Goal: Task Accomplishment & Management: Manage account settings

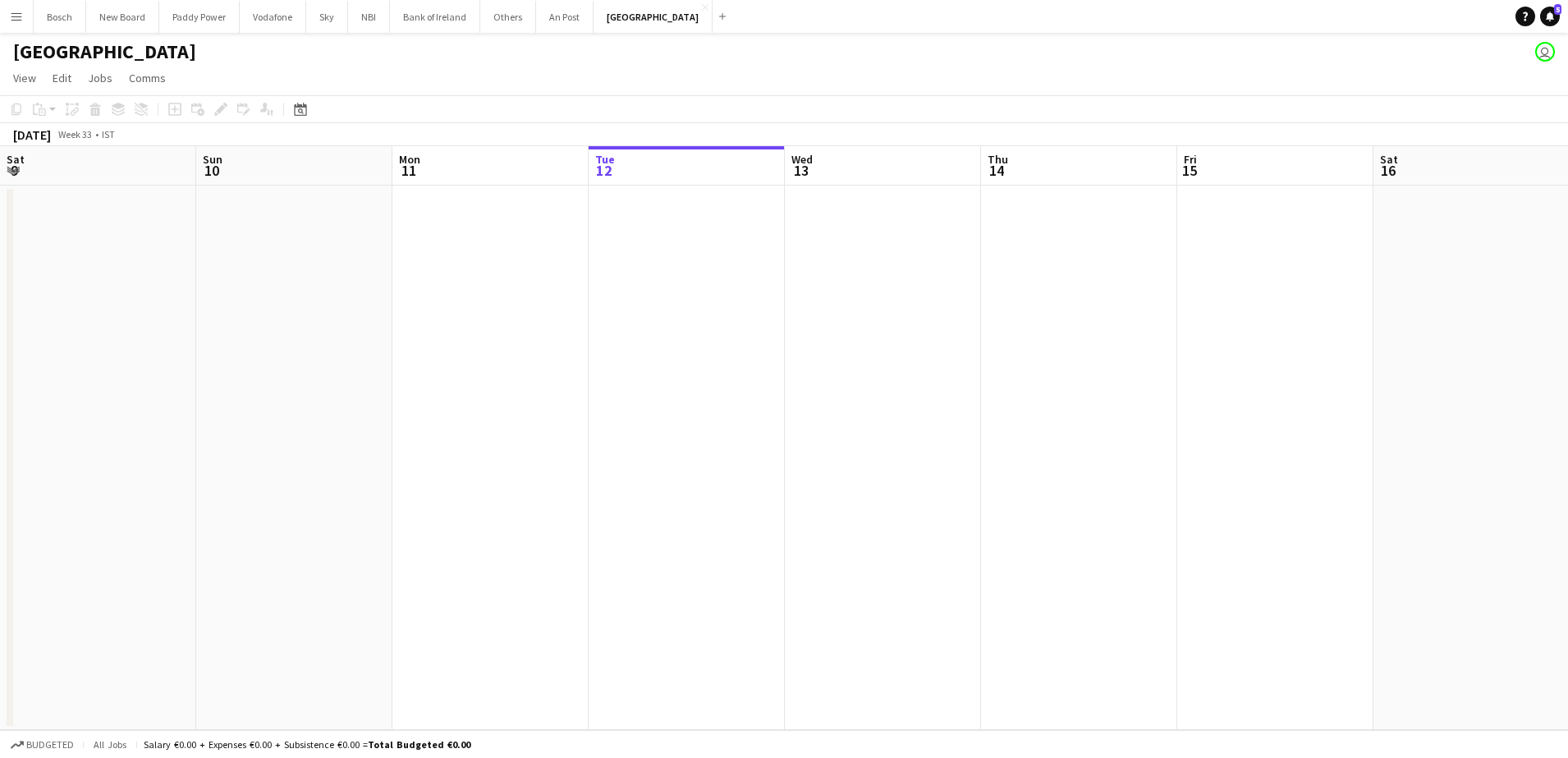
scroll to position [0, 393]
click at [431, 22] on button "Bank of Ireland Close" at bounding box center [435, 17] width 90 height 32
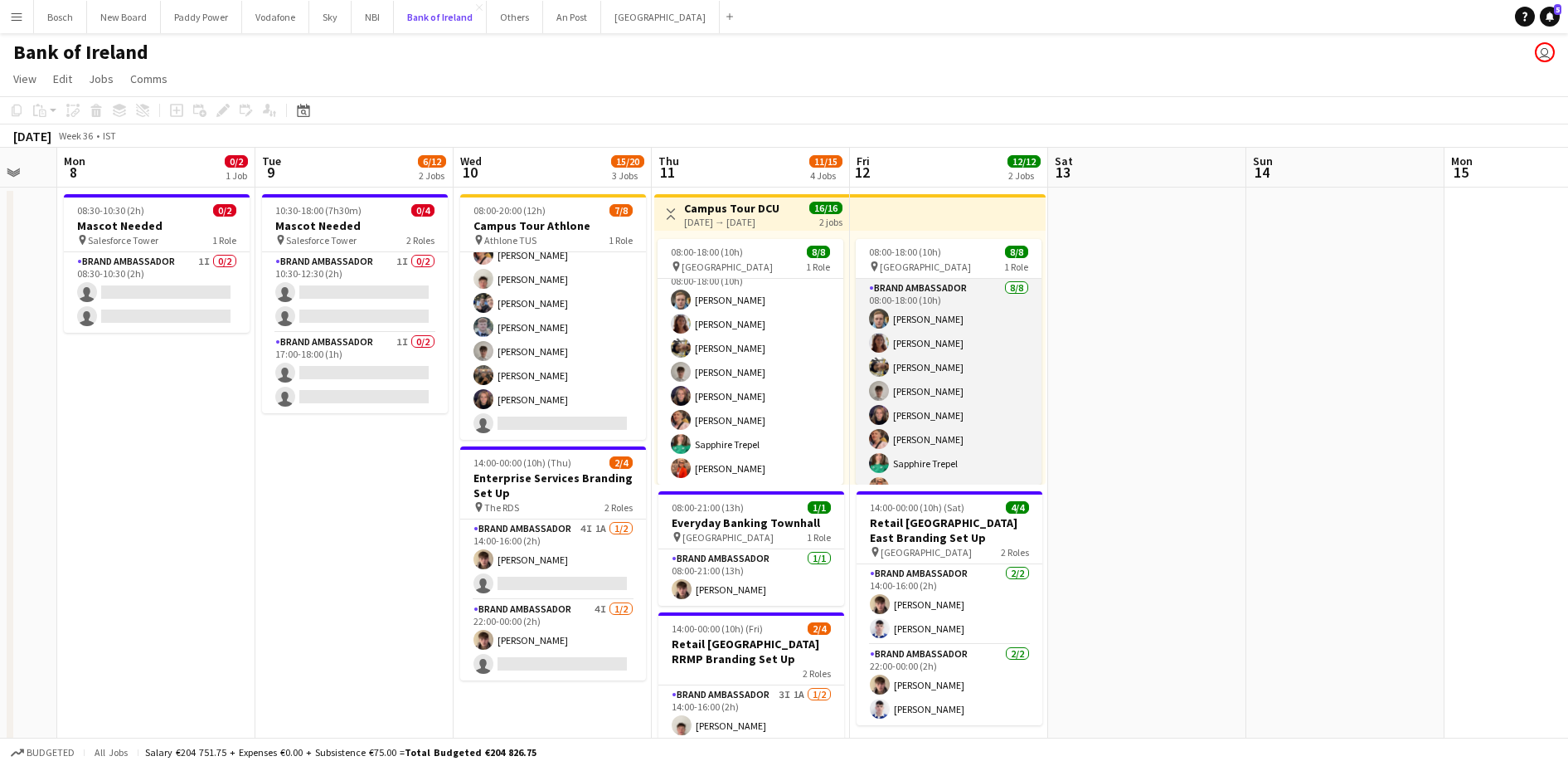
scroll to position [311, 0]
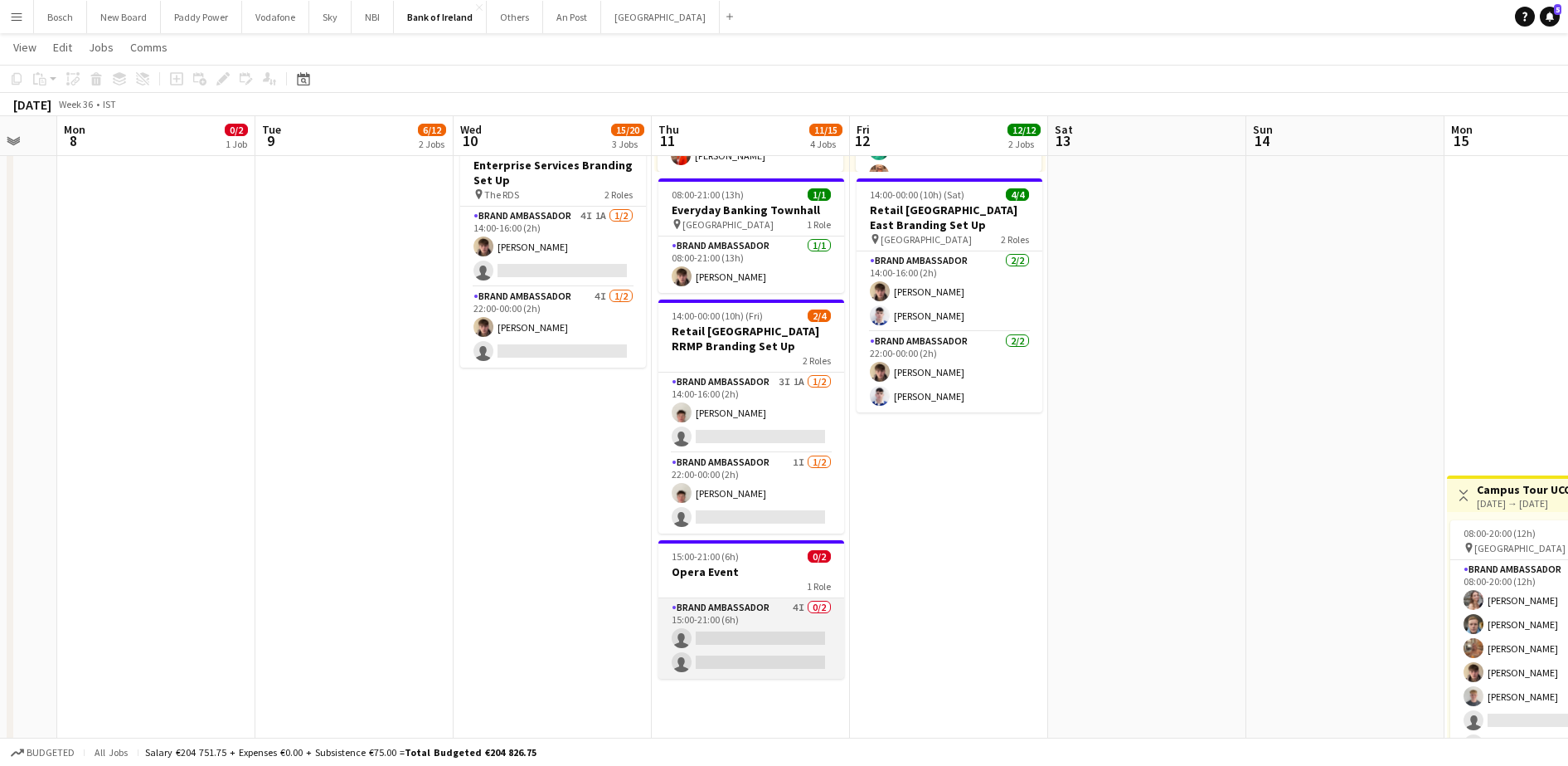
click at [743, 641] on app-card-role "Brand Ambassador 4I 0/2 15:00-21:00 (6h) single-neutral-actions single-neutral-…" at bounding box center [751, 638] width 185 height 80
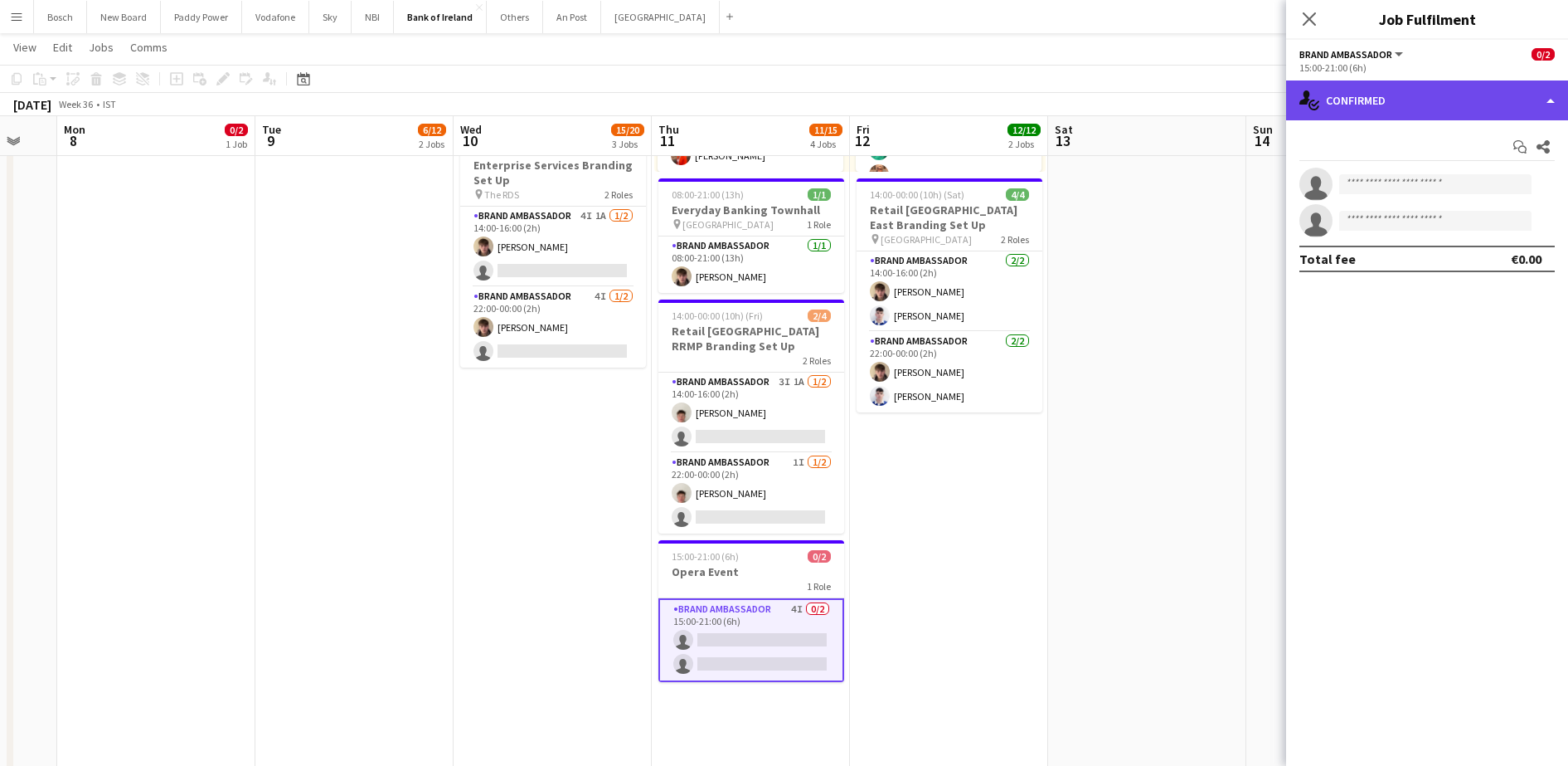
click at [1384, 108] on div "single-neutral-actions-check-2 Confirmed" at bounding box center [1427, 100] width 282 height 40
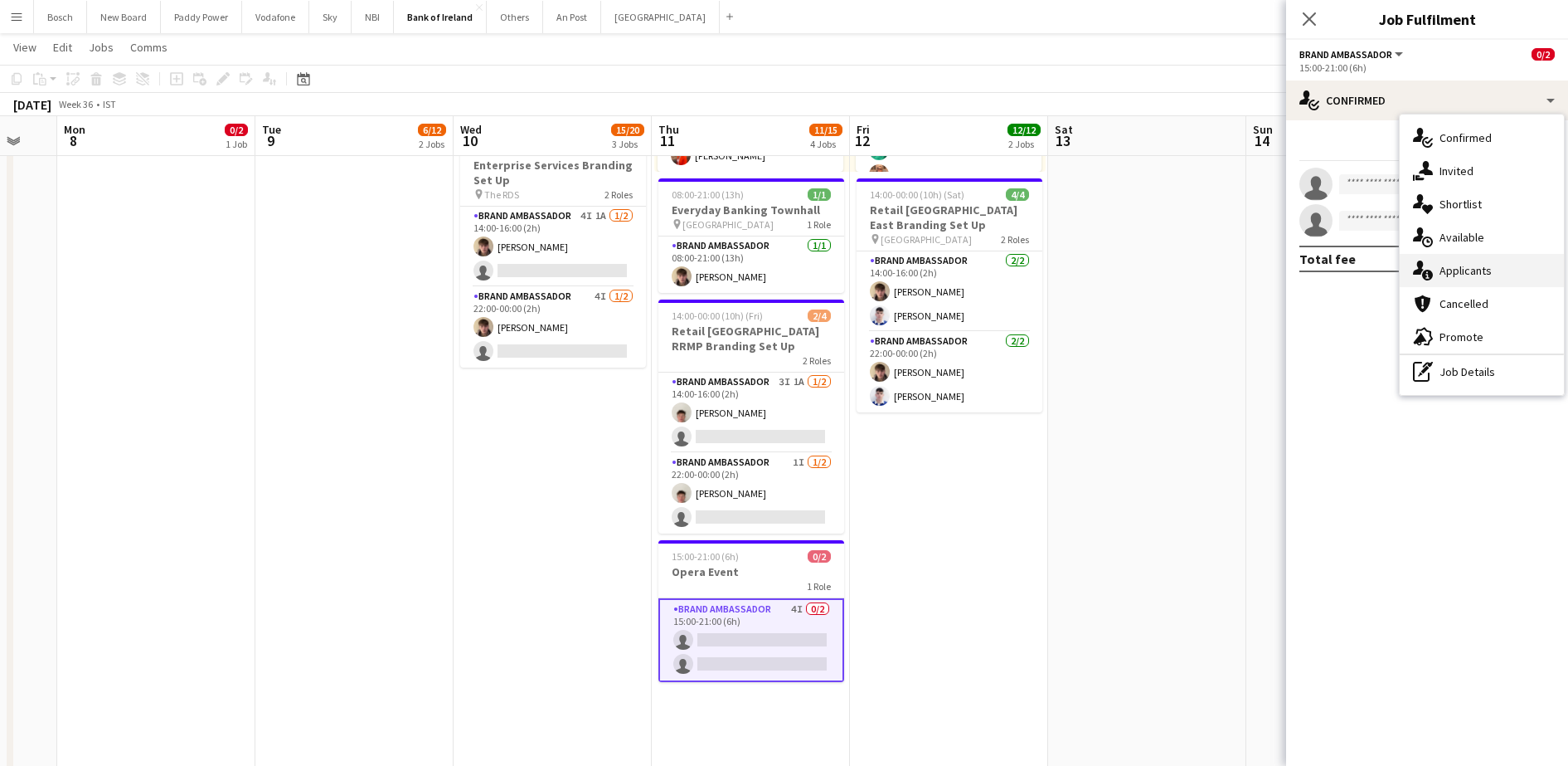
click at [1463, 268] on div "single-neutral-actions-information Applicants" at bounding box center [1482, 270] width 164 height 33
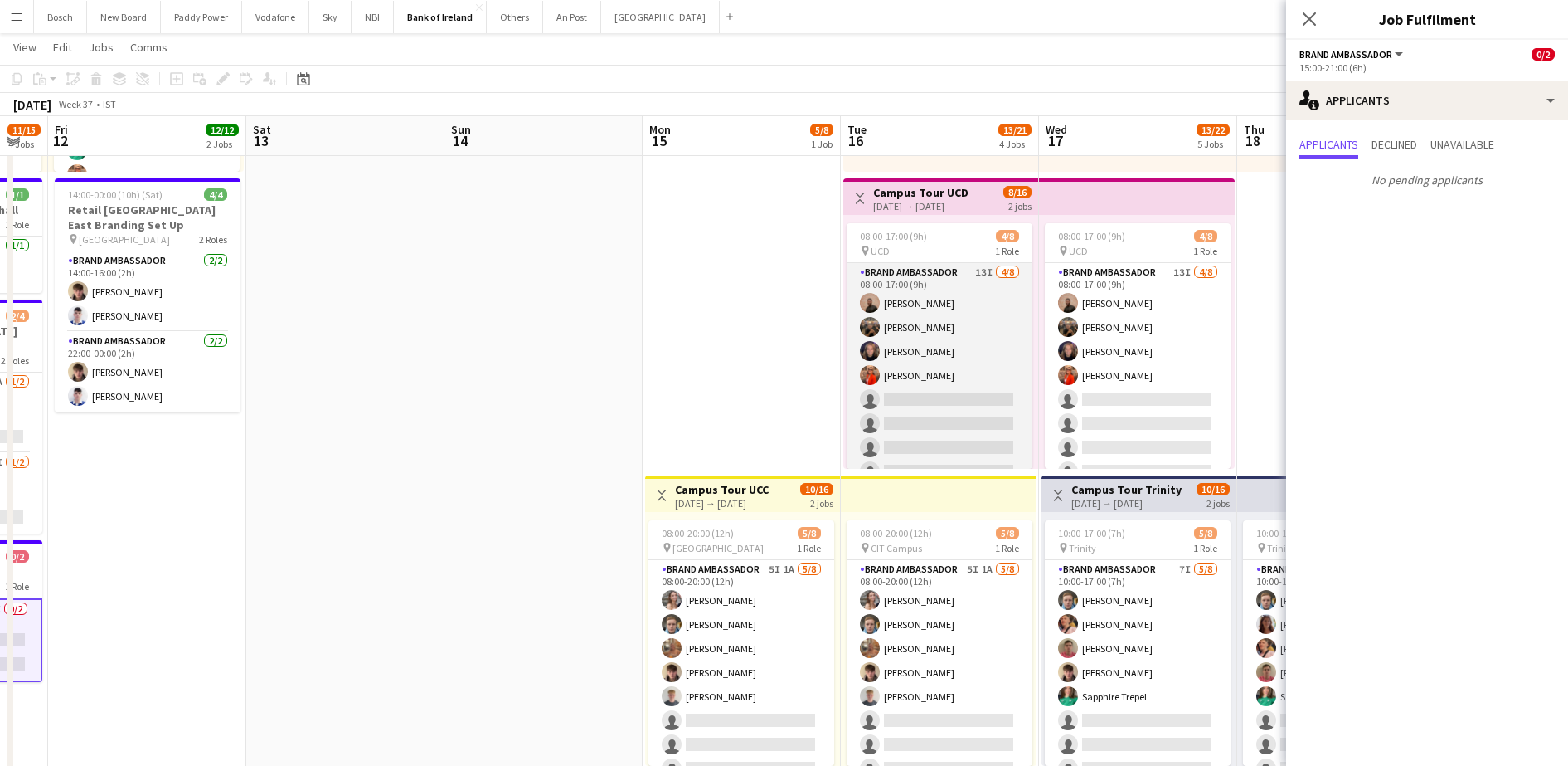
scroll to position [0, 651]
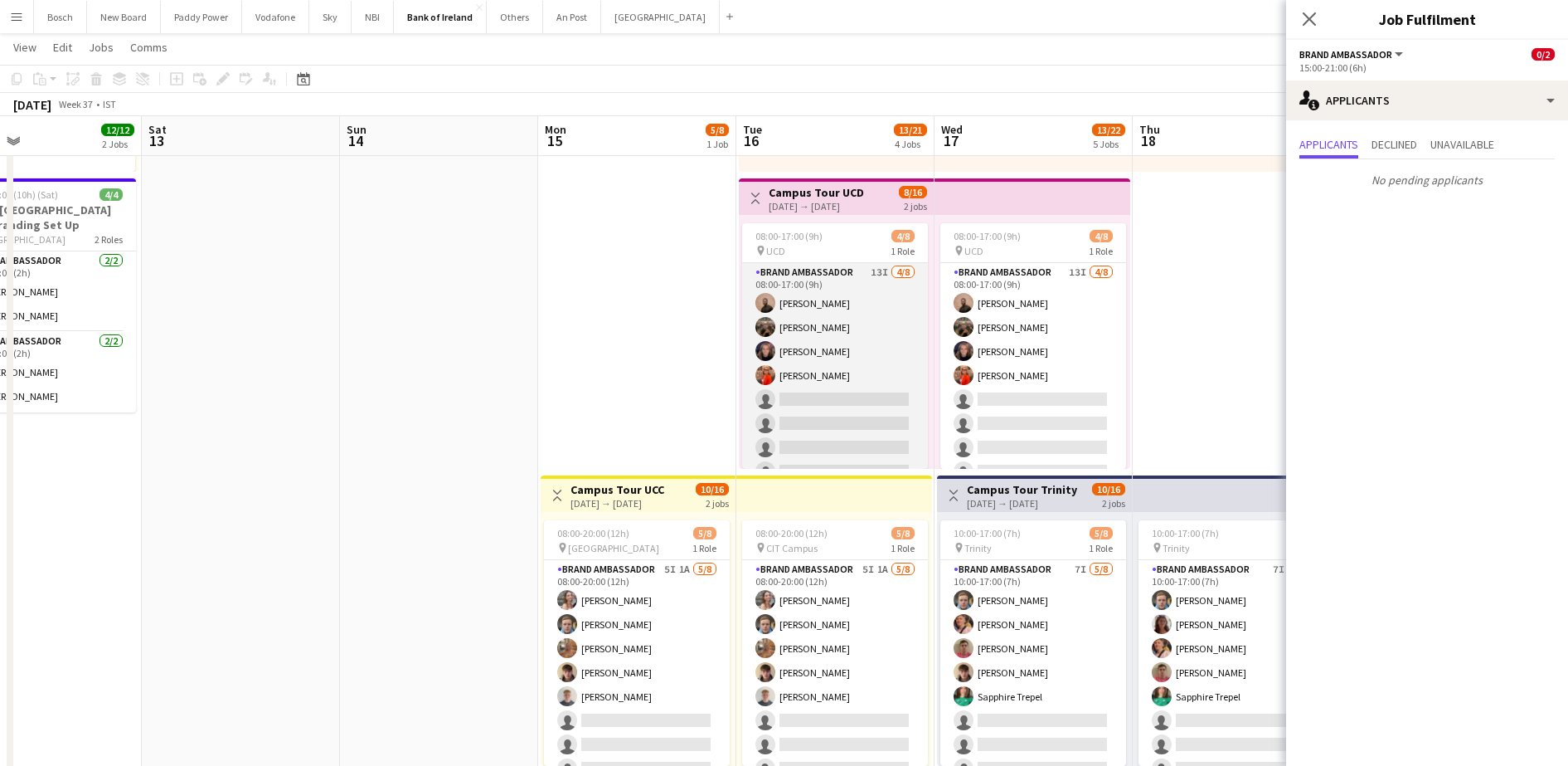
click at [857, 356] on app-card-role "Brand Ambassador 13I [DATE] 08:00-17:00 (9h) [PERSON_NAME] [PERSON_NAME] [PERSO…" at bounding box center [835, 375] width 185 height 225
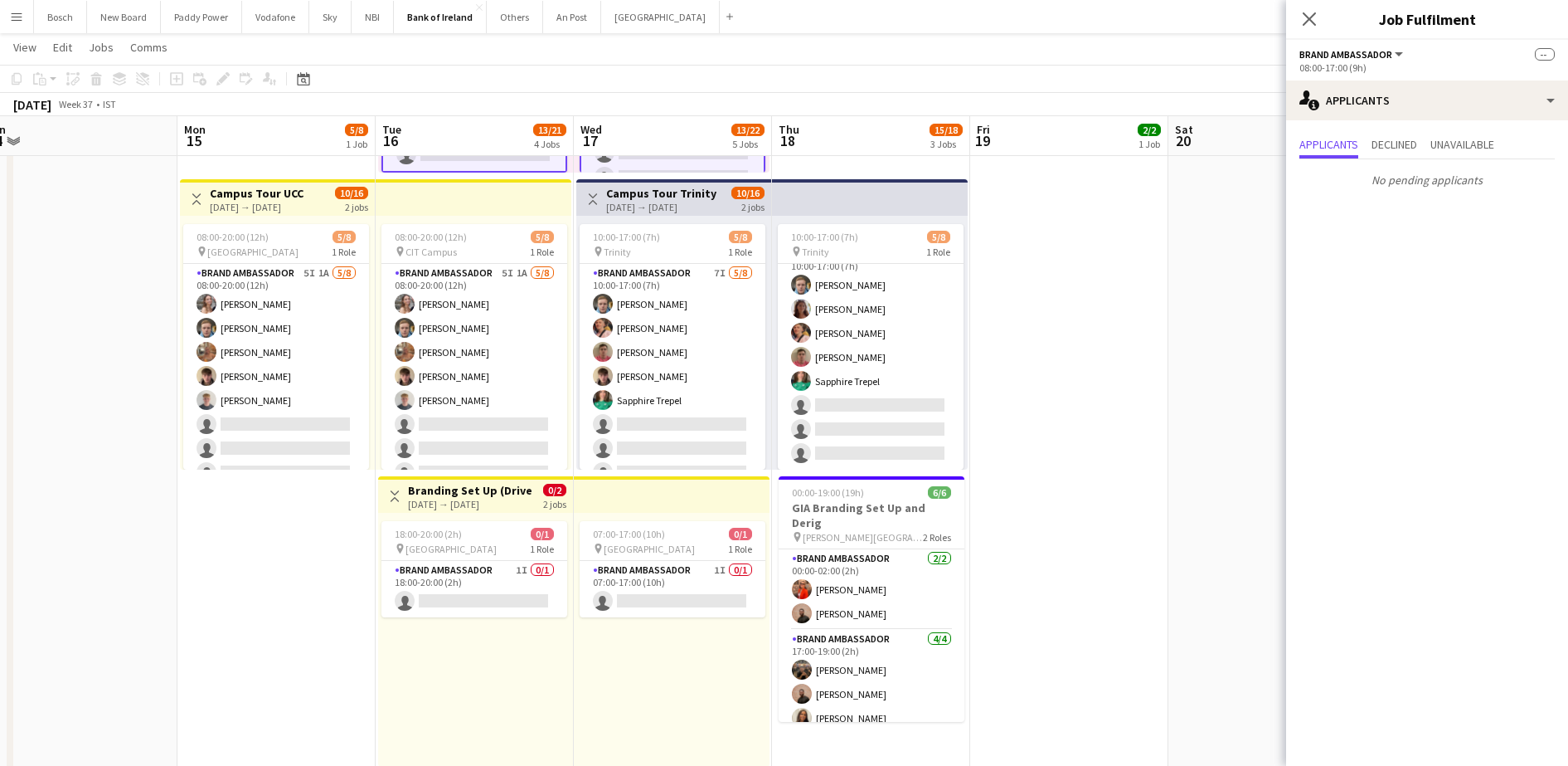
scroll to position [622, 0]
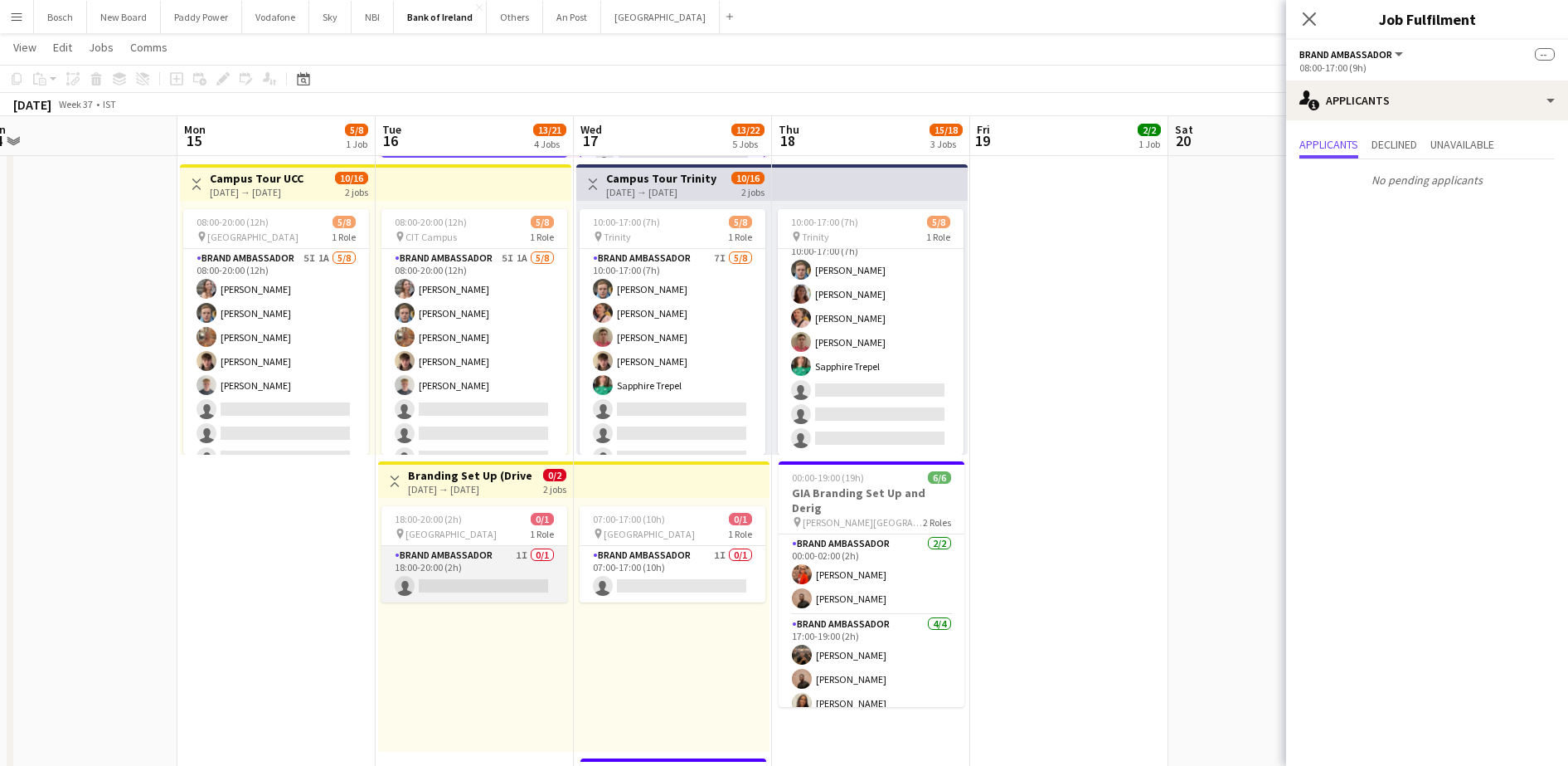
click at [479, 575] on app-card-role "Brand Ambassador 1I 0/1 18:00-20:00 (2h) single-neutral-actions" at bounding box center [474, 573] width 185 height 56
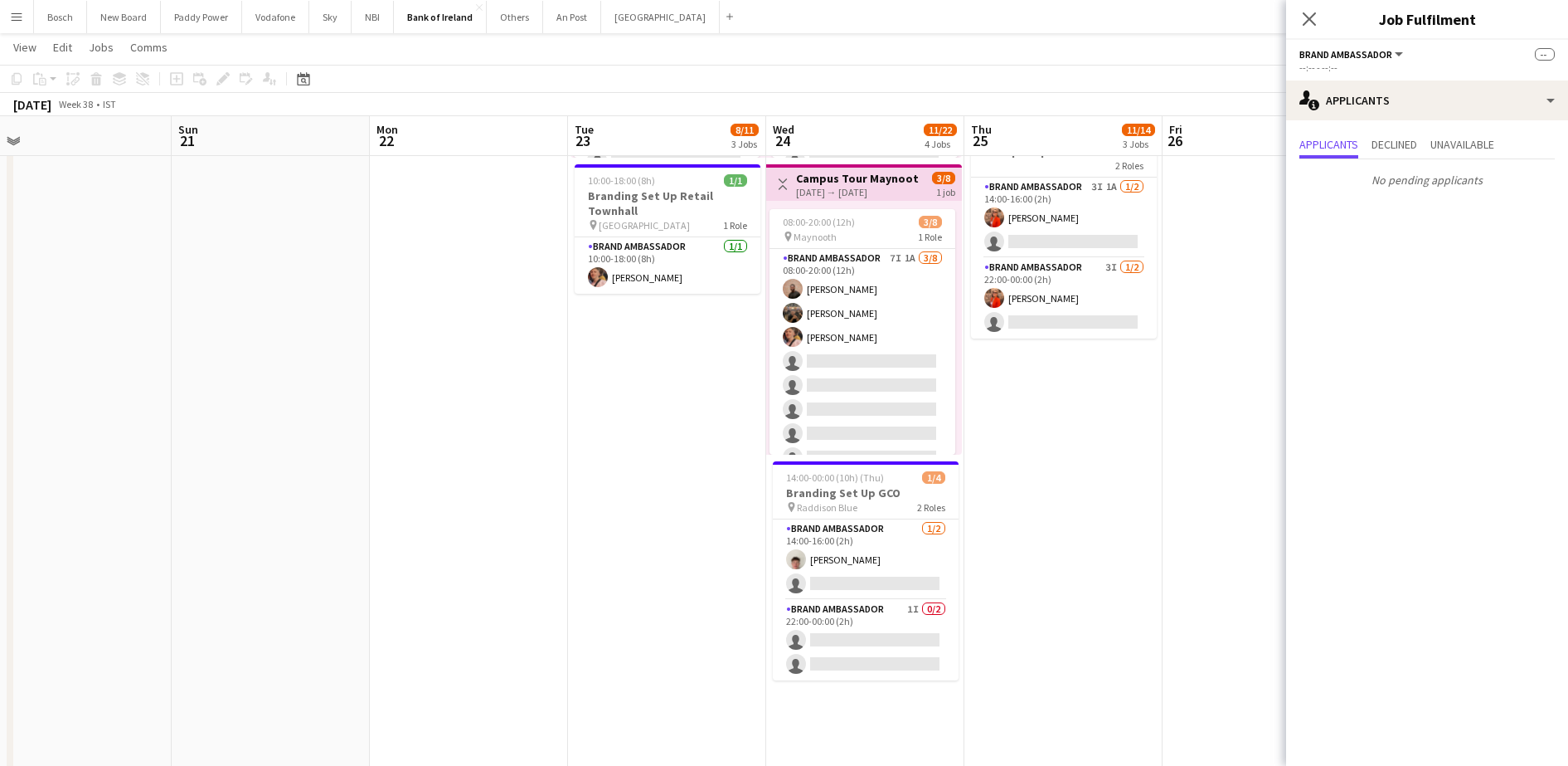
scroll to position [0, 424]
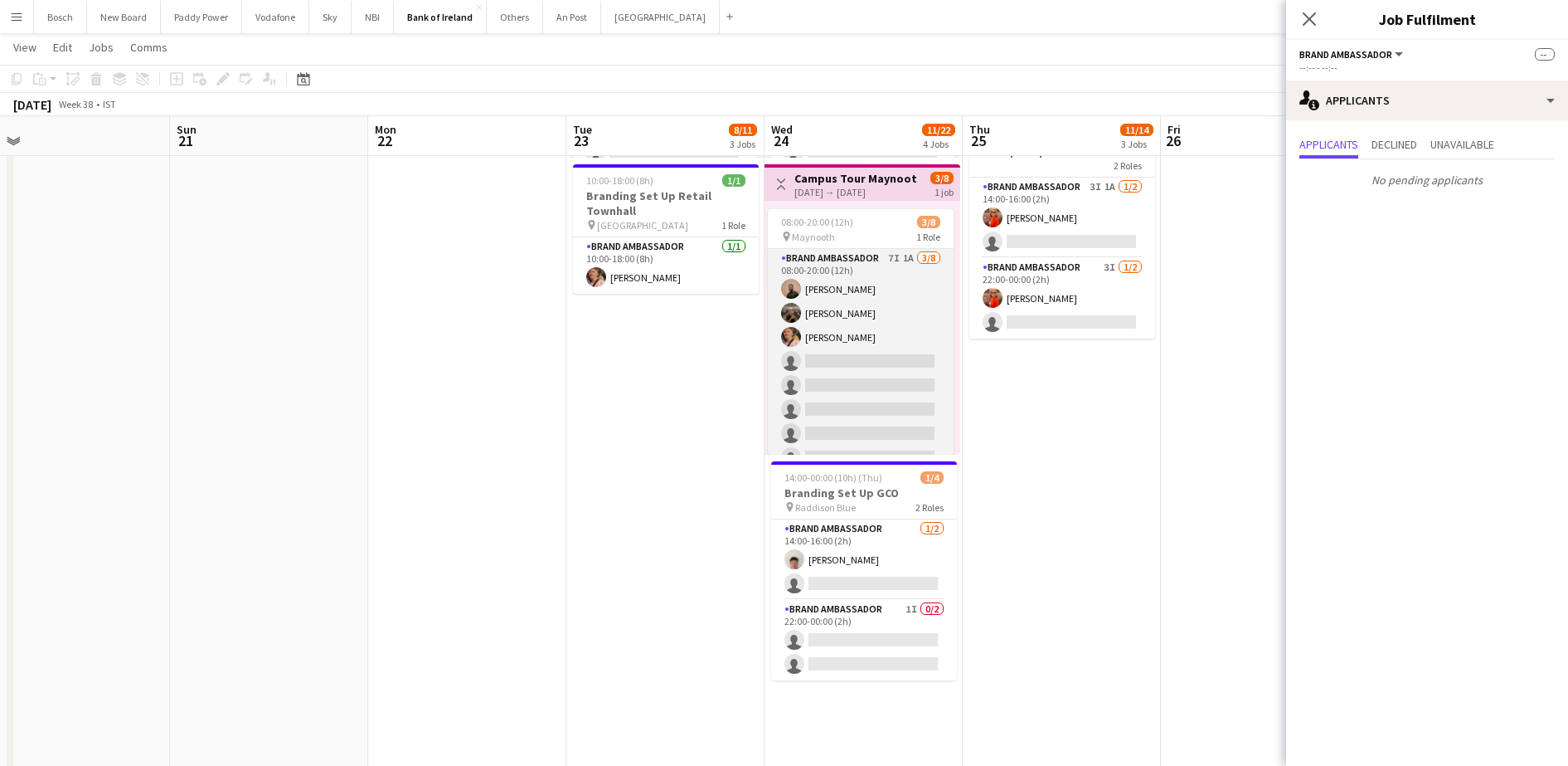
click at [844, 370] on app-card-role "Brand Ambassador 7I 1A [DATE] 08:00-20:00 (12h) [PERSON_NAME] [PERSON_NAME] [PE…" at bounding box center [860, 361] width 185 height 225
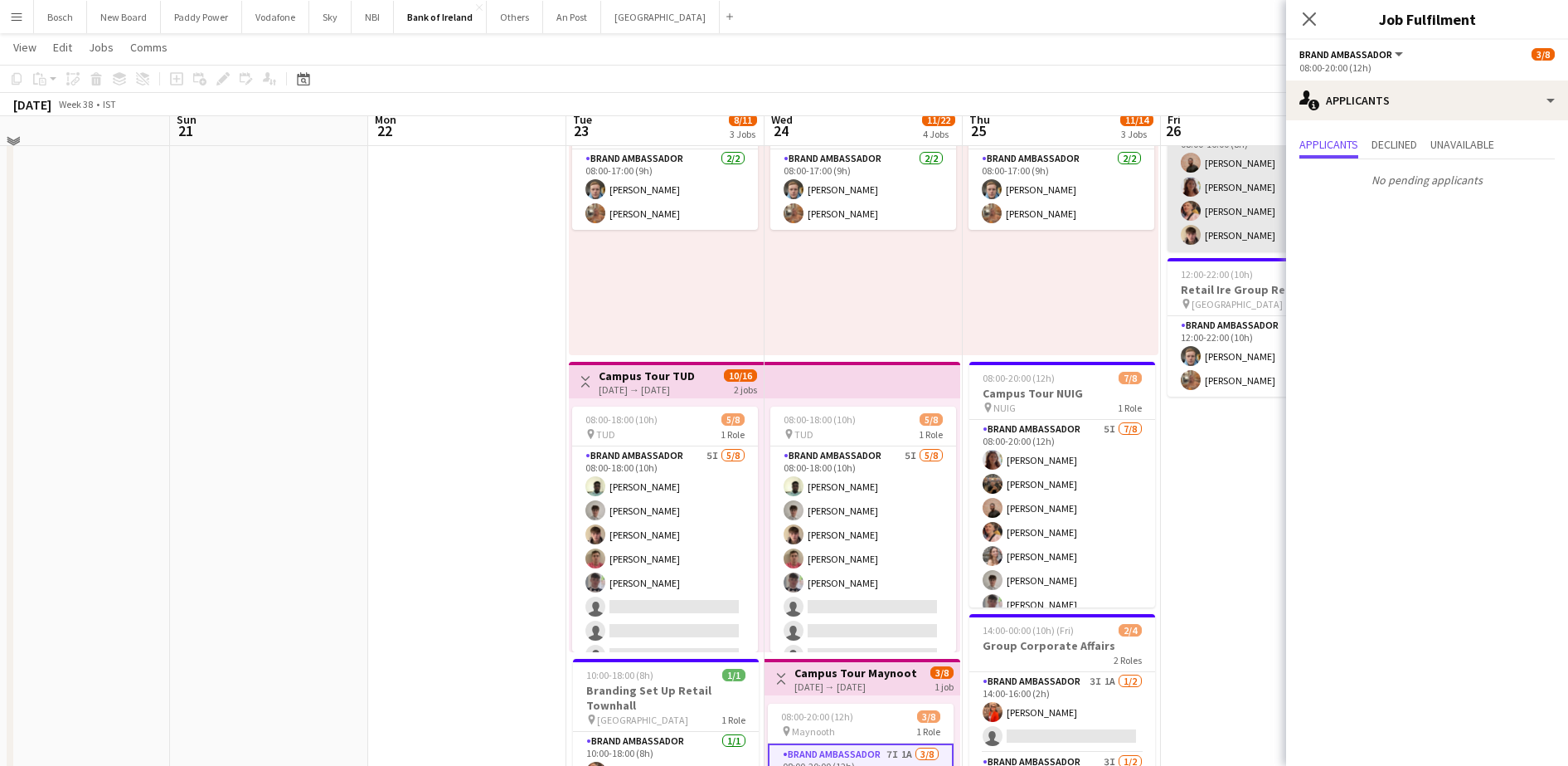
scroll to position [103, 0]
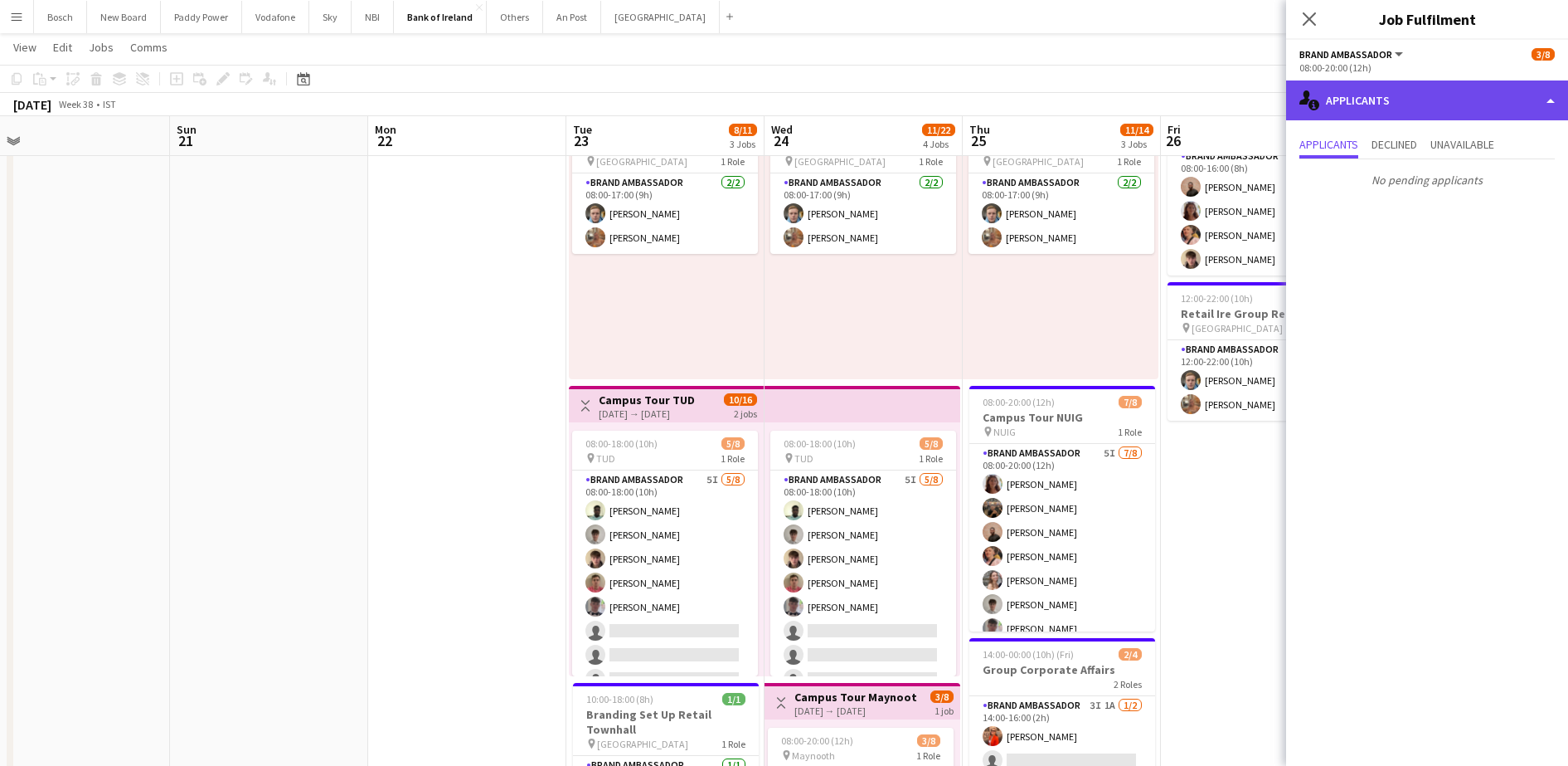
click at [1483, 106] on div "single-neutral-actions-information Applicants" at bounding box center [1427, 100] width 282 height 40
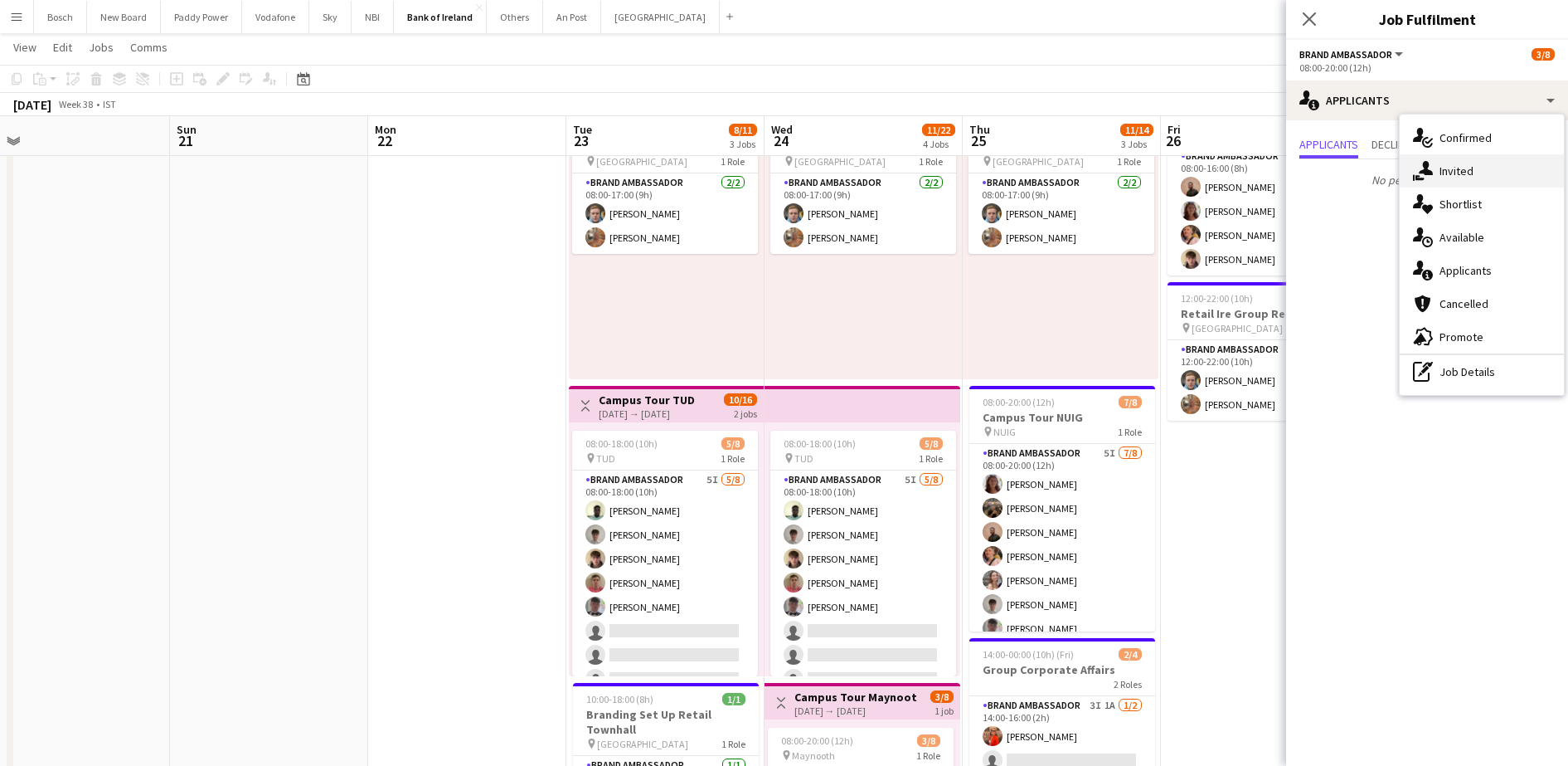
click at [1503, 178] on div "single-neutral-actions-share-1 Invited" at bounding box center [1482, 170] width 164 height 33
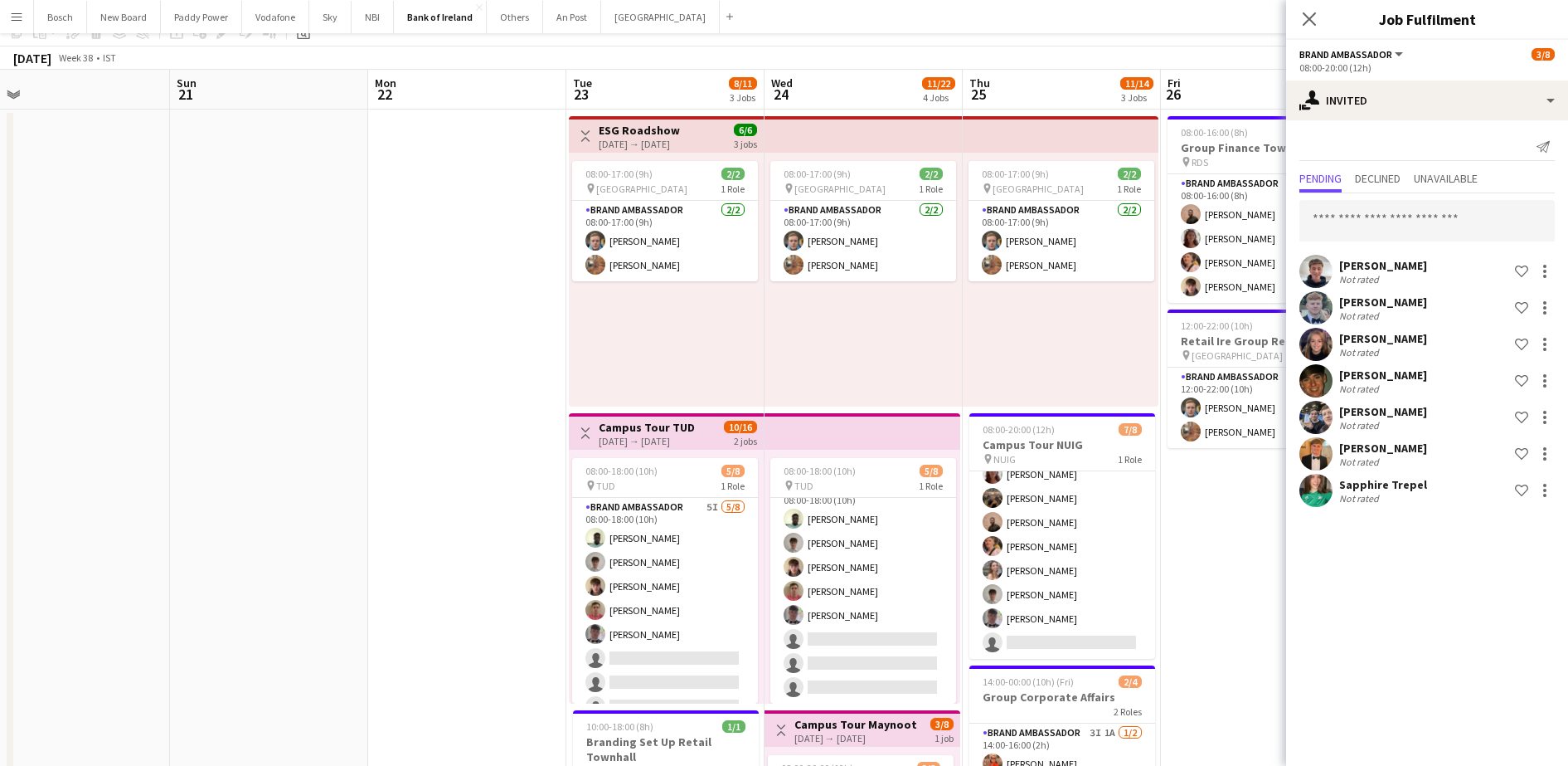
scroll to position [0, 0]
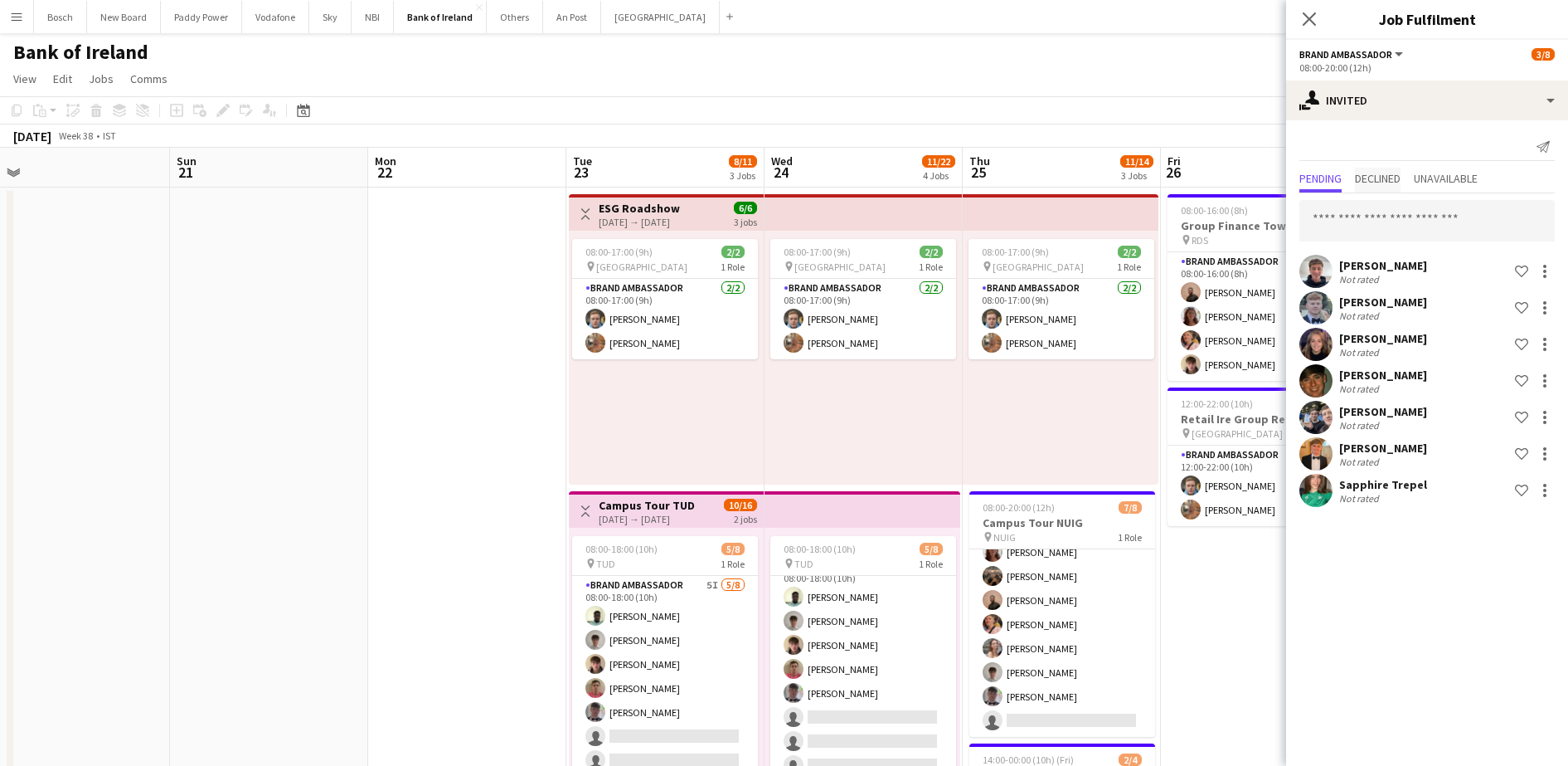
click at [1393, 181] on span "Declined" at bounding box center [1377, 177] width 45 height 12
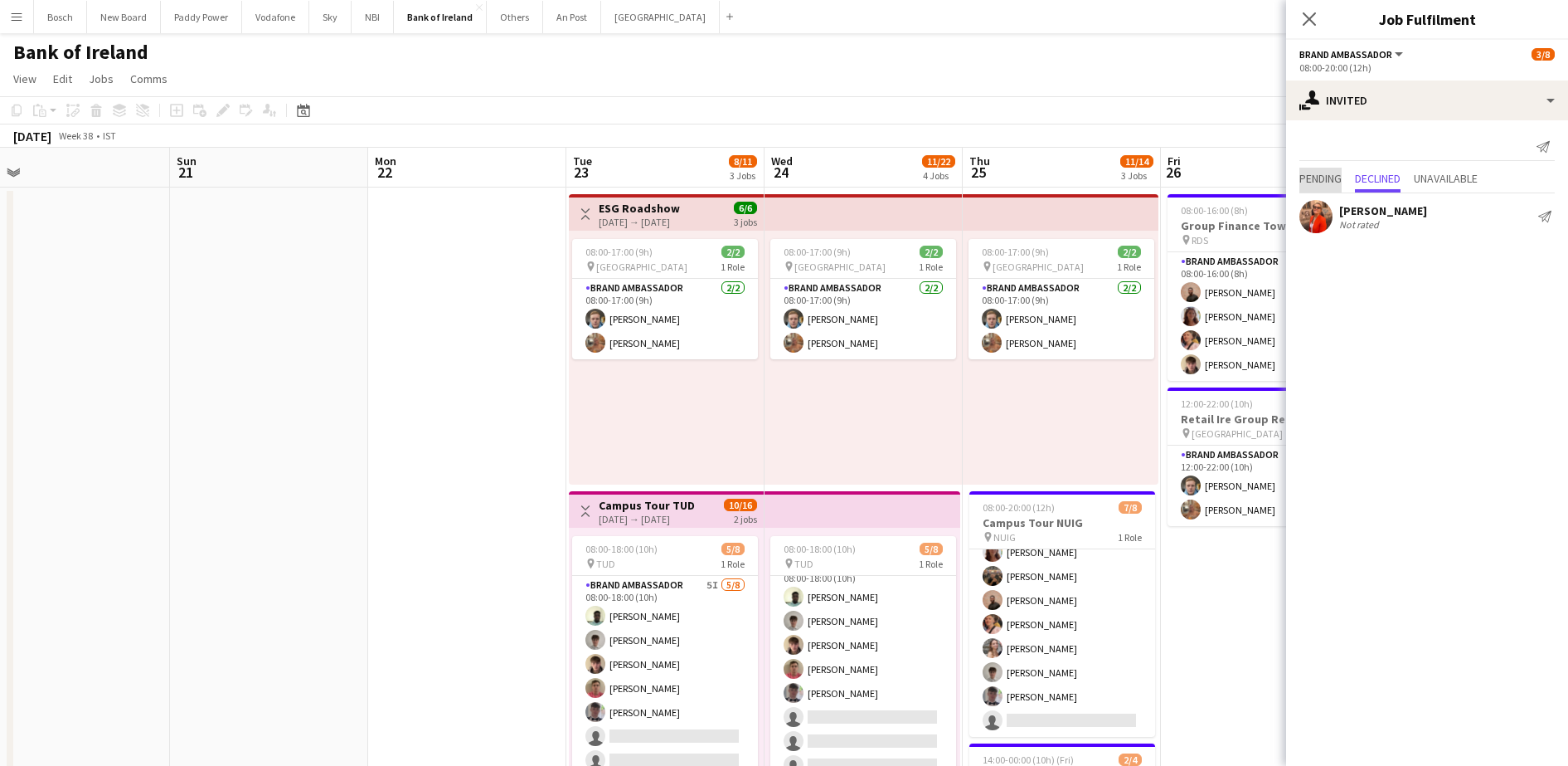
click at [1327, 182] on span "Pending" at bounding box center [1320, 177] width 42 height 12
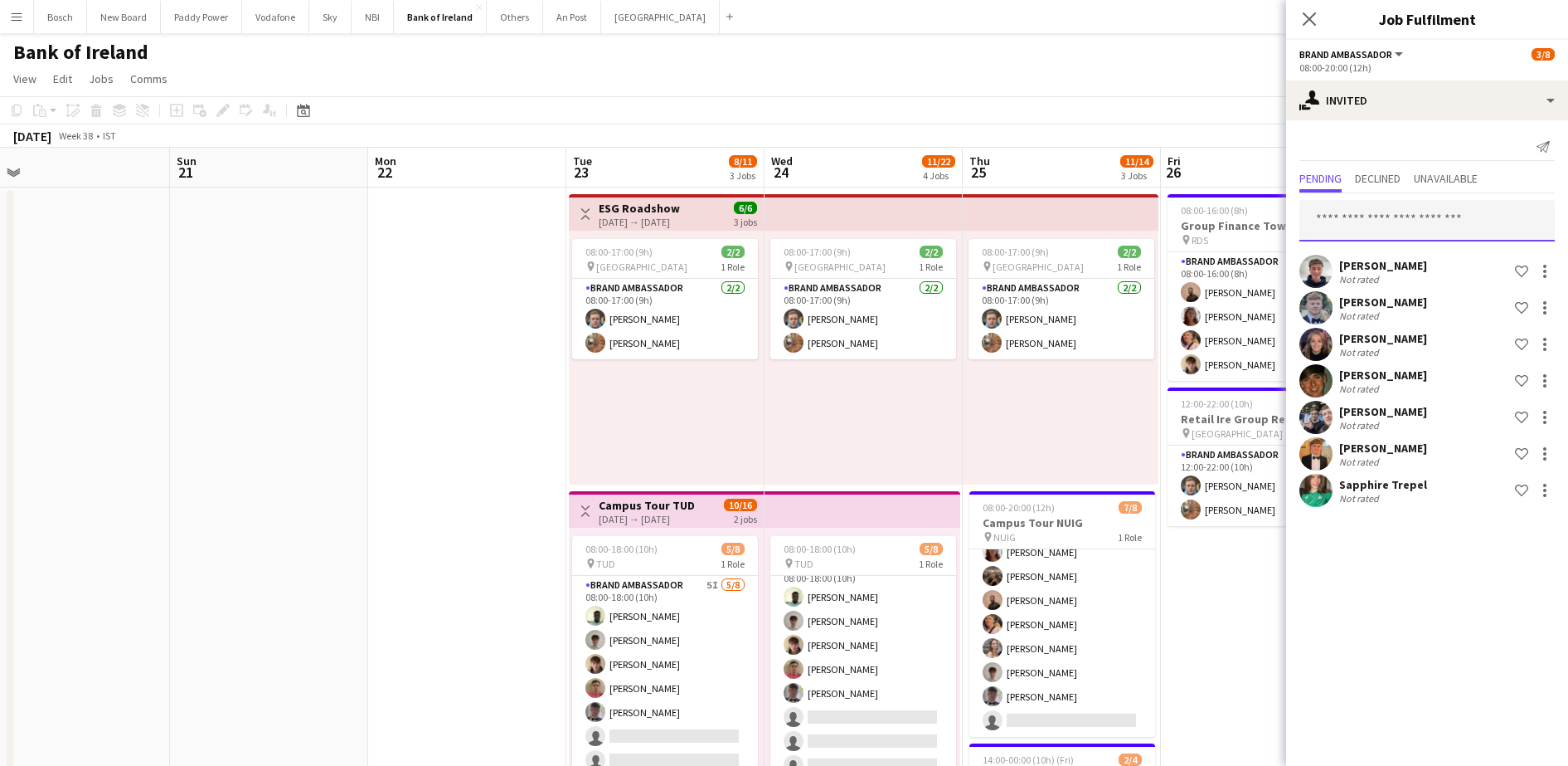
click at [1336, 218] on input "text" at bounding box center [1427, 220] width 256 height 42
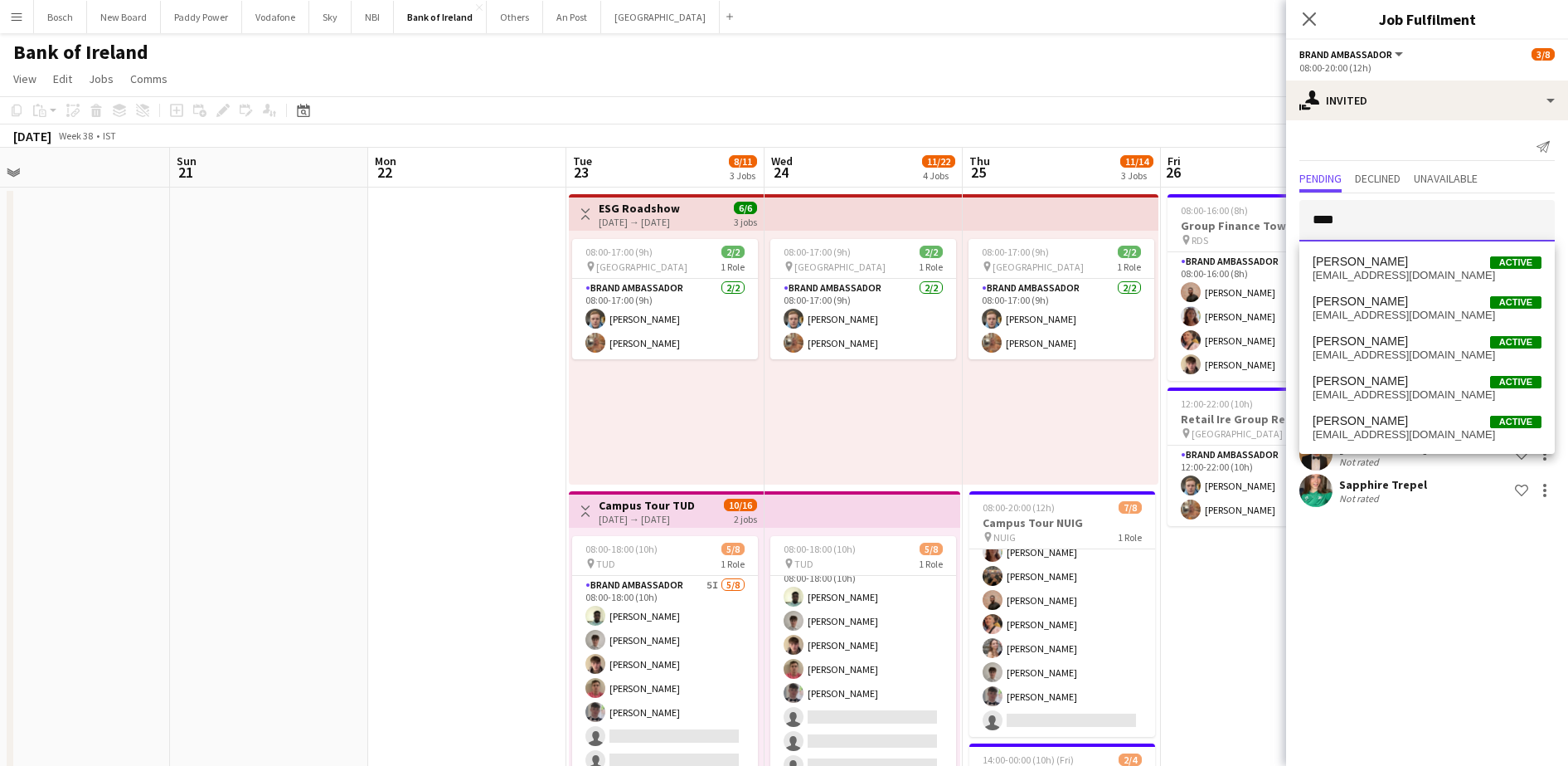
type input "*****"
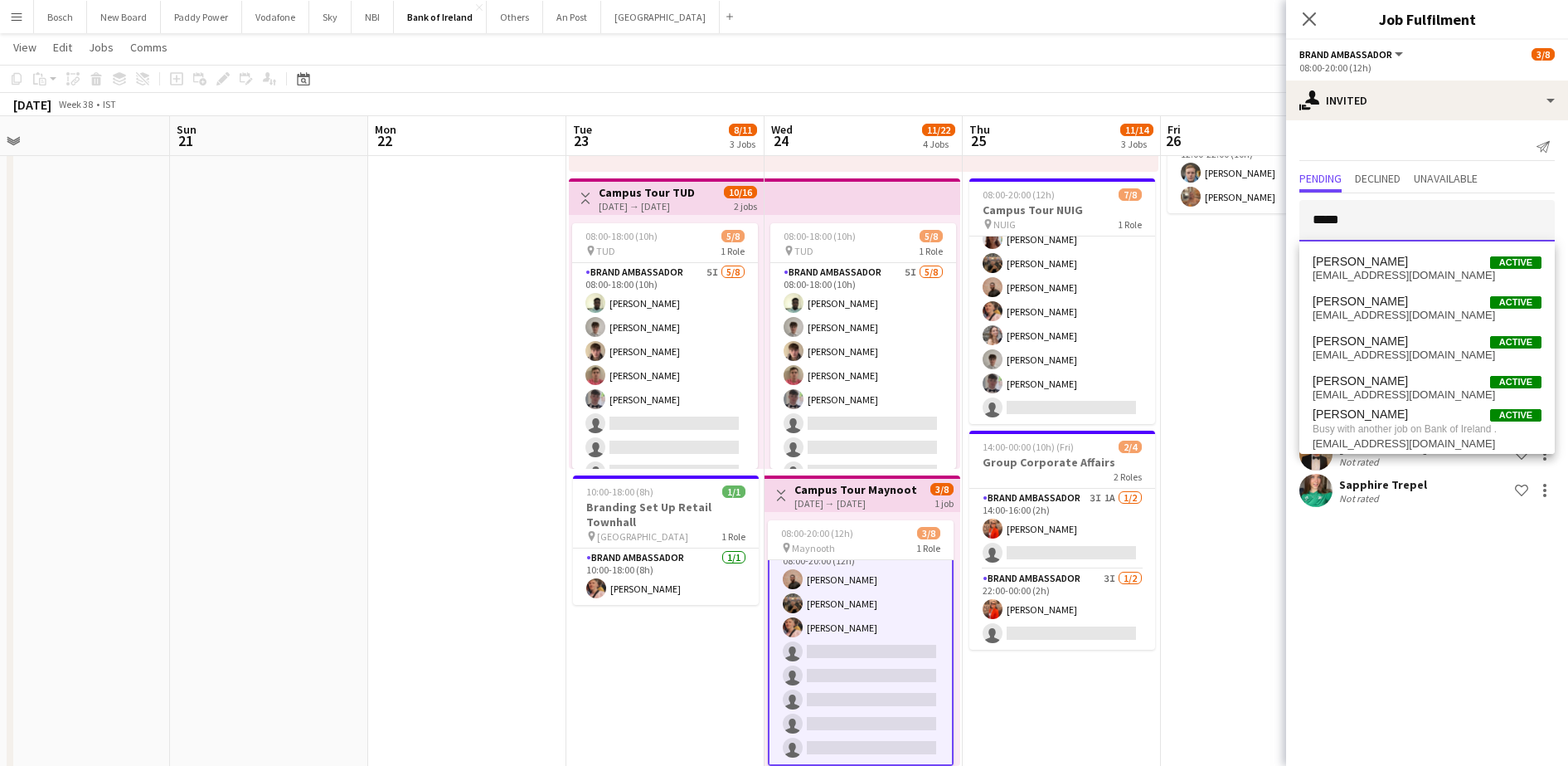
click at [1436, 213] on input "*****" at bounding box center [1427, 220] width 256 height 42
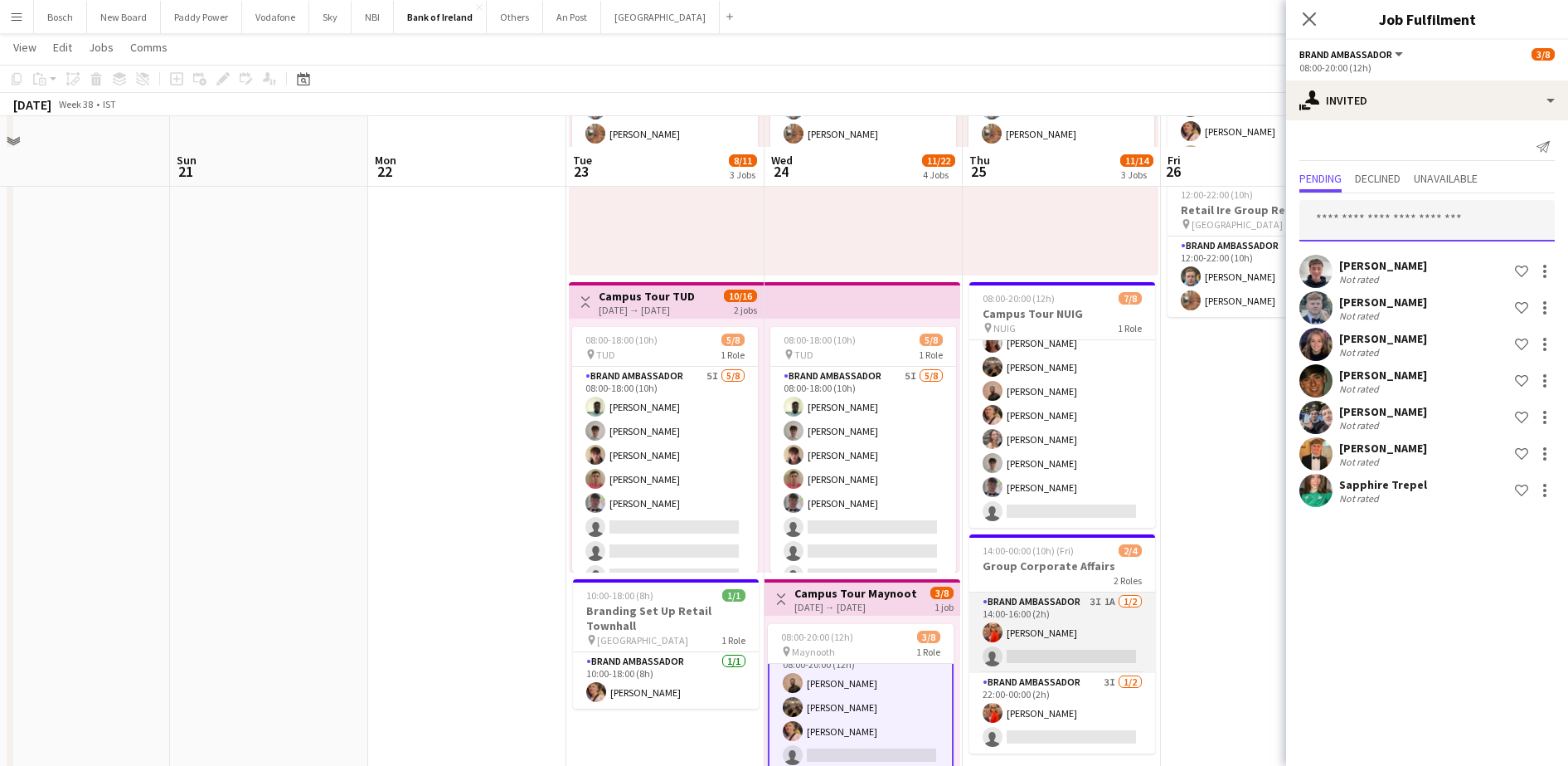
scroll to position [311, 0]
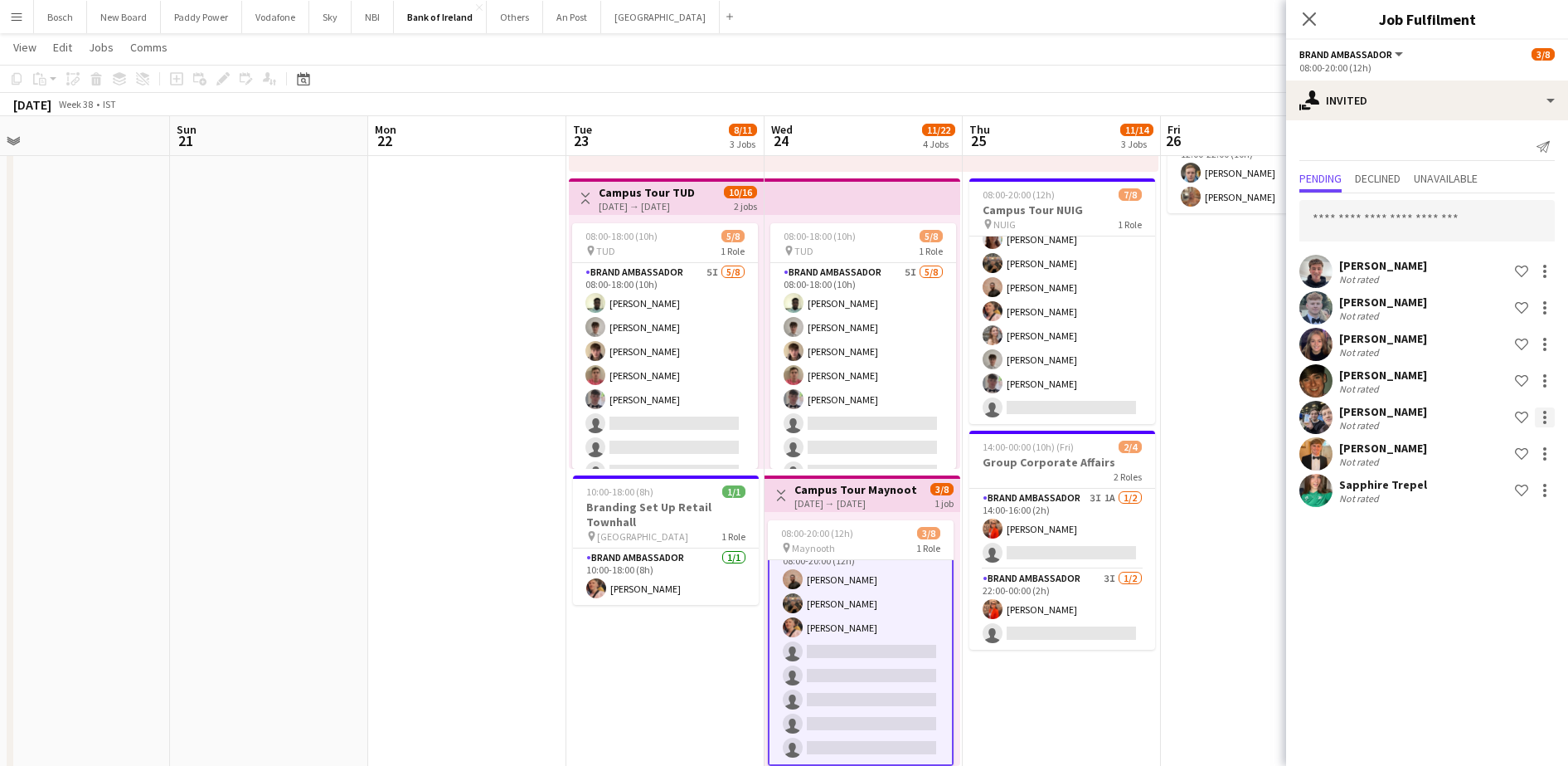
click at [1552, 409] on div at bounding box center [1545, 417] width 20 height 20
click at [1516, 488] on span "Send notification" at bounding box center [1493, 488] width 98 height 14
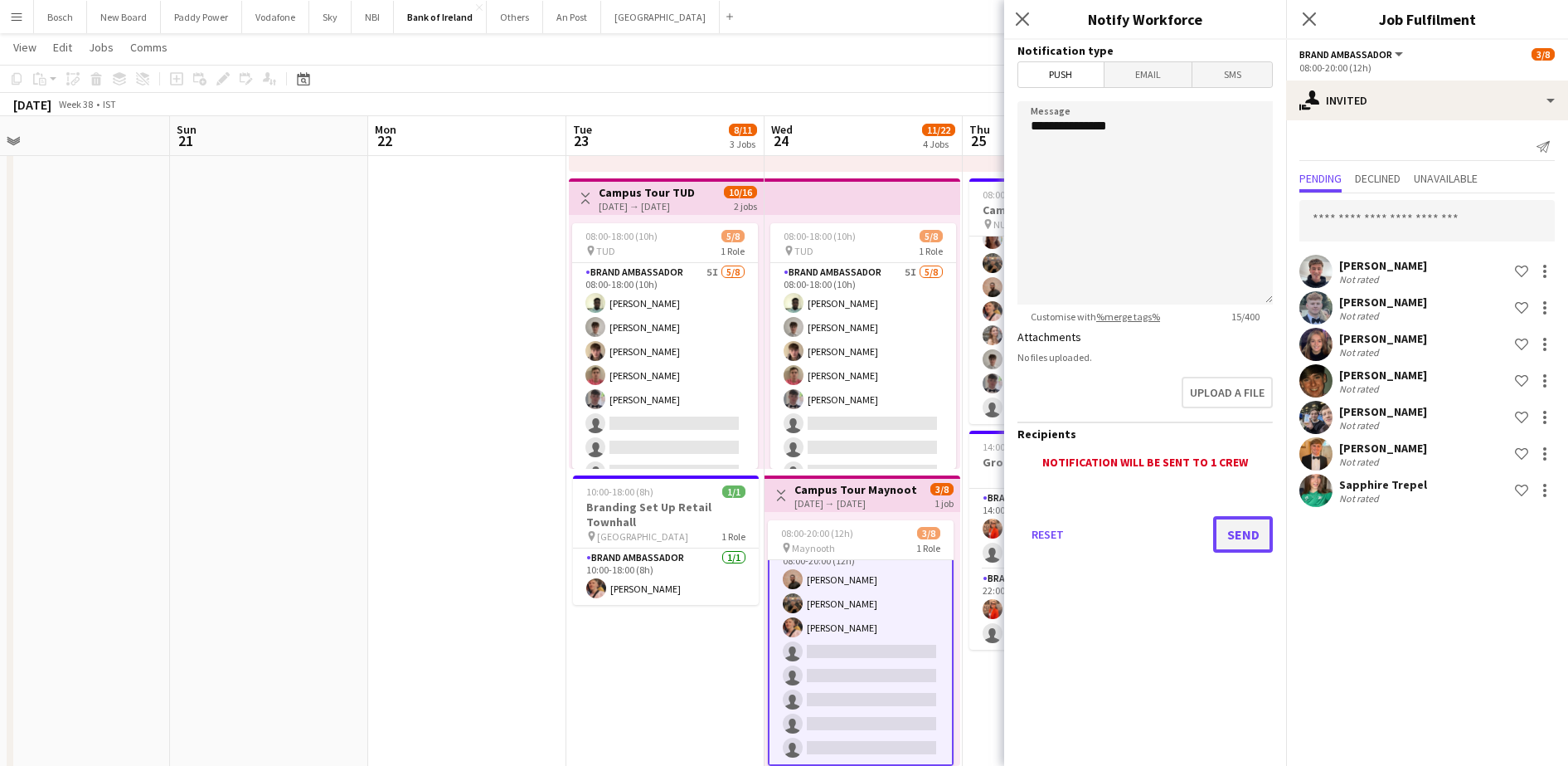
click at [1260, 532] on button "Send" at bounding box center [1243, 534] width 60 height 37
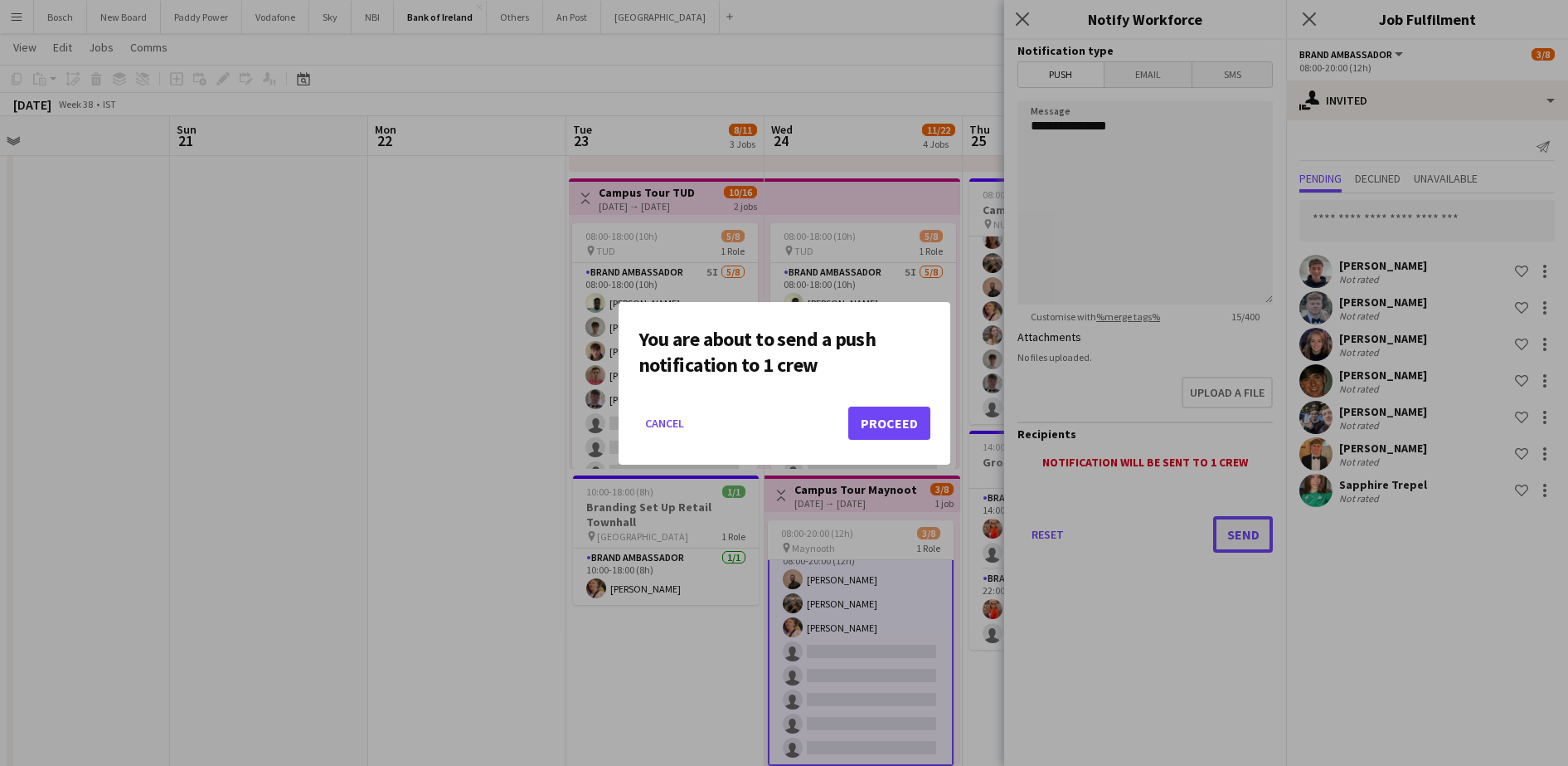
scroll to position [0, 0]
click at [864, 425] on button "Proceed" at bounding box center [890, 423] width 82 height 33
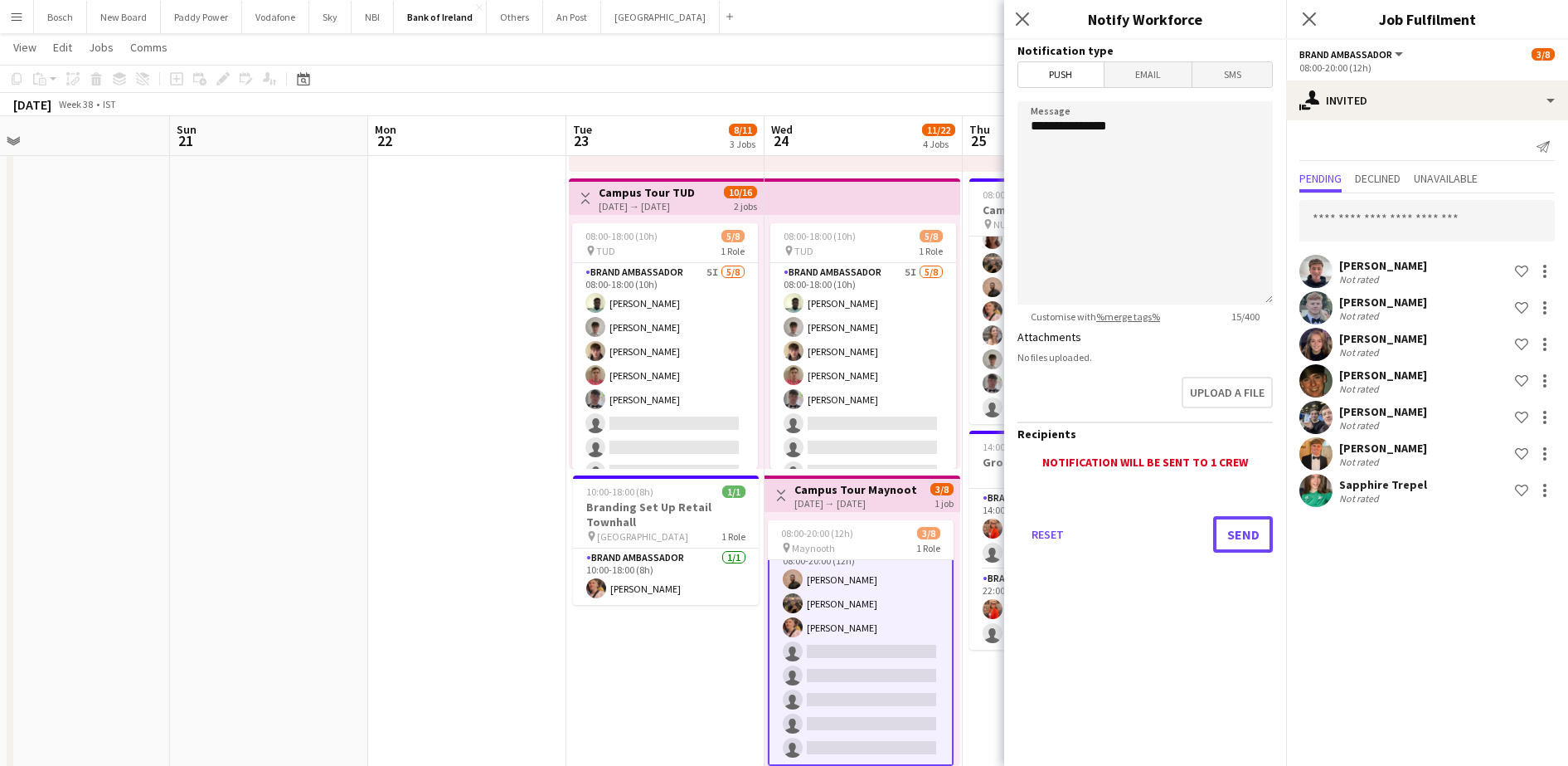
scroll to position [311, 0]
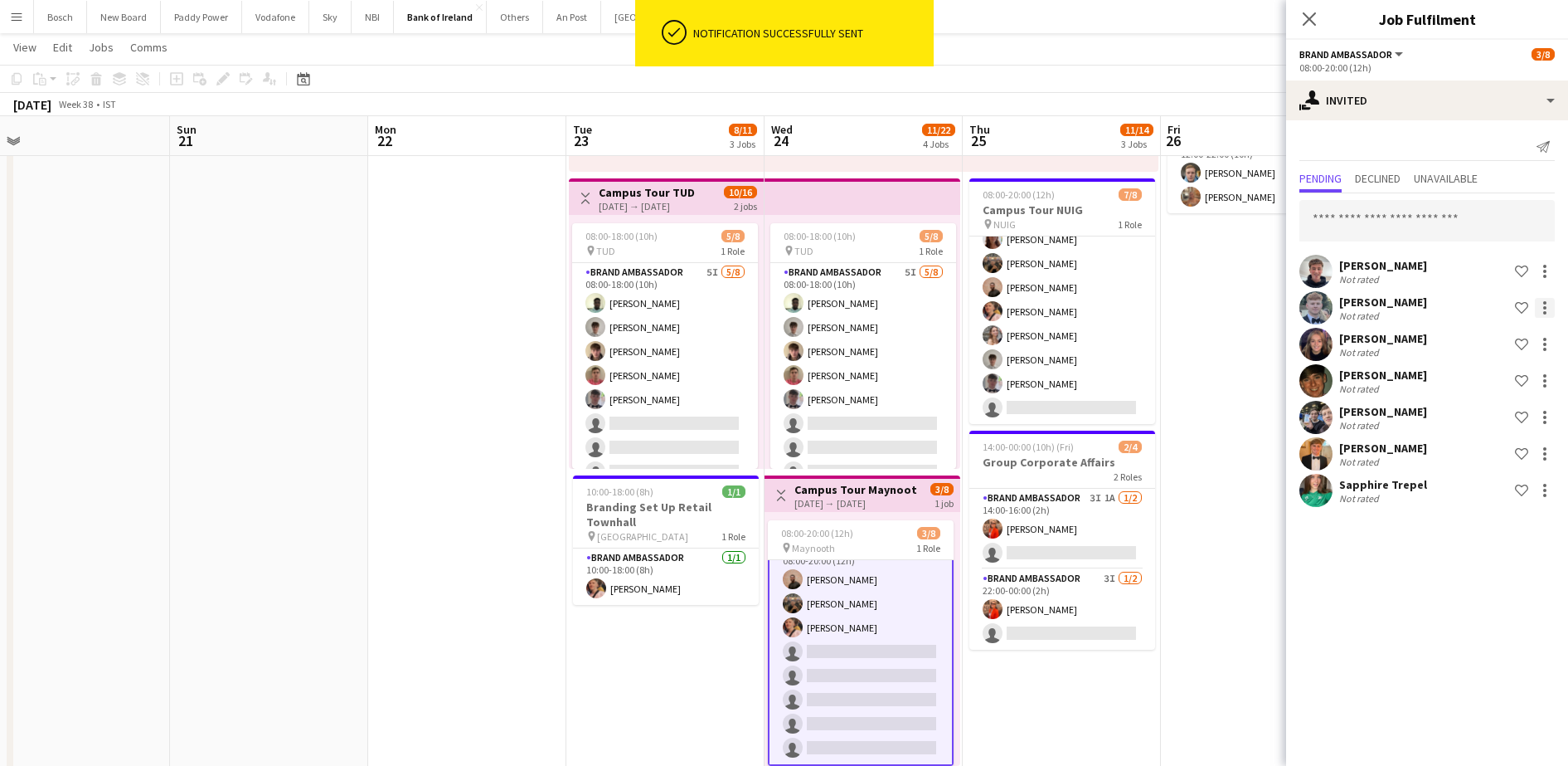
click at [1542, 307] on div at bounding box center [1545, 308] width 20 height 20
click at [1509, 373] on span "Send notification" at bounding box center [1493, 378] width 98 height 14
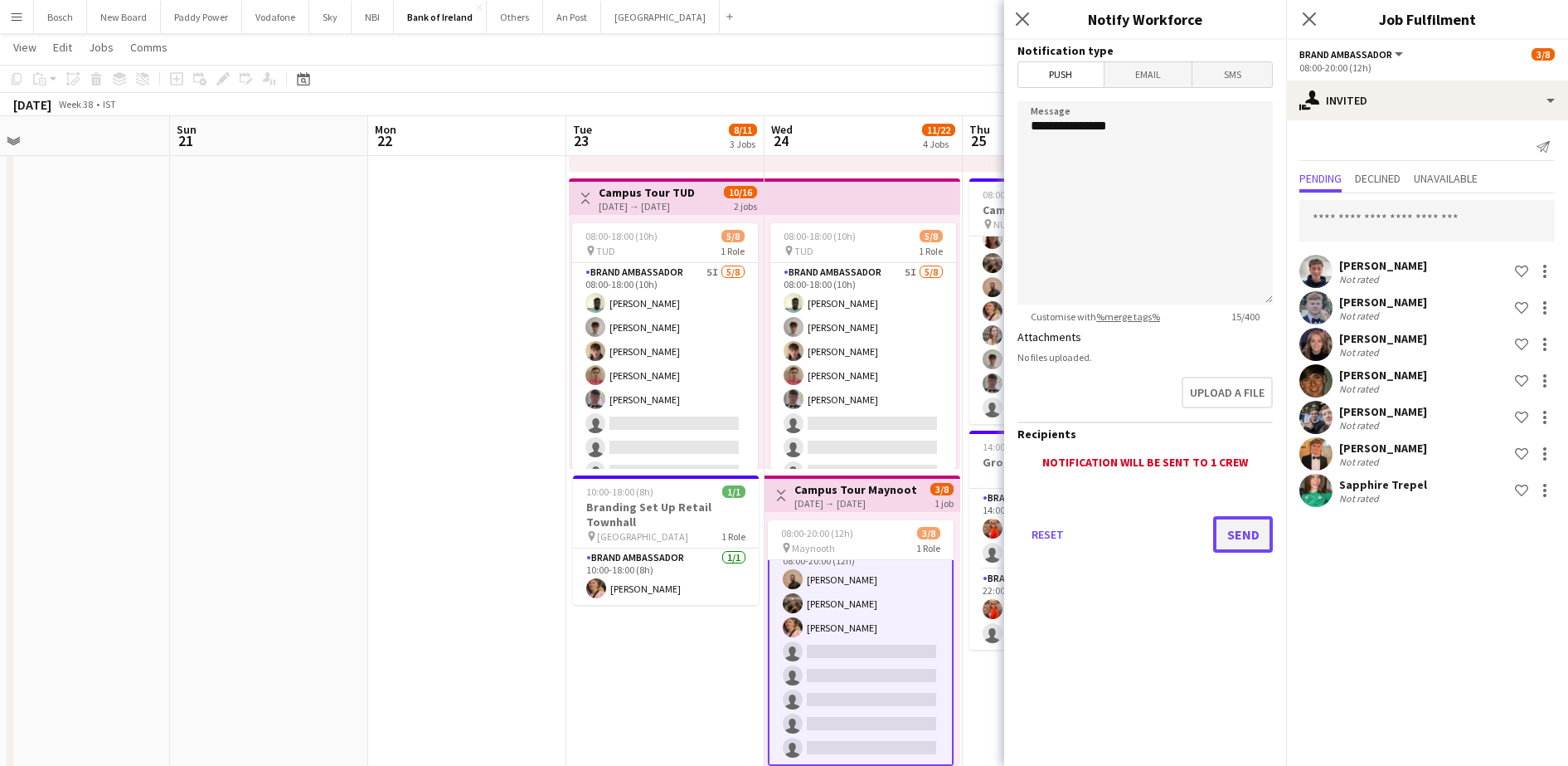
click at [1228, 536] on button "Send" at bounding box center [1243, 534] width 60 height 37
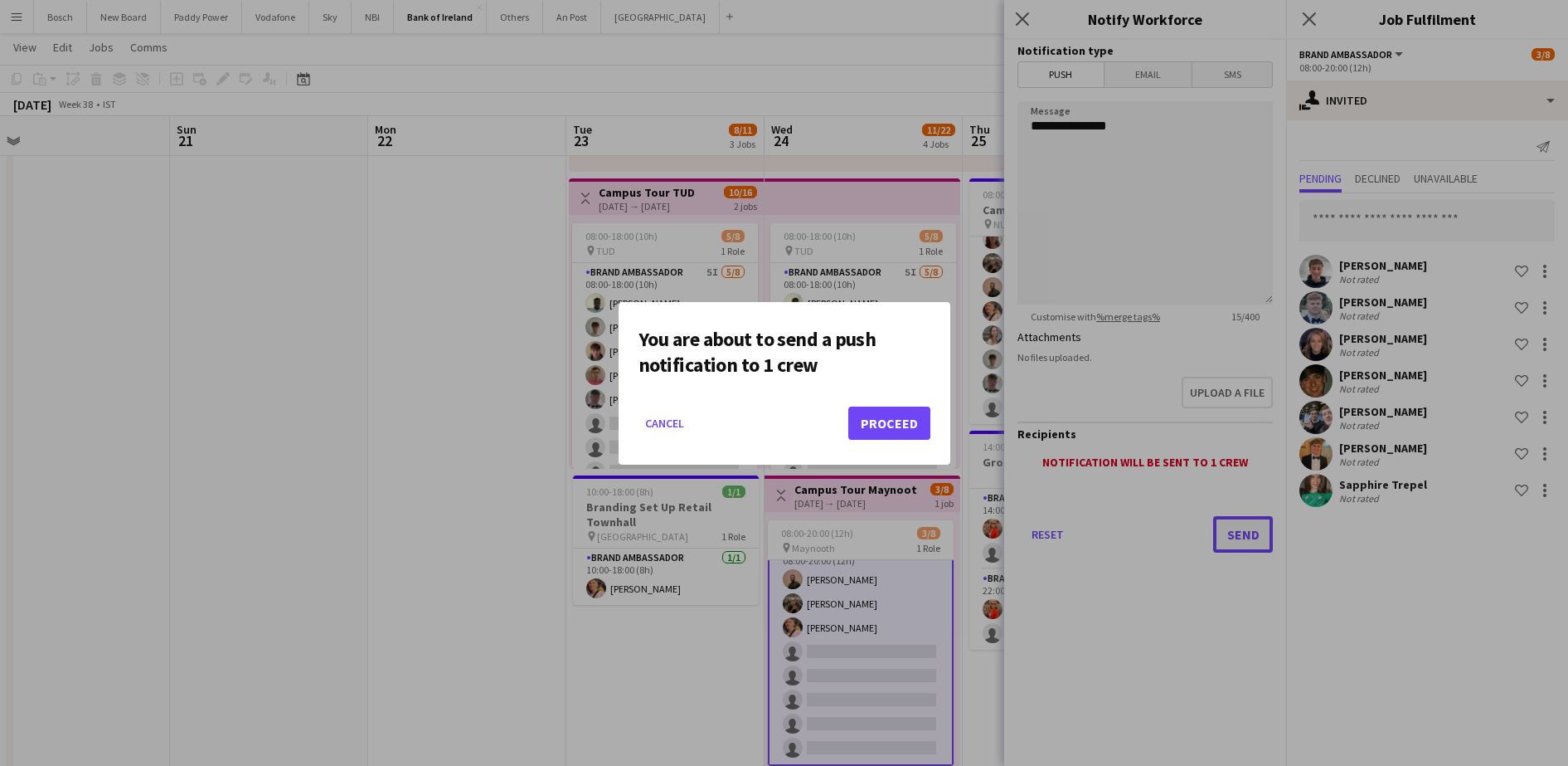
scroll to position [0, 0]
click at [907, 432] on button "Proceed" at bounding box center [890, 423] width 82 height 33
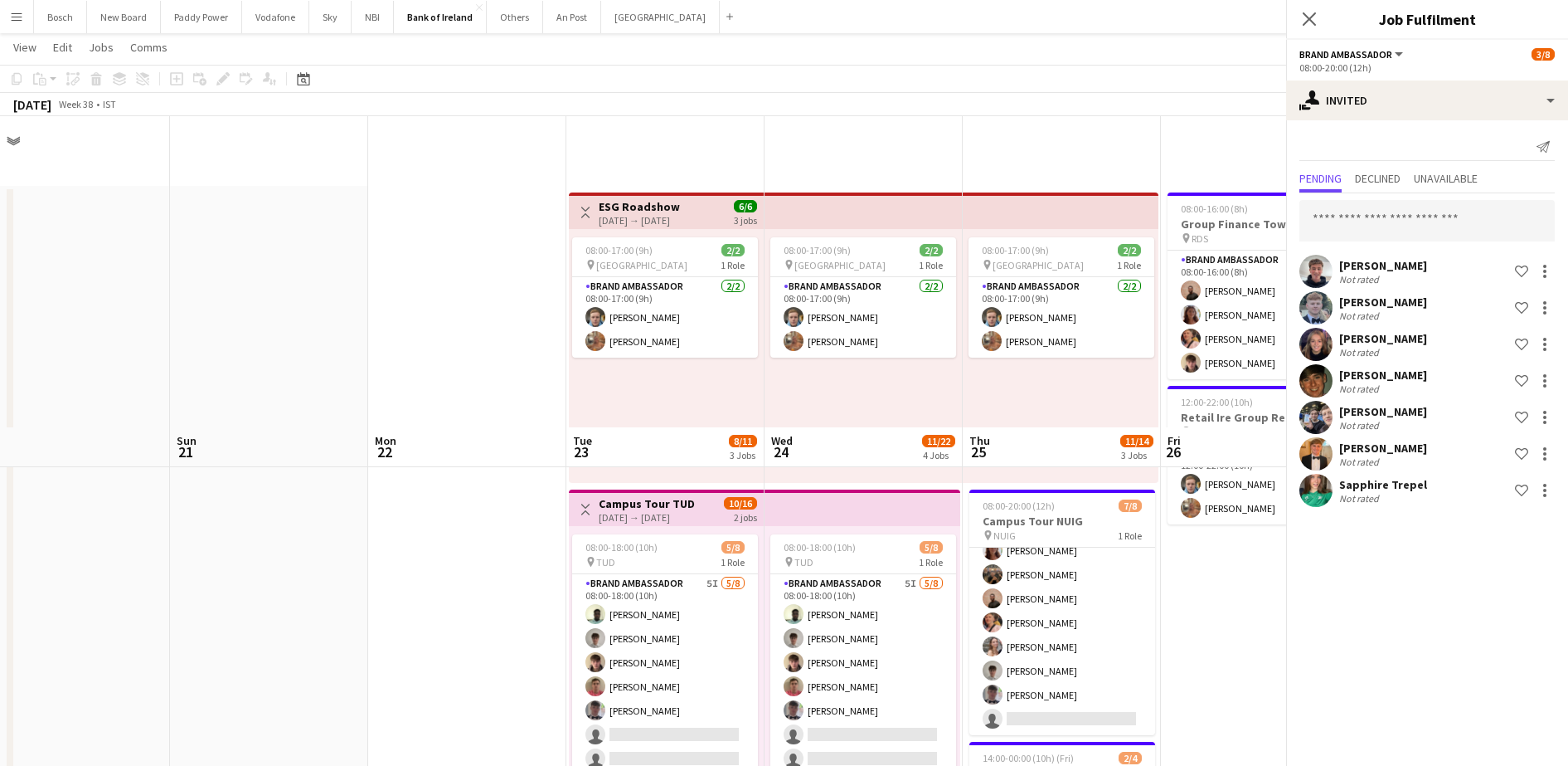
scroll to position [311, 0]
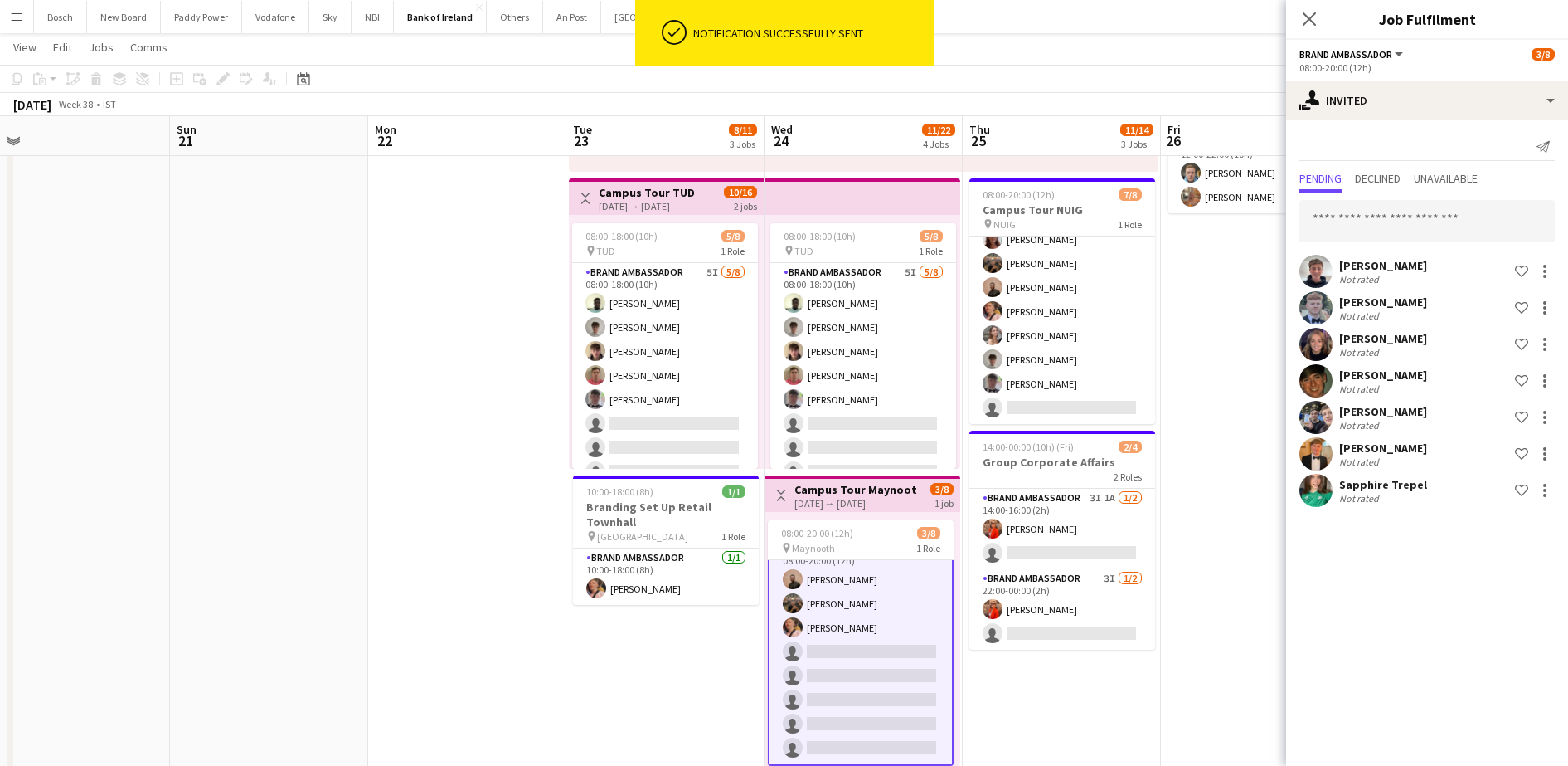
click at [1545, 333] on div "[PERSON_NAME] Not rated Shortlist crew" at bounding box center [1427, 343] width 282 height 33
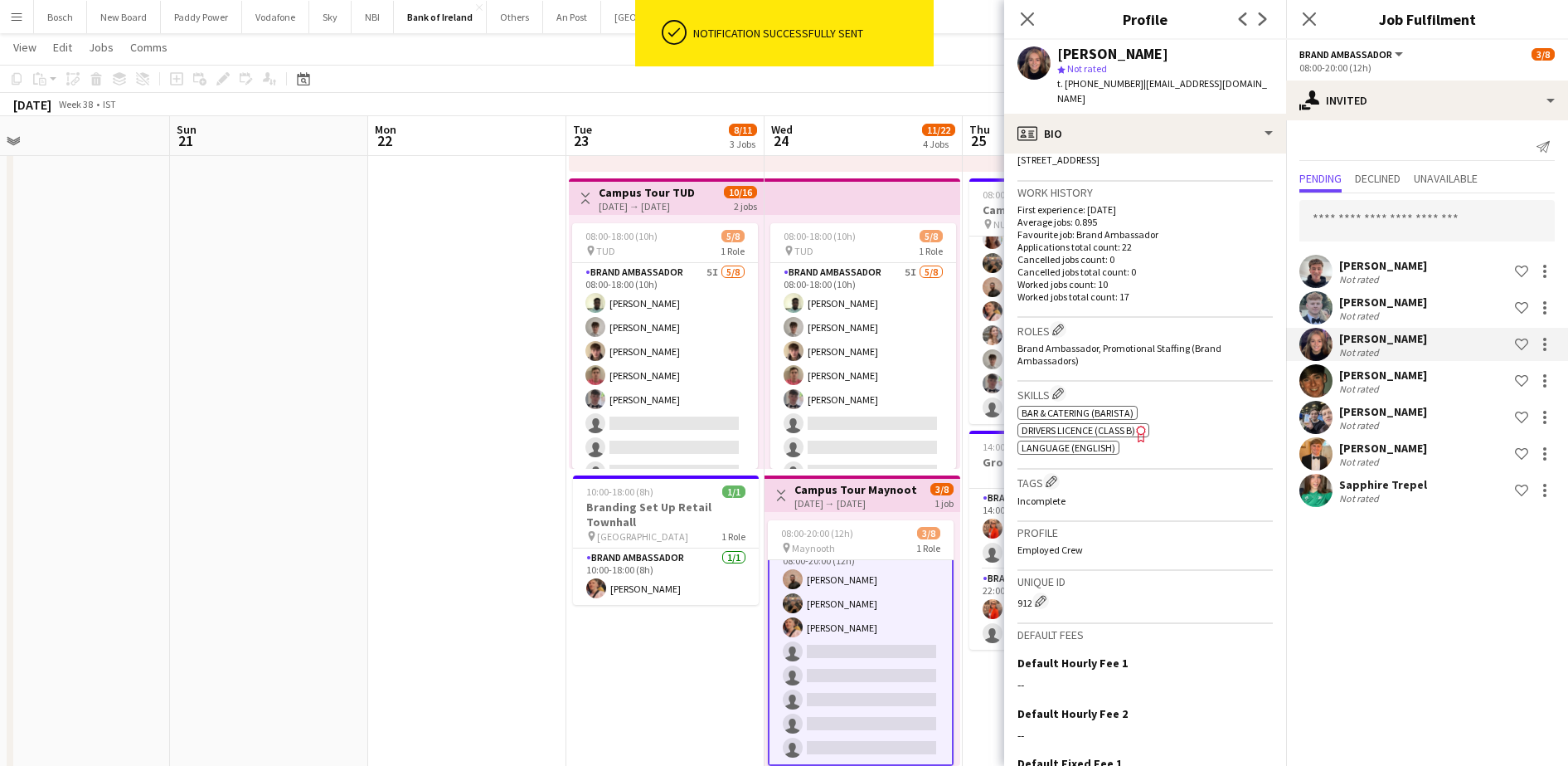
scroll to position [515, 0]
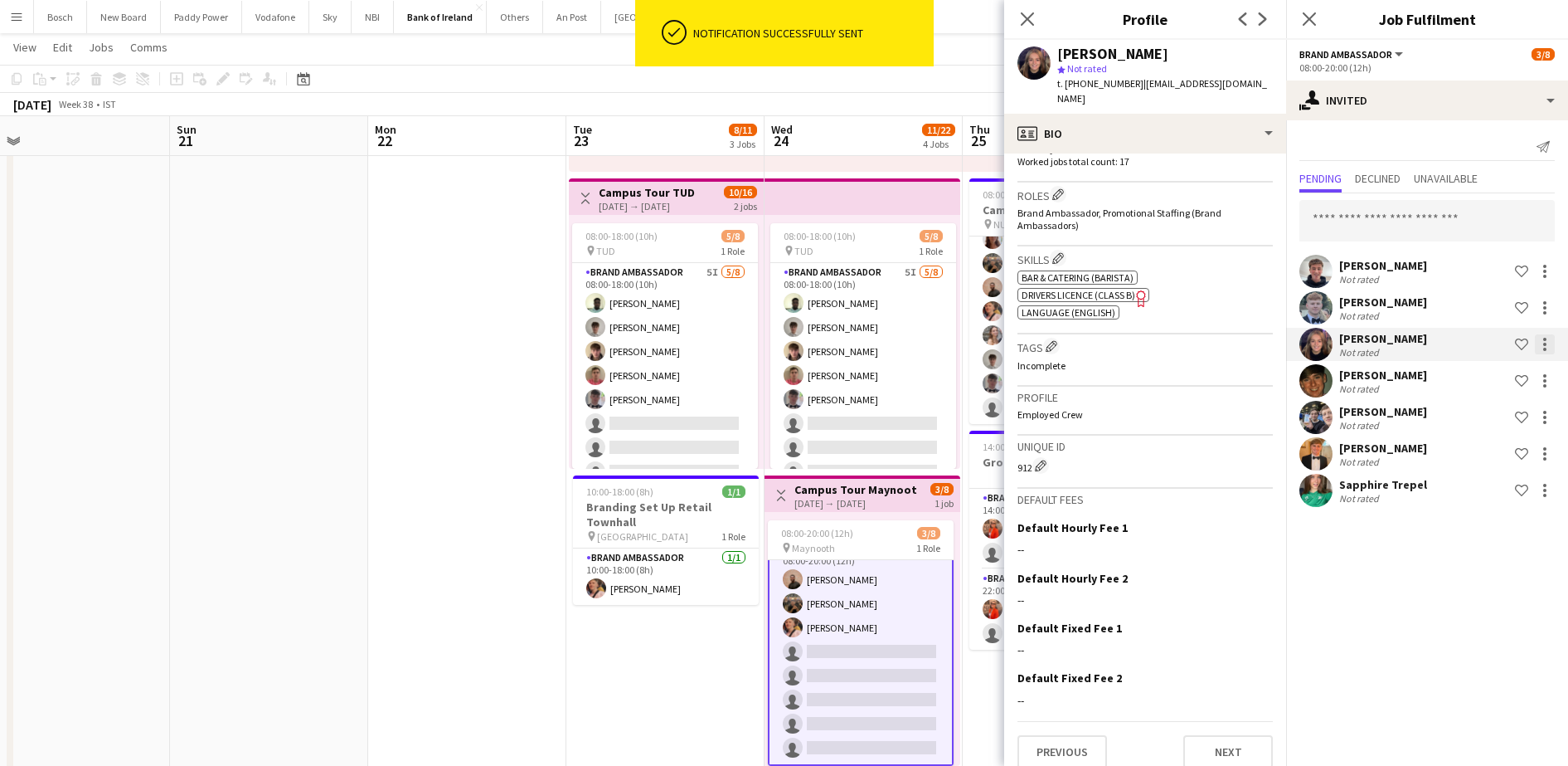
click at [1547, 343] on div at bounding box center [1545, 344] width 20 height 20
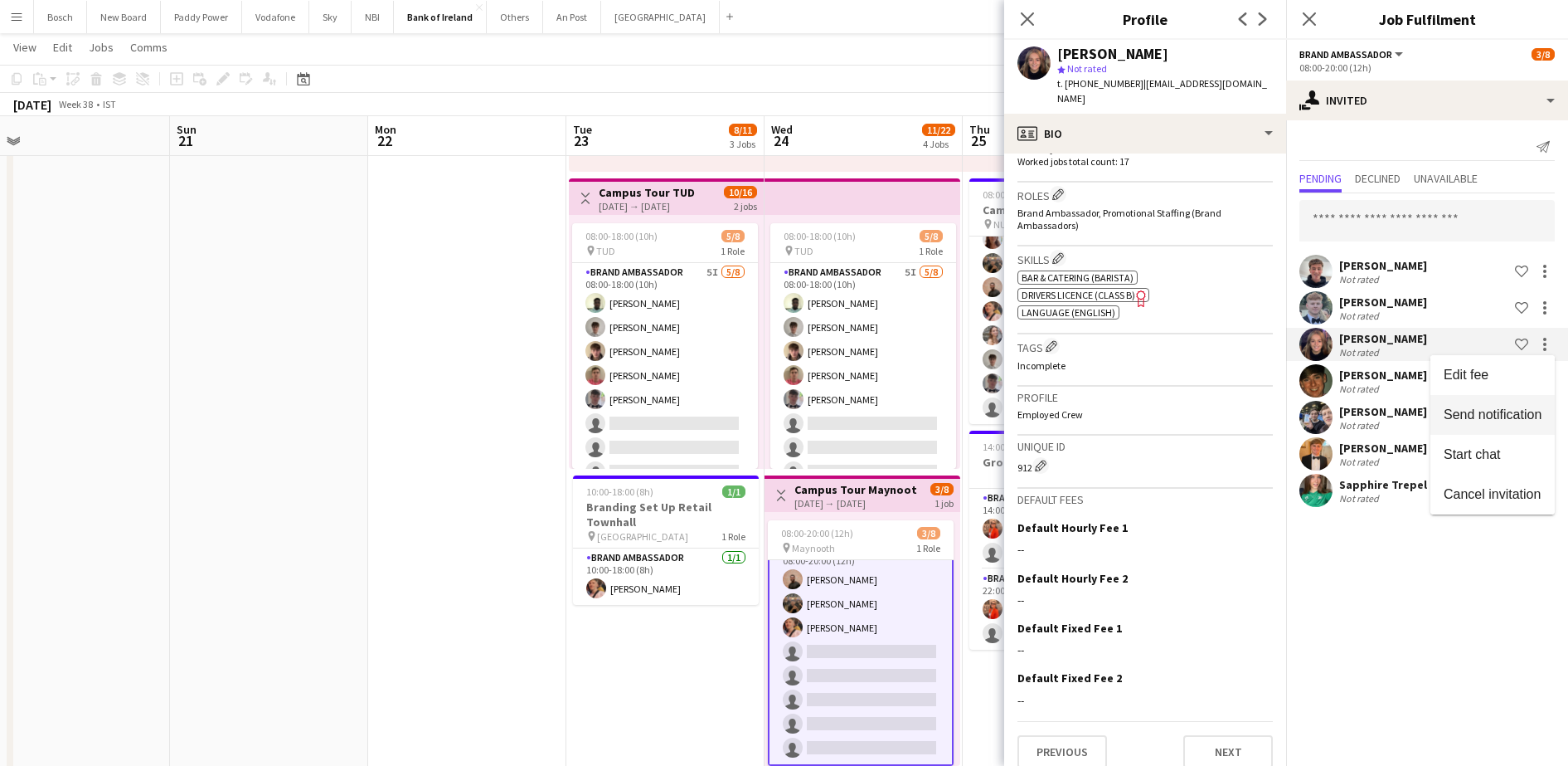
click at [1492, 408] on span "Send notification" at bounding box center [1493, 415] width 98 height 14
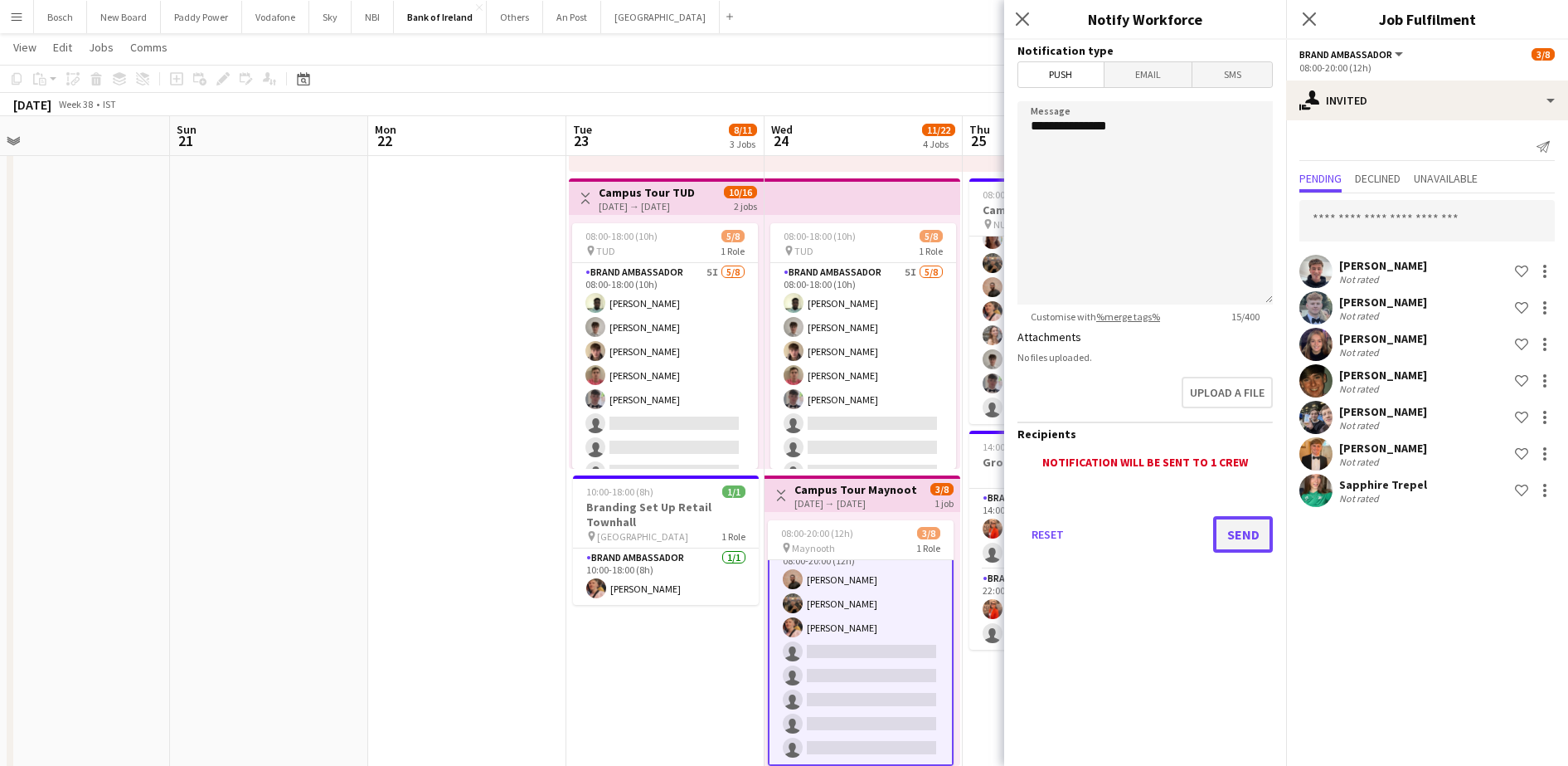
click at [1252, 522] on button "Send" at bounding box center [1243, 534] width 60 height 37
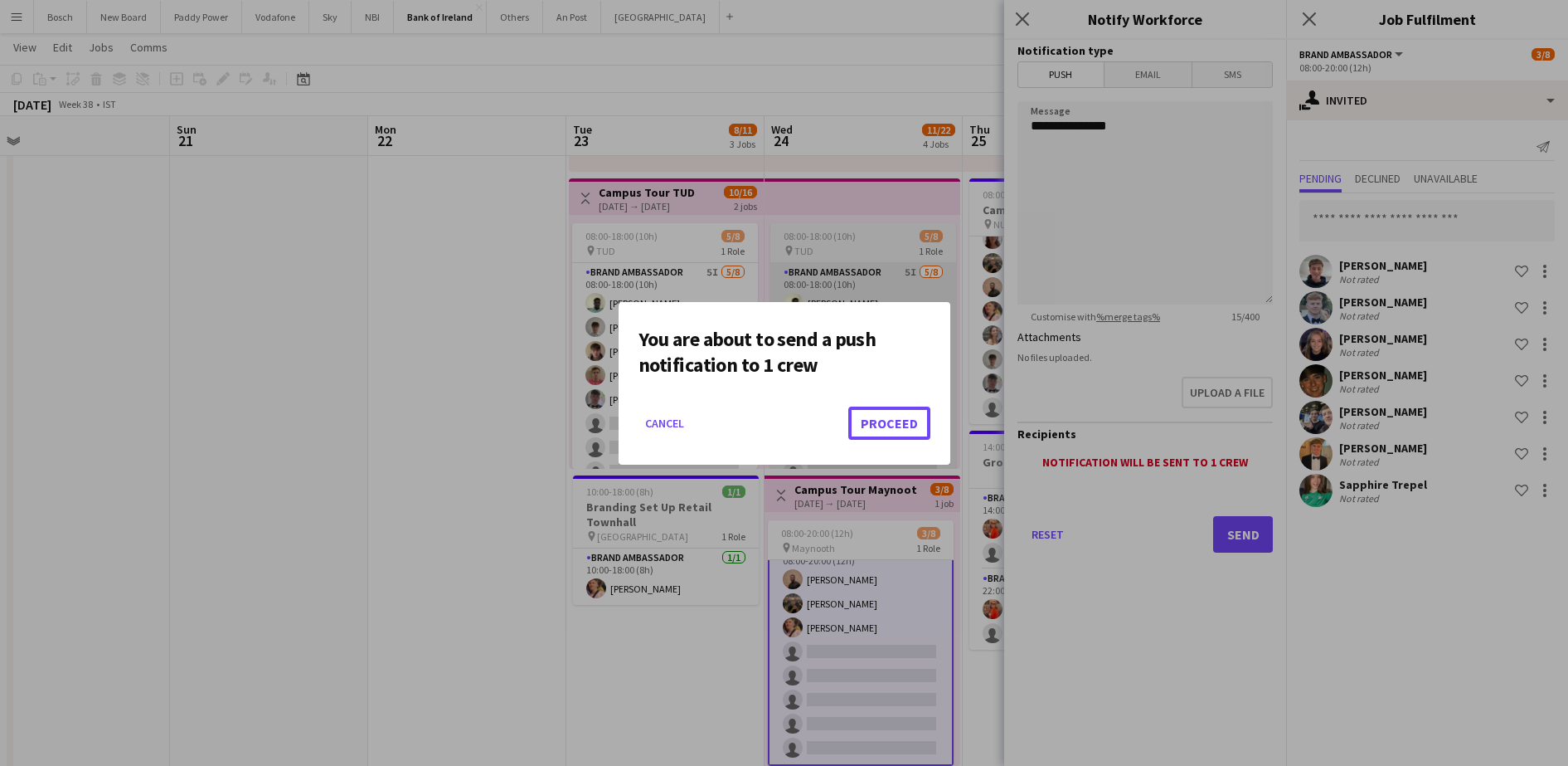
drag, startPoint x: 888, startPoint y: 434, endPoint x: 896, endPoint y: 356, distance: 78.4
click at [888, 434] on button "Proceed" at bounding box center [890, 423] width 82 height 33
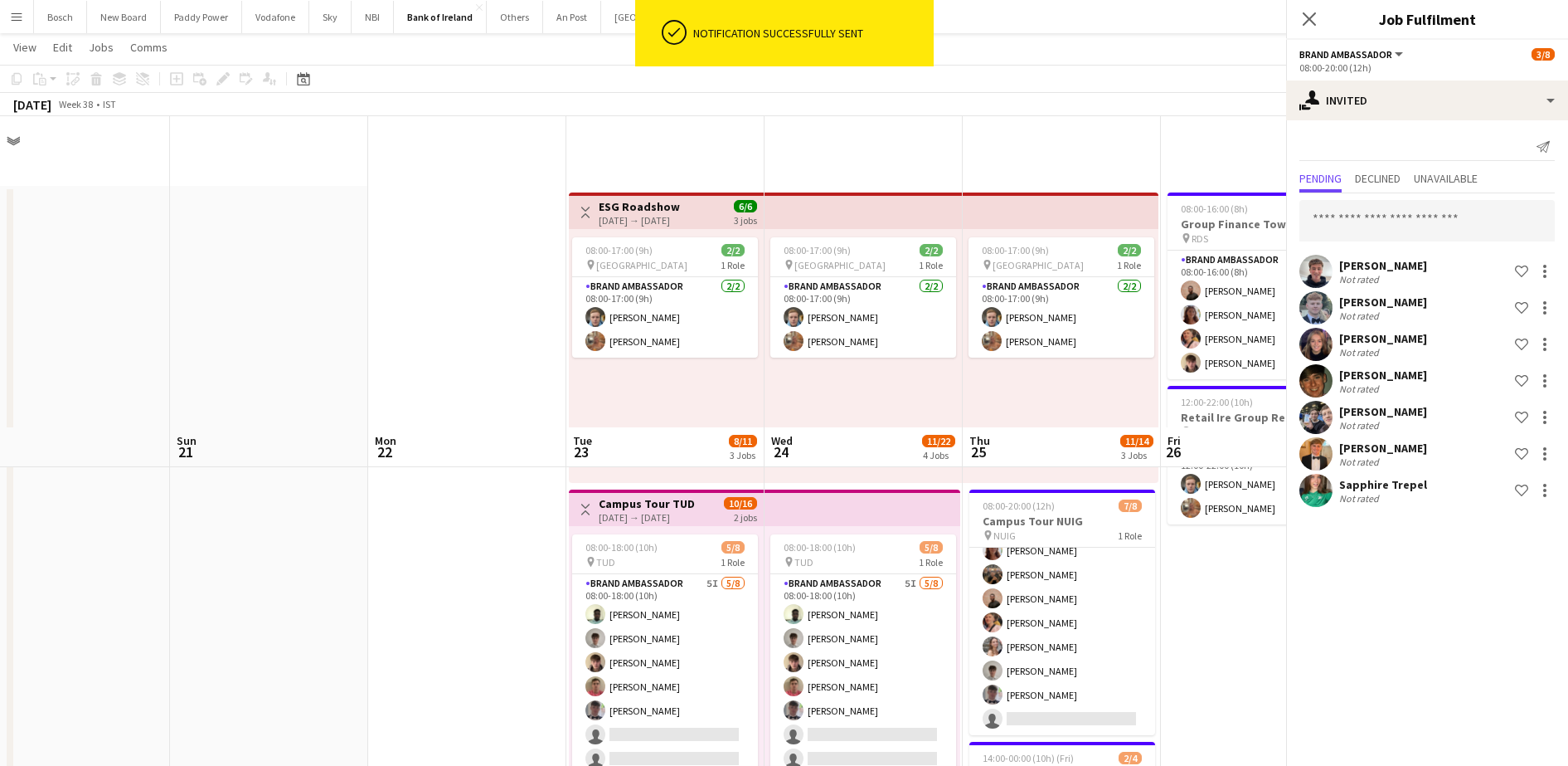
scroll to position [311, 0]
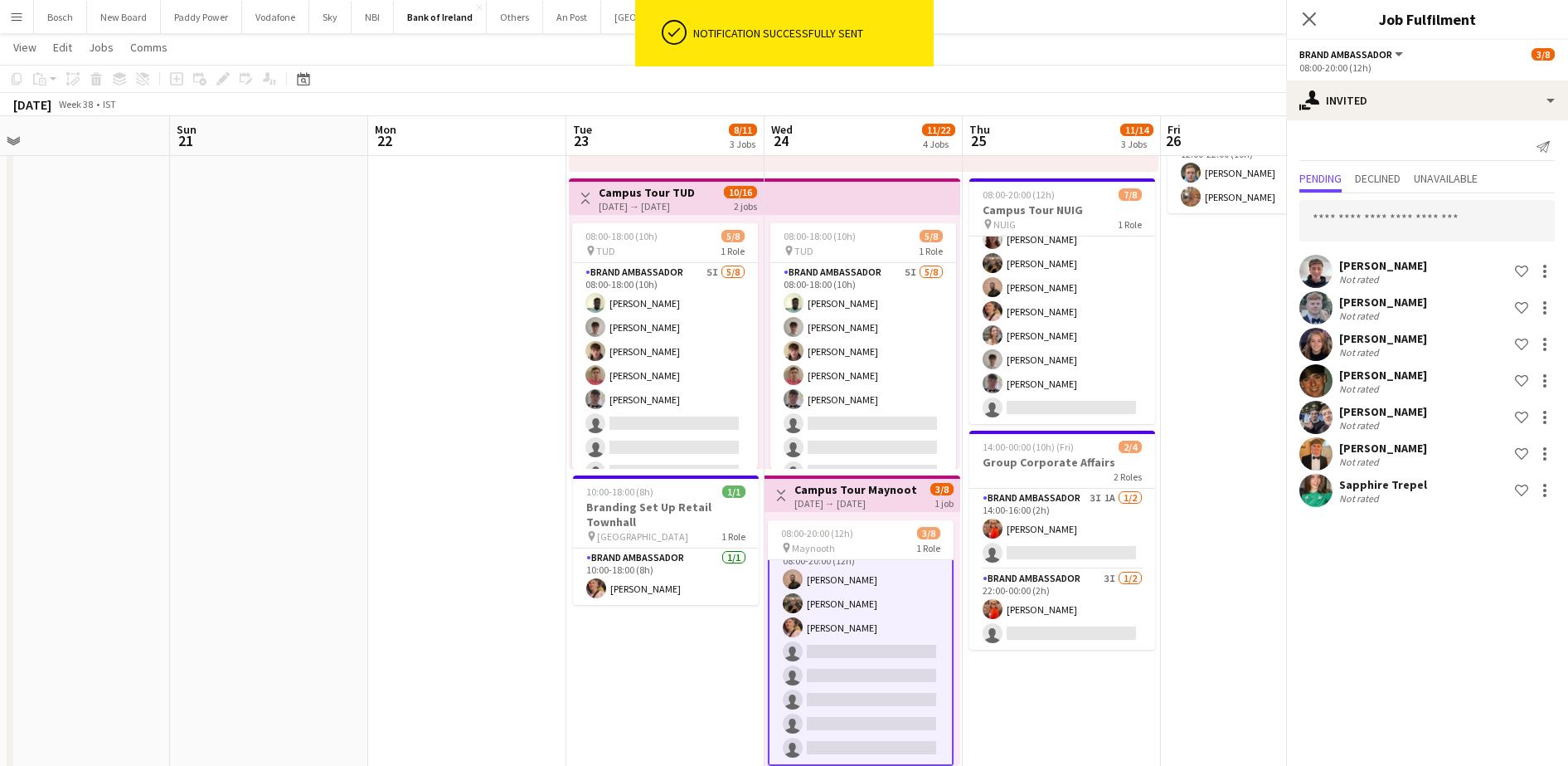
click at [988, 85] on app-toolbar "Copy Paste Paste Ctrl+V Paste with crew Ctrl+Shift+V Paste linked Job [GEOGRAPH…" at bounding box center [784, 79] width 1568 height 29
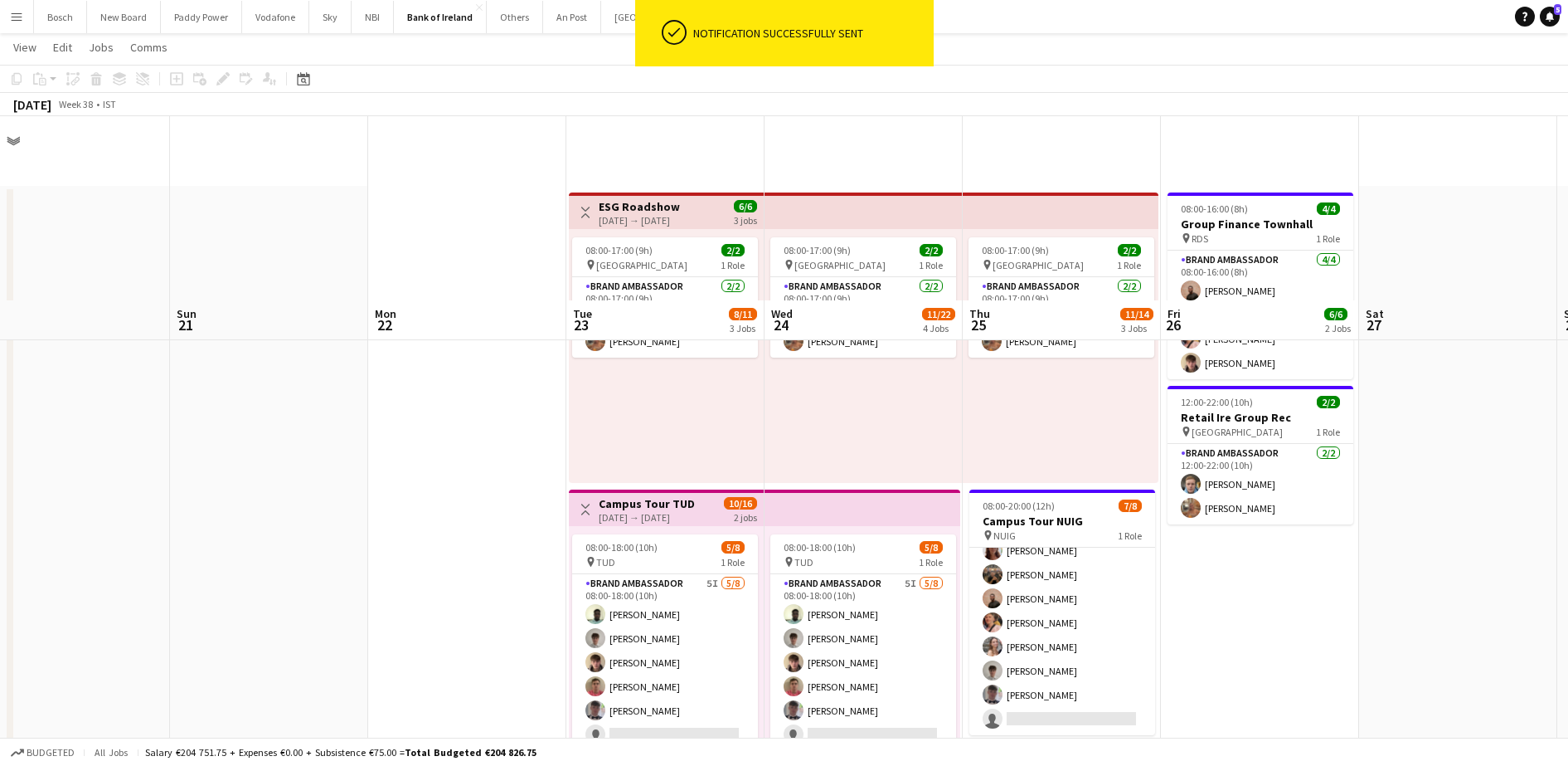
scroll to position [518, 0]
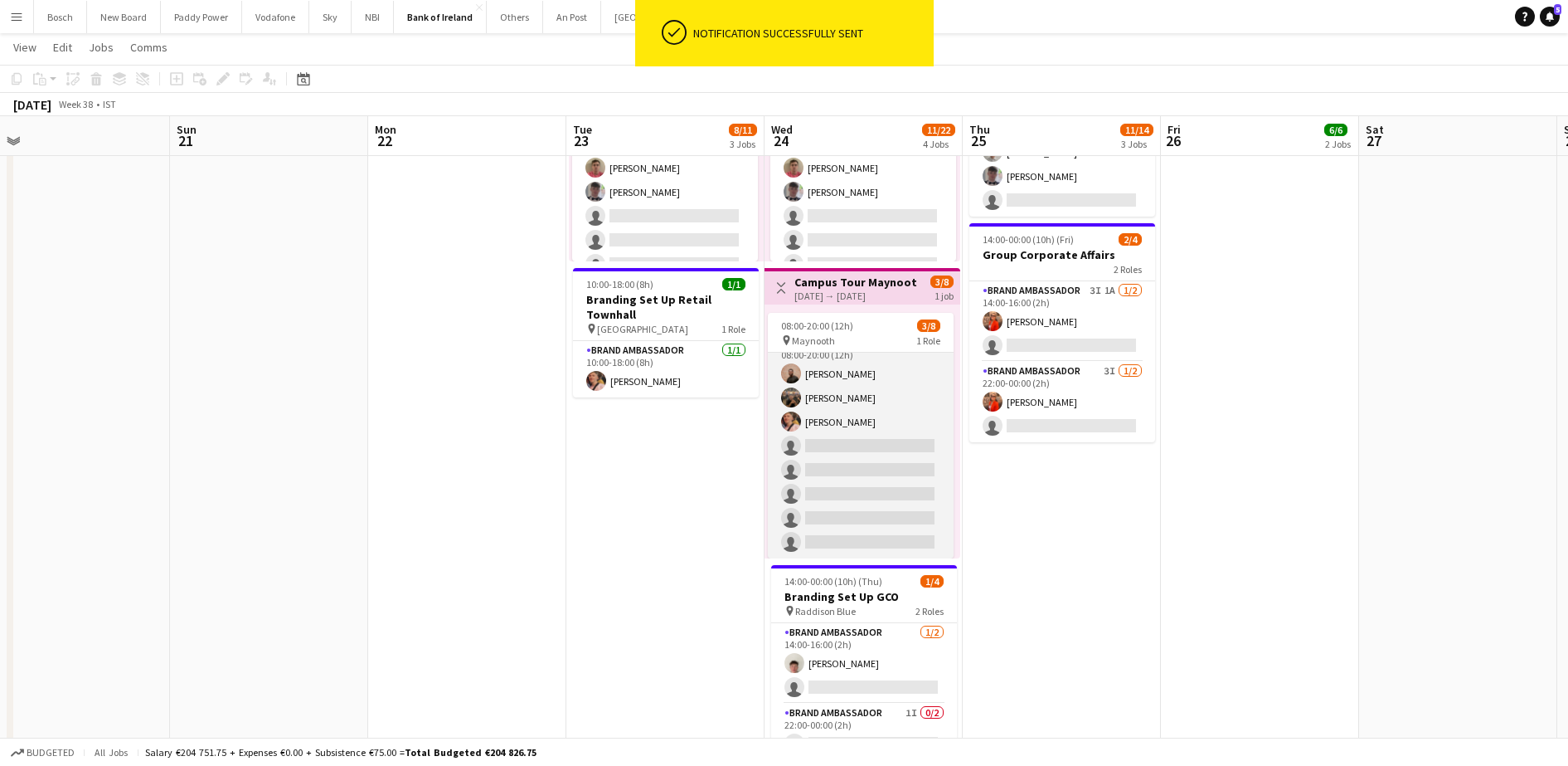
click at [874, 447] on app-card-role "Brand Ambassador 7I 1A [DATE] 08:00-20:00 (12h) [PERSON_NAME] [PERSON_NAME] [PE…" at bounding box center [860, 446] width 185 height 225
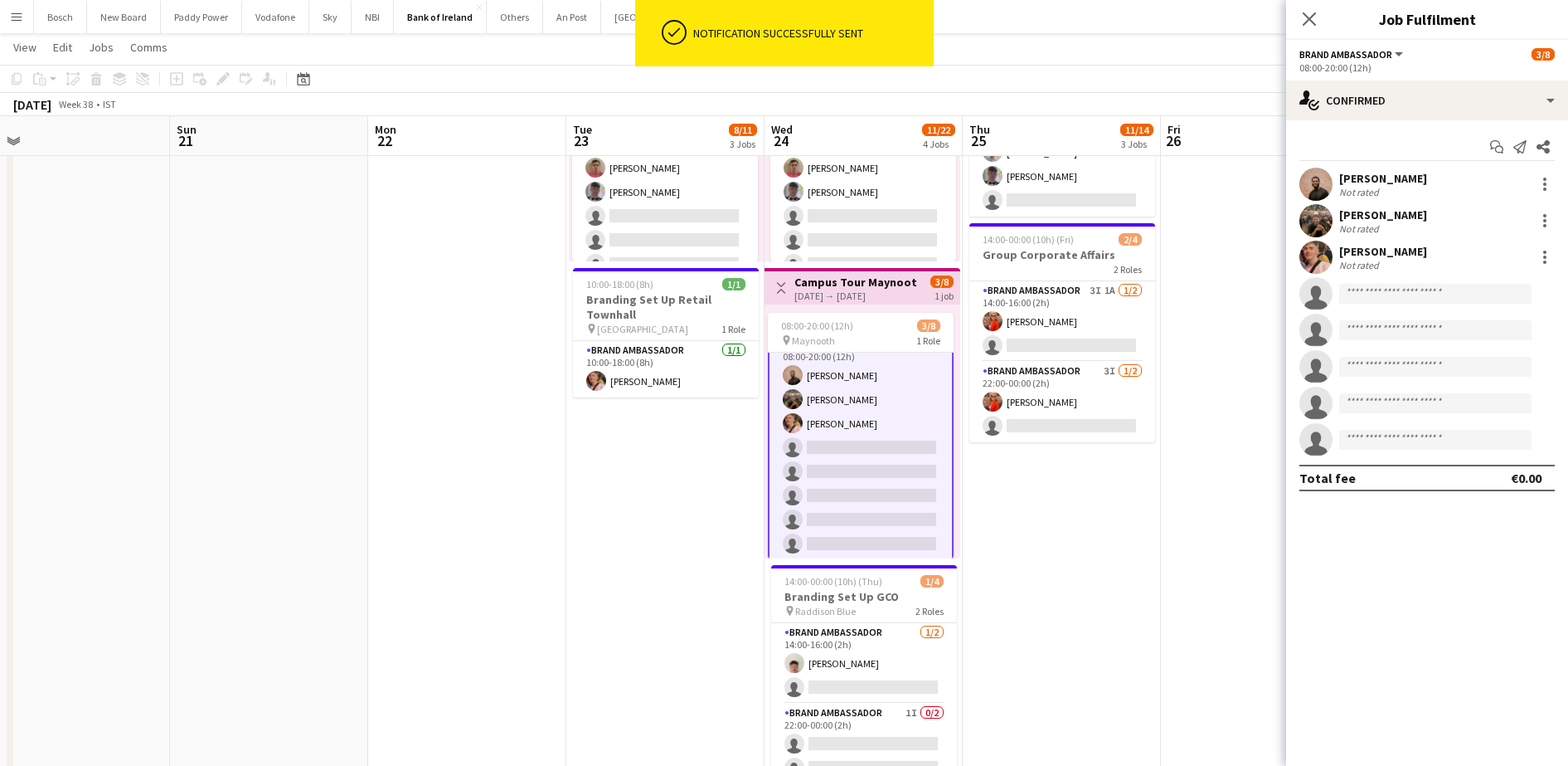
scroll to position [21, 0]
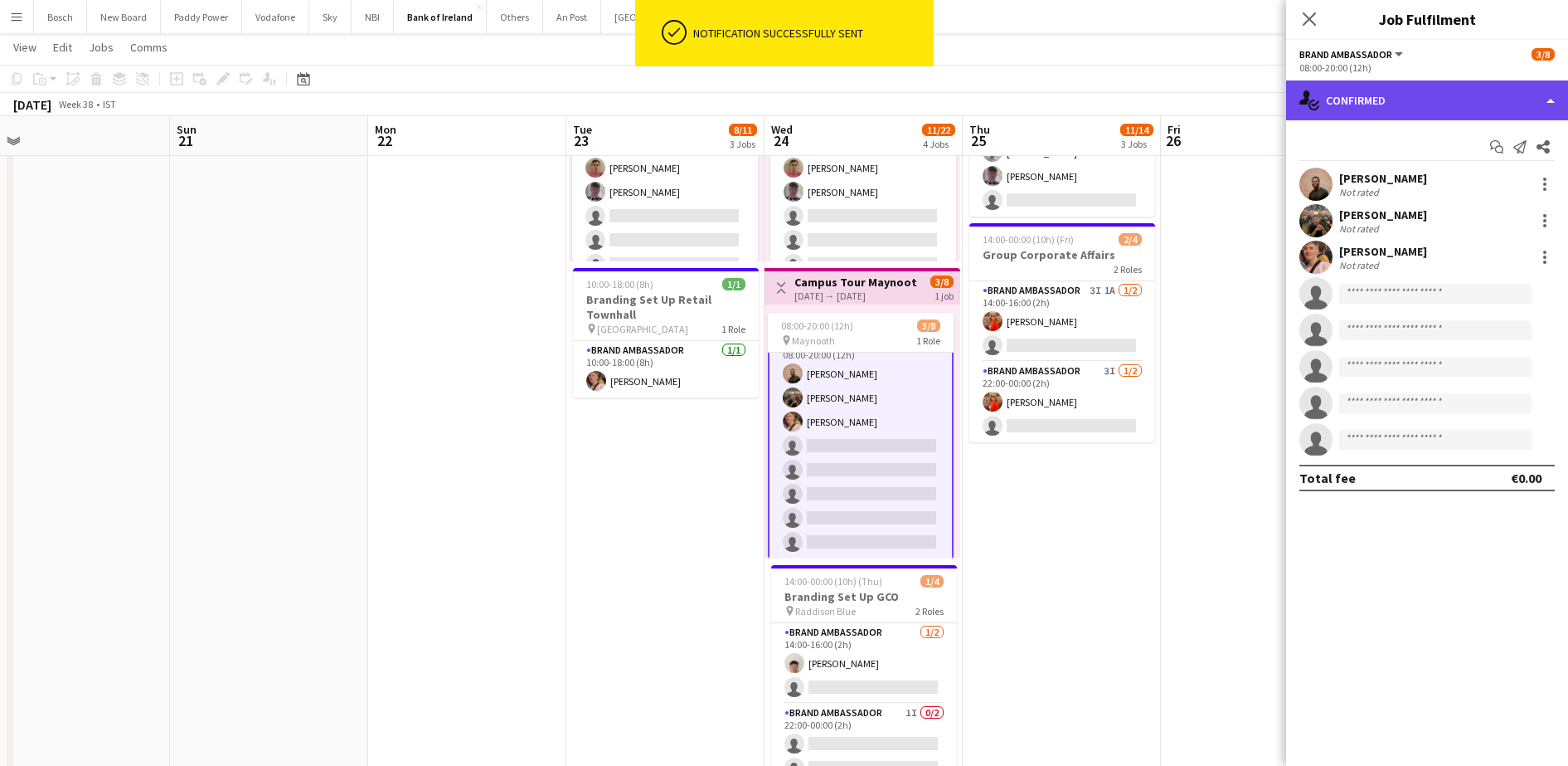
click at [1369, 95] on div "single-neutral-actions-check-2 Confirmed" at bounding box center [1427, 100] width 282 height 40
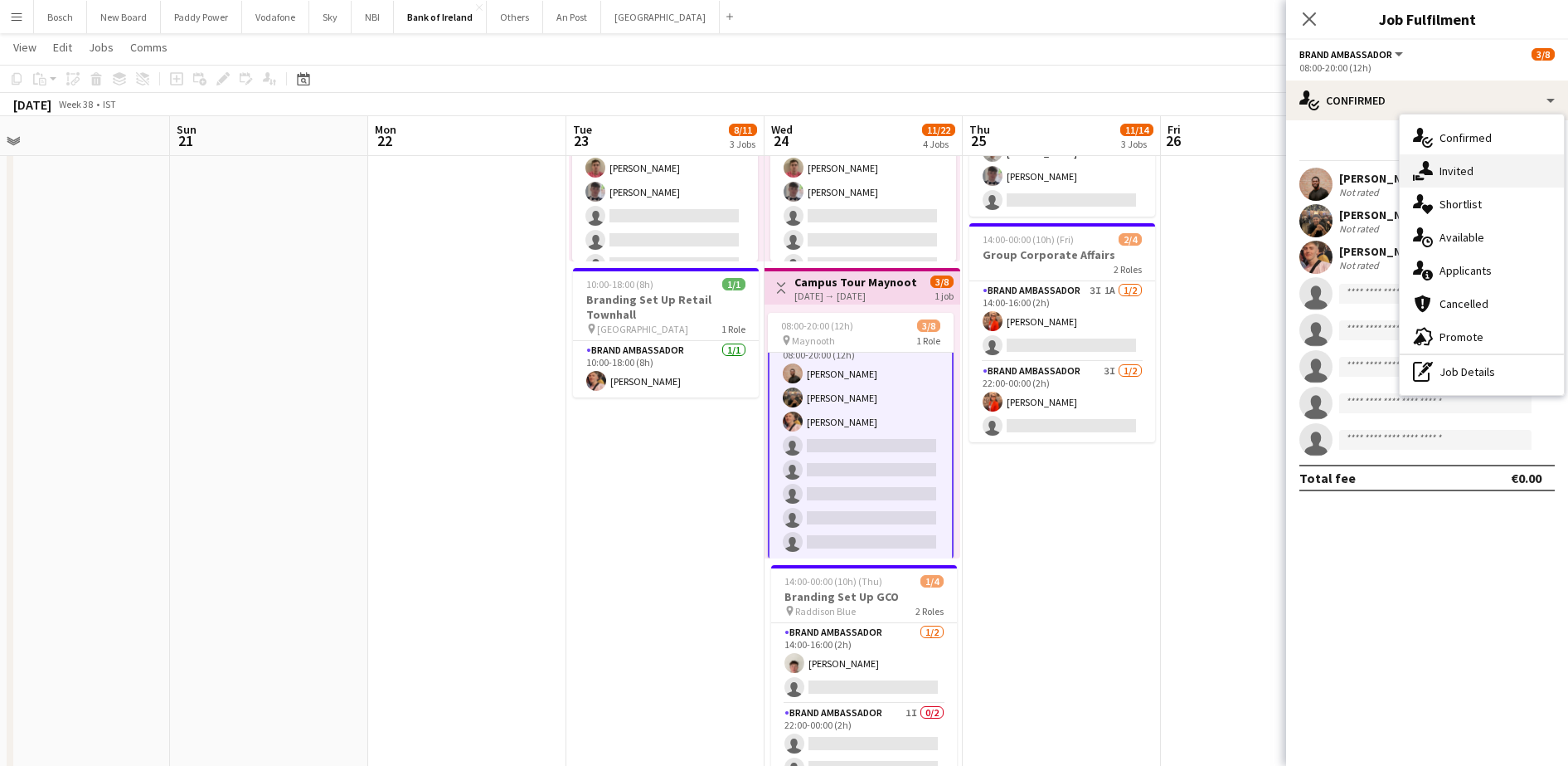
click at [1468, 164] on div "single-neutral-actions-share-1 Invited" at bounding box center [1482, 170] width 164 height 33
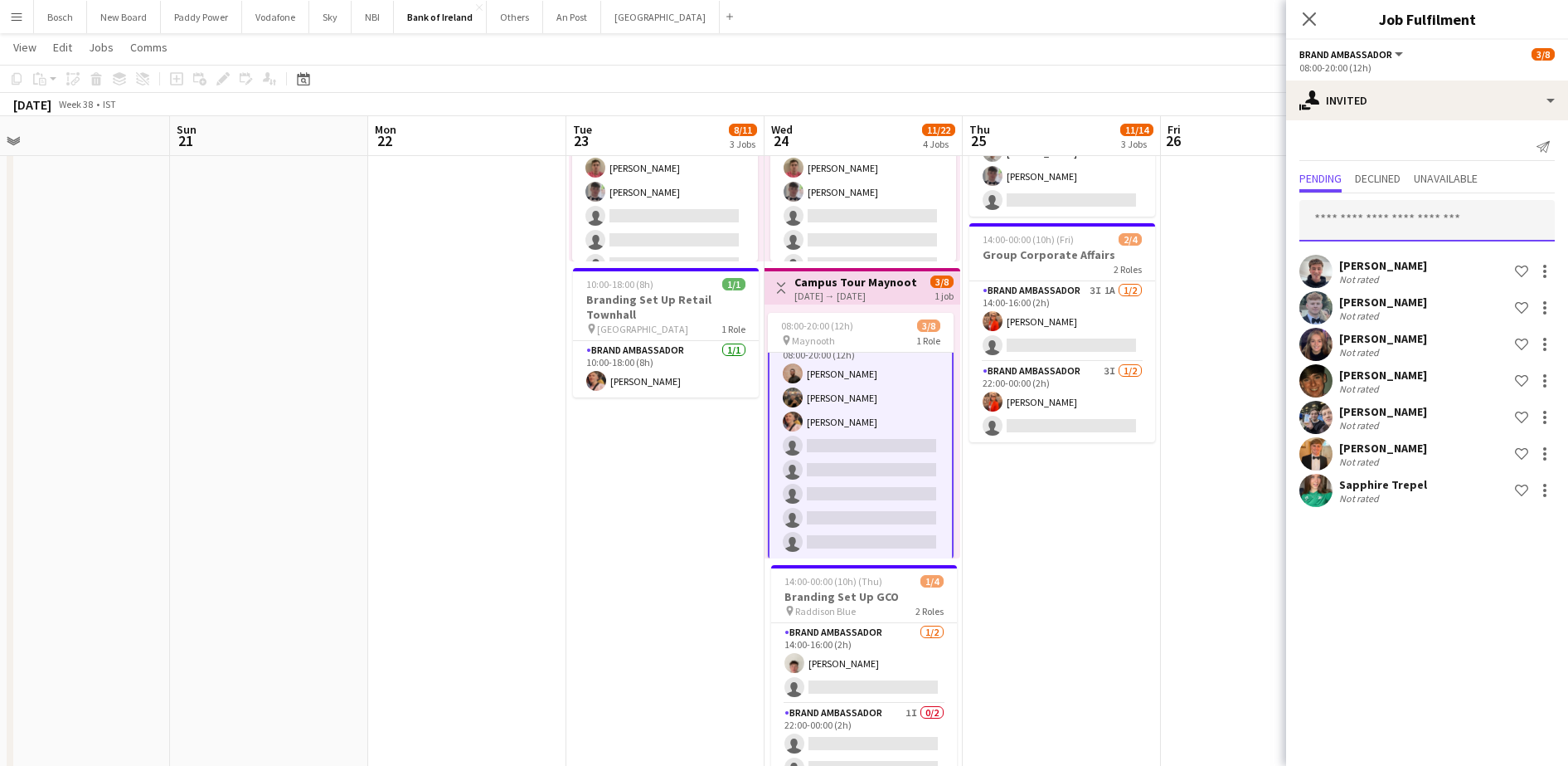
click at [1422, 221] on input "text" at bounding box center [1427, 220] width 256 height 42
type input "*****"
click at [1212, 89] on app-toolbar "Copy Paste Paste Ctrl+V Paste with crew Ctrl+Shift+V Paste linked Job [GEOGRAPH…" at bounding box center [784, 79] width 1568 height 29
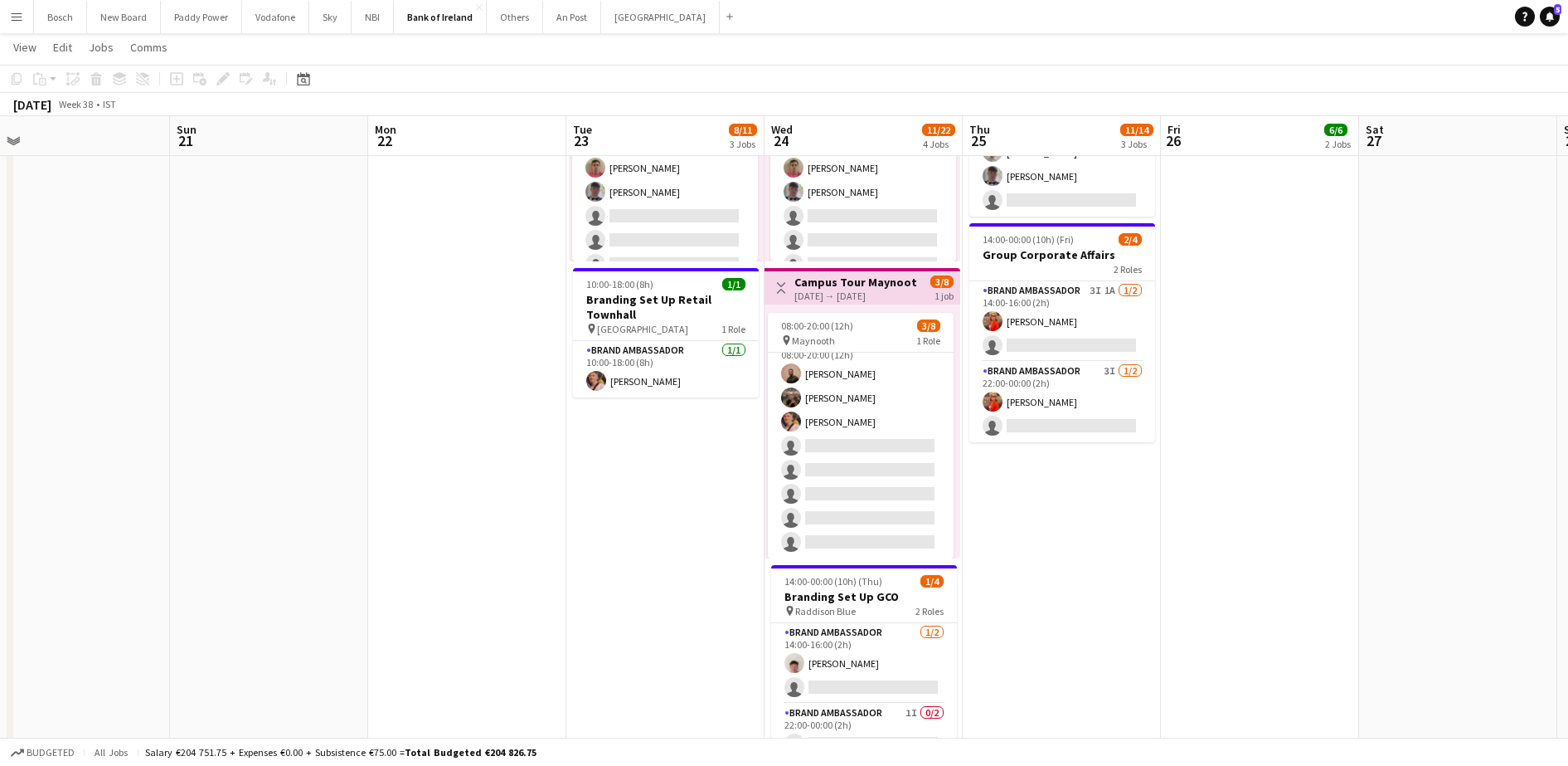
scroll to position [19, 0]
click at [3, 15] on button "Menu" at bounding box center [16, 16] width 33 height 33
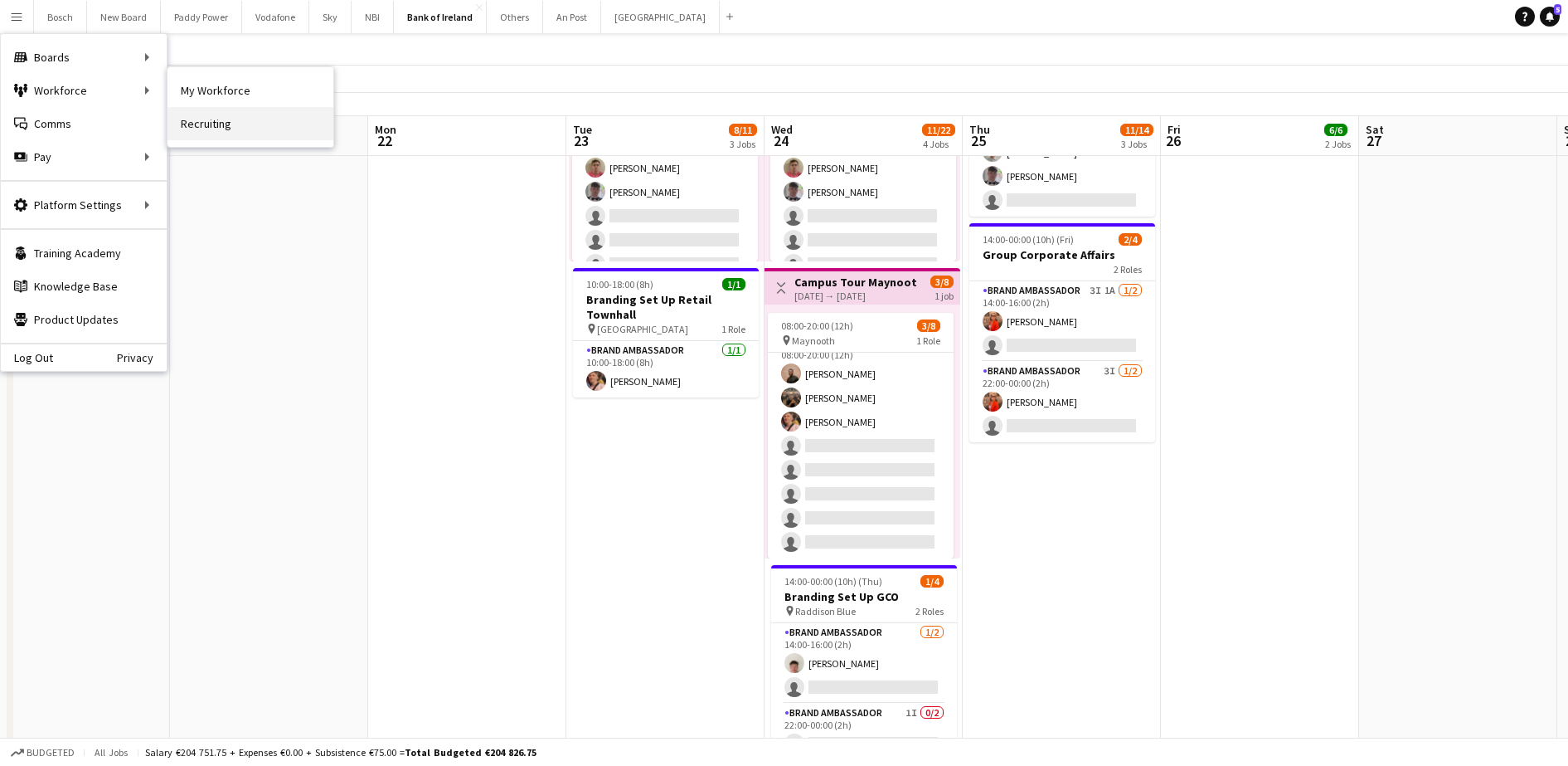
click at [273, 120] on link "Recruiting" at bounding box center [250, 123] width 166 height 33
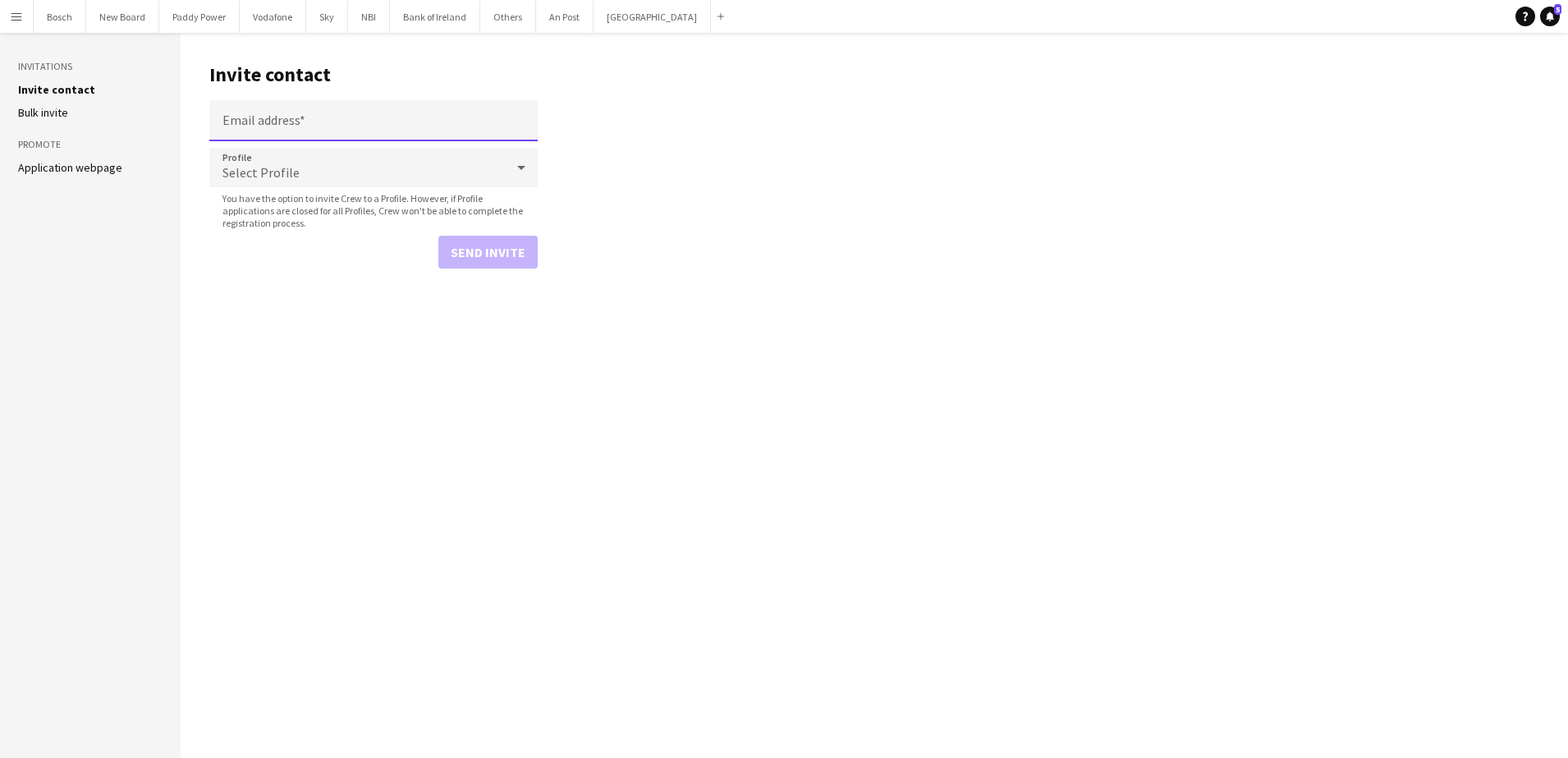
click at [359, 131] on input "Email address" at bounding box center [373, 120] width 328 height 41
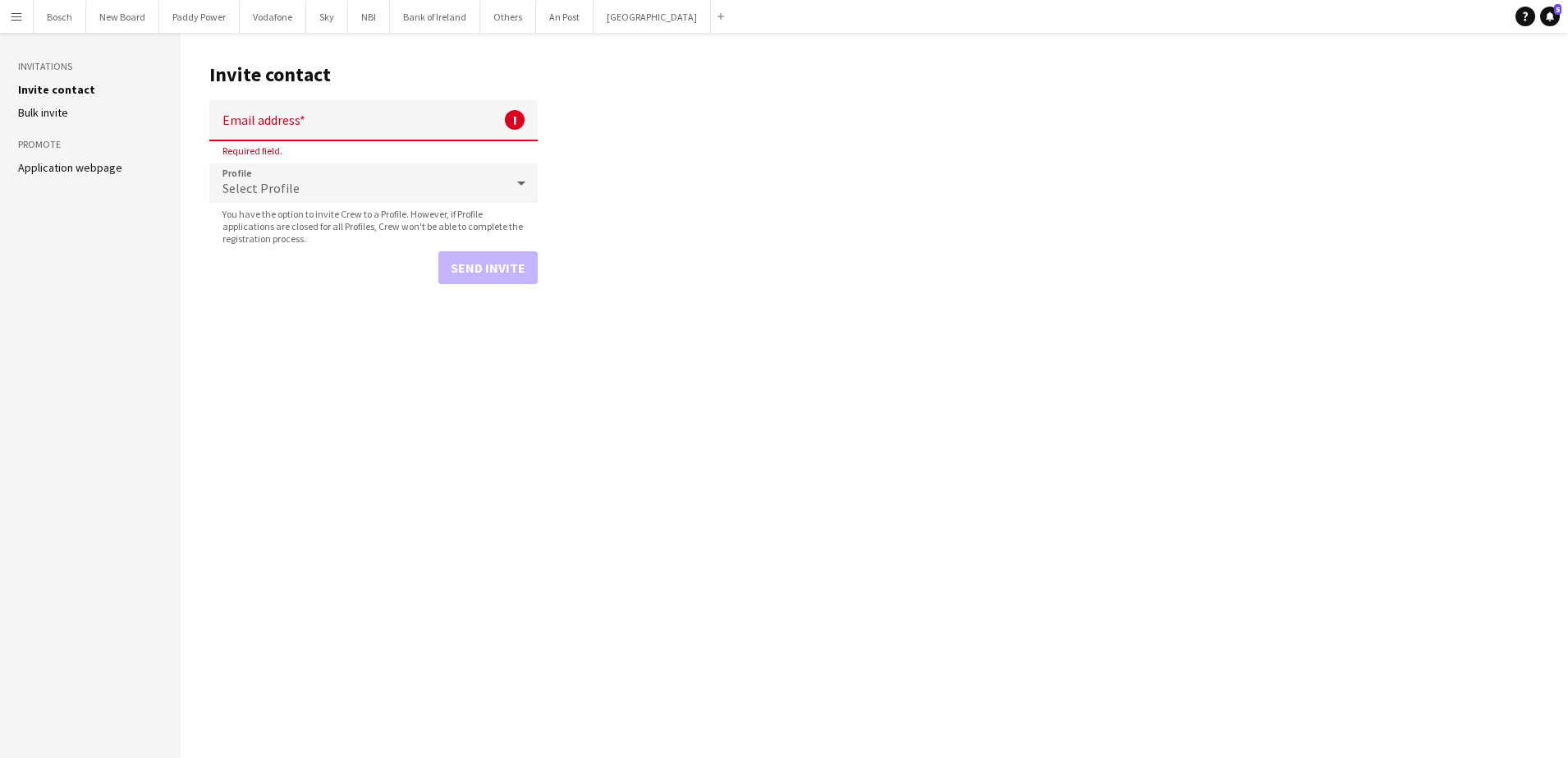
click at [11, 14] on app-icon "Menu" at bounding box center [16, 16] width 13 height 13
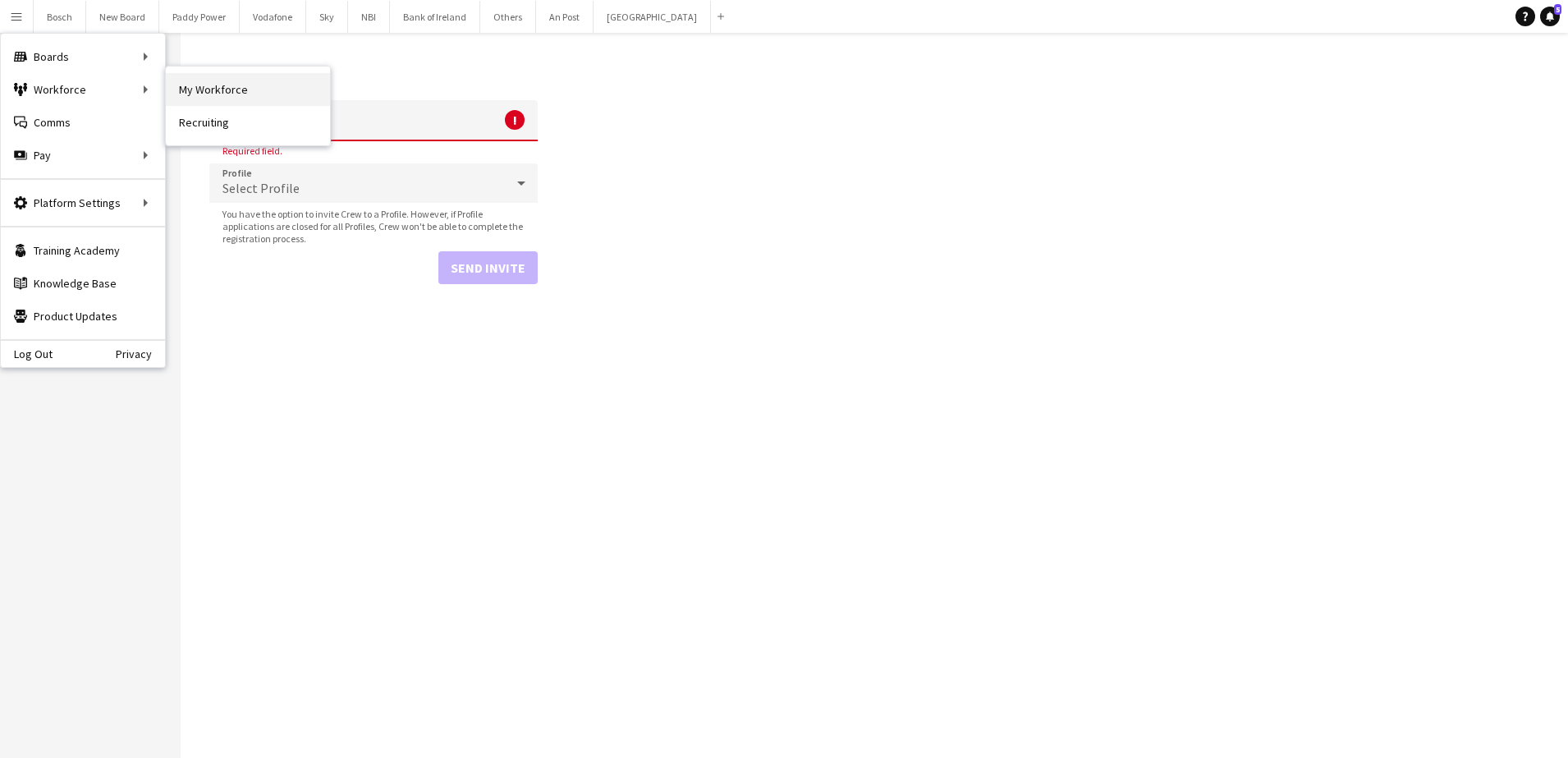
click at [242, 90] on link "My Workforce" at bounding box center [248, 89] width 164 height 33
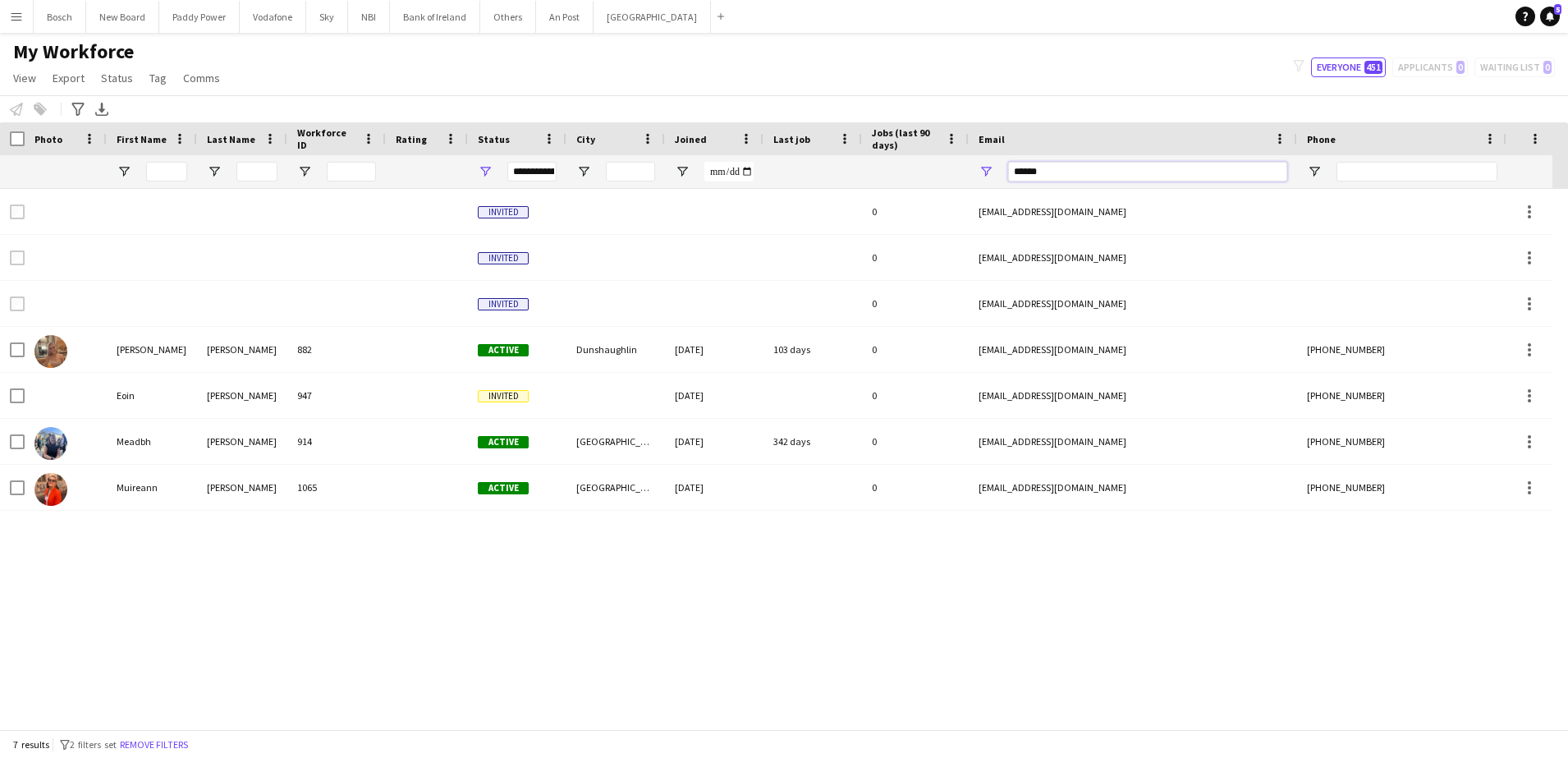
click at [1147, 176] on input "******" at bounding box center [1147, 171] width 279 height 19
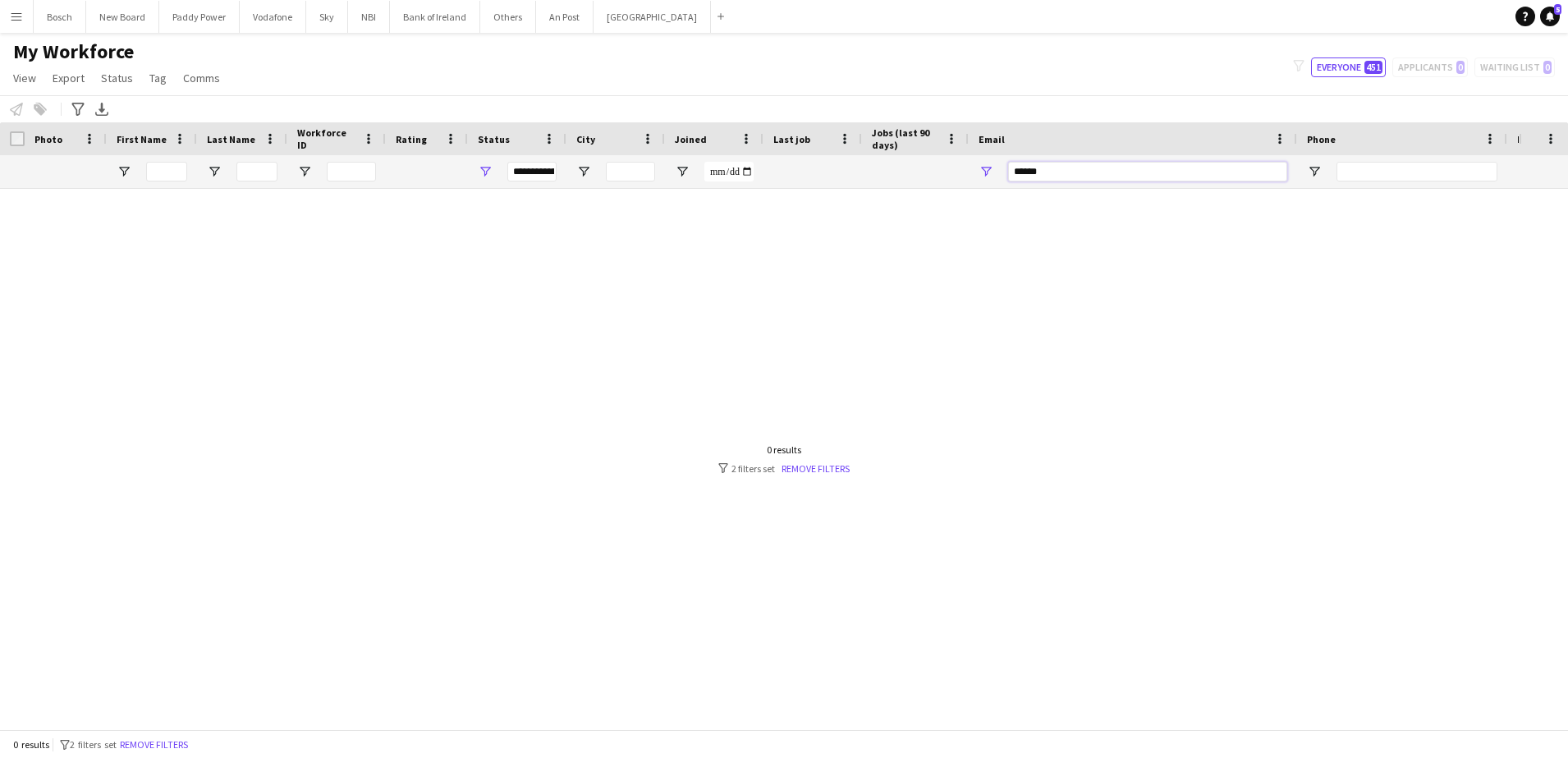
type input "*****"
drag, startPoint x: 954, startPoint y: 284, endPoint x: 901, endPoint y: 257, distance: 59.5
click at [952, 284] on div at bounding box center [759, 451] width 1519 height 524
click at [418, 12] on button "Bank of Ireland Close" at bounding box center [435, 17] width 90 height 32
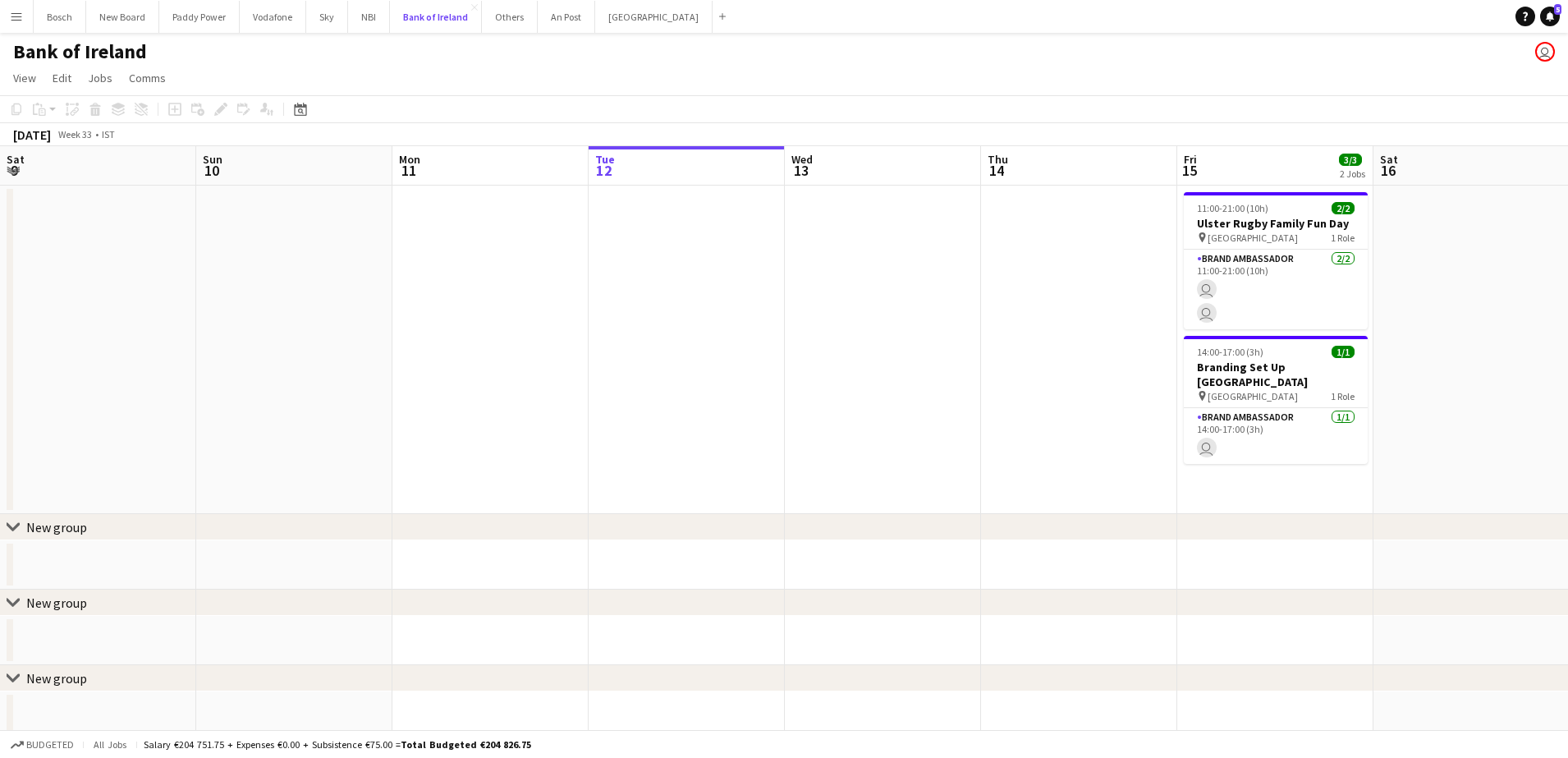
scroll to position [0, 393]
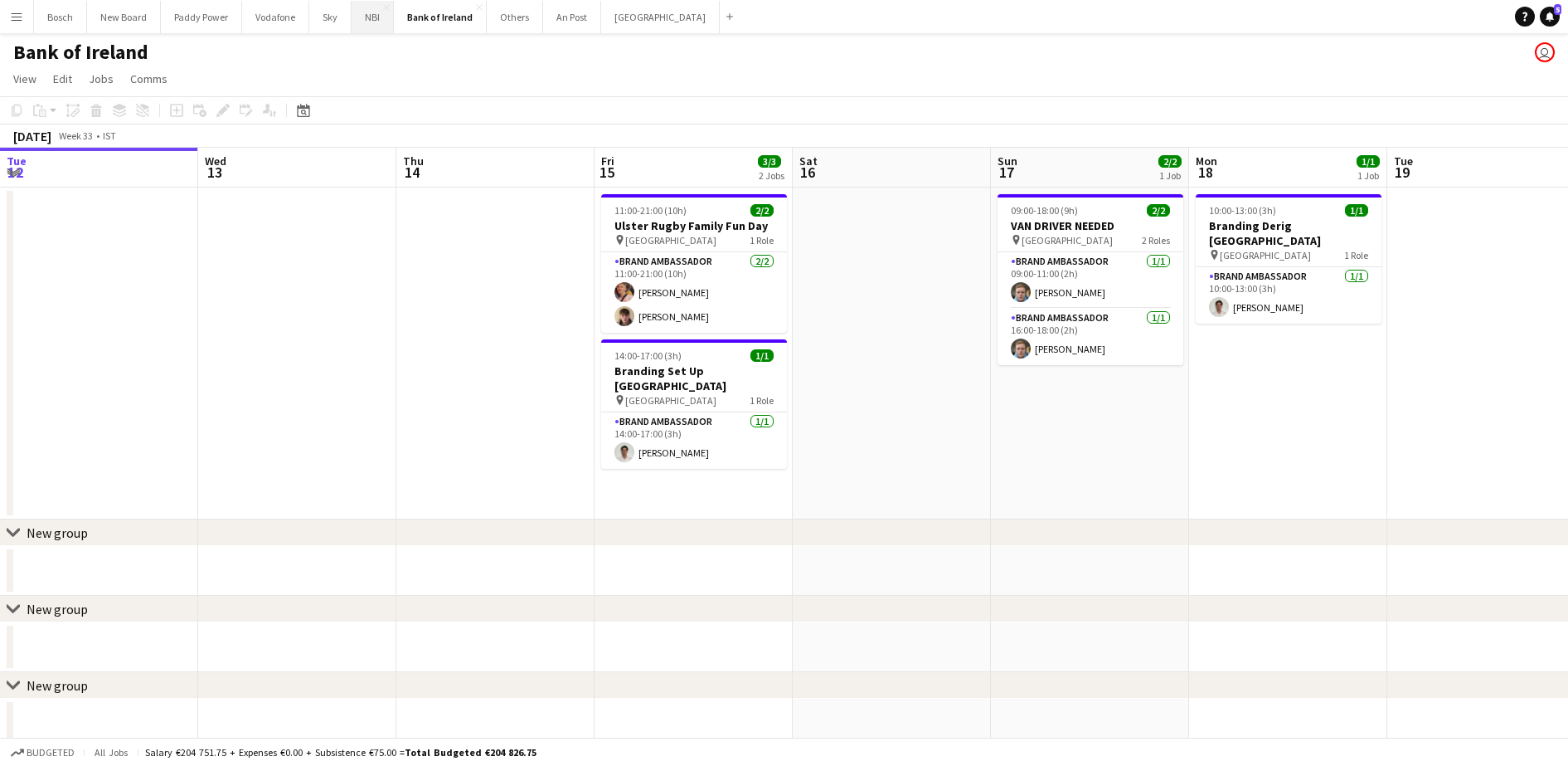
click at [369, 21] on button "NBI Close" at bounding box center [372, 17] width 42 height 32
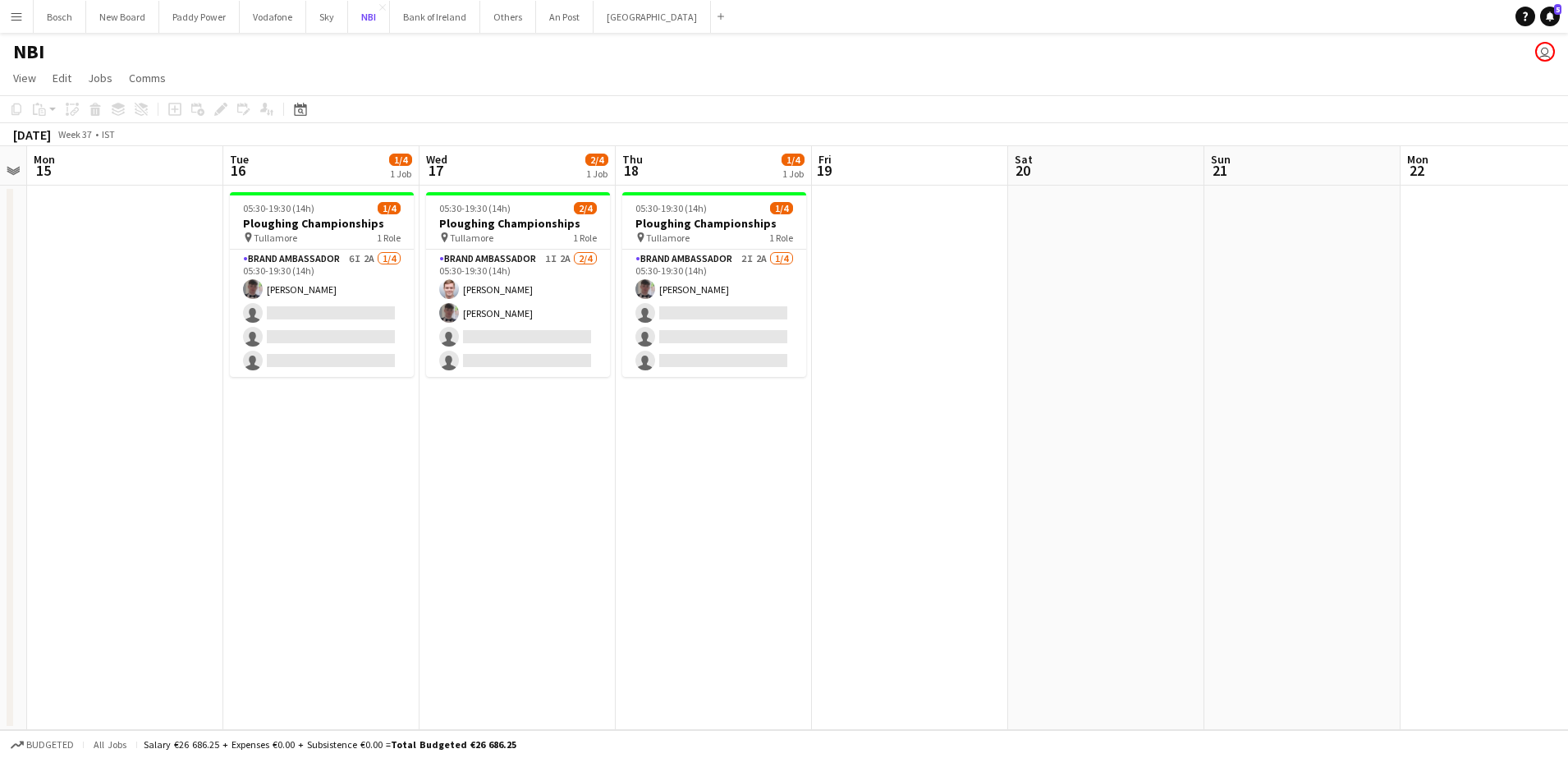
scroll to position [0, 508]
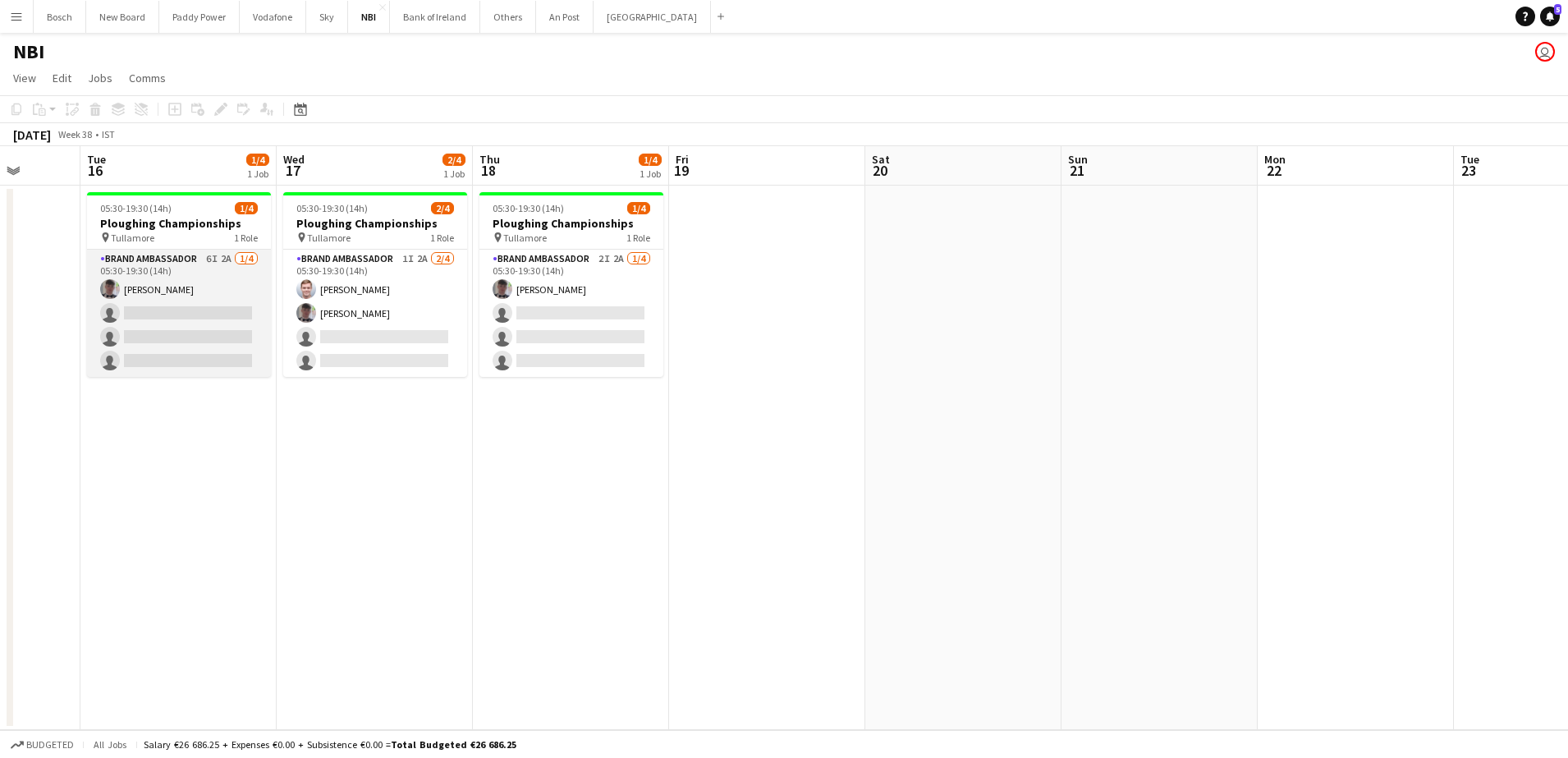
click at [228, 317] on app-card-role "Brand Ambassador 6I 2A [DATE] 05:30-19:30 (14h) [PERSON_NAME] single-neutral-ac…" at bounding box center [179, 313] width 184 height 127
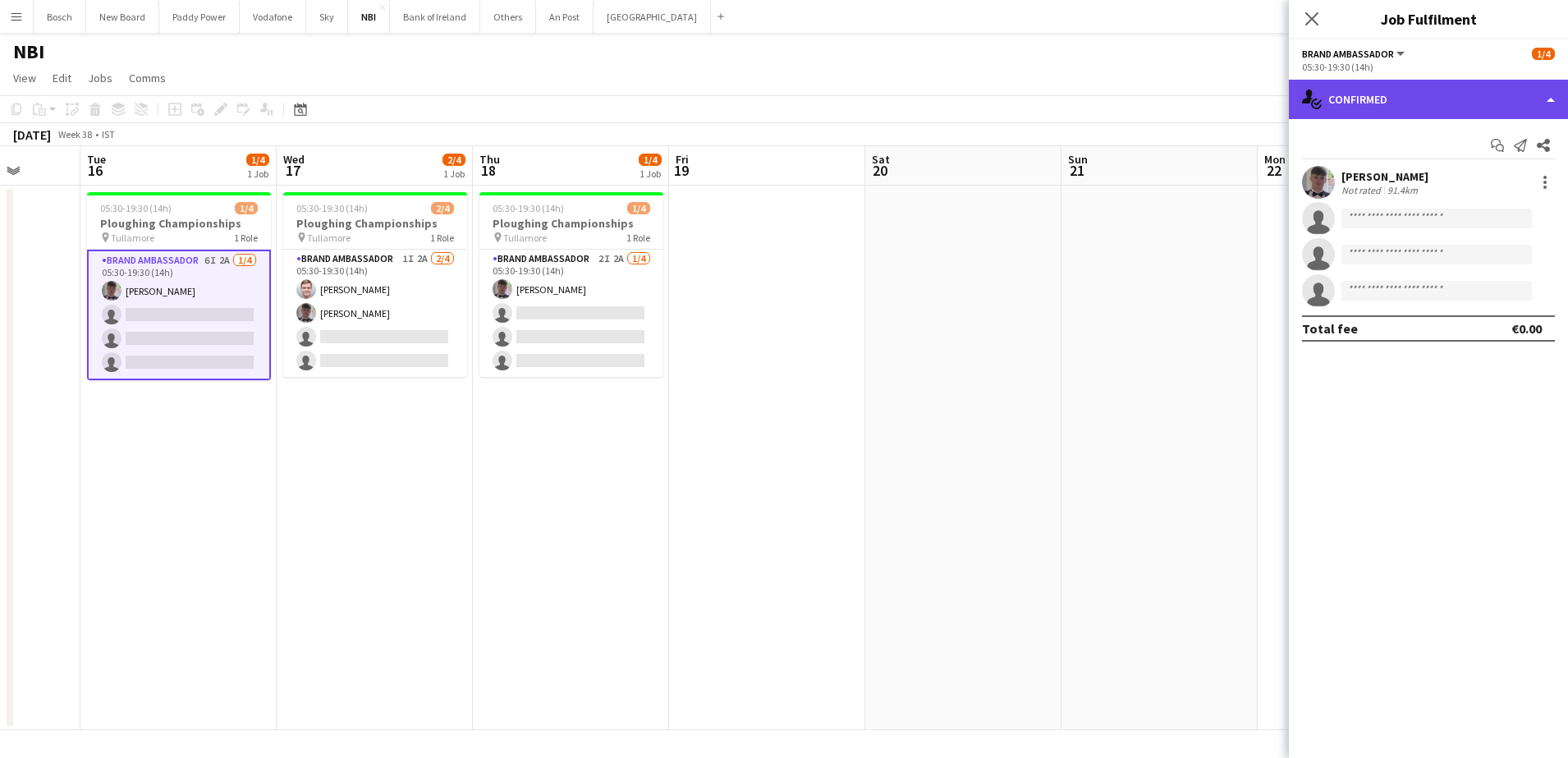
click at [1372, 104] on div "single-neutral-actions-check-2 Confirmed" at bounding box center [1429, 99] width 279 height 40
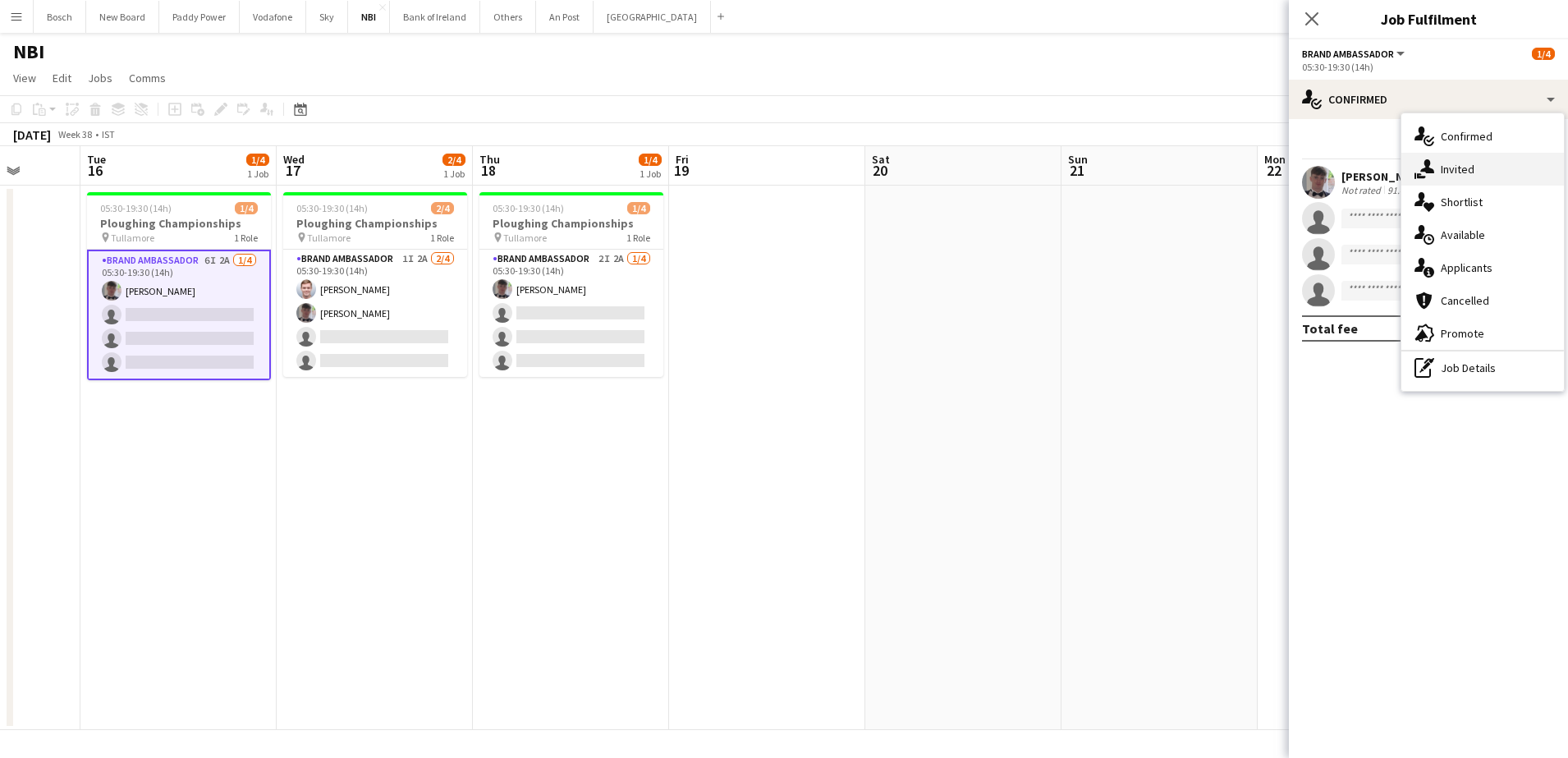
click at [1474, 168] on div "single-neutral-actions-share-1 Invited" at bounding box center [1482, 169] width 162 height 33
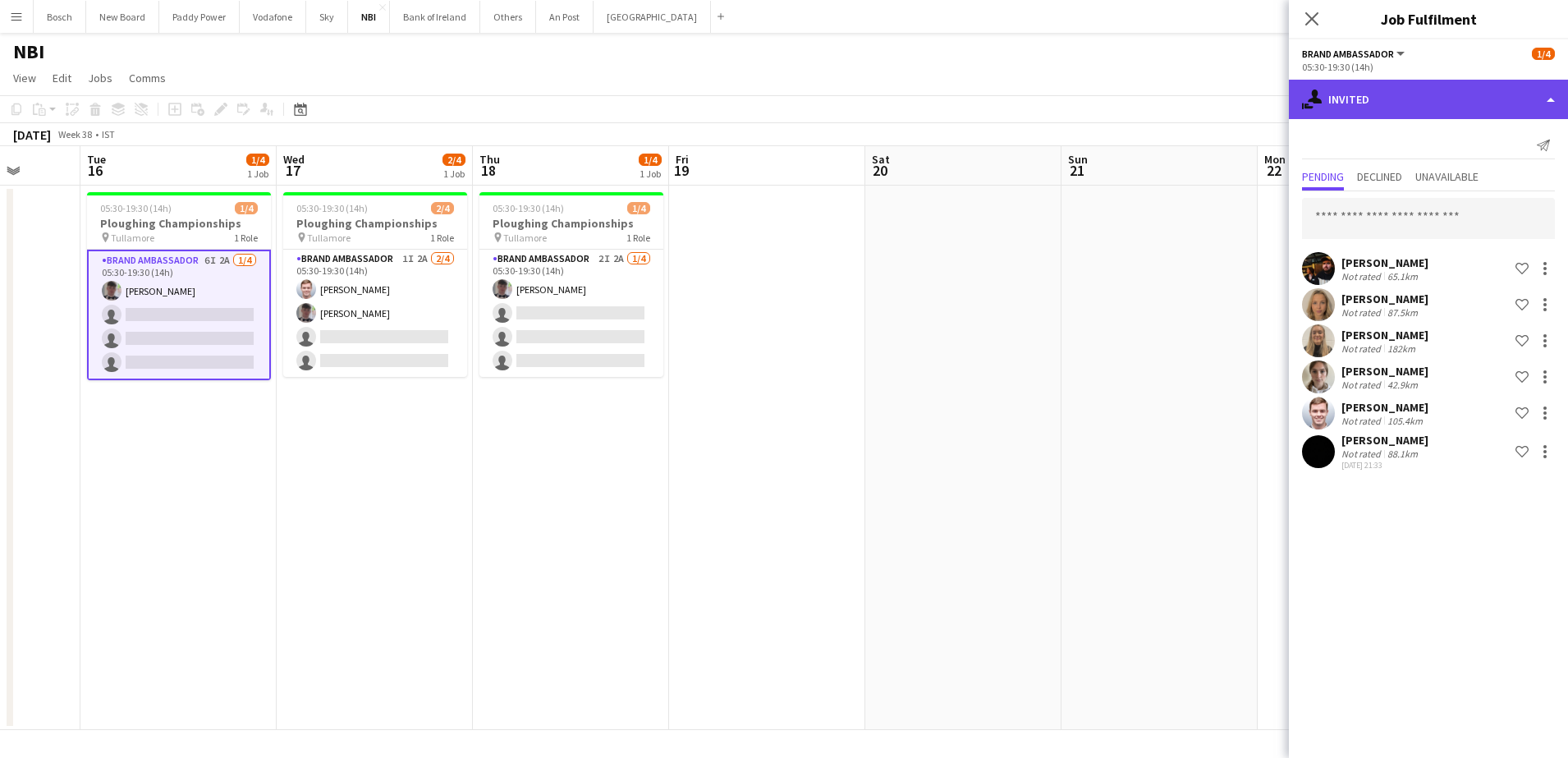
click at [1384, 89] on div "single-neutral-actions-share-1 Invited" at bounding box center [1429, 99] width 279 height 40
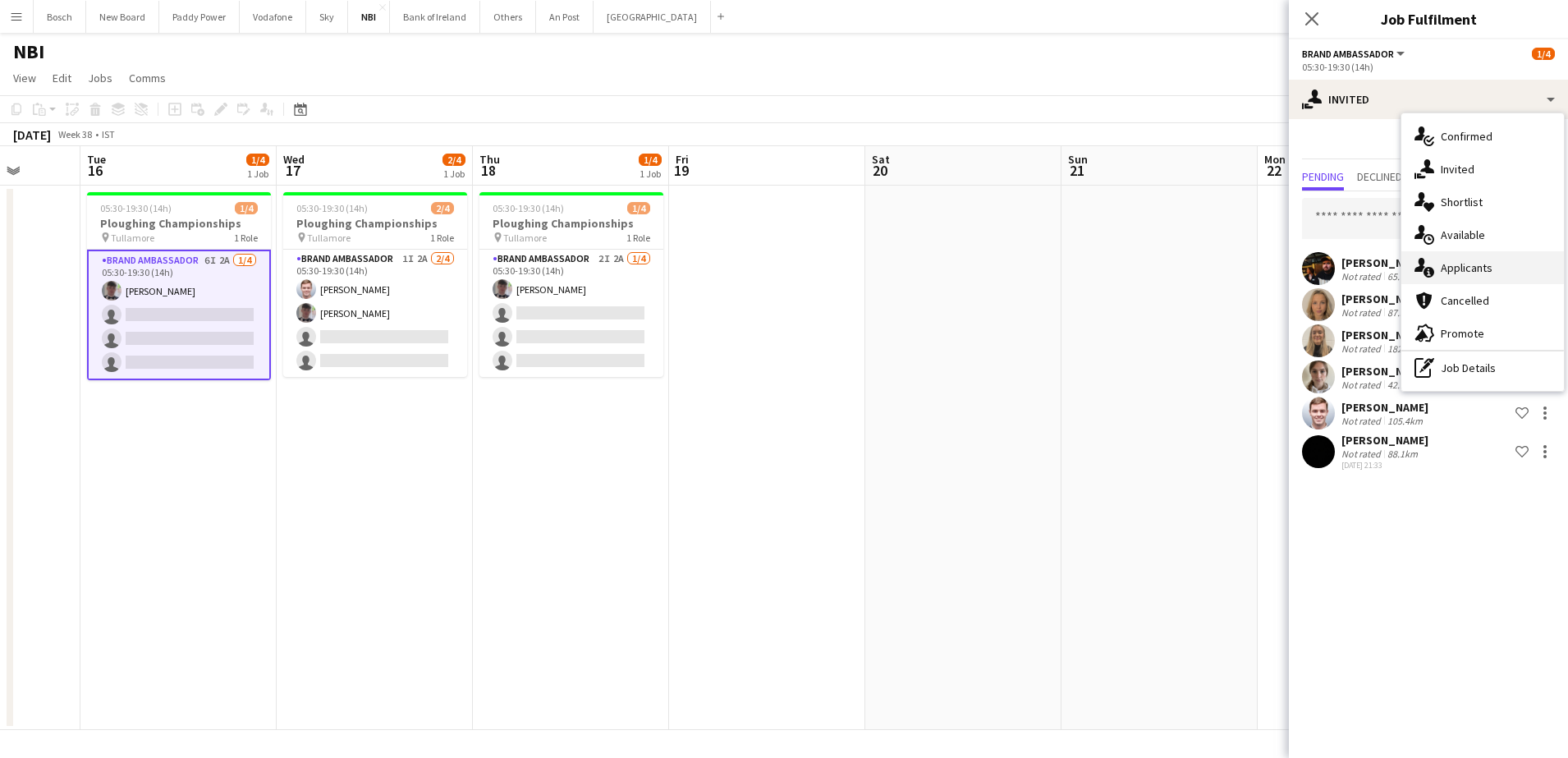
click at [1472, 269] on div "single-neutral-actions-information Applicants" at bounding box center [1482, 267] width 162 height 33
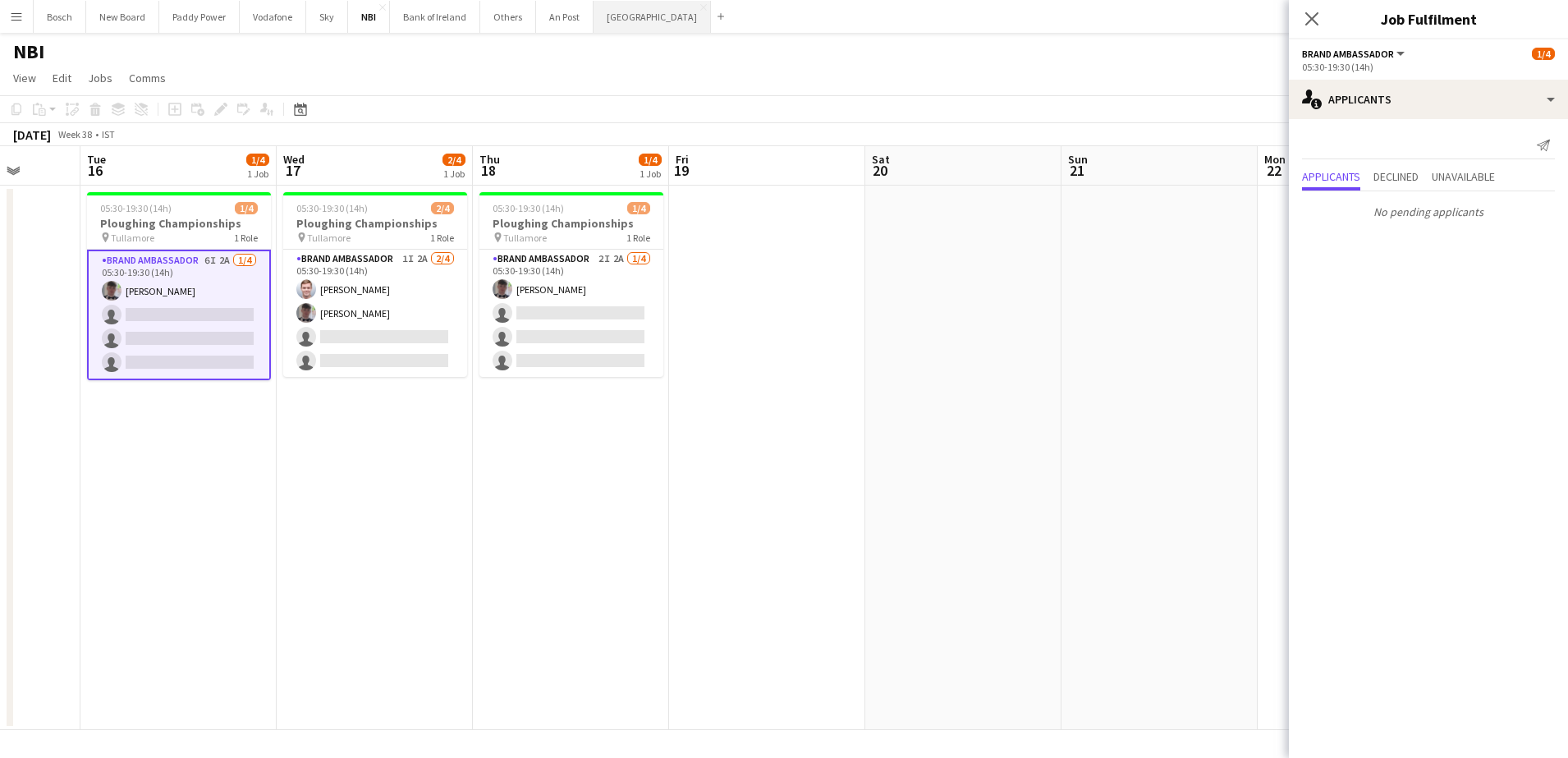
click at [625, 19] on button "[GEOGRAPHIC_DATA] Close" at bounding box center [652, 17] width 117 height 32
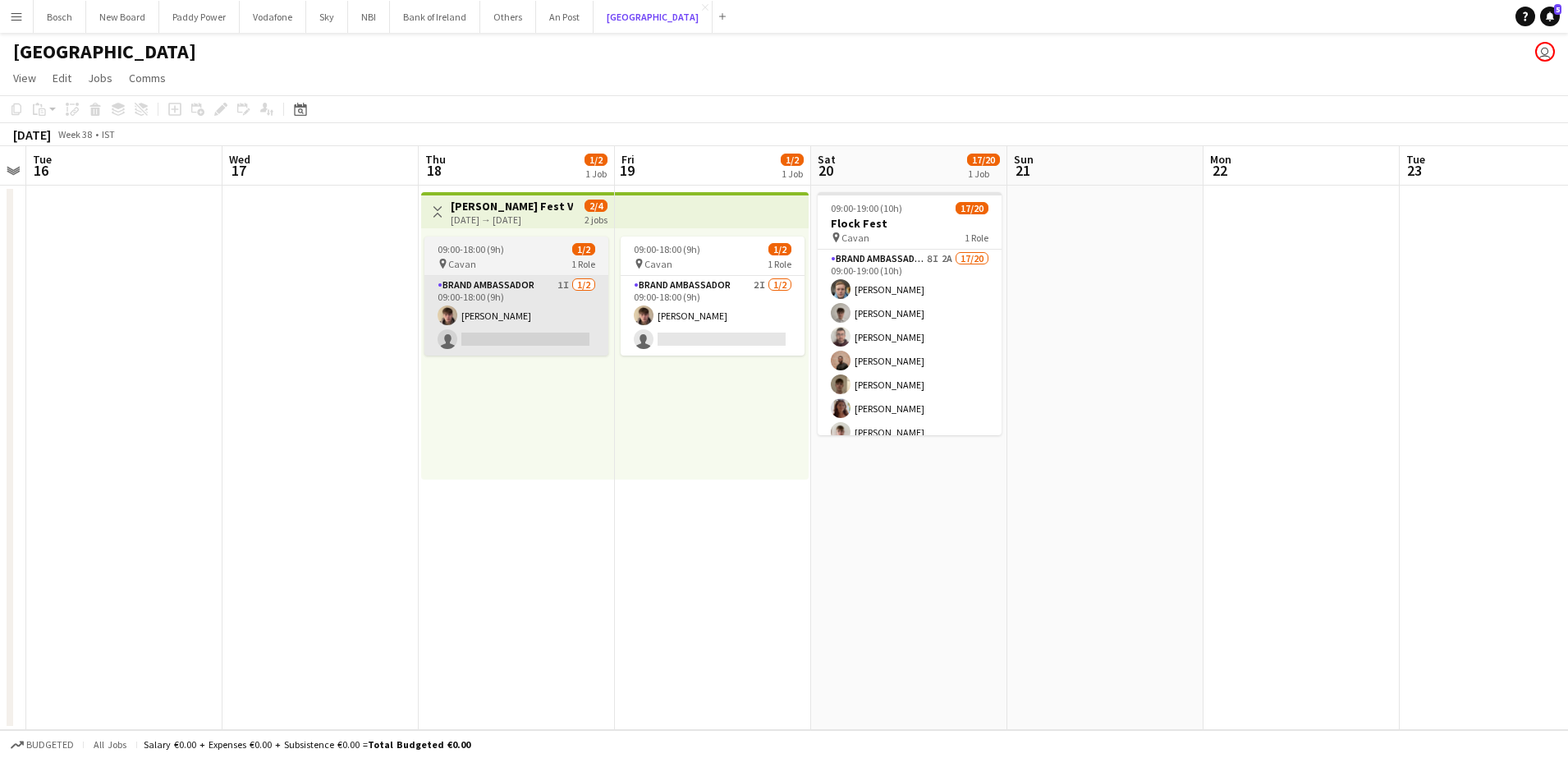
scroll to position [0, 365]
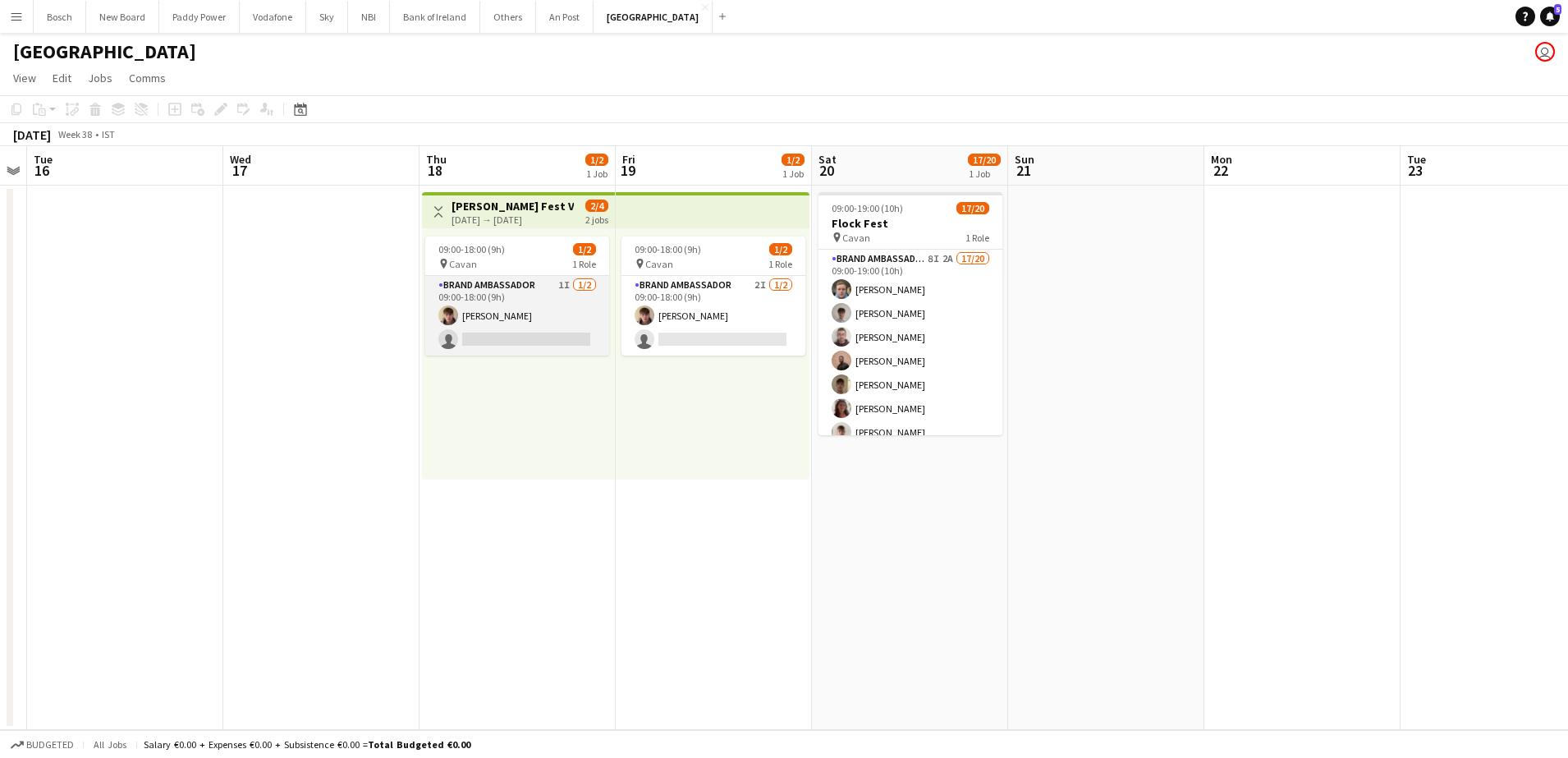
click at [520, 304] on app-card-role "Brand Ambassador 1I [DATE] 09:00-18:00 (9h) [PERSON_NAME] single-neutral-actions" at bounding box center [517, 316] width 184 height 79
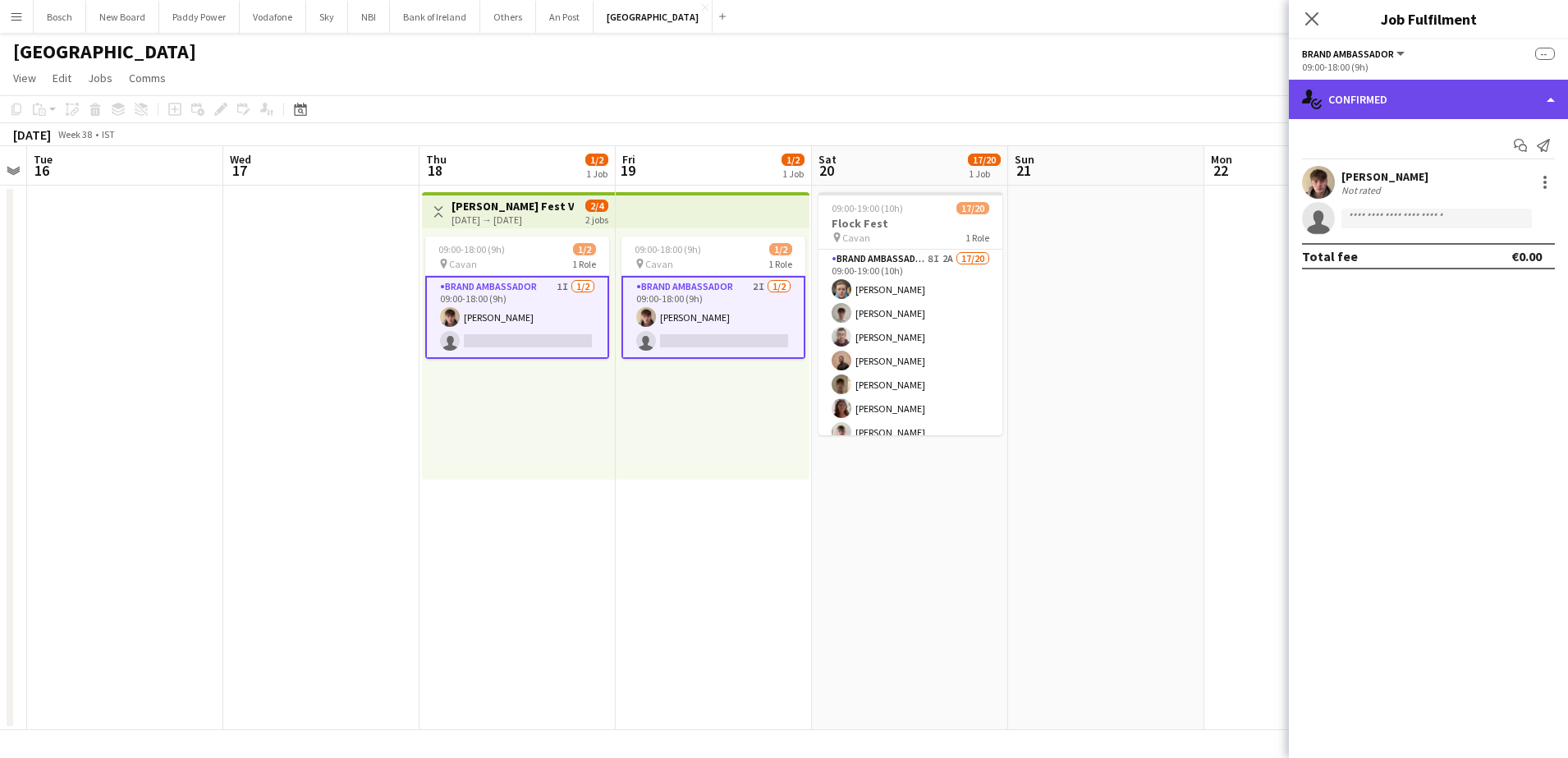
click at [1414, 104] on div "single-neutral-actions-check-2 Confirmed" at bounding box center [1429, 99] width 279 height 40
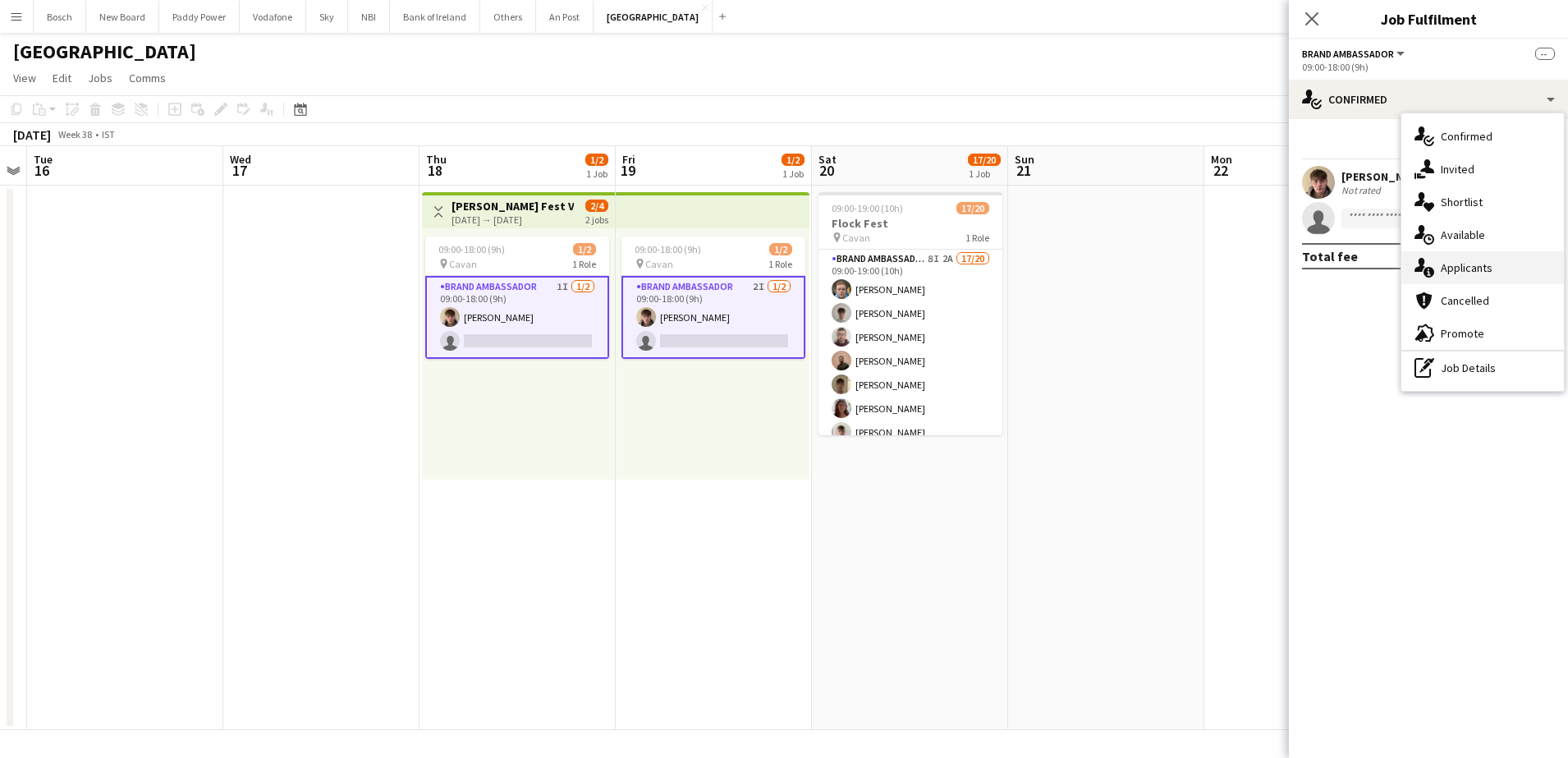
click at [1478, 259] on div "single-neutral-actions-information Applicants" at bounding box center [1482, 267] width 162 height 33
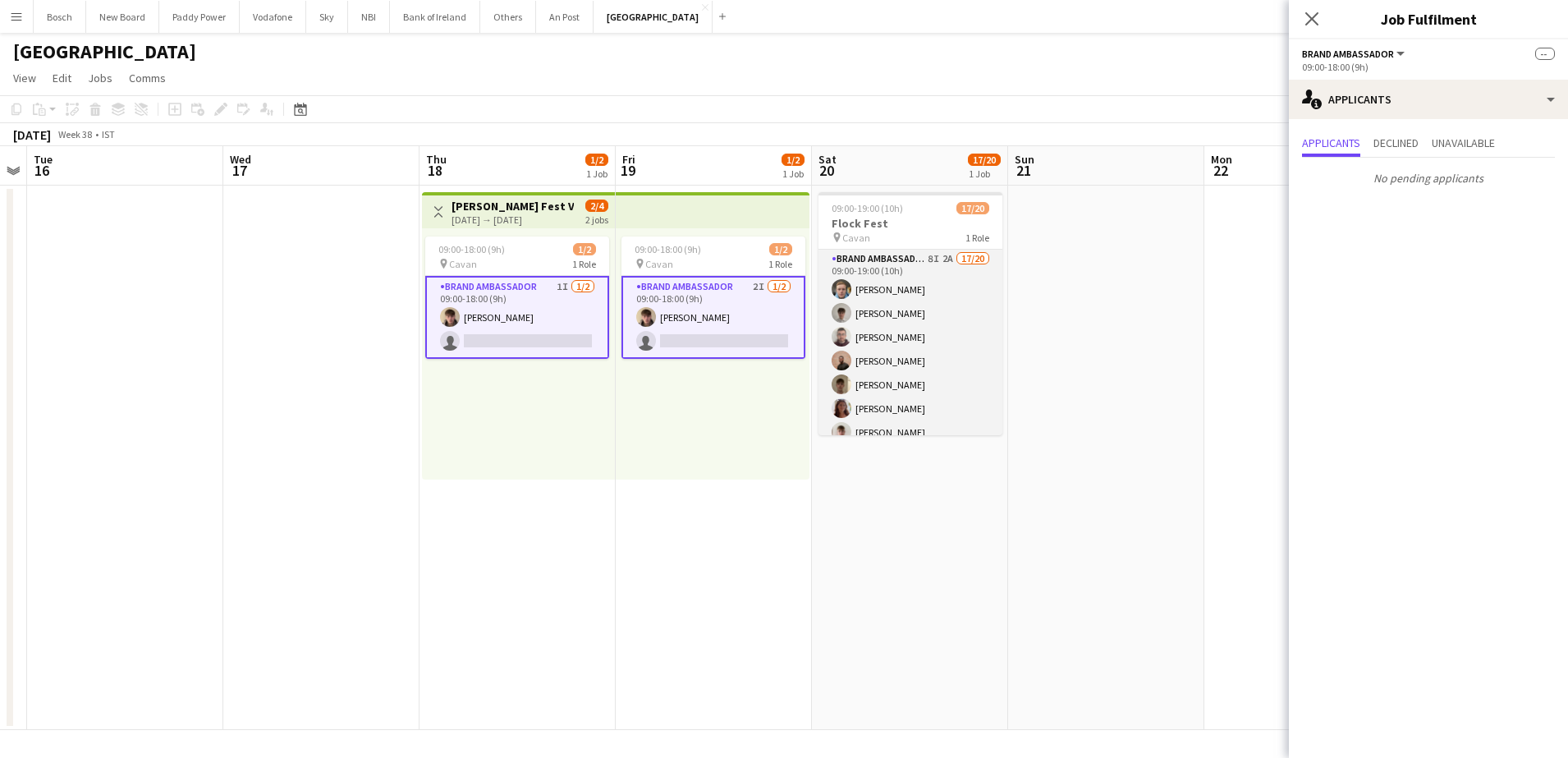
click at [919, 334] on app-card-role "Brand Ambassador 8I 2A 17/20 09:00-19:00 (10h) [PERSON_NAME] [PERSON_NAME] [PER…" at bounding box center [910, 504] width 184 height 508
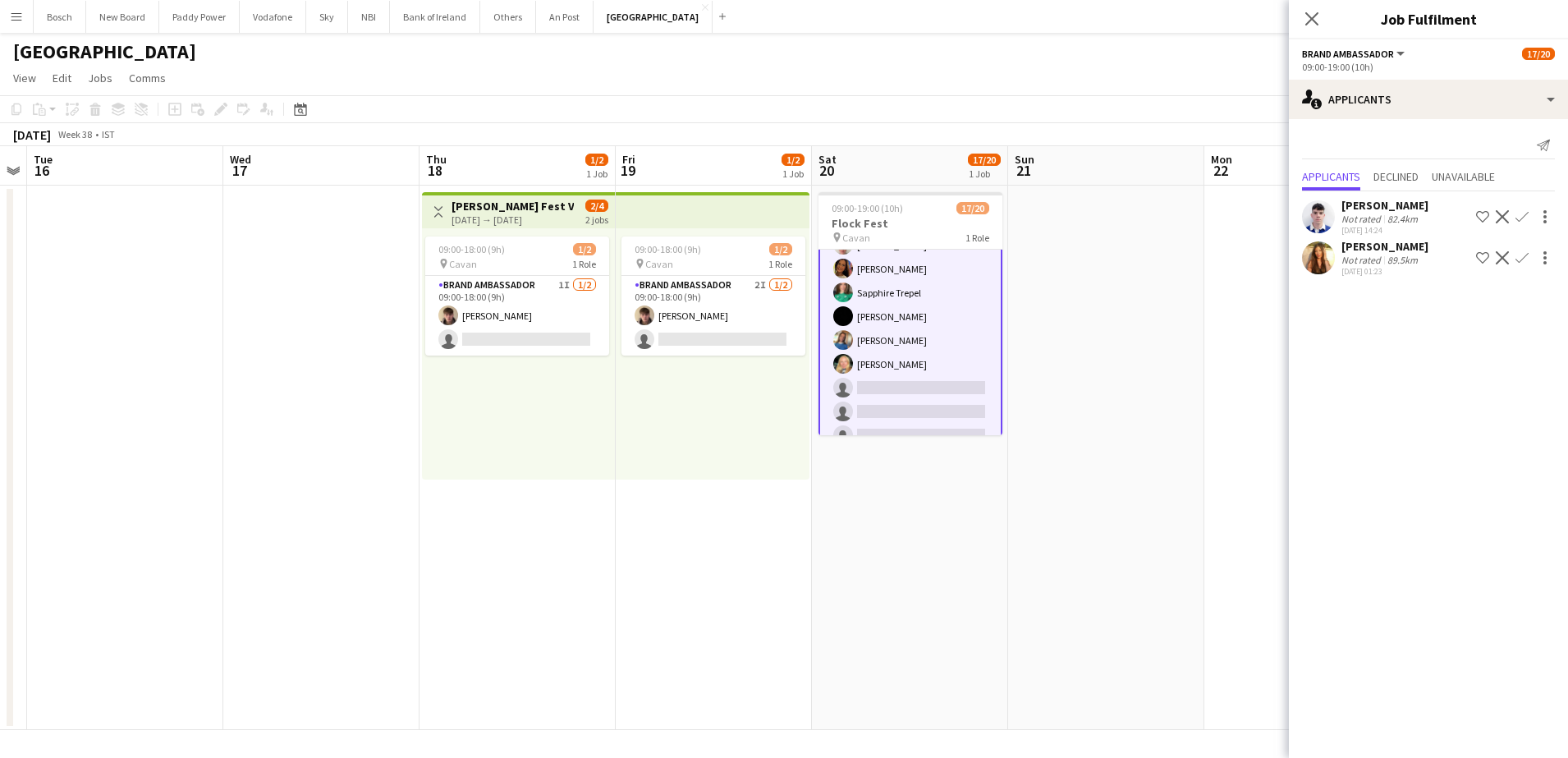
scroll to position [326, 0]
click at [1337, 260] on div "[PERSON_NAME] Not rated 89.5km [DATE] 01:23 Shortlist crew Decline Confirm" at bounding box center [1429, 258] width 279 height 38
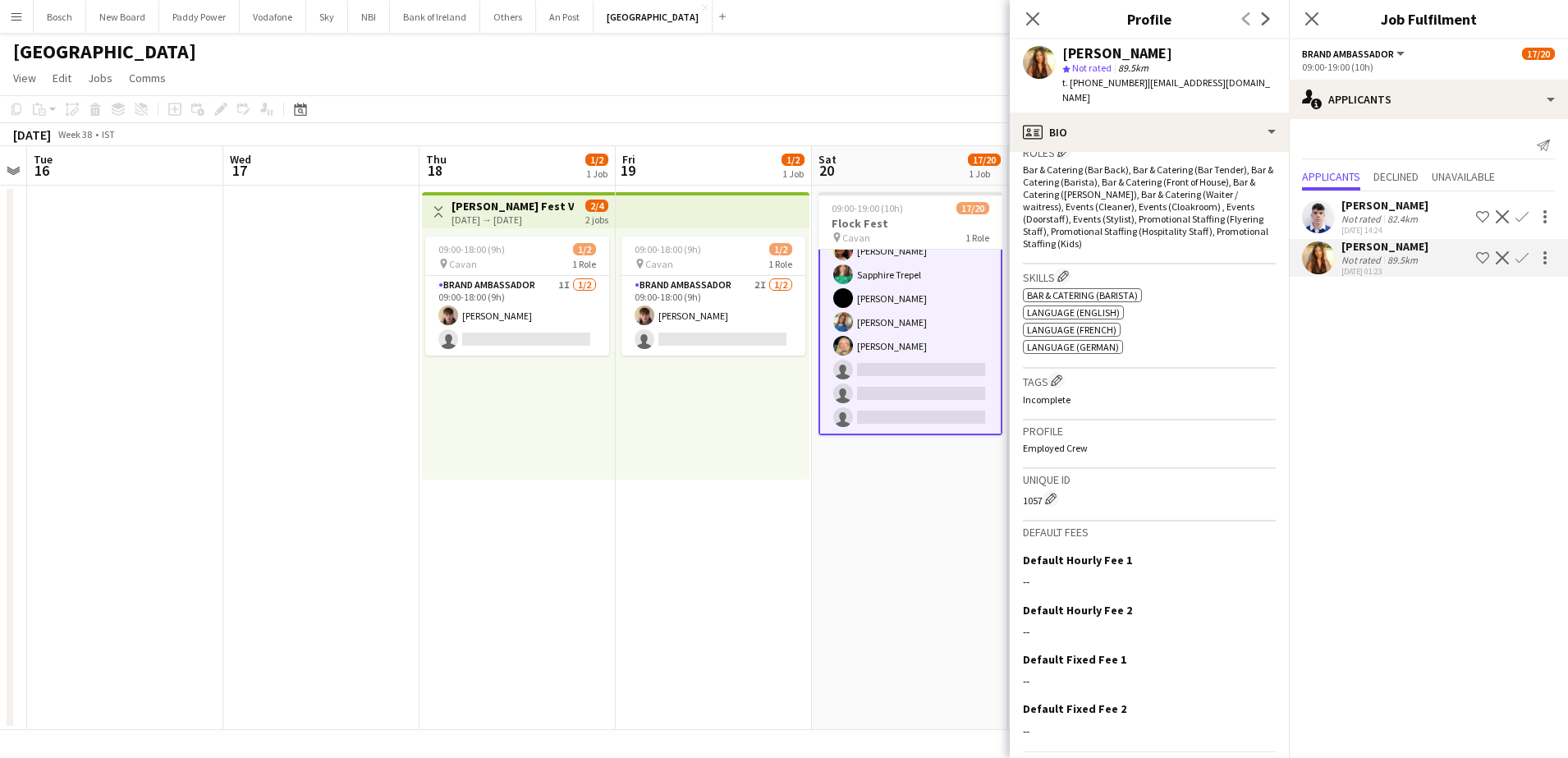
scroll to position [551, 0]
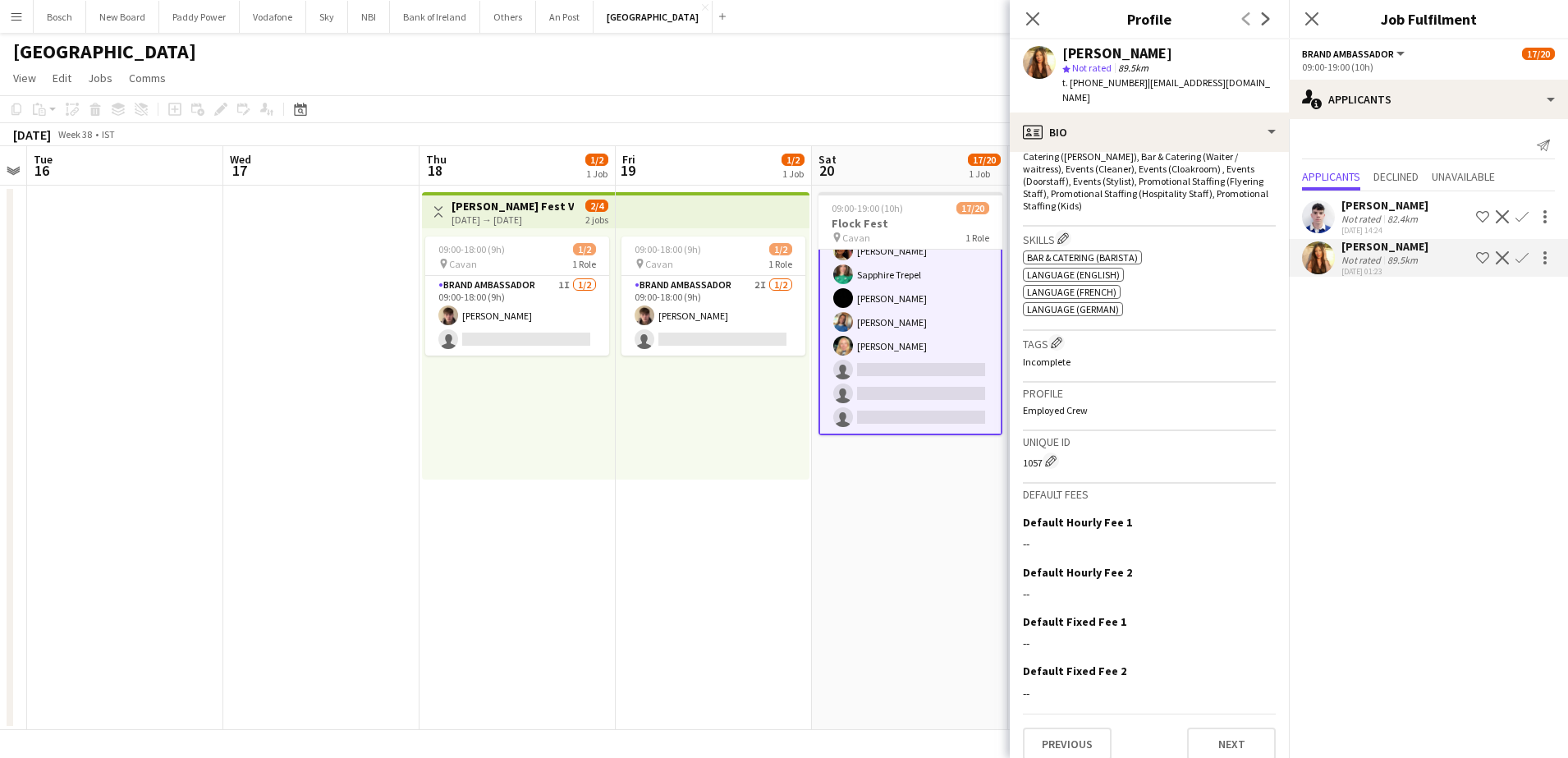
click at [928, 119] on app-toolbar "Copy Paste Paste Ctrl+V Paste with crew Ctrl+Shift+V Paste linked Job [GEOGRAPH…" at bounding box center [784, 109] width 1568 height 28
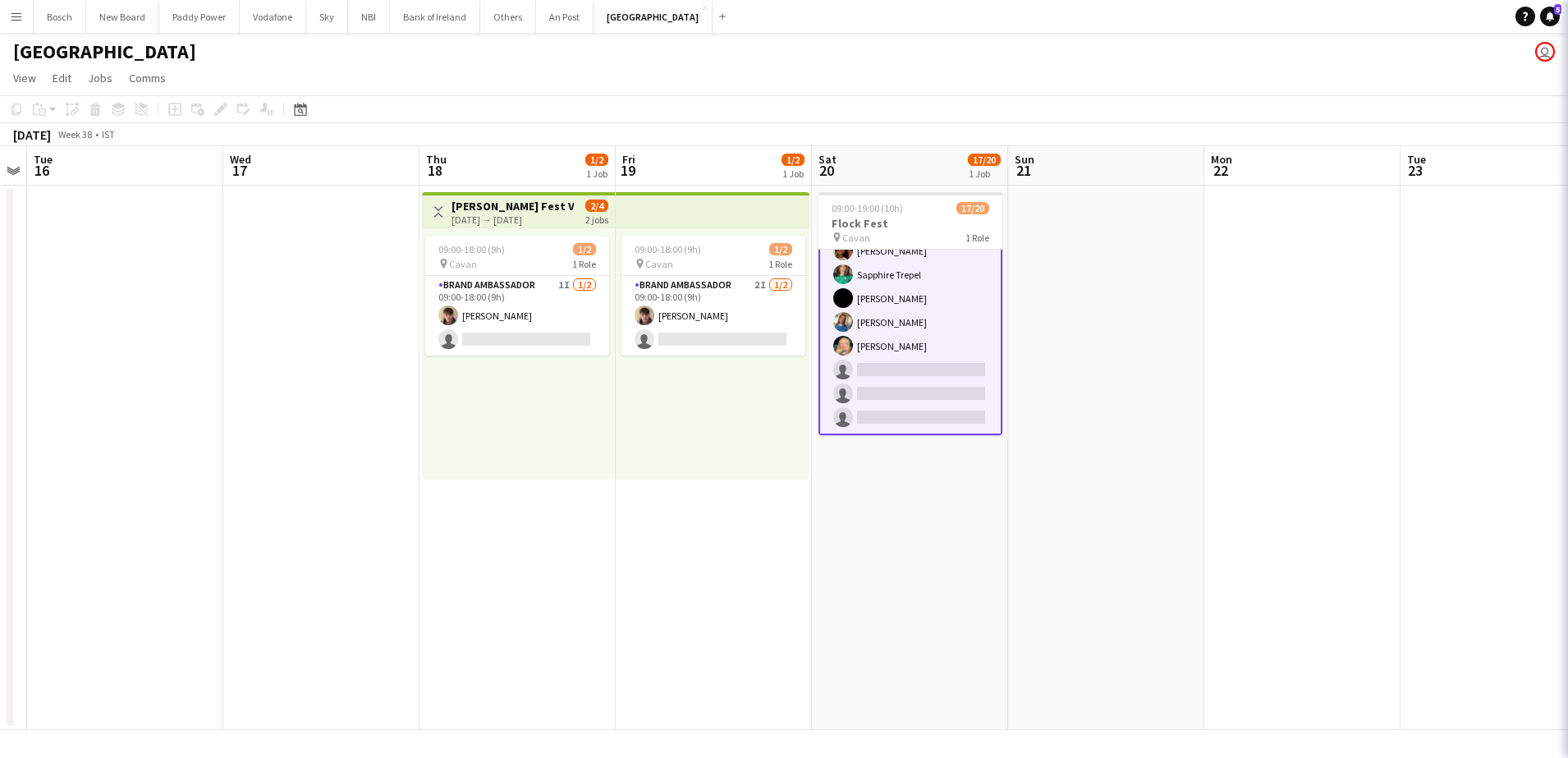
scroll to position [323, 0]
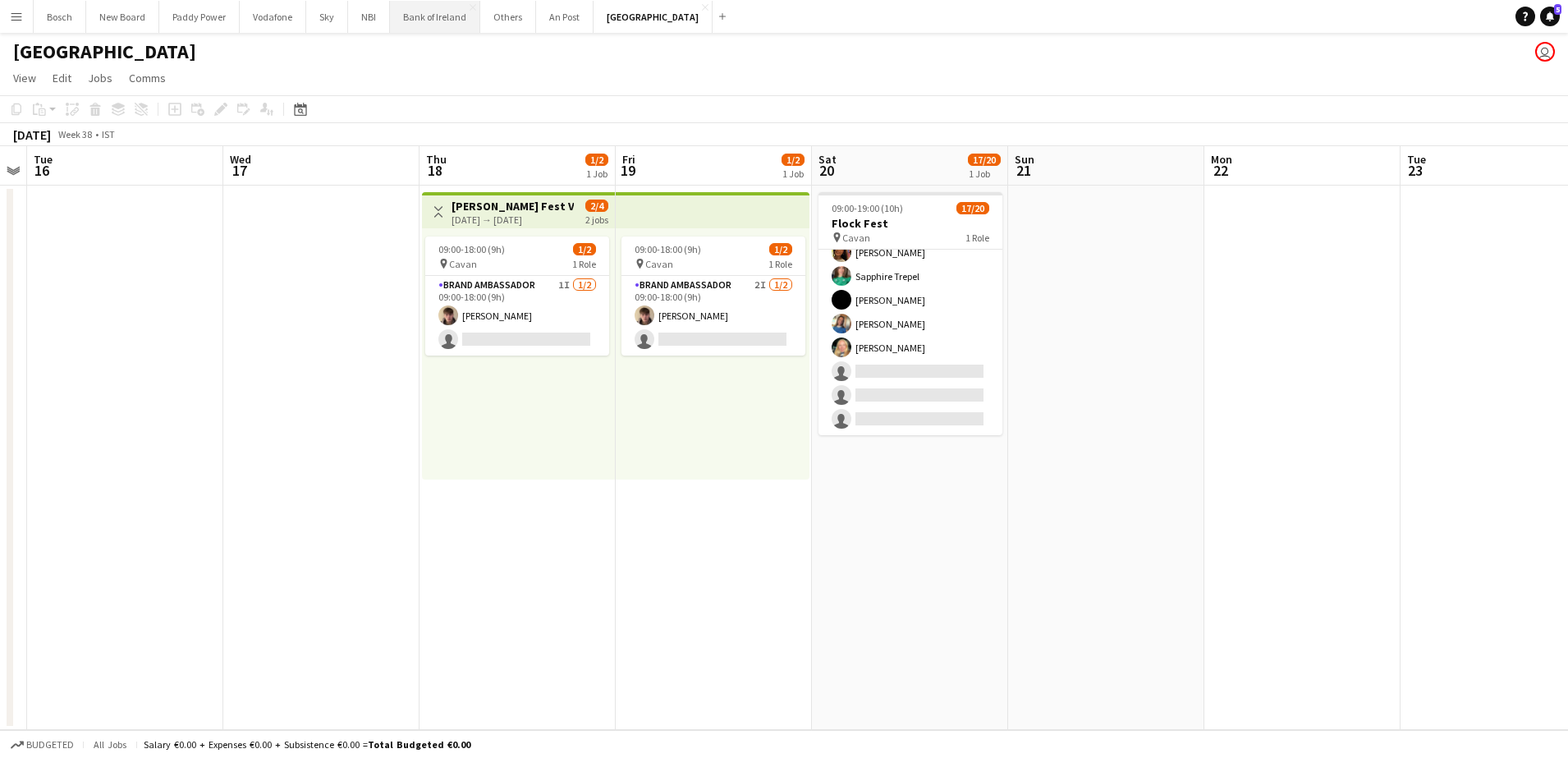
click at [415, 19] on button "Bank of Ireland Close" at bounding box center [435, 17] width 90 height 32
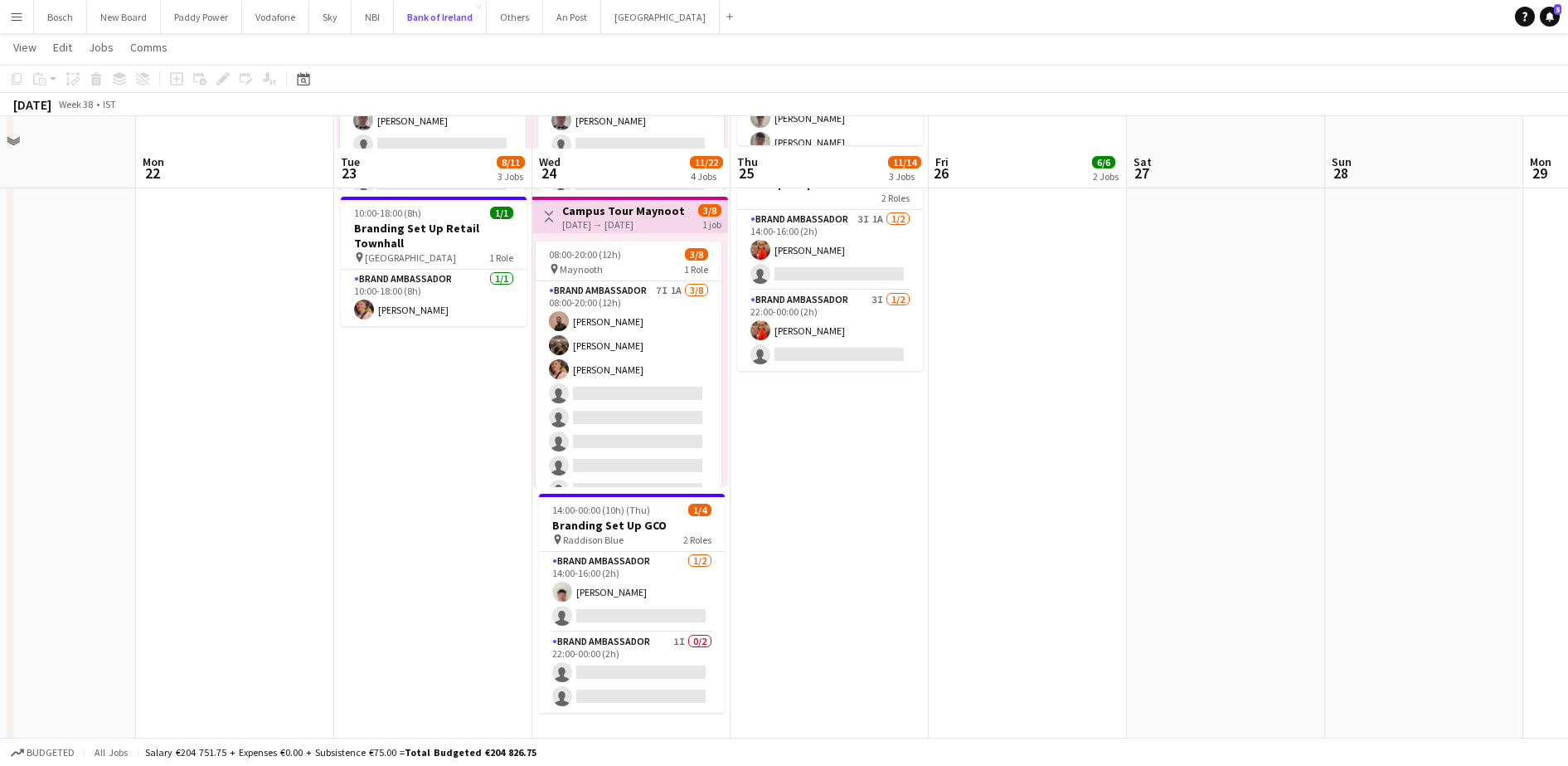
scroll to position [622, 0]
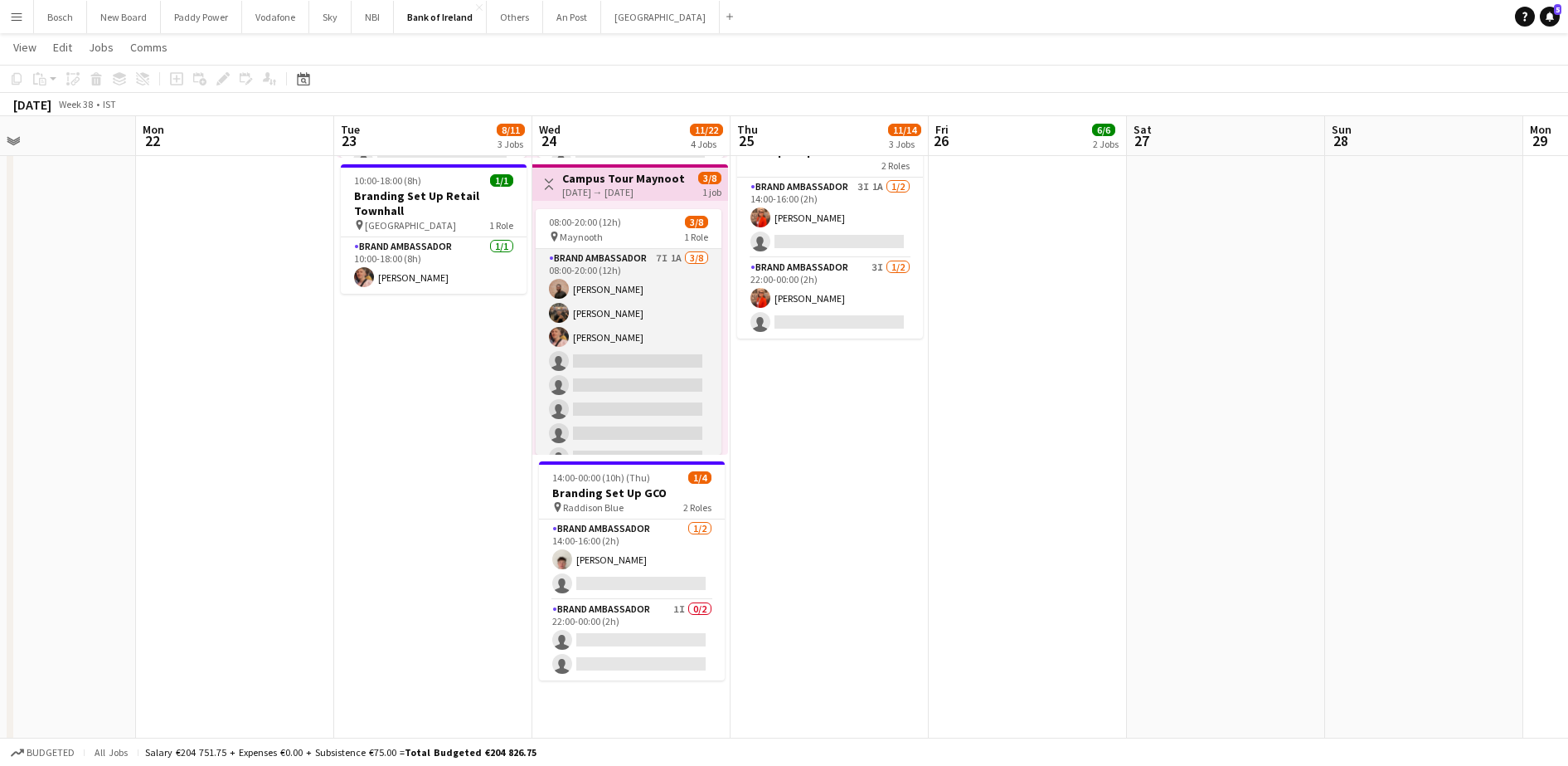
click at [581, 295] on app-card-role "Brand Ambassador 7I 1A [DATE] 08:00-20:00 (12h) [PERSON_NAME] [PERSON_NAME] [PE…" at bounding box center [628, 361] width 185 height 225
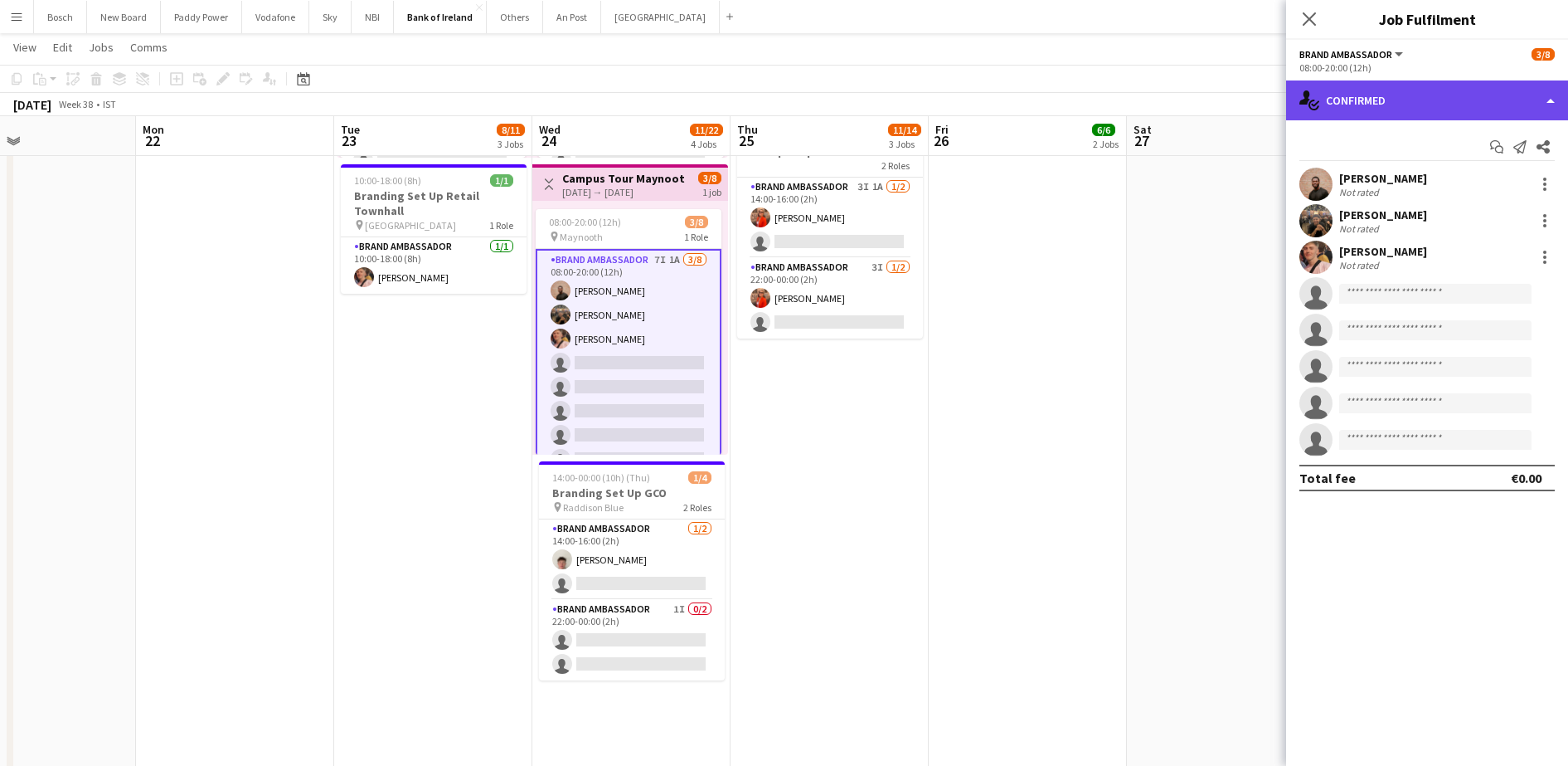
click at [1452, 111] on div "single-neutral-actions-check-2 Confirmed" at bounding box center [1427, 100] width 282 height 40
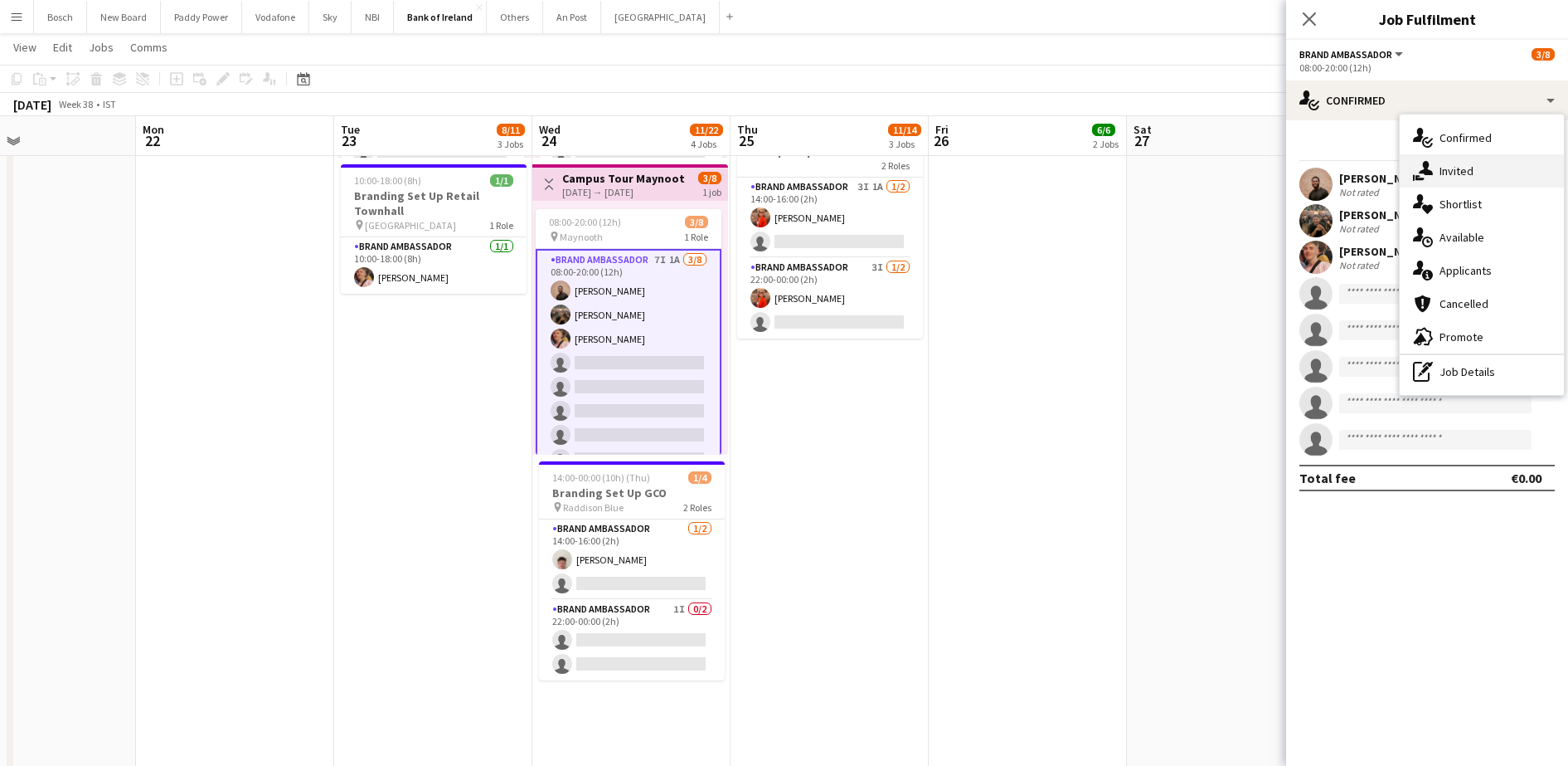
click at [1466, 181] on div "single-neutral-actions-share-1 Invited" at bounding box center [1482, 170] width 164 height 33
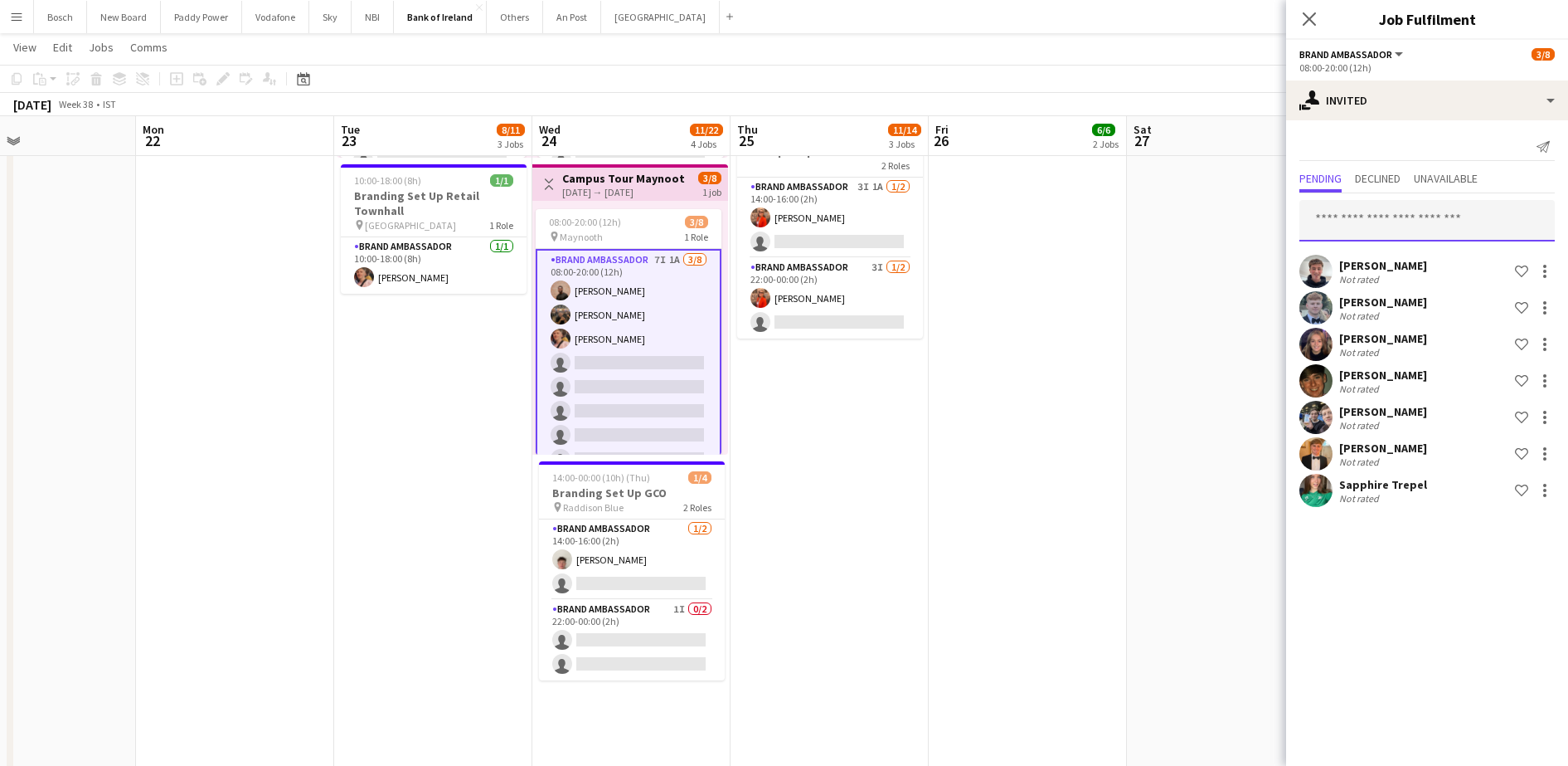
click at [1409, 215] on input "text" at bounding box center [1427, 220] width 256 height 42
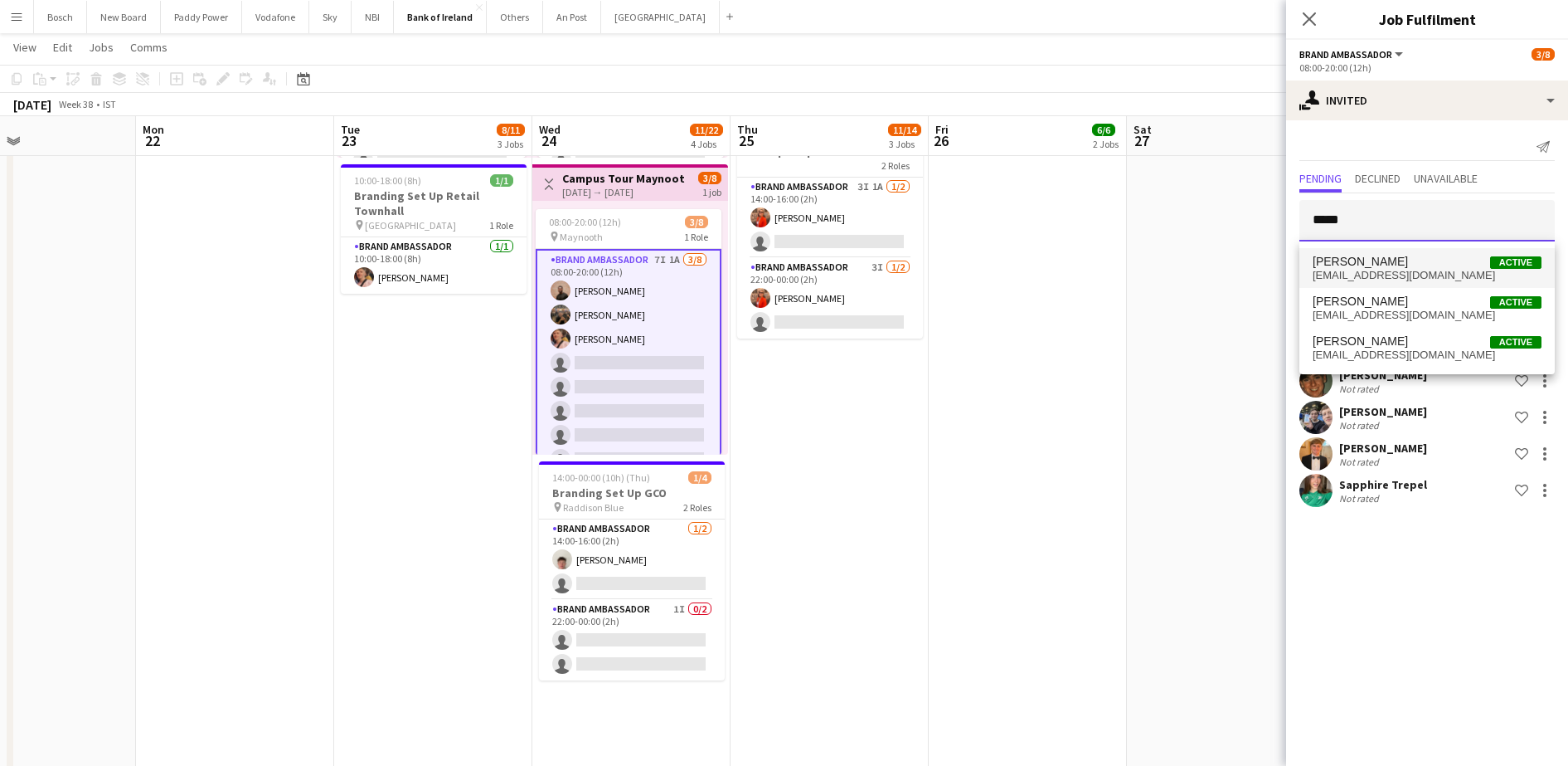
type input "*****"
drag, startPoint x: 1401, startPoint y: 259, endPoint x: 1389, endPoint y: 268, distance: 15.0
click at [1389, 267] on span "[PERSON_NAME] Active" at bounding box center [1427, 262] width 229 height 14
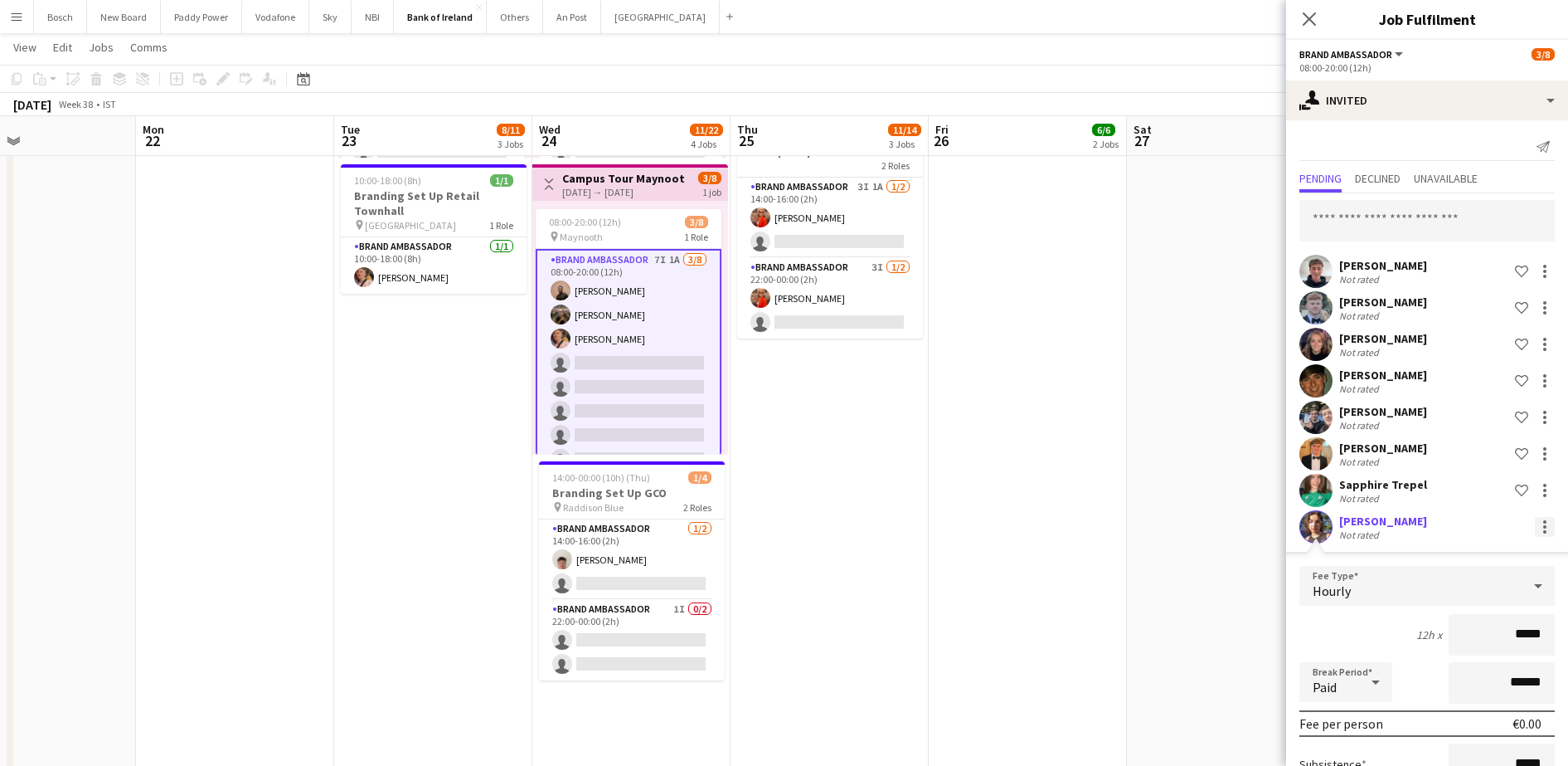
click at [1535, 522] on div at bounding box center [1545, 527] width 20 height 20
click at [1505, 658] on button "Cancel invitation" at bounding box center [1477, 677] width 125 height 40
click at [1425, 220] on input "text" at bounding box center [1427, 220] width 256 height 42
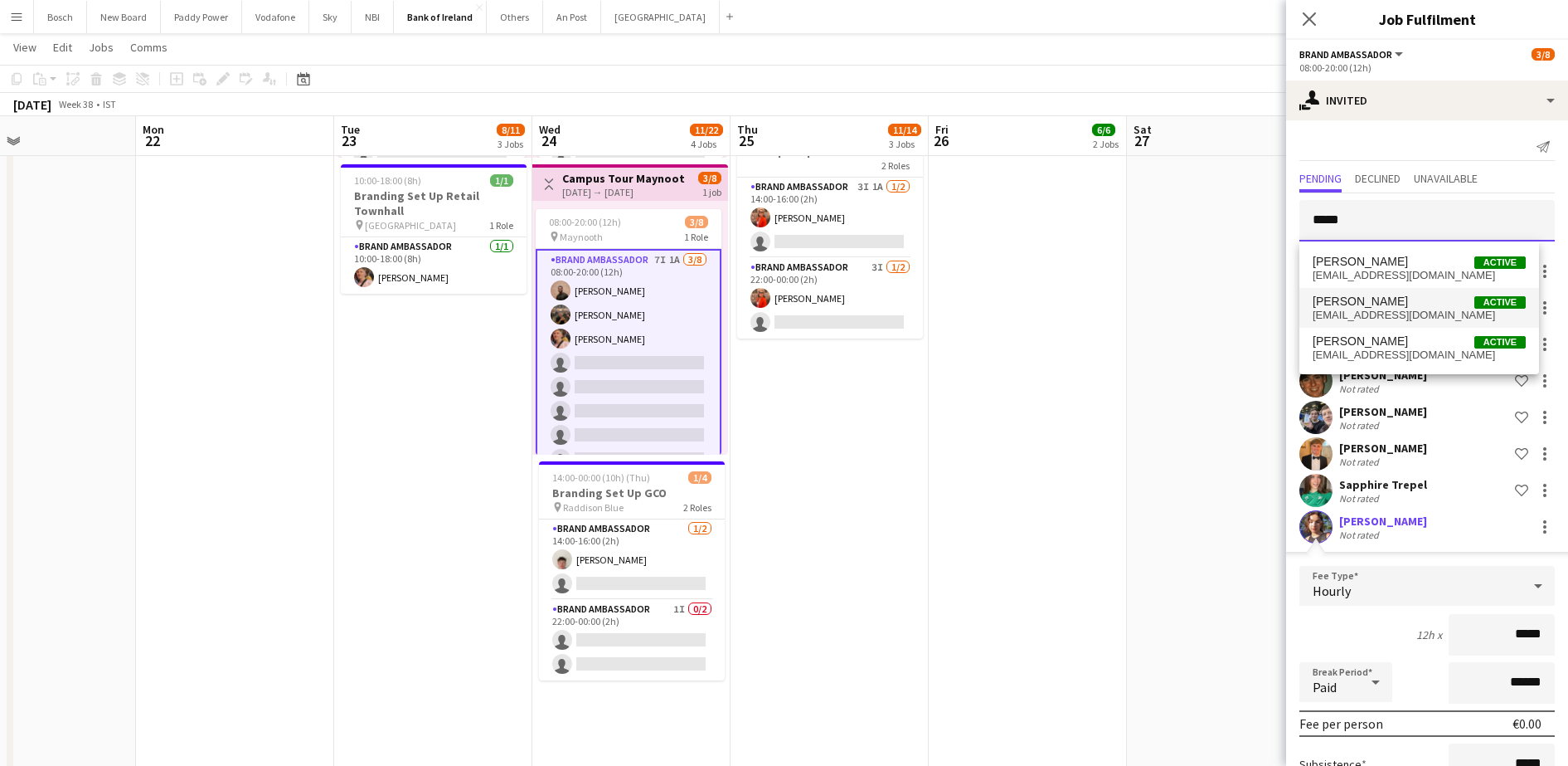
type input "*****"
click at [1384, 292] on mat-option "[PERSON_NAME] Active [EMAIL_ADDRESS][DOMAIN_NAME]" at bounding box center [1419, 308] width 240 height 40
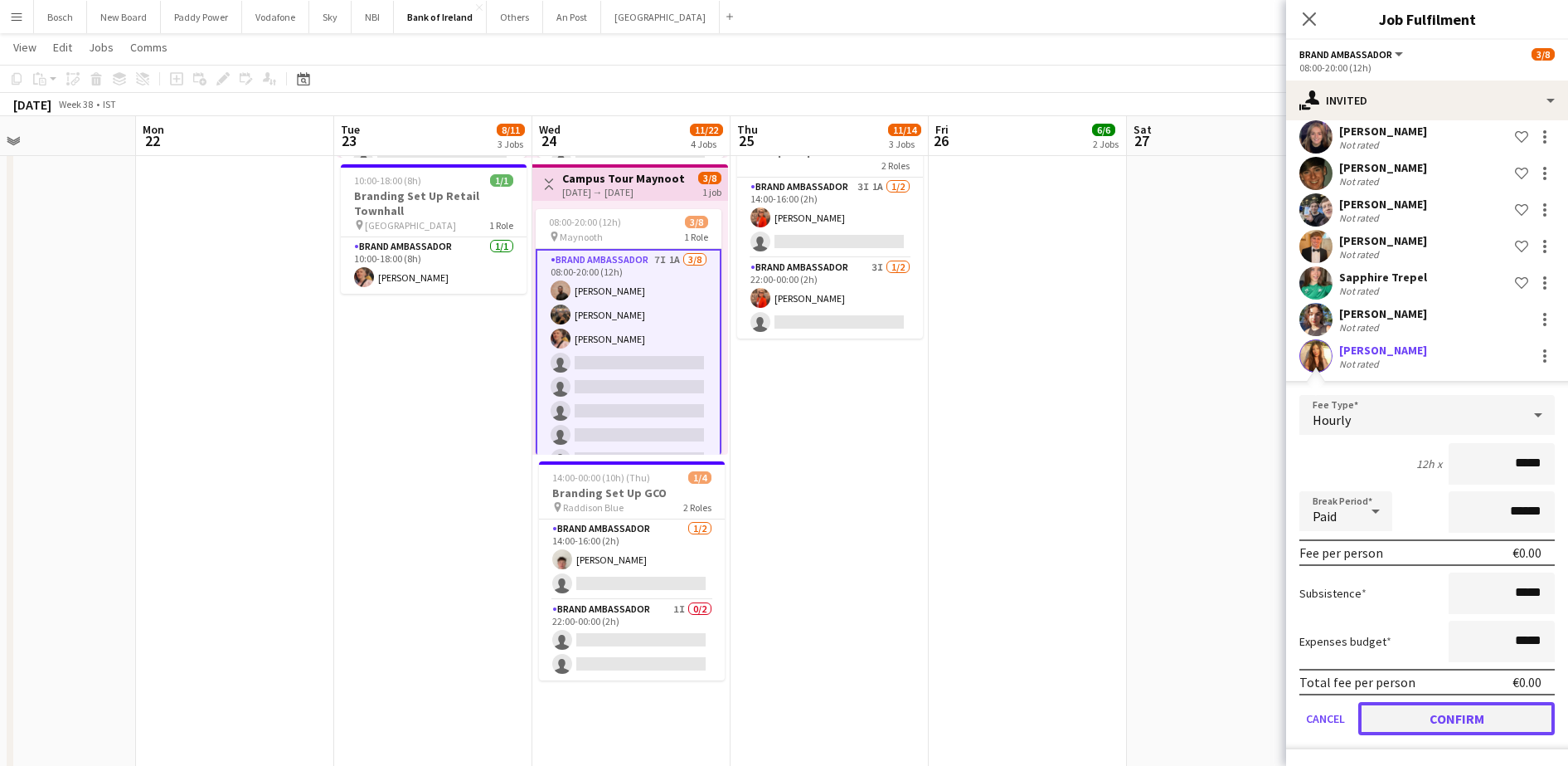
click at [1464, 729] on button "Confirm" at bounding box center [1457, 718] width 196 height 33
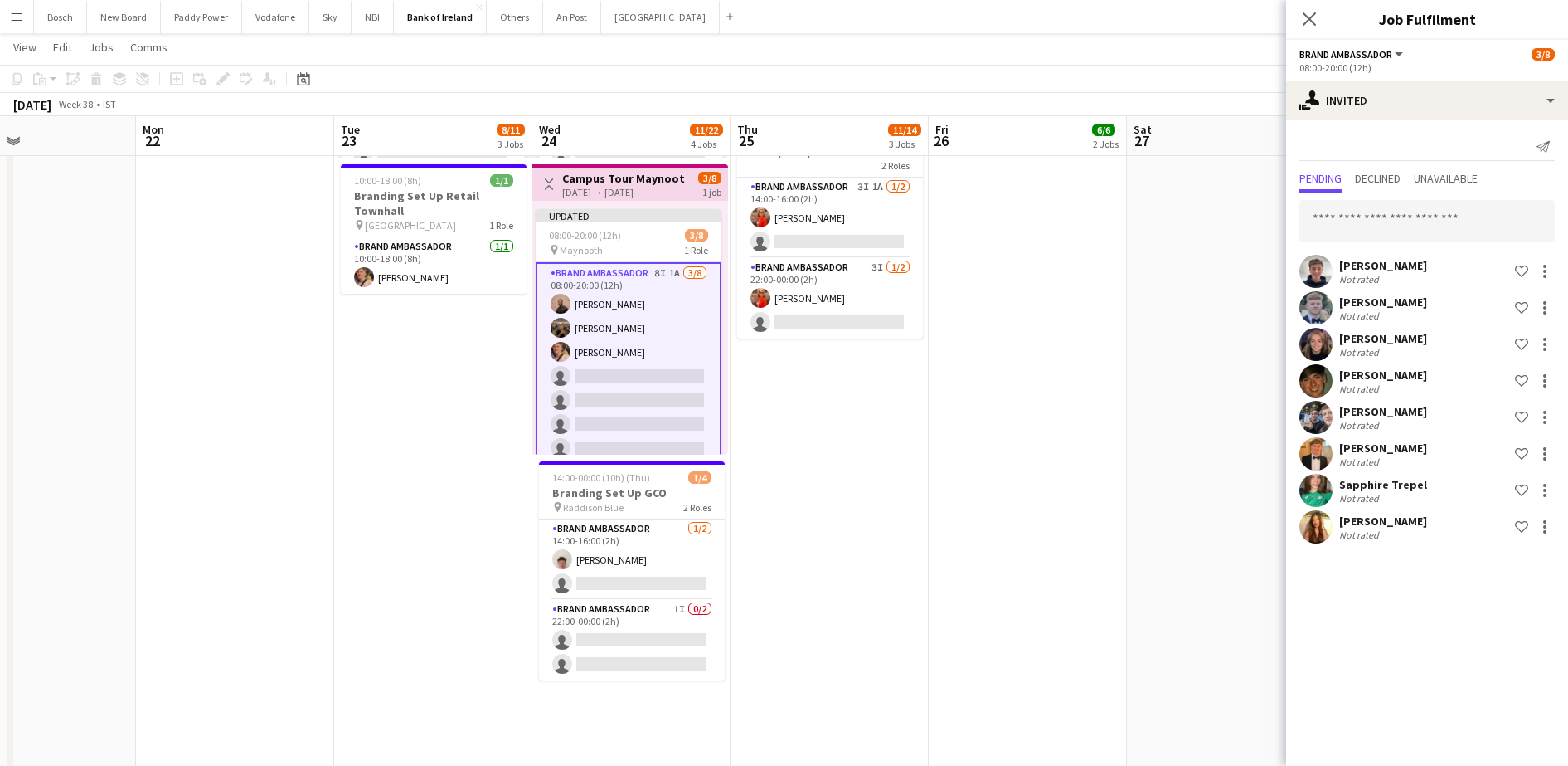
scroll to position [0, 0]
drag, startPoint x: 1219, startPoint y: 94, endPoint x: 1367, endPoint y: 86, distance: 148.2
click at [1219, 93] on div "[DATE] Week 38 • IST Publish 1 job Revert 1 job" at bounding box center [784, 104] width 1568 height 23
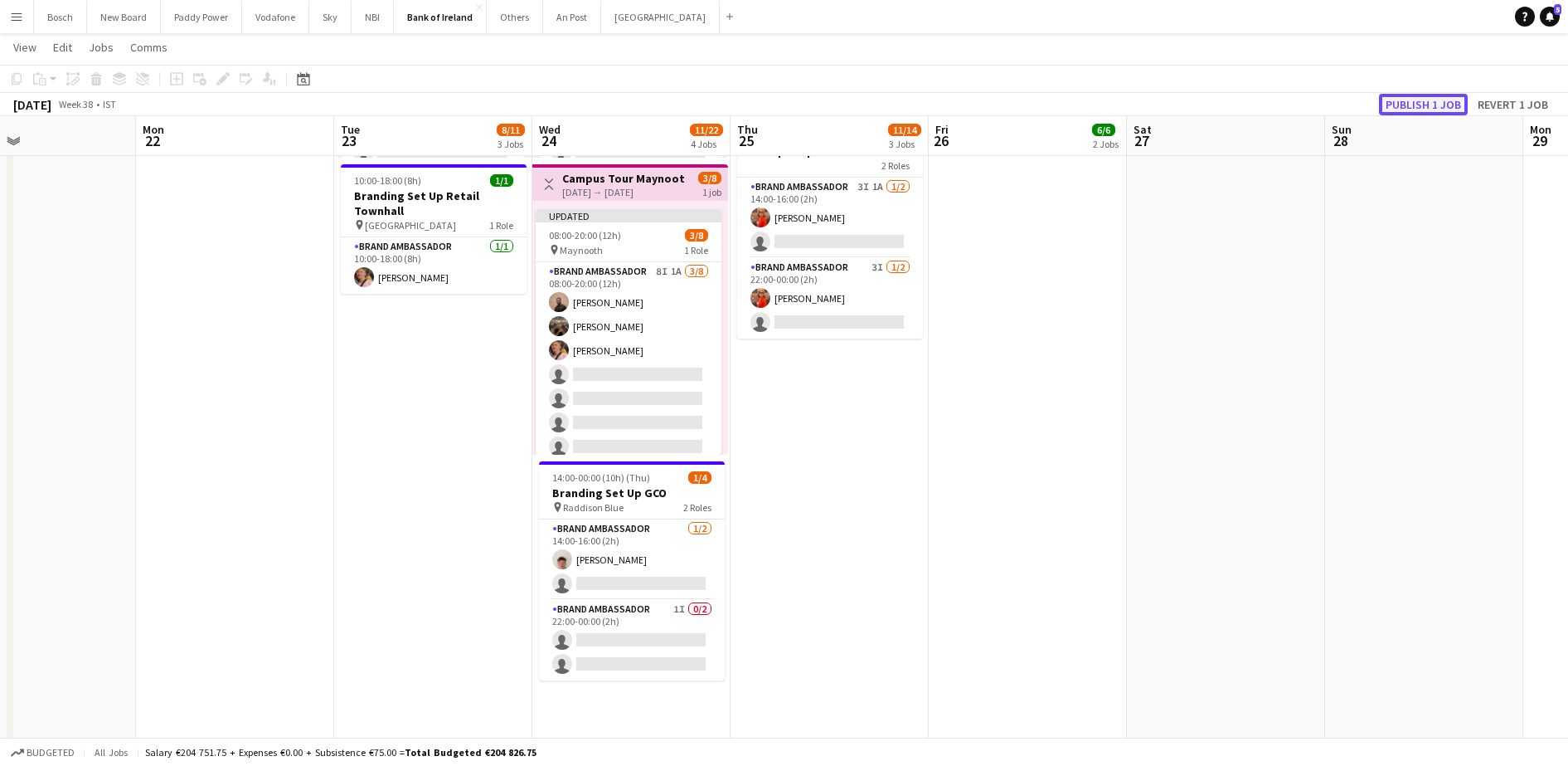
click at [1427, 96] on button "Publish 1 job" at bounding box center [1424, 104] width 89 height 21
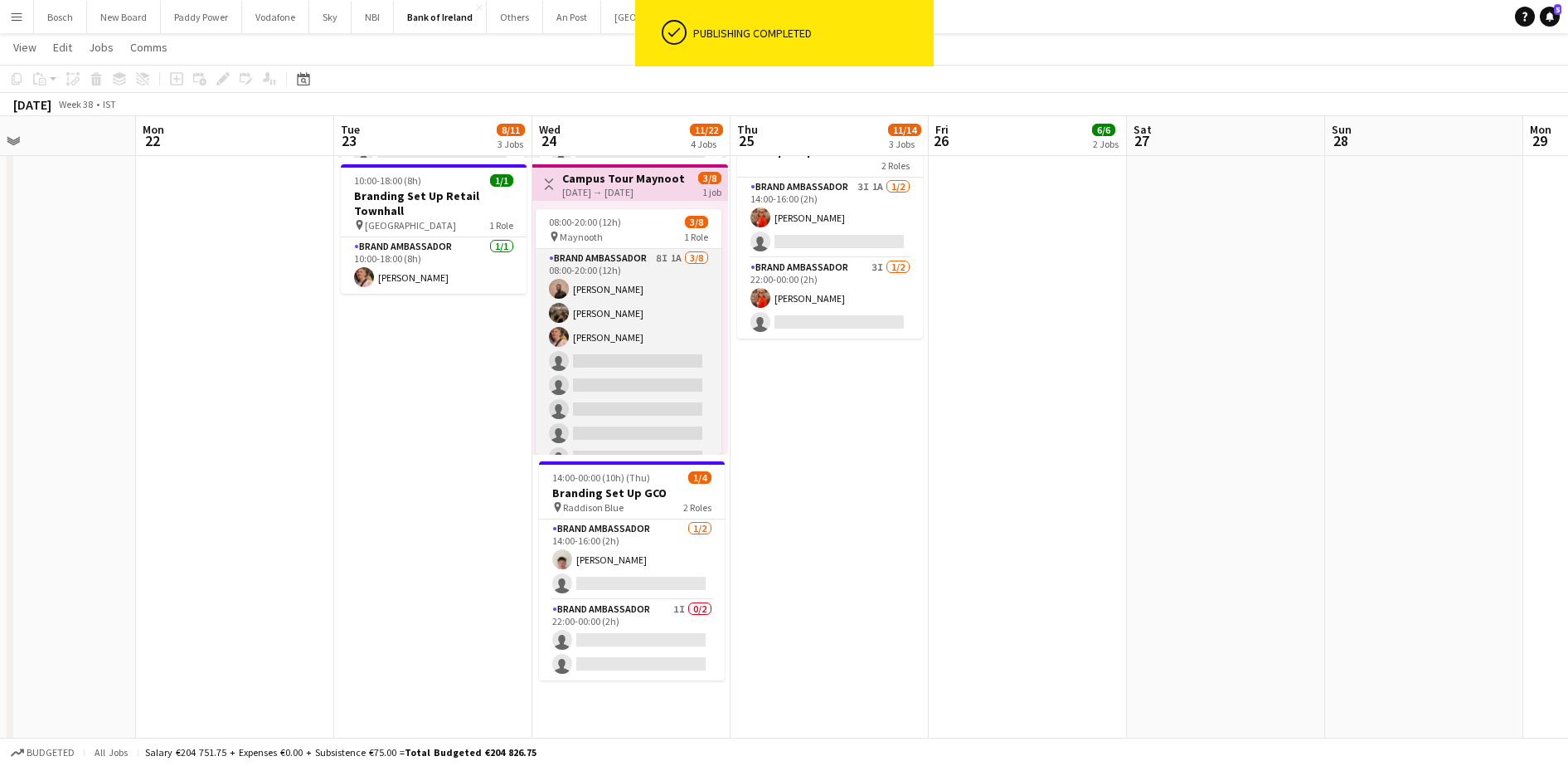
click at [625, 316] on app-card-role "Brand Ambassador 8I 1A [DATE] 08:00-20:00 (12h) [PERSON_NAME] [PERSON_NAME] [PE…" at bounding box center [628, 361] width 185 height 225
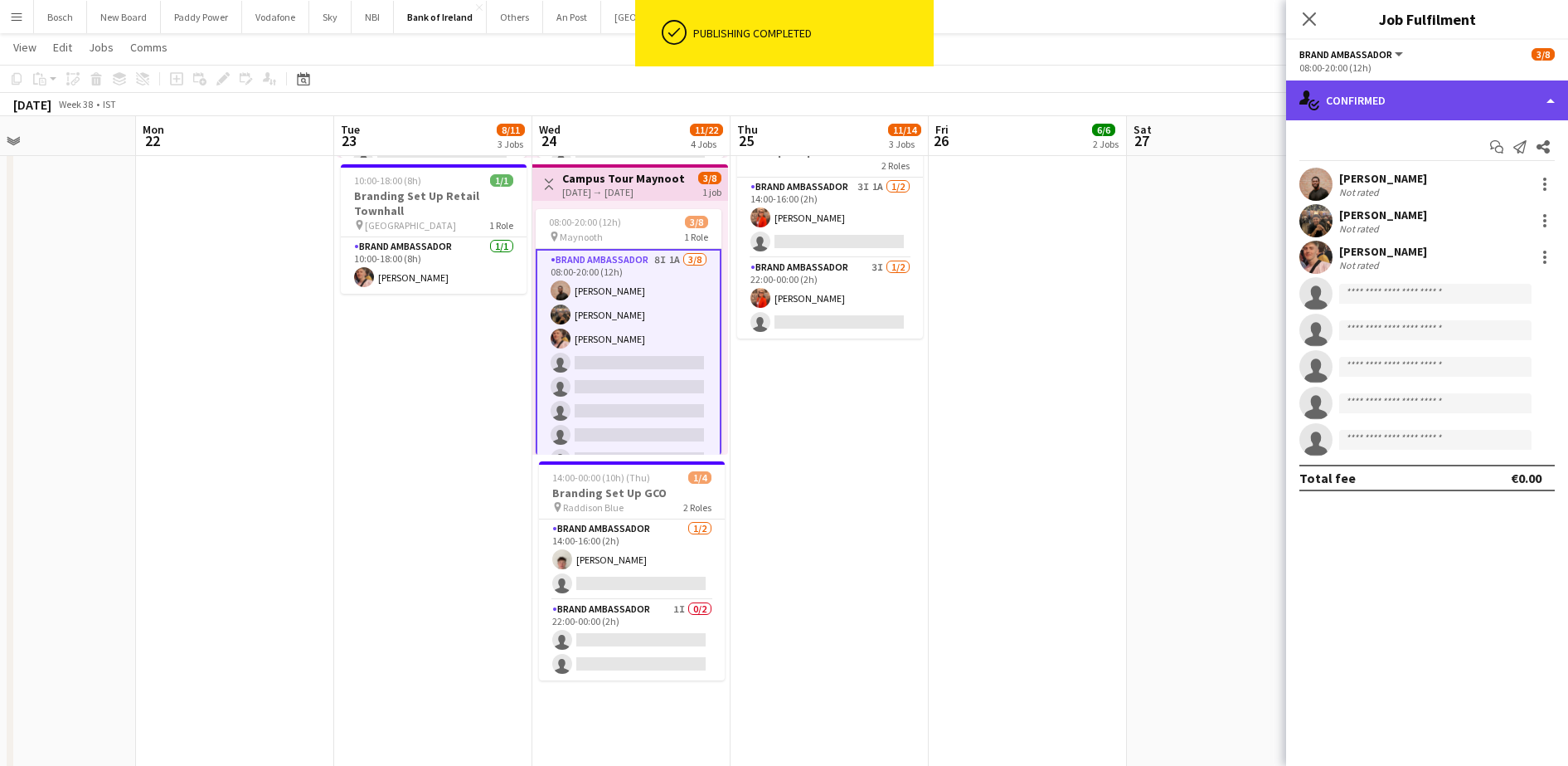
click at [1416, 92] on div "single-neutral-actions-check-2 Confirmed" at bounding box center [1427, 100] width 282 height 40
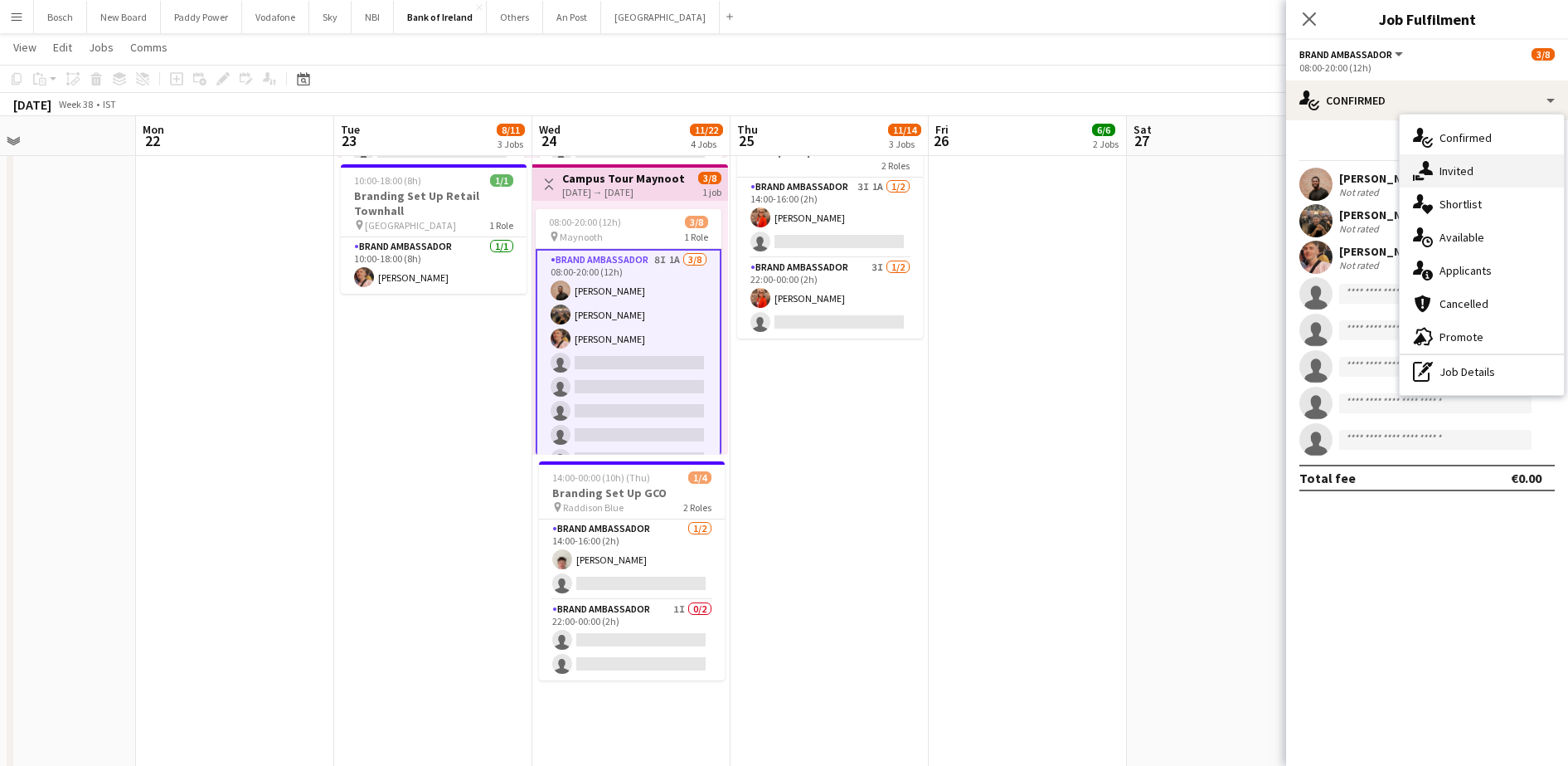
click at [1473, 179] on div "single-neutral-actions-share-1 Invited" at bounding box center [1482, 170] width 164 height 33
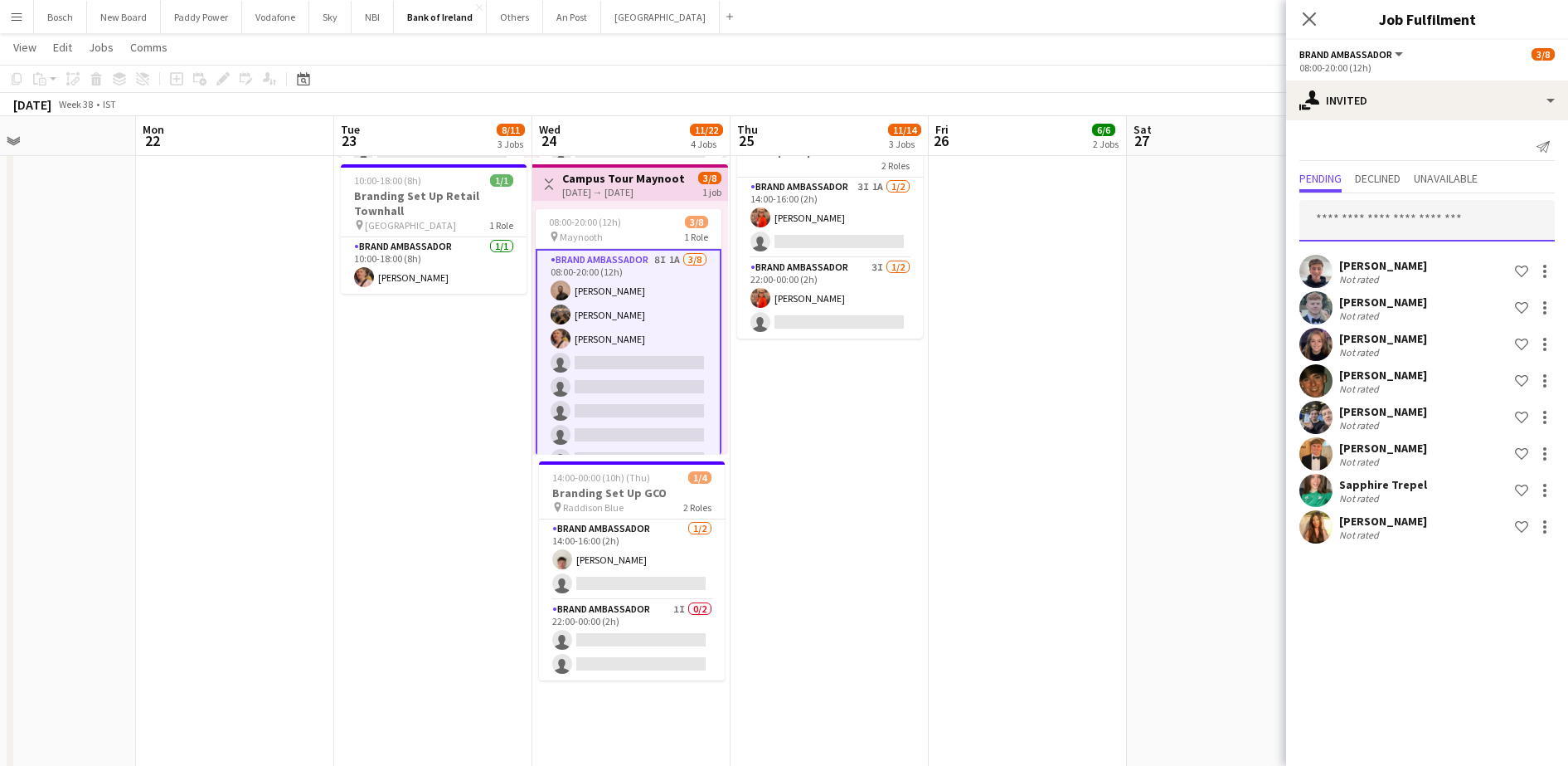
click at [1398, 223] on input "text" at bounding box center [1427, 220] width 256 height 42
type input "******"
click at [1421, 265] on span "[PERSON_NAME] Active" at bounding box center [1427, 262] width 229 height 14
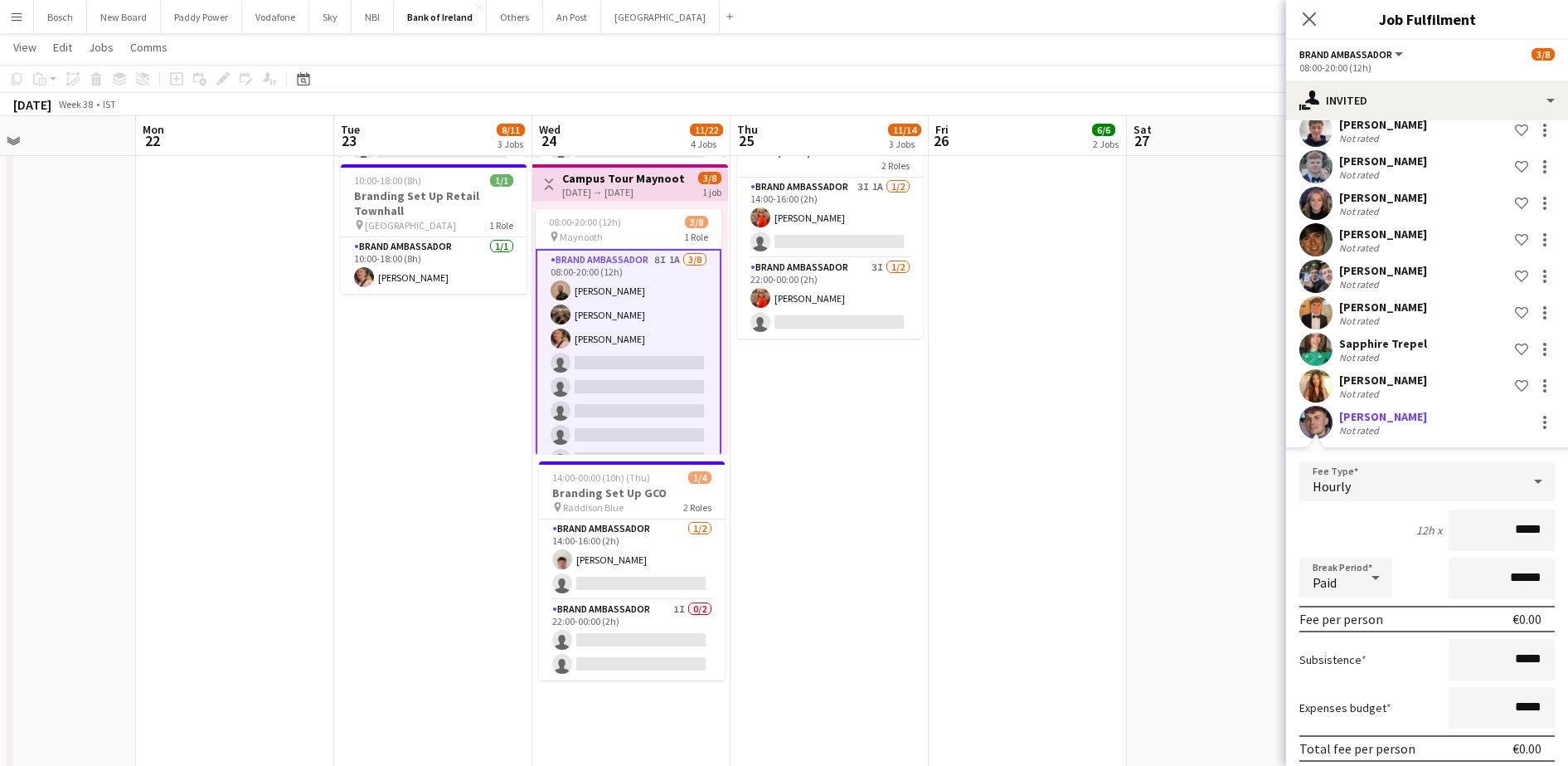
scroll to position [208, 0]
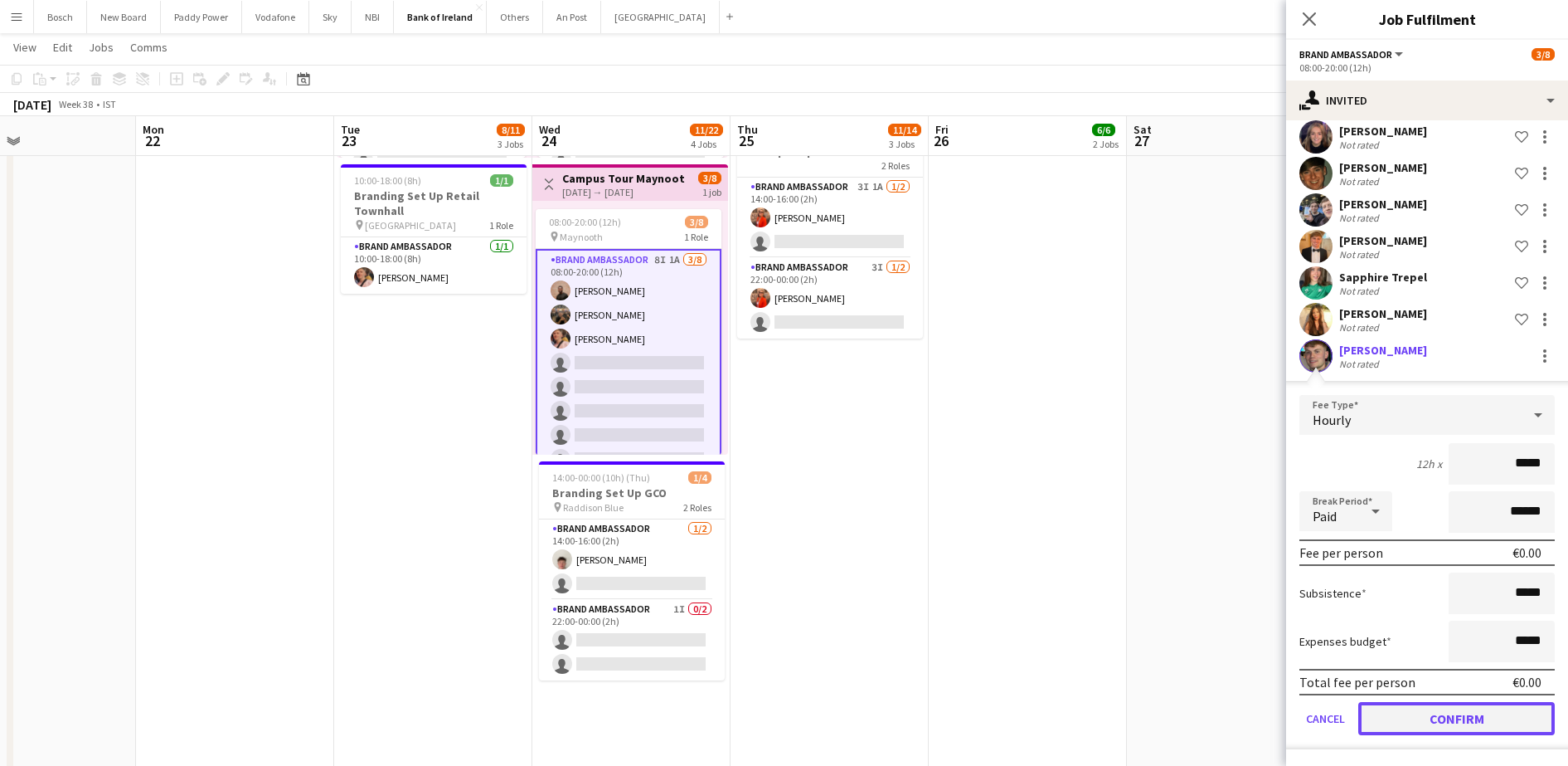
click at [1430, 717] on button "Confirm" at bounding box center [1457, 718] width 196 height 33
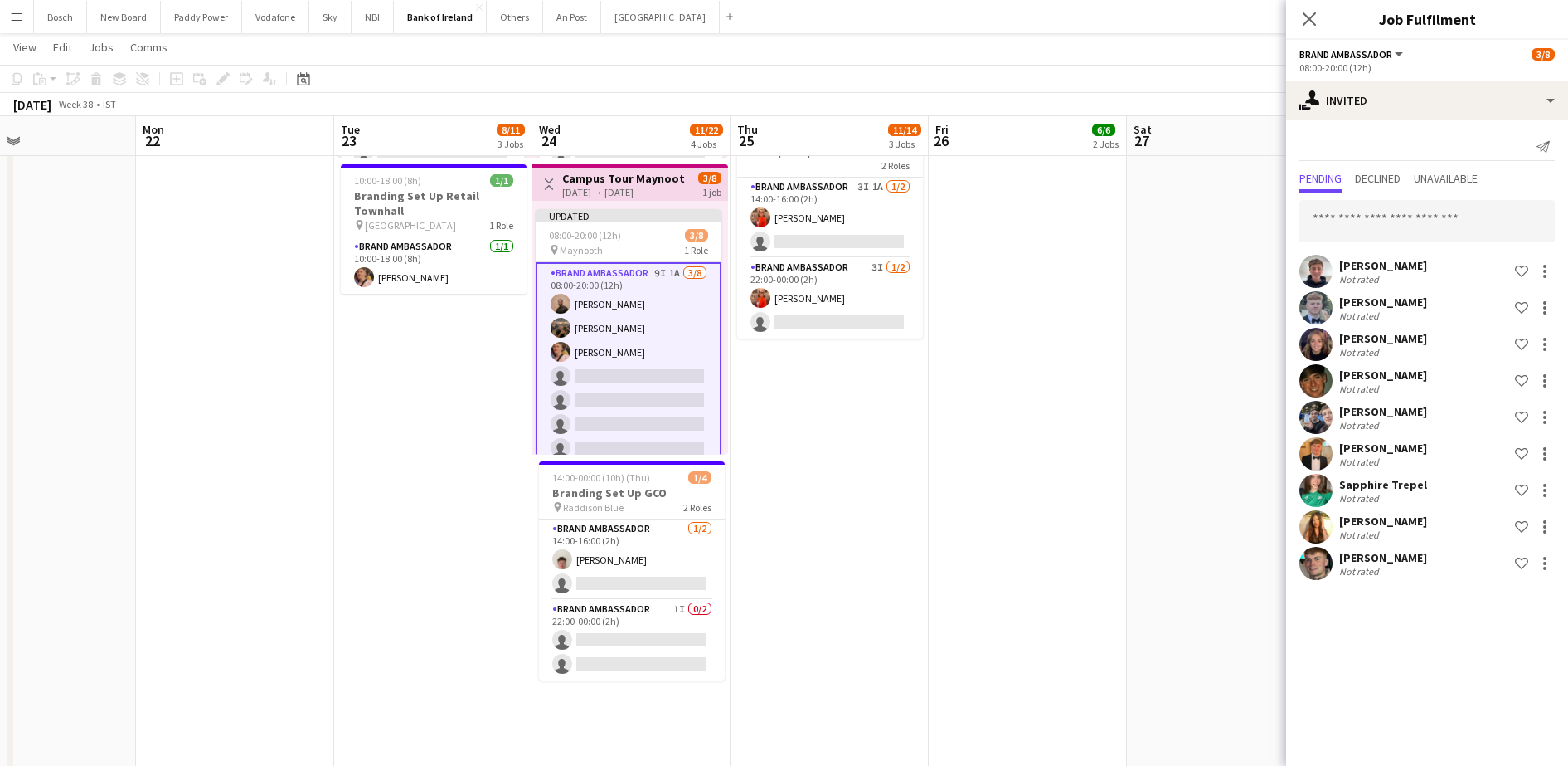
scroll to position [0, 0]
drag, startPoint x: 1222, startPoint y: 123, endPoint x: 1395, endPoint y: 95, distance: 175.3
click at [1223, 120] on app-board-header-date "Sat 27" at bounding box center [1226, 136] width 198 height 40
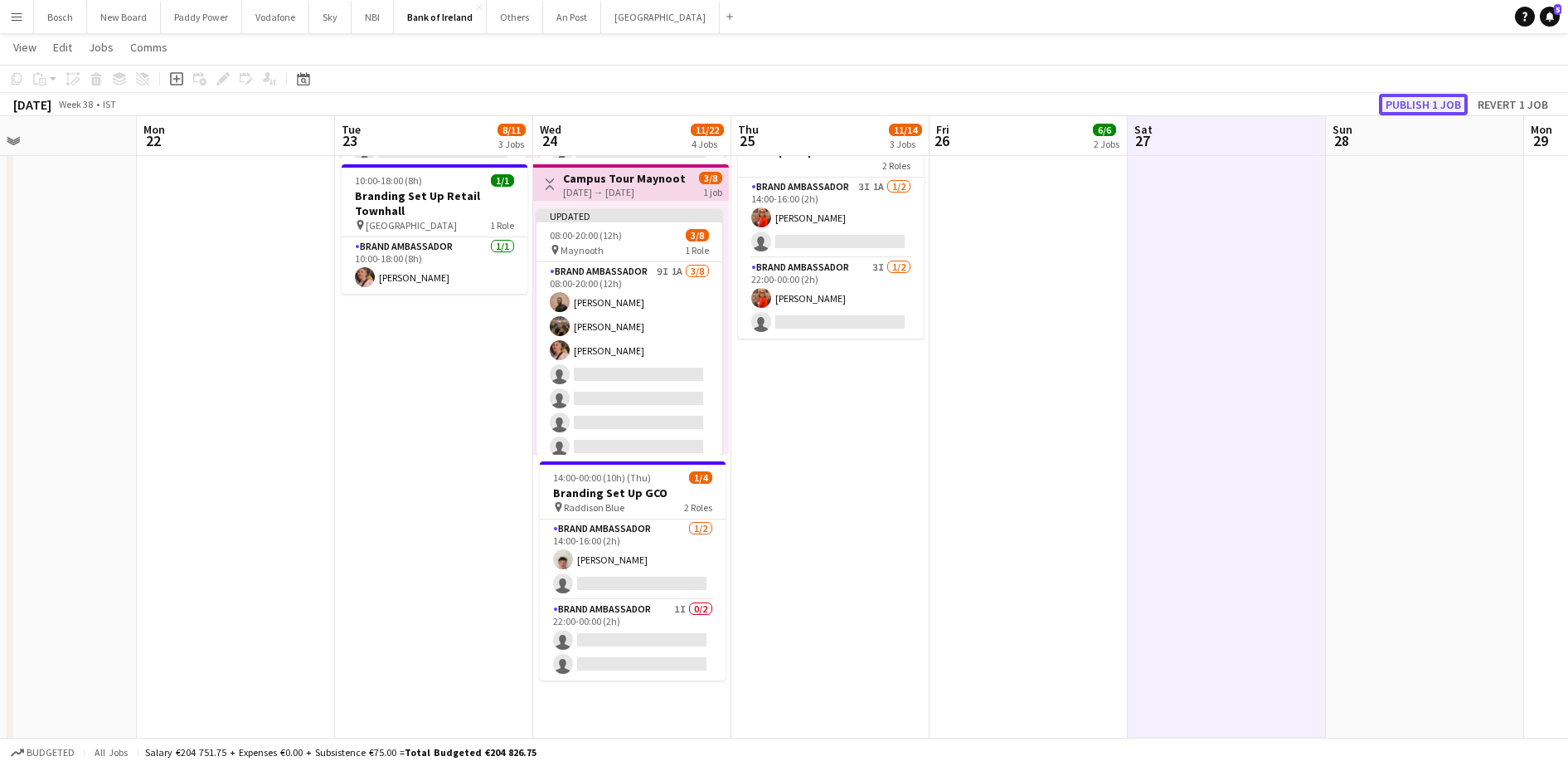
click at [1414, 95] on button "Publish 1 job" at bounding box center [1424, 104] width 89 height 21
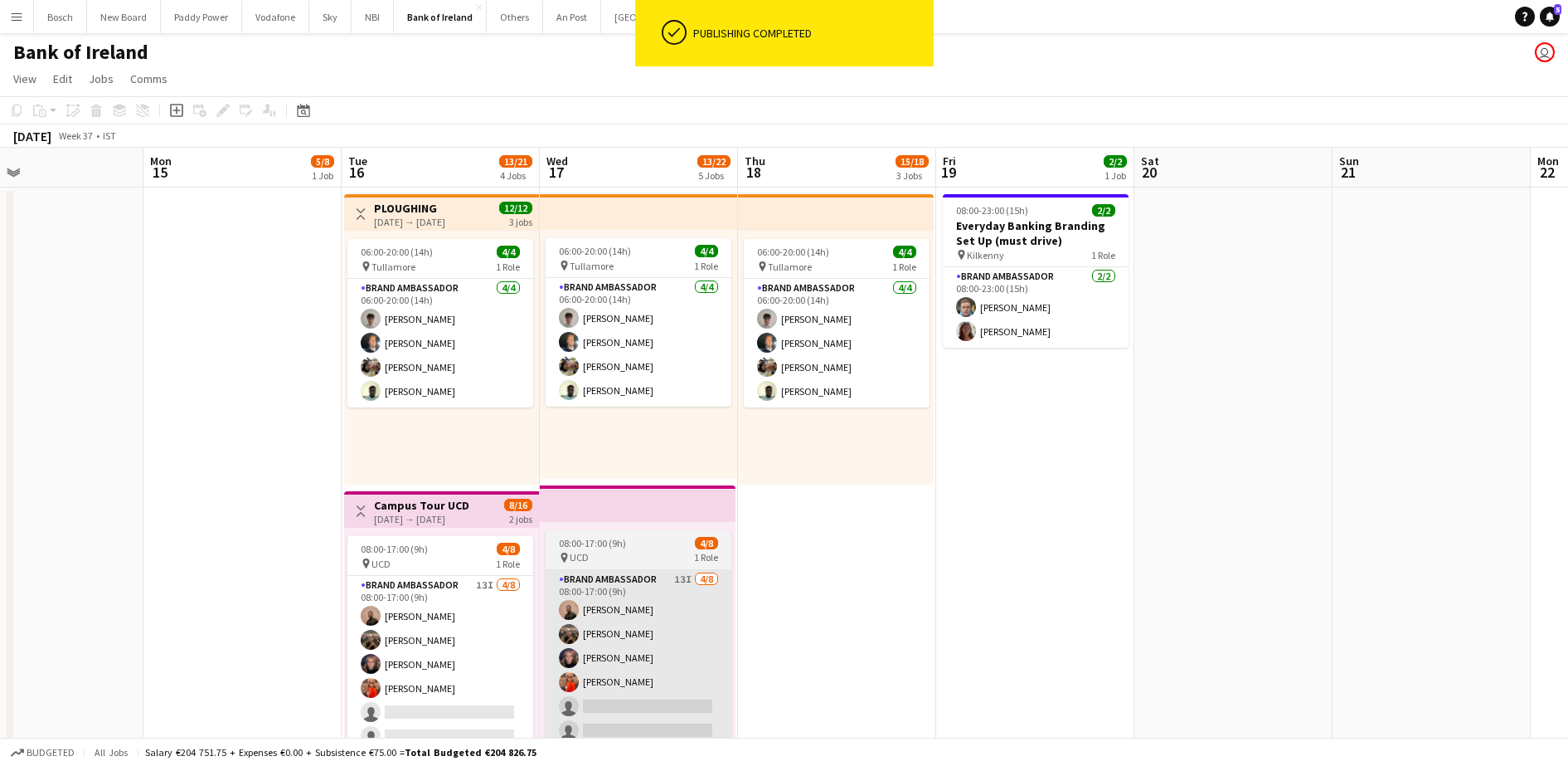
scroll to position [0, 450]
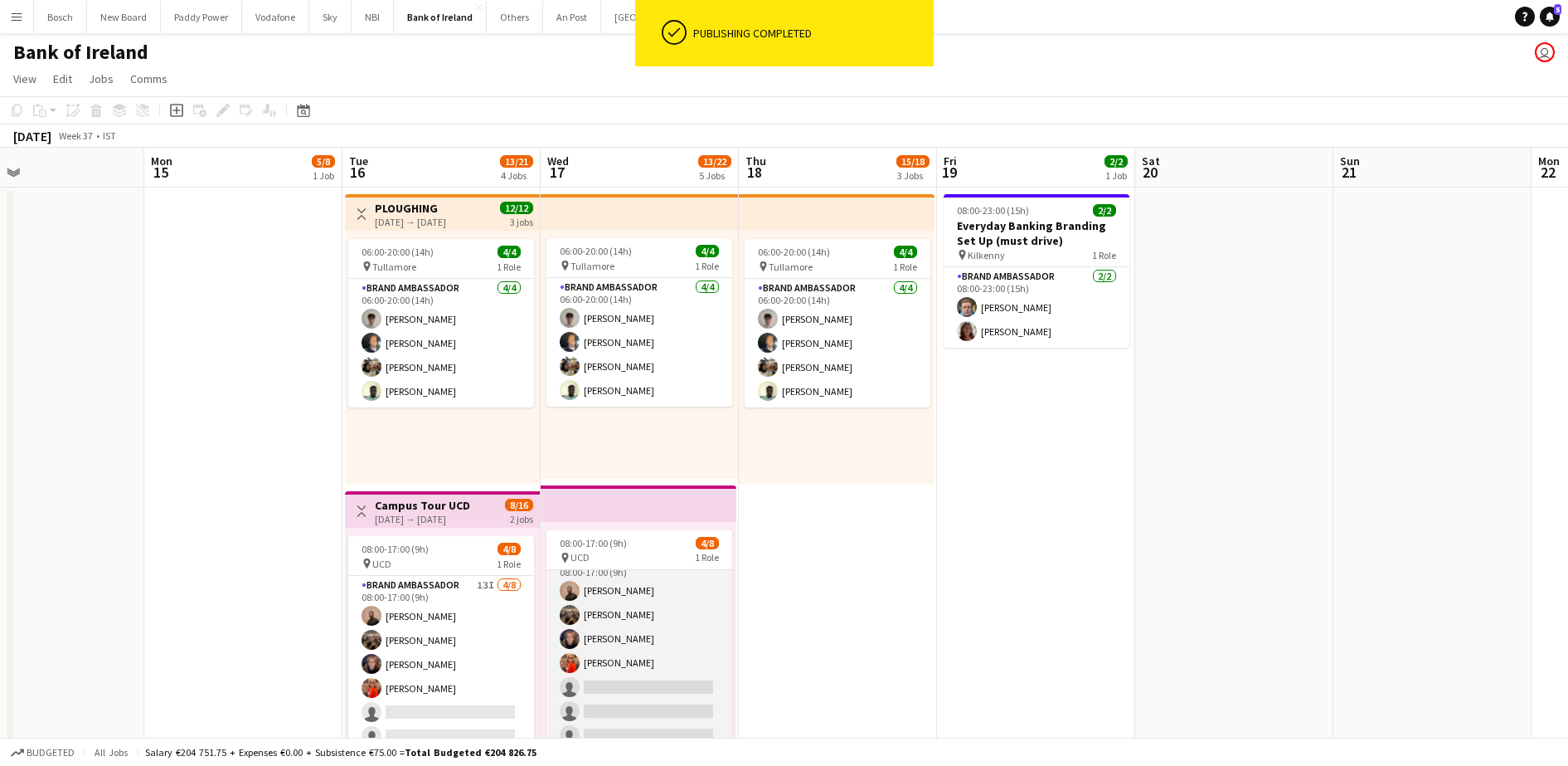
click at [648, 589] on app-card-role "Brand Ambassador 13I [DATE] 08:00-17:00 (9h) [PERSON_NAME] [PERSON_NAME] [PERSO…" at bounding box center [639, 663] width 185 height 225
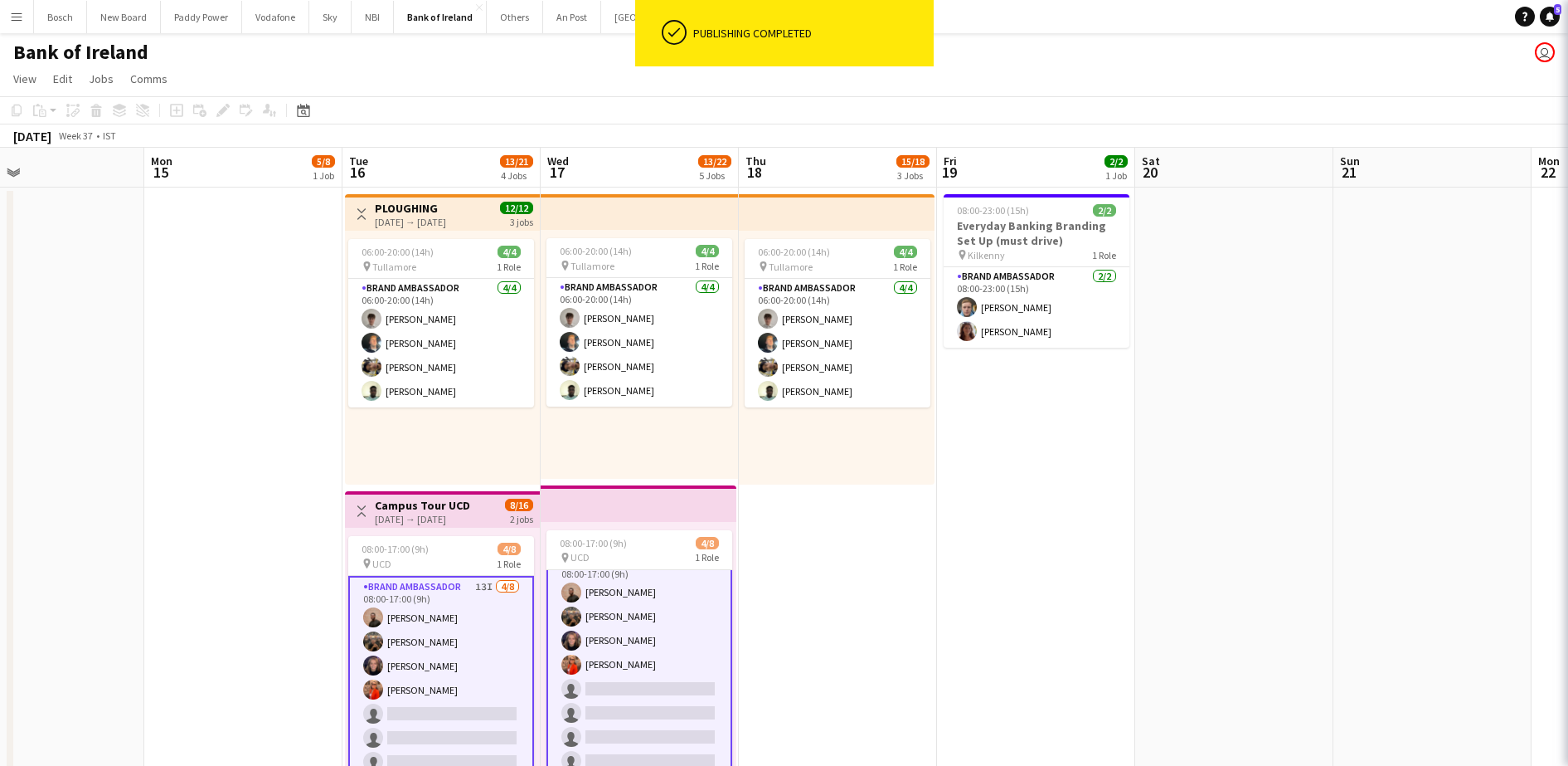
scroll to position [21, 0]
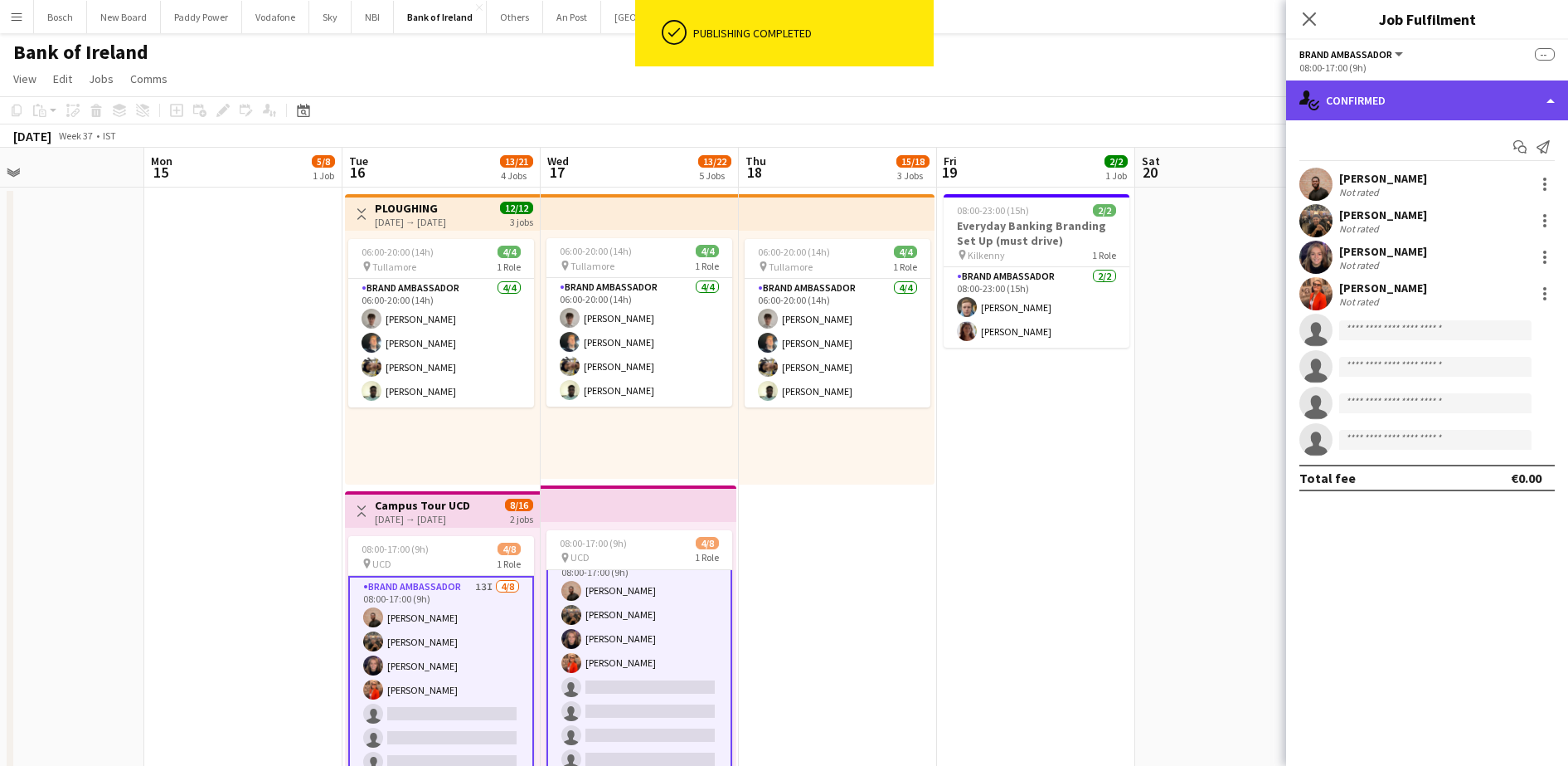
click at [1430, 87] on div "single-neutral-actions-check-2 Confirmed" at bounding box center [1427, 100] width 282 height 40
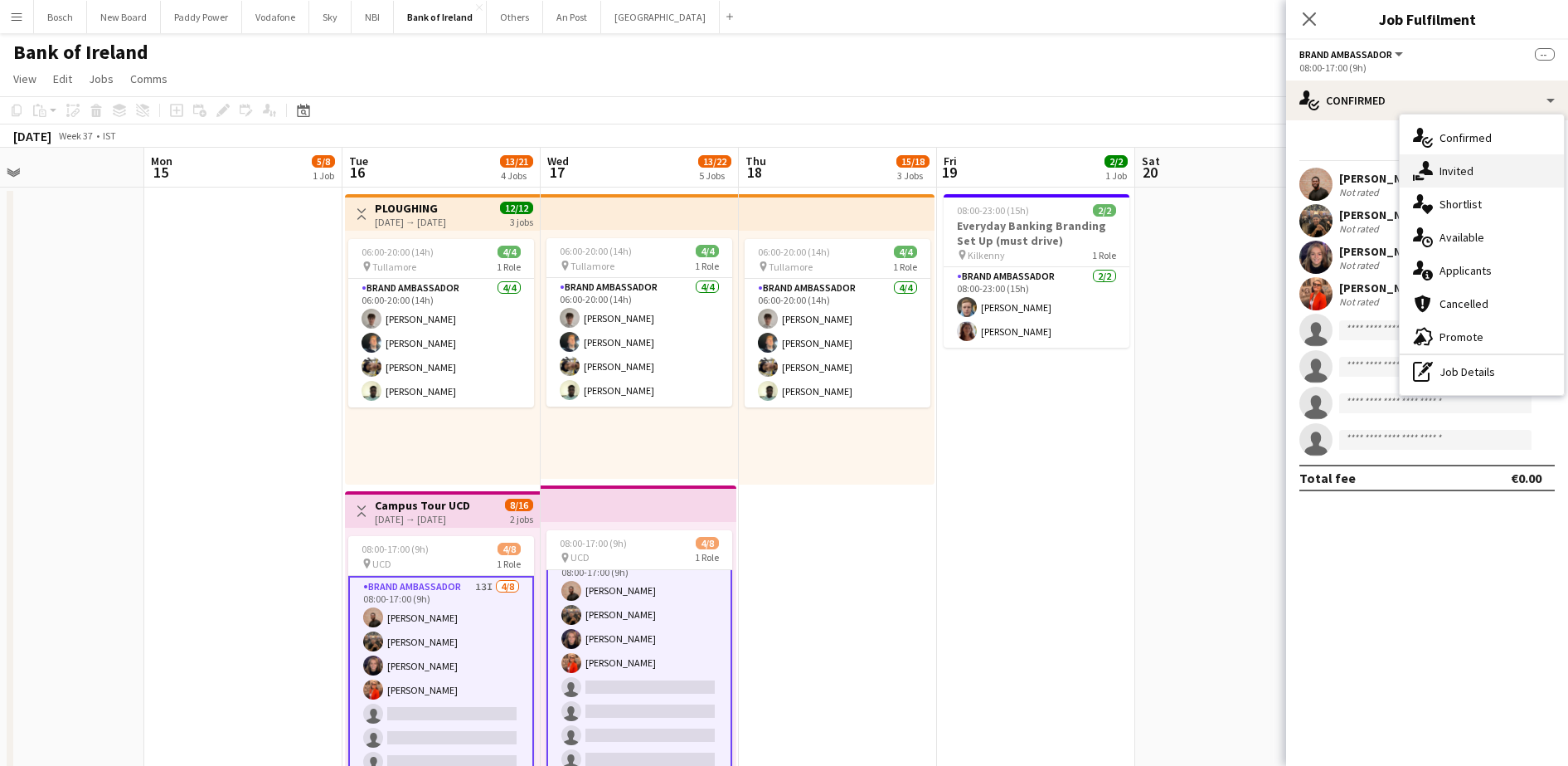
click at [1480, 161] on div "single-neutral-actions-share-1 Invited" at bounding box center [1482, 170] width 164 height 33
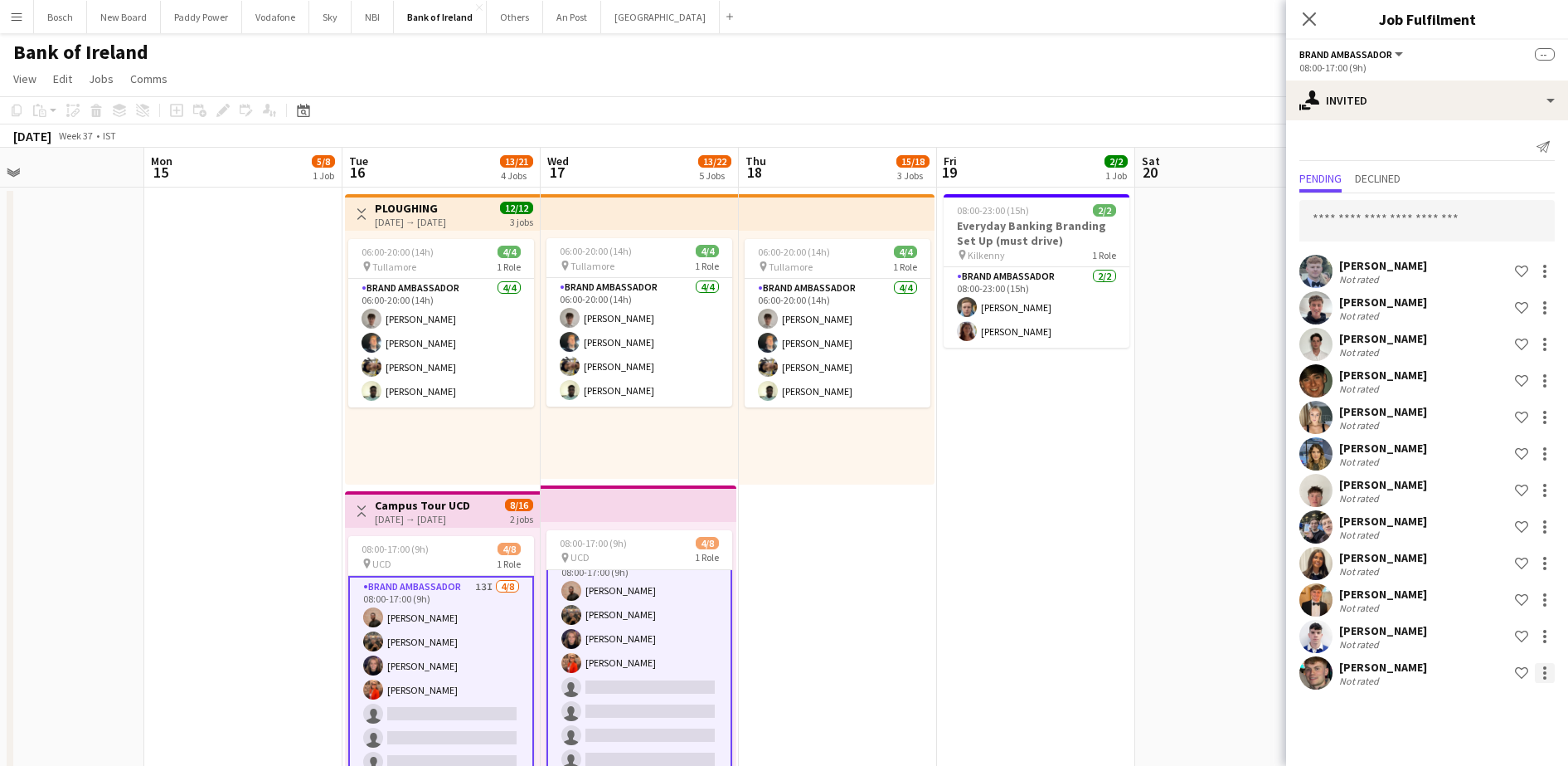
click at [1552, 677] on div at bounding box center [1545, 672] width 20 height 20
click at [1514, 572] on button "Send notification" at bounding box center [1493, 562] width 125 height 40
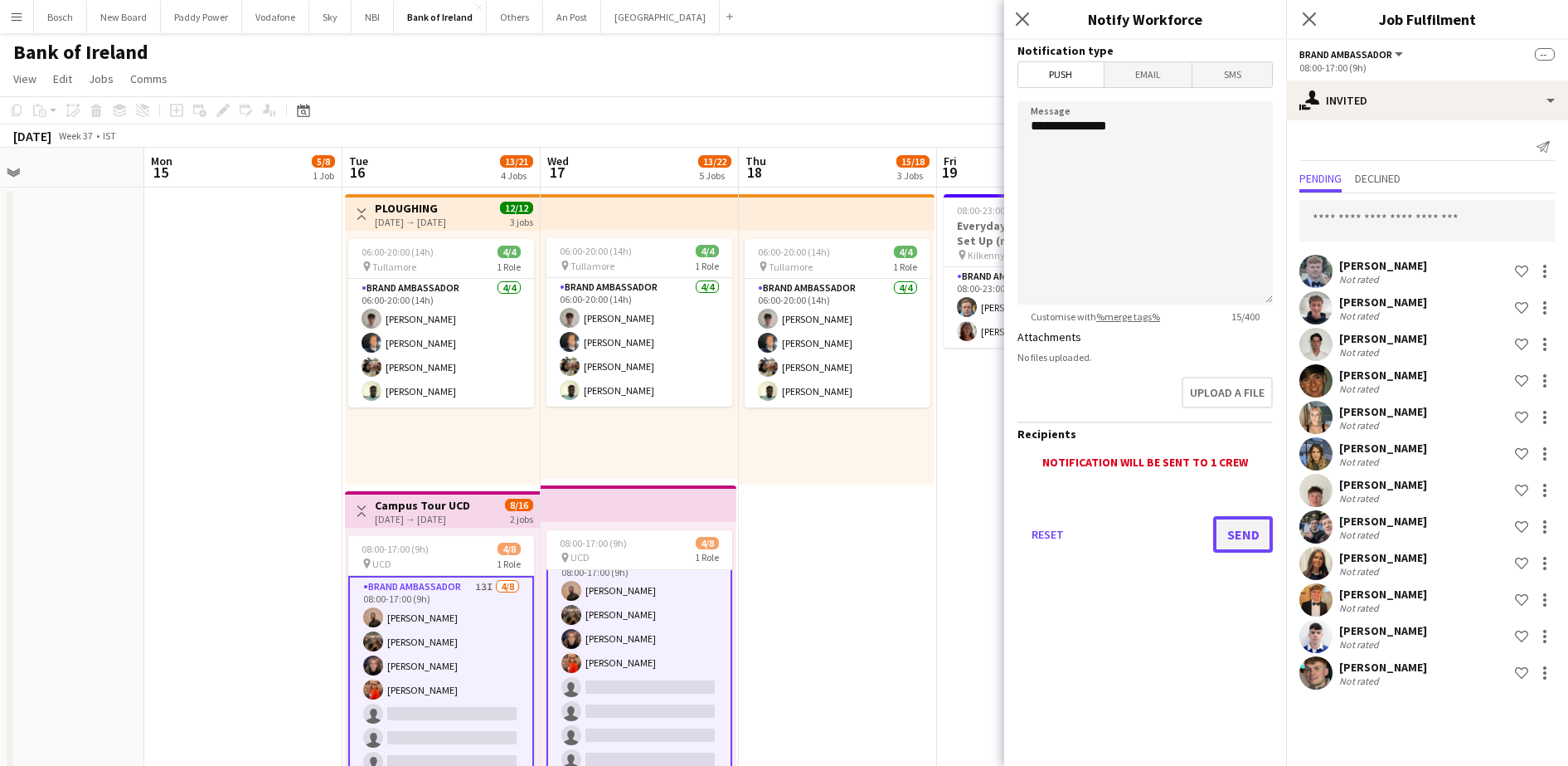
click at [1249, 539] on button "Send" at bounding box center [1243, 534] width 60 height 37
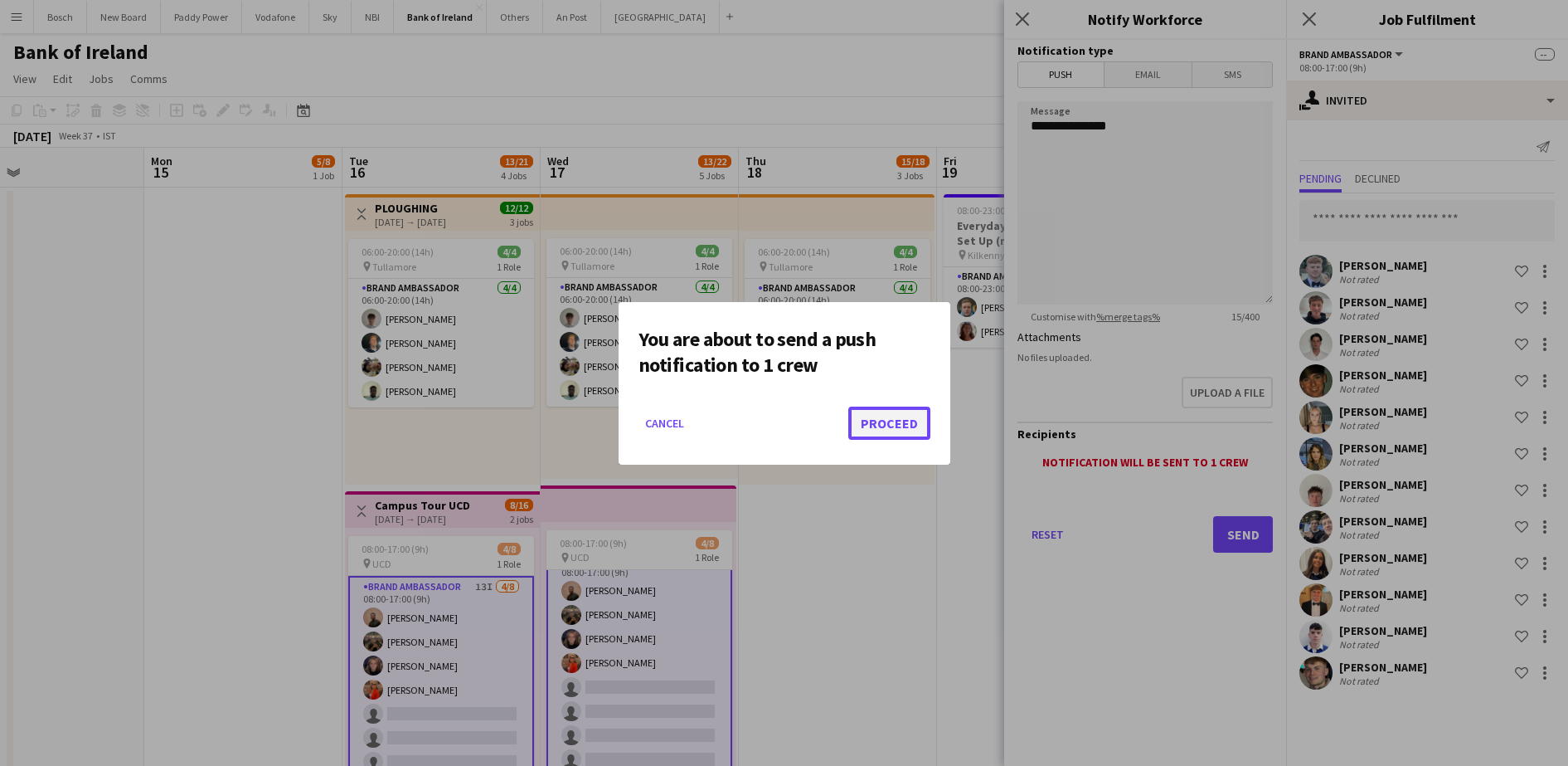
click at [871, 407] on button "Proceed" at bounding box center [890, 423] width 82 height 33
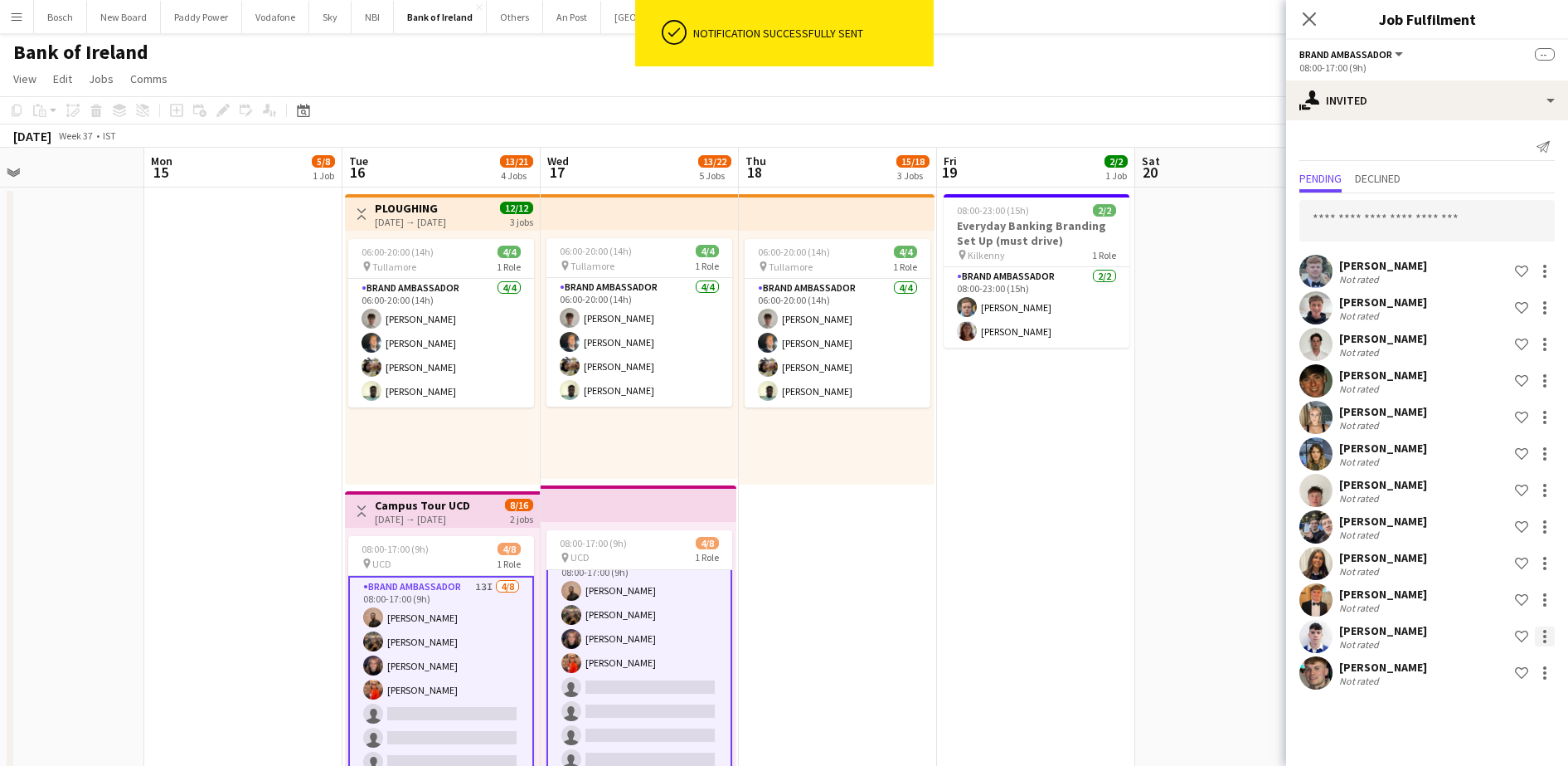
click at [1552, 635] on div at bounding box center [1545, 636] width 20 height 20
click at [1527, 531] on span "Send notification" at bounding box center [1493, 525] width 98 height 14
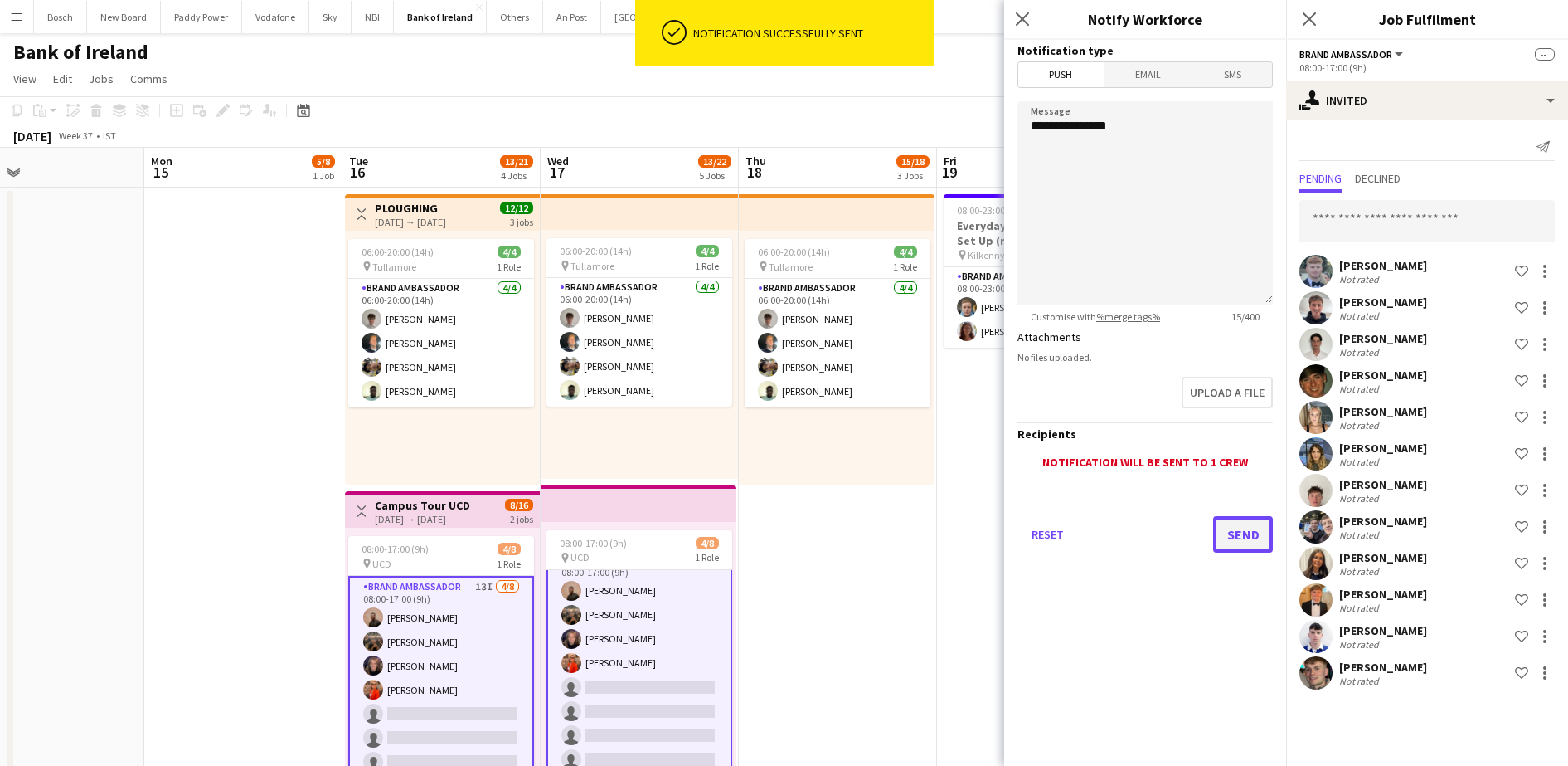
click at [1228, 536] on button "Send" at bounding box center [1243, 534] width 60 height 37
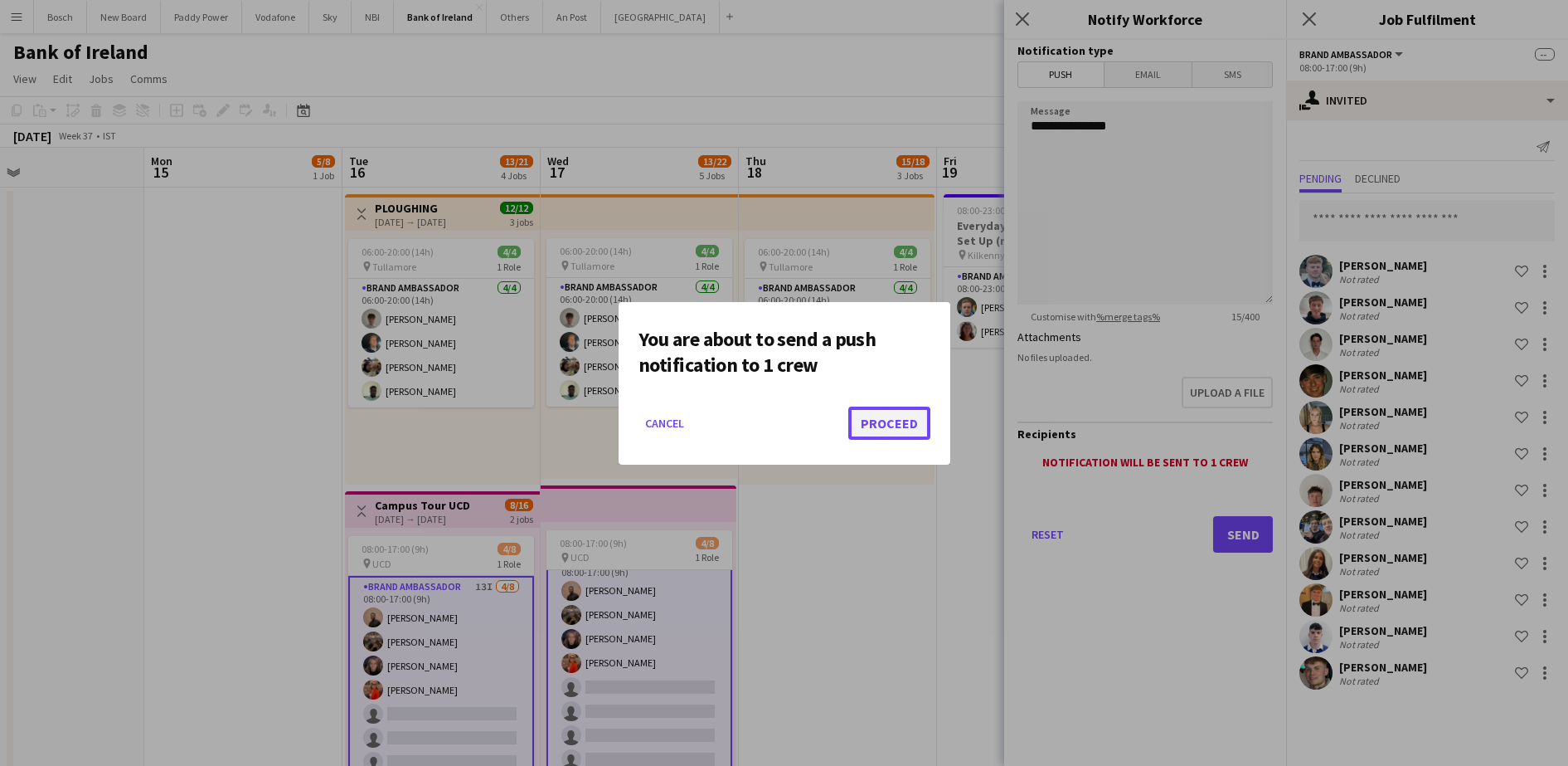
click at [889, 432] on button "Proceed" at bounding box center [890, 423] width 82 height 33
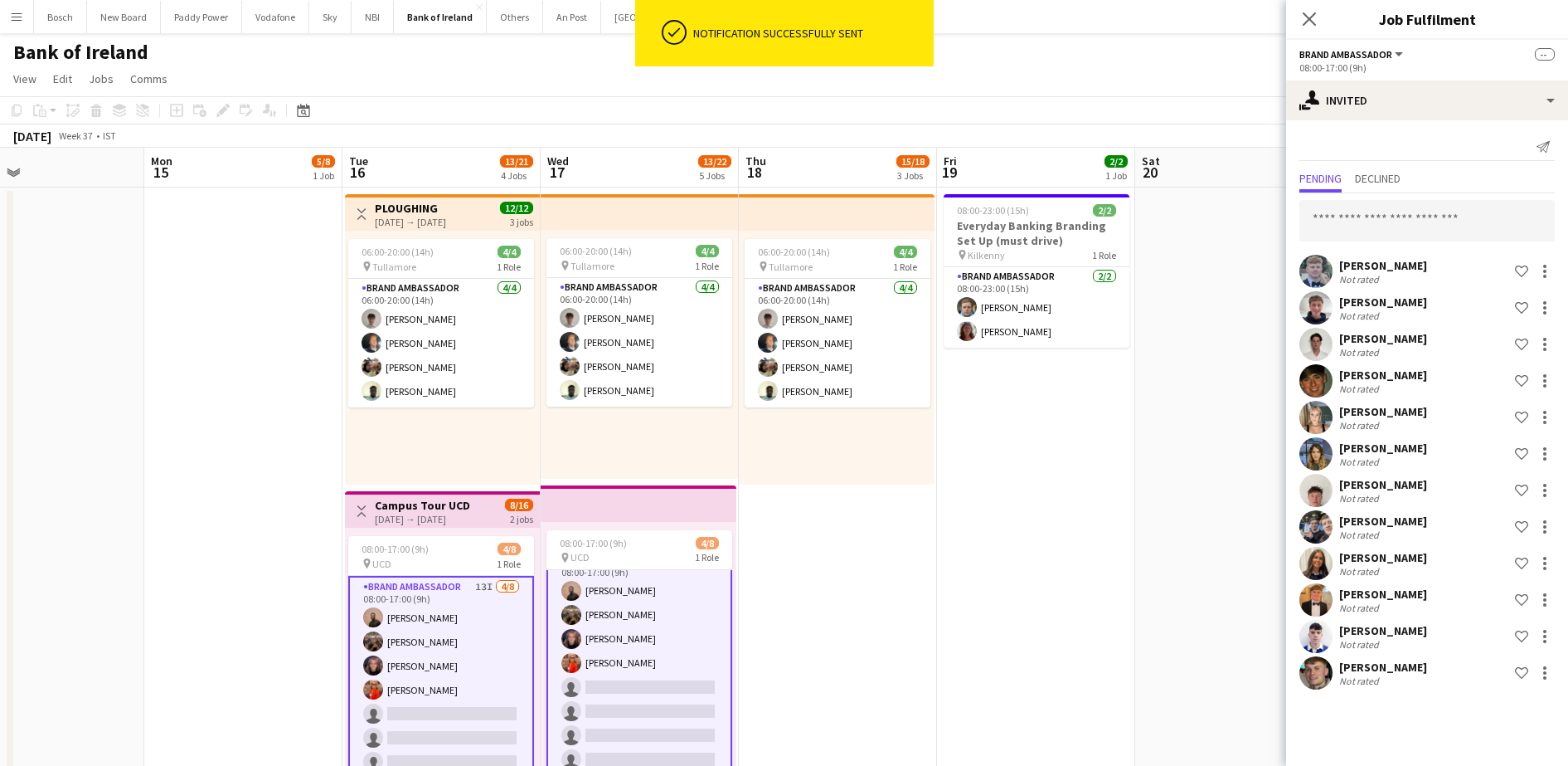
click at [1222, 107] on app-toolbar "Copy Paste Paste Ctrl+V Paste with crew Ctrl+Shift+V Paste linked Job [GEOGRAPH…" at bounding box center [784, 111] width 1568 height 29
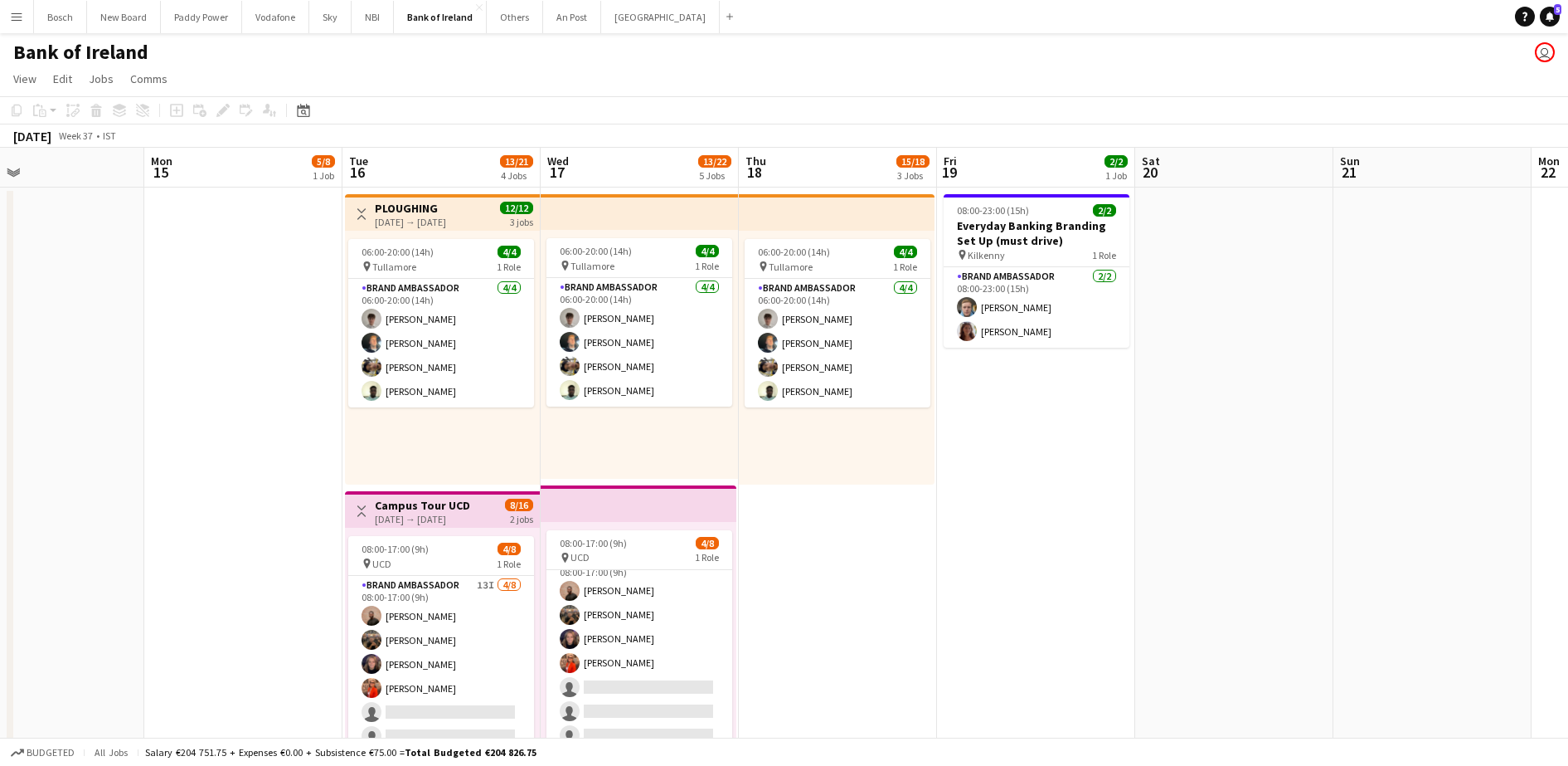
scroll to position [19, 0]
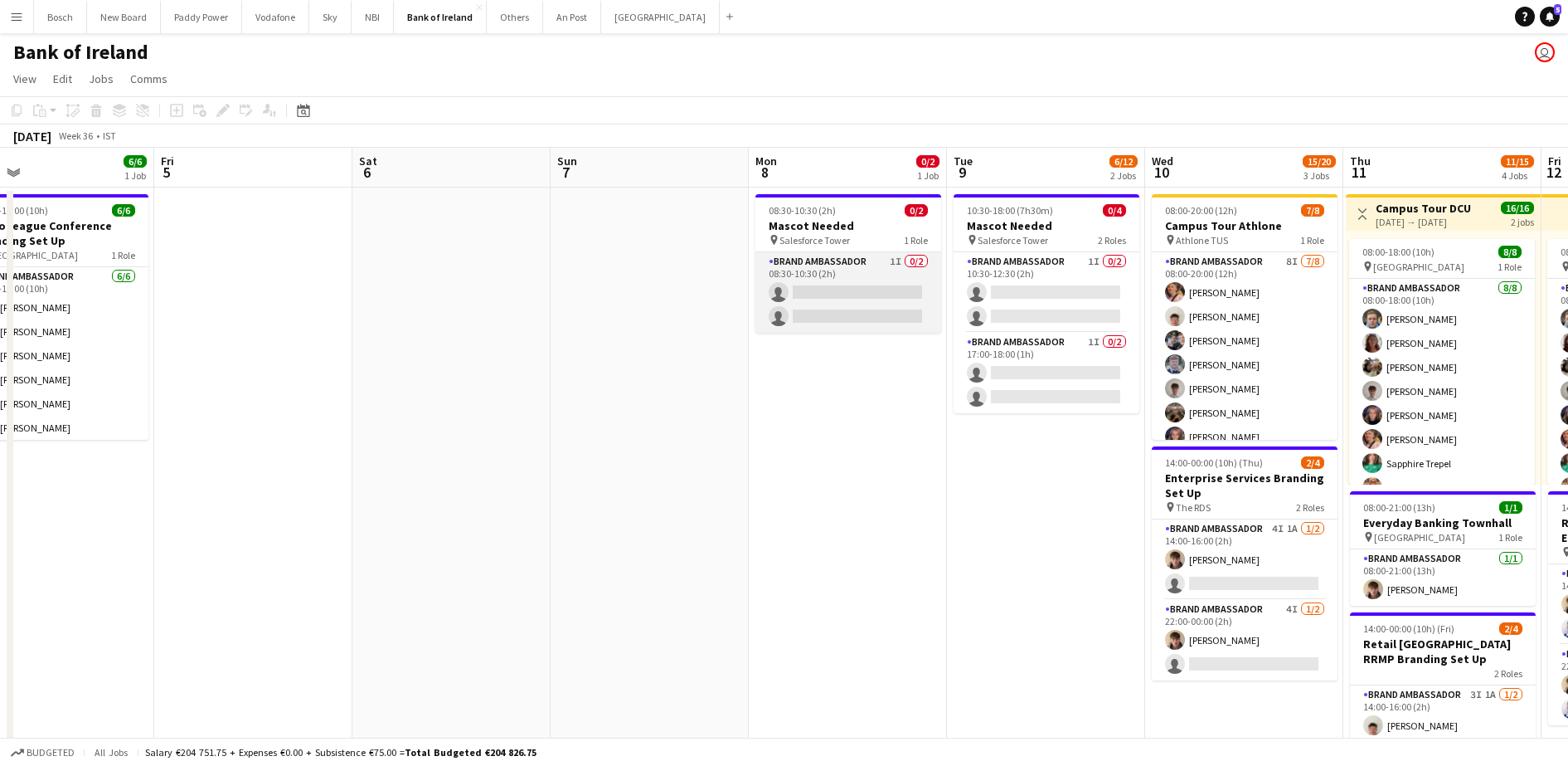
click at [883, 297] on app-card-role "Brand Ambassador 1I 0/2 08:30-10:30 (2h) single-neutral-actions single-neutral-…" at bounding box center [848, 292] width 185 height 80
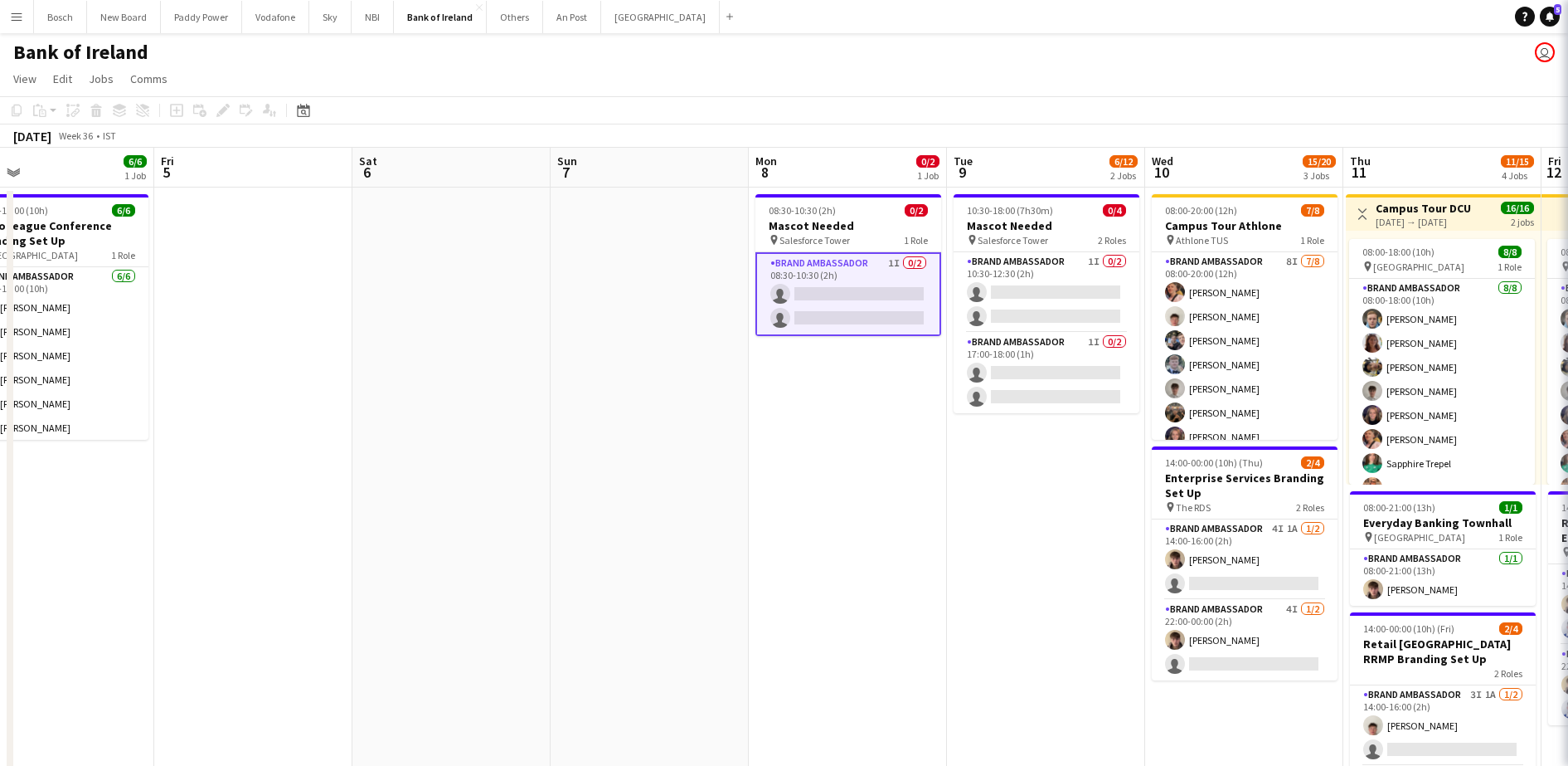
scroll to position [0, 637]
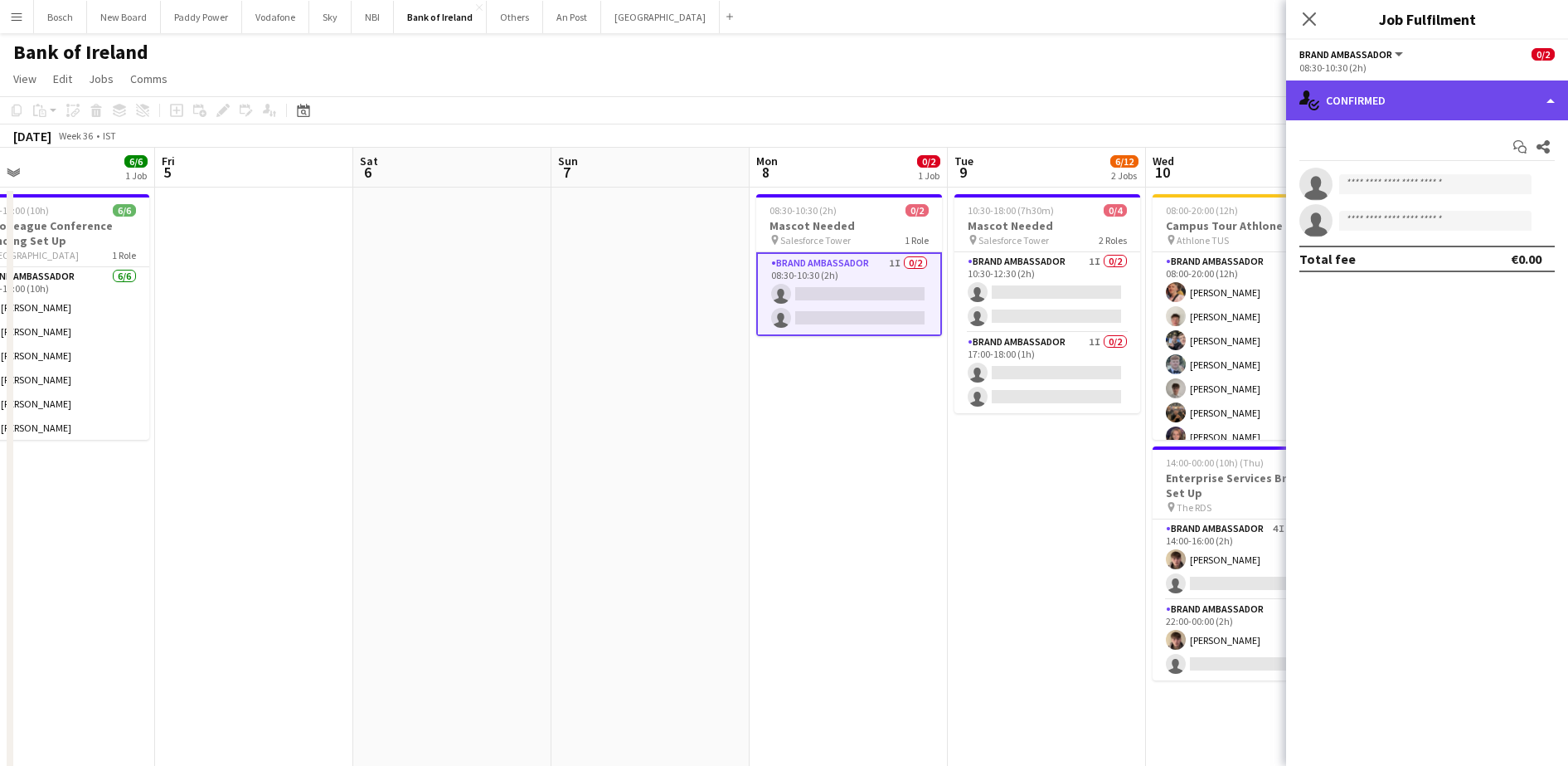
click at [1425, 97] on div "single-neutral-actions-check-2 Confirmed" at bounding box center [1427, 100] width 282 height 40
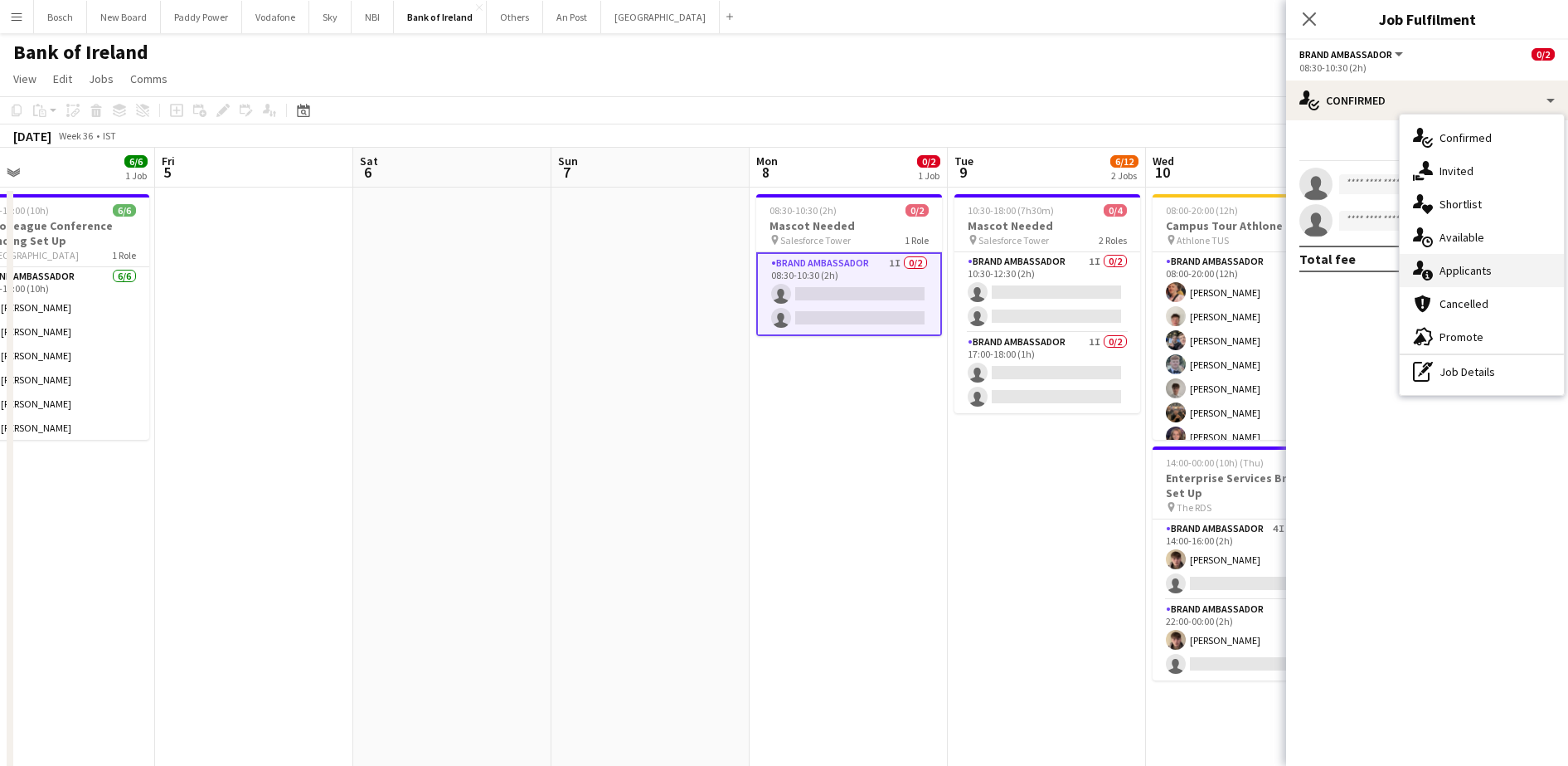
click at [1499, 274] on div "single-neutral-actions-information Applicants" at bounding box center [1482, 270] width 164 height 33
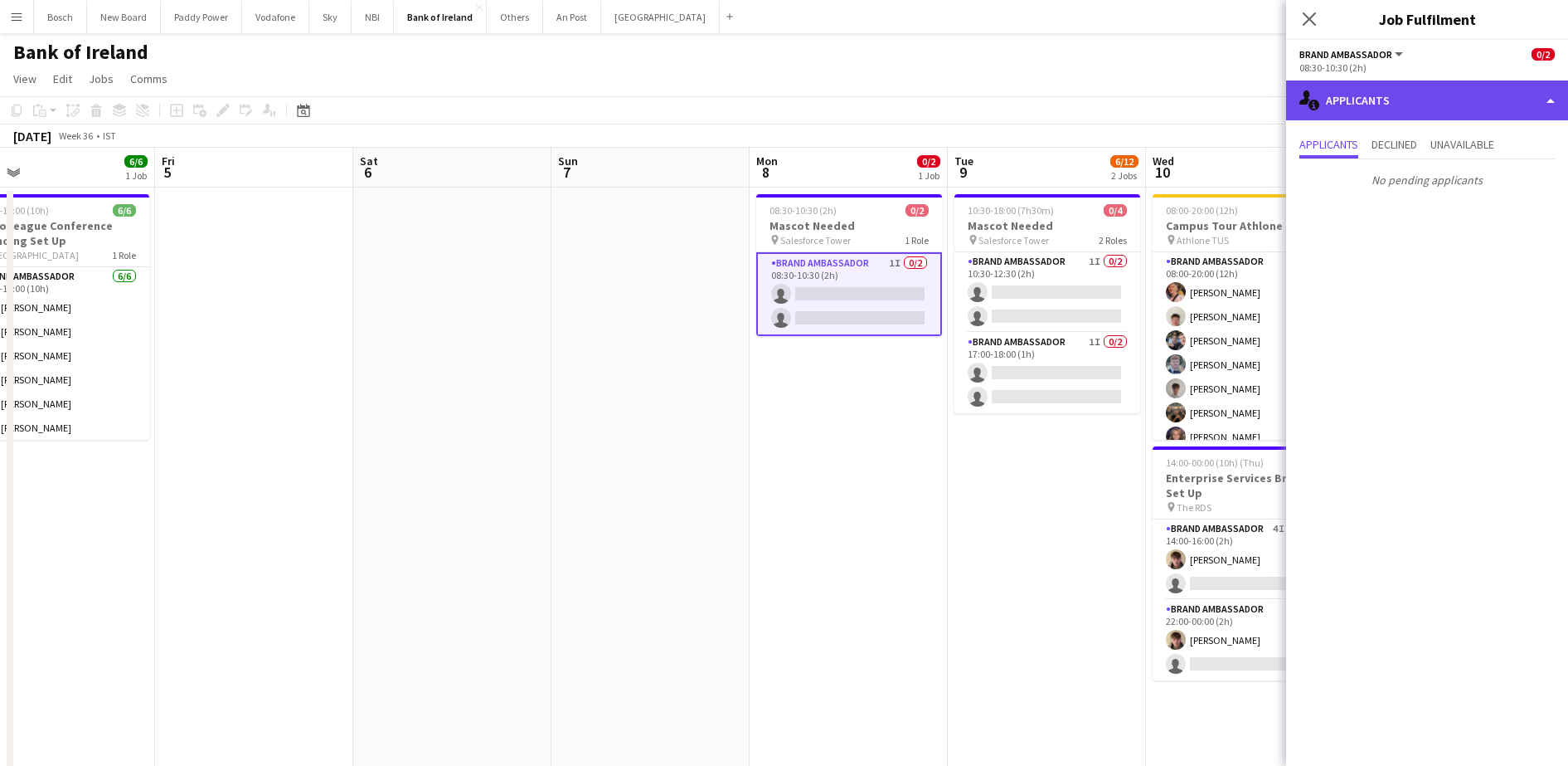
click at [1433, 98] on div "single-neutral-actions-information Applicants" at bounding box center [1427, 100] width 282 height 40
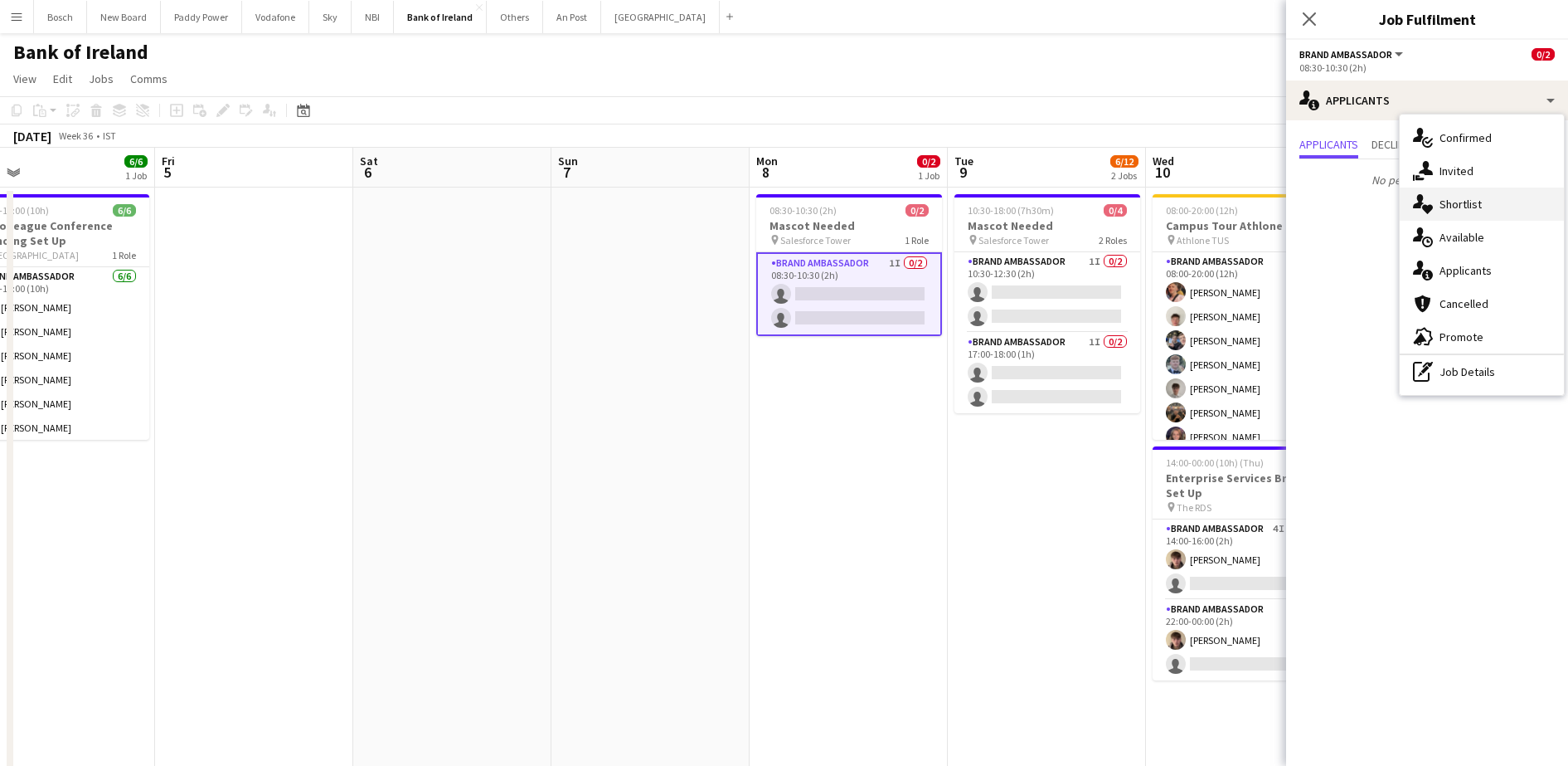
click at [1506, 195] on div "single-neutral-actions-heart Shortlist" at bounding box center [1482, 203] width 164 height 33
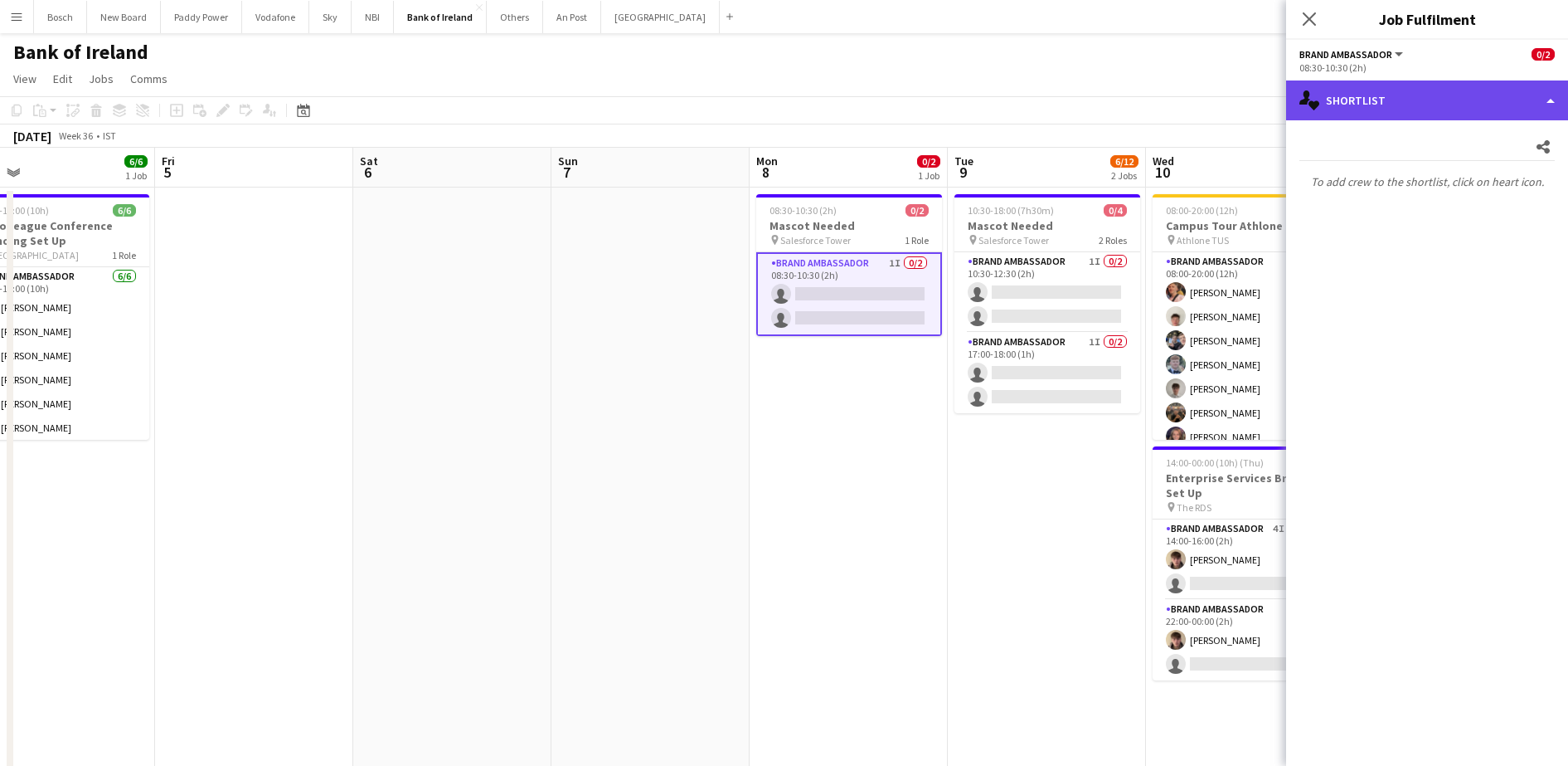
click at [1436, 91] on div "single-neutral-actions-heart Shortlist" at bounding box center [1427, 100] width 282 height 40
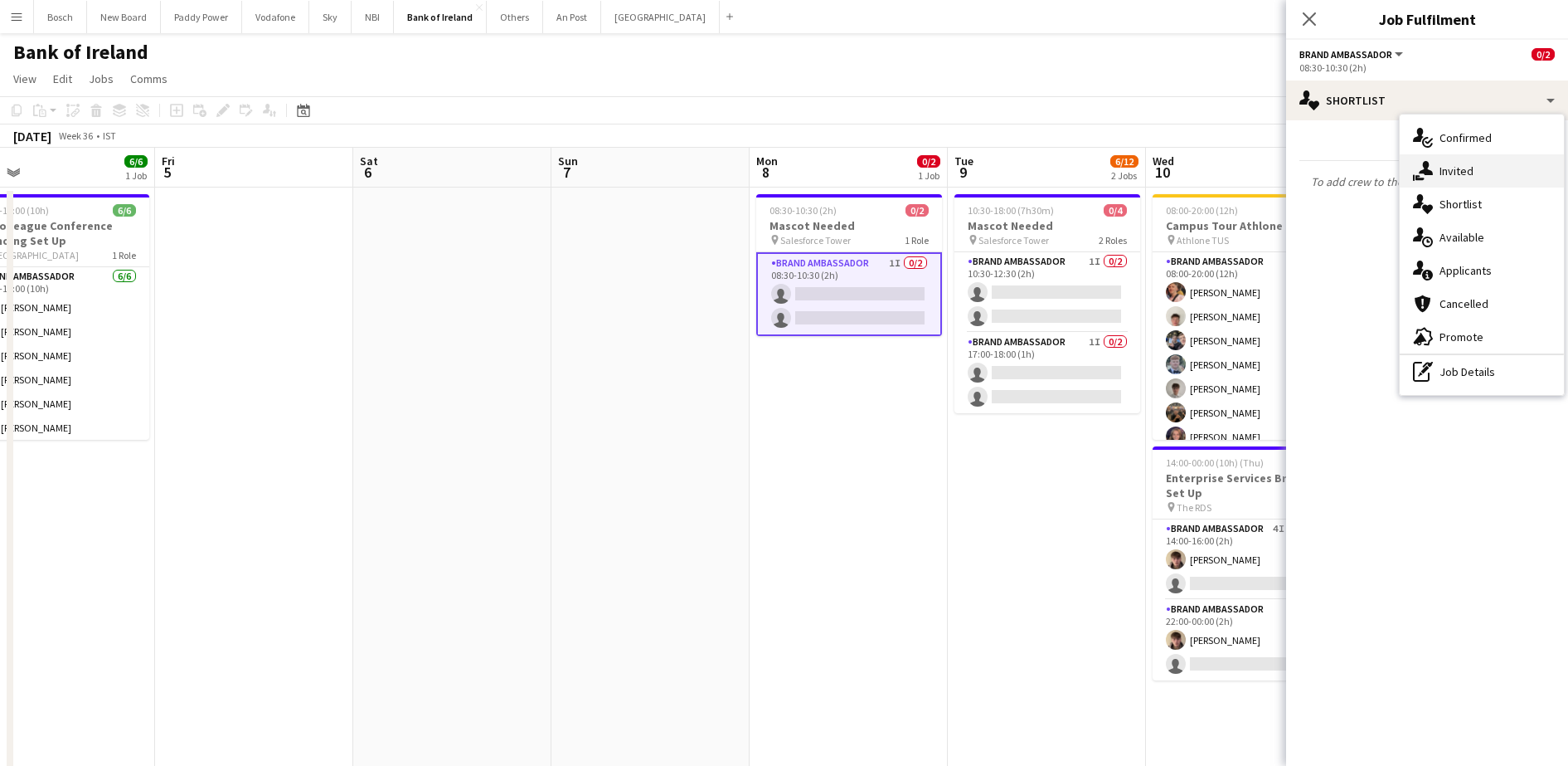
click at [1454, 172] on div "single-neutral-actions-share-1 Invited" at bounding box center [1482, 170] width 164 height 33
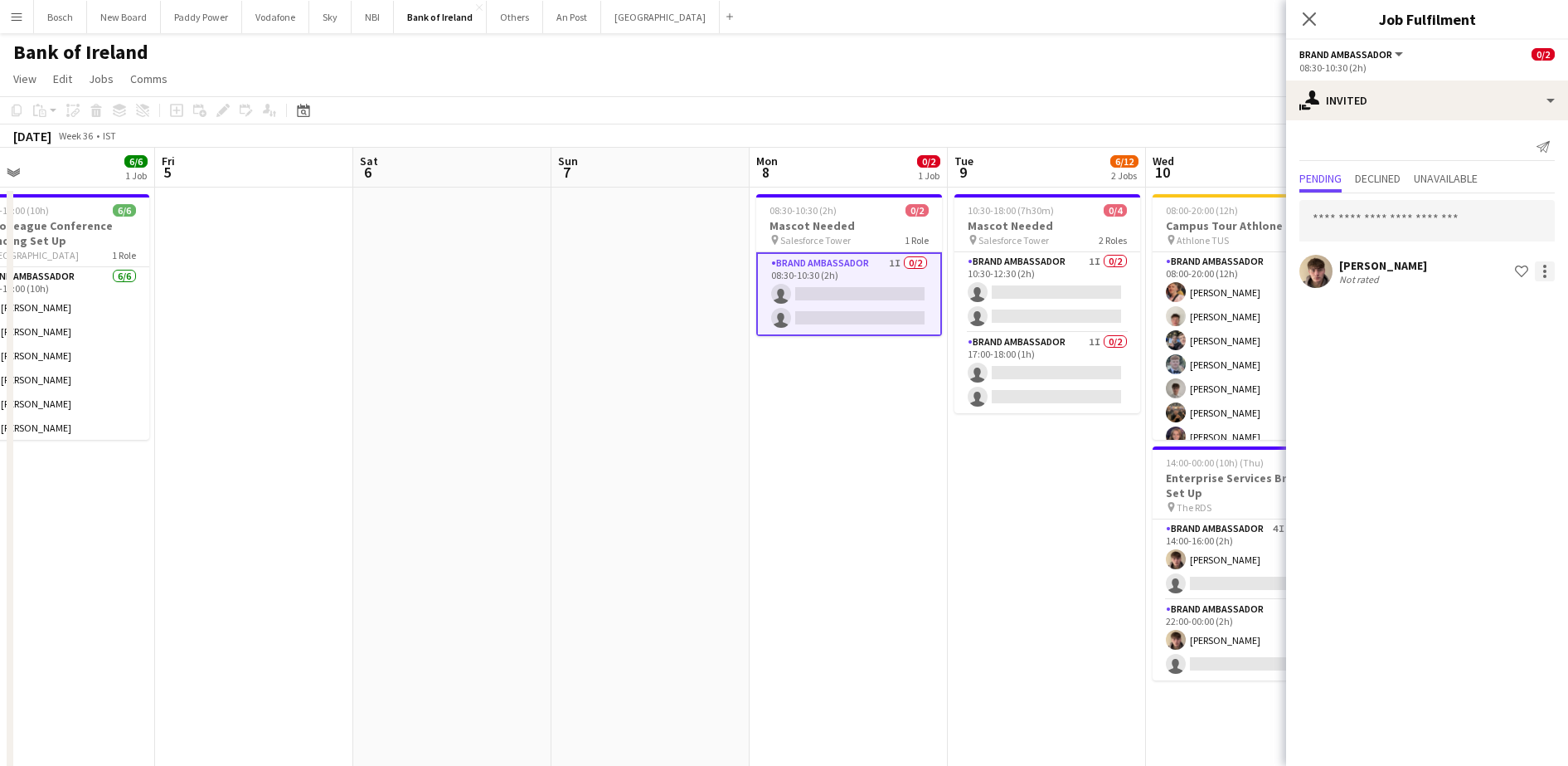
click at [1548, 268] on div at bounding box center [1545, 271] width 20 height 20
click at [1522, 351] on button "Send notification" at bounding box center [1493, 342] width 125 height 40
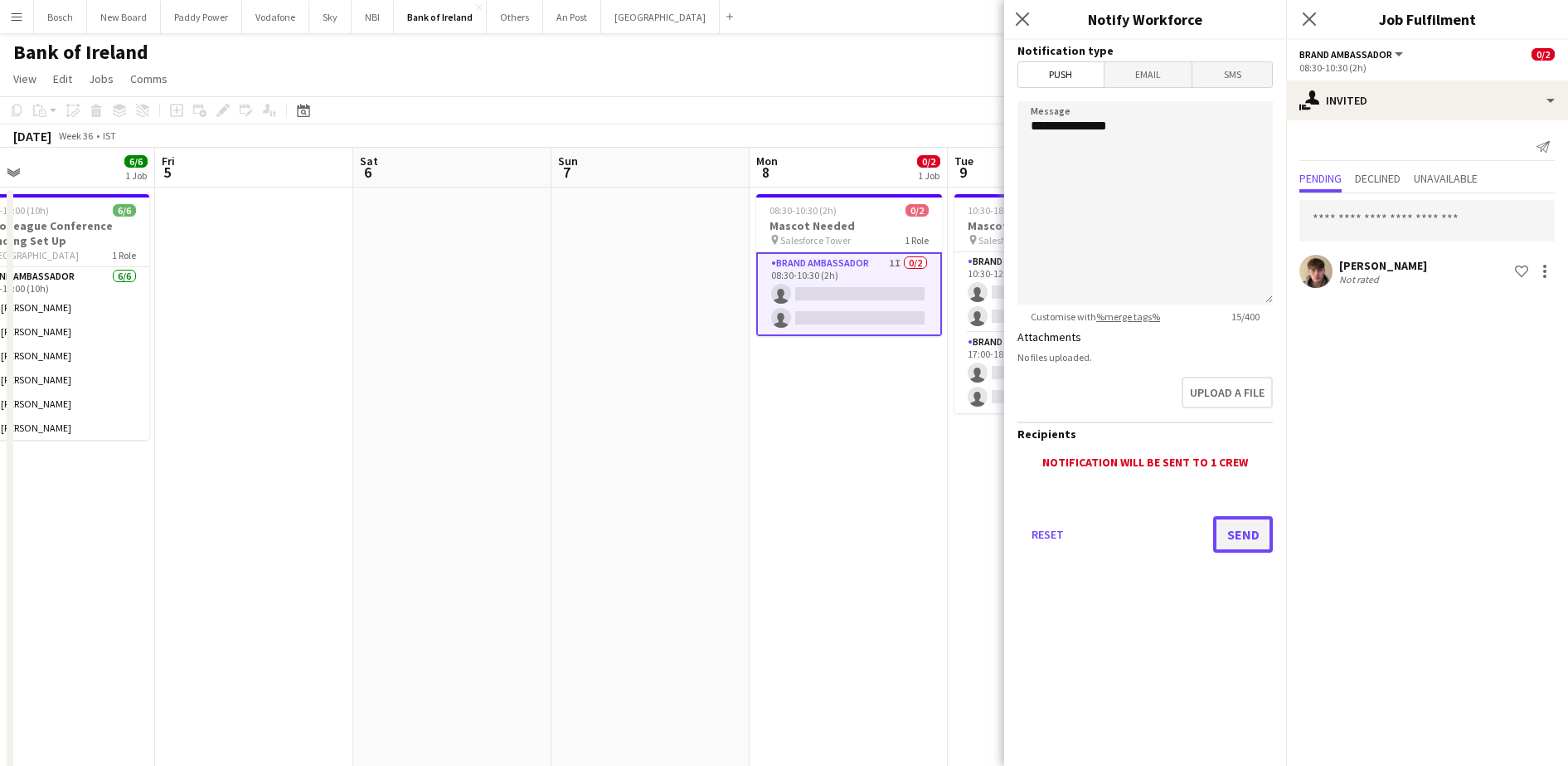
click at [1258, 543] on button "Send" at bounding box center [1243, 534] width 60 height 37
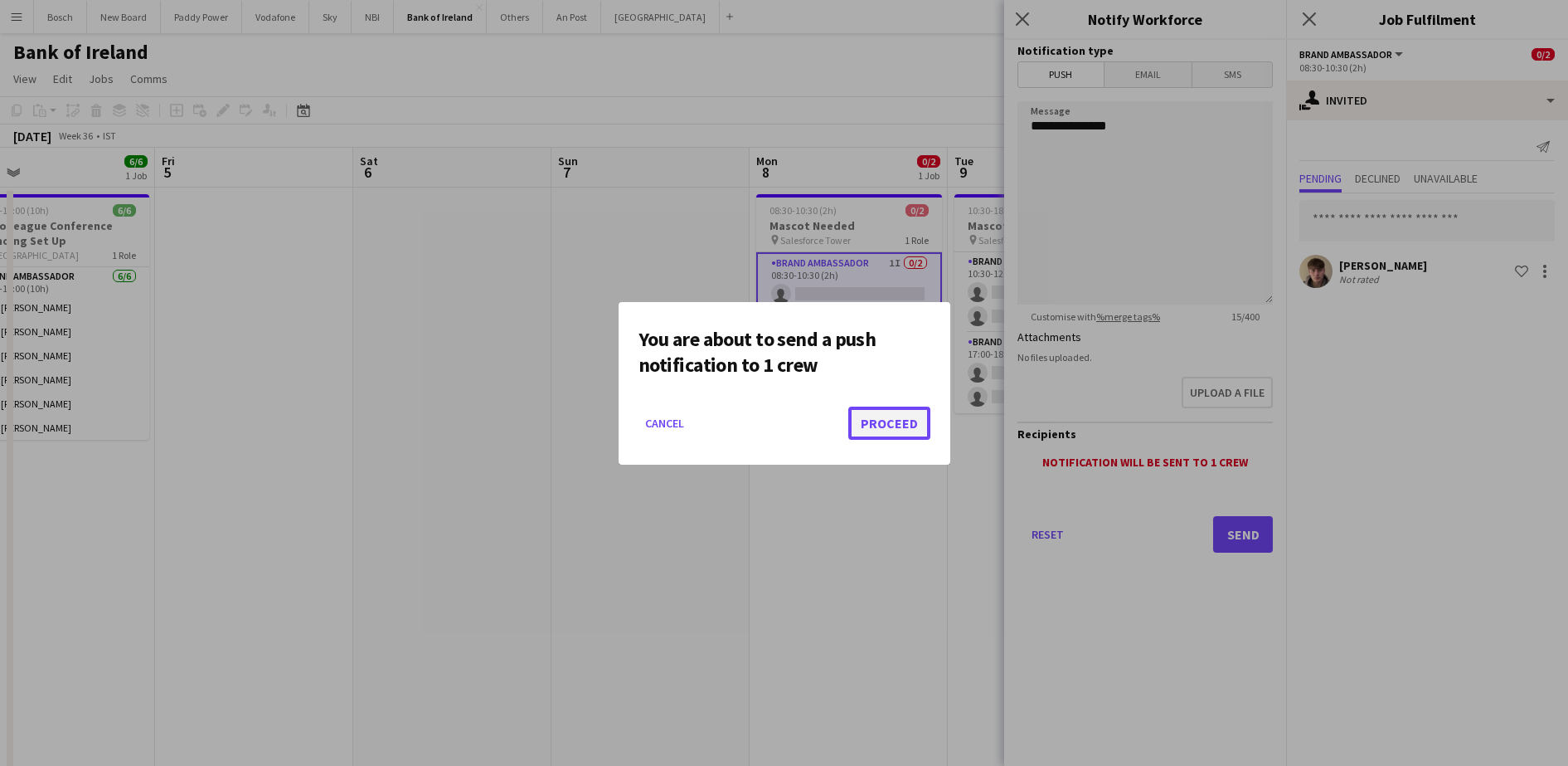
click at [907, 415] on button "Proceed" at bounding box center [890, 423] width 82 height 33
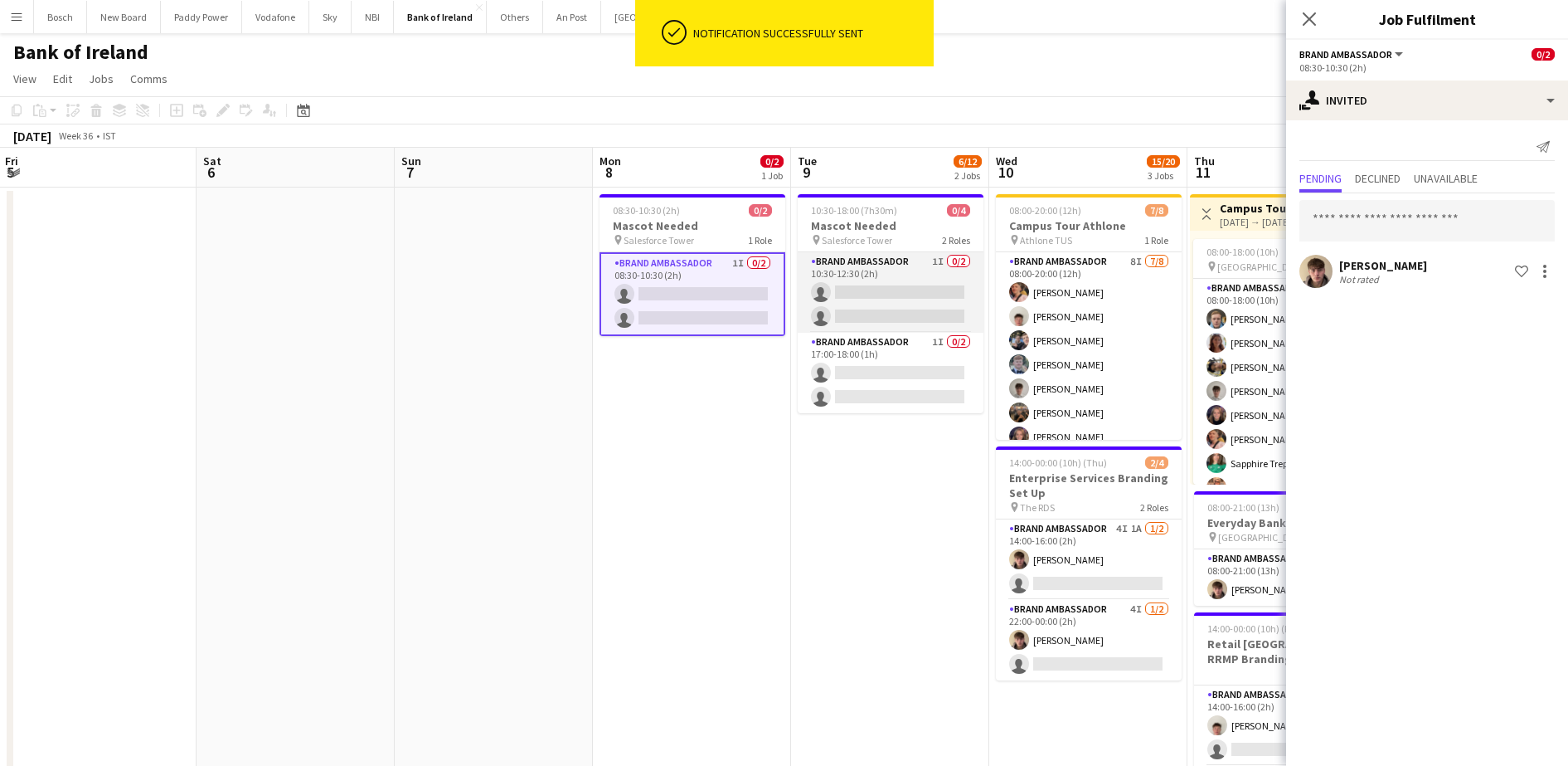
scroll to position [0, 596]
click at [930, 319] on app-card-role "Brand Ambassador 1I 0/2 10:30-12:30 (2h) single-neutral-actions single-neutral-…" at bounding box center [891, 292] width 185 height 80
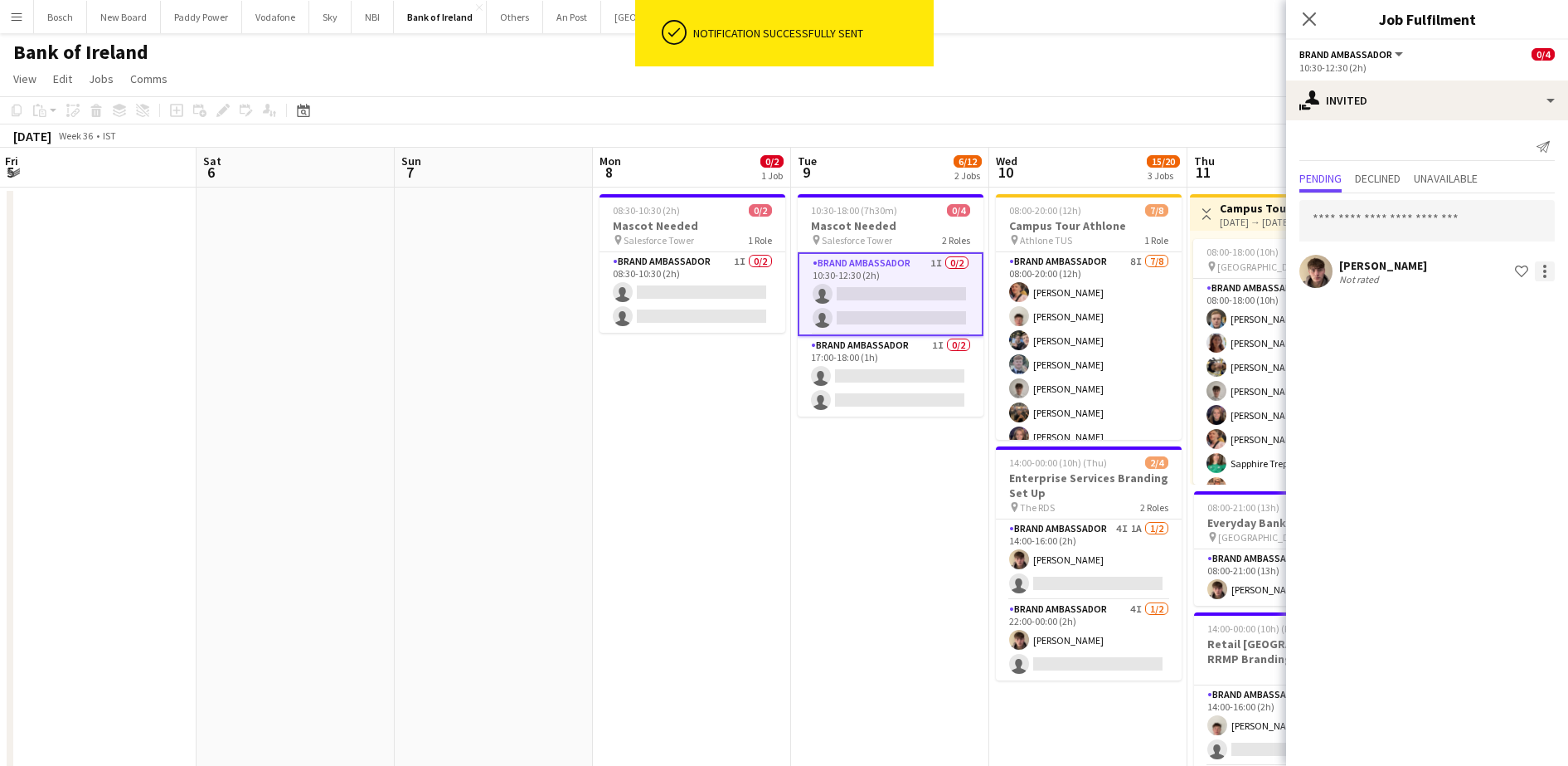
click at [1543, 276] on div at bounding box center [1545, 276] width 4 height 4
click at [1511, 333] on button "Send notification" at bounding box center [1493, 342] width 125 height 40
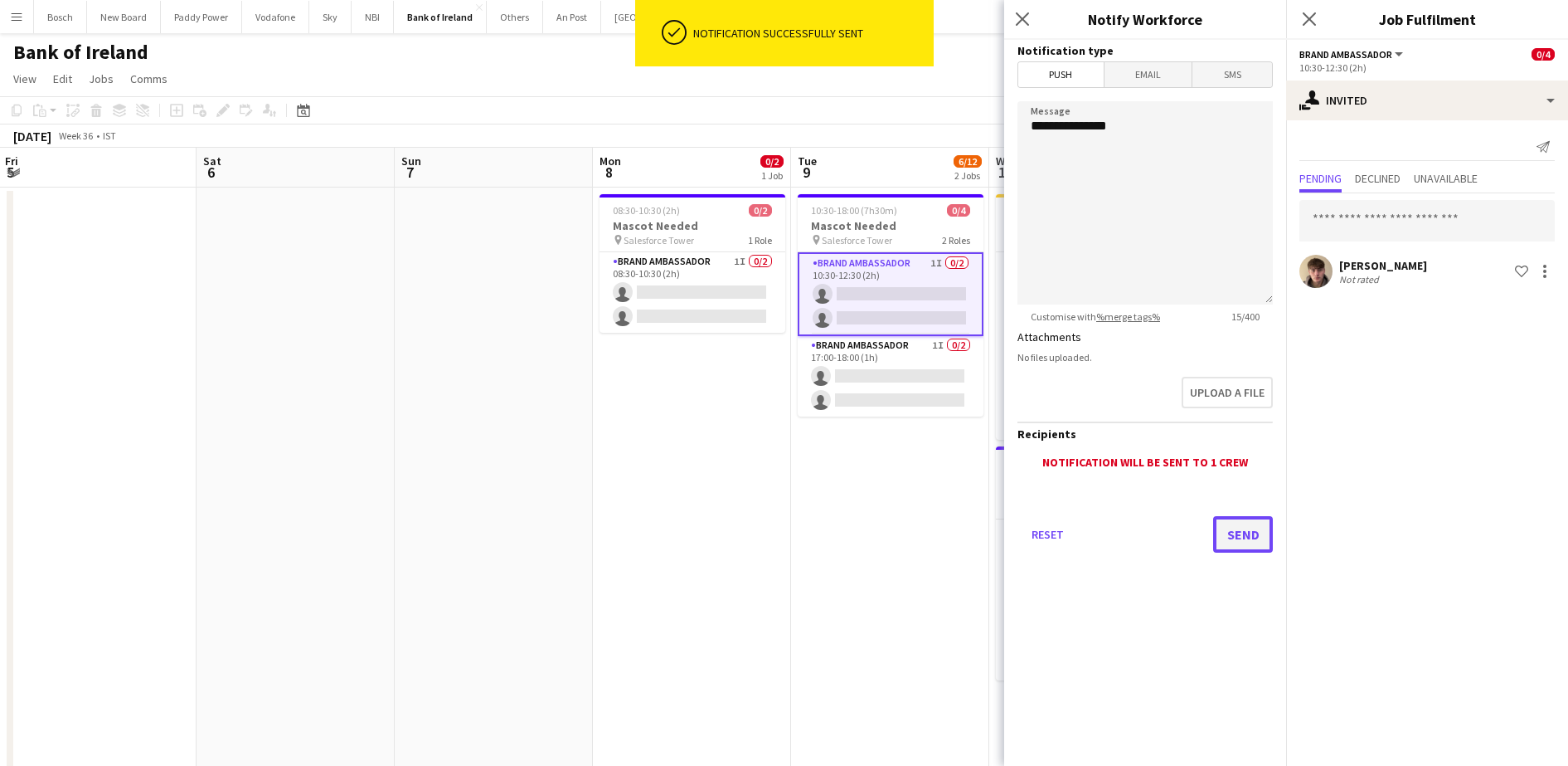
click at [1250, 528] on button "Send" at bounding box center [1243, 534] width 60 height 37
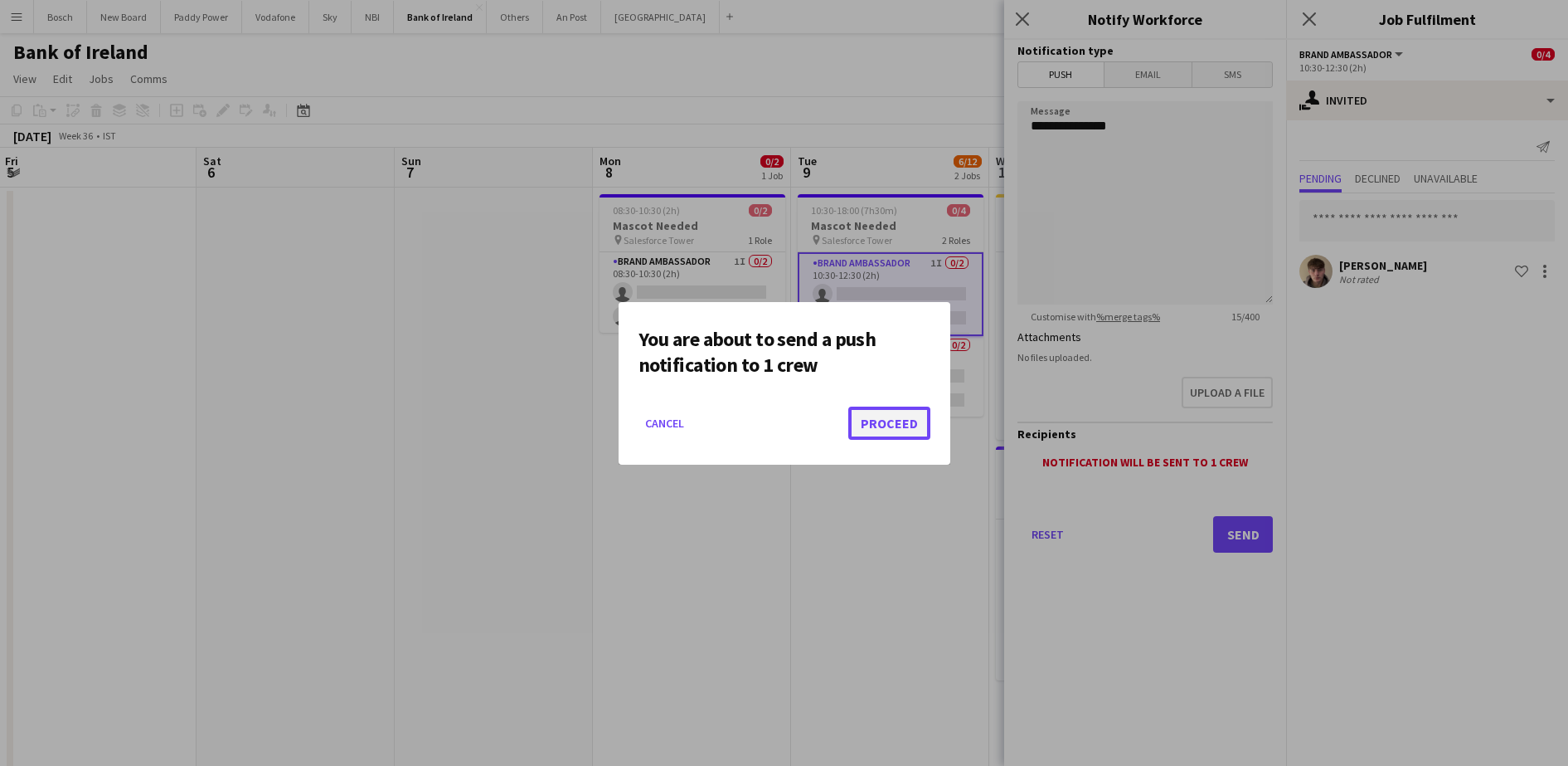
click at [899, 423] on button "Proceed" at bounding box center [890, 423] width 82 height 33
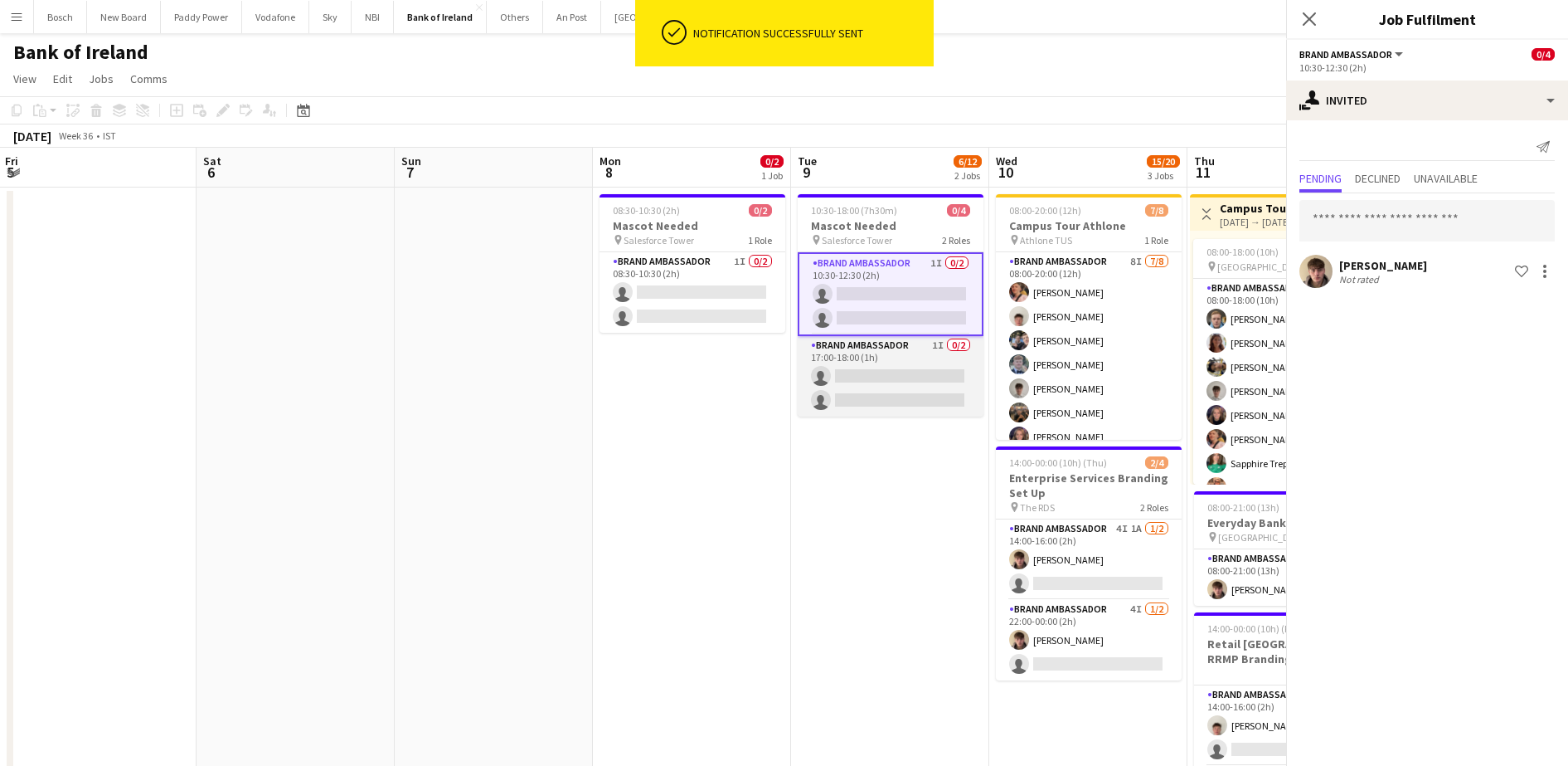
click at [928, 358] on app-card-role "Brand Ambassador 1I 0/2 17:00-18:00 (1h) single-neutral-actions single-neutral-…" at bounding box center [891, 376] width 185 height 80
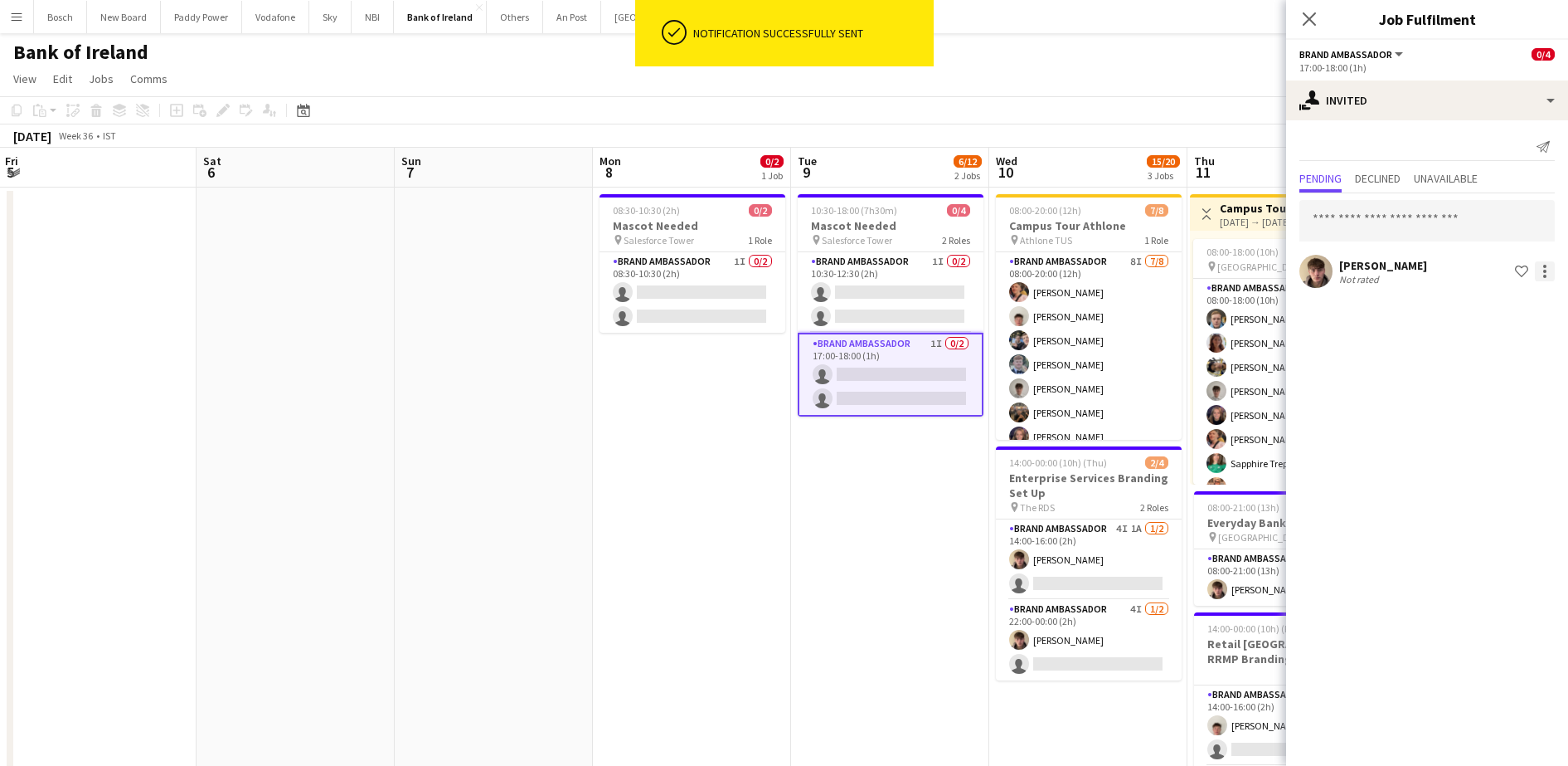
click at [1552, 273] on div at bounding box center [1545, 271] width 20 height 20
click at [1498, 332] on button "Send notification" at bounding box center [1493, 342] width 125 height 40
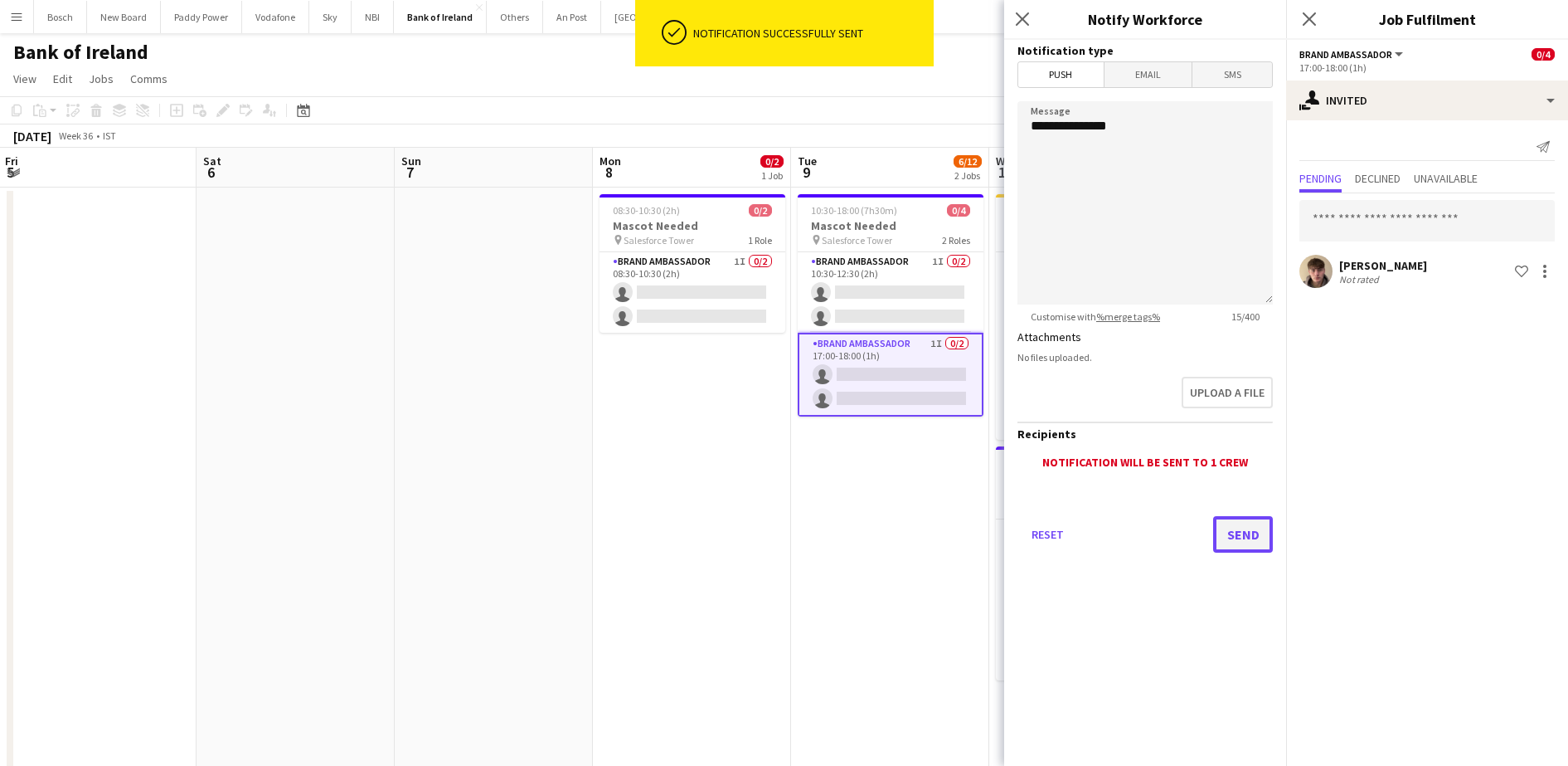
click at [1231, 520] on button "Send" at bounding box center [1243, 534] width 60 height 37
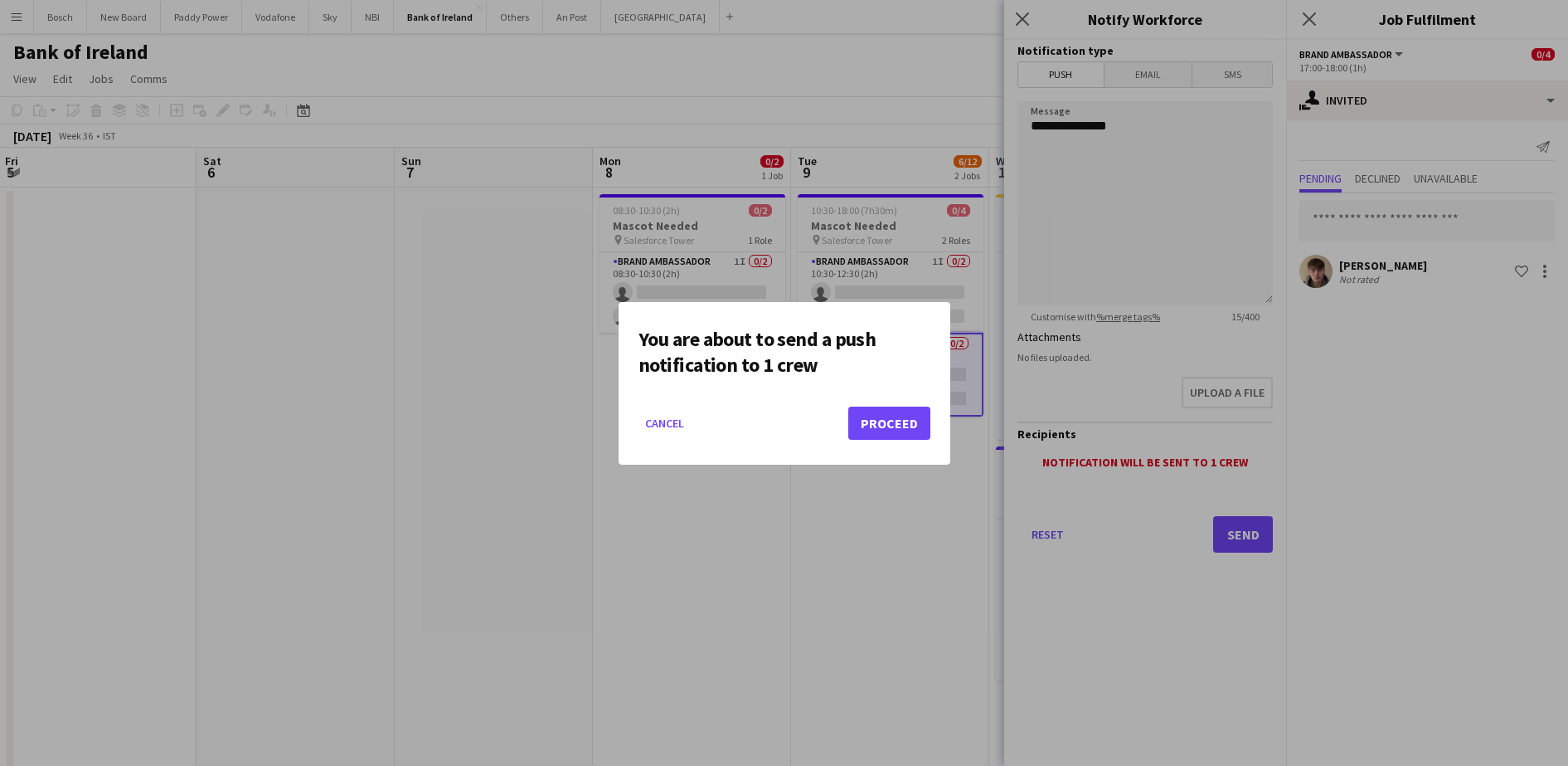
click at [881, 441] on mat-dialog-actions "Cancel Proceed" at bounding box center [784, 429] width 291 height 70
click at [883, 416] on button "Proceed" at bounding box center [890, 423] width 82 height 33
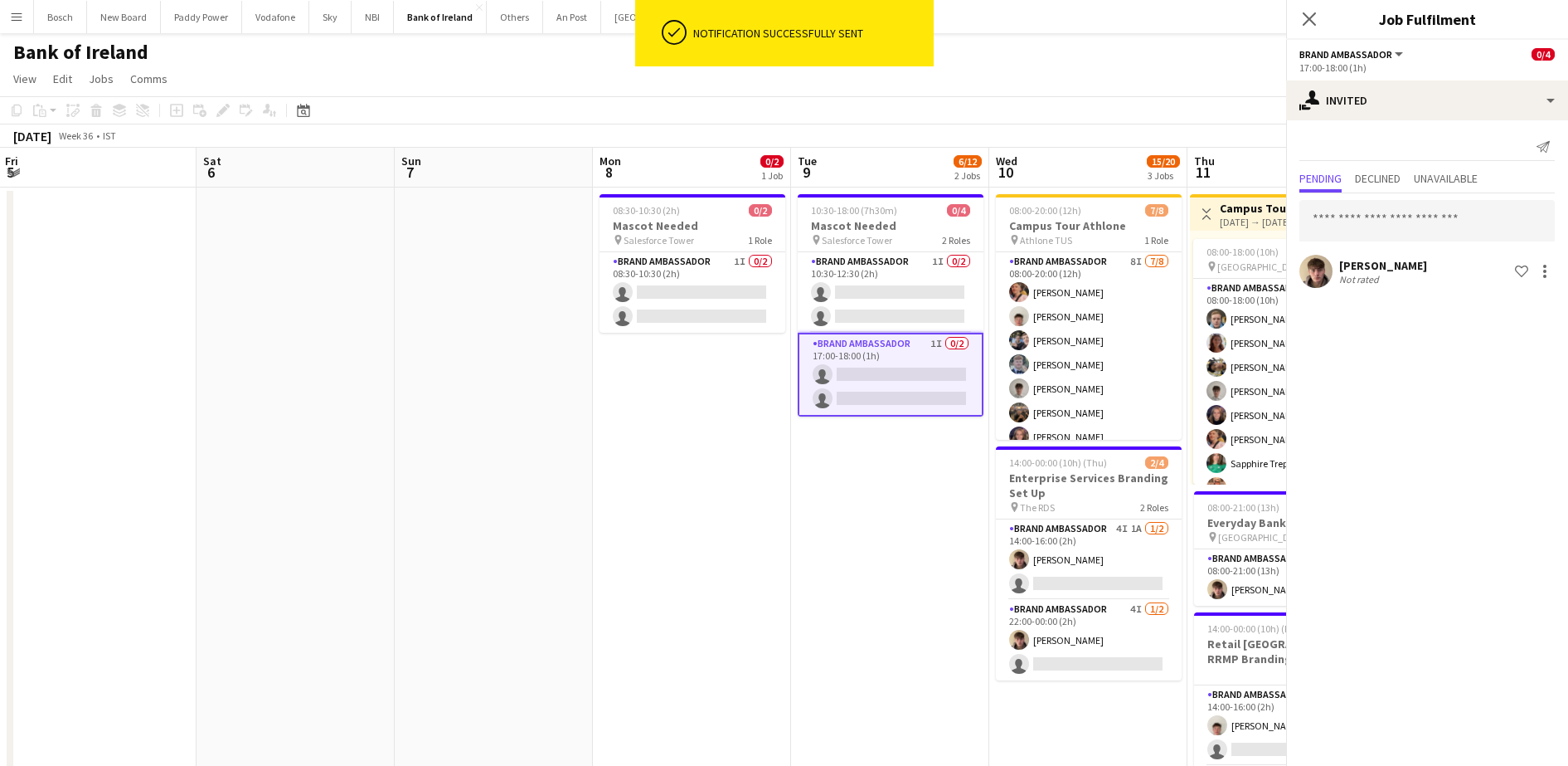
drag, startPoint x: 931, startPoint y: 130, endPoint x: 1036, endPoint y: 128, distance: 105.0
click at [937, 128] on div "[DATE] Week 36 • IST" at bounding box center [784, 136] width 1568 height 23
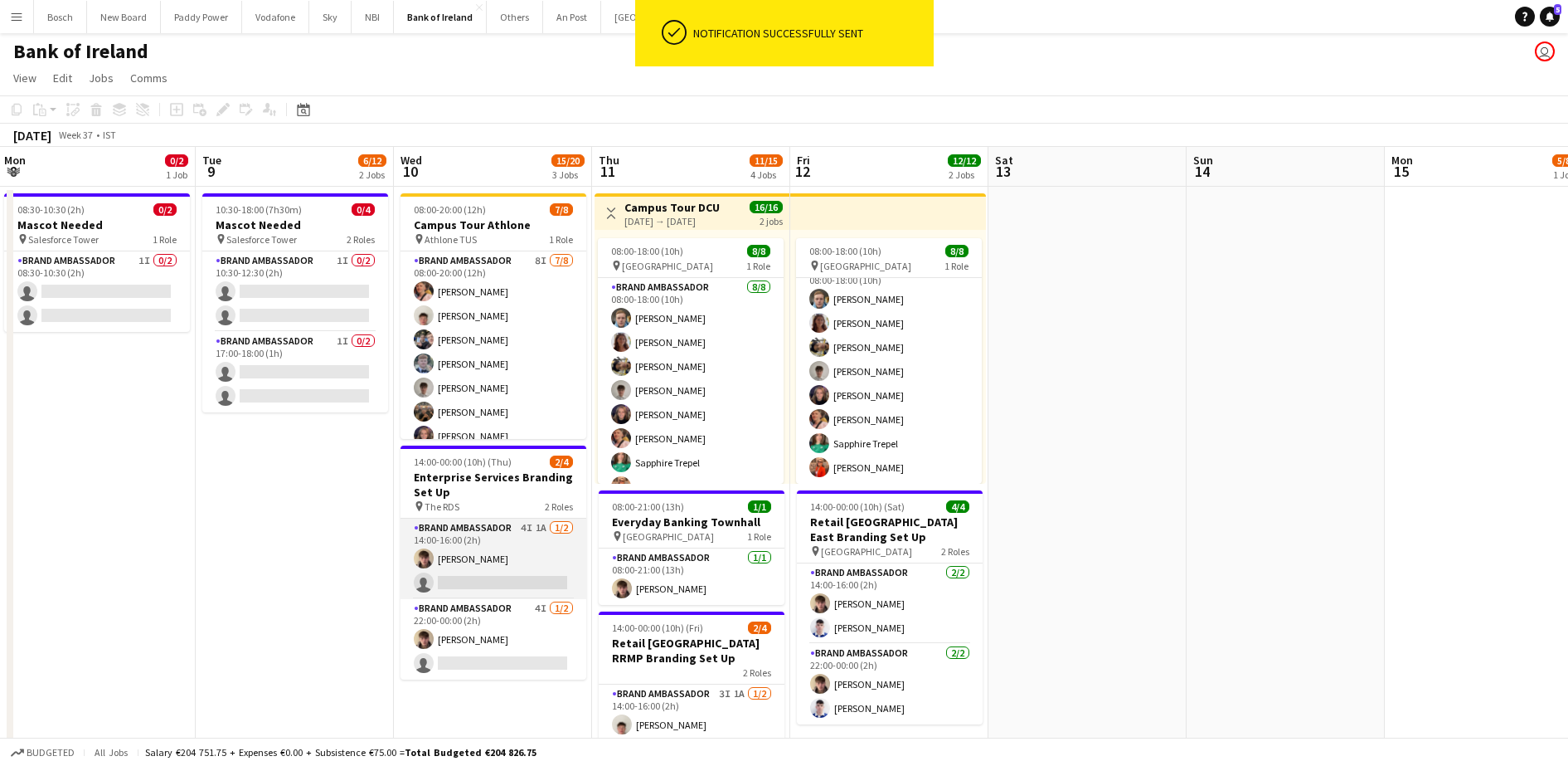
scroll to position [0, 0]
click at [529, 567] on app-card-role "Brand Ambassador 4I 1A [DATE] 14:00-16:00 (2h) [PERSON_NAME] single-neutral-act…" at bounding box center [493, 559] width 185 height 80
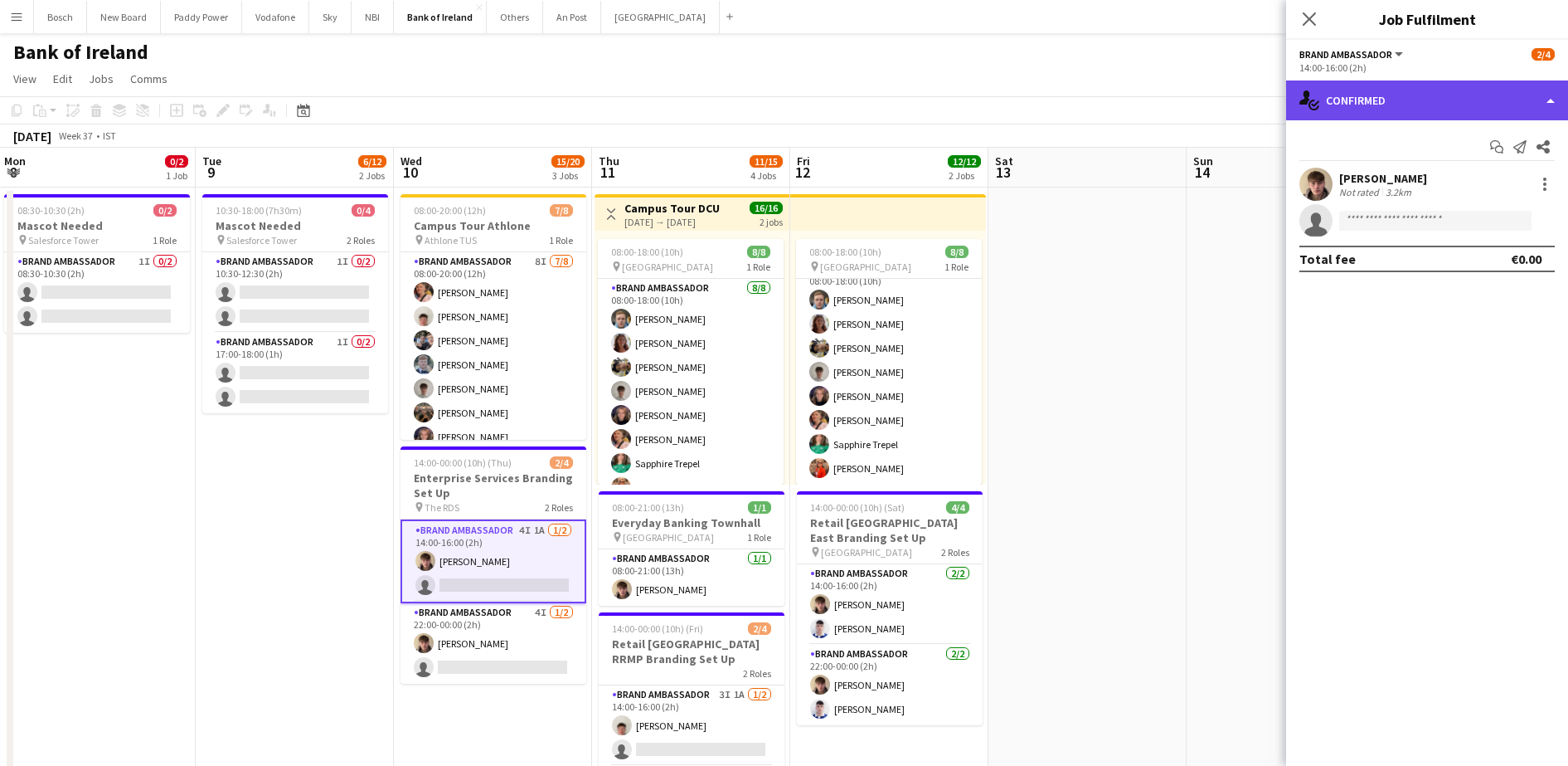
click at [1433, 101] on div "single-neutral-actions-check-2 Confirmed" at bounding box center [1427, 100] width 282 height 40
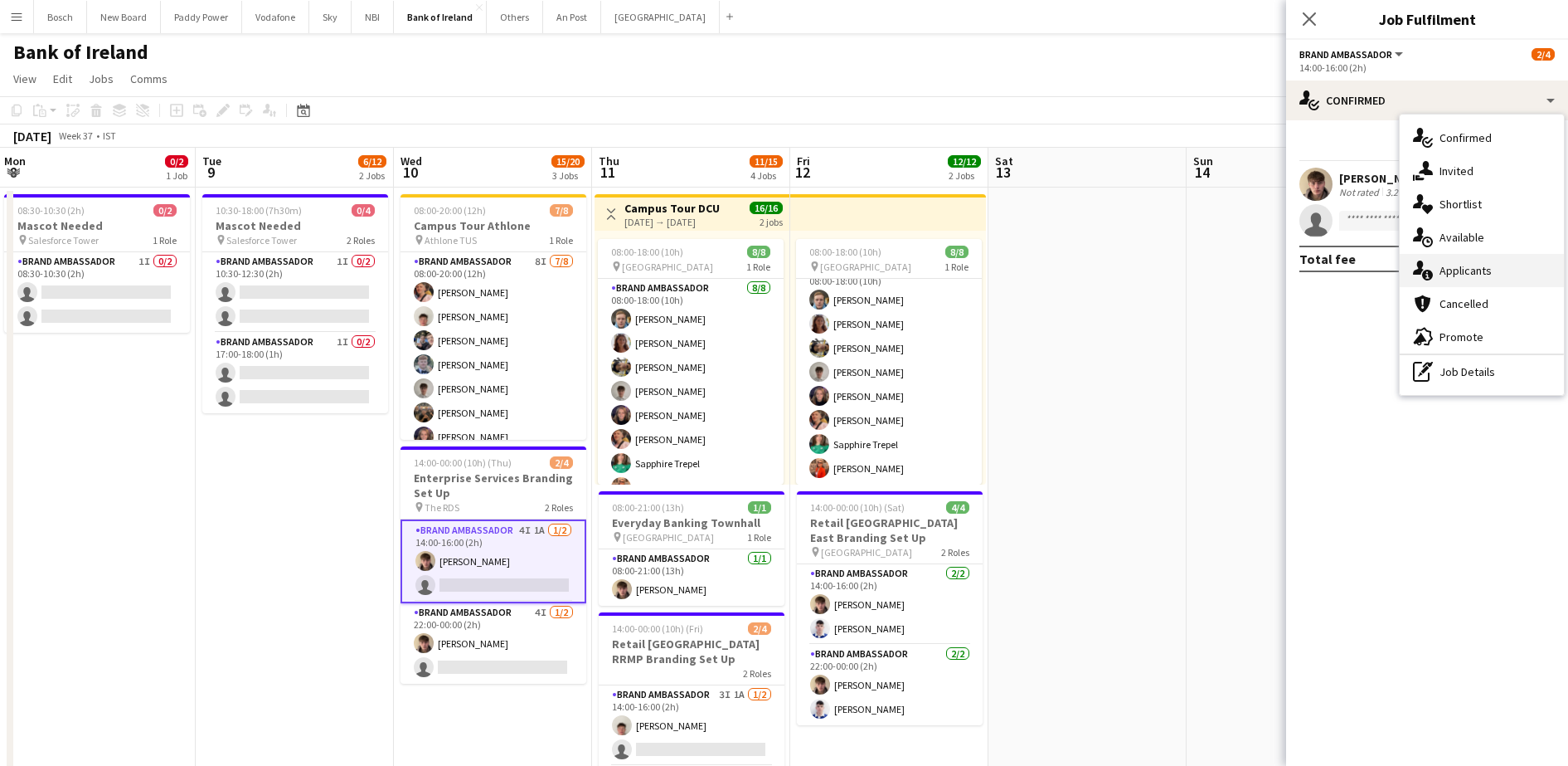
click at [1493, 267] on div "single-neutral-actions-information Applicants" at bounding box center [1482, 270] width 164 height 33
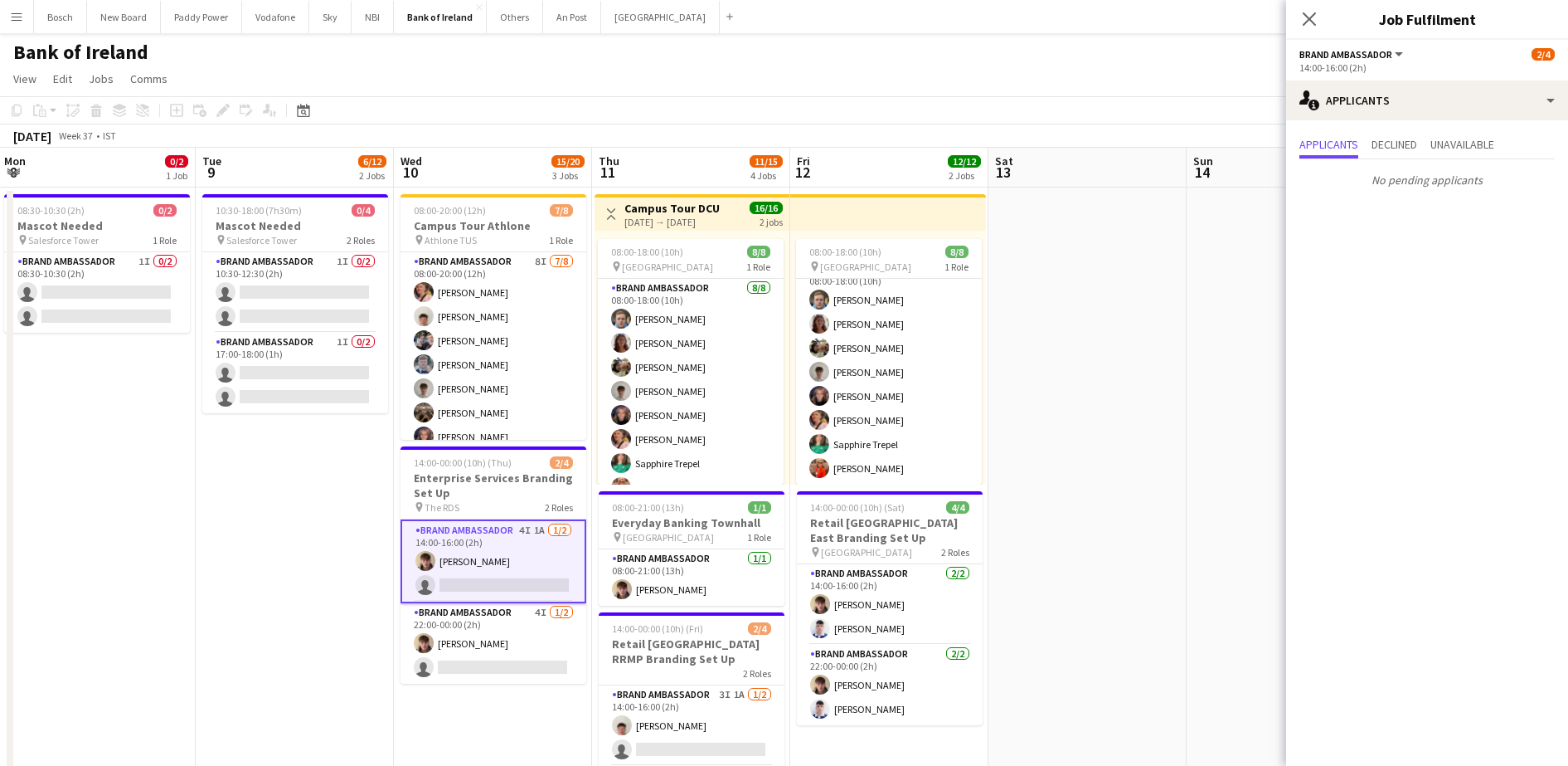
click at [1463, 72] on div "14:00-16:00 (2h)" at bounding box center [1427, 68] width 256 height 12
click at [1471, 120] on div "Applicants Declined Unavailable No pending applicants" at bounding box center [1427, 164] width 282 height 87
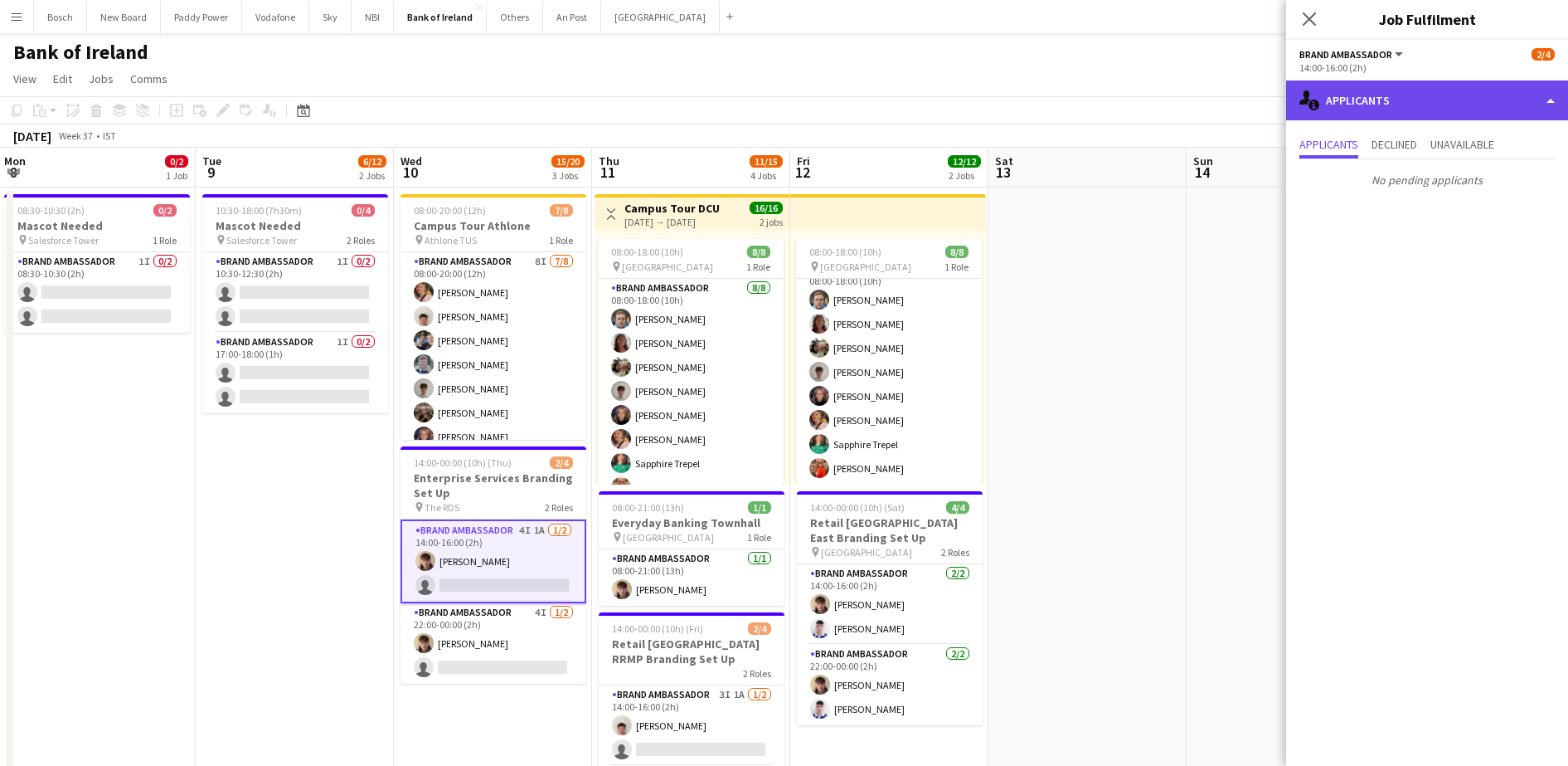
click at [1489, 106] on div "single-neutral-actions-information Applicants" at bounding box center [1427, 100] width 282 height 40
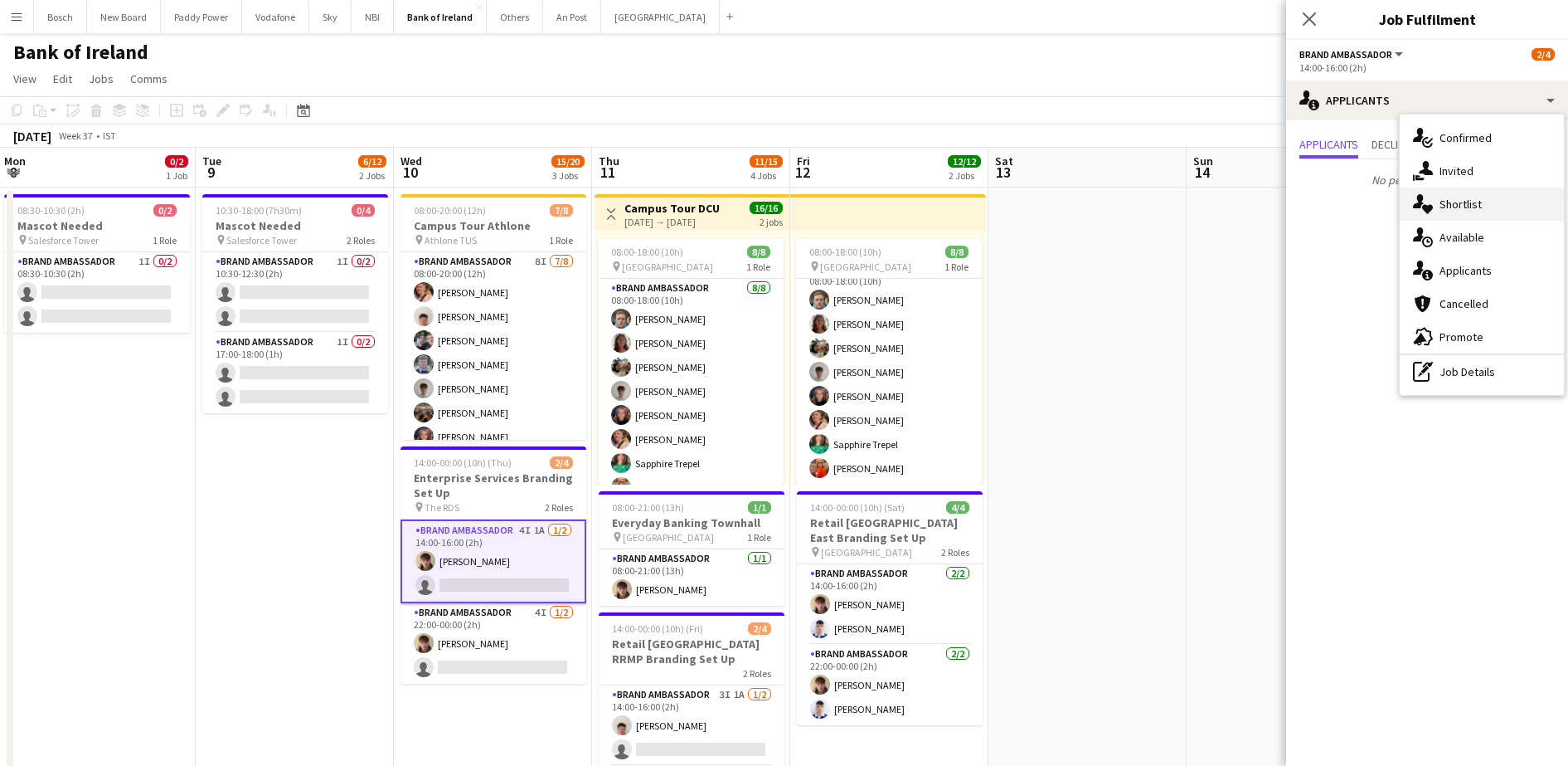
click at [1523, 200] on div "single-neutral-actions-heart Shortlist" at bounding box center [1482, 203] width 164 height 33
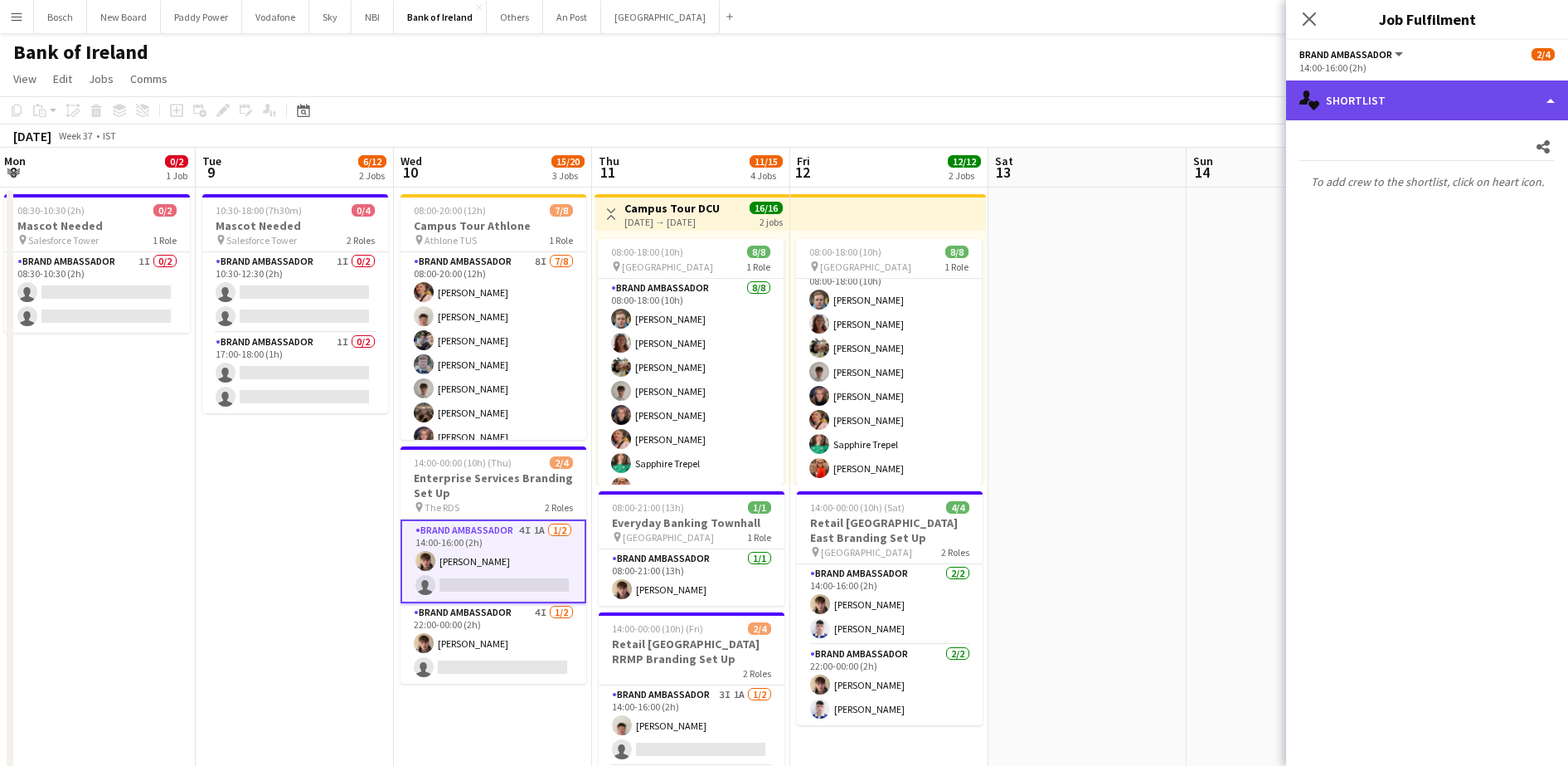
click at [1486, 106] on div "single-neutral-actions-heart Shortlist" at bounding box center [1427, 100] width 282 height 40
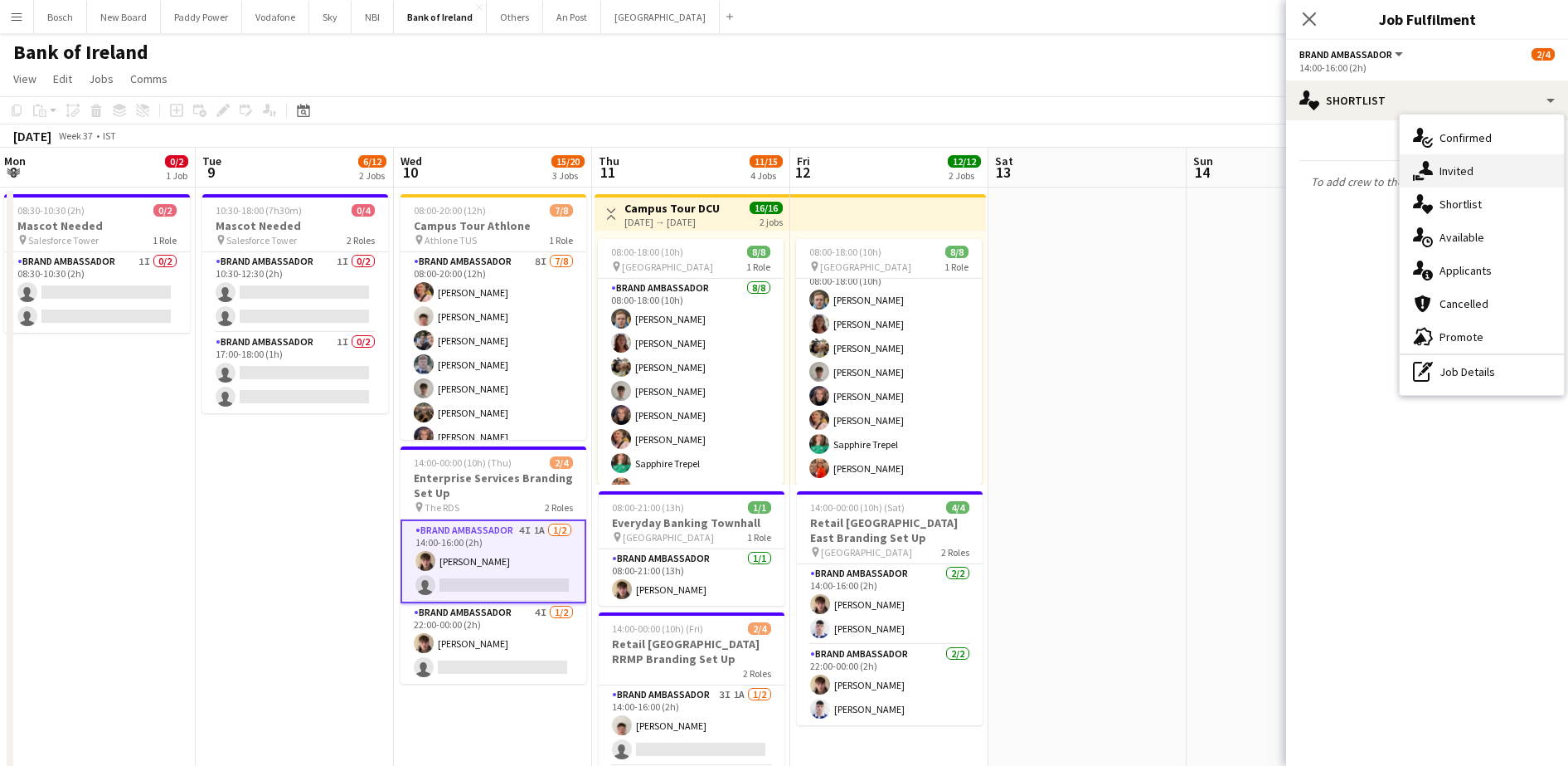
click at [1489, 165] on div "single-neutral-actions-share-1 Invited" at bounding box center [1482, 170] width 164 height 33
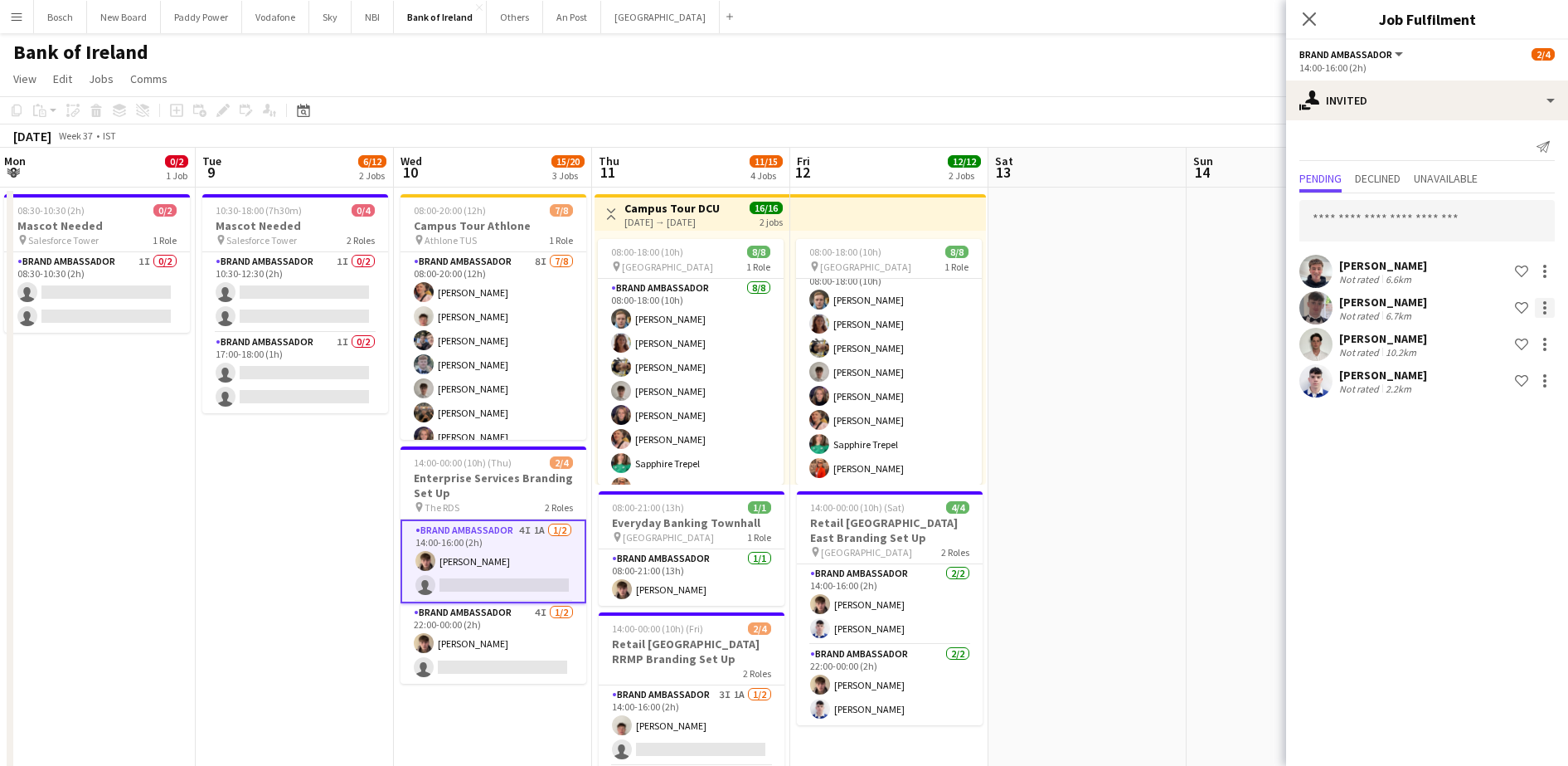
click at [1550, 310] on div at bounding box center [1545, 308] width 20 height 20
click at [1508, 385] on span "Send notification" at bounding box center [1493, 378] width 98 height 15
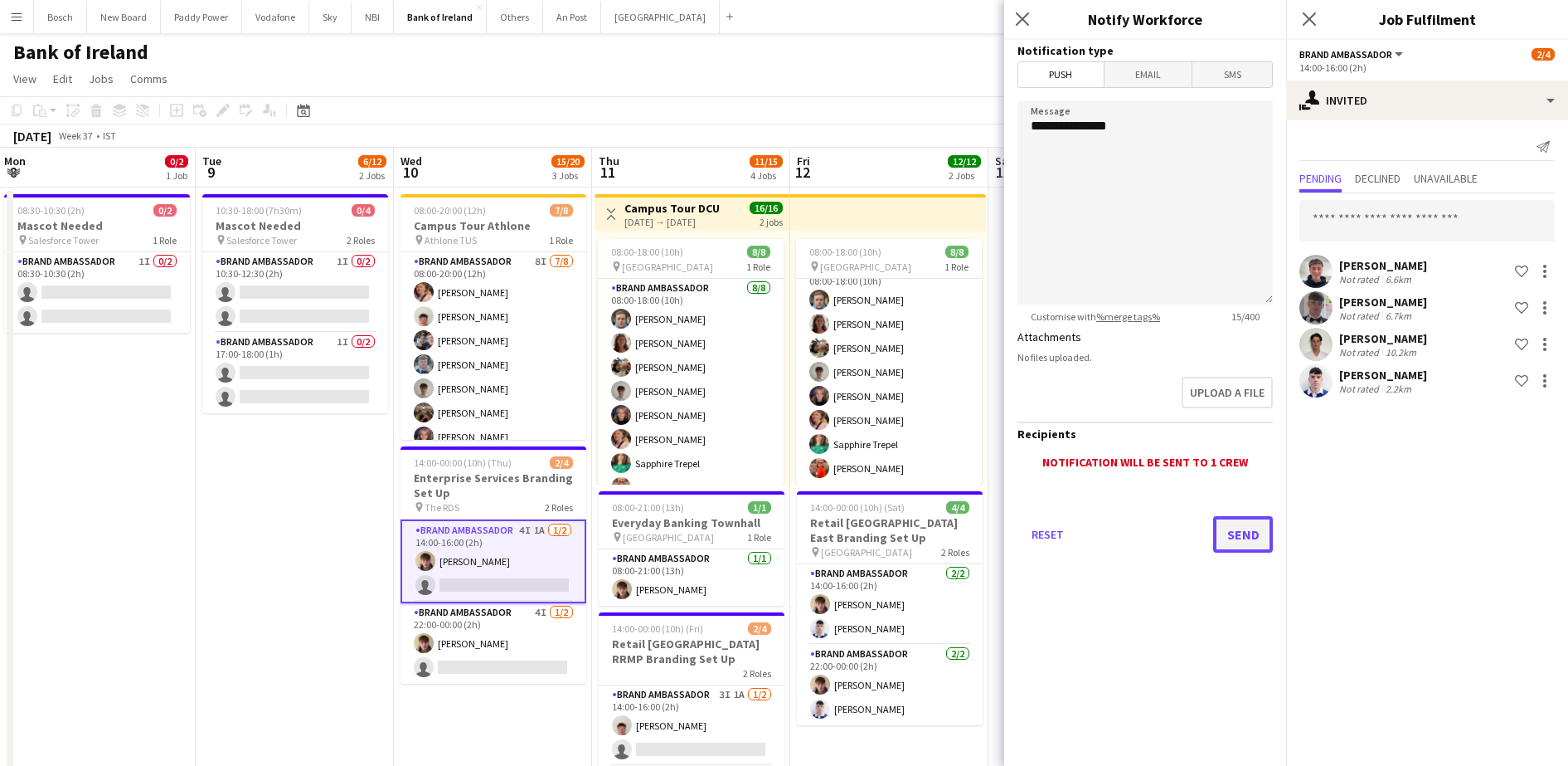
click at [1239, 522] on button "Send" at bounding box center [1243, 534] width 60 height 37
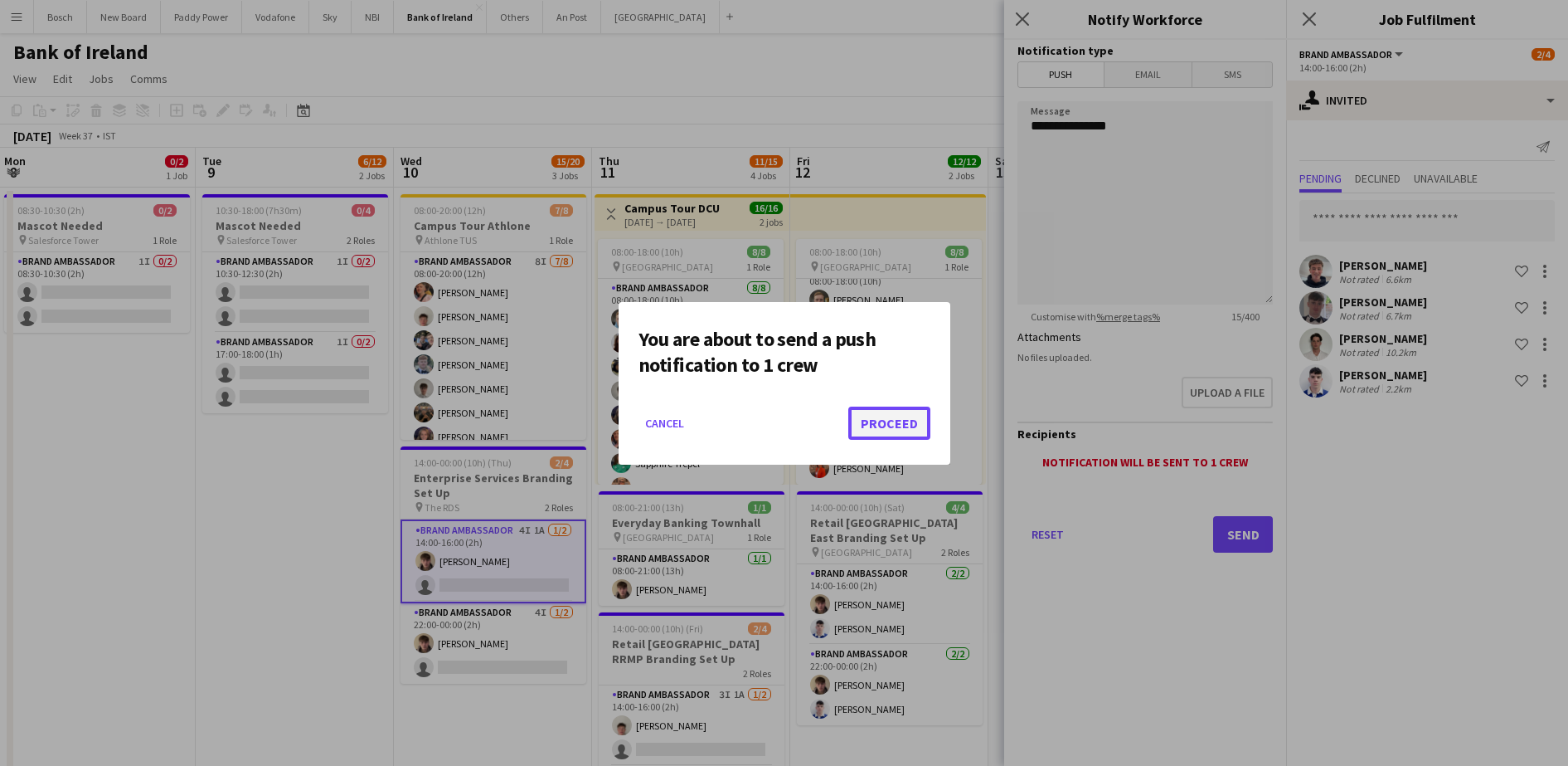
click at [898, 429] on button "Proceed" at bounding box center [890, 423] width 82 height 33
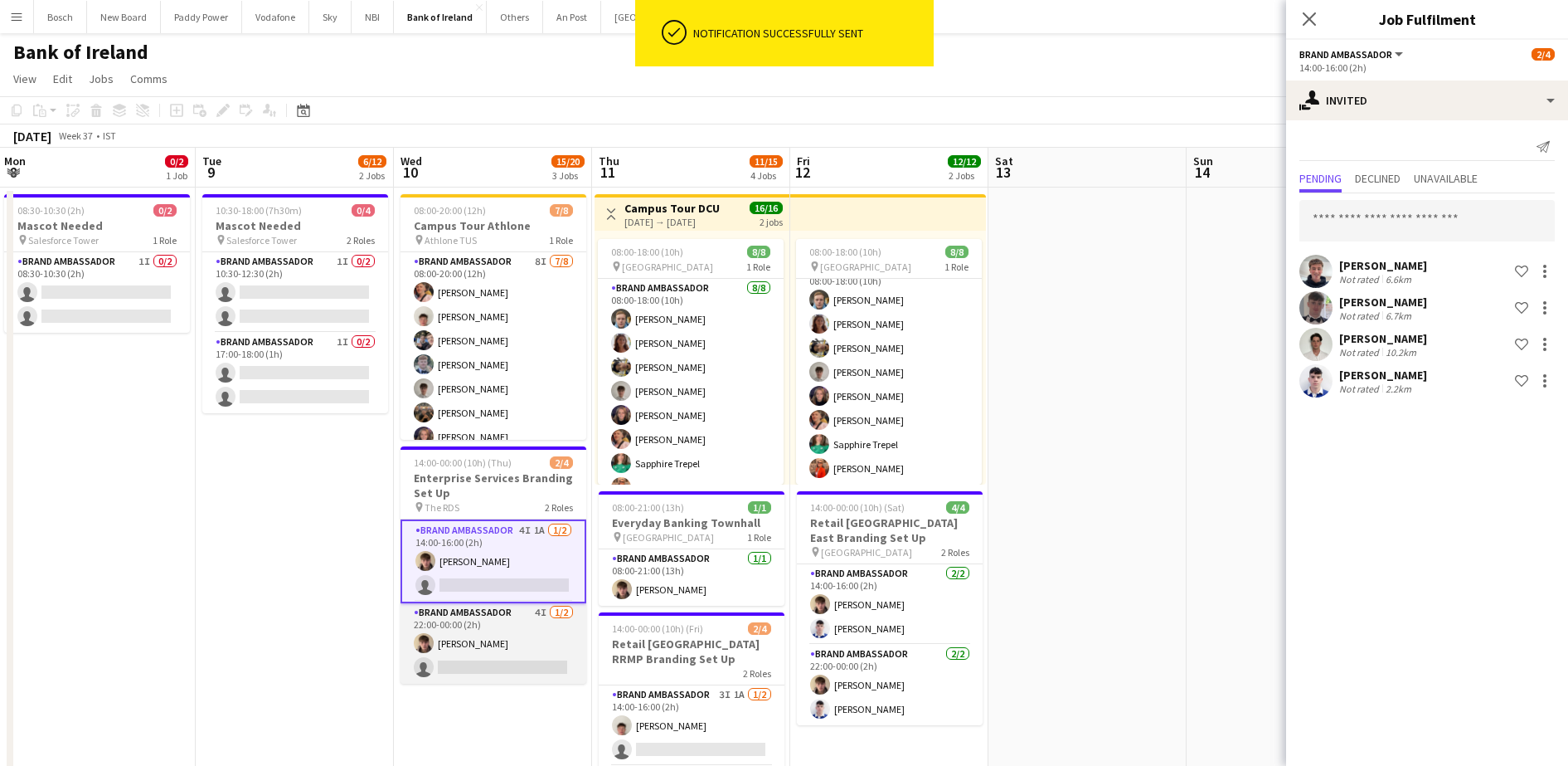
click at [456, 643] on app-card-role "Brand Ambassador 4I [DATE] 22:00-00:00 (2h) [PERSON_NAME] single-neutral-actions" at bounding box center [493, 643] width 185 height 80
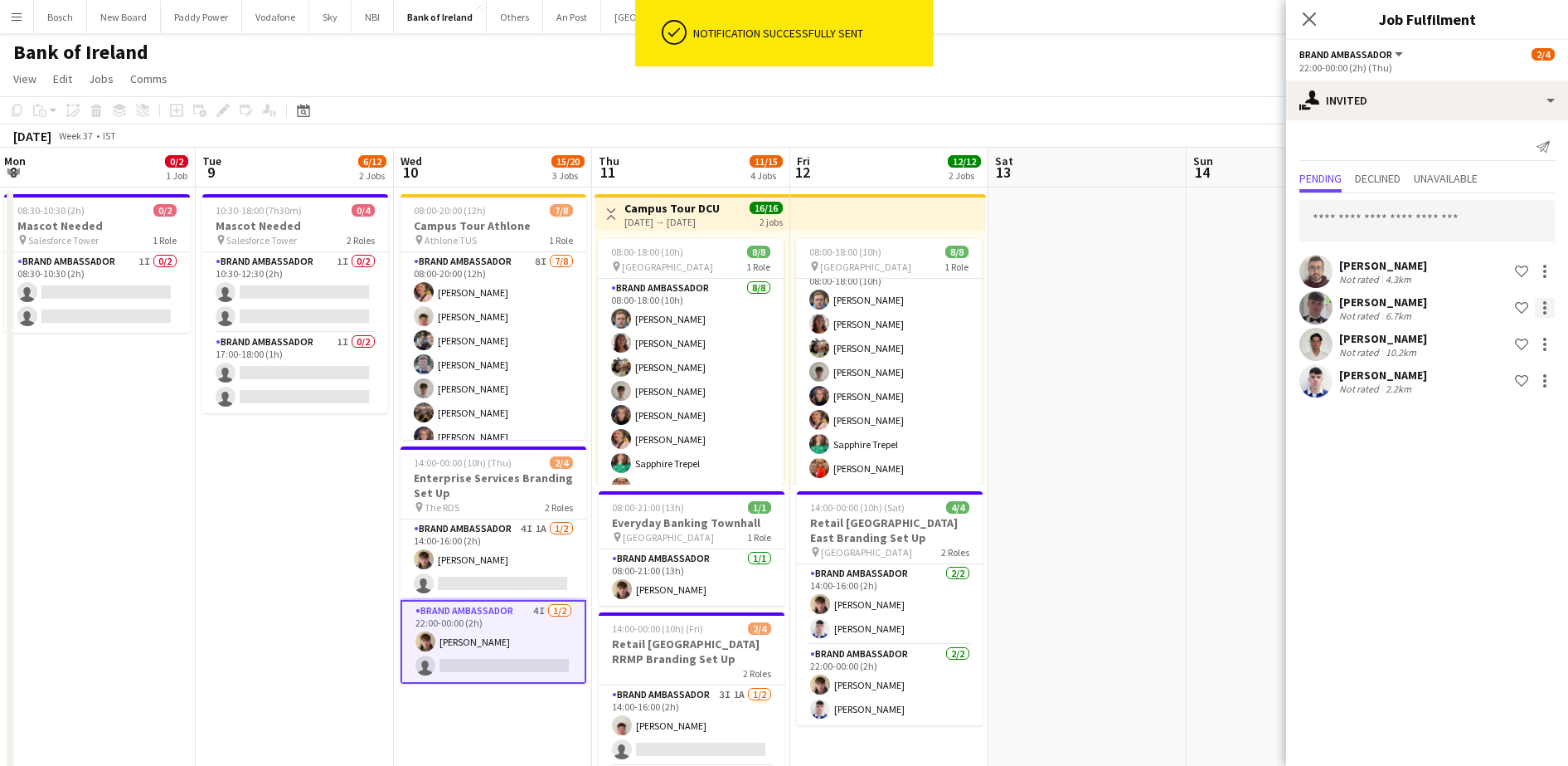
click at [1544, 309] on div at bounding box center [1545, 308] width 20 height 20
click at [1494, 376] on span "Send notification" at bounding box center [1493, 378] width 98 height 14
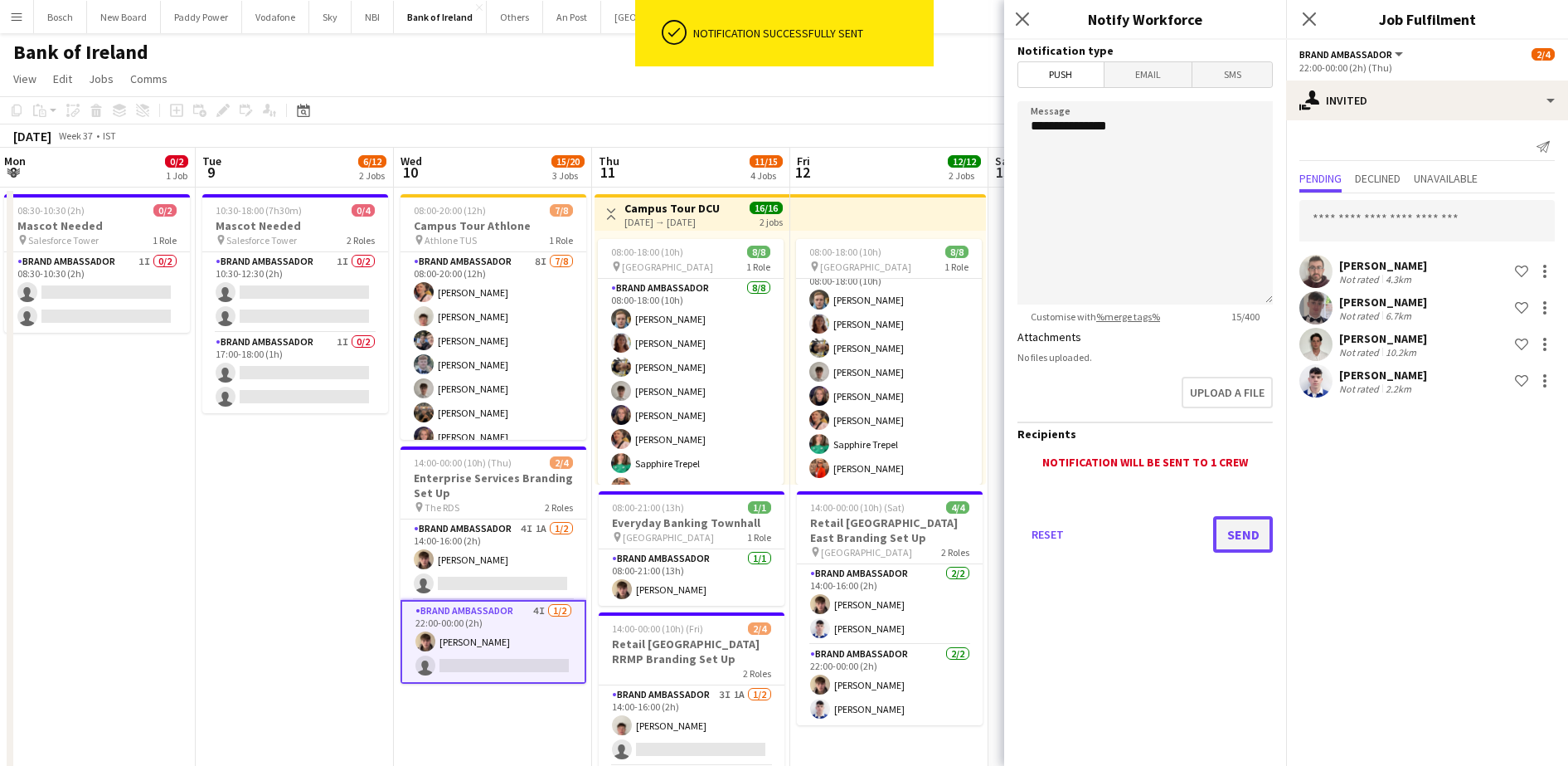
click at [1243, 533] on button "Send" at bounding box center [1243, 534] width 60 height 37
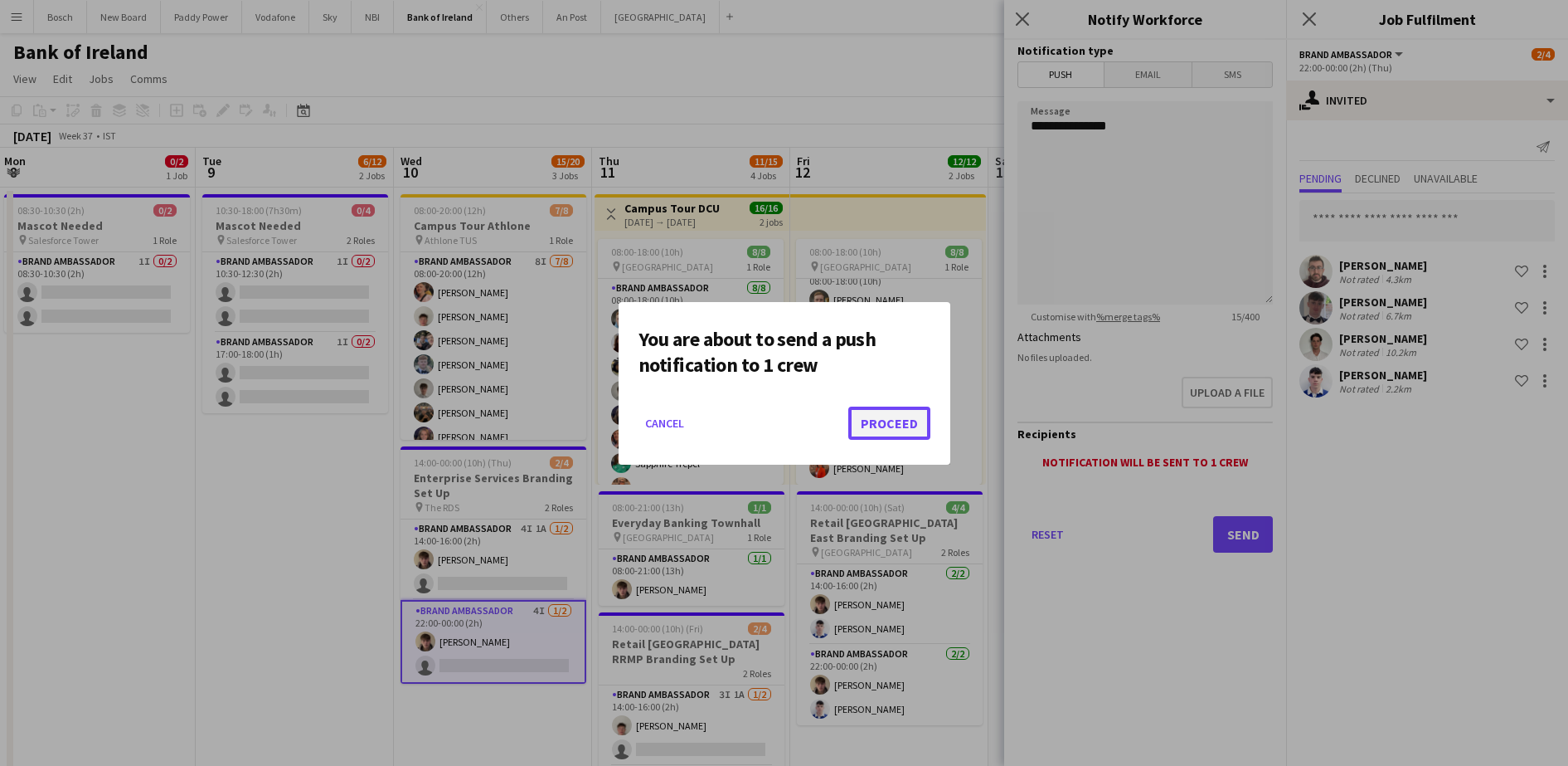
click at [895, 423] on button "Proceed" at bounding box center [890, 423] width 82 height 33
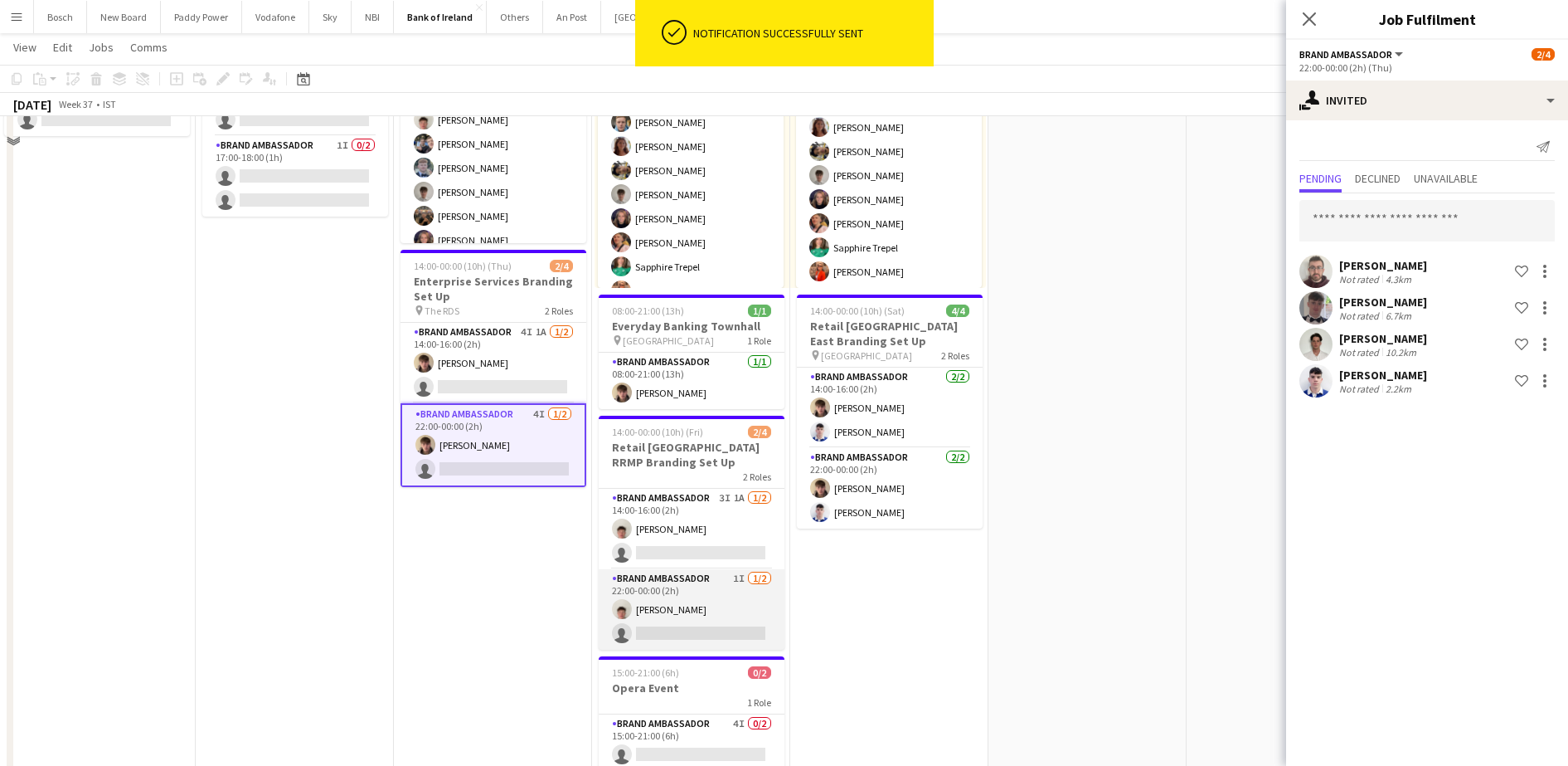
scroll to position [208, 0]
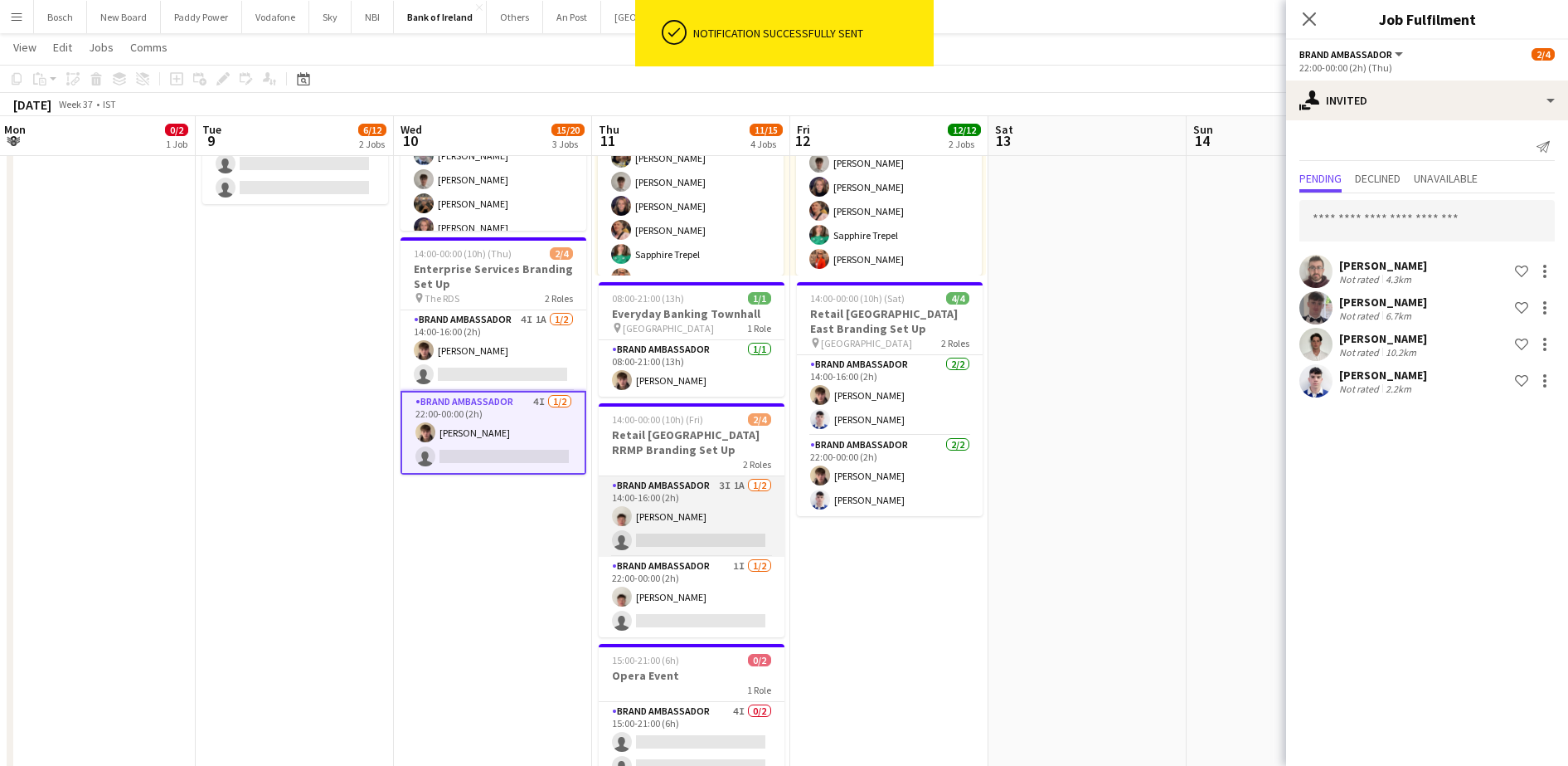
click at [745, 506] on app-card-role "Brand Ambassador 3I 1A [DATE] 14:00-16:00 (2h) [PERSON_NAME] single-neutral-act…" at bounding box center [692, 516] width 185 height 80
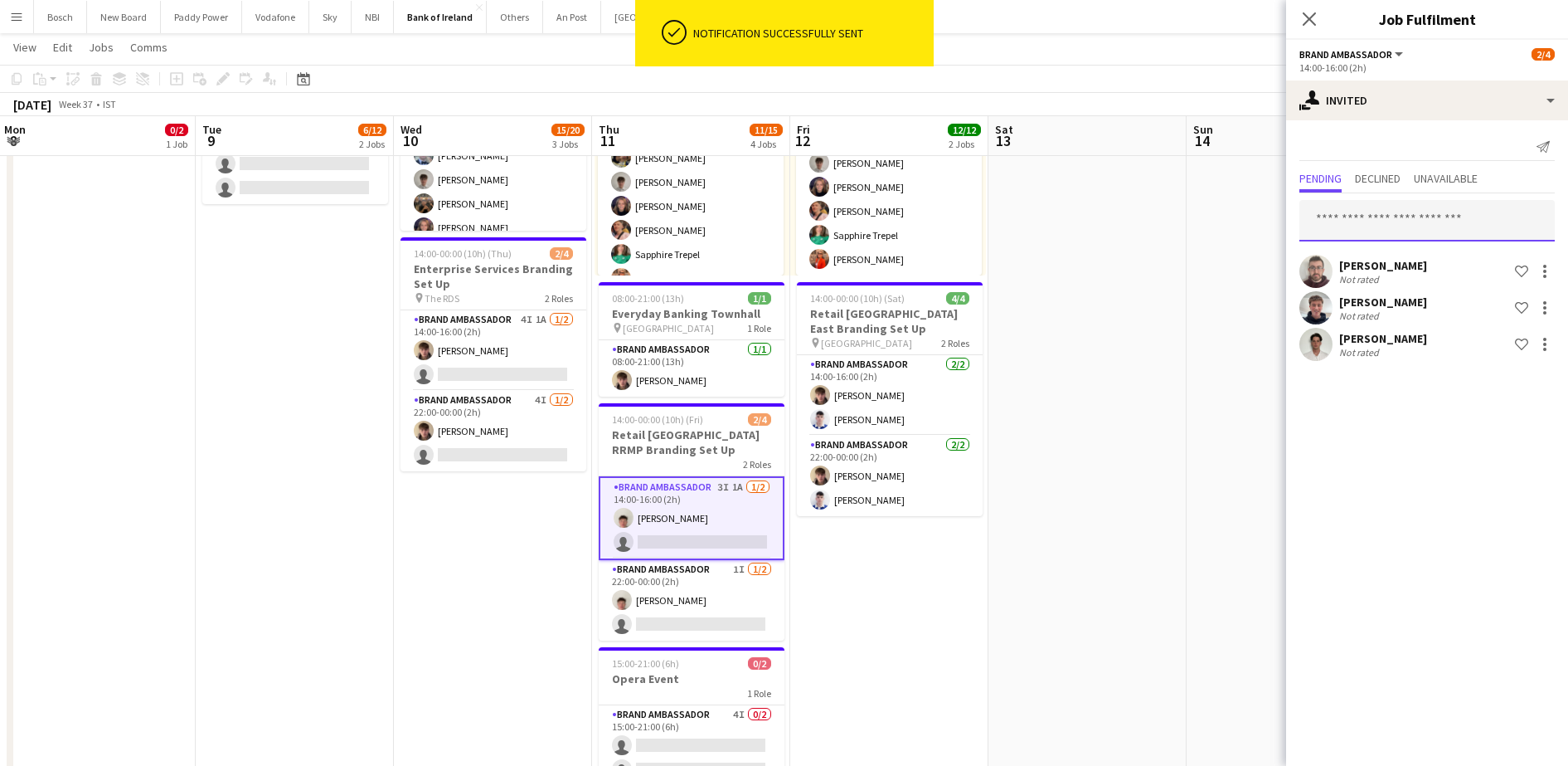
click at [1453, 228] on input "text" at bounding box center [1427, 220] width 256 height 42
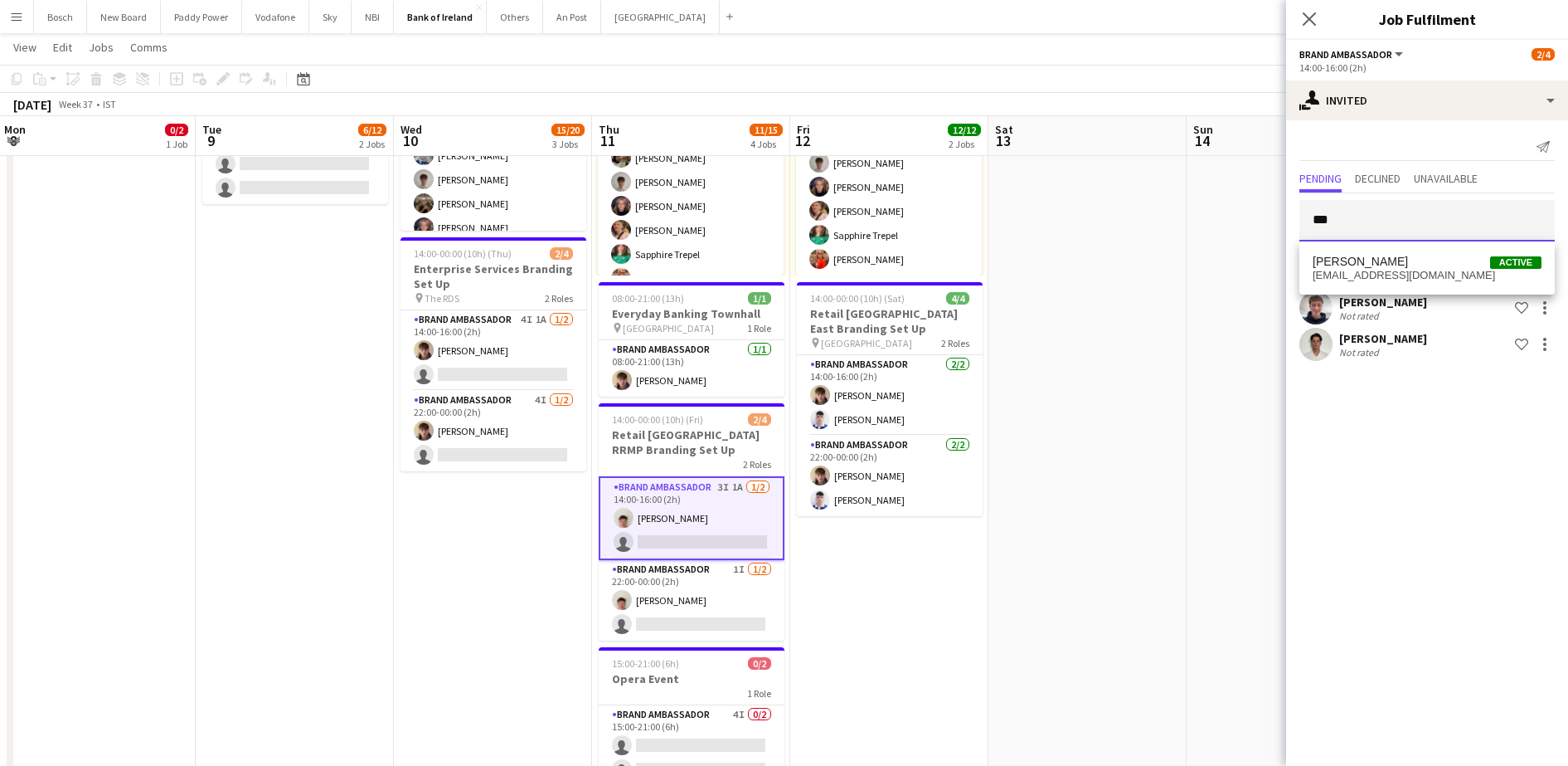
type input "***"
click at [1408, 243] on div "[PERSON_NAME] Active [EMAIL_ADDRESS][DOMAIN_NAME]" at bounding box center [1427, 268] width 256 height 54
drag, startPoint x: 1418, startPoint y: 280, endPoint x: 1398, endPoint y: 274, distance: 20.9
click at [1404, 276] on span "[EMAIL_ADDRESS][DOMAIN_NAME]" at bounding box center [1427, 275] width 229 height 13
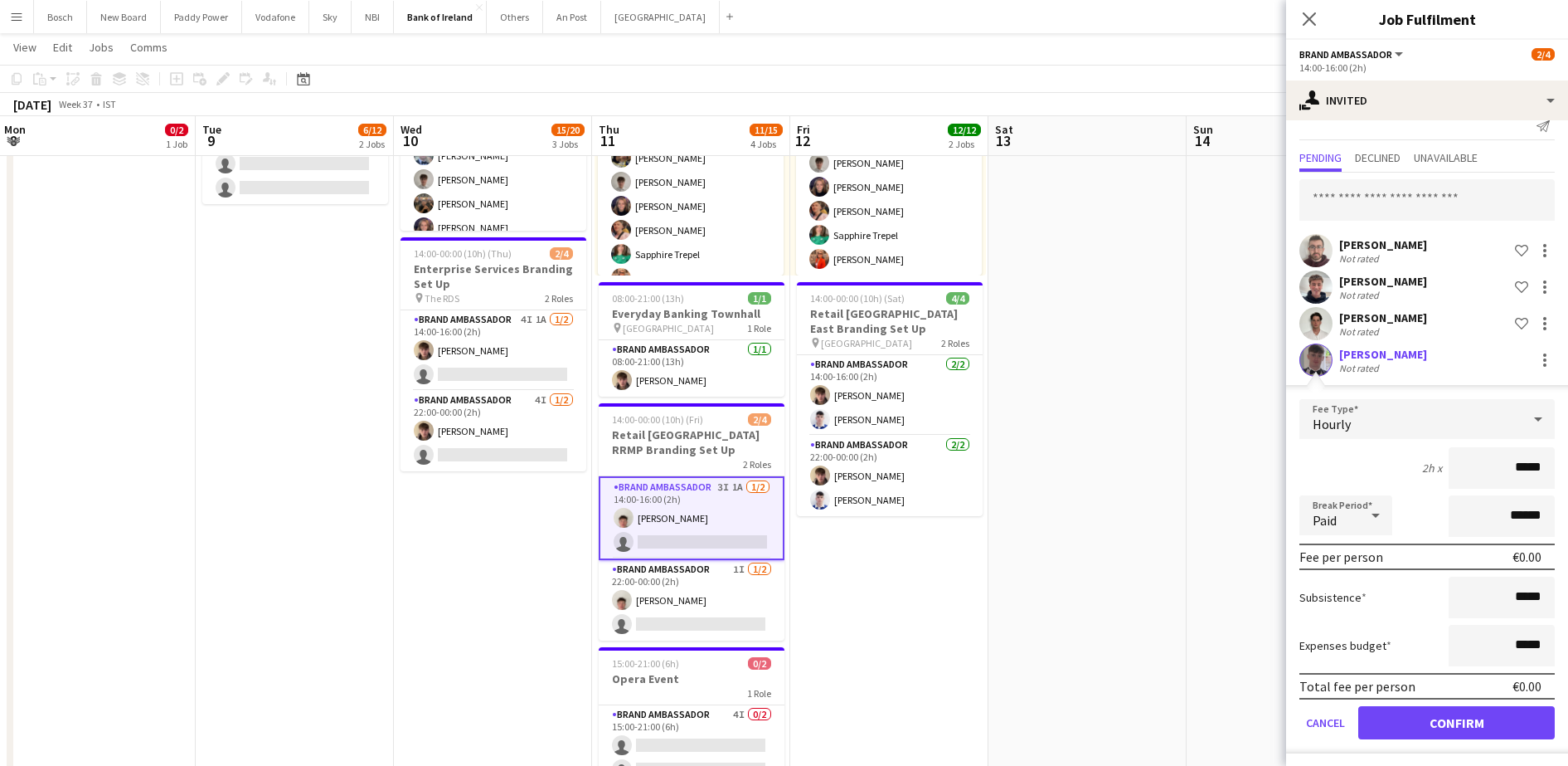
scroll to position [25, 0]
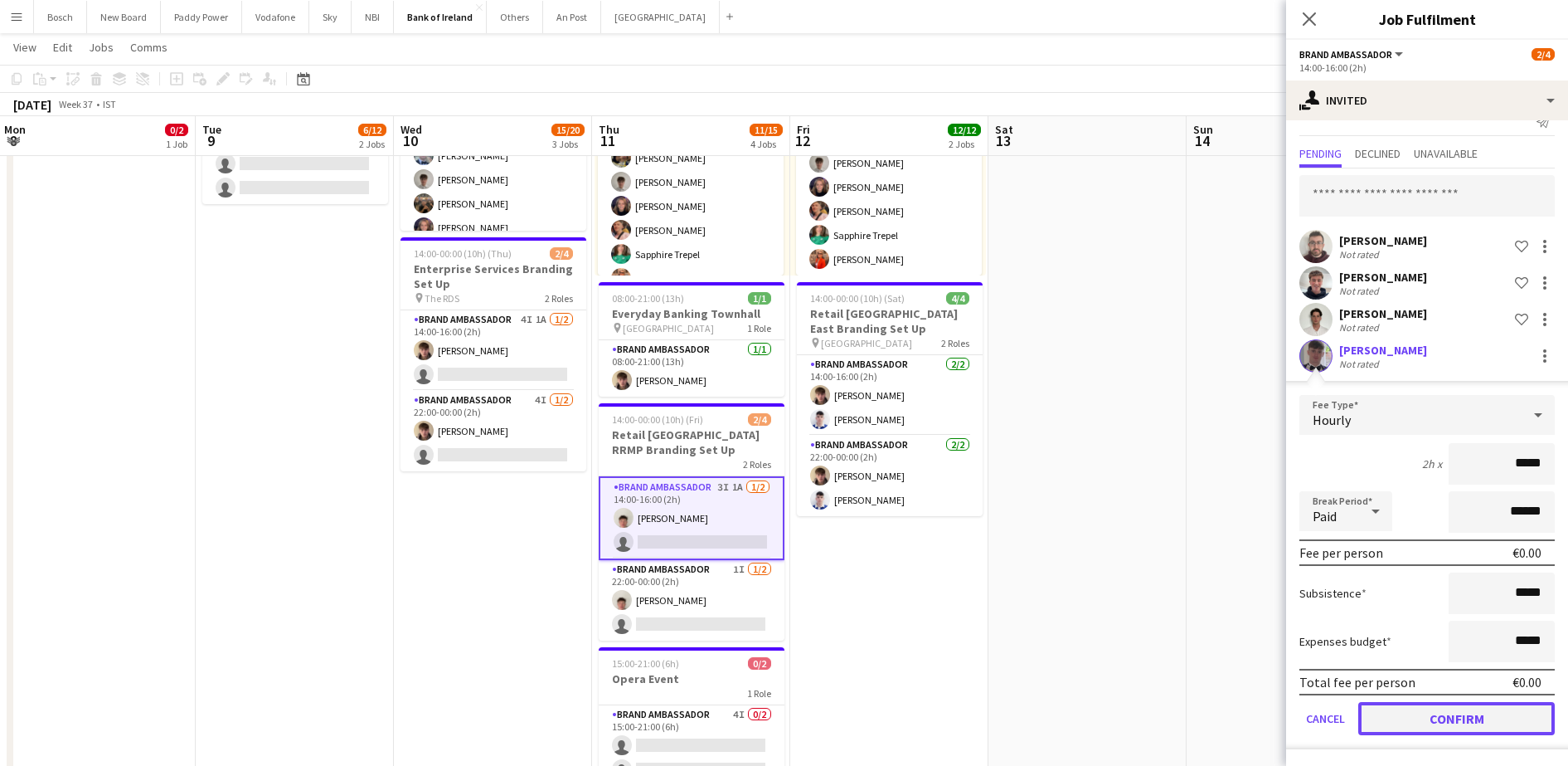
click at [1424, 714] on button "Confirm" at bounding box center [1457, 718] width 196 height 33
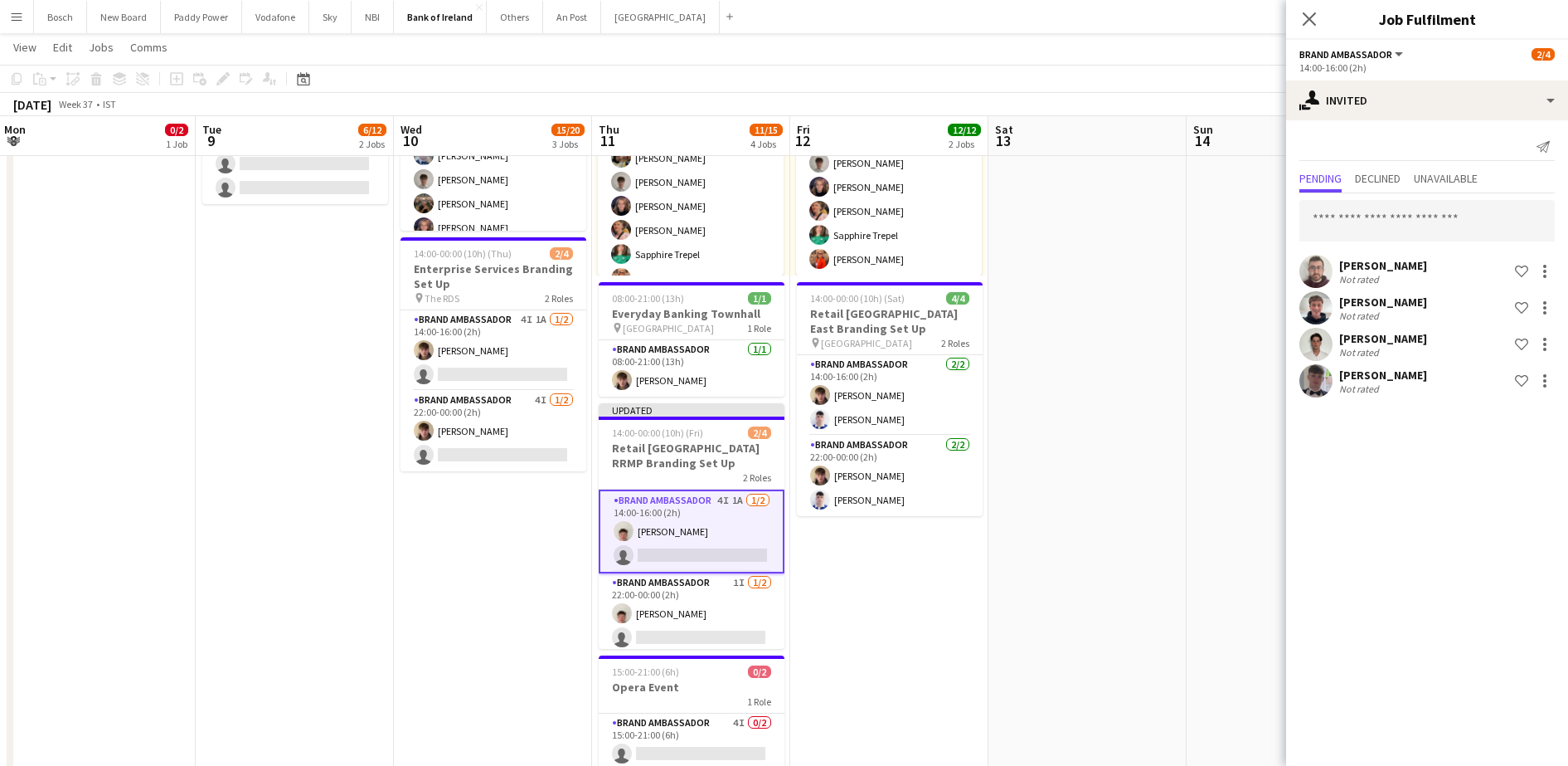
scroll to position [0, 0]
click at [684, 580] on app-card-role "Brand Ambassador 1I [DATE] 22:00-00:00 (2h) [PERSON_NAME] single-neutral-actions" at bounding box center [692, 614] width 185 height 80
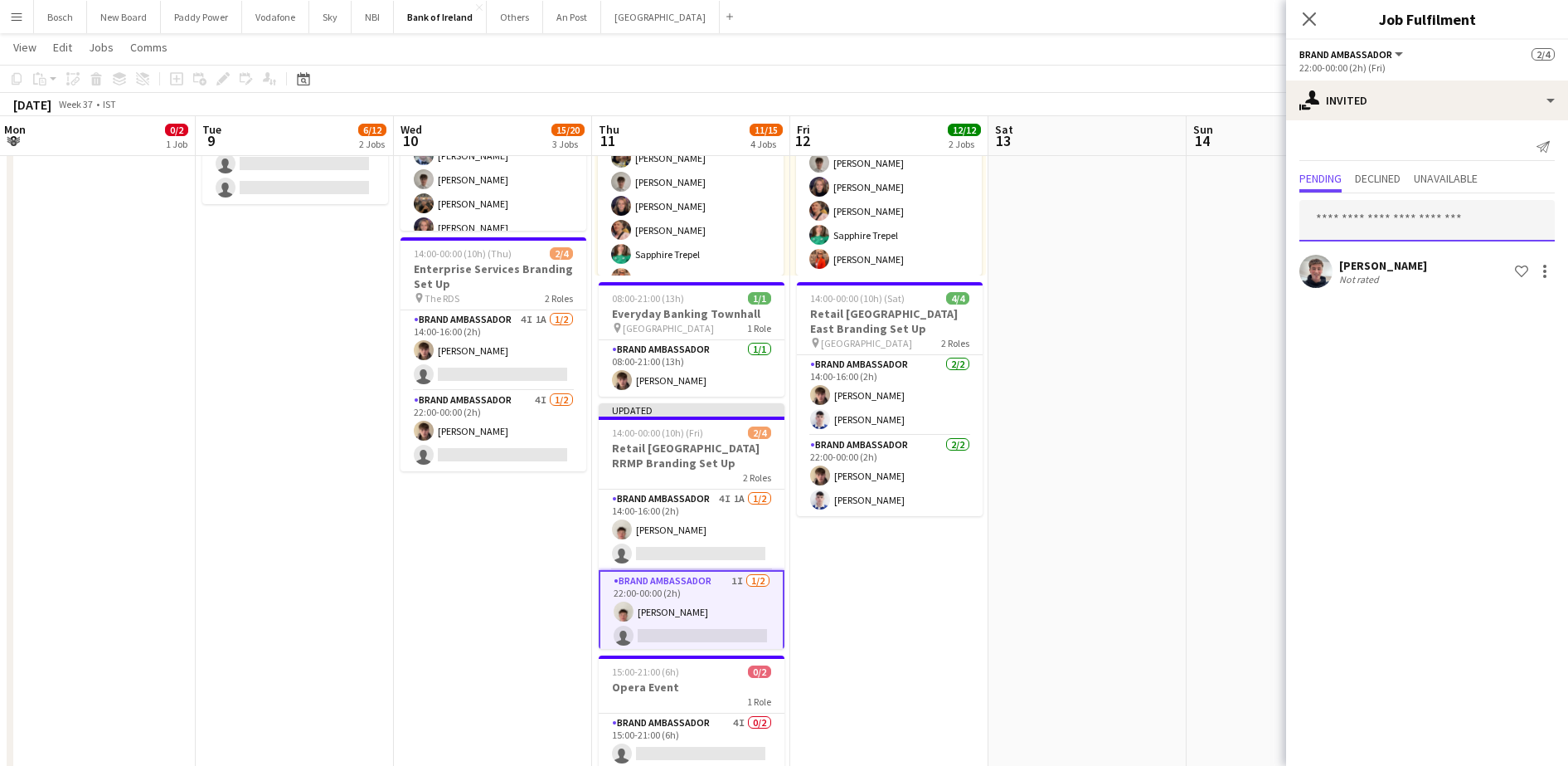
click at [1384, 202] on input "text" at bounding box center [1427, 220] width 256 height 42
type input "***"
click at [1418, 259] on span "[PERSON_NAME] Active" at bounding box center [1427, 262] width 229 height 14
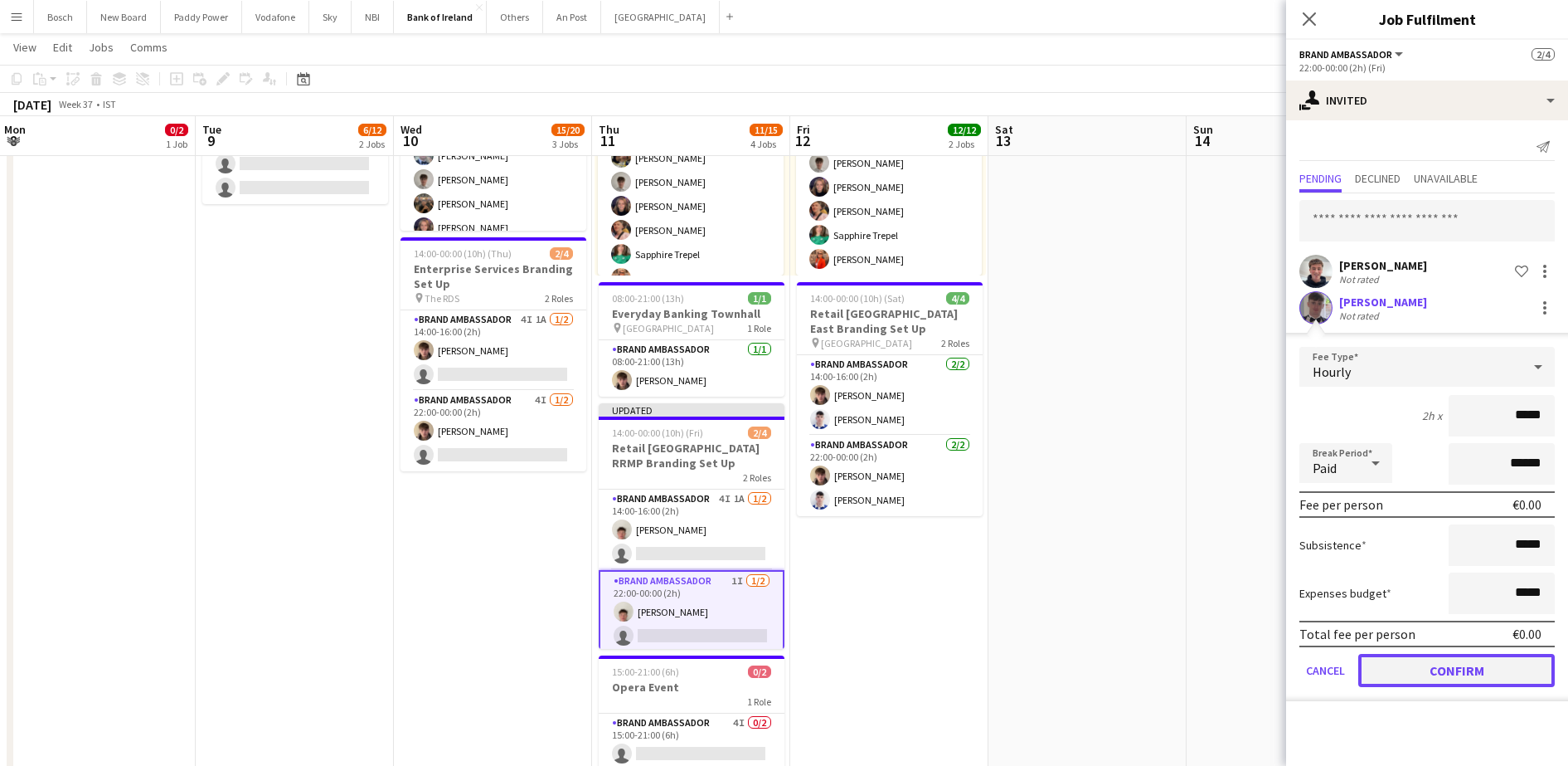
click at [1433, 668] on button "Confirm" at bounding box center [1457, 670] width 196 height 33
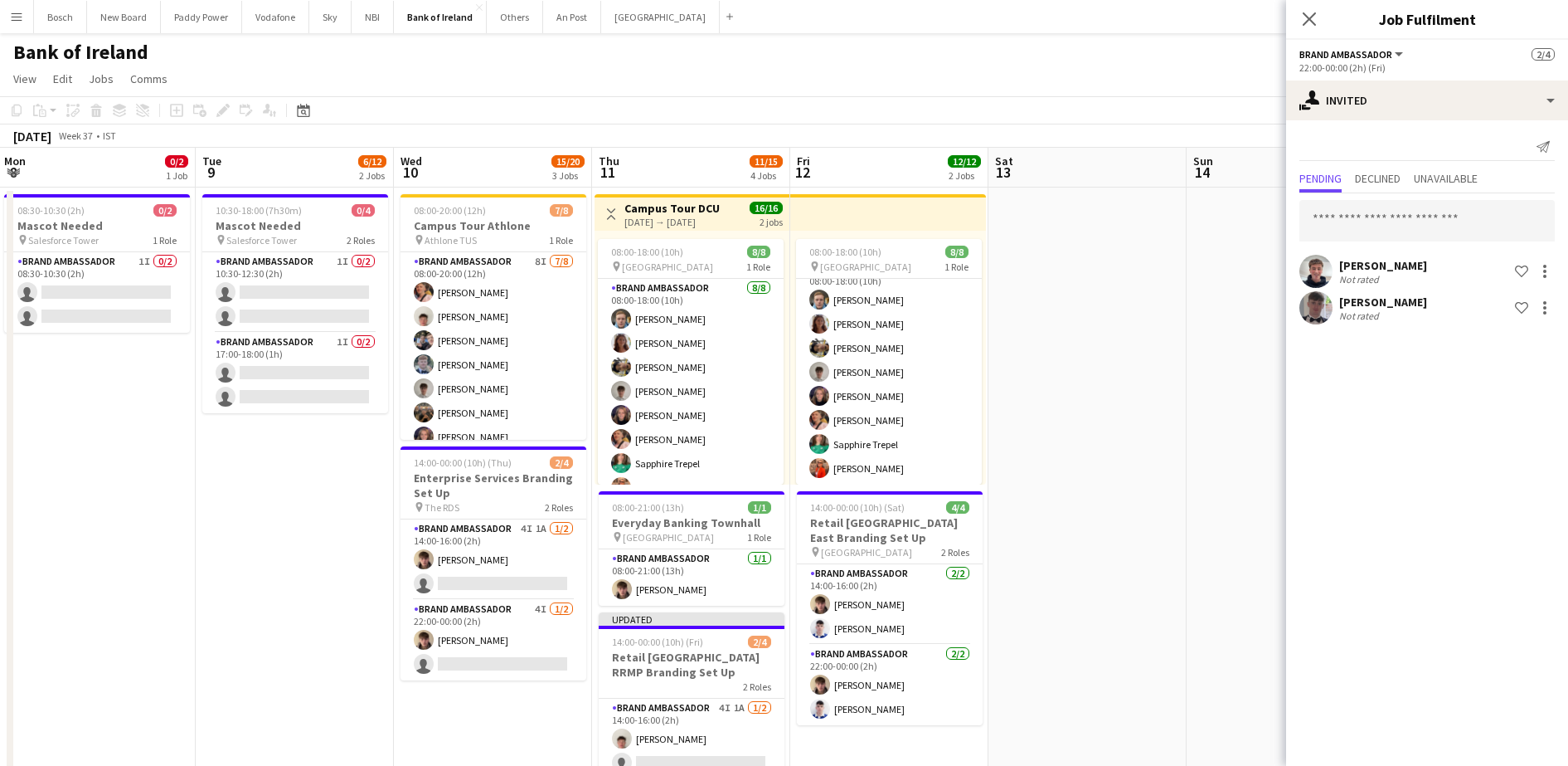
click at [1163, 80] on app-page-menu "View Day view expanded Day view collapsed Month view Date picker Jump to [DATE]…" at bounding box center [784, 80] width 1568 height 31
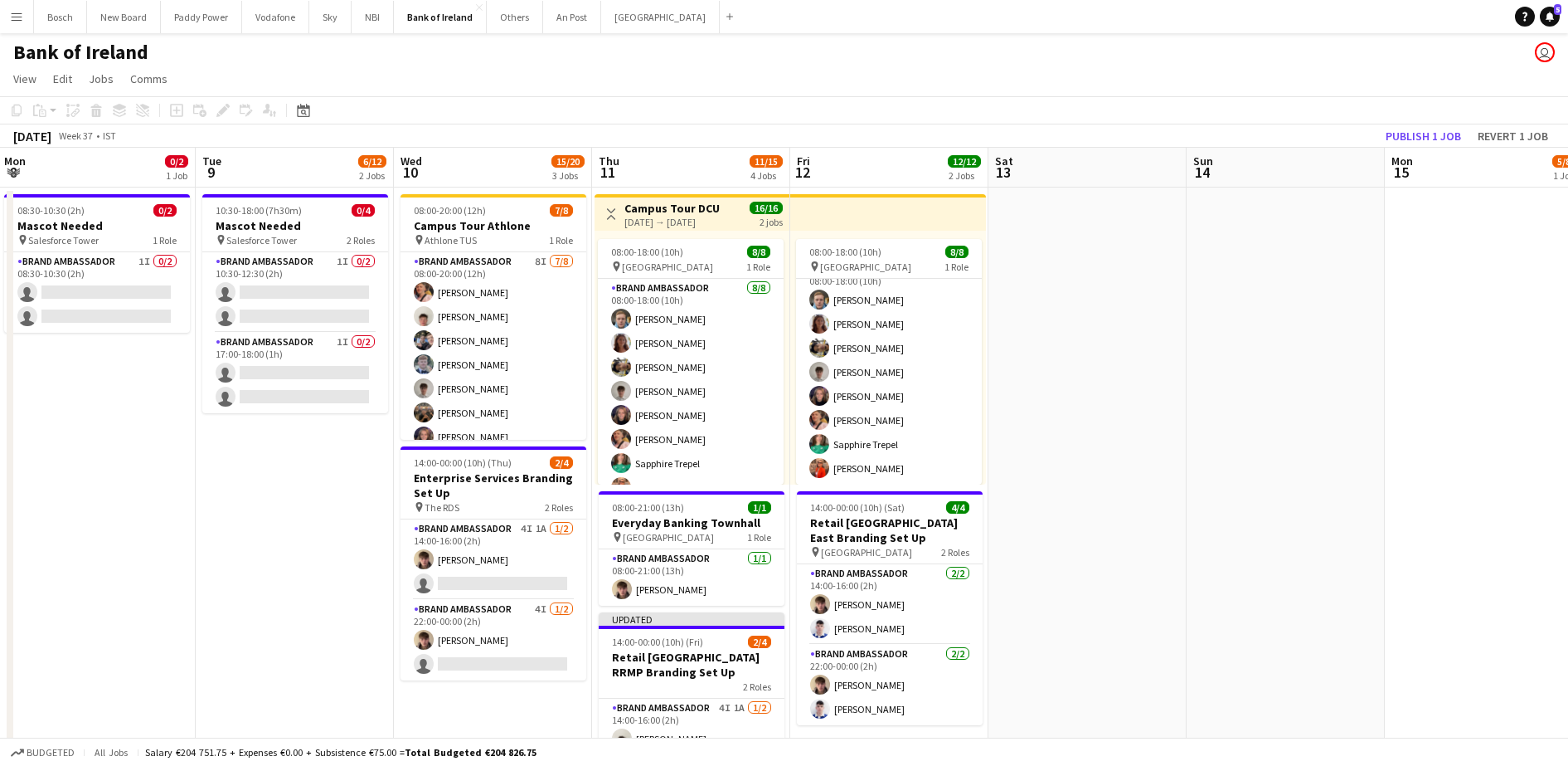
click at [1397, 116] on app-toolbar "Copy Paste Paste Ctrl+V Paste with crew Ctrl+Shift+V Paste linked Job [GEOGRAPH…" at bounding box center [784, 111] width 1568 height 29
click at [1419, 132] on button "Publish 1 job" at bounding box center [1424, 136] width 89 height 21
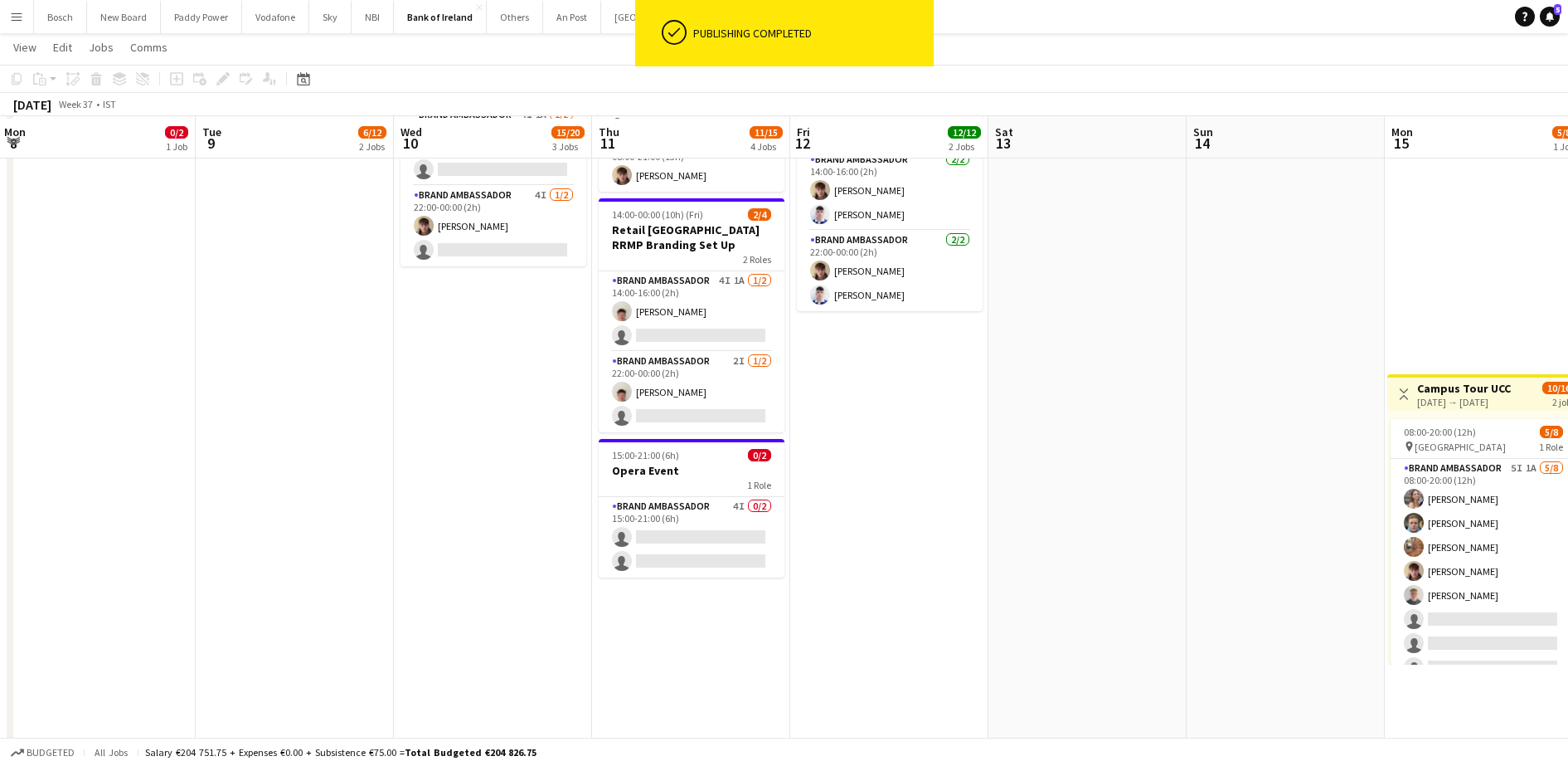
scroll to position [415, 0]
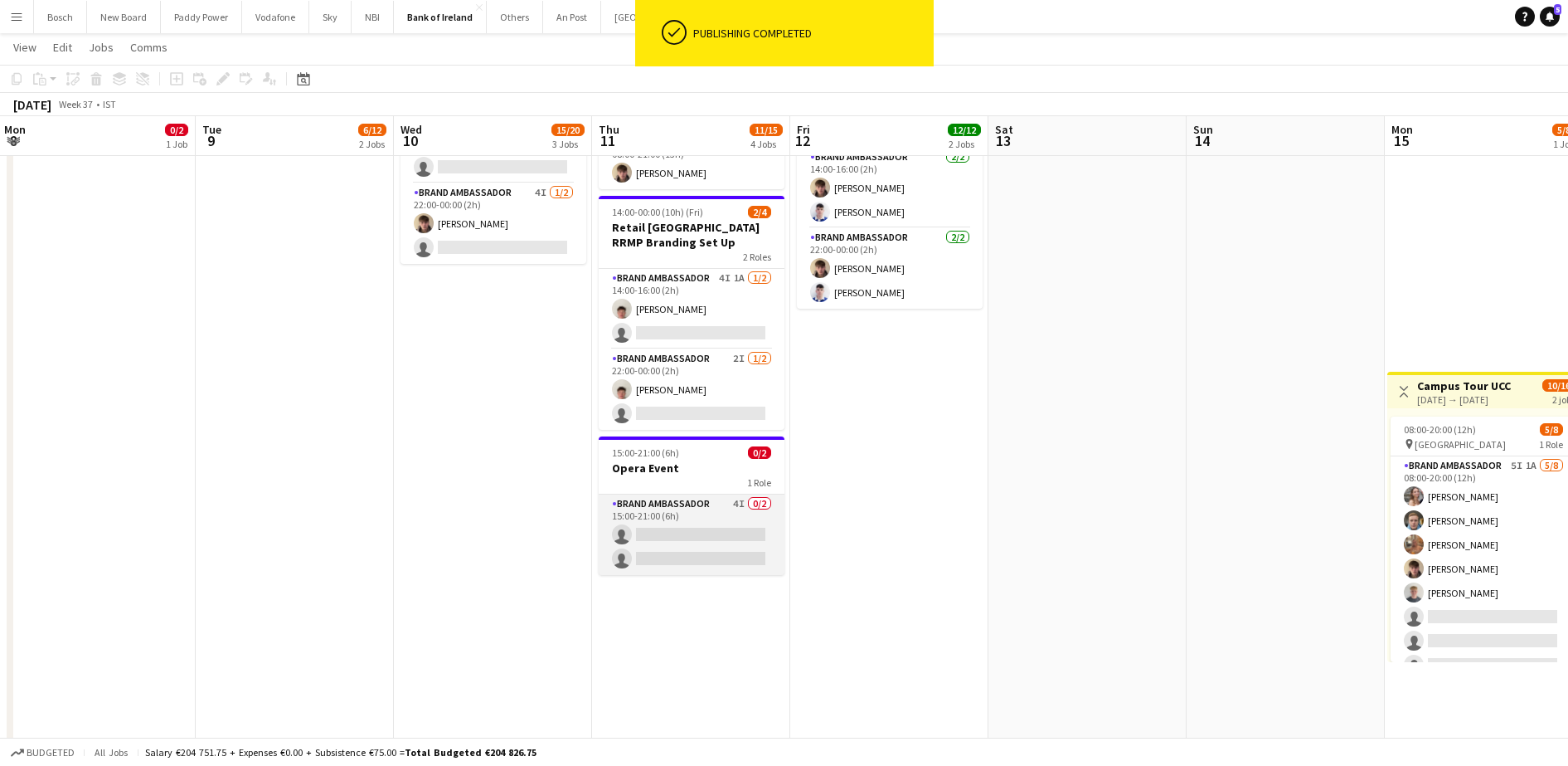
click at [732, 517] on app-card-role "Brand Ambassador 4I 0/2 15:00-21:00 (6h) single-neutral-actions single-neutral-…" at bounding box center [692, 534] width 185 height 80
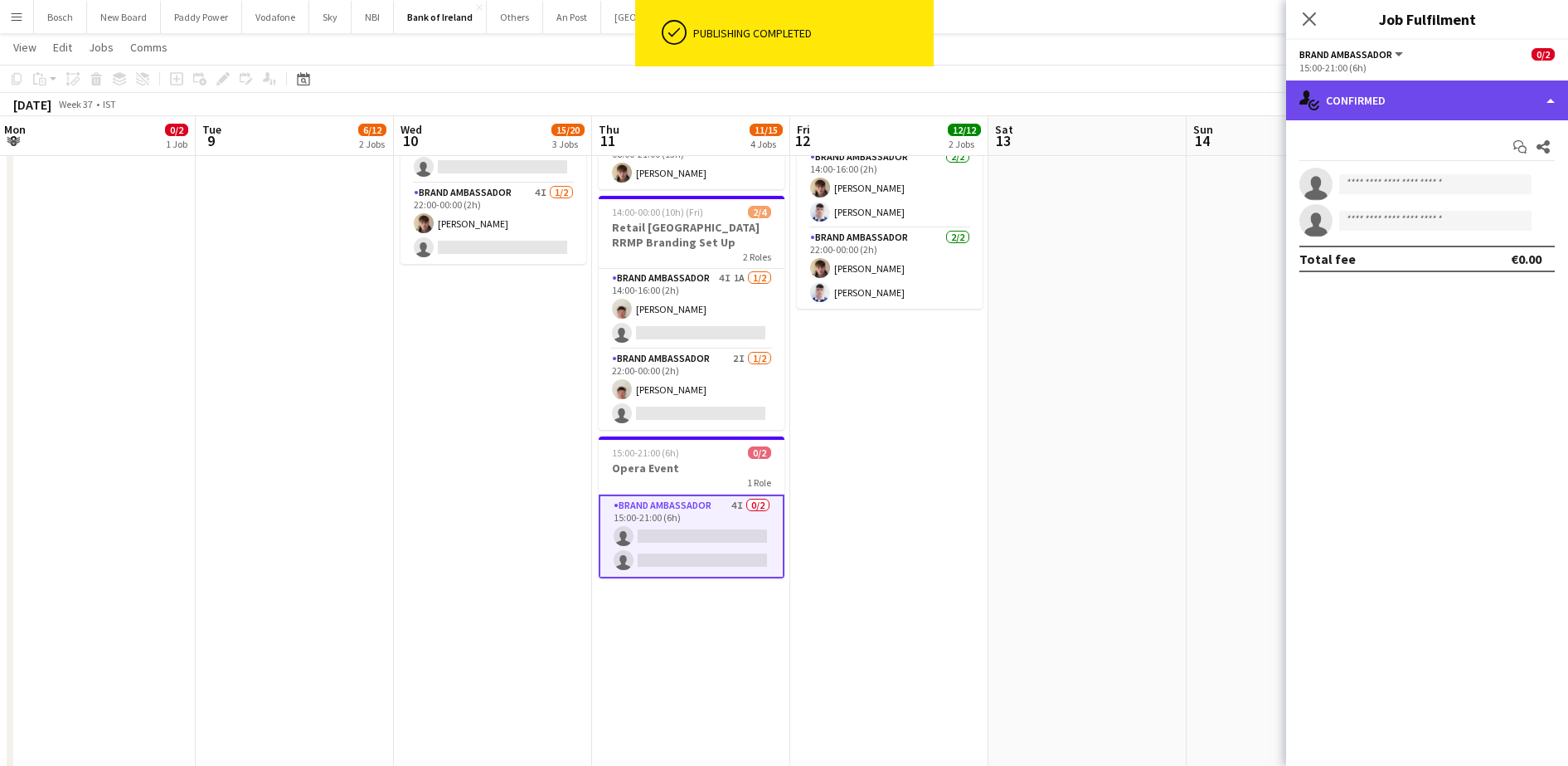
click at [1481, 111] on div "single-neutral-actions-check-2 Confirmed" at bounding box center [1427, 100] width 282 height 40
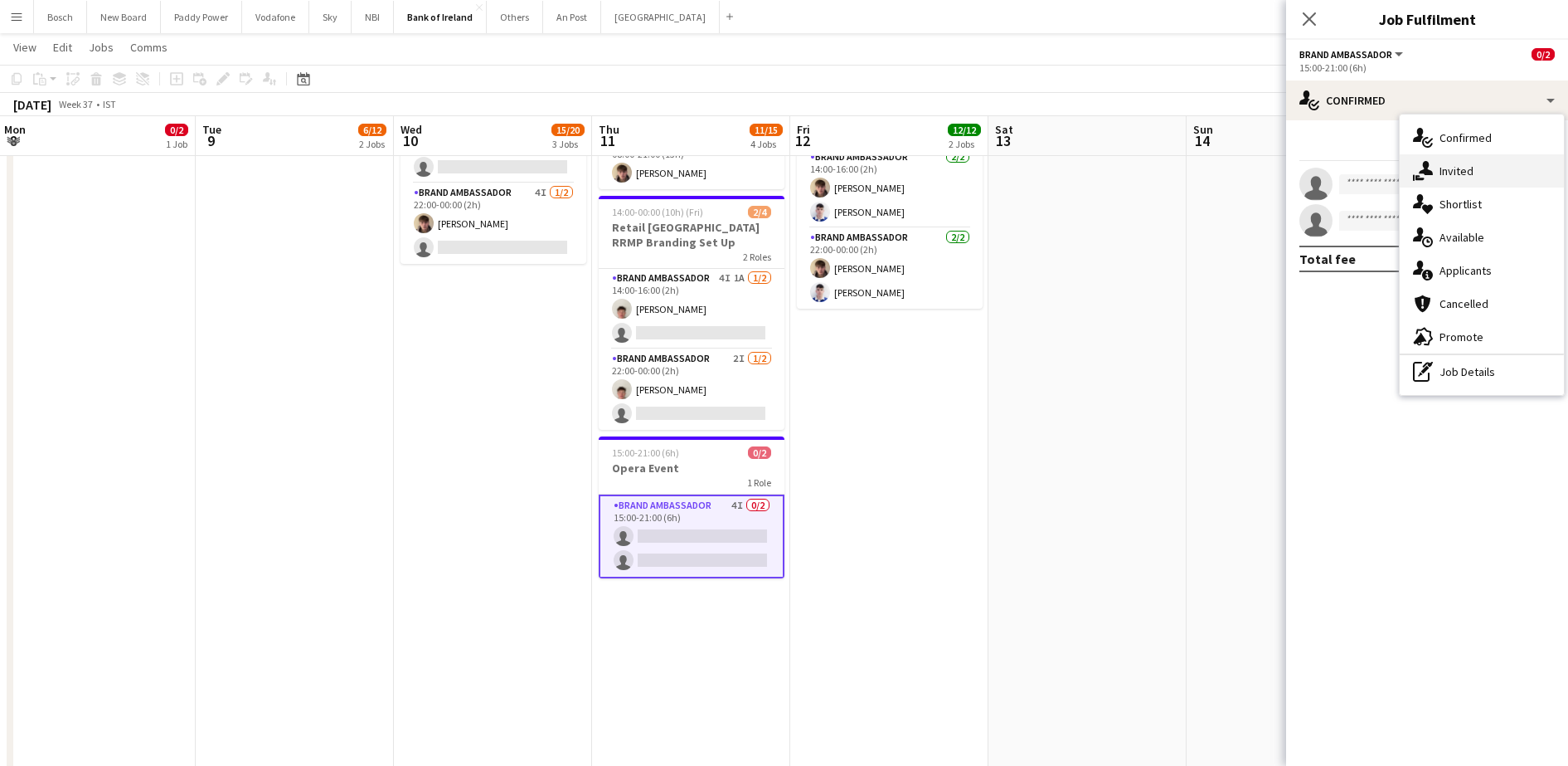
click at [1487, 163] on div "single-neutral-actions-share-1 Invited" at bounding box center [1482, 170] width 164 height 33
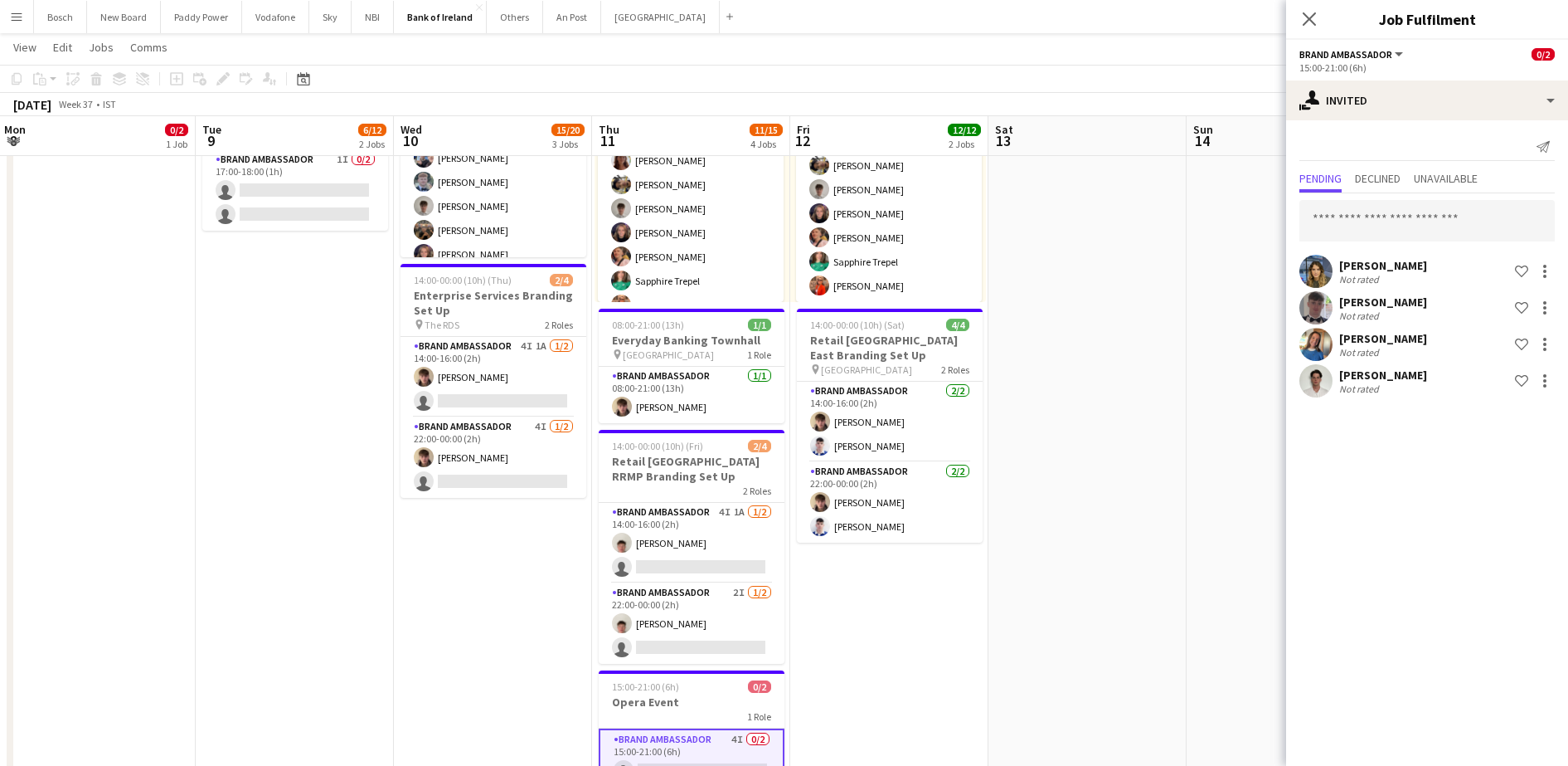
scroll to position [208, 0]
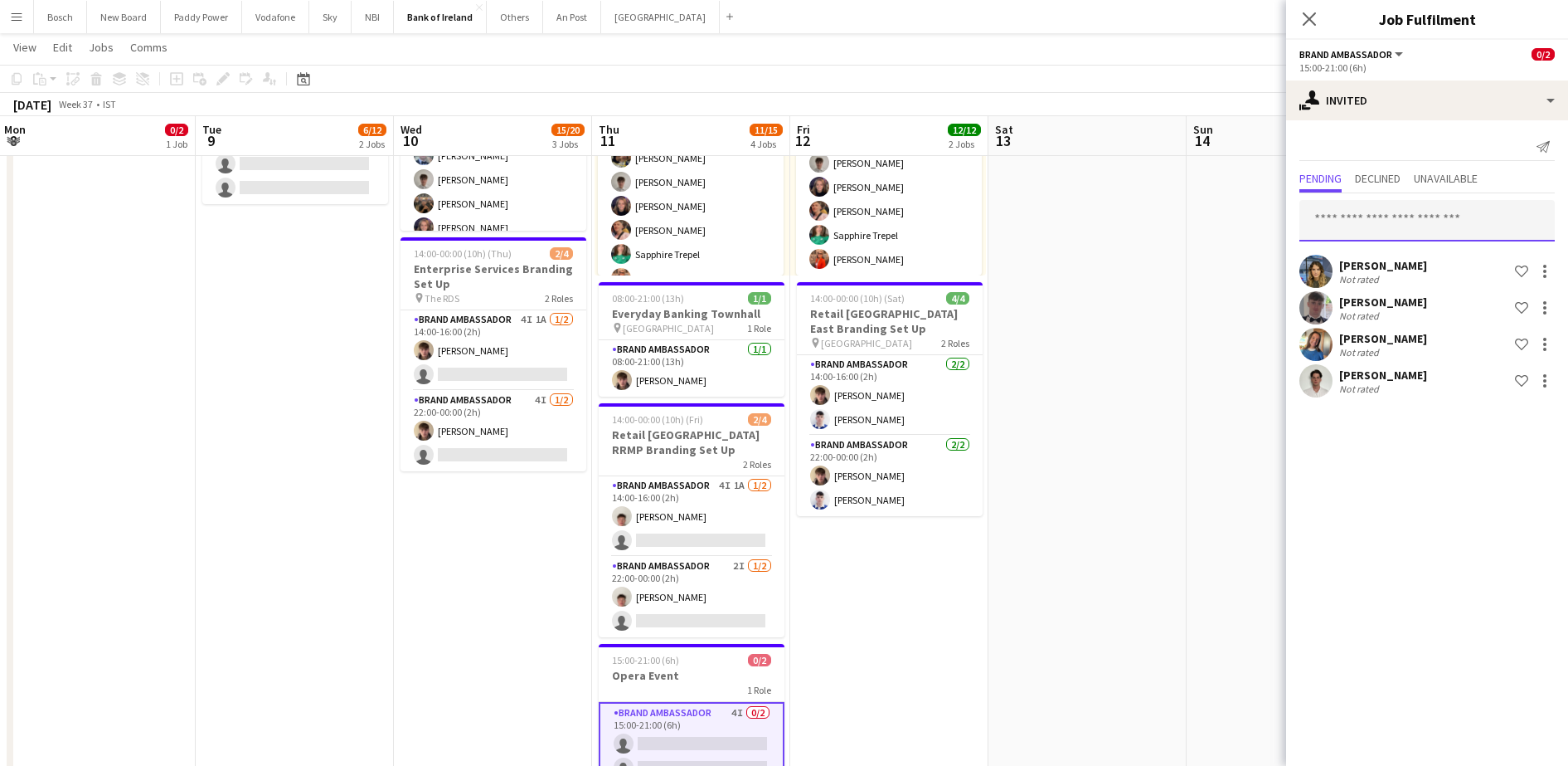
click at [1396, 231] on input "text" at bounding box center [1427, 220] width 256 height 42
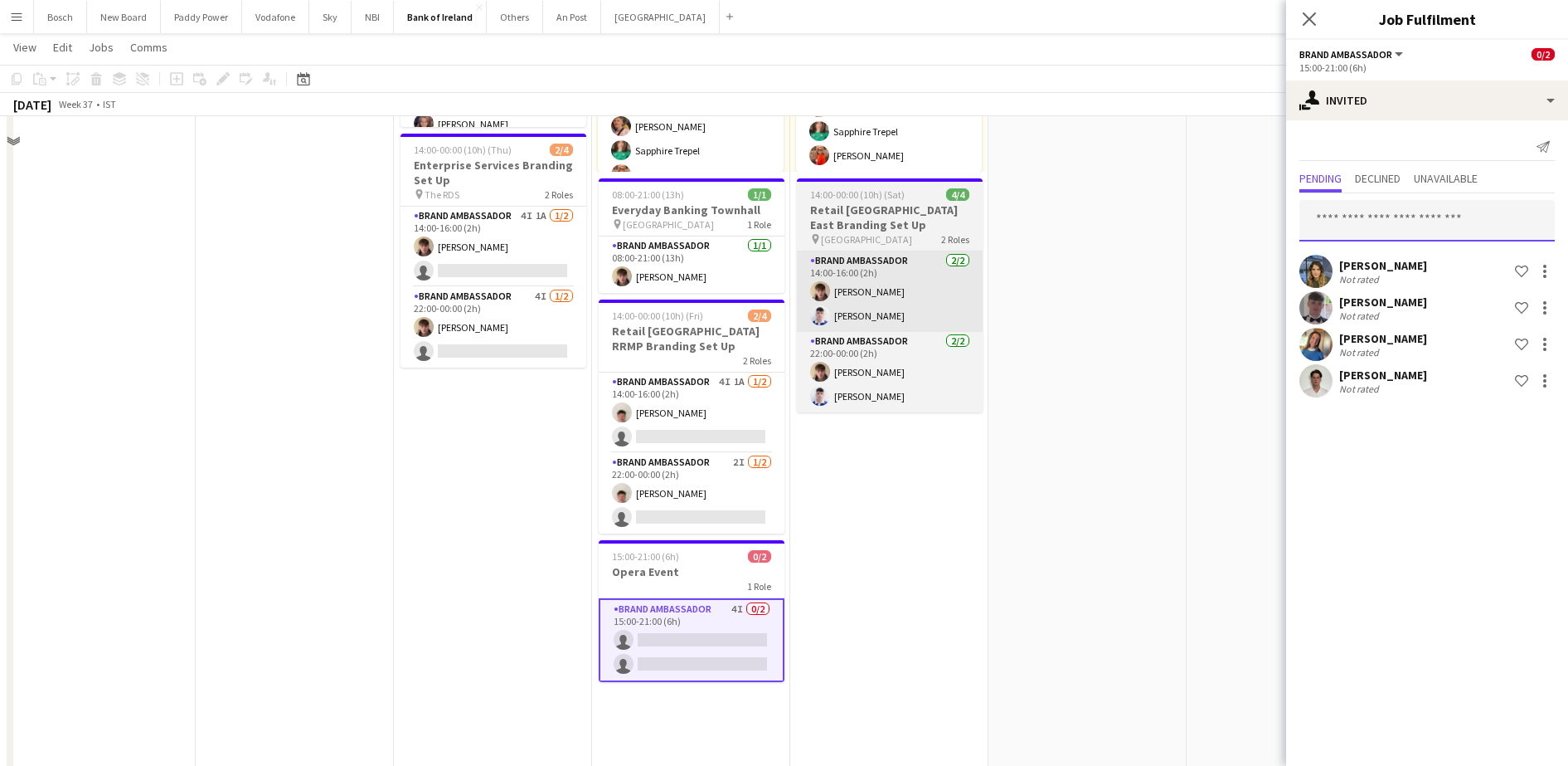
scroll to position [0, 0]
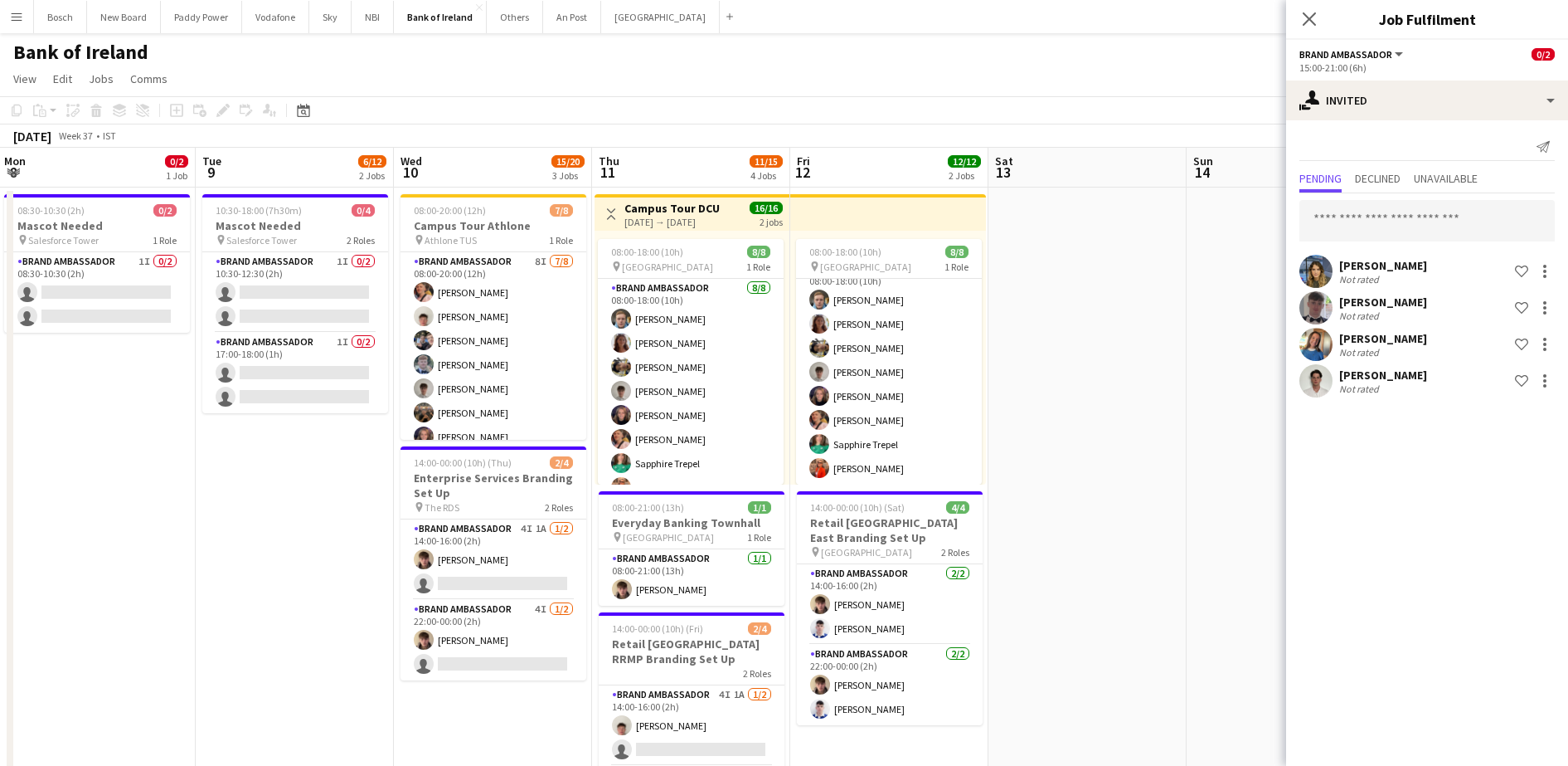
click at [1067, 122] on app-toolbar "Copy Paste Paste Ctrl+V Paste with crew Ctrl+Shift+V Paste linked Job [GEOGRAPH…" at bounding box center [784, 111] width 1568 height 29
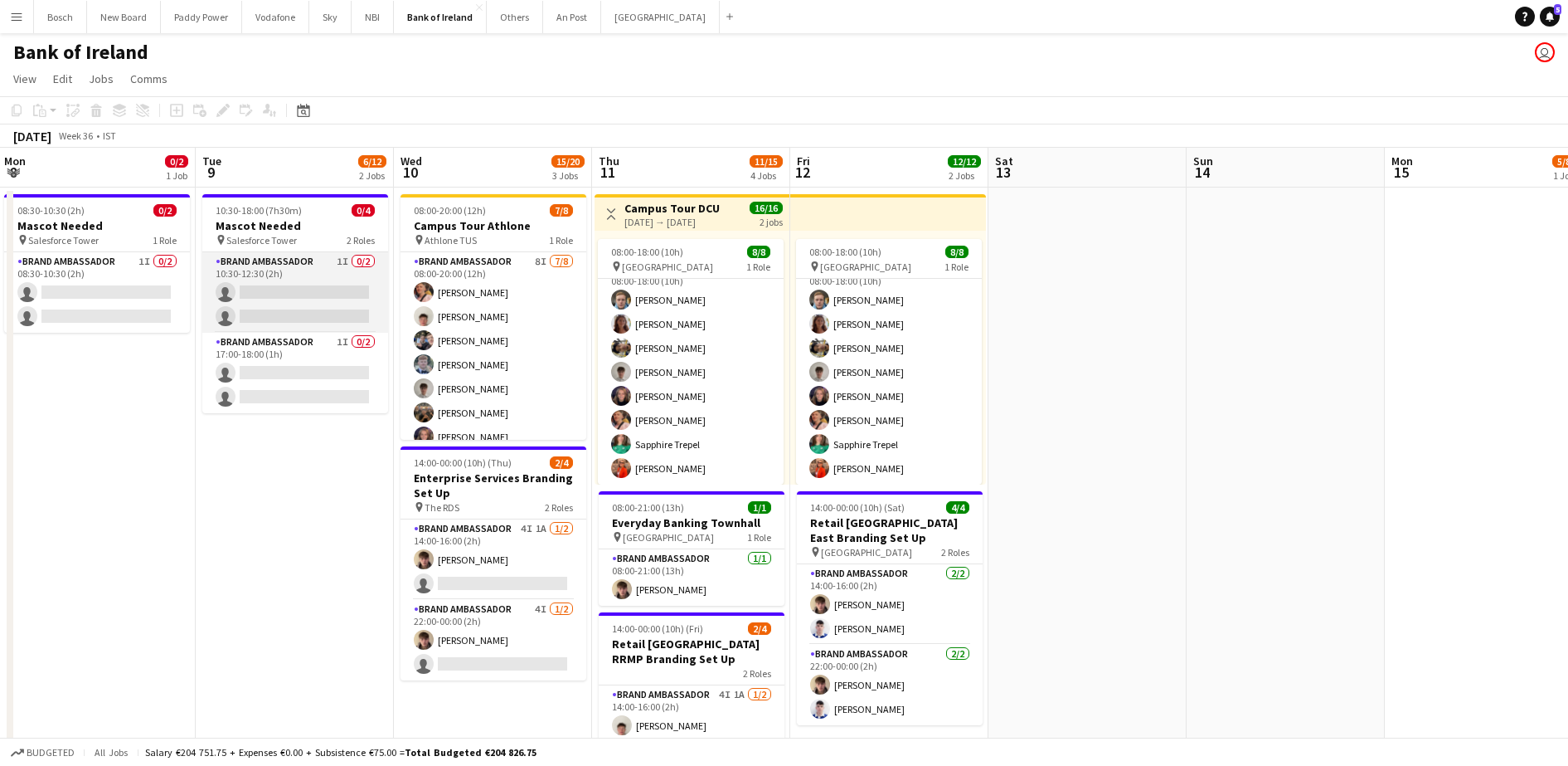
scroll to position [0, 460]
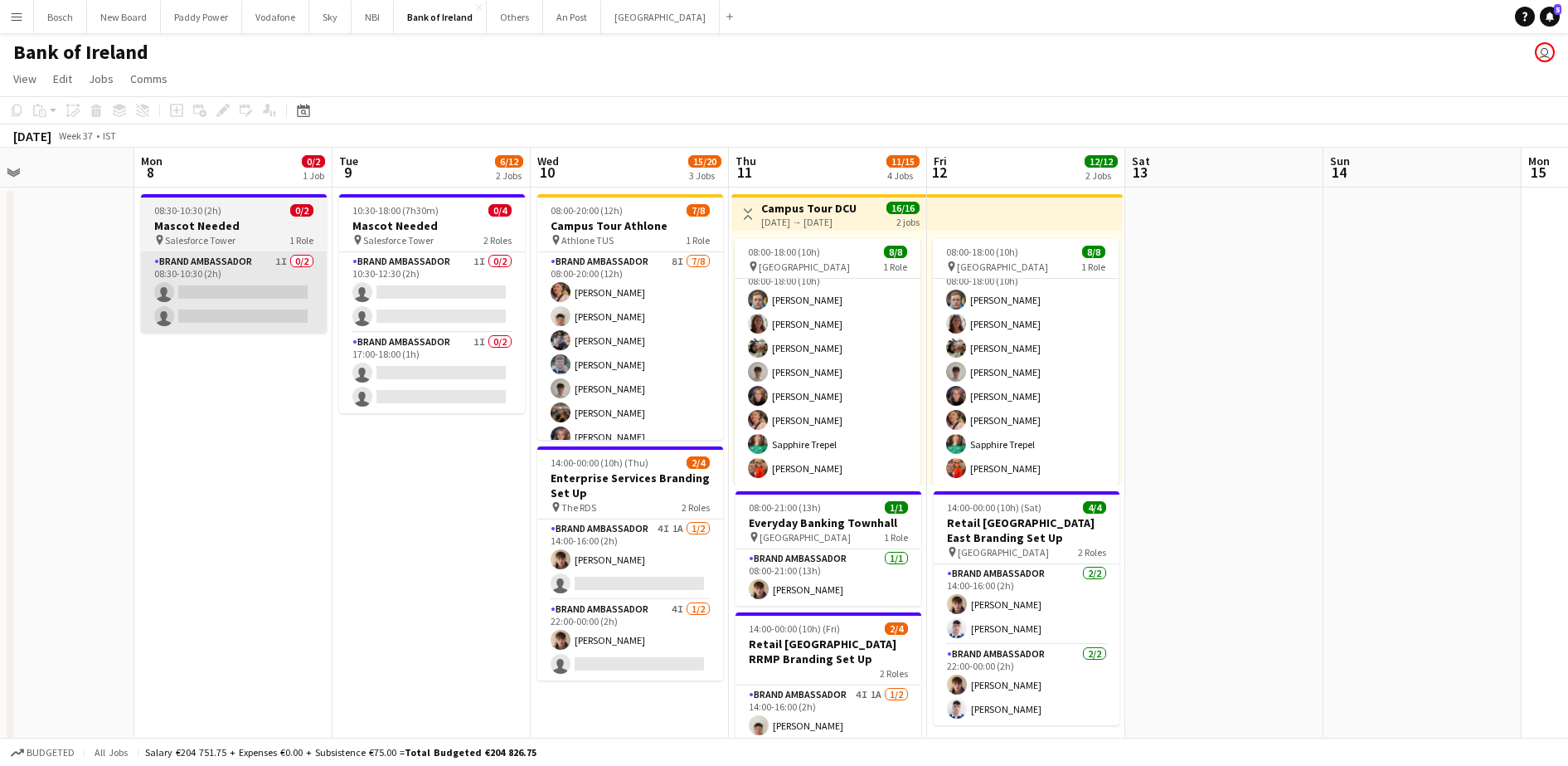
click at [275, 273] on app-card-role "Brand Ambassador 1I 0/2 08:30-10:30 (2h) single-neutral-actions single-neutral-…" at bounding box center [234, 292] width 185 height 80
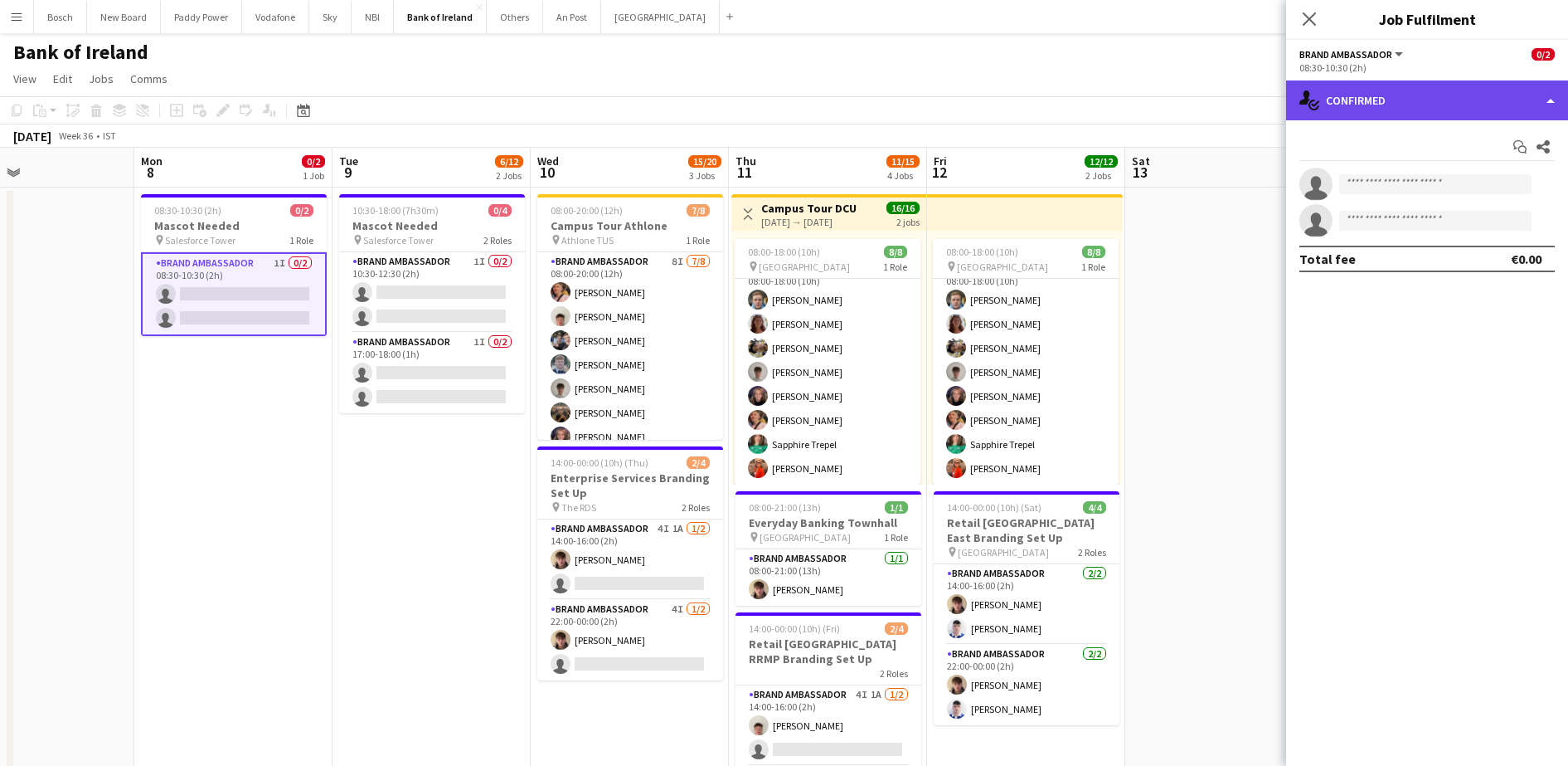
click at [1391, 87] on div "single-neutral-actions-check-2 Confirmed" at bounding box center [1427, 100] width 282 height 40
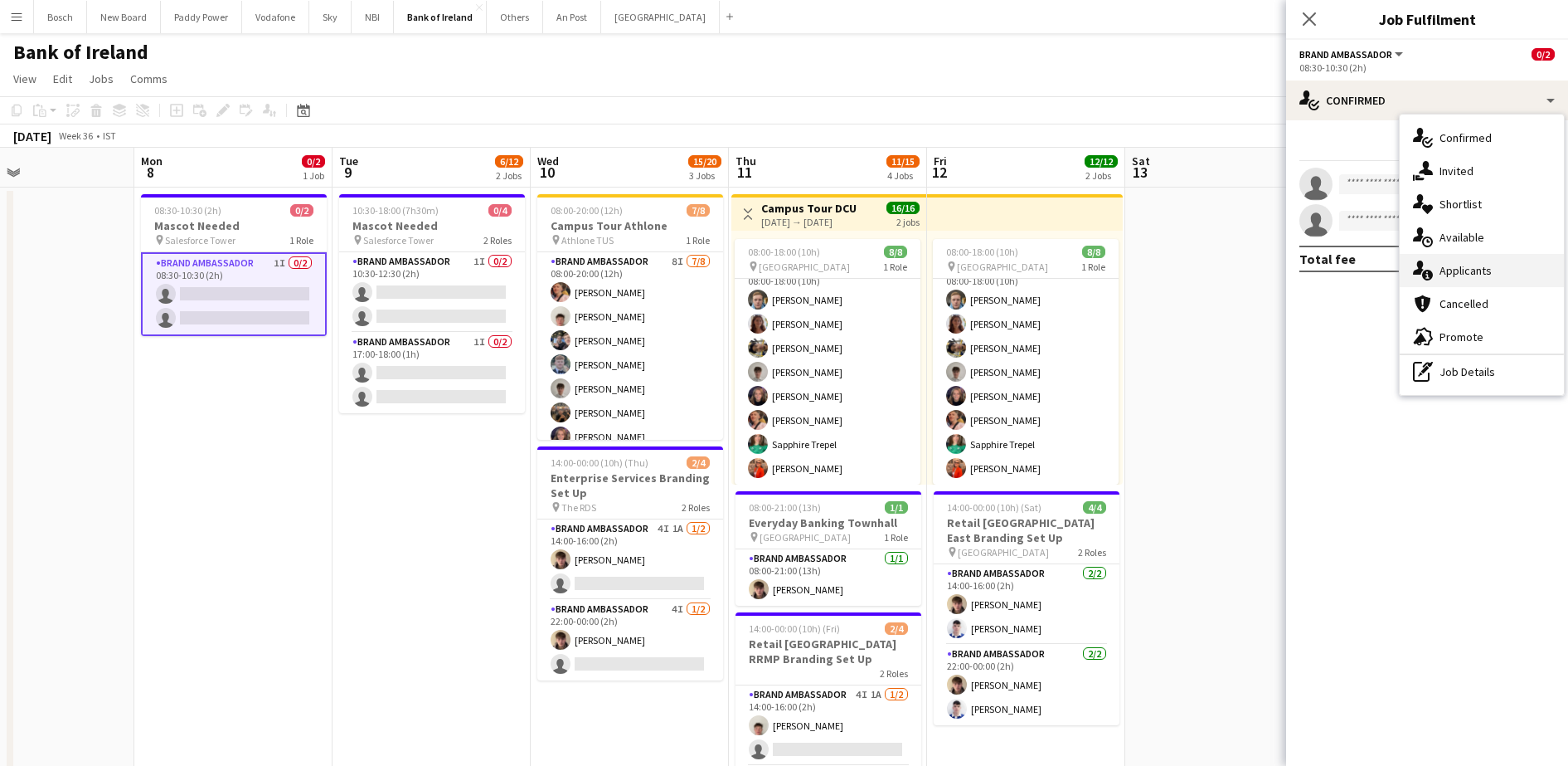
click at [1512, 272] on div "single-neutral-actions-information Applicants" at bounding box center [1482, 270] width 164 height 33
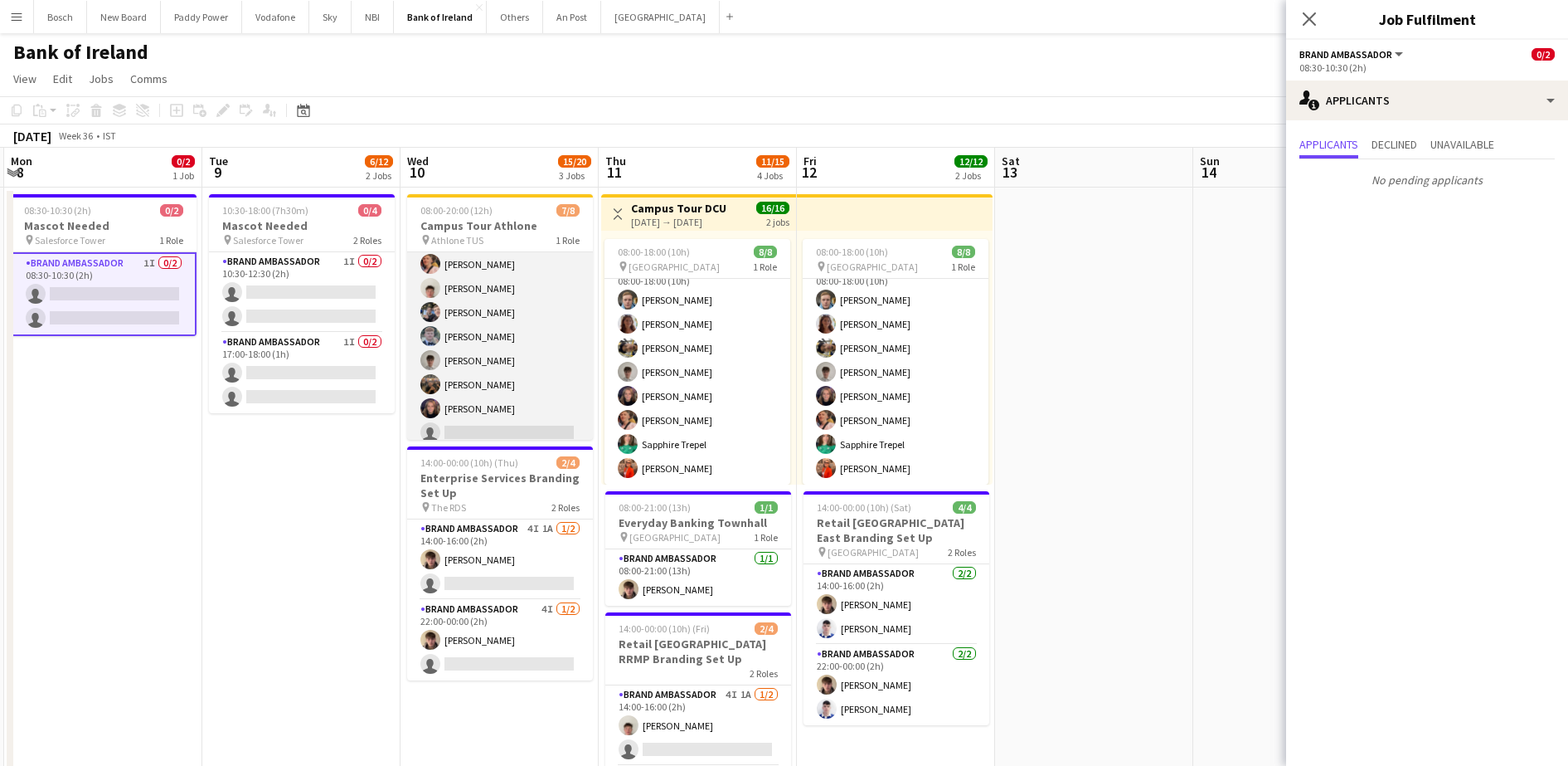
scroll to position [37, 0]
click at [423, 391] on app-card-role "Brand Ambassador 8I [DATE] 08:00-20:00 (12h) [PERSON_NAME] [PERSON_NAME] [PERSO…" at bounding box center [500, 327] width 185 height 225
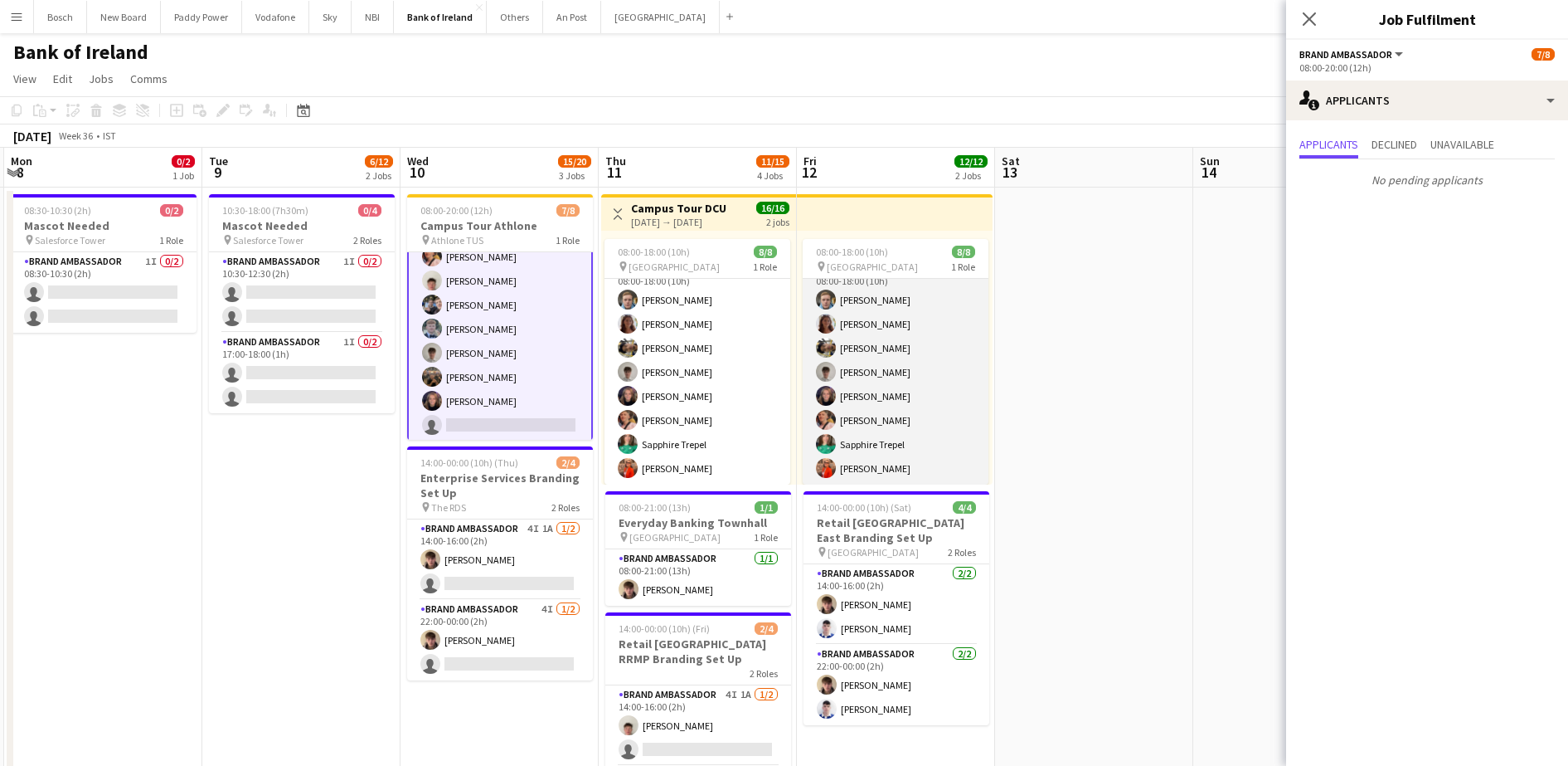
scroll to position [39, 0]
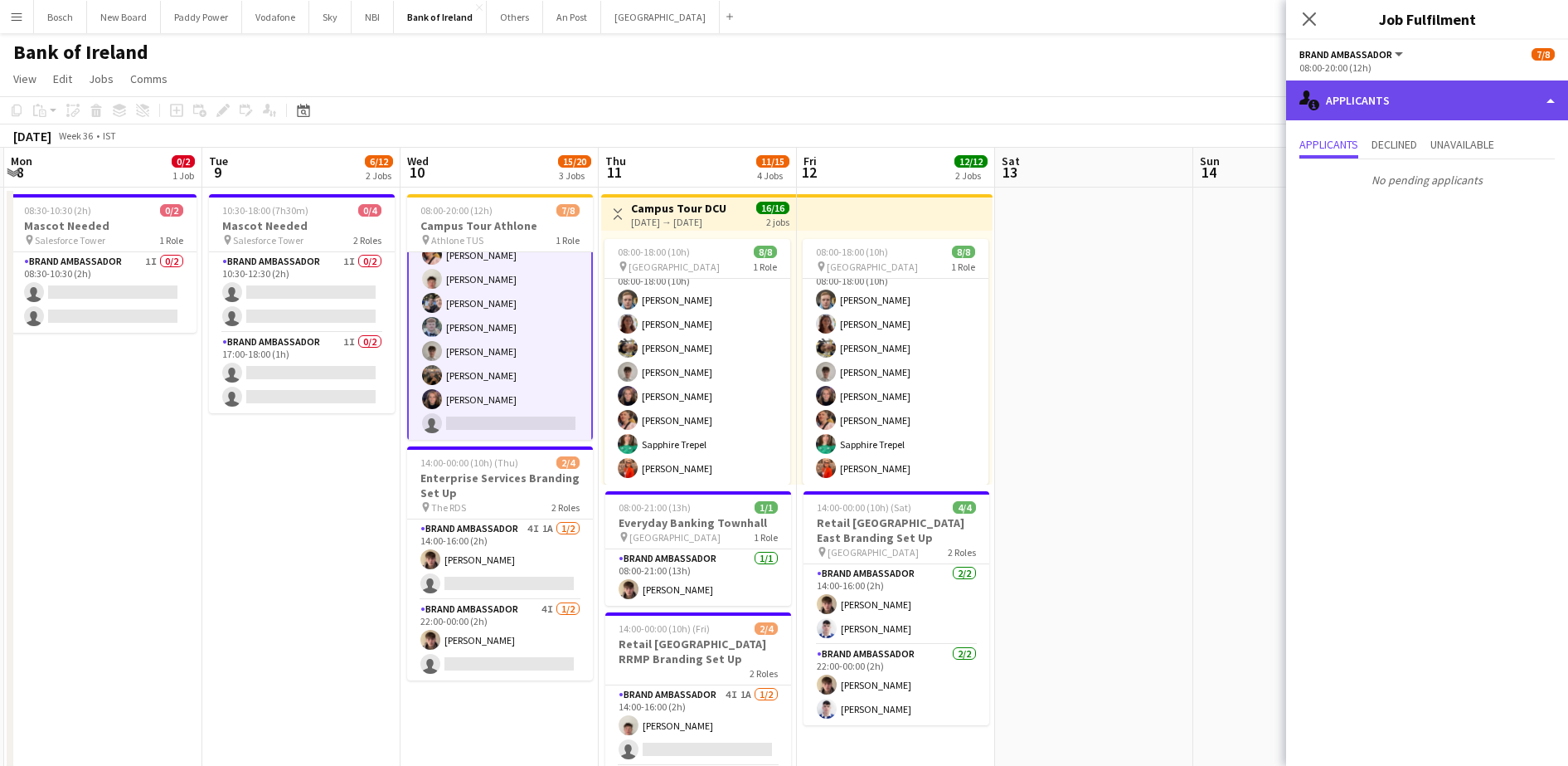
click at [1404, 101] on div "single-neutral-actions-information Applicants" at bounding box center [1427, 100] width 282 height 40
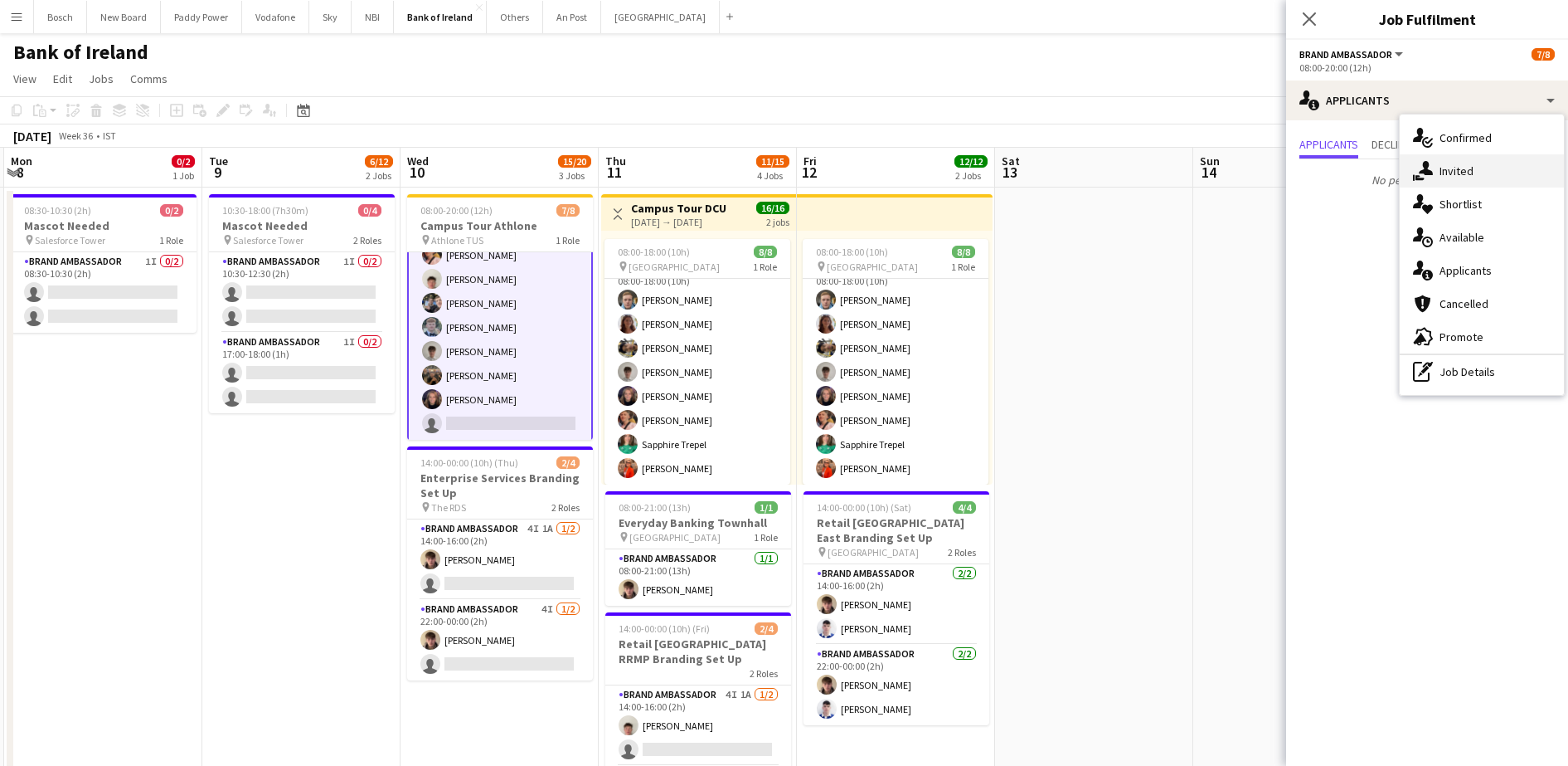
click at [1457, 167] on div "single-neutral-actions-share-1 Invited" at bounding box center [1482, 170] width 164 height 33
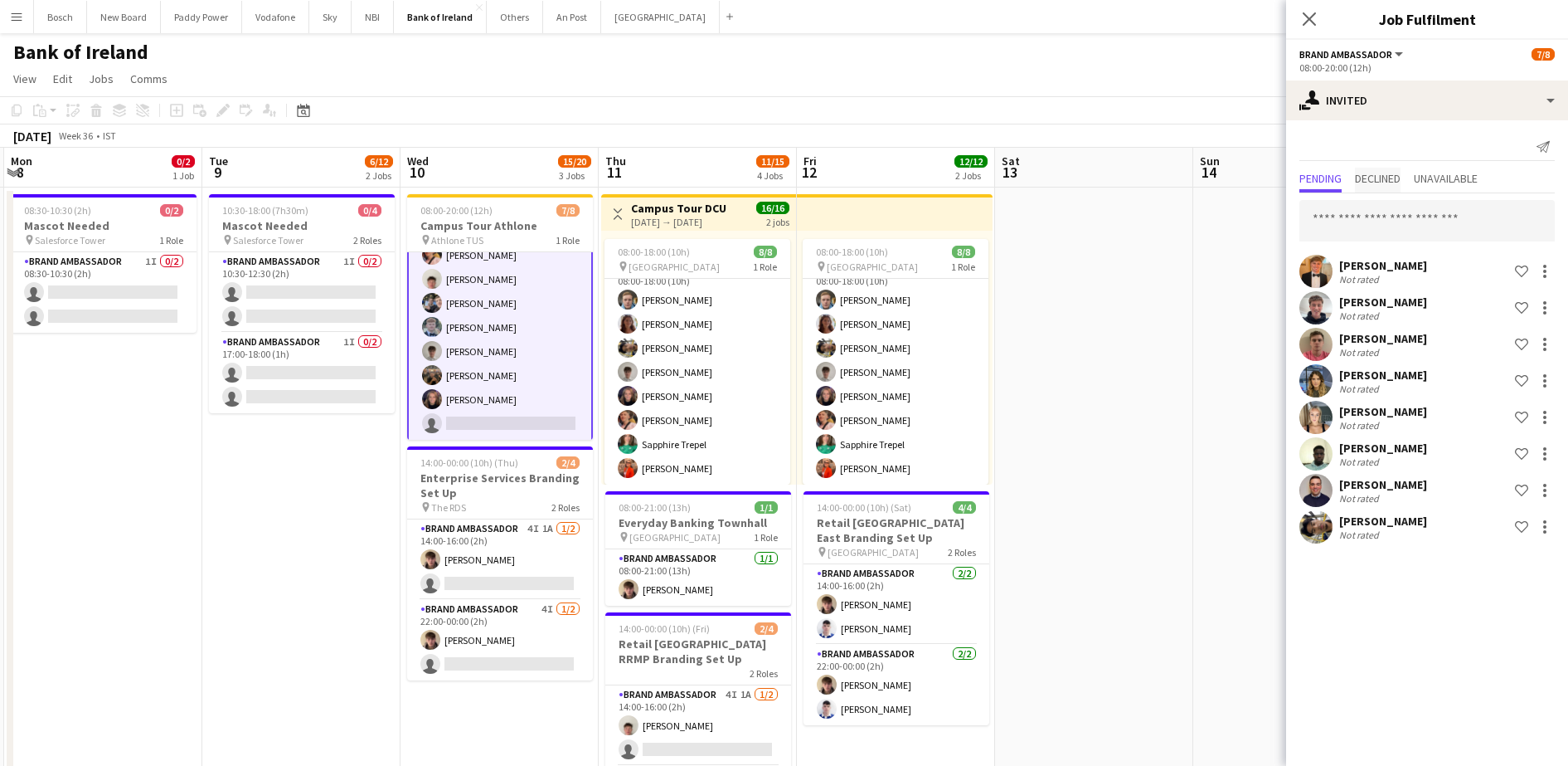
click at [1384, 185] on span "Declined" at bounding box center [1377, 180] width 45 height 25
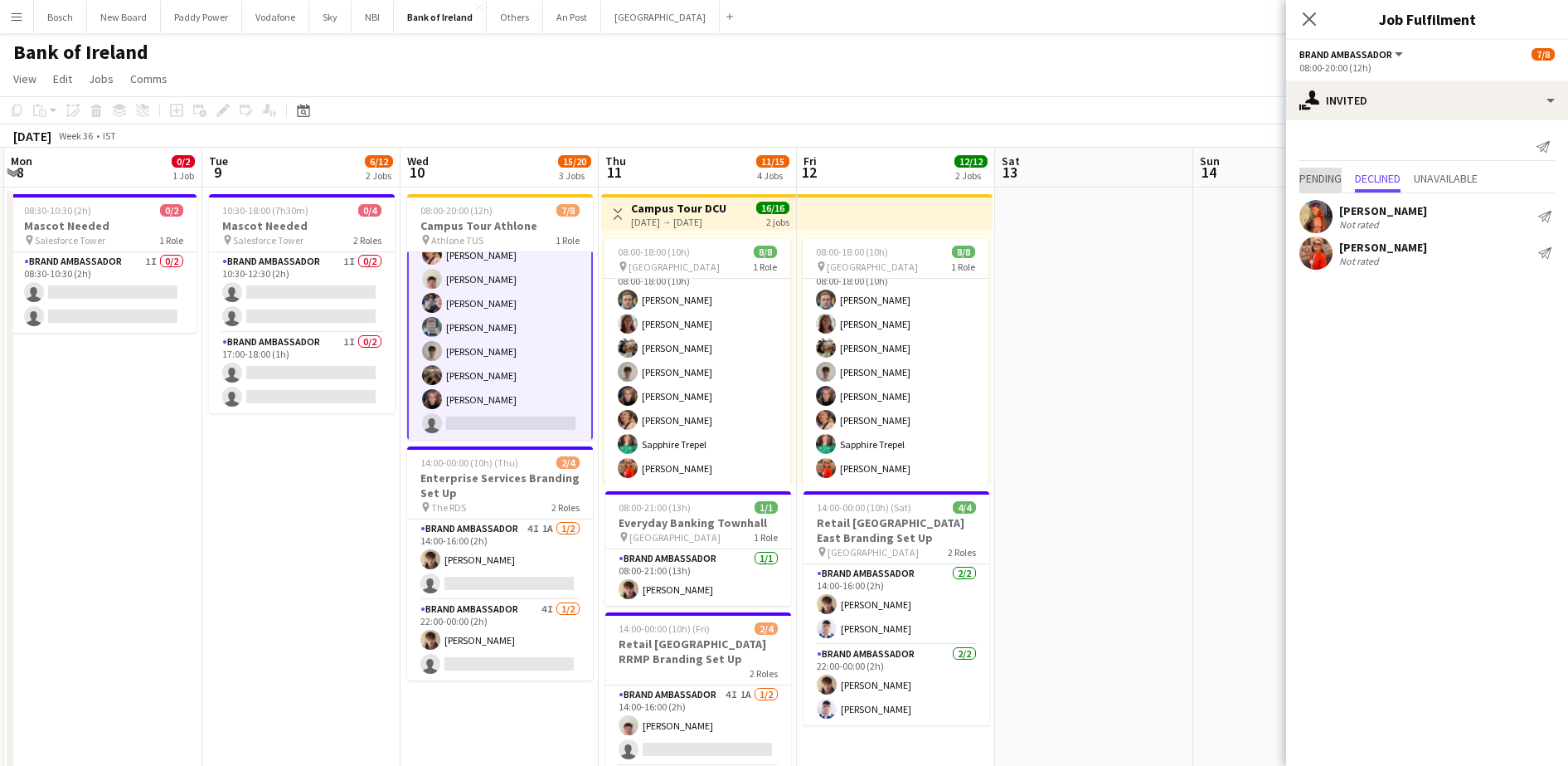
click at [1314, 185] on span "Pending" at bounding box center [1320, 177] width 42 height 12
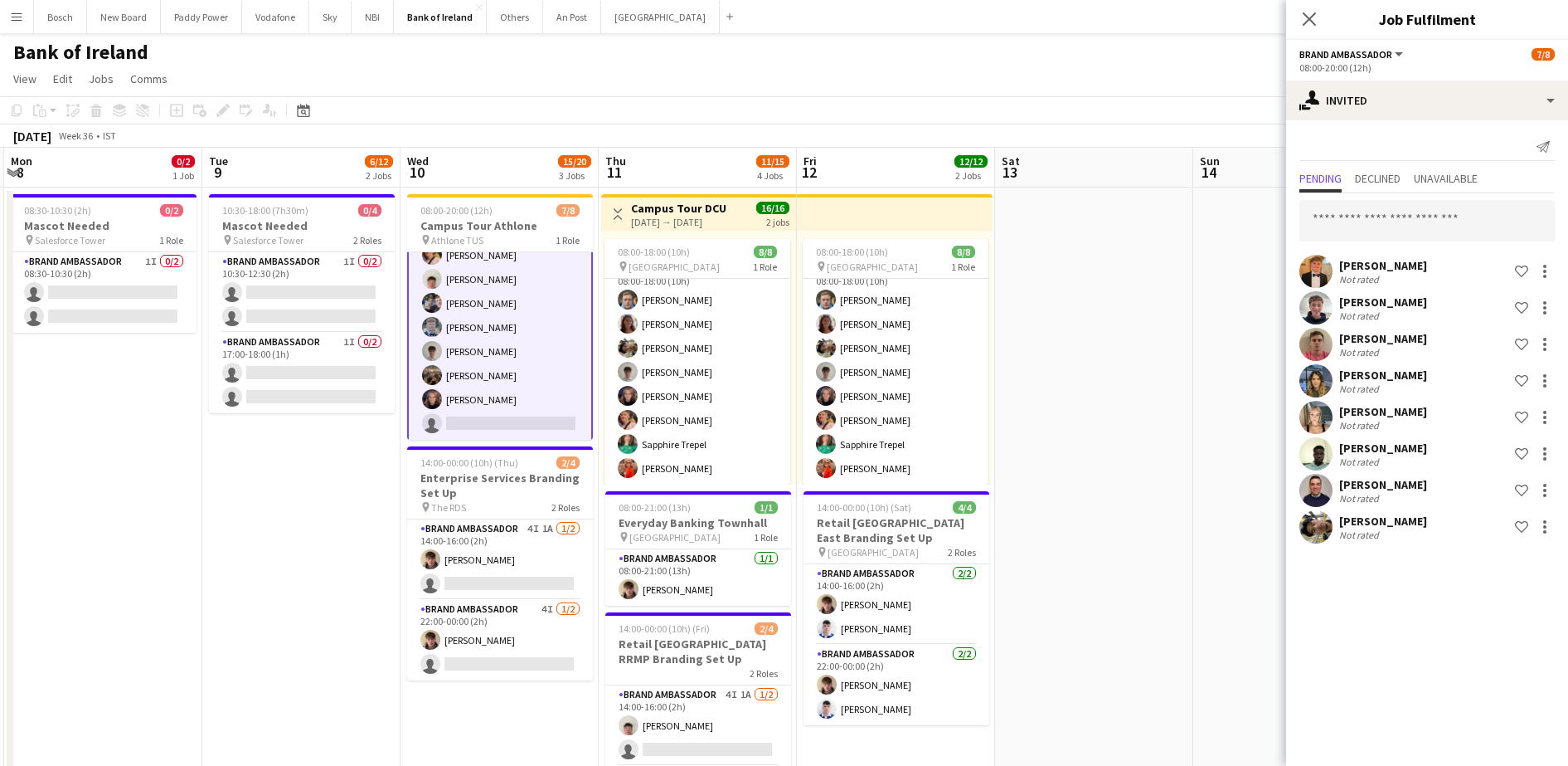
scroll to position [311, 0]
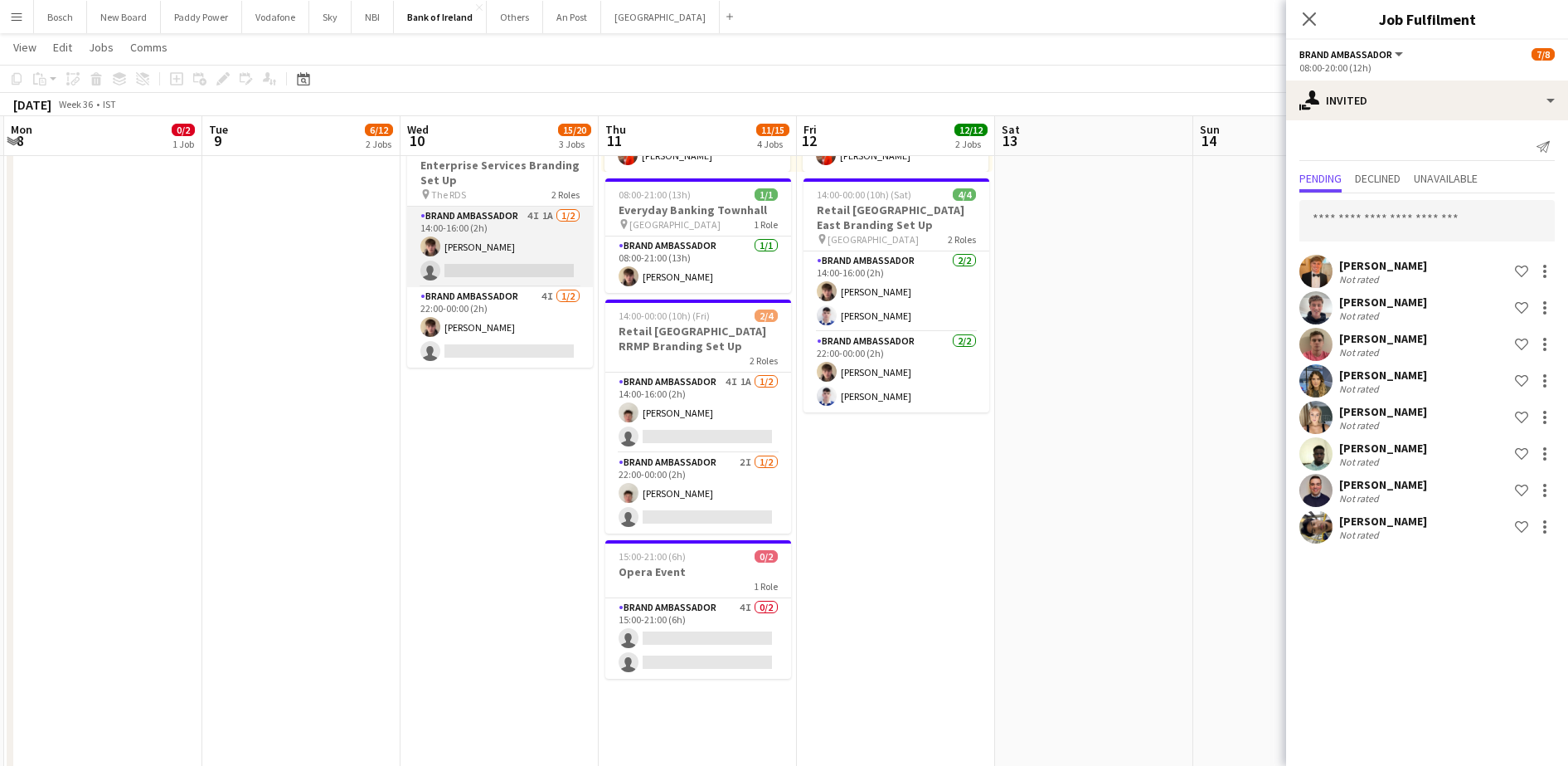
click at [508, 259] on app-card-role "Brand Ambassador 4I 1A [DATE] 14:00-16:00 (2h) [PERSON_NAME] single-neutral-act…" at bounding box center [500, 247] width 185 height 80
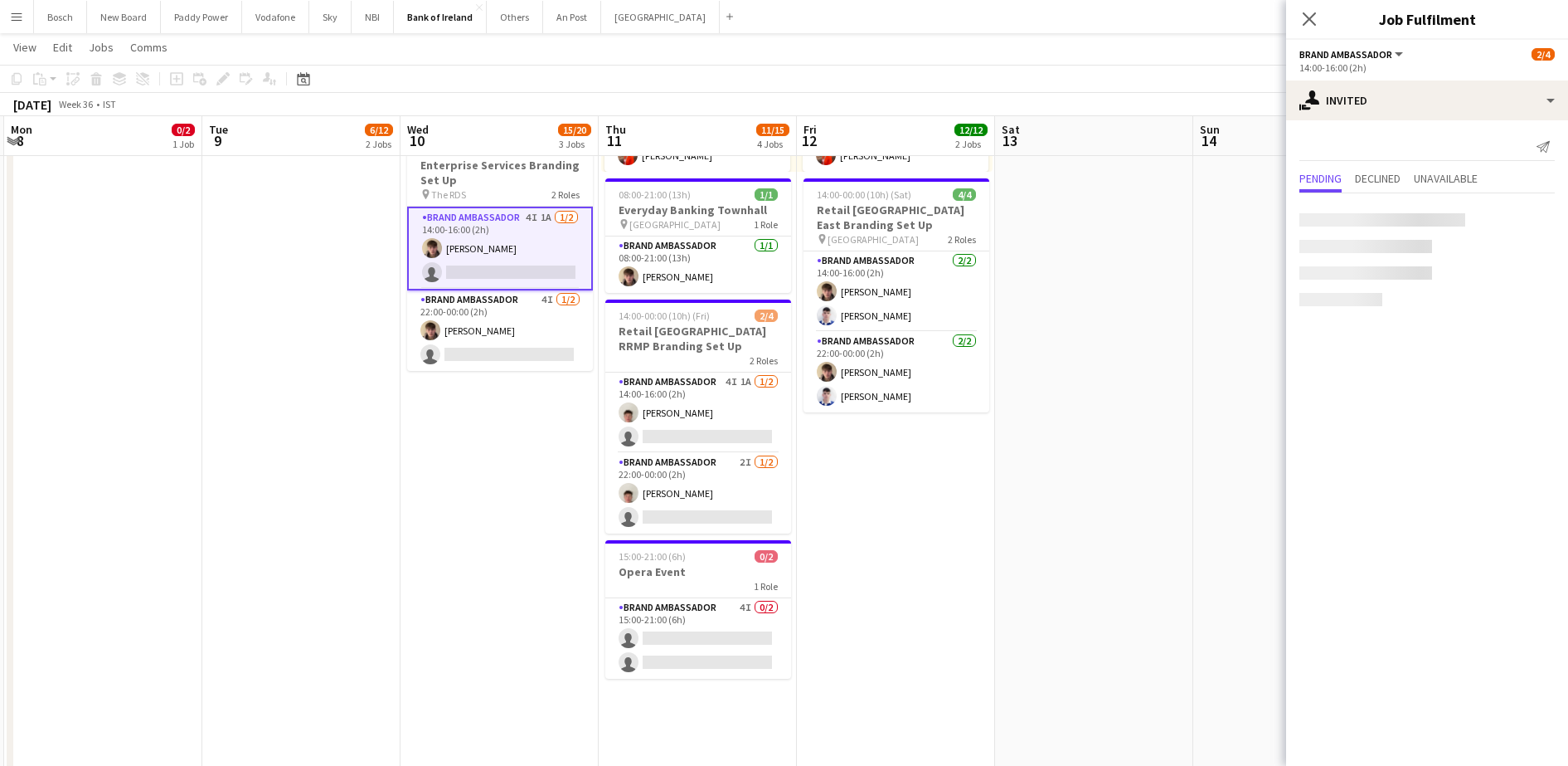
scroll to position [37, 0]
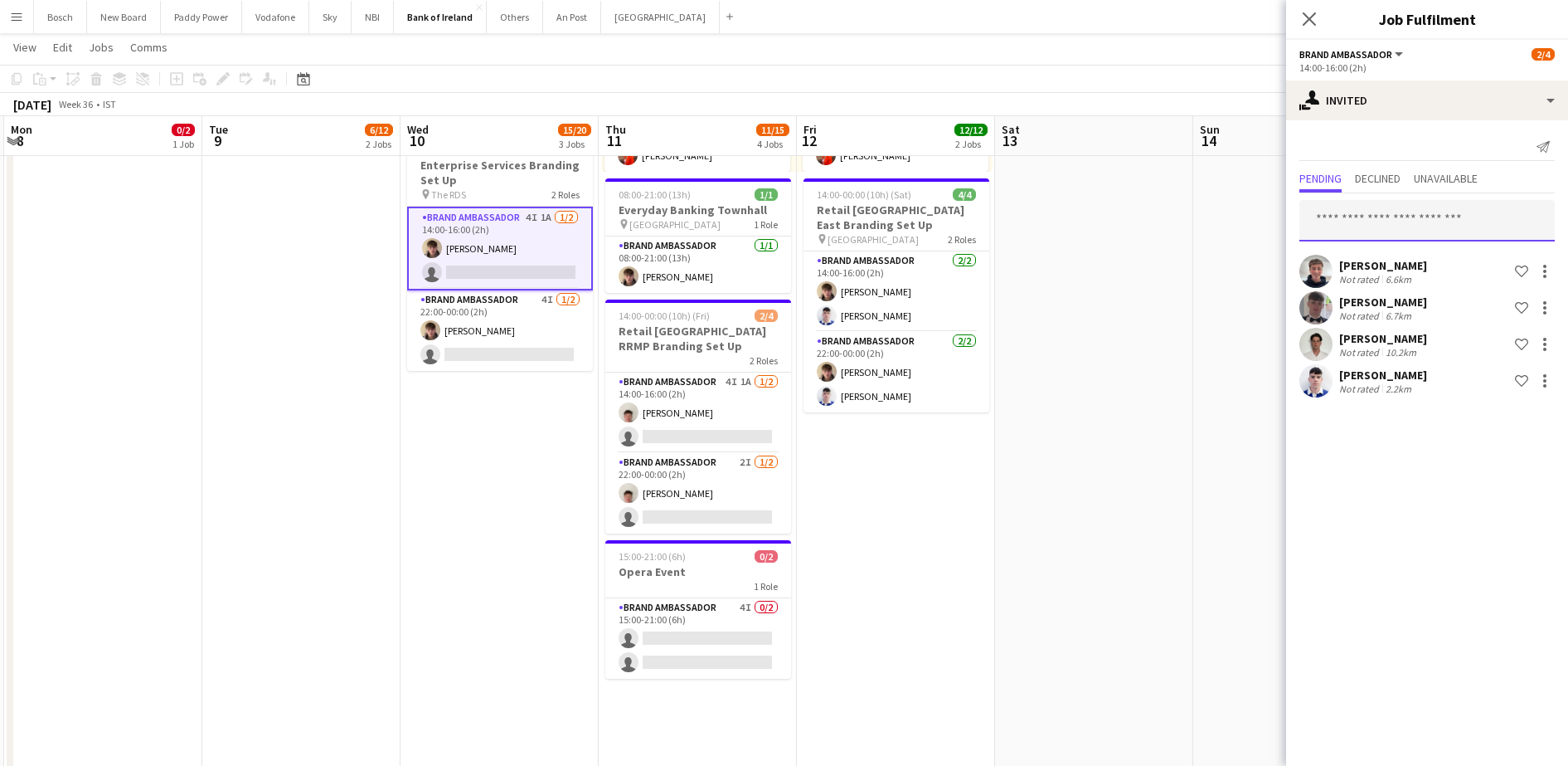
click at [1448, 227] on input "text" at bounding box center [1427, 220] width 256 height 42
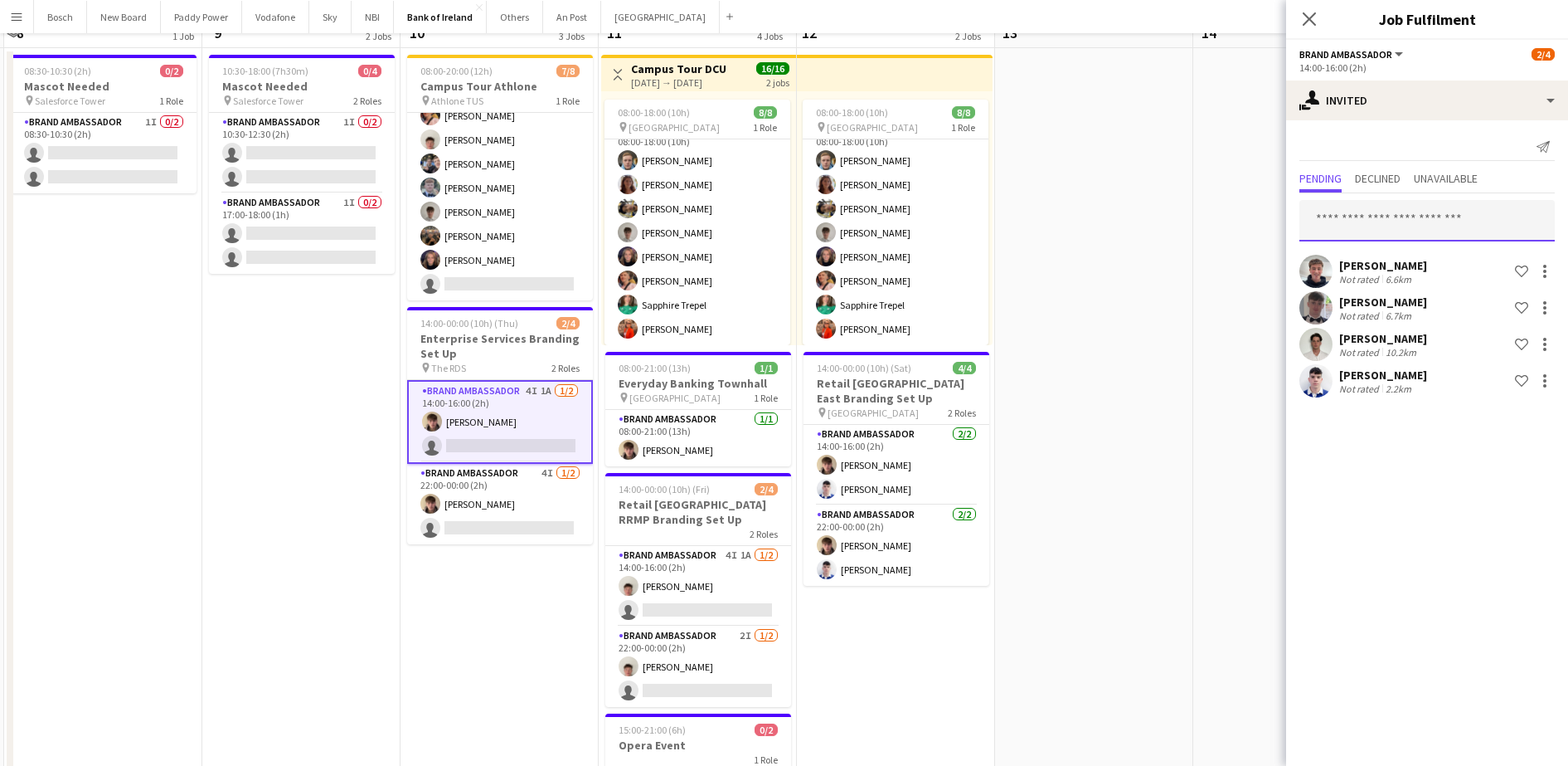
scroll to position [0, 0]
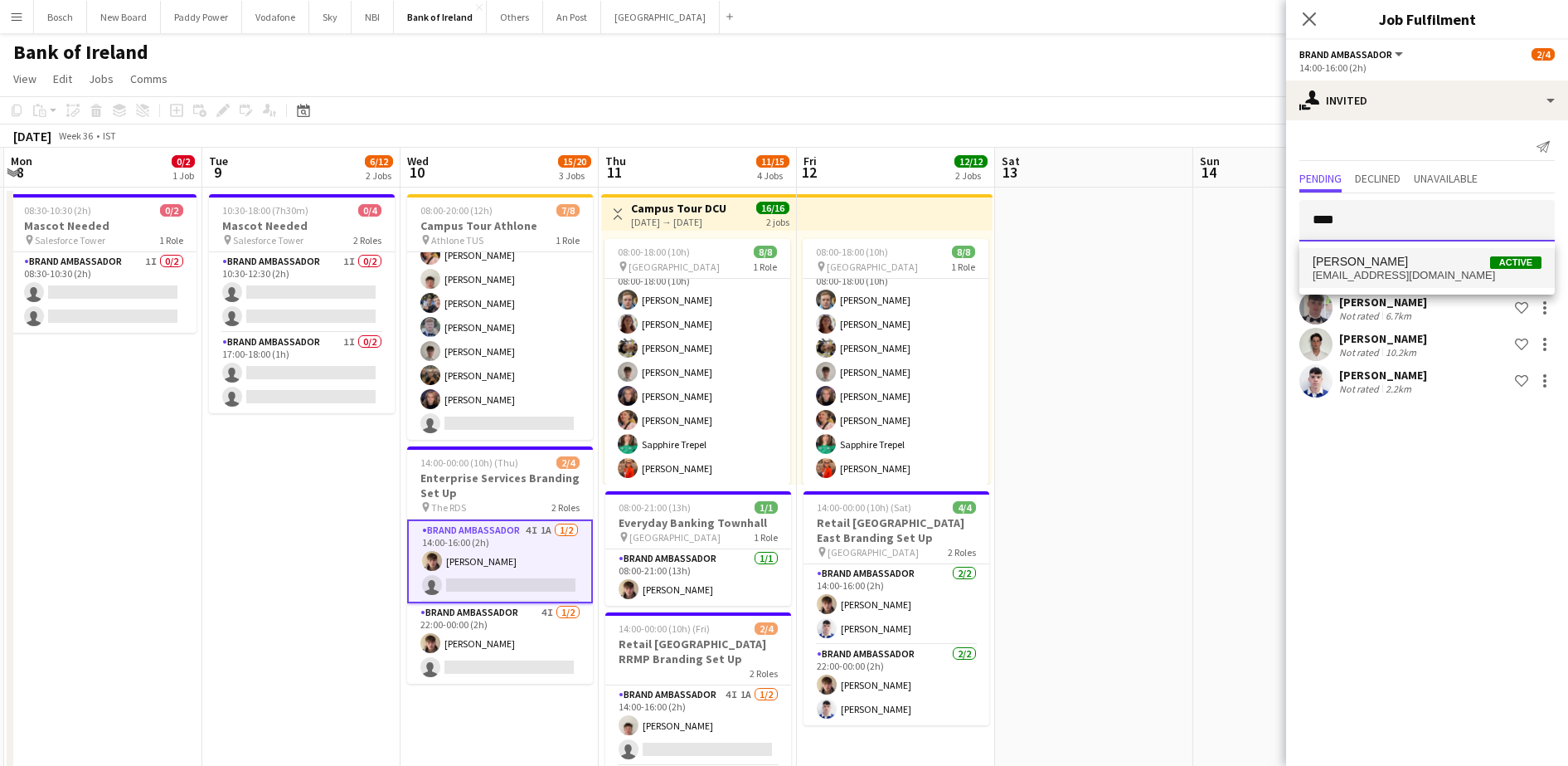
type input "****"
click at [1389, 280] on span "[EMAIL_ADDRESS][DOMAIN_NAME]" at bounding box center [1427, 275] width 229 height 13
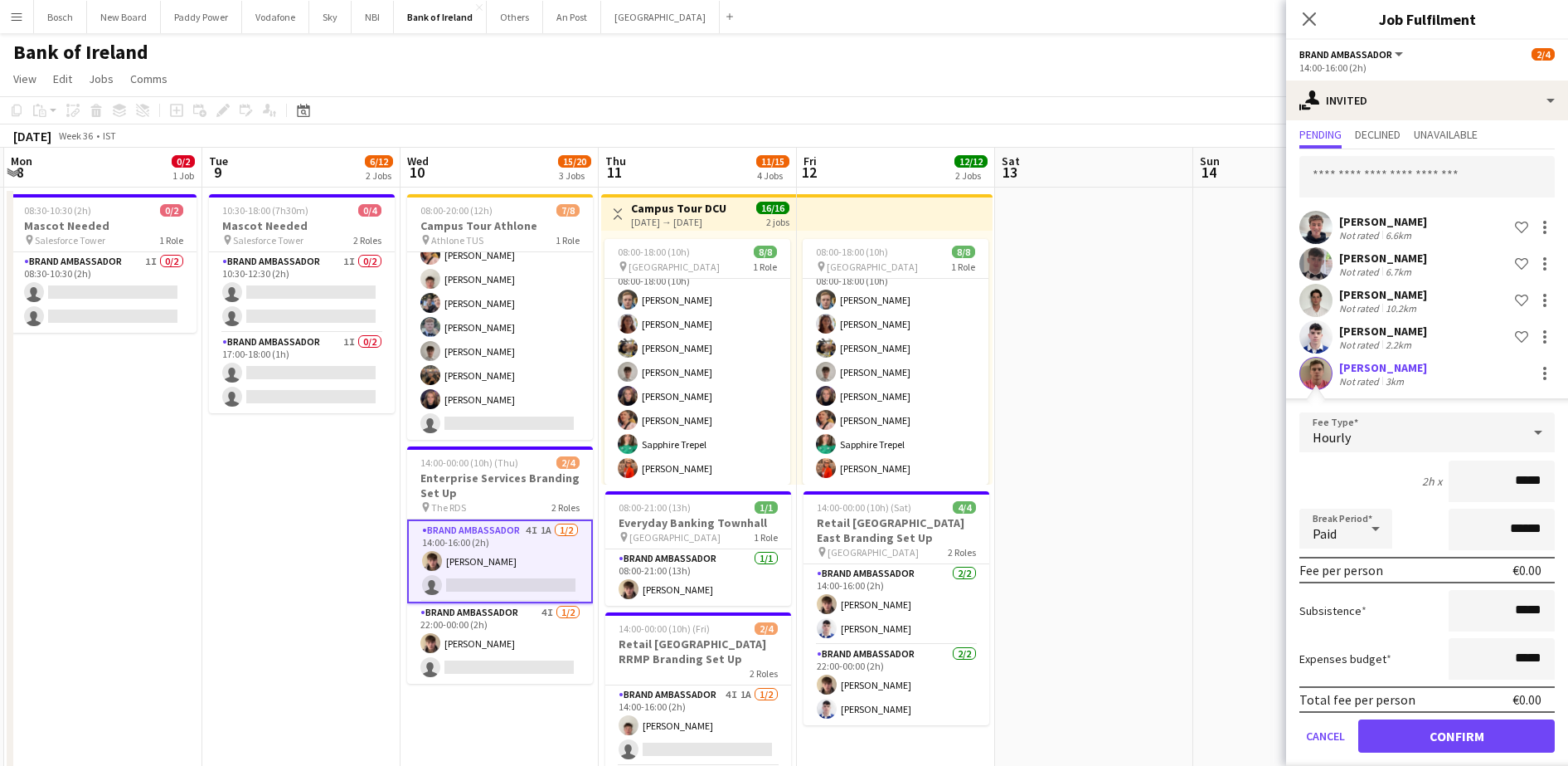
scroll to position [62, 0]
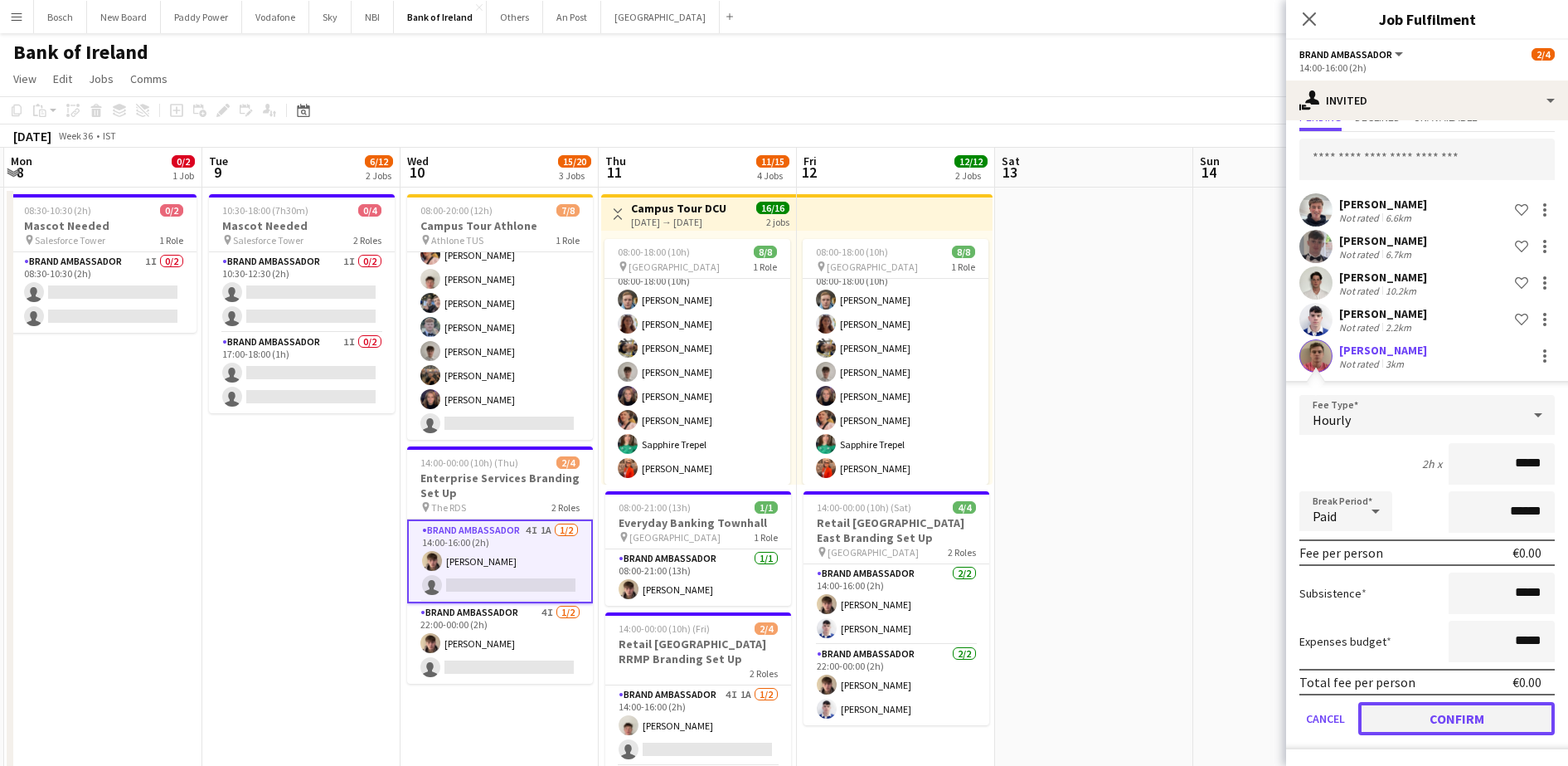
click at [1464, 715] on button "Confirm" at bounding box center [1457, 718] width 196 height 33
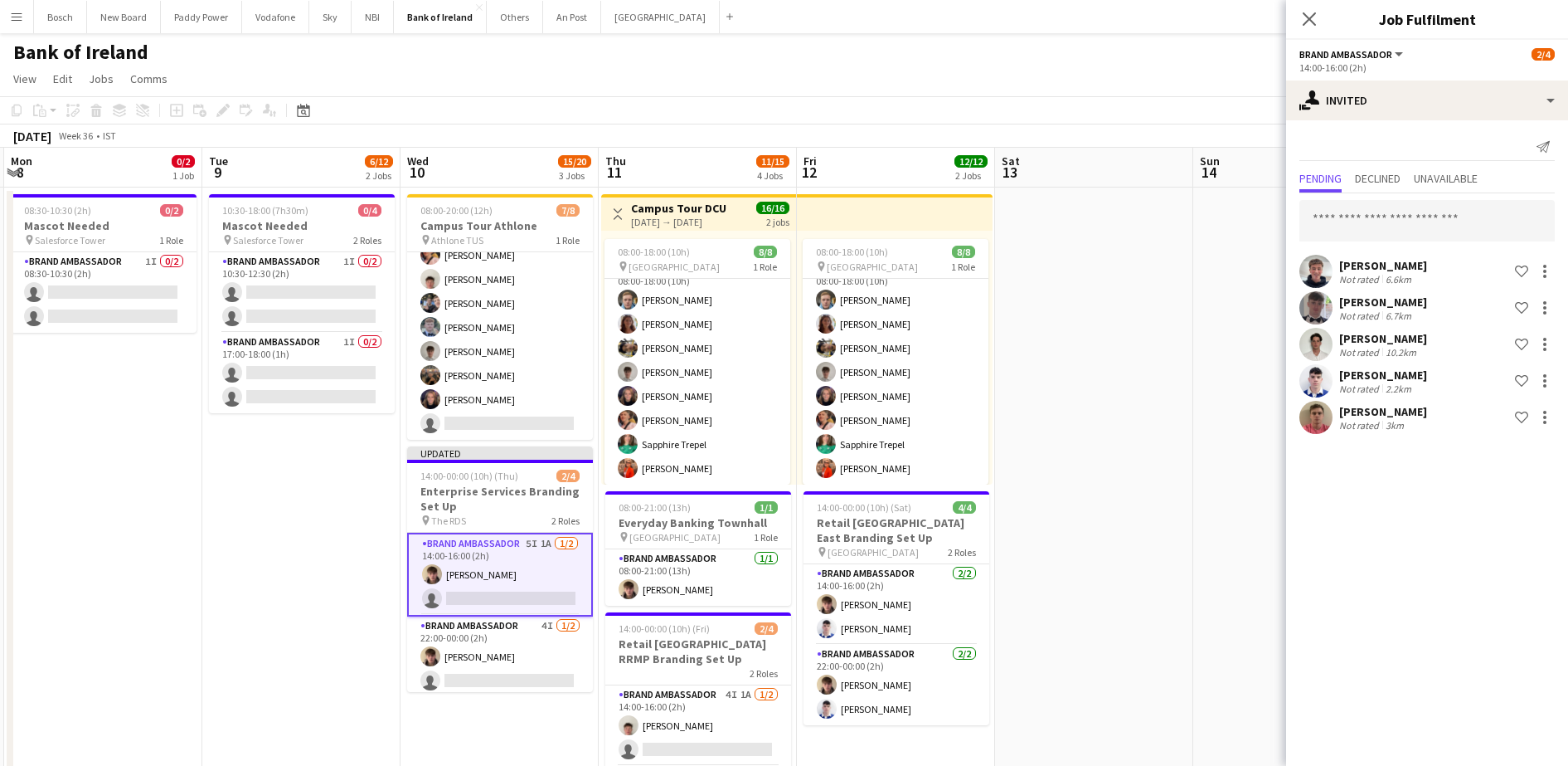
scroll to position [0, 0]
click at [501, 643] on app-card-role "Brand Ambassador 4I [DATE] 22:00-00:00 (2h) [PERSON_NAME] single-neutral-actions" at bounding box center [500, 656] width 185 height 80
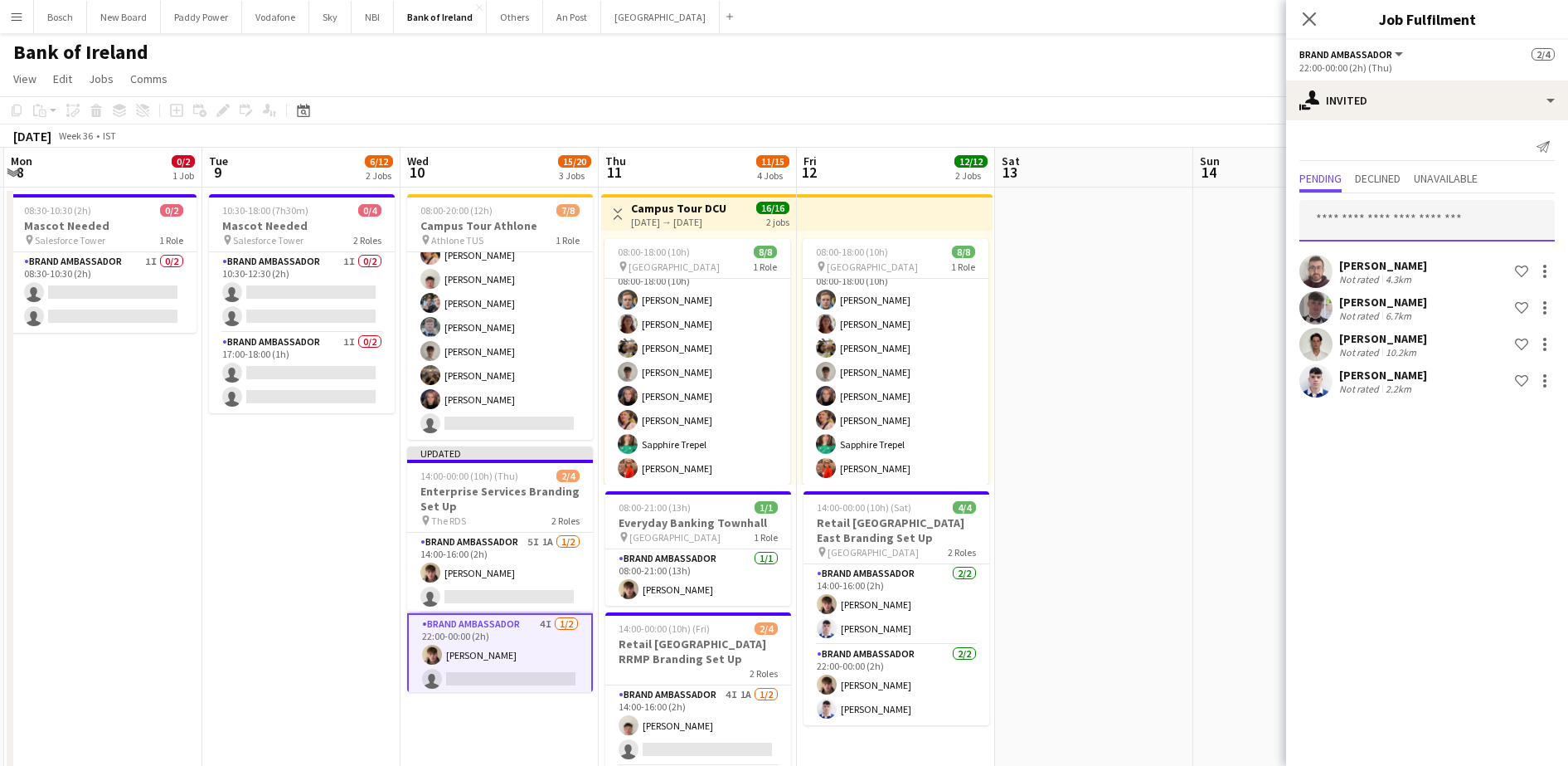
click at [1418, 202] on input "text" at bounding box center [1427, 220] width 256 height 42
type input "***"
click at [1408, 265] on span "[PERSON_NAME] Active" at bounding box center [1427, 262] width 229 height 14
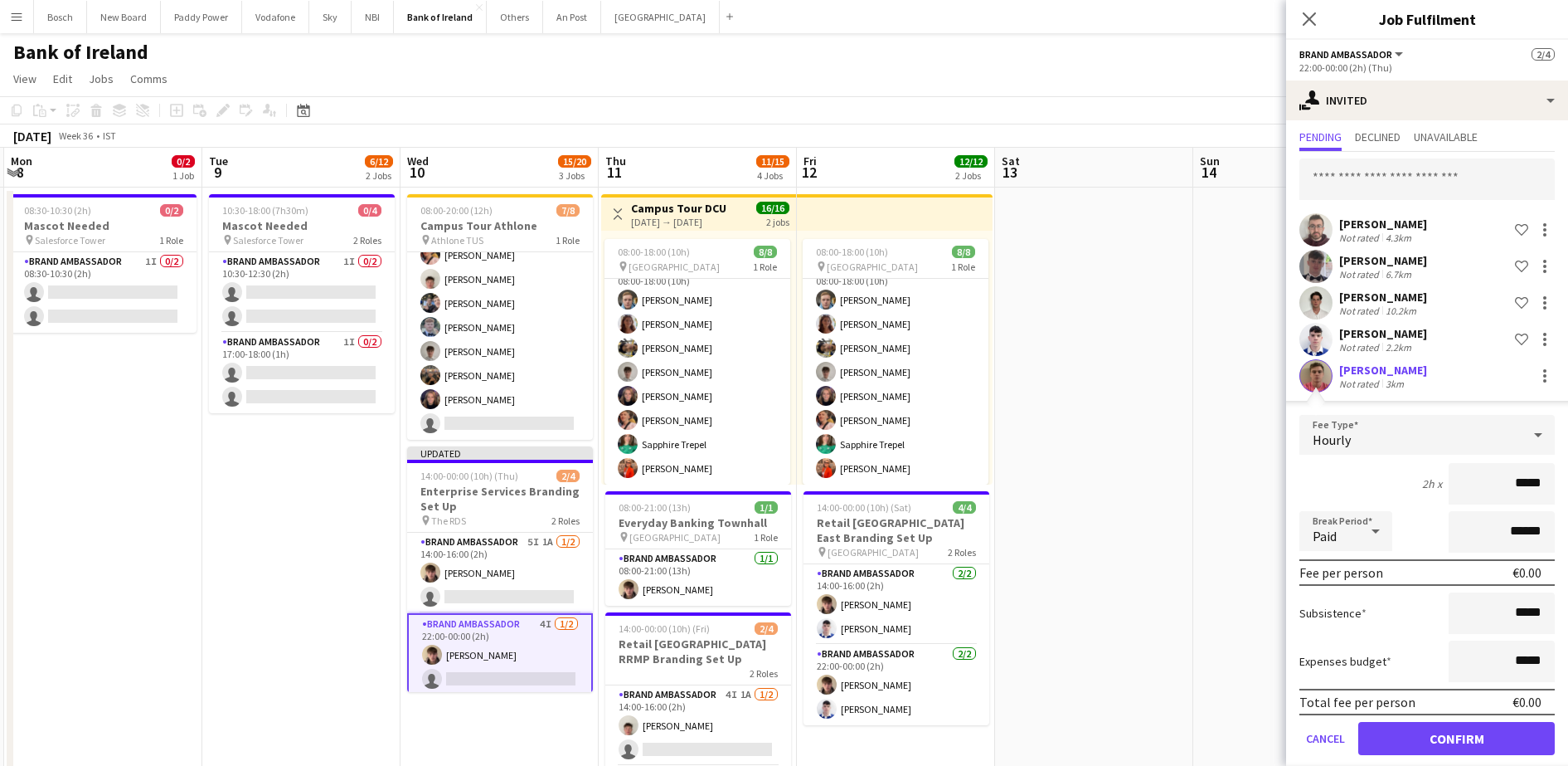
scroll to position [62, 0]
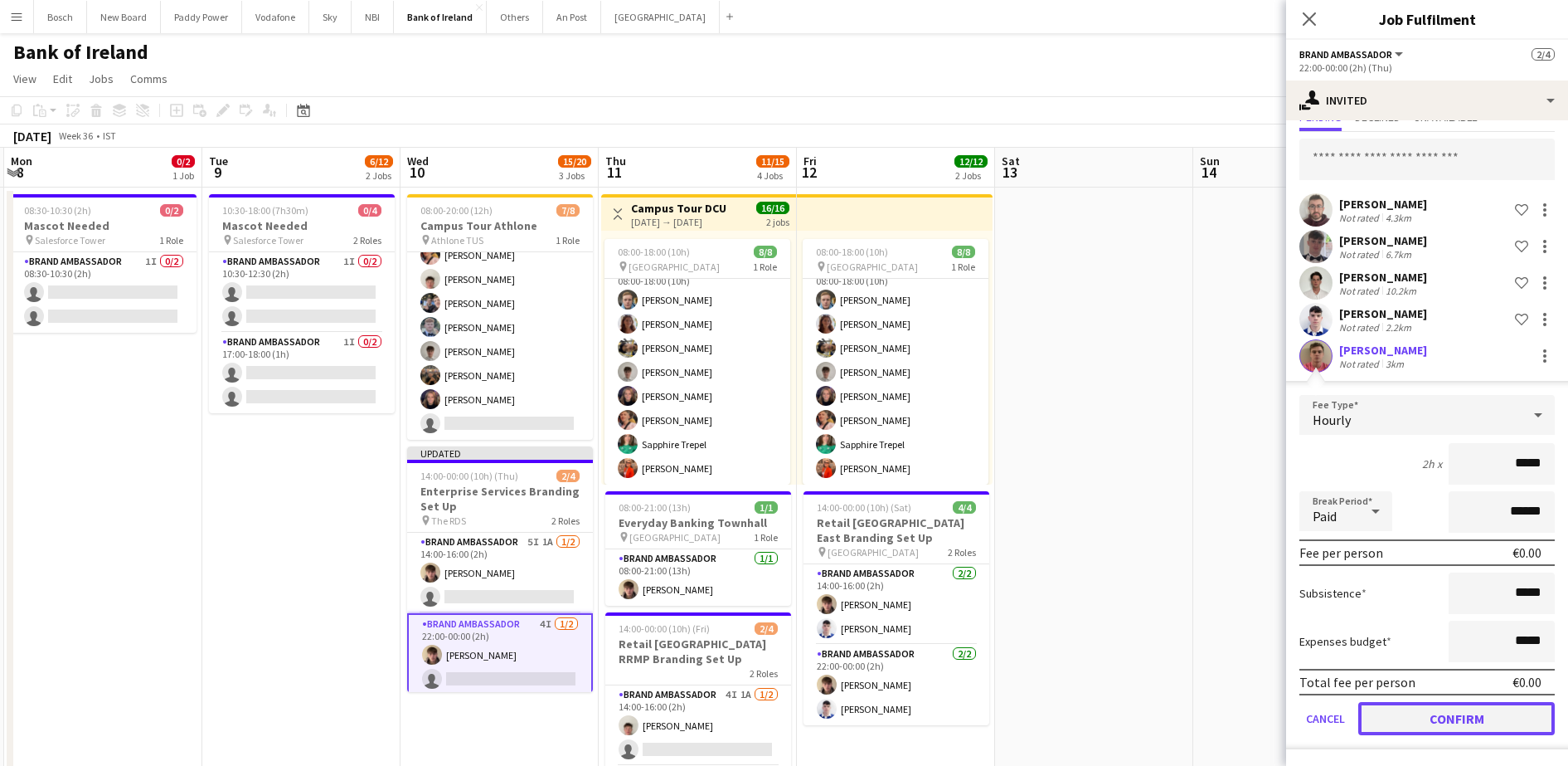
click at [1443, 723] on button "Confirm" at bounding box center [1457, 718] width 196 height 33
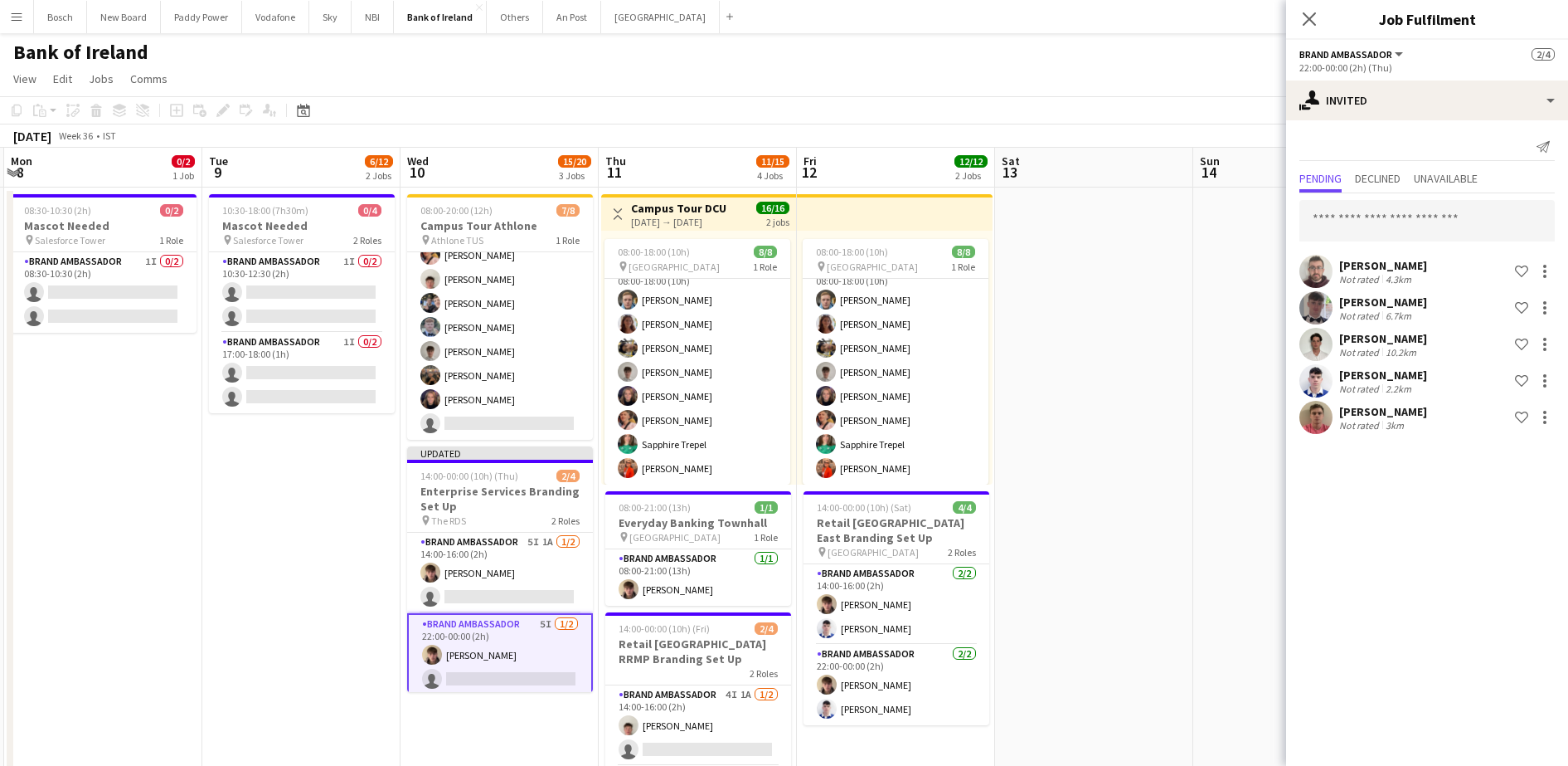
scroll to position [0, 0]
click at [1064, 12] on app-navbar "Menu Boards Boards Boards All jobs Status Workforce Workforce My Workforce Recr…" at bounding box center [784, 16] width 1568 height 33
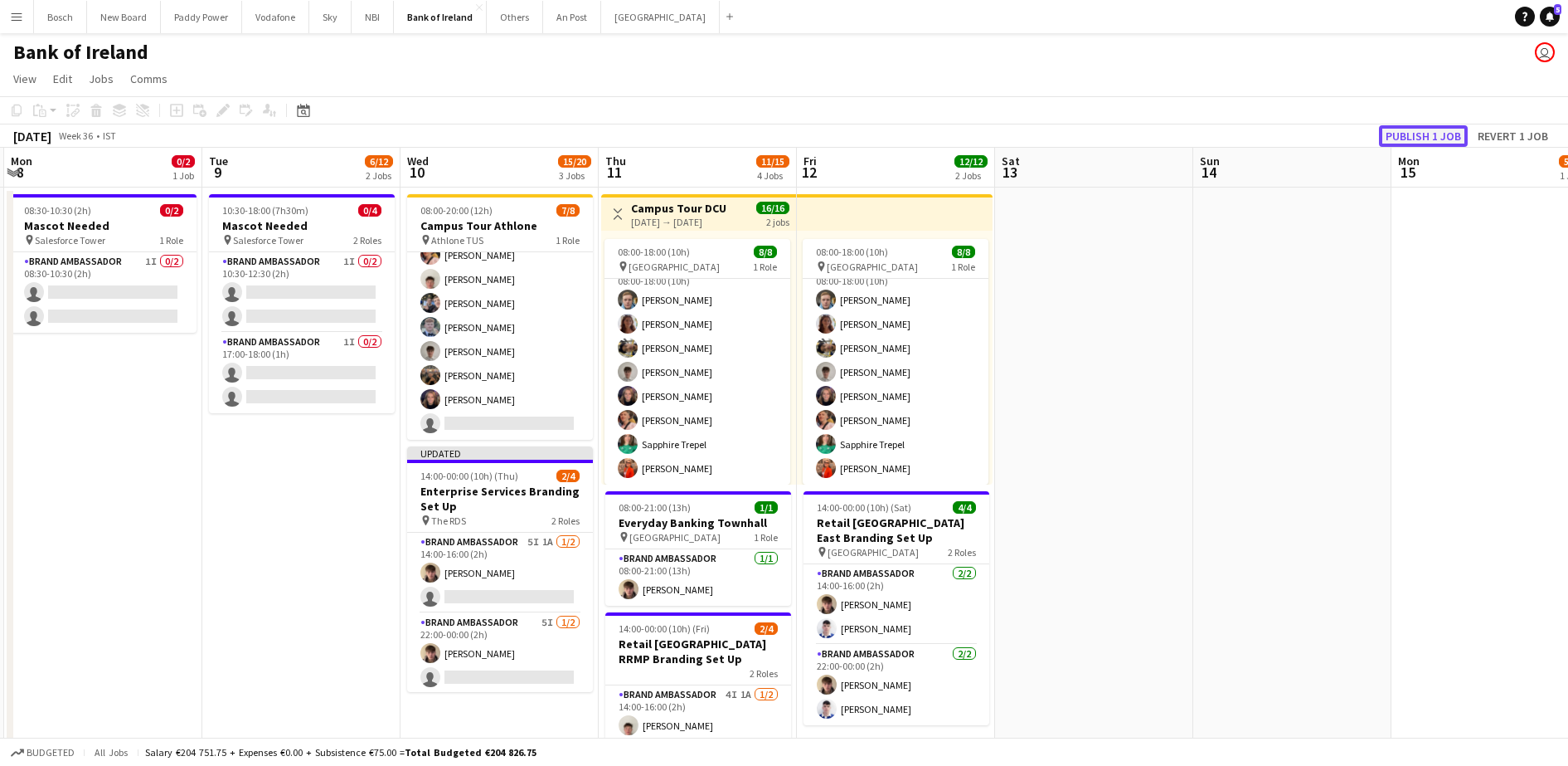
click at [1447, 128] on button "Publish 1 job" at bounding box center [1424, 136] width 89 height 21
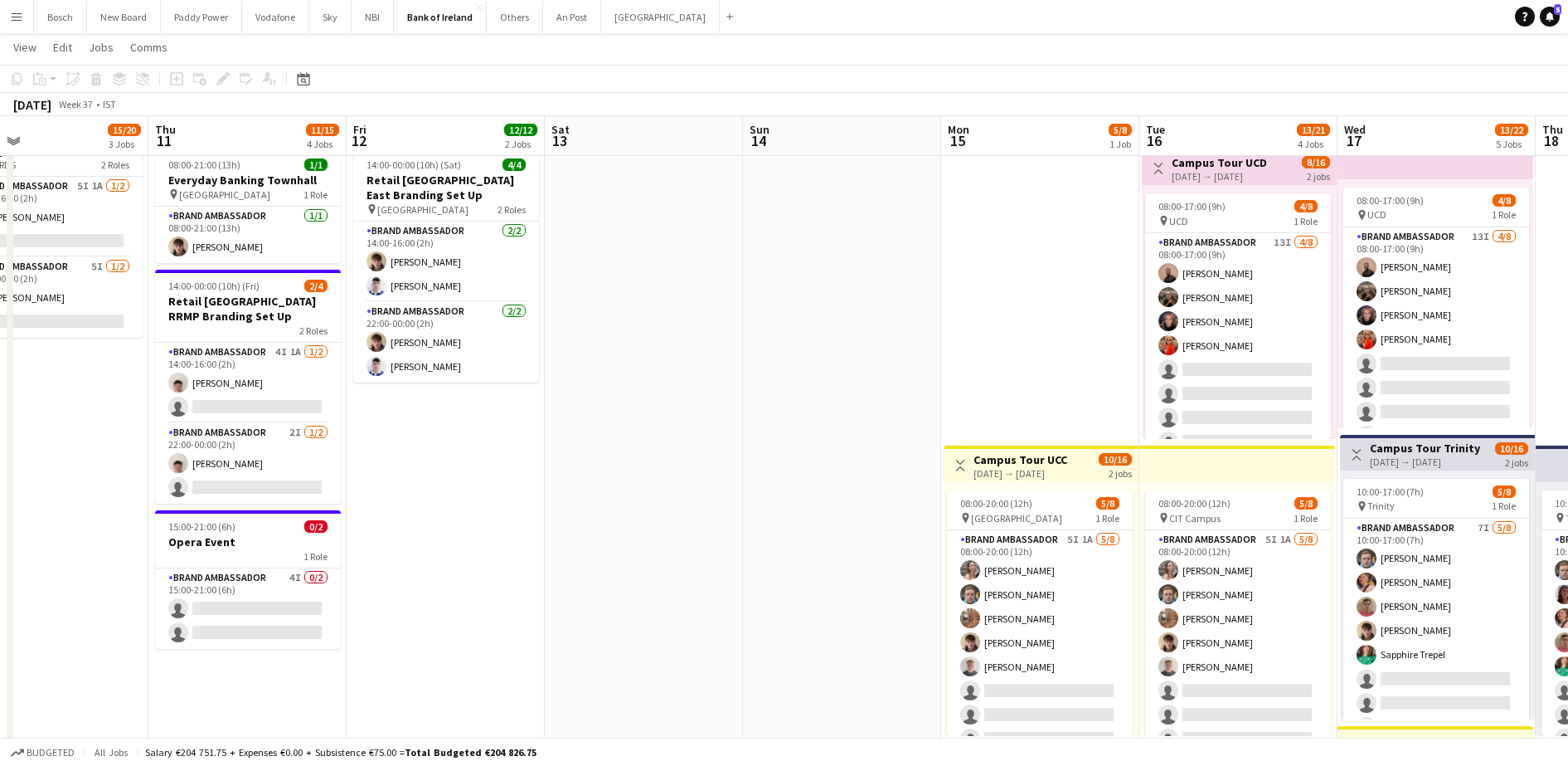
scroll to position [0, 644]
click at [251, 395] on app-card-role "Brand Ambassador 4I 1A [DATE] 14:00-16:00 (2h) [PERSON_NAME] single-neutral-act…" at bounding box center [249, 383] width 185 height 80
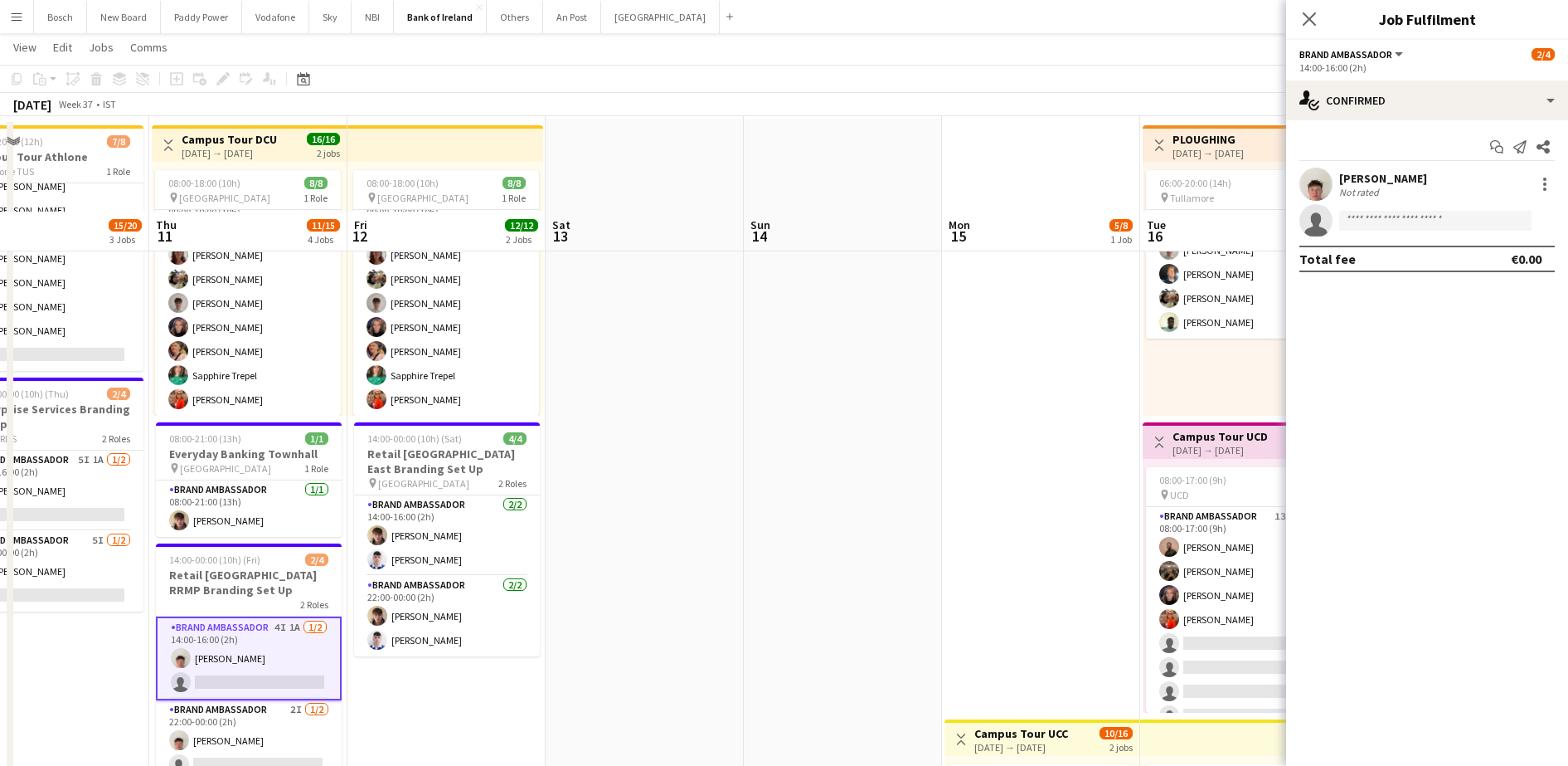
scroll to position [29, 0]
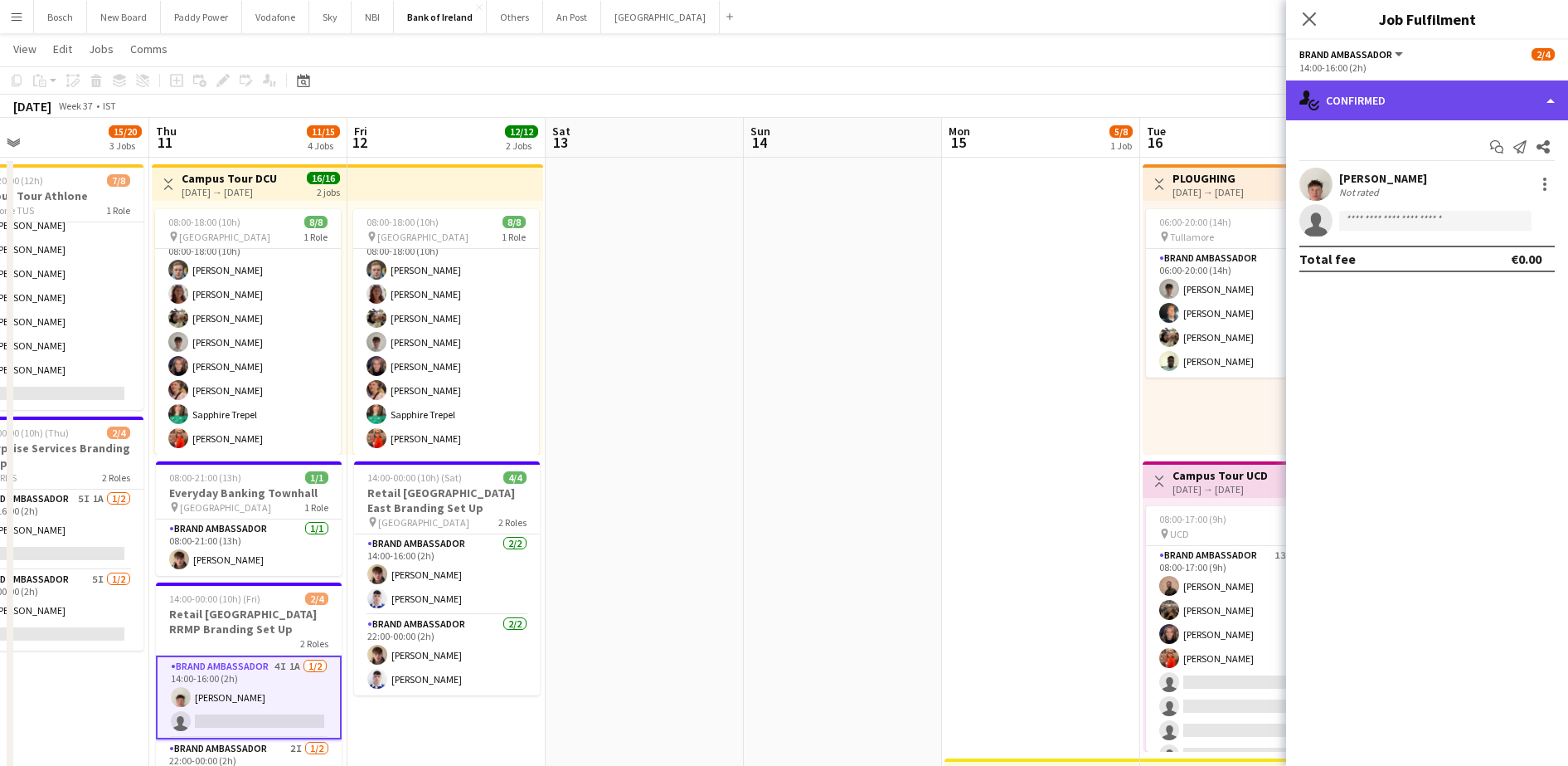
click at [1469, 103] on div "single-neutral-actions-check-2 Confirmed" at bounding box center [1427, 100] width 282 height 40
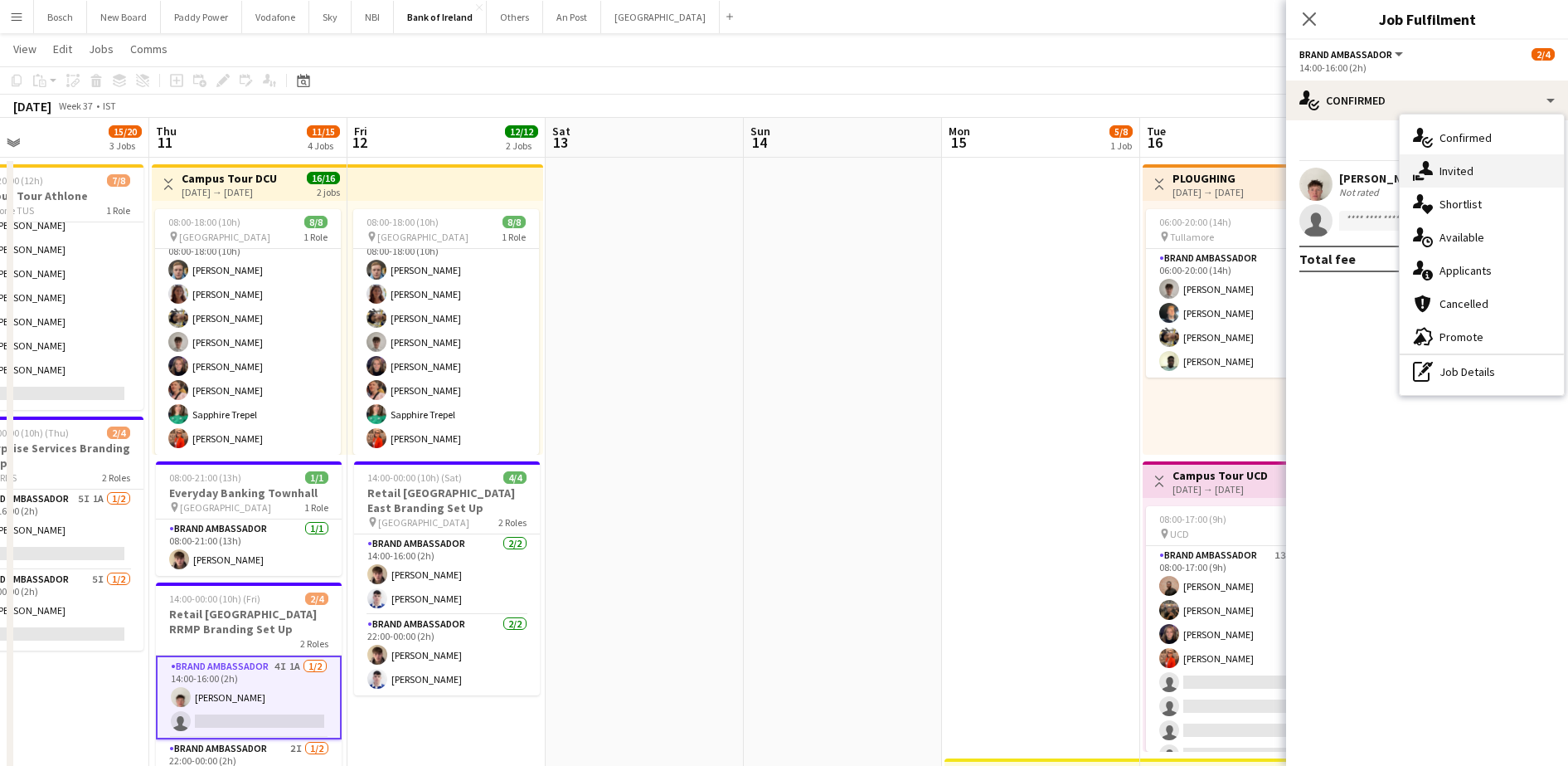
click at [1497, 171] on div "single-neutral-actions-share-1 Invited" at bounding box center [1482, 170] width 164 height 33
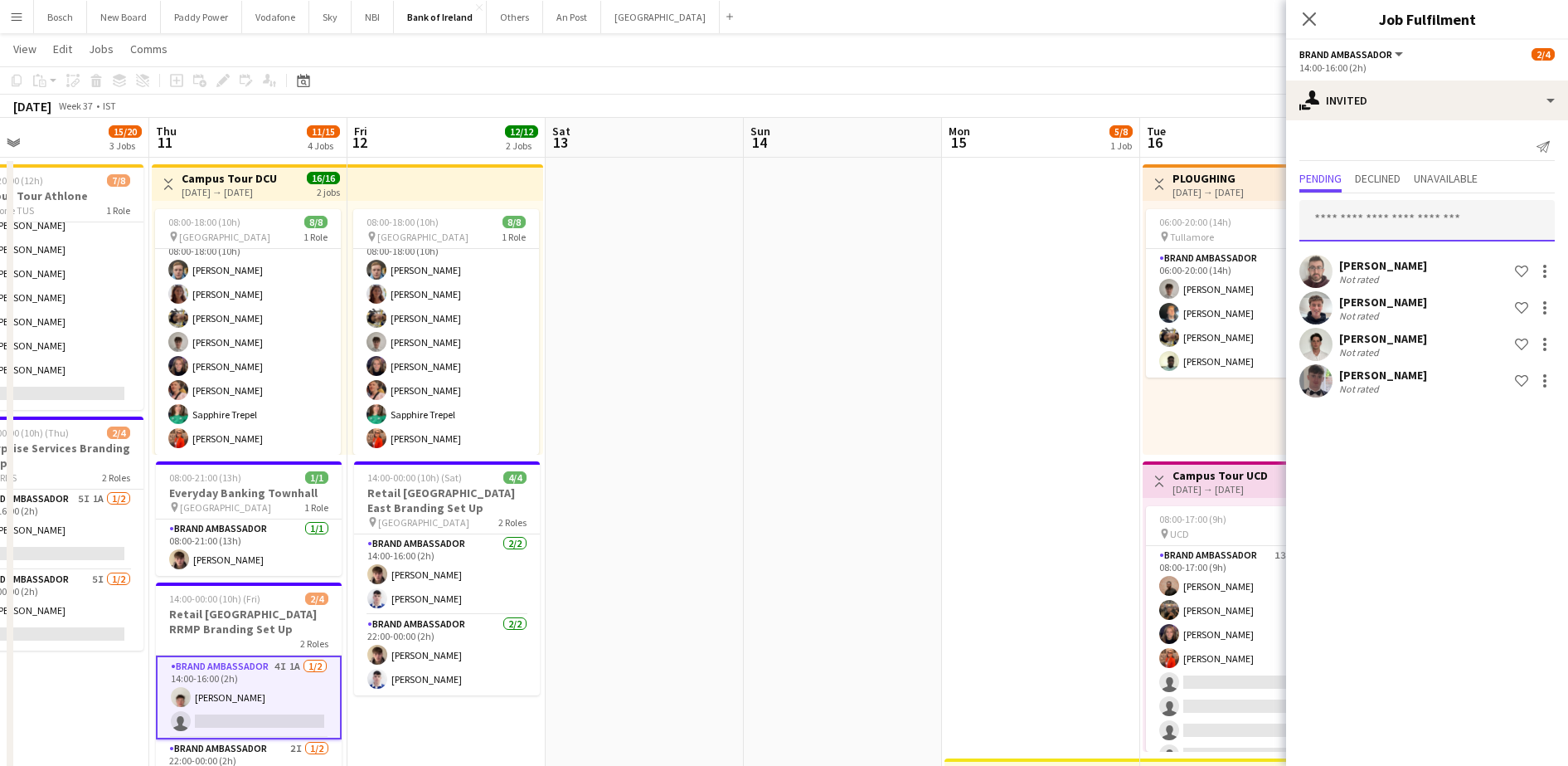
click at [1434, 227] on input "text" at bounding box center [1427, 220] width 256 height 42
type input "***"
click at [1419, 273] on span "[EMAIL_ADDRESS][DOMAIN_NAME]" at bounding box center [1427, 275] width 229 height 13
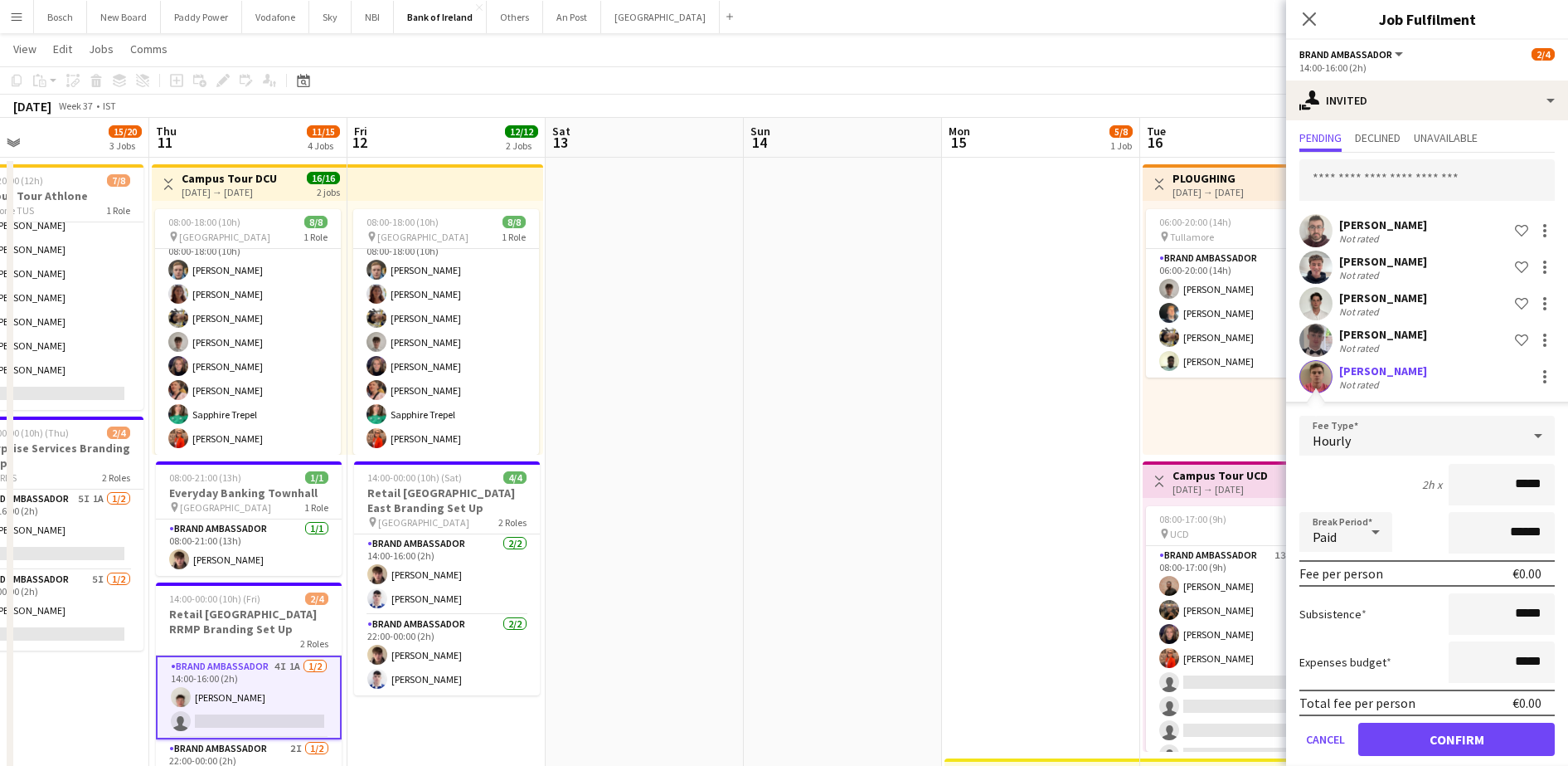
scroll to position [62, 0]
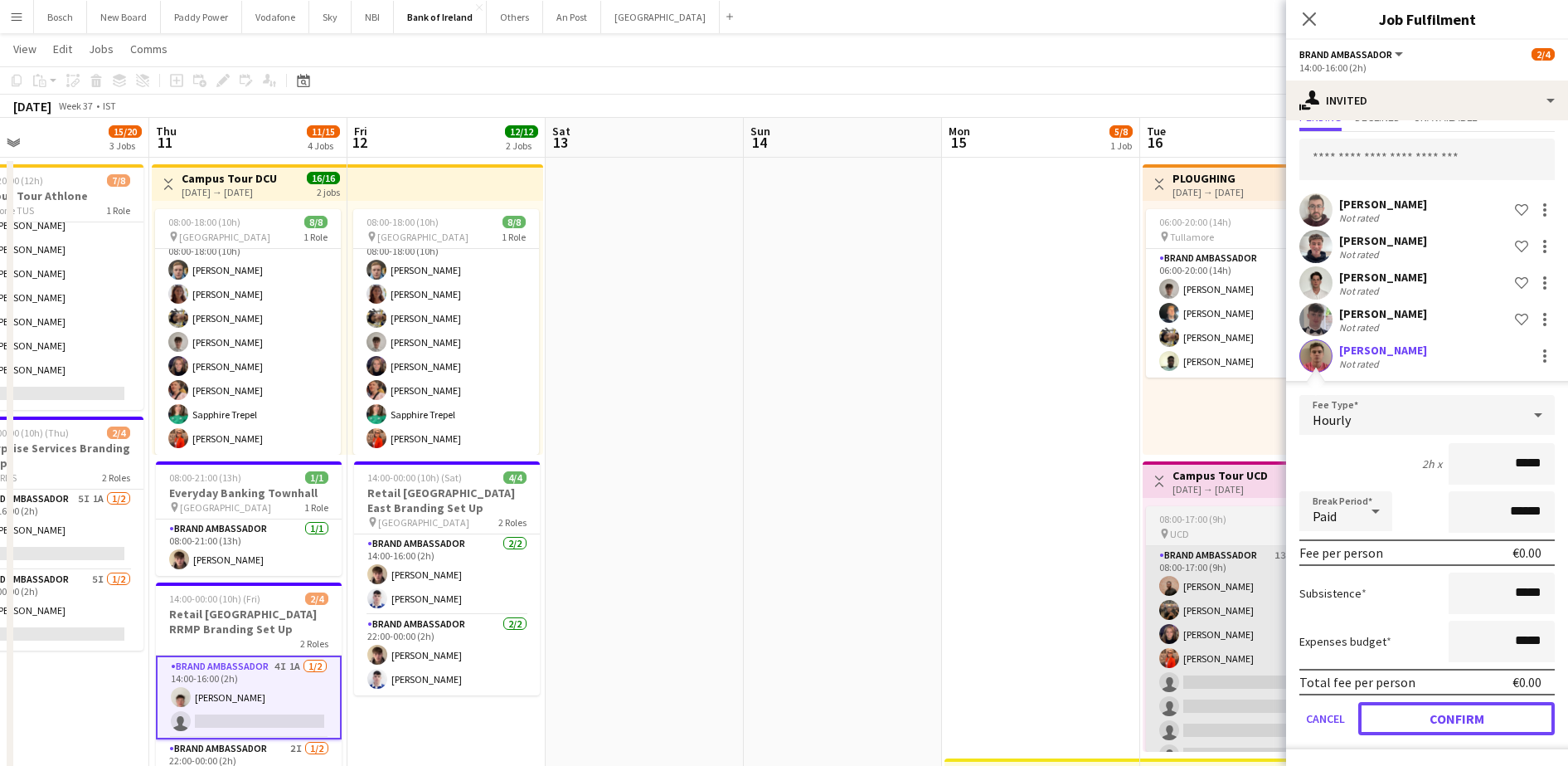
drag, startPoint x: 1452, startPoint y: 720, endPoint x: 1225, endPoint y: 713, distance: 227.1
click at [1453, 720] on button "Confirm" at bounding box center [1457, 718] width 196 height 33
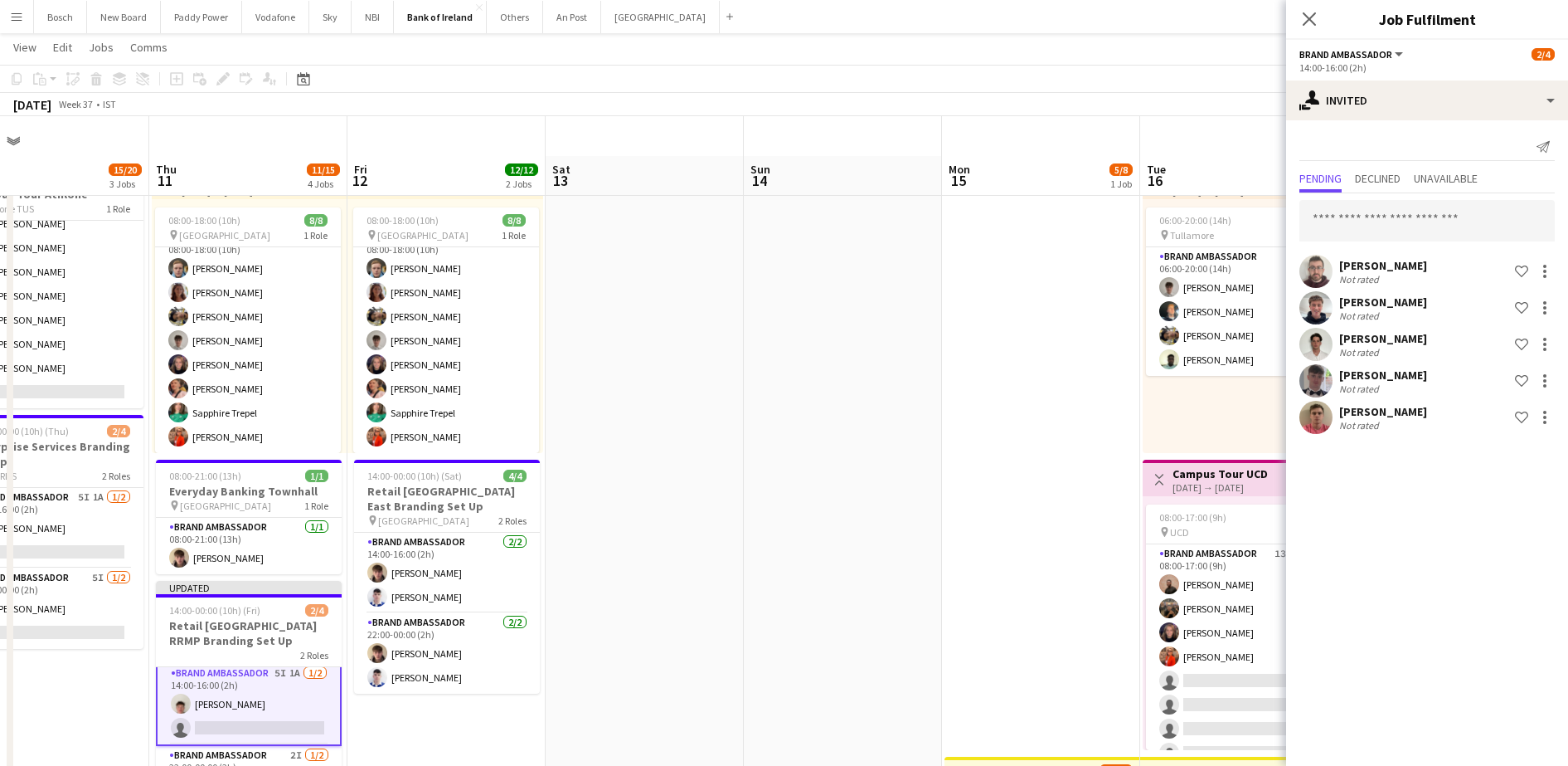
scroll to position [341, 0]
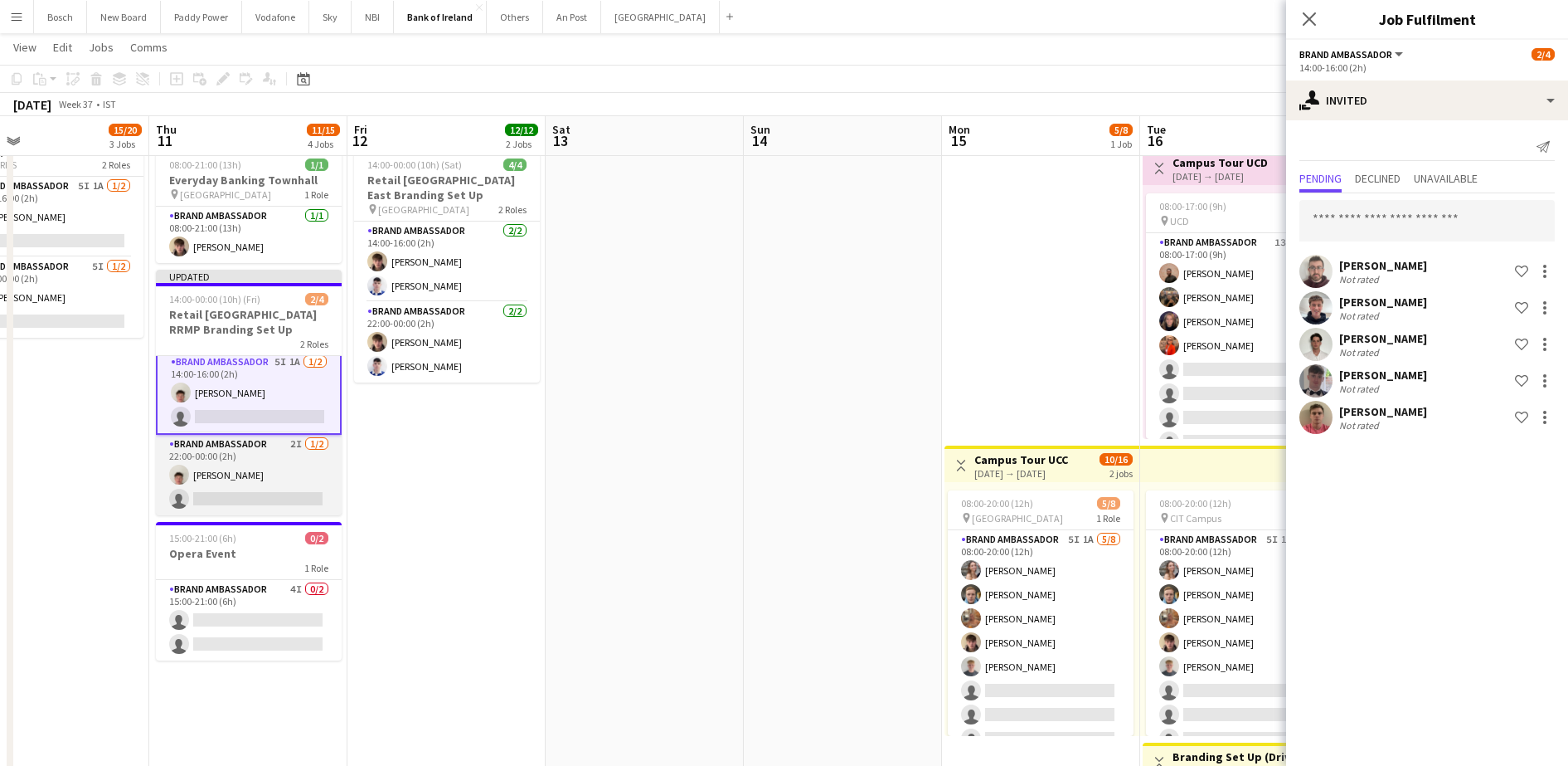
click at [243, 482] on app-card-role "Brand Ambassador 2I [DATE] 22:00-00:00 (2h) [PERSON_NAME] single-neutral-actions" at bounding box center [249, 474] width 185 height 80
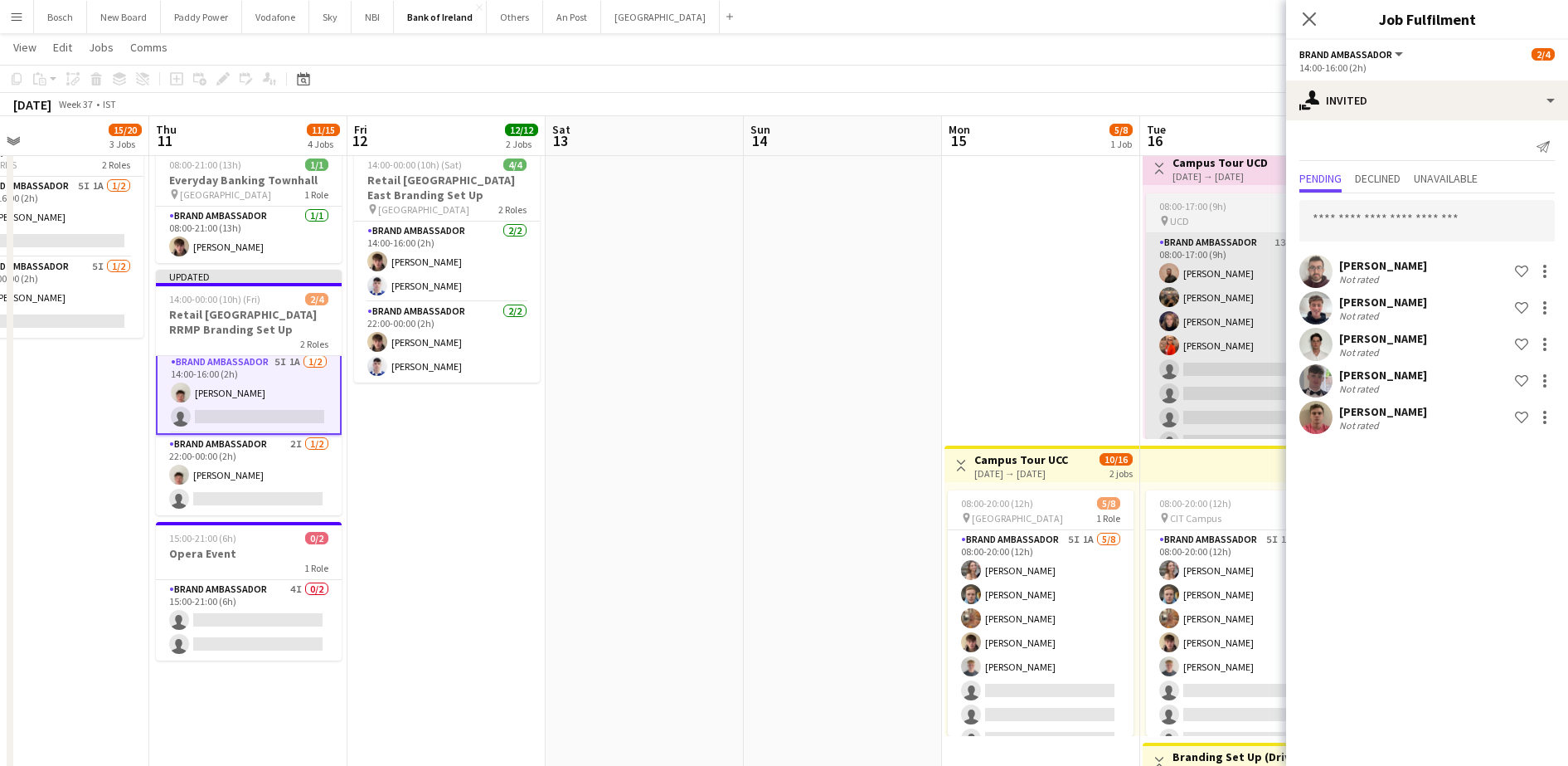
scroll to position [4, 0]
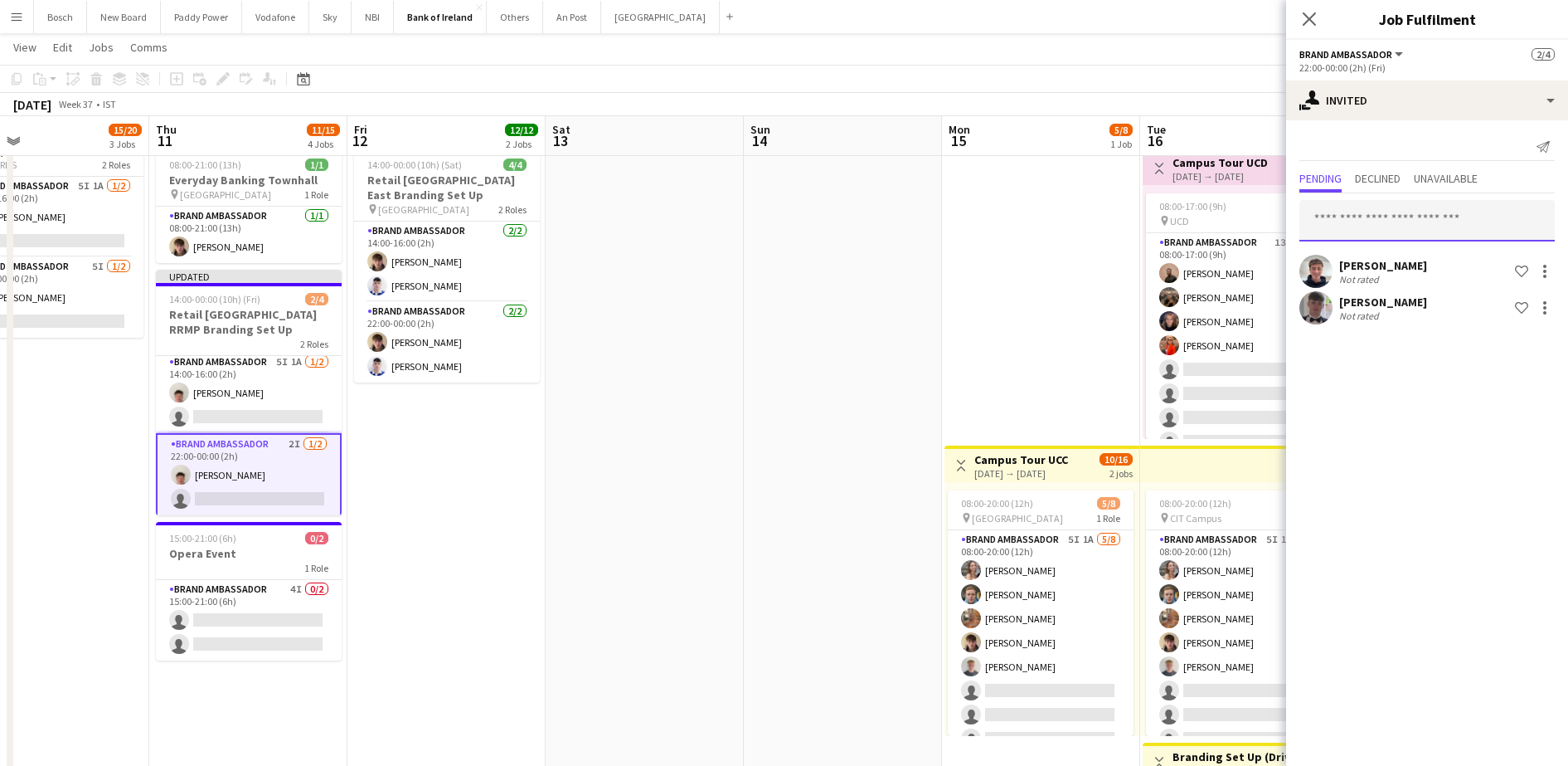
click at [1441, 211] on input "text" at bounding box center [1427, 220] width 256 height 42
type input "***"
click at [1446, 282] on mat-option "[PERSON_NAME] Active [EMAIL_ADDRESS][DOMAIN_NAME]" at bounding box center [1427, 268] width 256 height 40
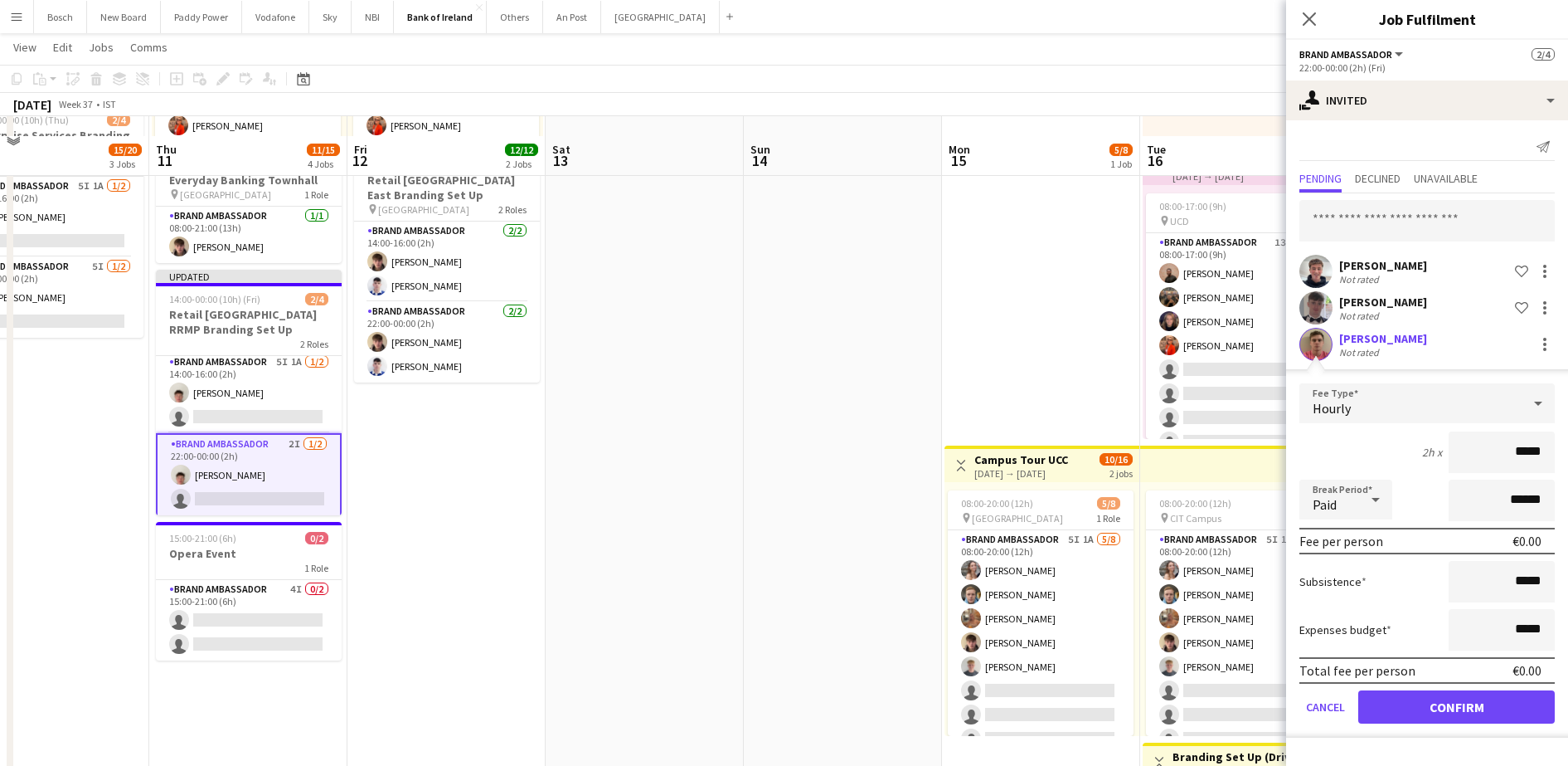
scroll to position [548, 0]
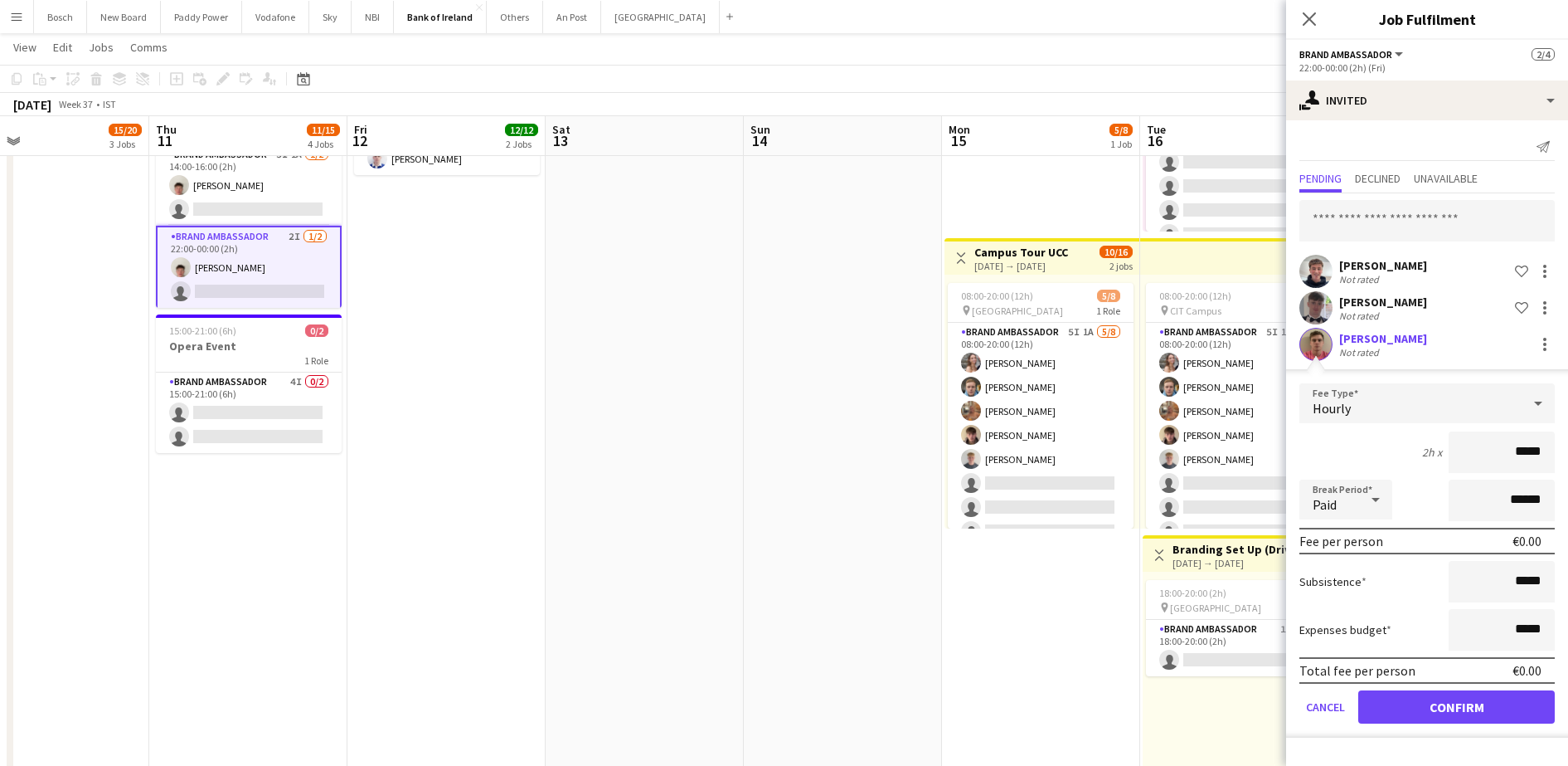
click at [1479, 681] on div "Total fee per person €0.00" at bounding box center [1427, 671] width 256 height 27
click at [1472, 707] on button "Confirm" at bounding box center [1457, 706] width 196 height 33
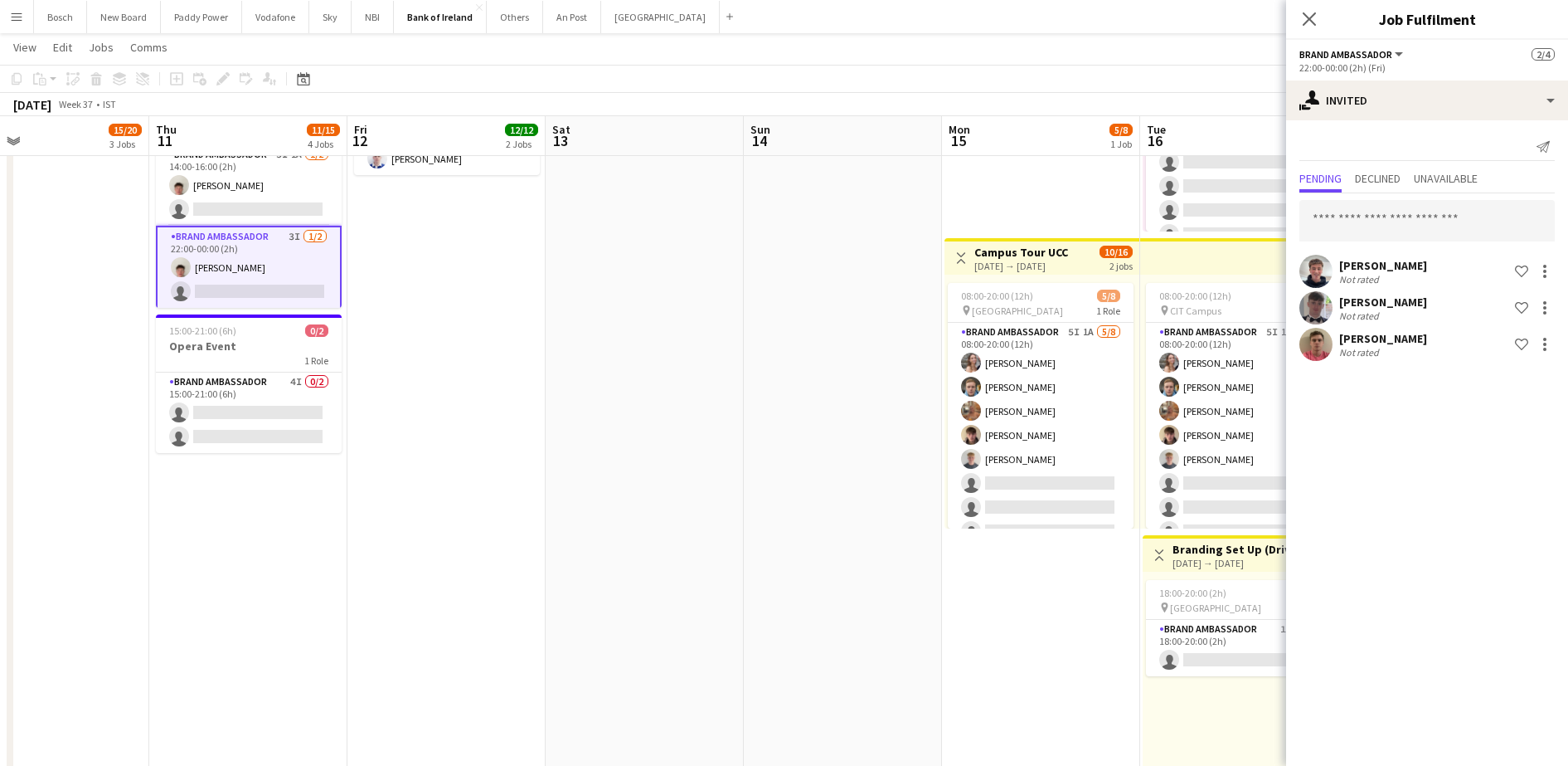
click at [1160, 54] on app-page-menu "View Day view expanded Day view collapsed Month view Date picker Jump to [DATE]…" at bounding box center [784, 48] width 1568 height 31
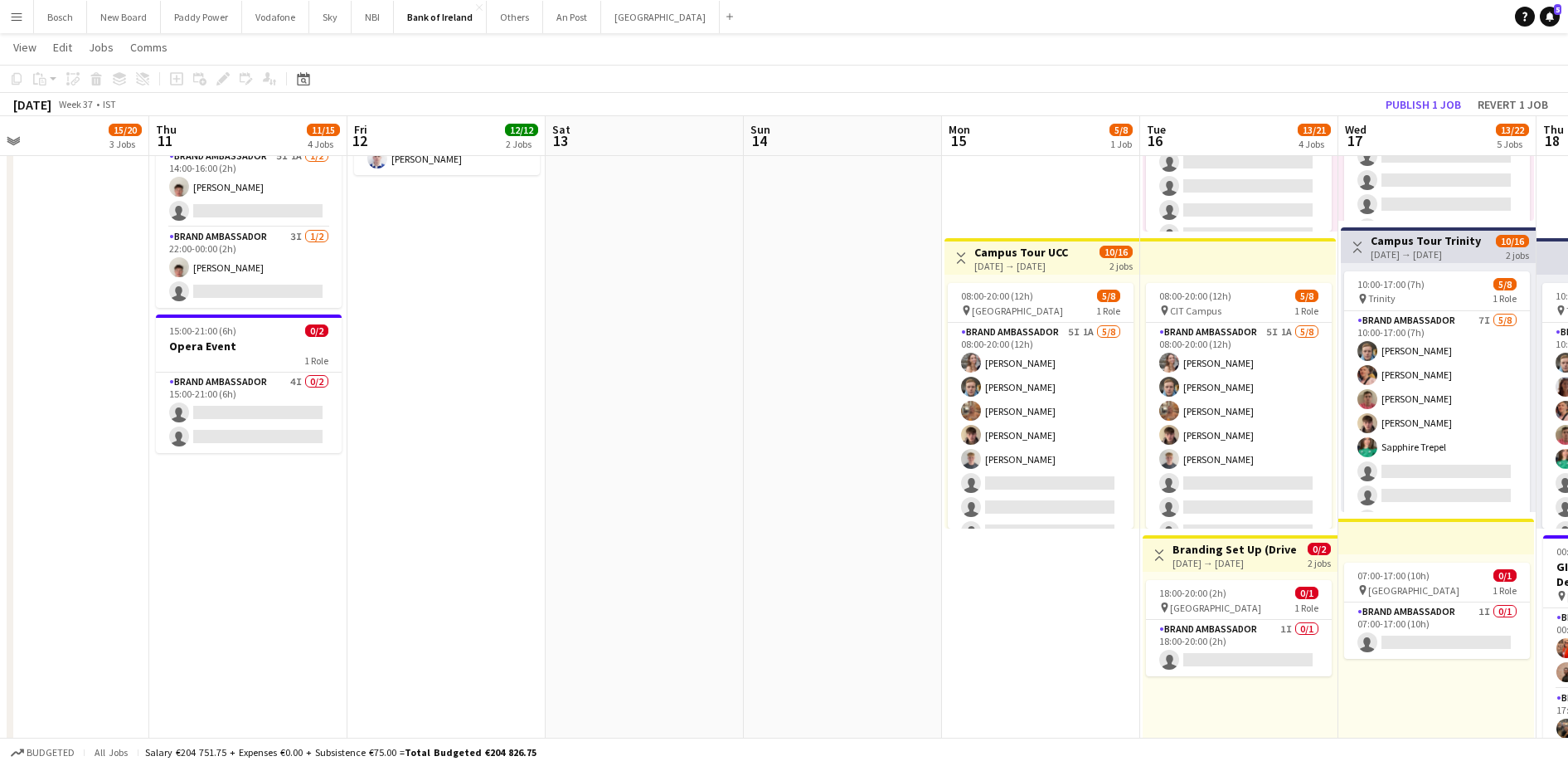
scroll to position [2, 0]
click at [1458, 101] on button "Publish 1 job" at bounding box center [1424, 104] width 89 height 21
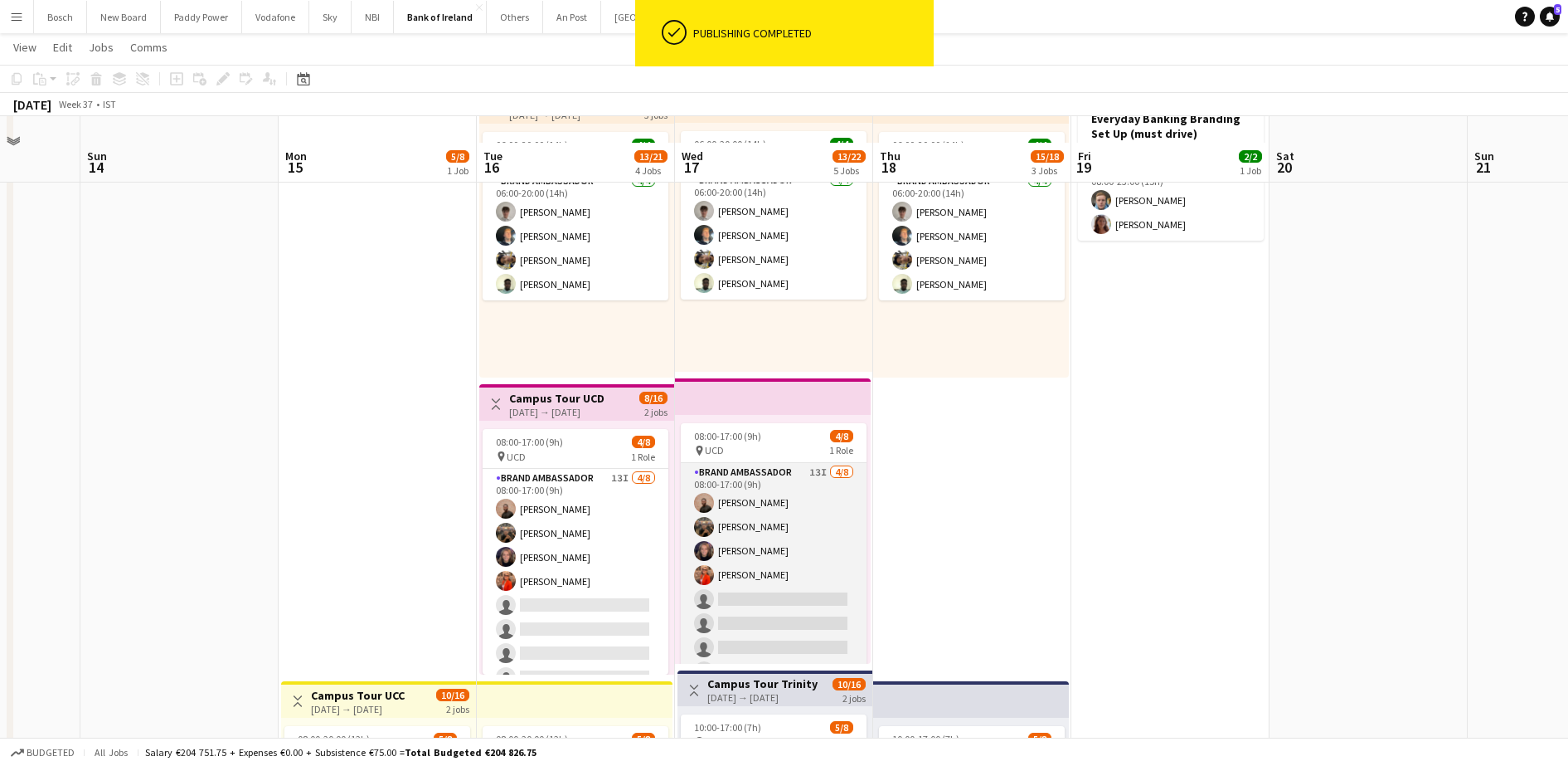
scroll to position [0, 0]
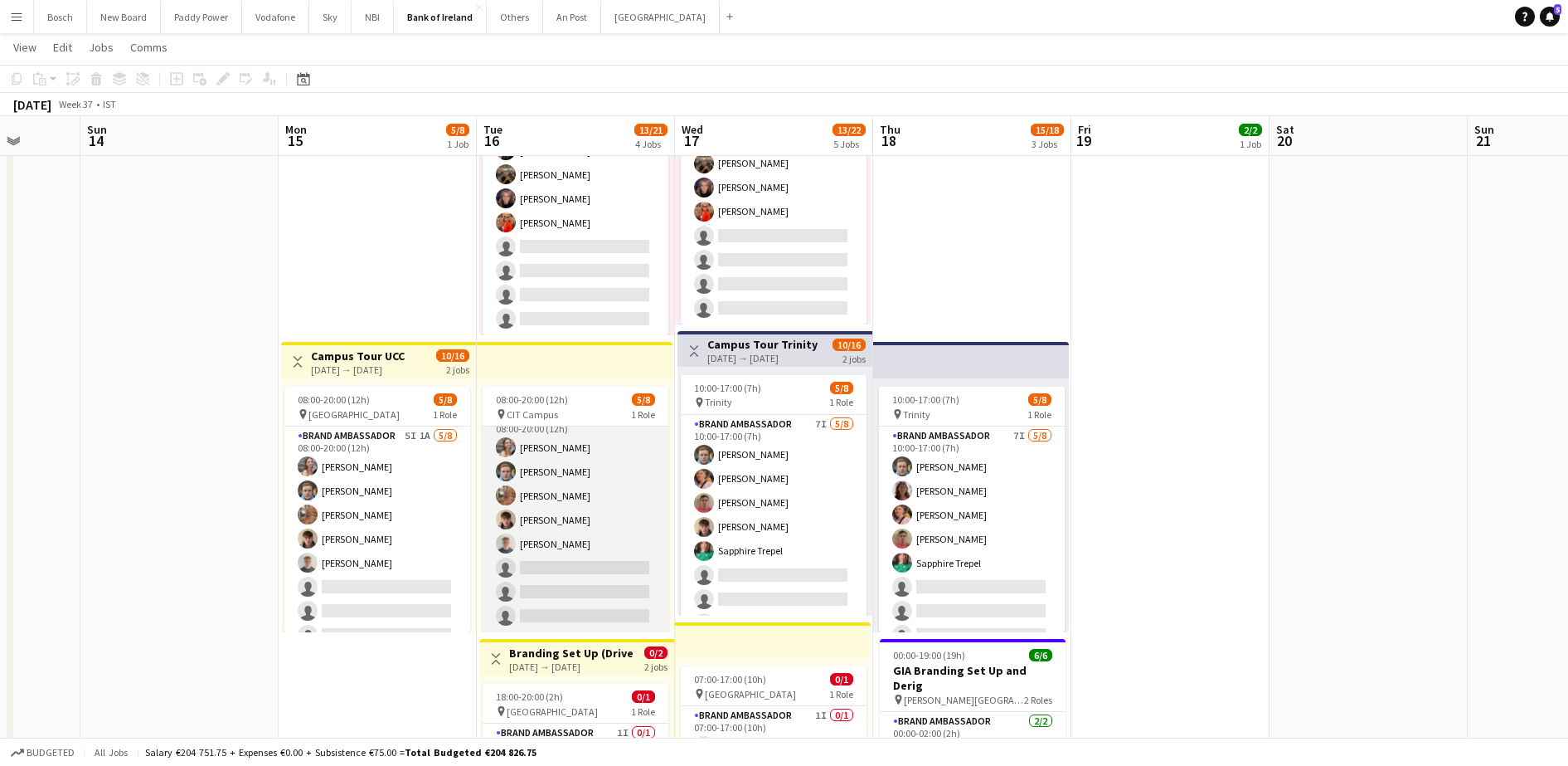
click at [548, 517] on app-card-role "Brand Ambassador 5I 1A [DATE] 08:00-20:00 (12h) [PERSON_NAME] [PERSON_NAME] [PE…" at bounding box center [575, 520] width 185 height 225
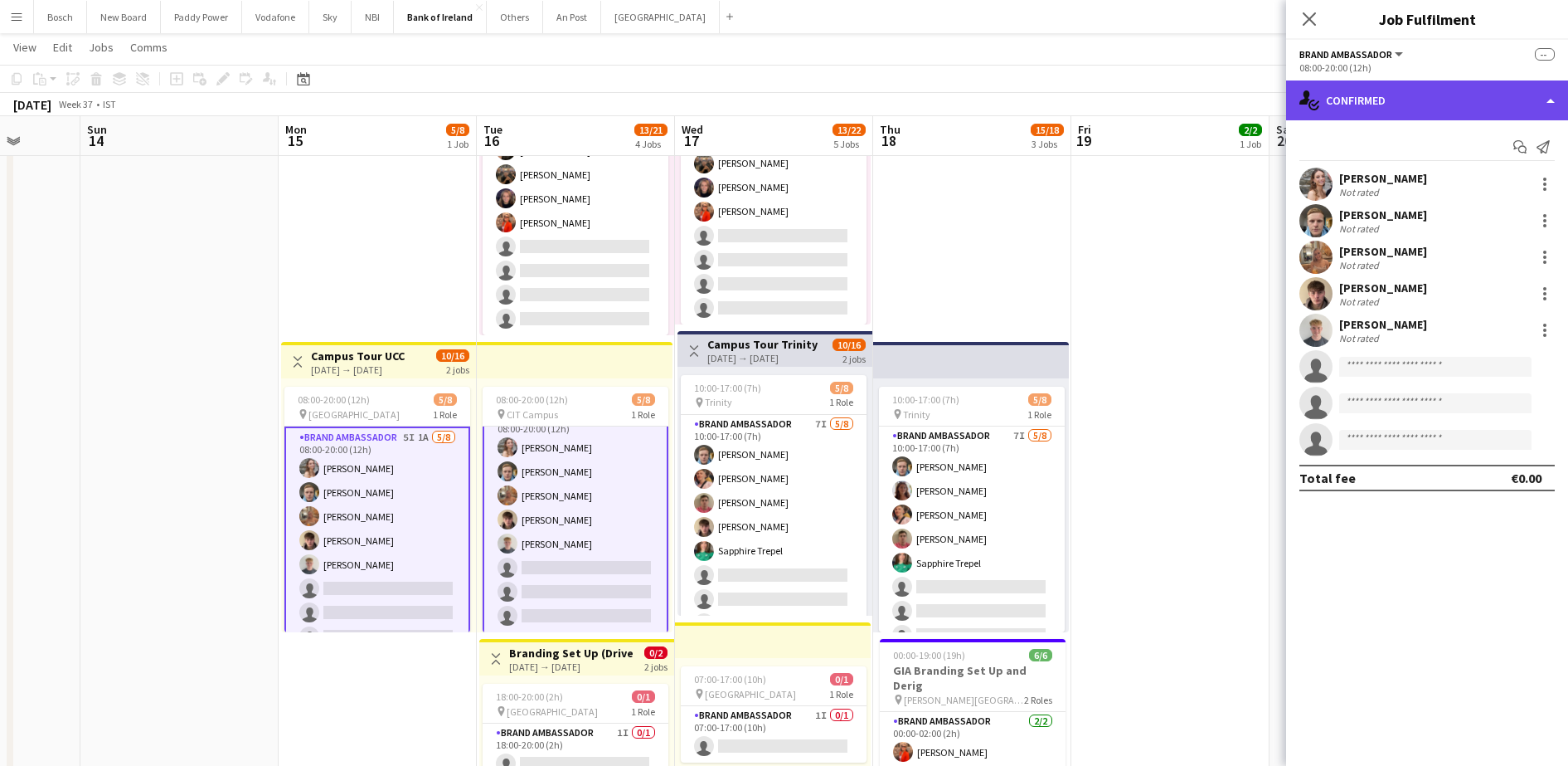
click at [1385, 101] on div "single-neutral-actions-check-2 Confirmed" at bounding box center [1427, 100] width 282 height 40
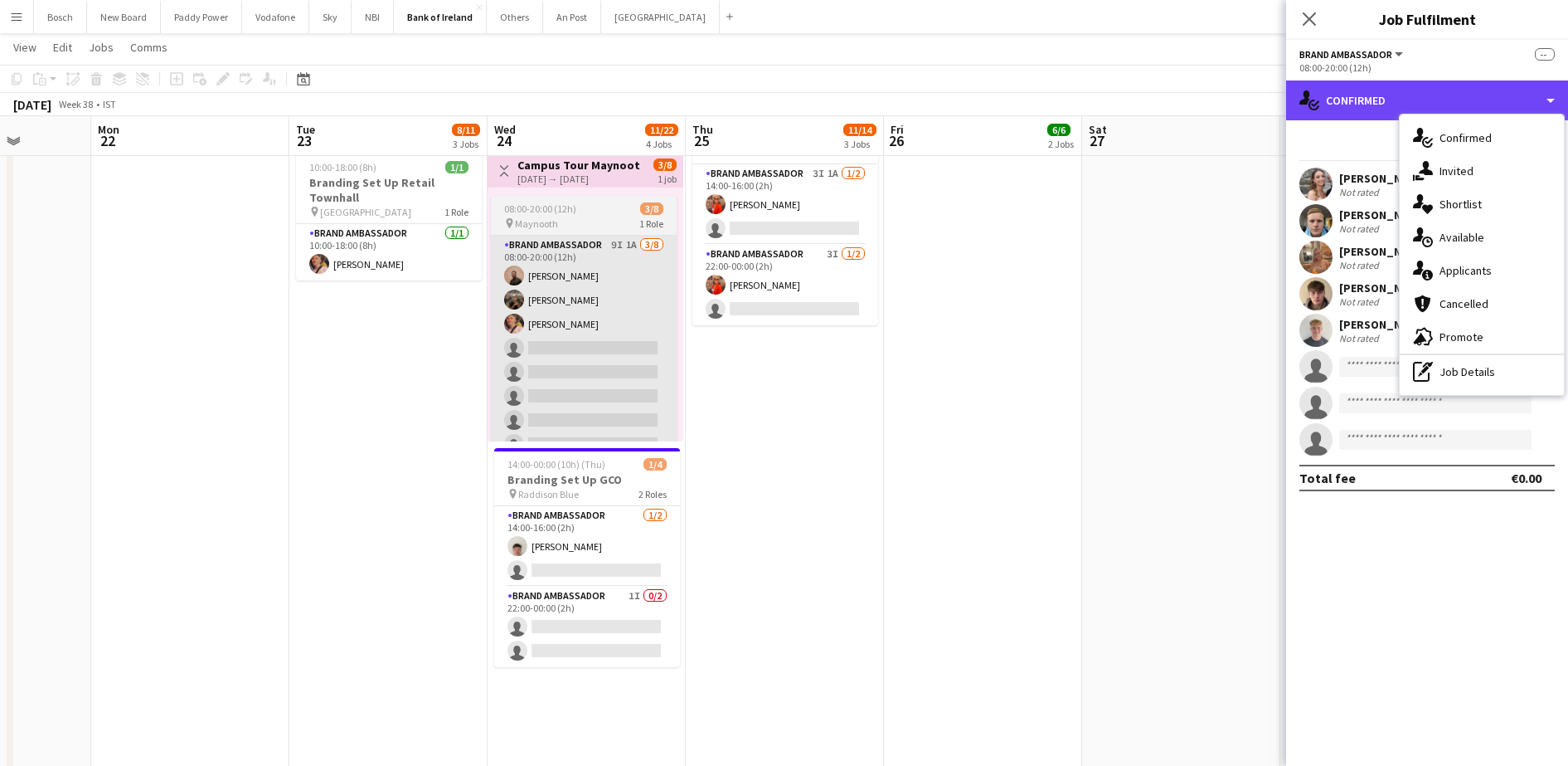
scroll to position [0, 505]
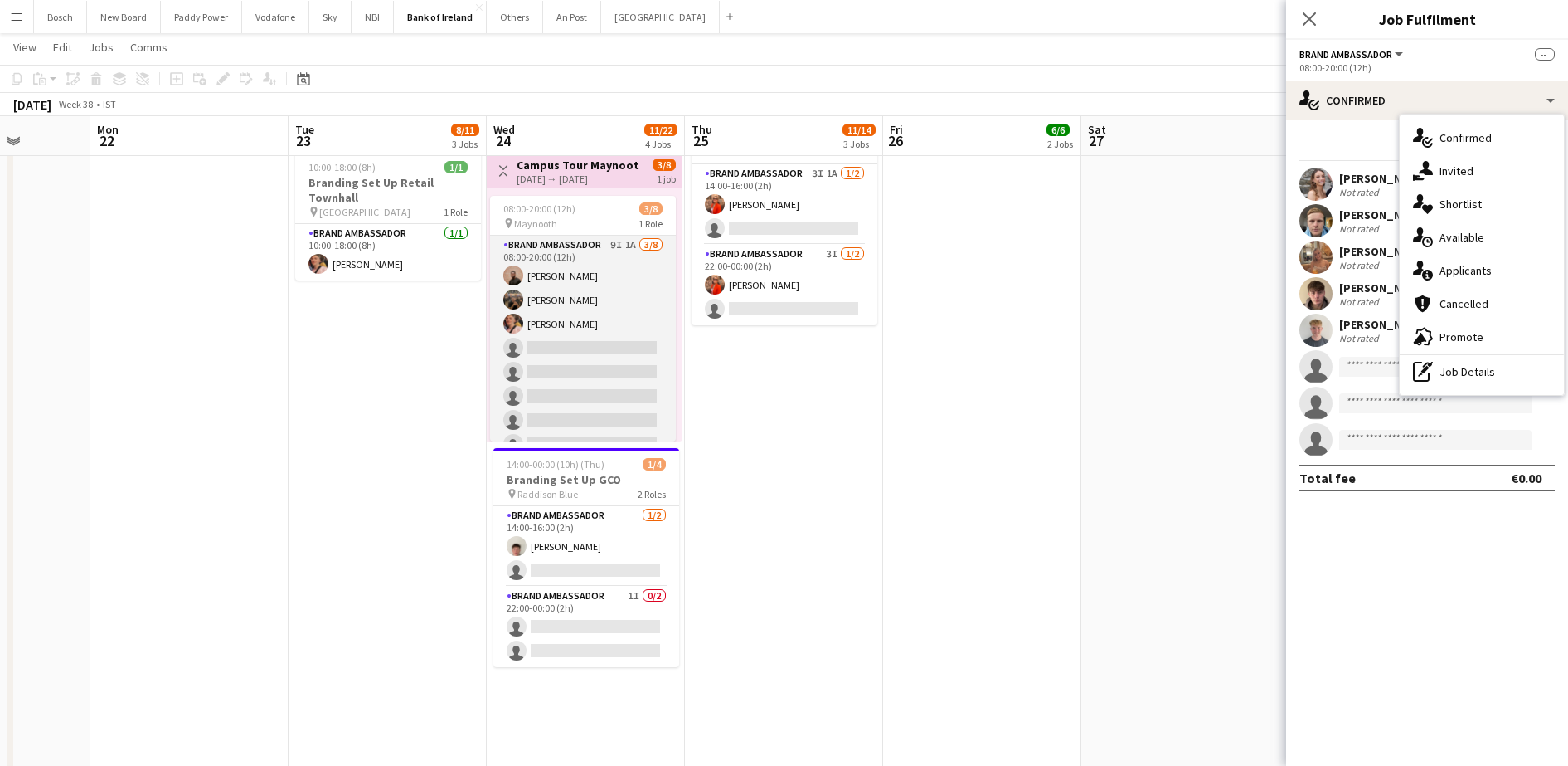
click at [510, 404] on app-card-role "Brand Ambassador 9I 1A [DATE] 08:00-20:00 (12h) [PERSON_NAME] [PERSON_NAME] [PE…" at bounding box center [583, 348] width 185 height 225
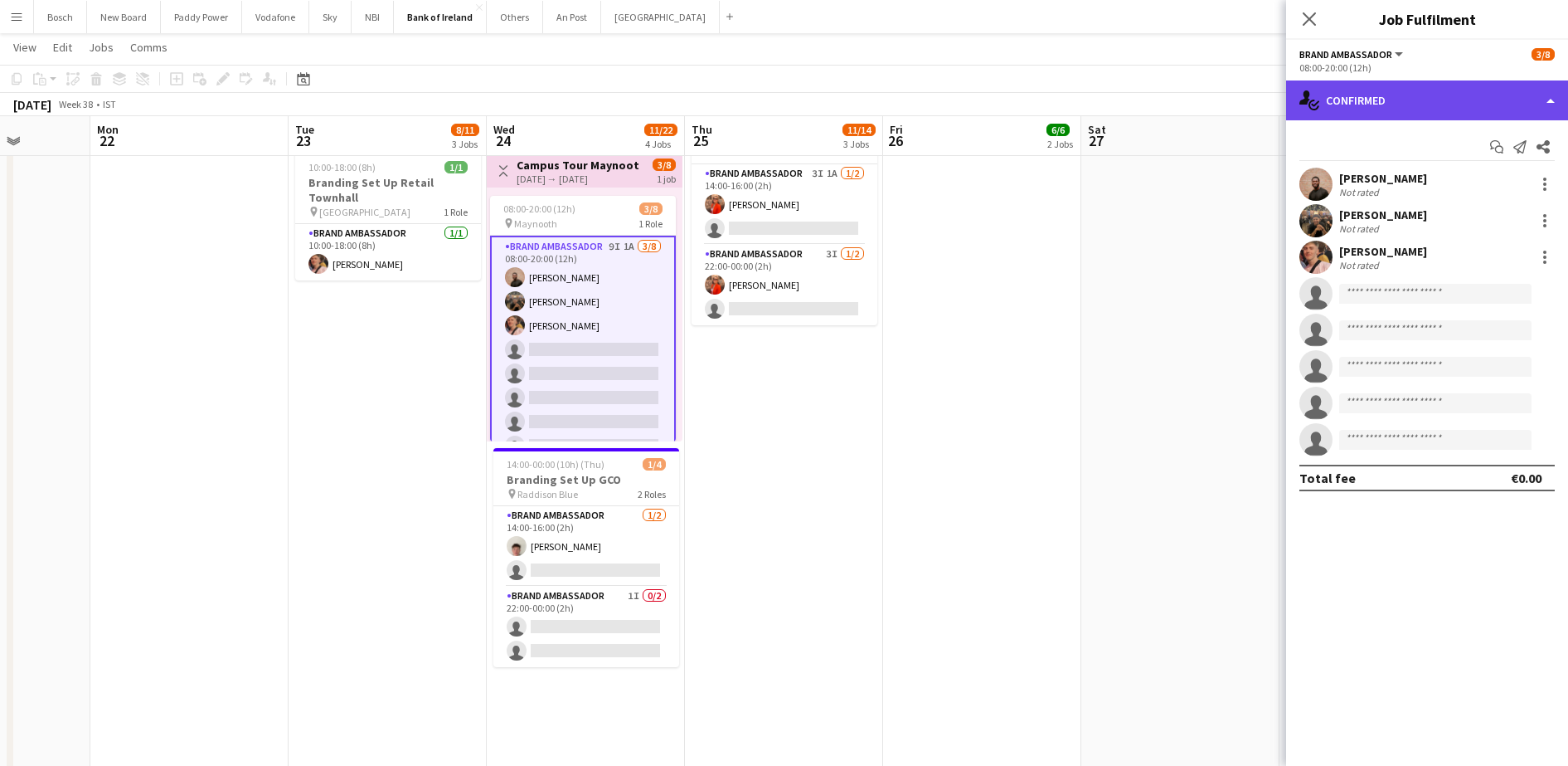
click at [1390, 95] on div "single-neutral-actions-check-2 Confirmed" at bounding box center [1427, 100] width 282 height 40
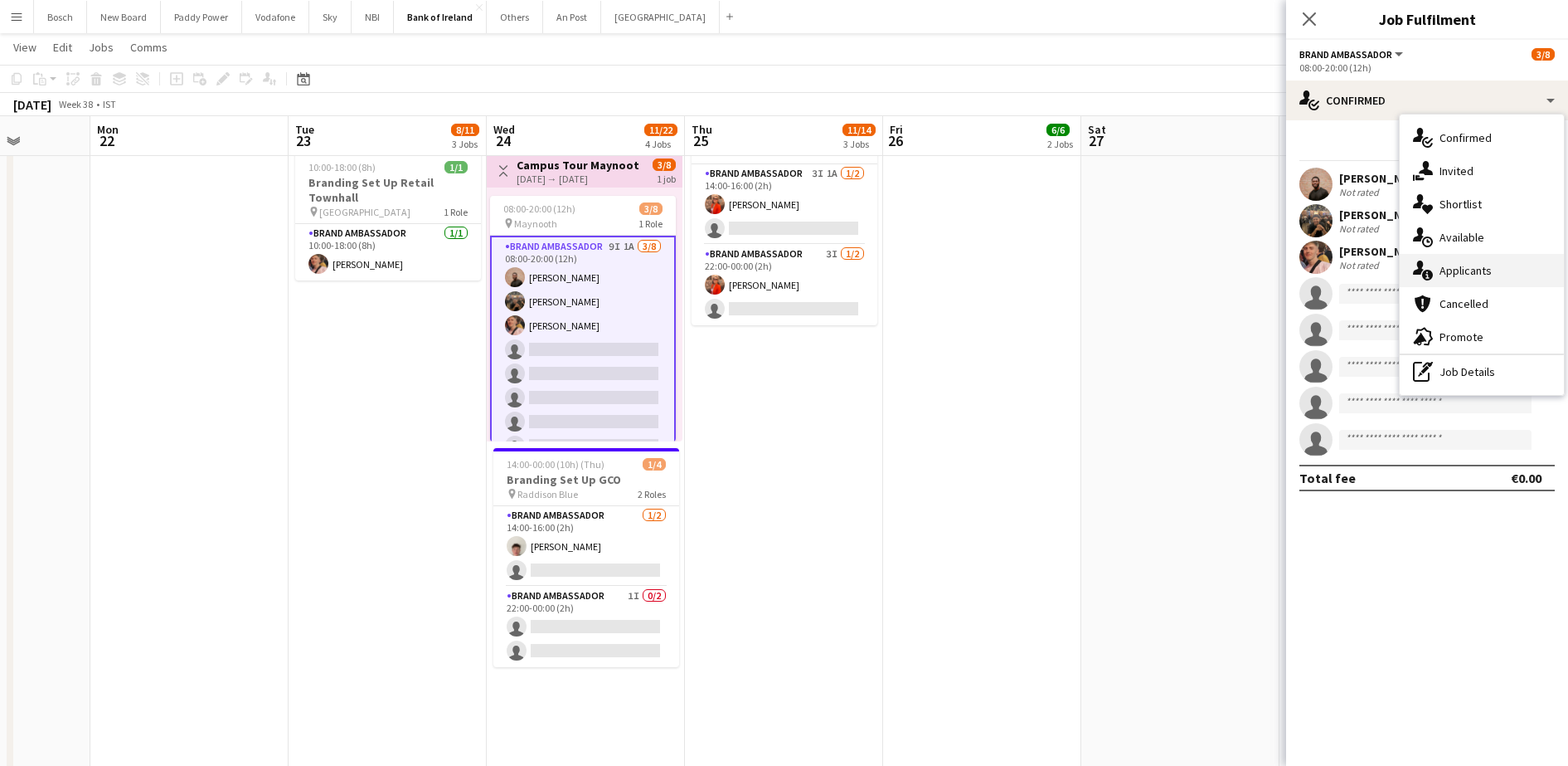
click at [1485, 265] on div "single-neutral-actions-information Applicants" at bounding box center [1482, 270] width 164 height 33
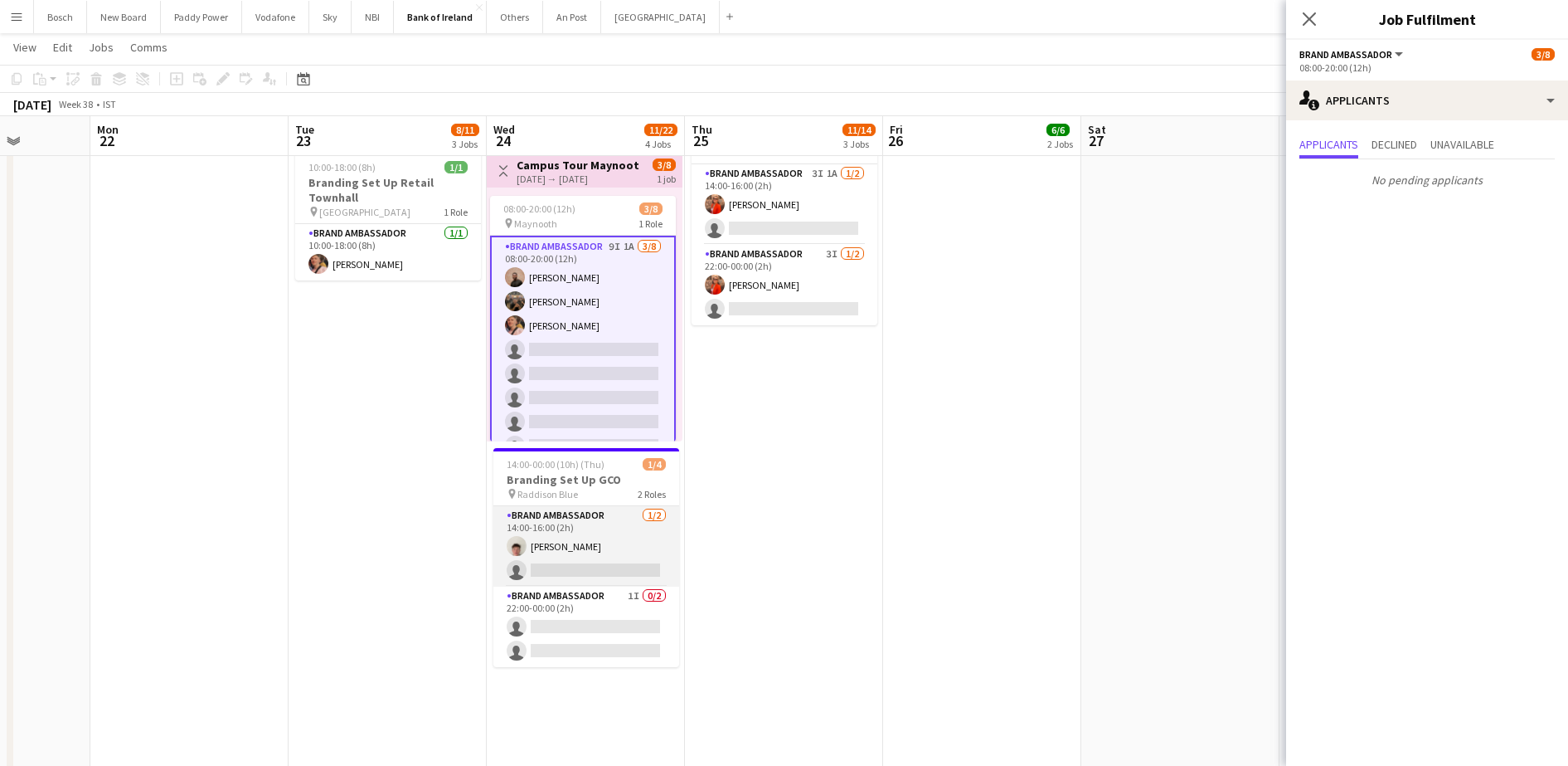
click at [614, 536] on app-card-role "Brand Ambassador [DATE] 14:00-16:00 (2h) [PERSON_NAME] single-neutral-actions" at bounding box center [587, 546] width 185 height 80
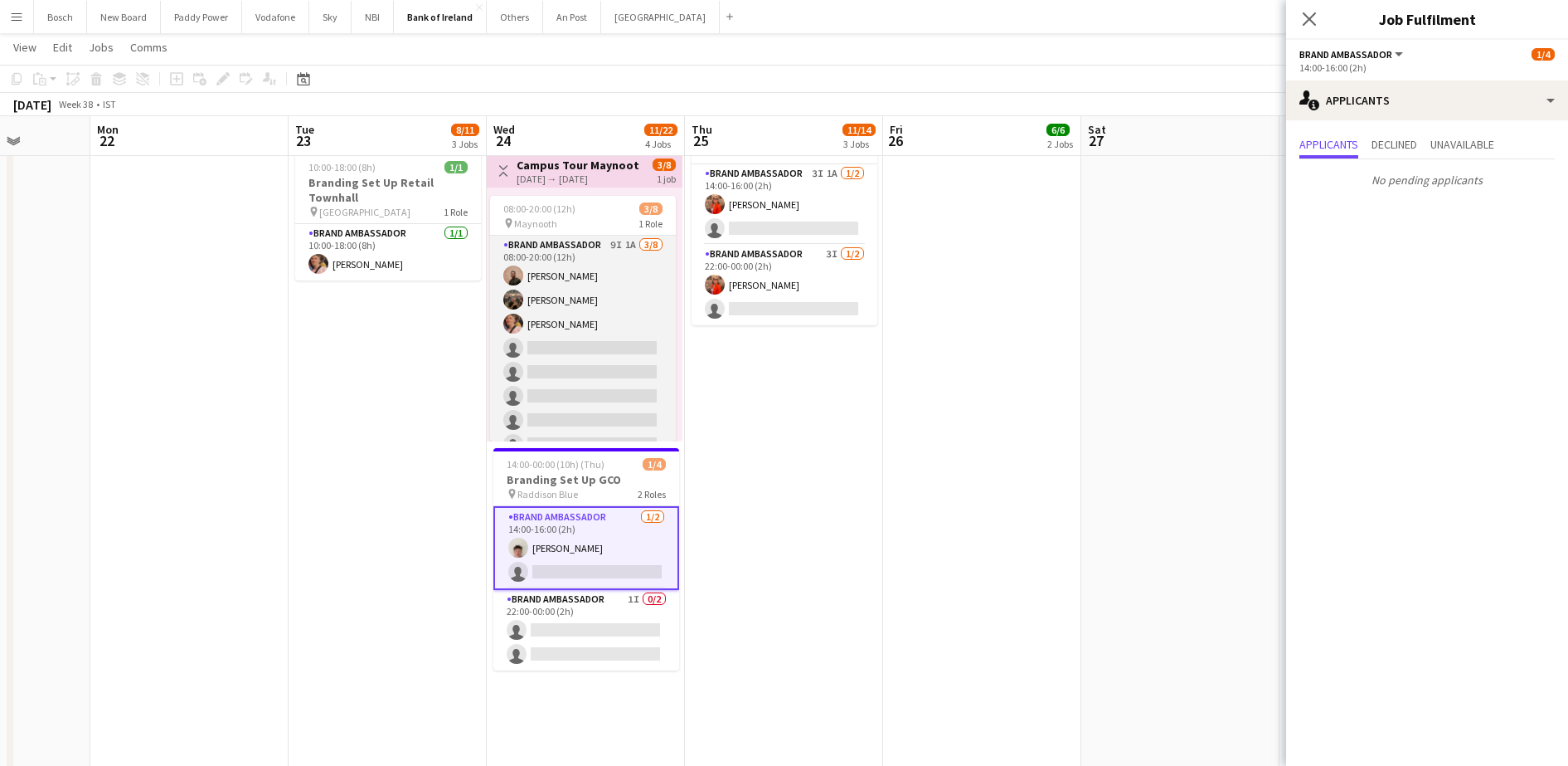
click at [586, 351] on app-card-role "Brand Ambassador 9I 1A [DATE] 08:00-20:00 (12h) [PERSON_NAME] [PERSON_NAME] [PE…" at bounding box center [583, 348] width 185 height 225
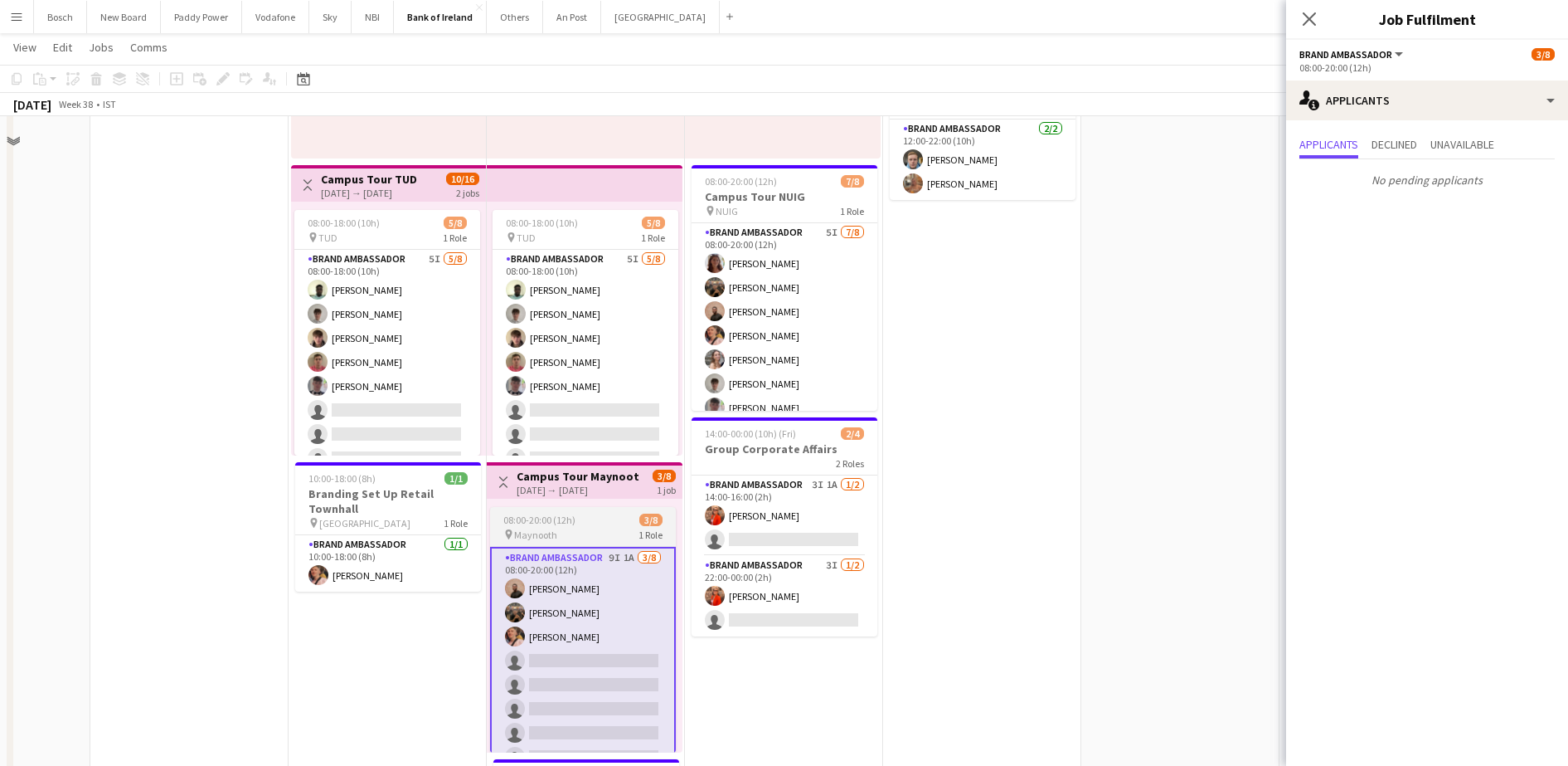
scroll to position [220, 0]
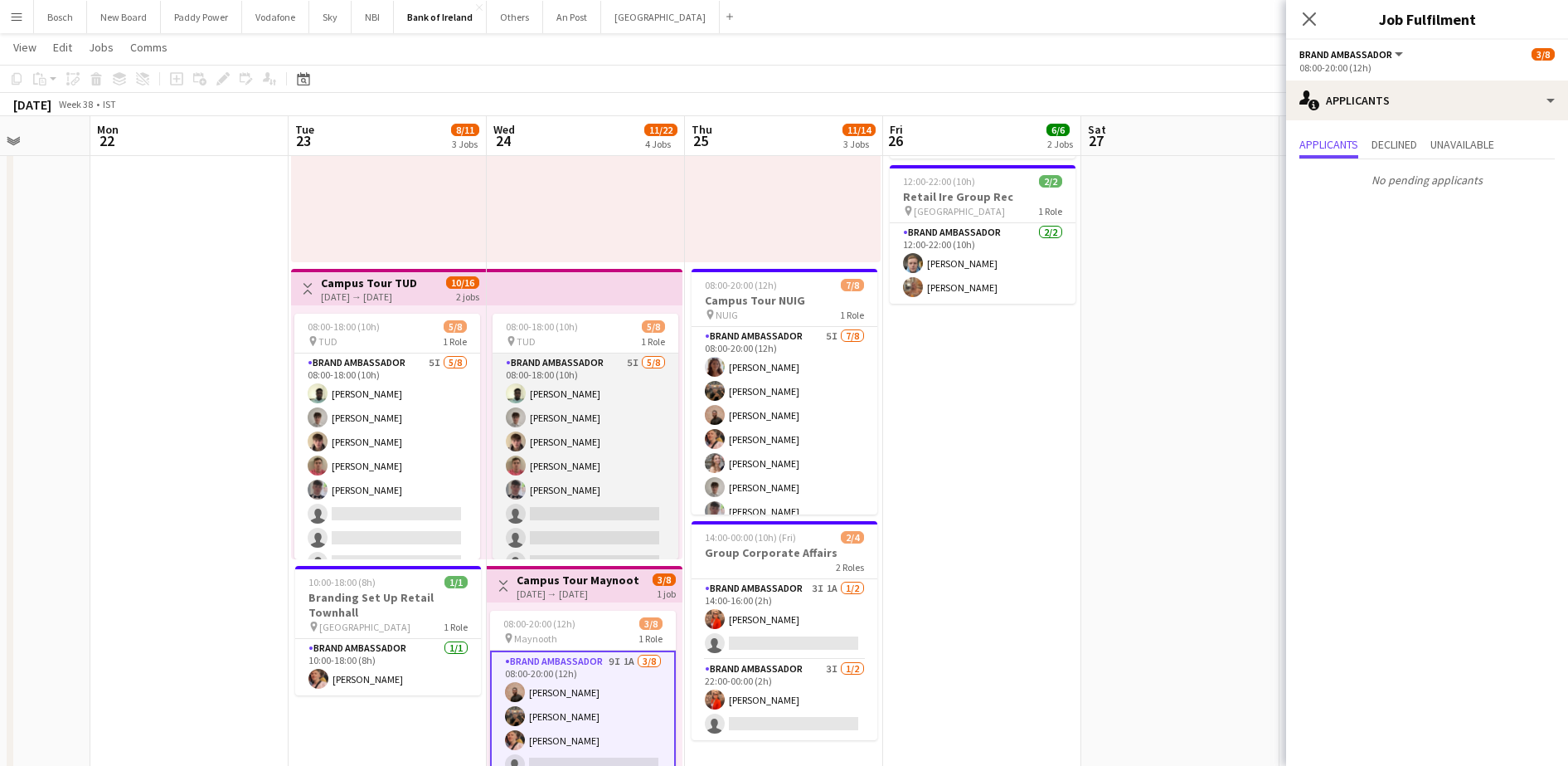
click at [589, 446] on app-card-role "Brand Ambassador 5I [DATE] 08:00-18:00 (10h) [PERSON_NAME] [PERSON_NAME] [PERSO…" at bounding box center [586, 465] width 185 height 225
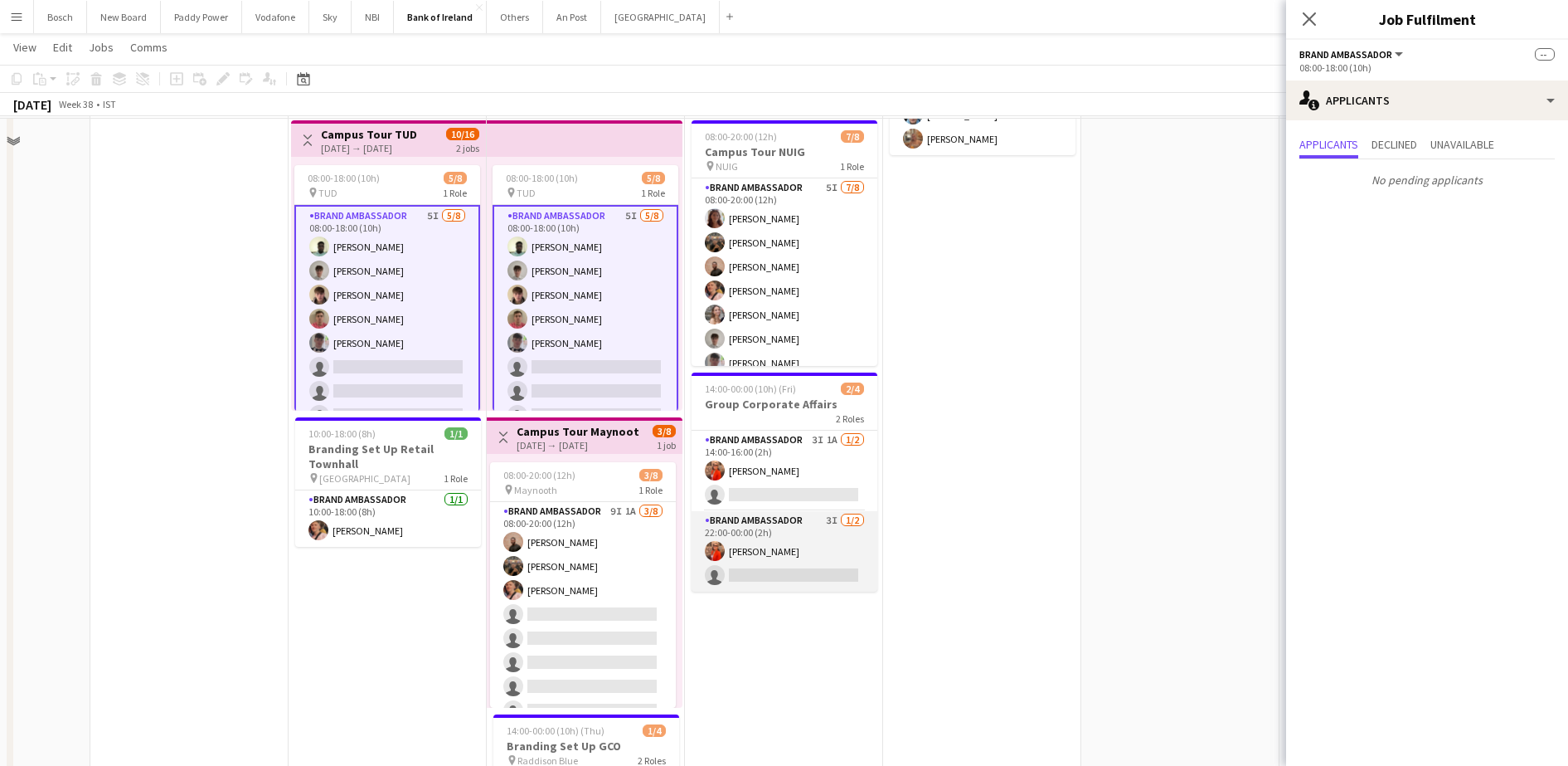
scroll to position [428, 0]
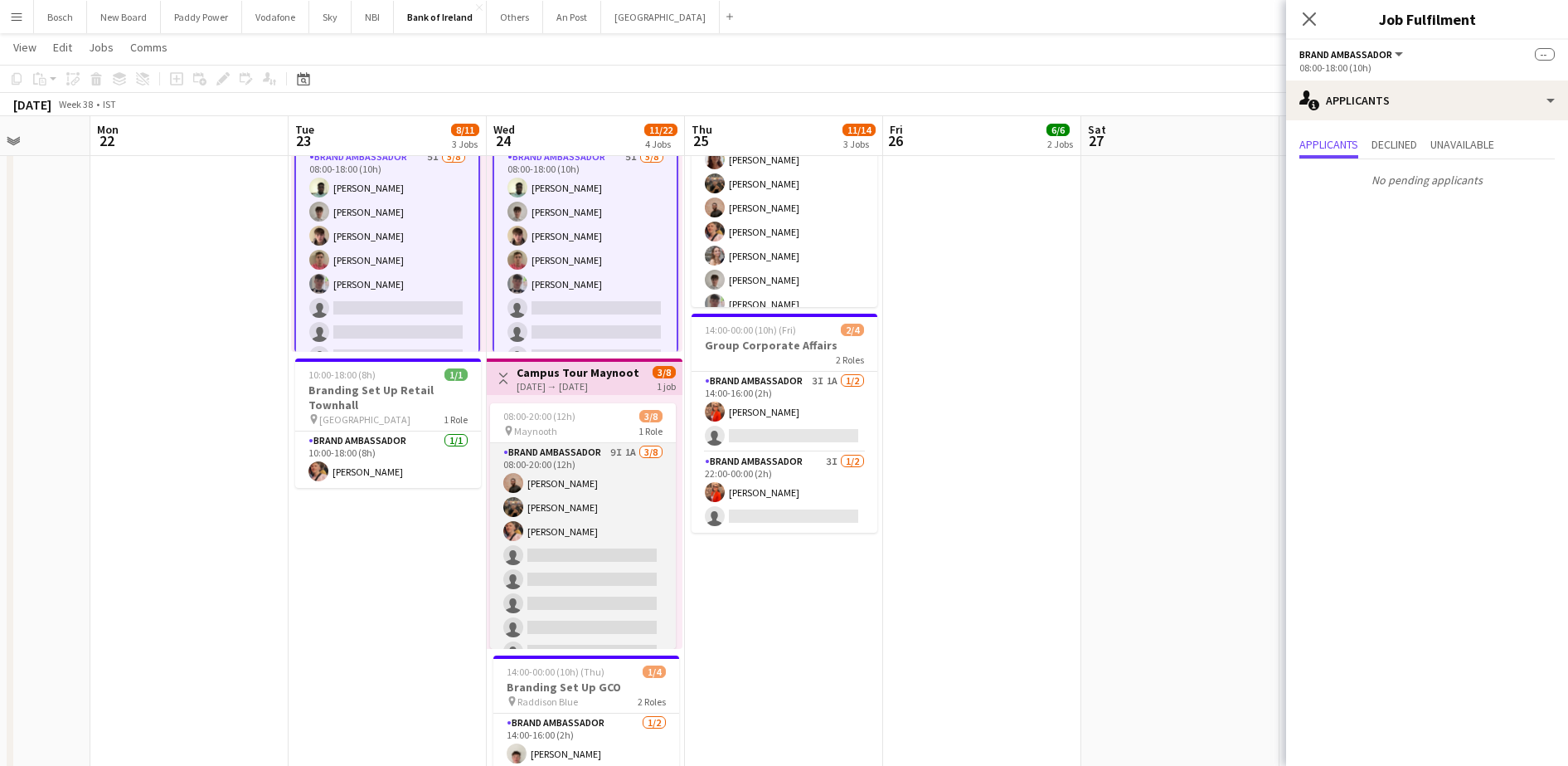
click at [654, 523] on app-card-role "Brand Ambassador 9I 1A [DATE] 08:00-20:00 (12h) [PERSON_NAME] [PERSON_NAME] [PE…" at bounding box center [583, 556] width 185 height 225
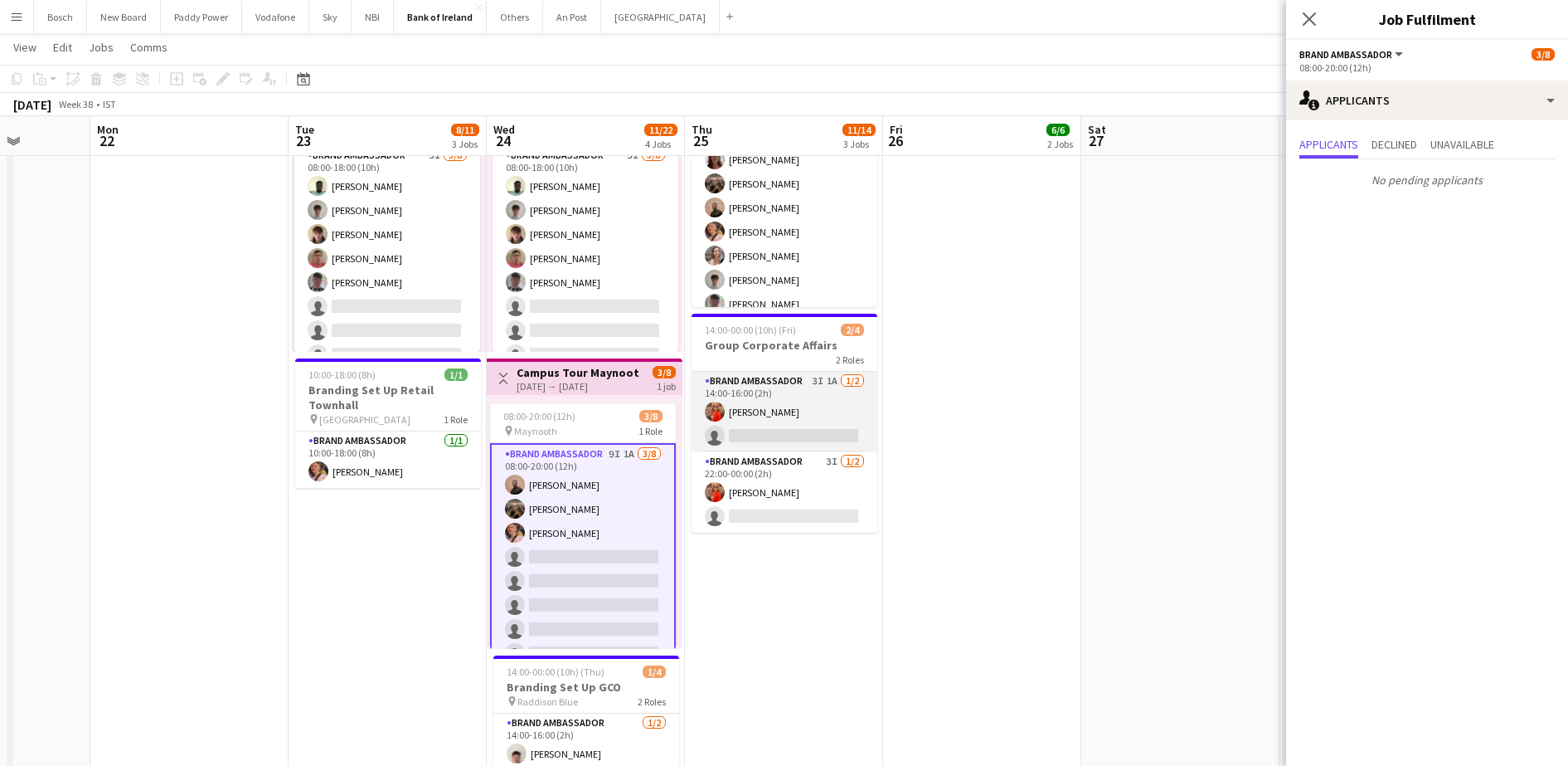
click at [783, 387] on app-card-role "Brand Ambassador 3I 1A [DATE] 14:00-16:00 (2h) [PERSON_NAME] single-neutral-act…" at bounding box center [784, 412] width 185 height 80
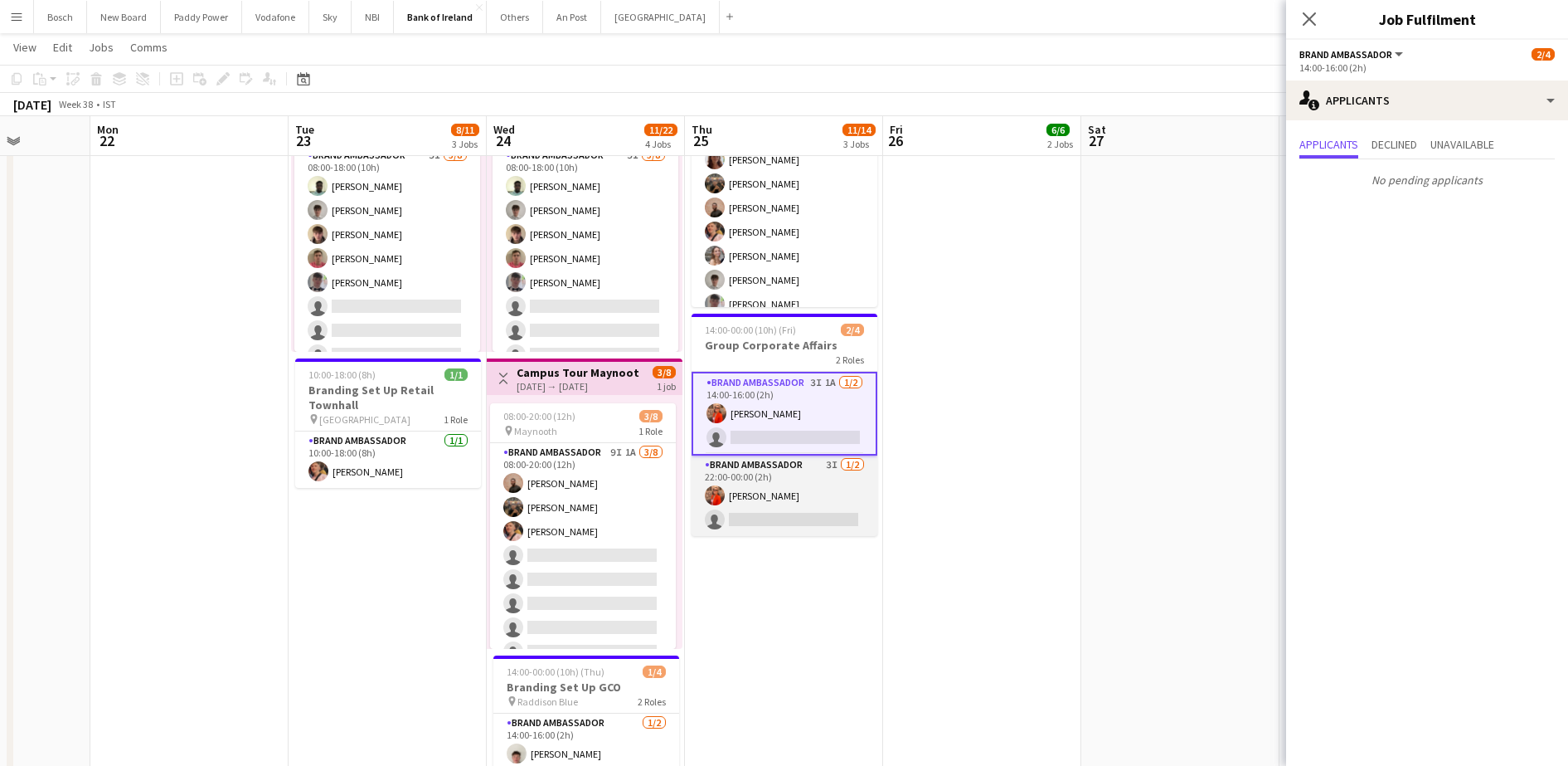
click at [779, 492] on app-card-role "Brand Ambassador 3I [DATE] 22:00-00:00 (2h) [PERSON_NAME] single-neutral-actions" at bounding box center [784, 496] width 185 height 80
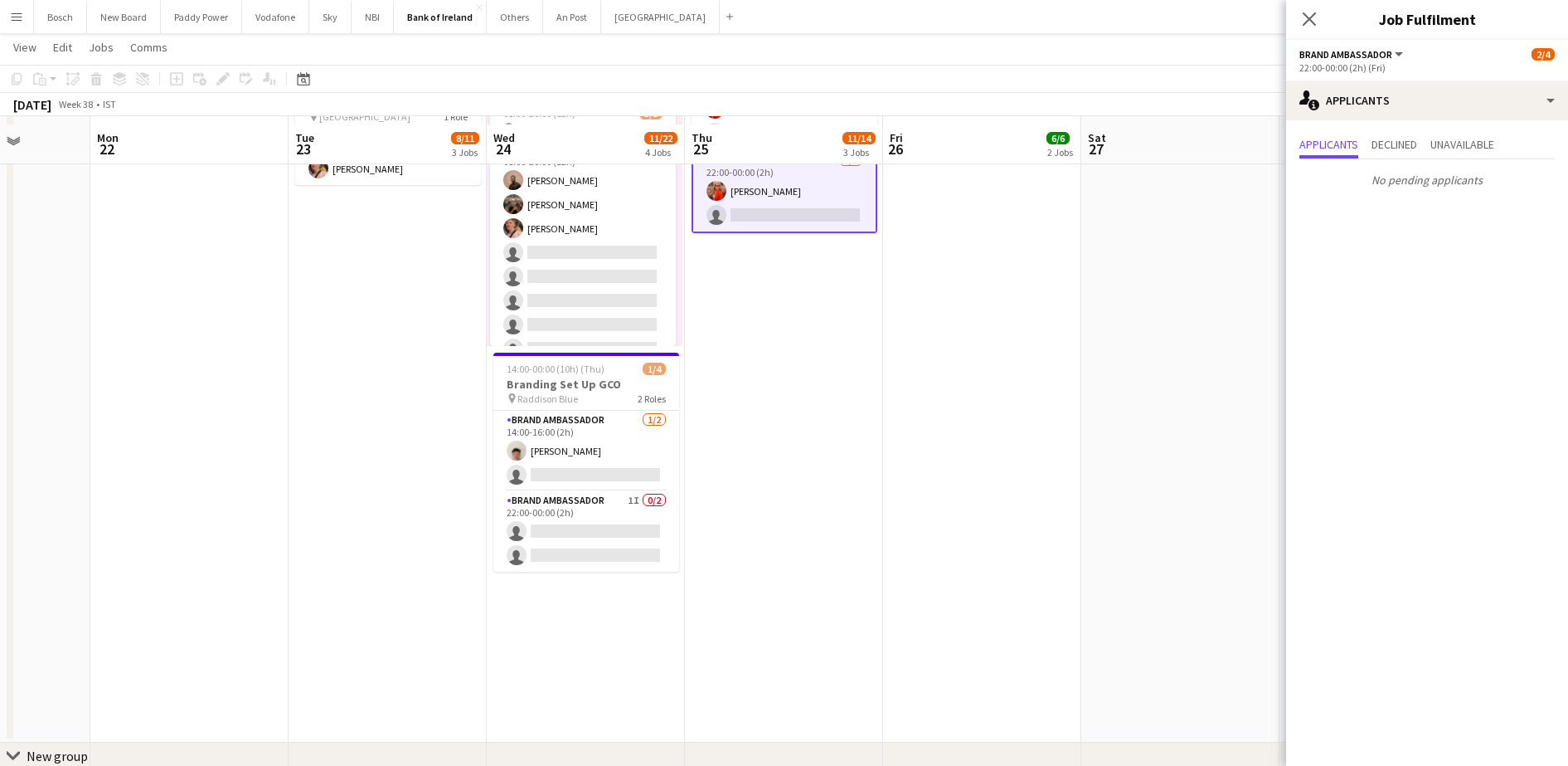
scroll to position [739, 0]
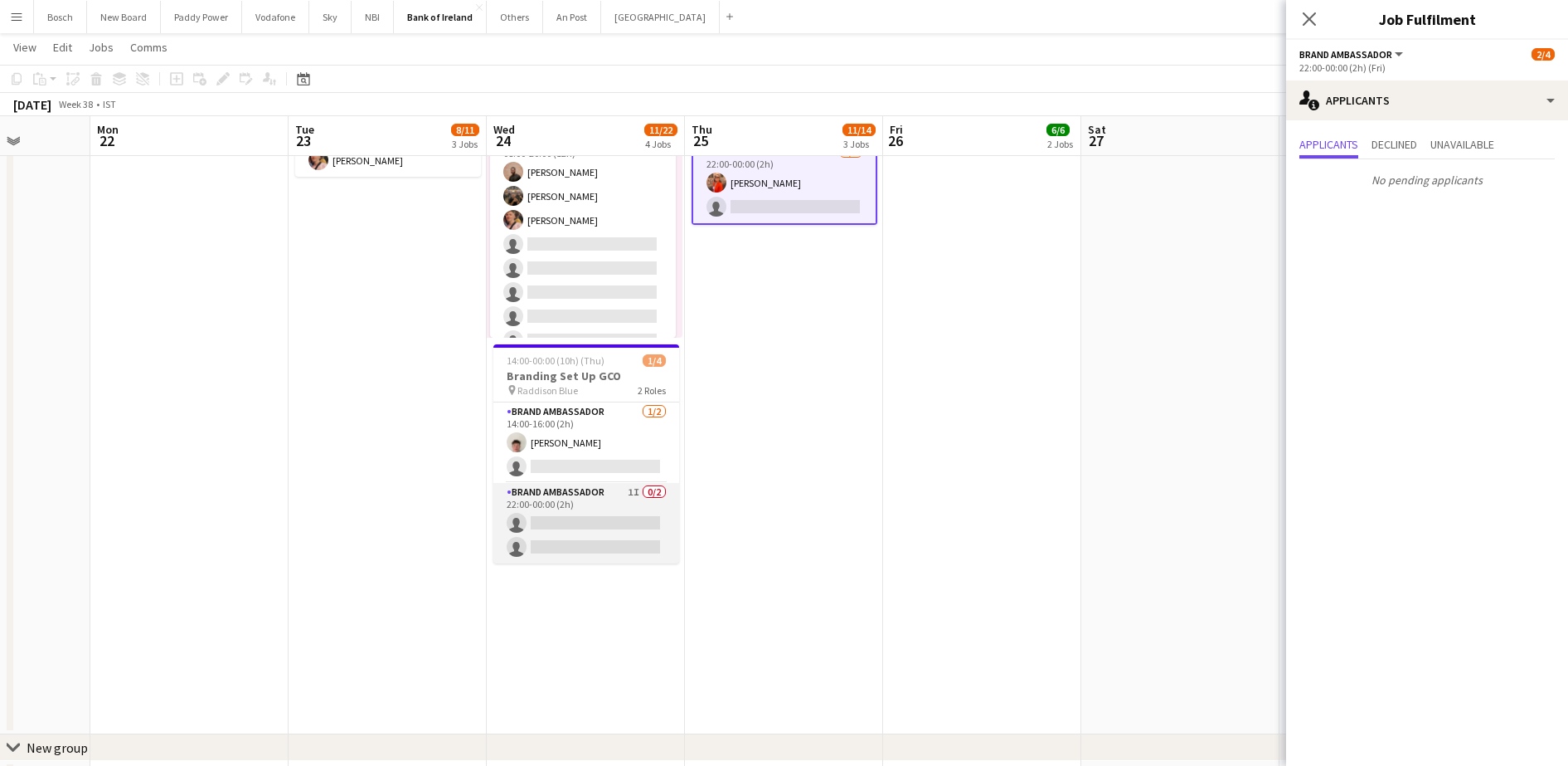
click at [574, 494] on app-card-role "Brand Ambassador 1I 0/2 22:00-00:00 (2h) single-neutral-actions single-neutral-…" at bounding box center [587, 523] width 185 height 80
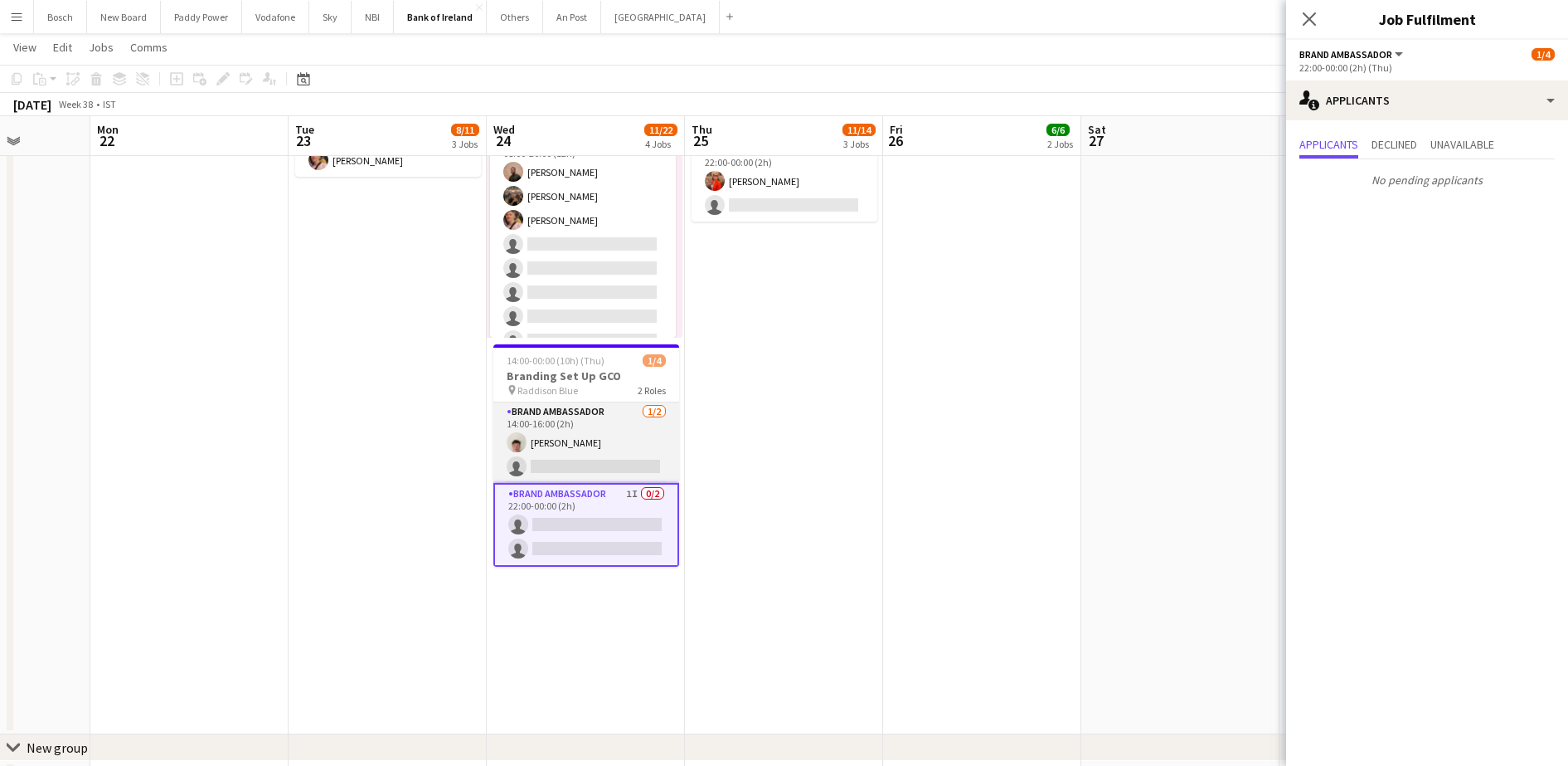
click at [577, 440] on app-card-role "Brand Ambassador [DATE] 14:00-16:00 (2h) [PERSON_NAME] single-neutral-actions" at bounding box center [587, 442] width 185 height 80
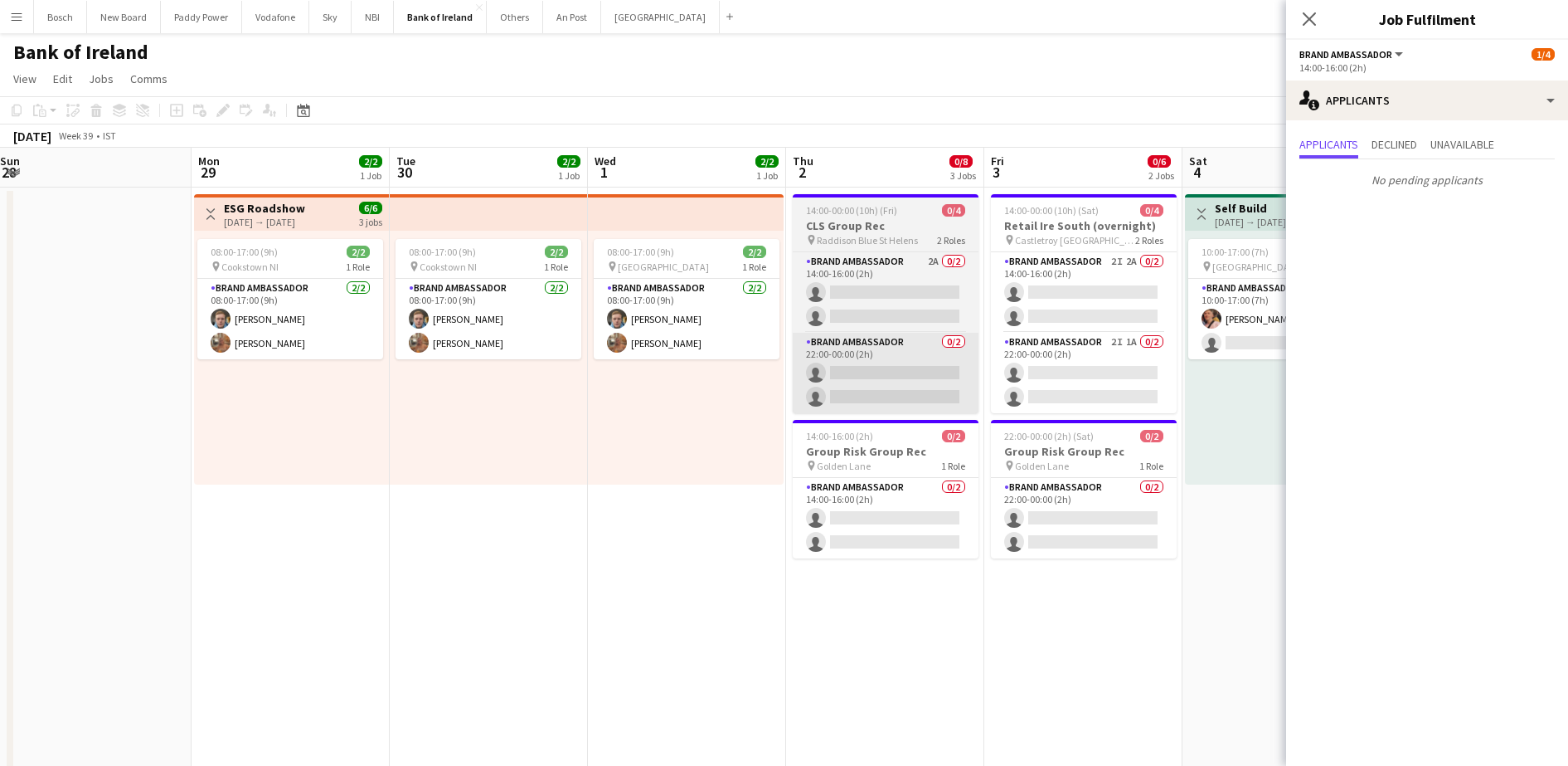
scroll to position [0, 451]
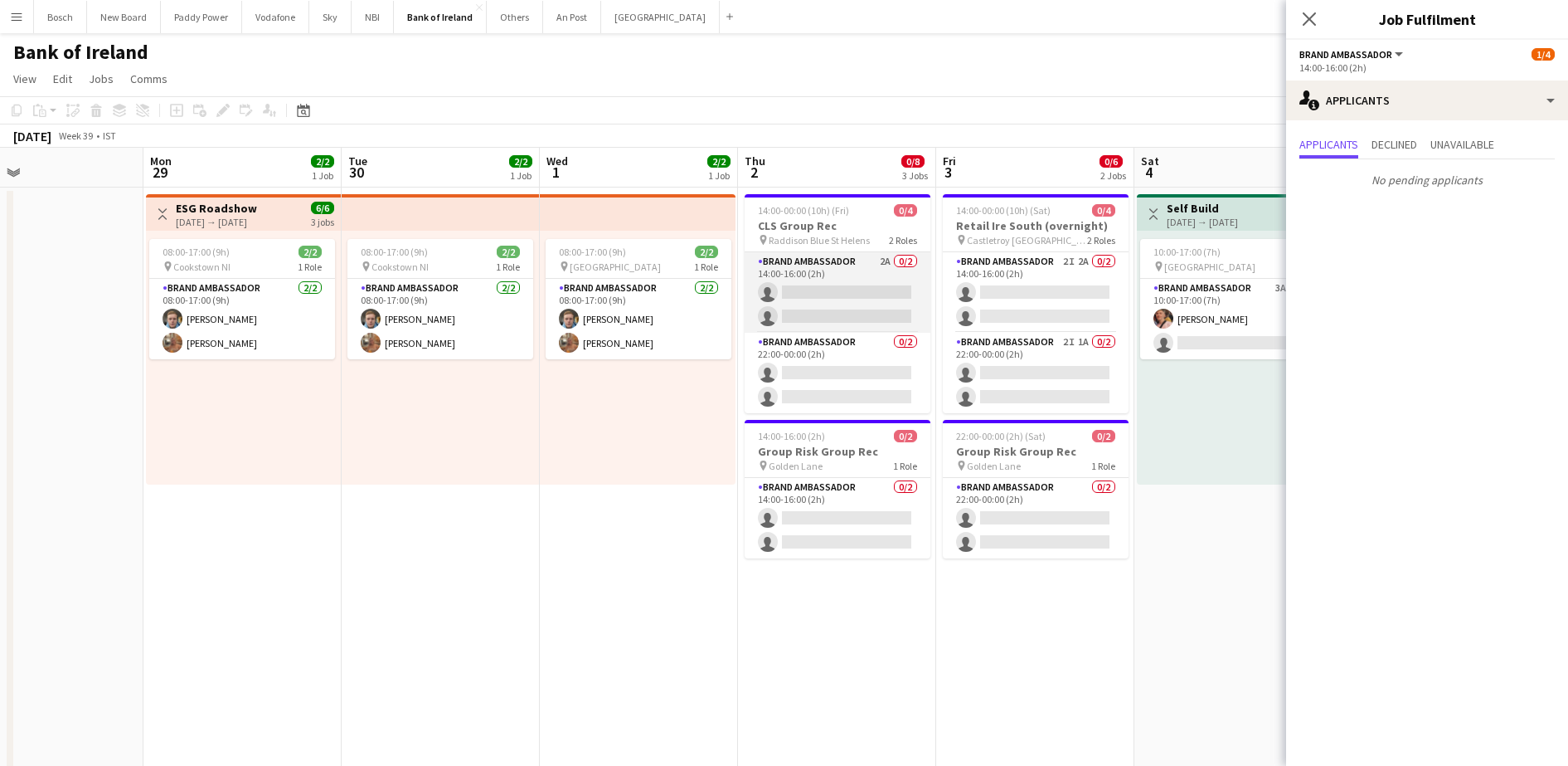
click at [857, 328] on app-card-role "Brand Ambassador 2A 0/2 14:00-16:00 (2h) single-neutral-actions single-neutral-…" at bounding box center [837, 292] width 185 height 80
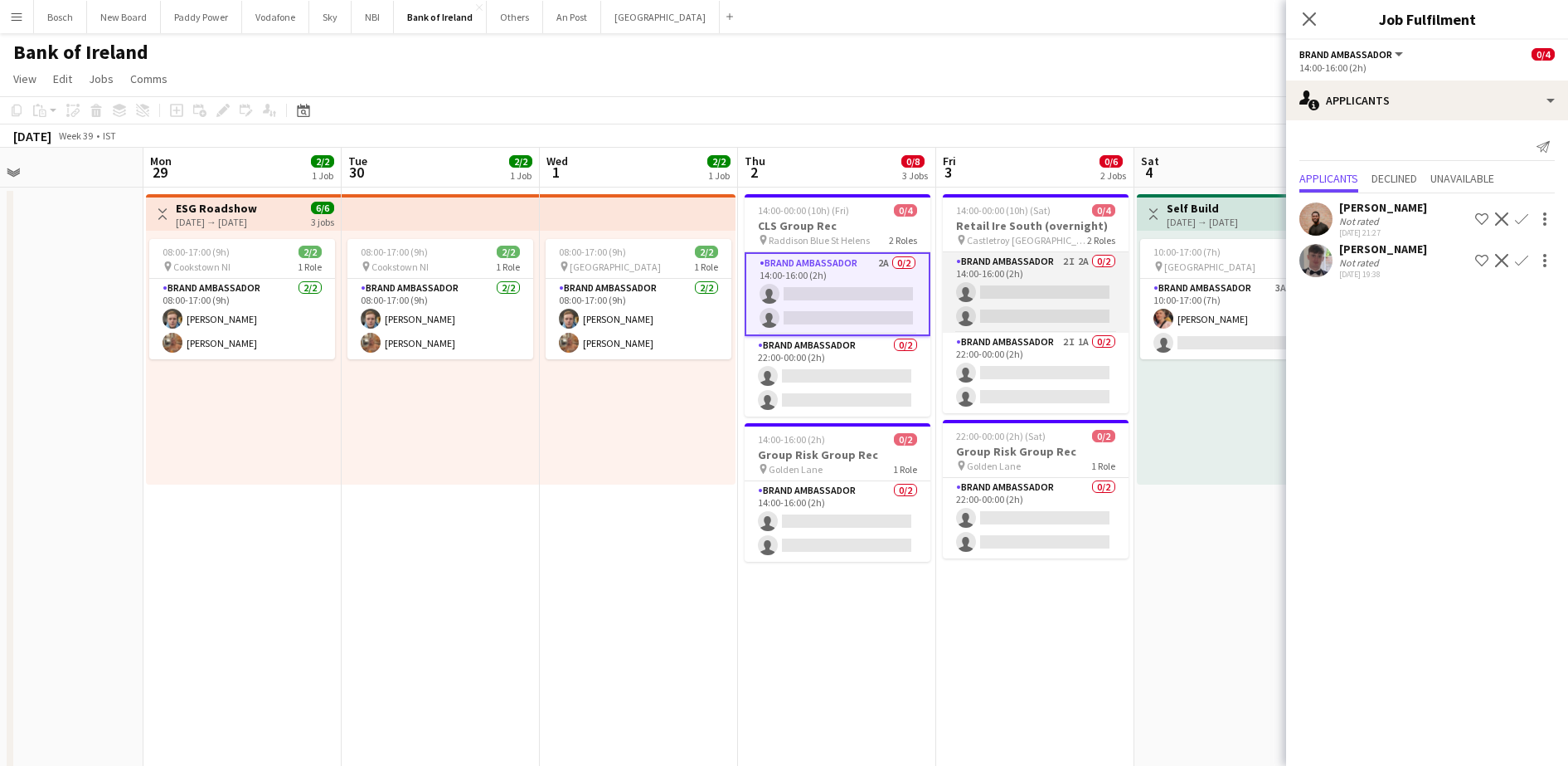
click at [997, 274] on app-card-role "Brand Ambassador 2I 2A 0/2 14:00-16:00 (2h) single-neutral-actions single-neutr…" at bounding box center [1036, 292] width 185 height 80
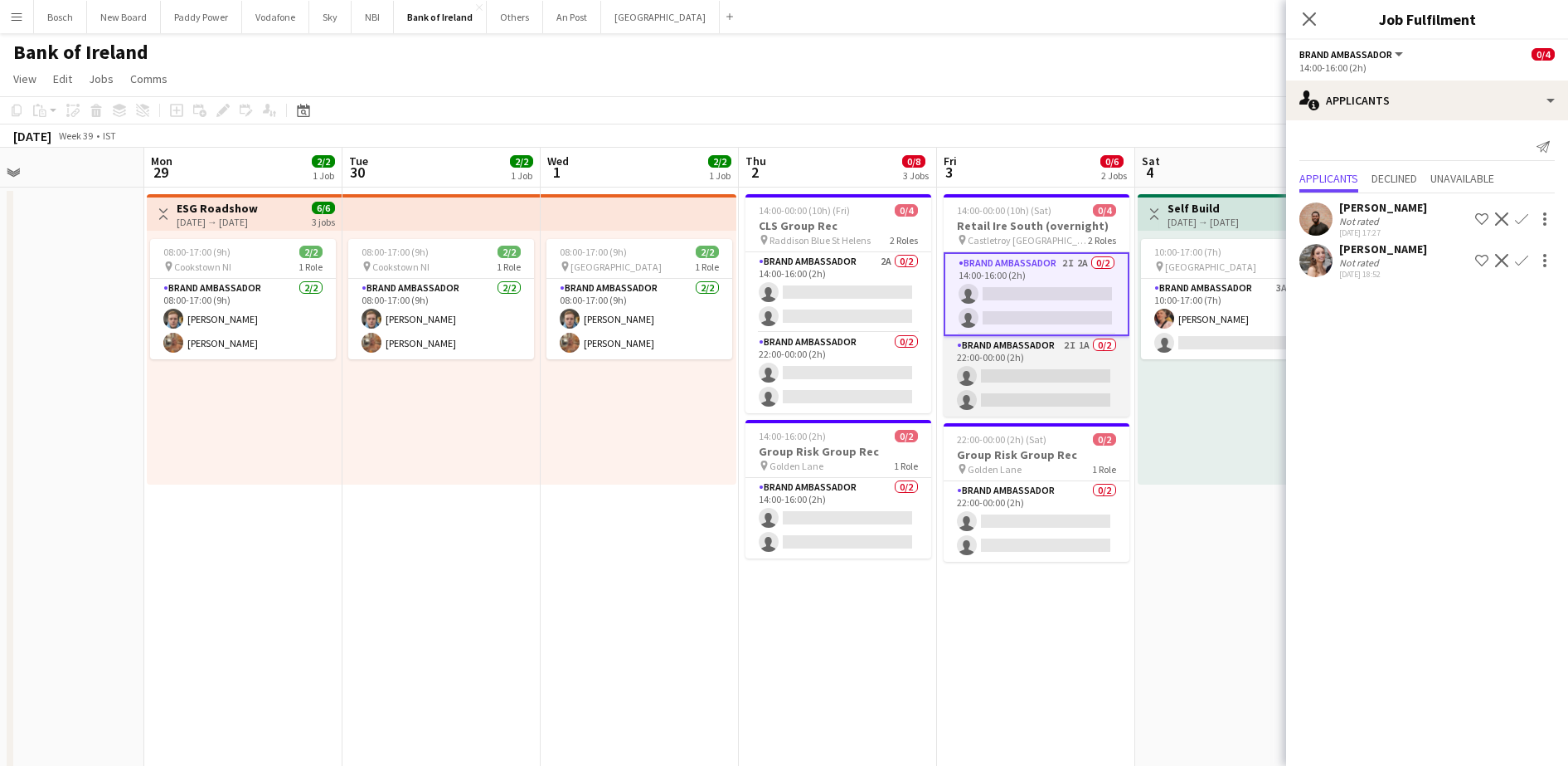
click at [972, 357] on app-card-role "Brand Ambassador 2I 1A 0/2 22:00-00:00 (2h) single-neutral-actions single-neutr…" at bounding box center [1037, 376] width 185 height 80
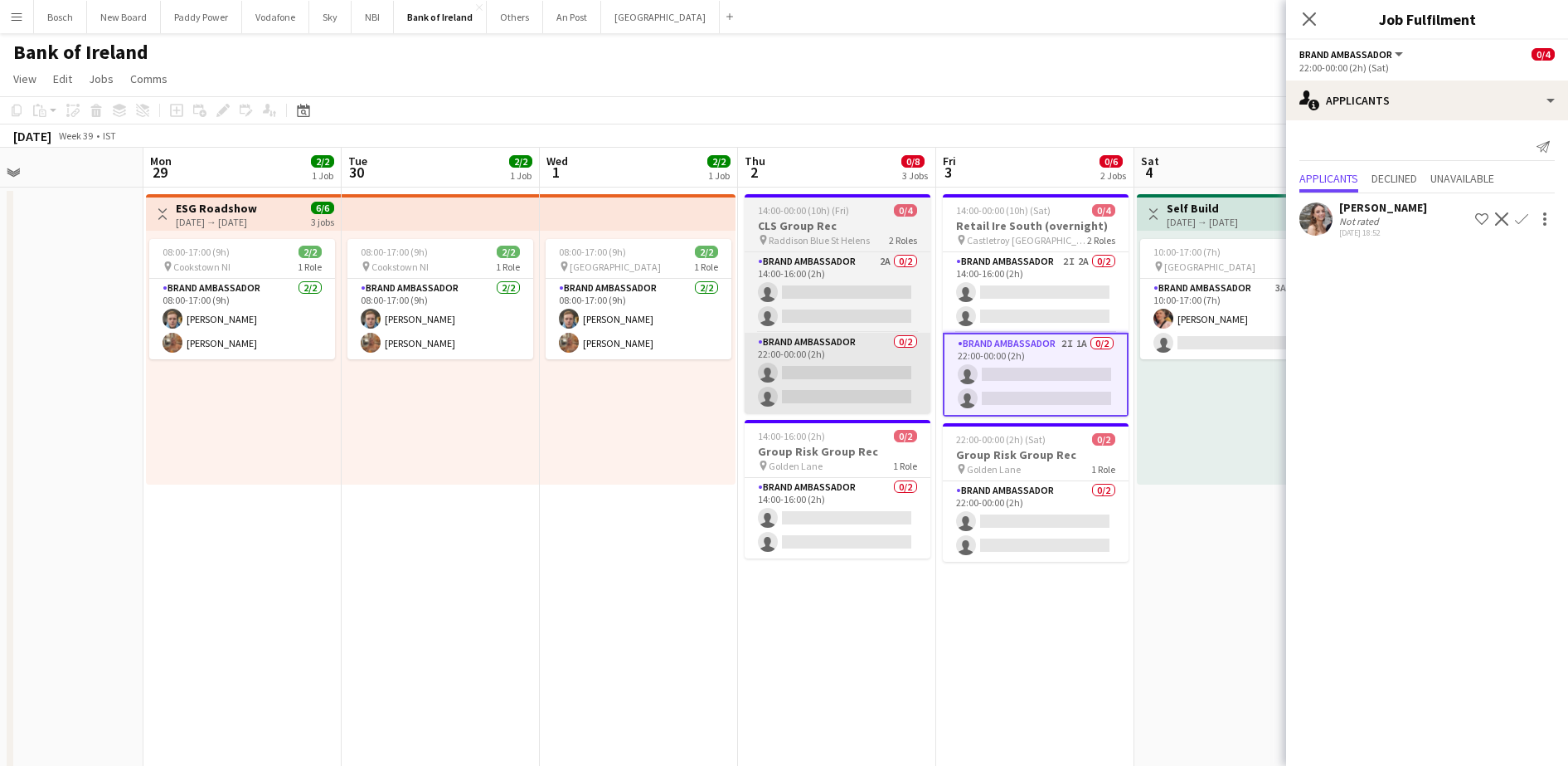
click at [811, 383] on app-card-role "Brand Ambassador 0/2 22:00-00:00 (2h) single-neutral-actions single-neutral-act…" at bounding box center [837, 373] width 185 height 80
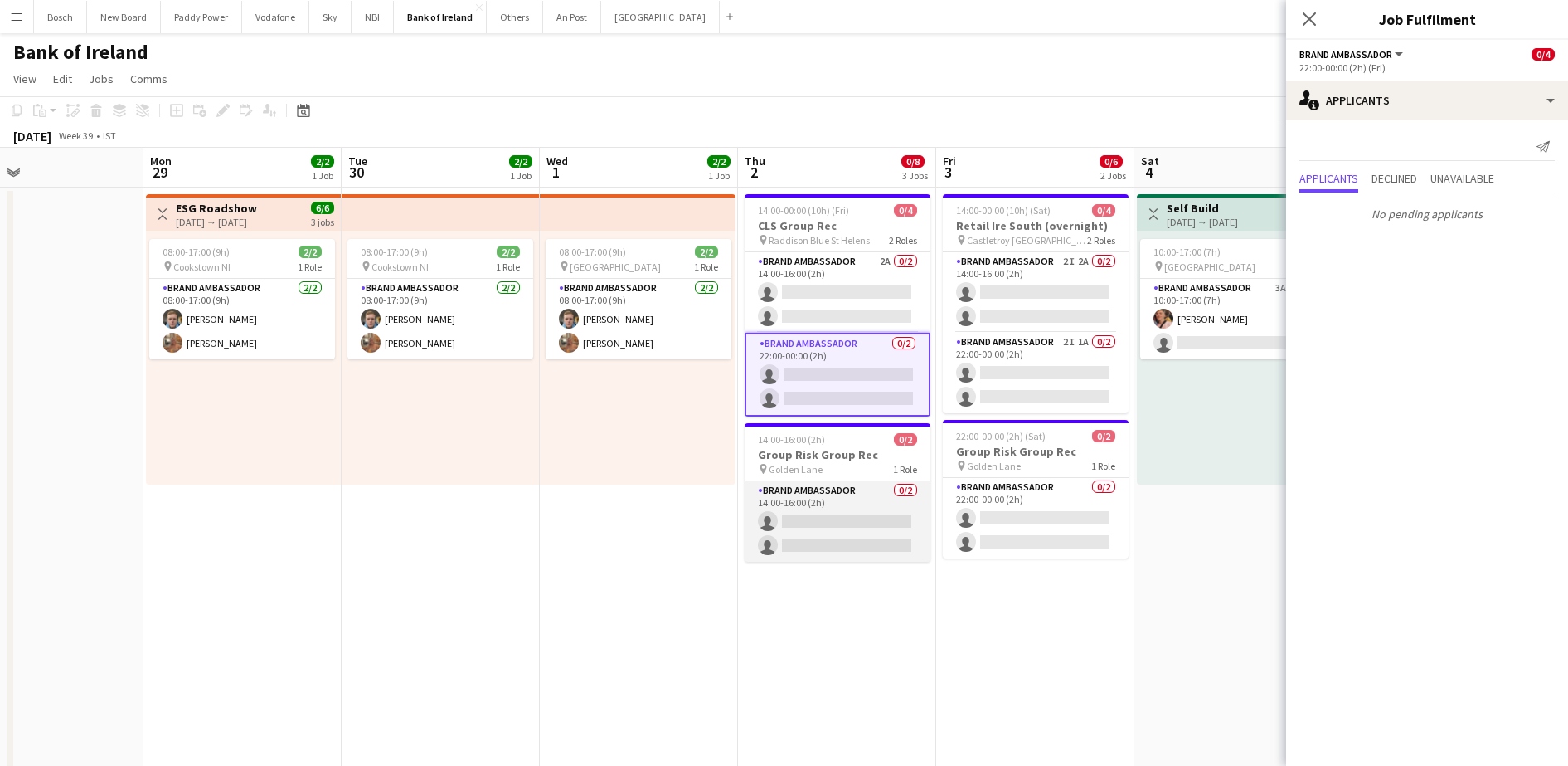
click at [887, 514] on app-card-role "Brand Ambassador 0/2 14:00-16:00 (2h) single-neutral-actions single-neutral-act…" at bounding box center [837, 522] width 185 height 80
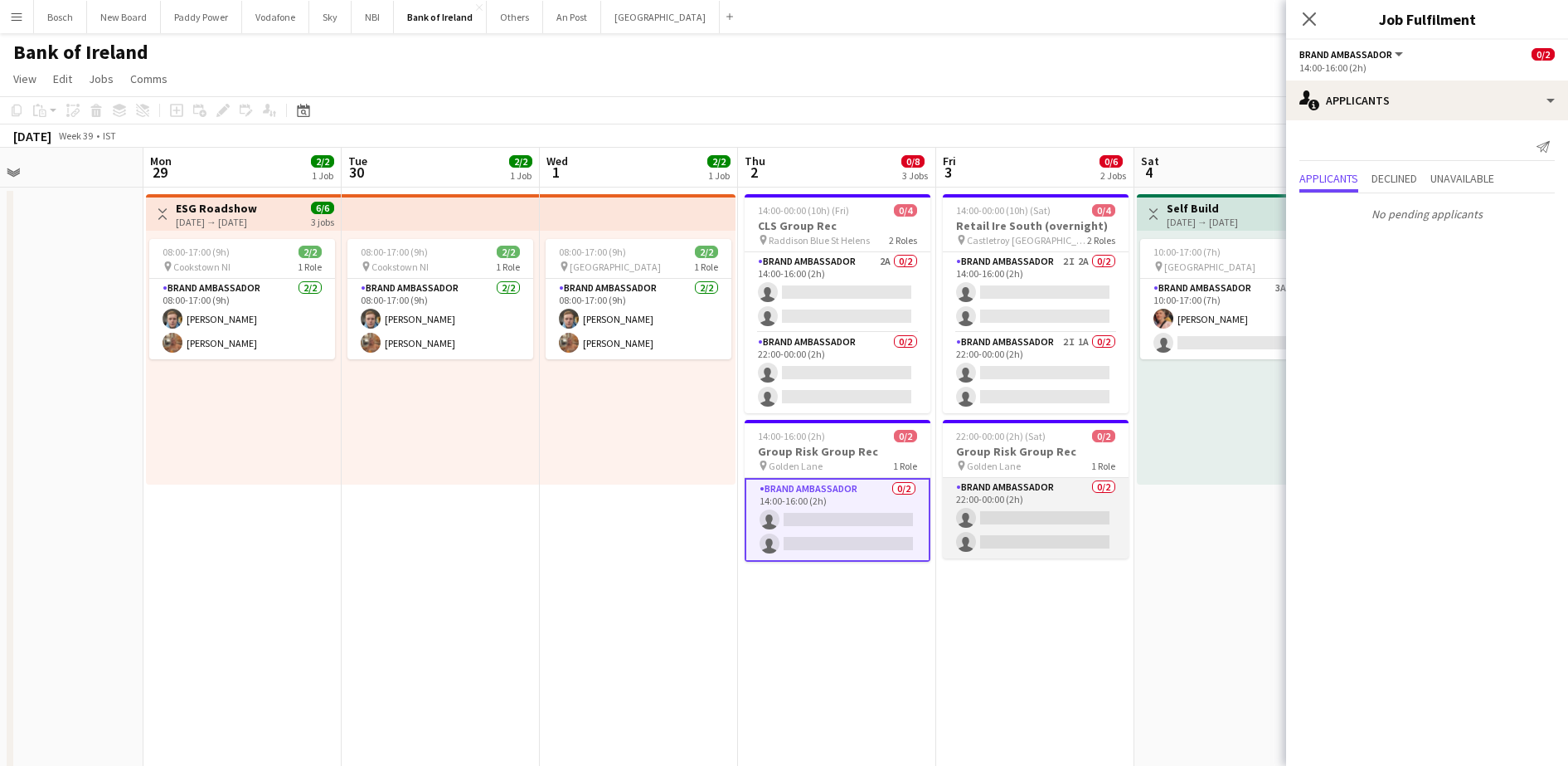
click at [1040, 514] on app-card-role "Brand Ambassador 0/2 22:00-00:00 (2h) single-neutral-actions single-neutral-act…" at bounding box center [1036, 518] width 185 height 80
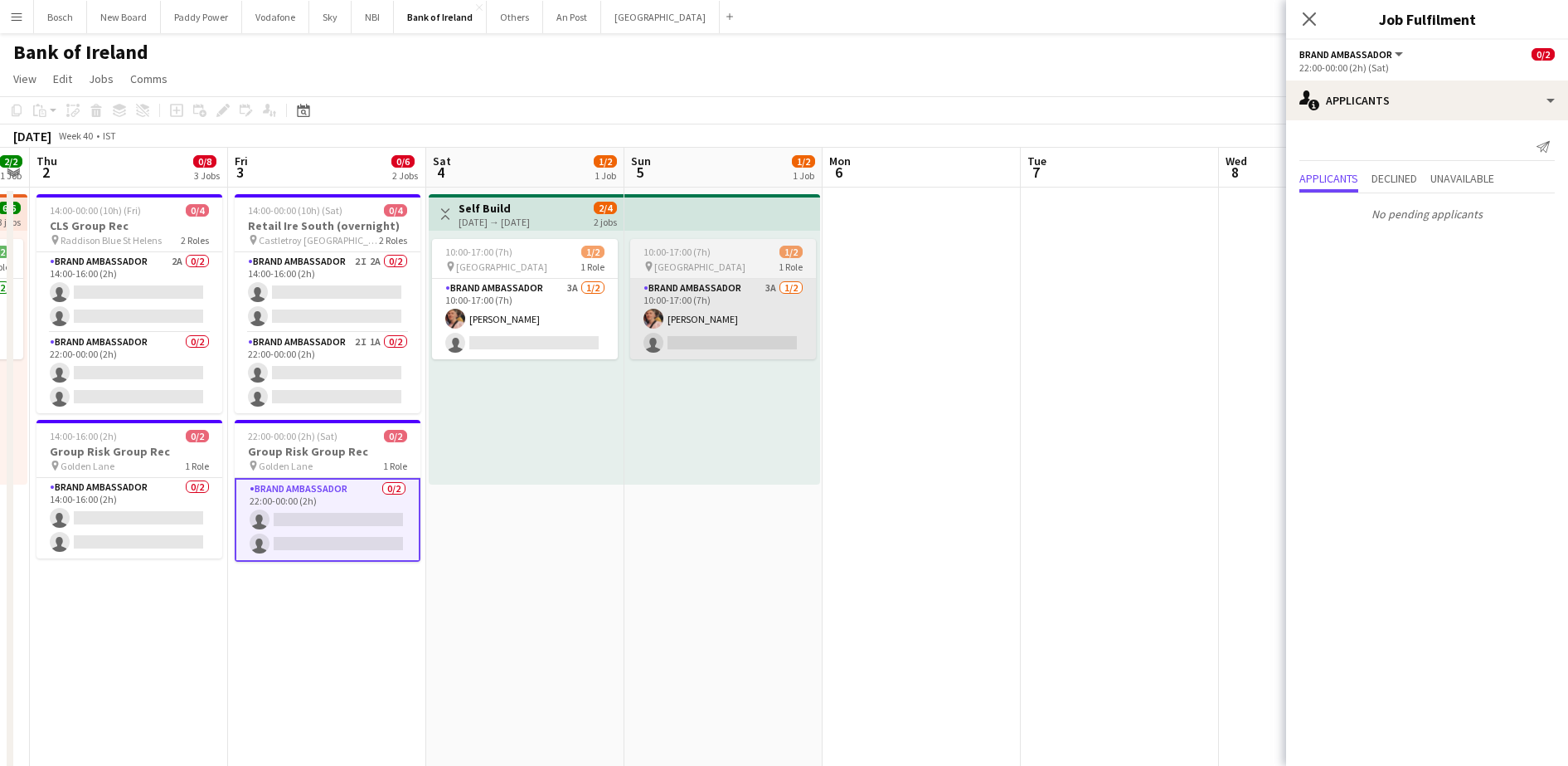
click at [746, 314] on app-card-role "Brand Ambassador 3A [DATE] 10:00-17:00 (7h) [PERSON_NAME] single-neutral-actions" at bounding box center [723, 319] width 185 height 80
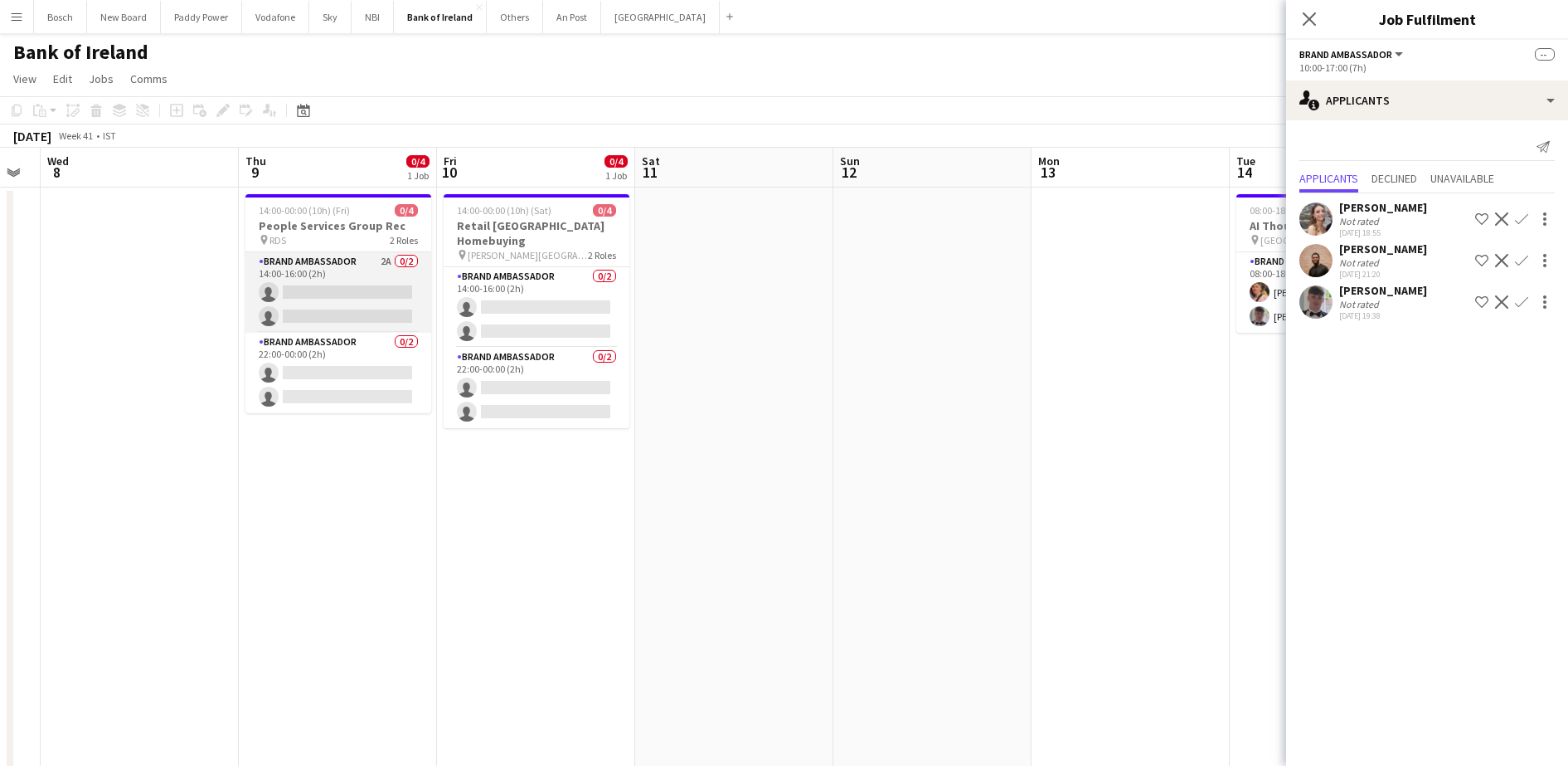
click at [338, 316] on app-card-role "Brand Ambassador 2A 0/2 14:00-16:00 (2h) single-neutral-actions single-neutral-…" at bounding box center [338, 292] width 185 height 80
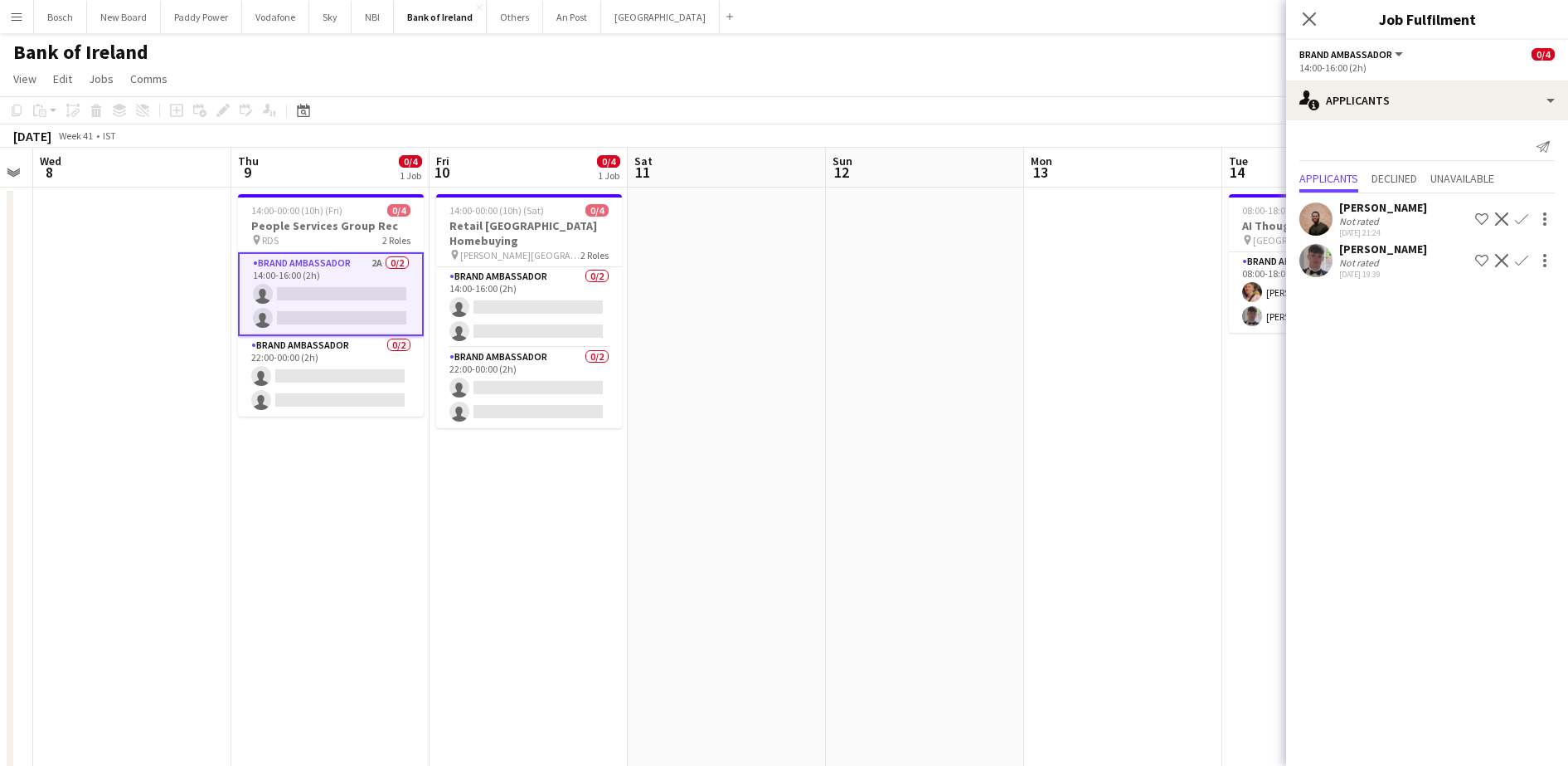
scroll to position [0, 562]
click at [331, 363] on app-card-role "Brand Ambassador 0/2 22:00-00:00 (2h) single-neutral-actions single-neutral-act…" at bounding box center [330, 376] width 185 height 80
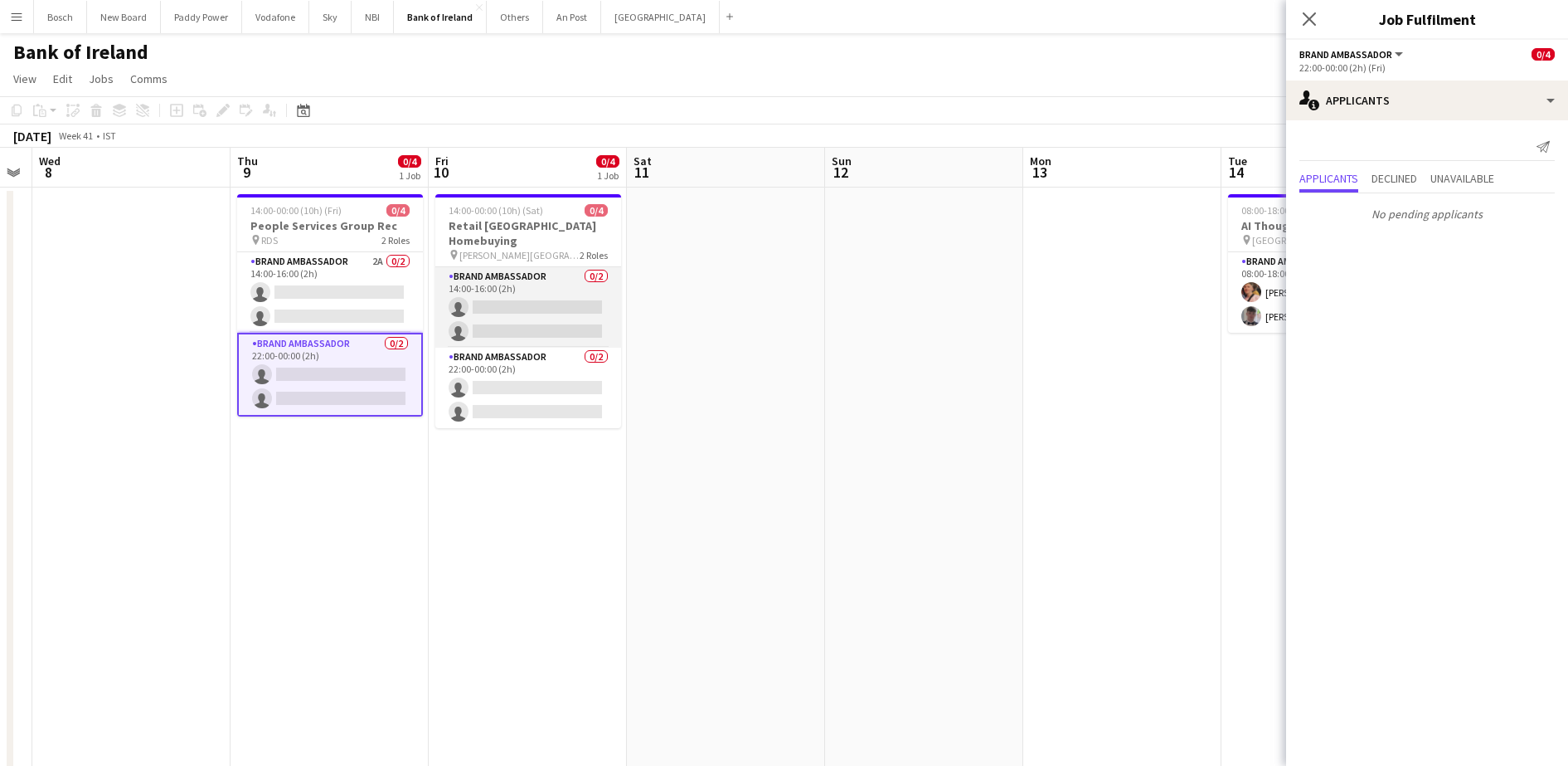
click at [472, 290] on app-card-role "Brand Ambassador 0/2 14:00-16:00 (2h) single-neutral-actions single-neutral-act…" at bounding box center [528, 308] width 185 height 80
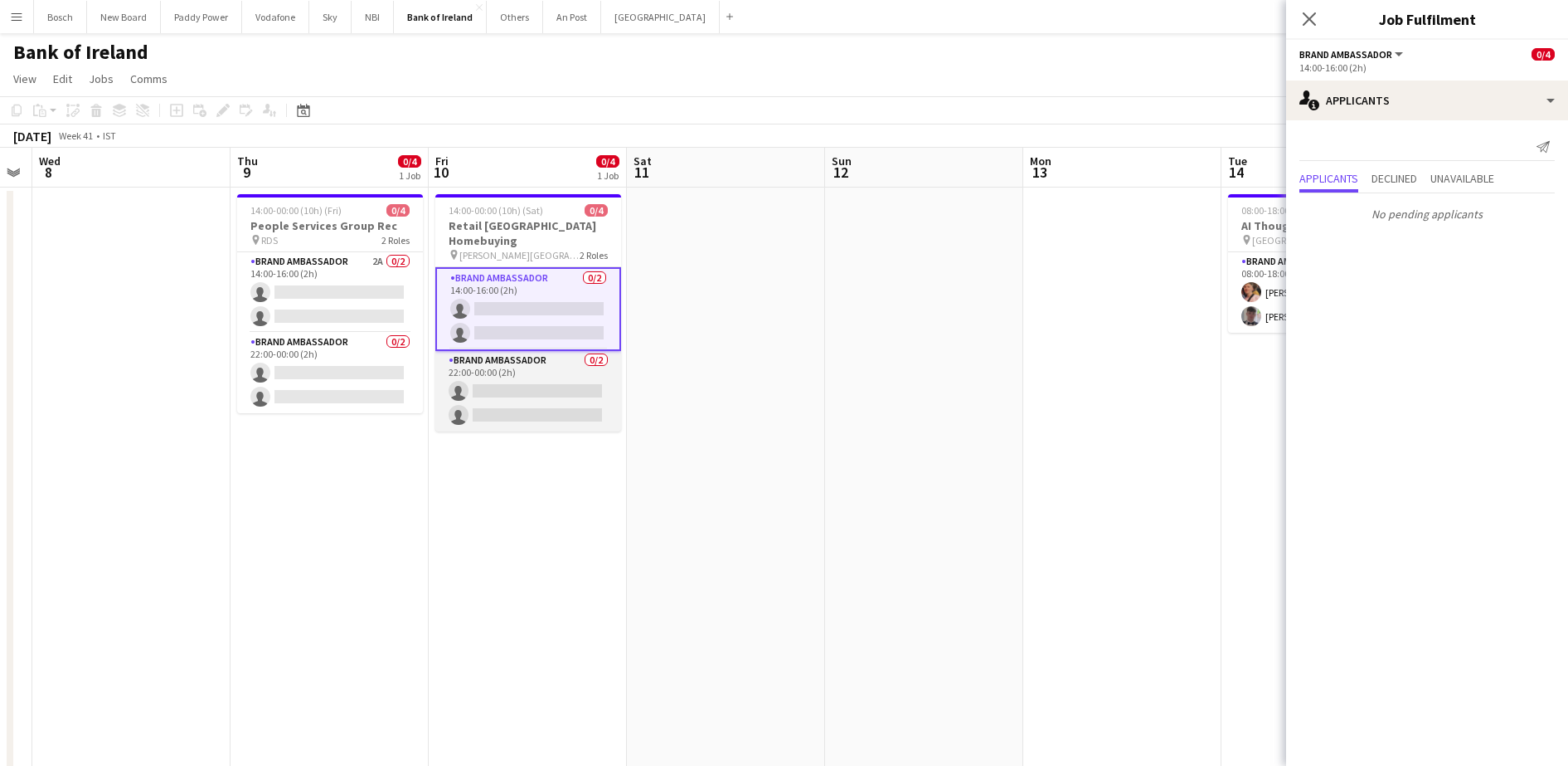
click at [507, 389] on app-card-role "Brand Ambassador 0/2 22:00-00:00 (2h) single-neutral-actions single-neutral-act…" at bounding box center [528, 391] width 185 height 80
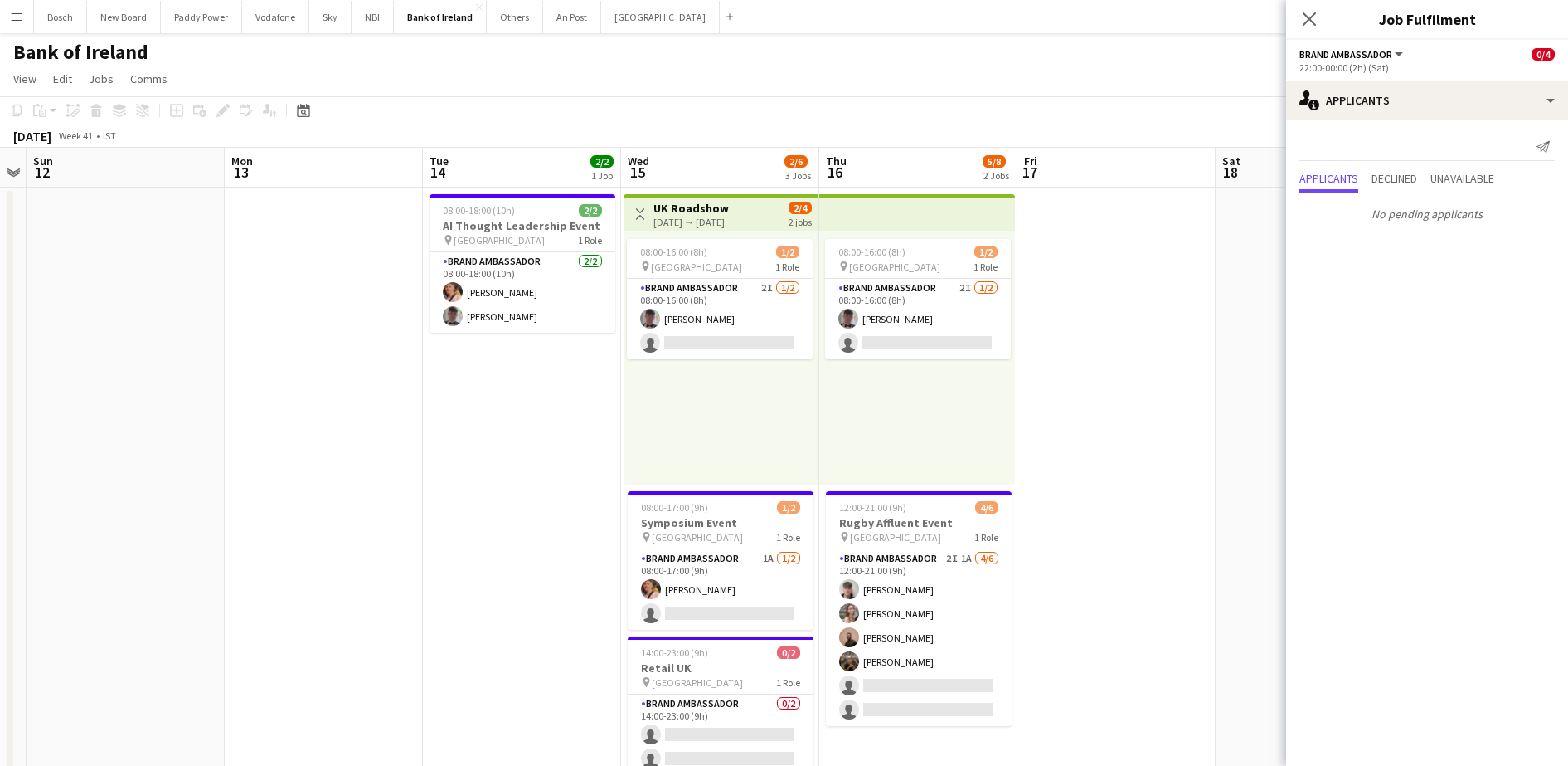
scroll to position [0, 572]
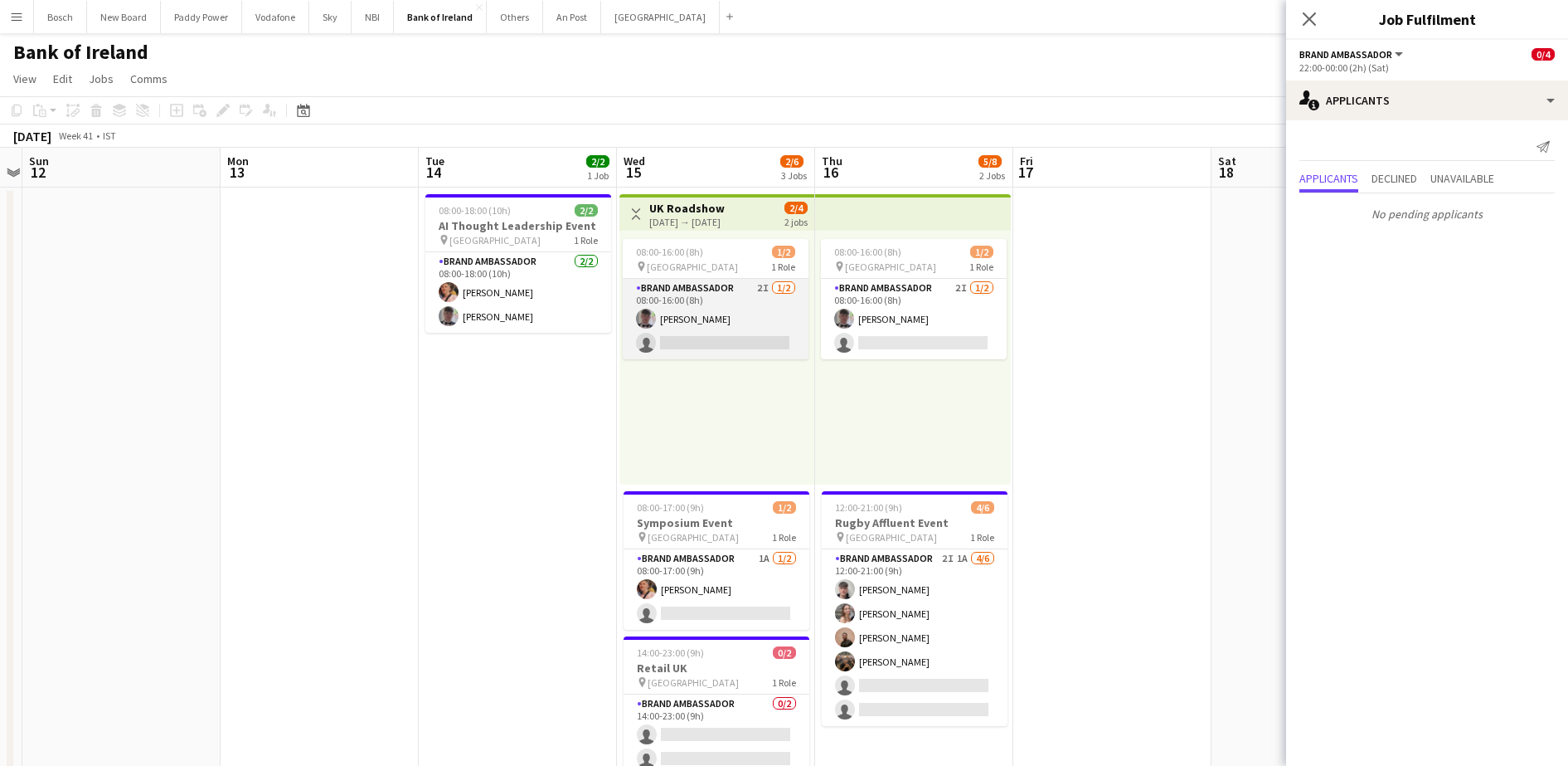
click at [694, 335] on app-card-role "Brand Ambassador 2I [DATE] 08:00-16:00 (8h) [PERSON_NAME] single-neutral-actions" at bounding box center [716, 319] width 185 height 80
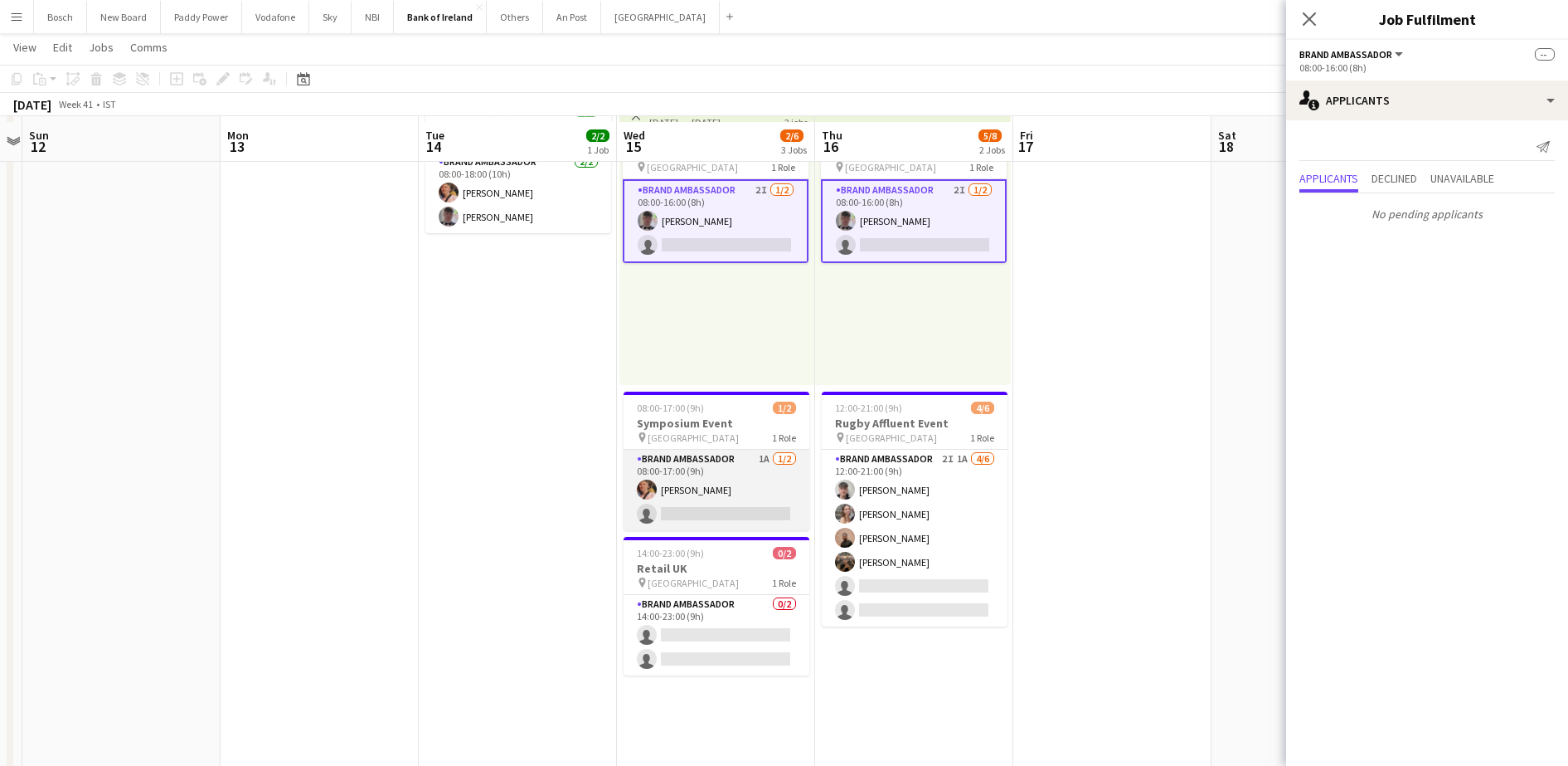
scroll to position [103, 0]
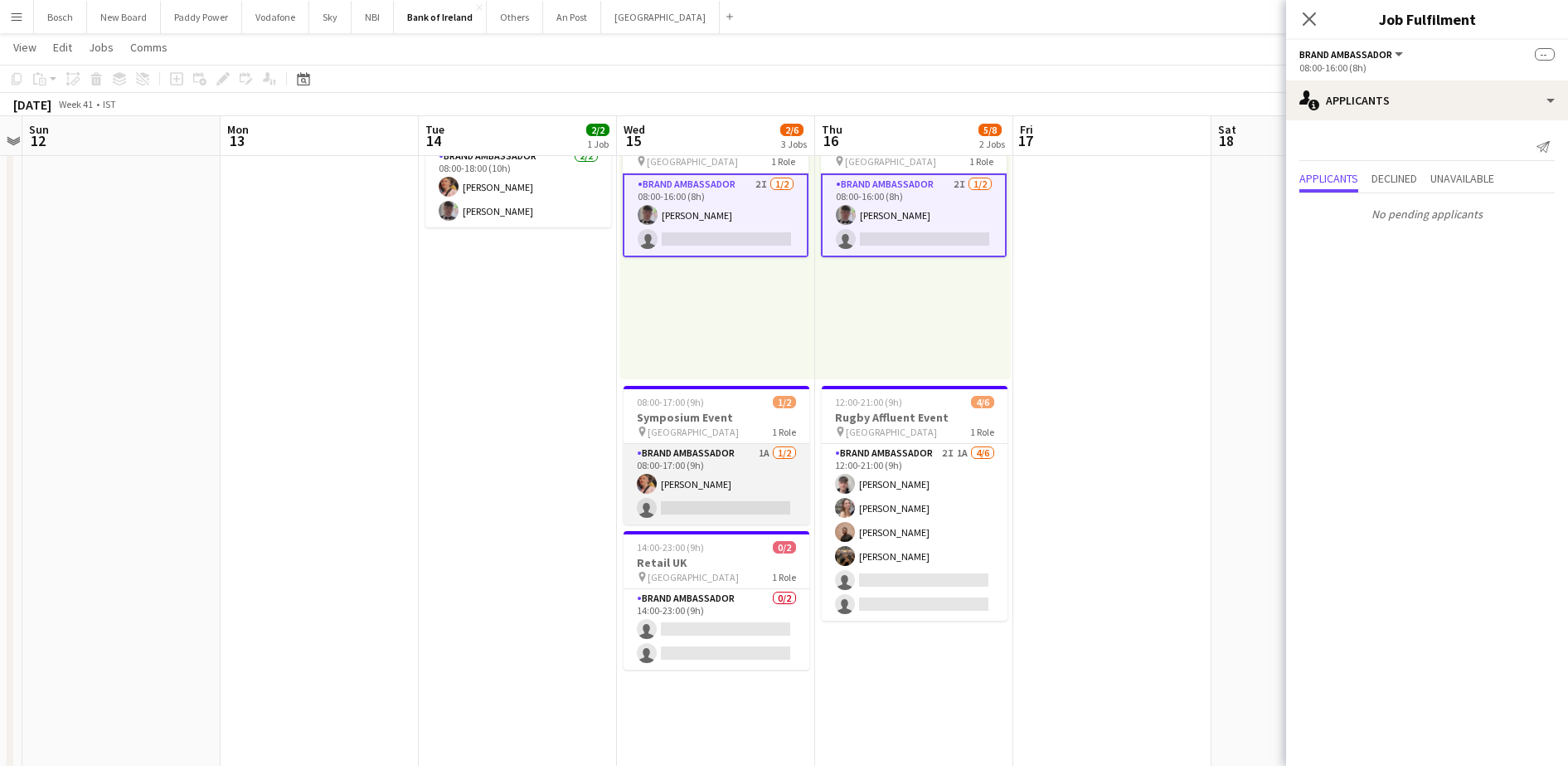
click at [732, 471] on app-card-role "Brand Ambassador 1A [DATE] 08:00-17:00 (9h) [PERSON_NAME] single-neutral-actions" at bounding box center [717, 484] width 185 height 80
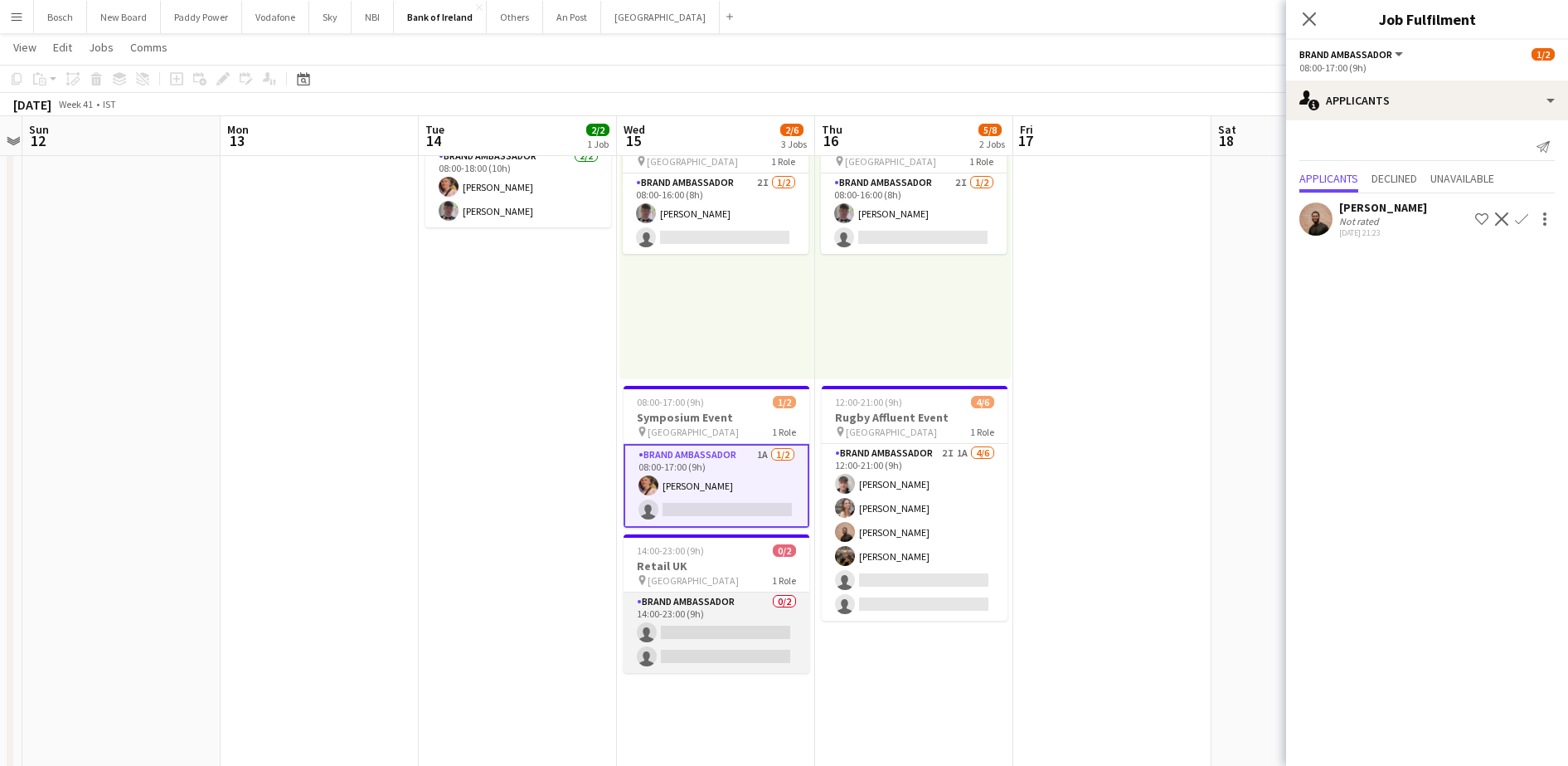
click at [727, 631] on app-card-role "Brand Ambassador 0/2 14:00-23:00 (9h) single-neutral-actions single-neutral-act…" at bounding box center [717, 632] width 185 height 80
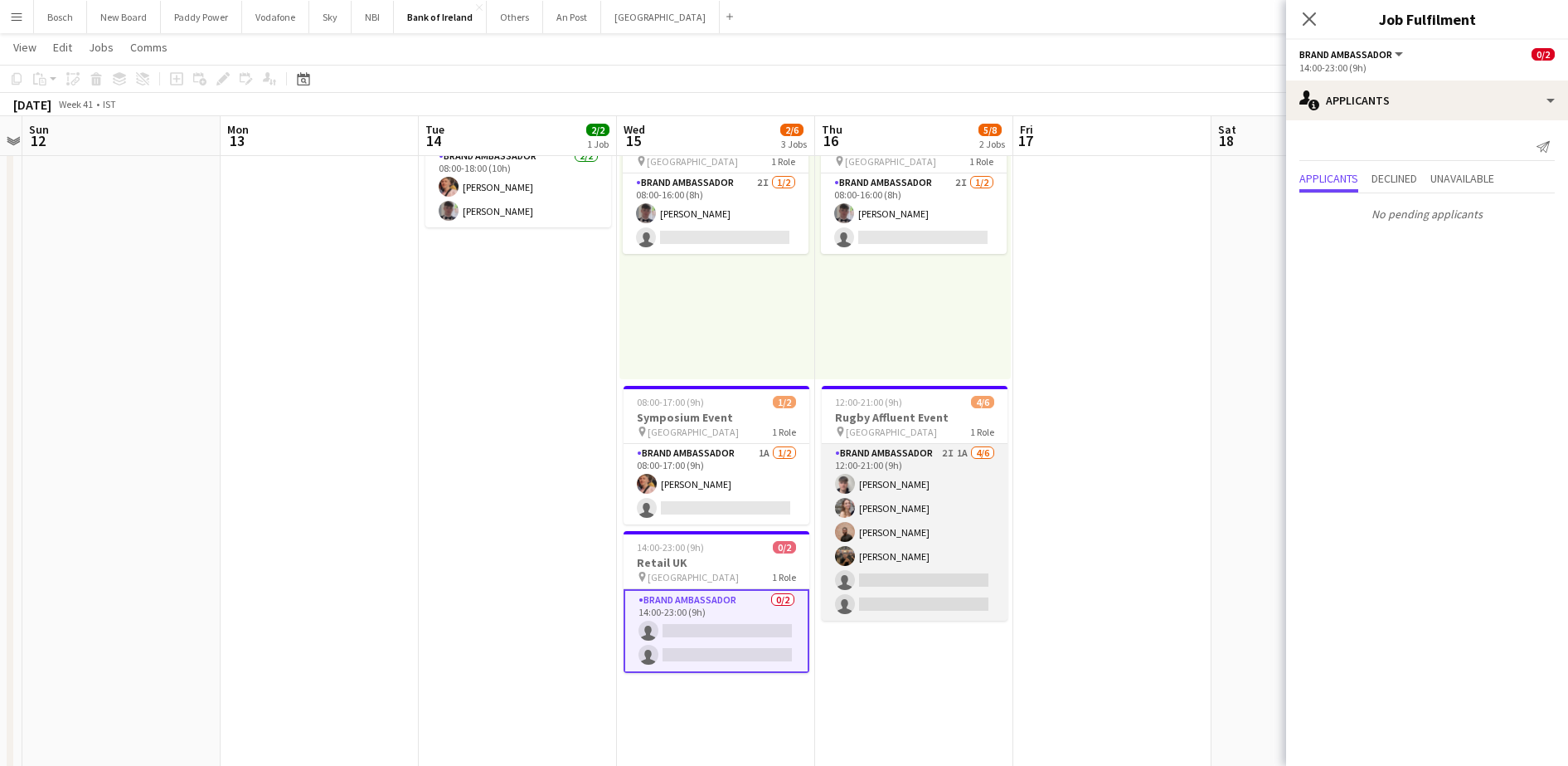
click at [922, 573] on app-card-role "Brand Ambassador 2I 1A [DATE] 12:00-21:00 (9h) [PERSON_NAME] [PERSON_NAME] [PER…" at bounding box center [915, 532] width 185 height 177
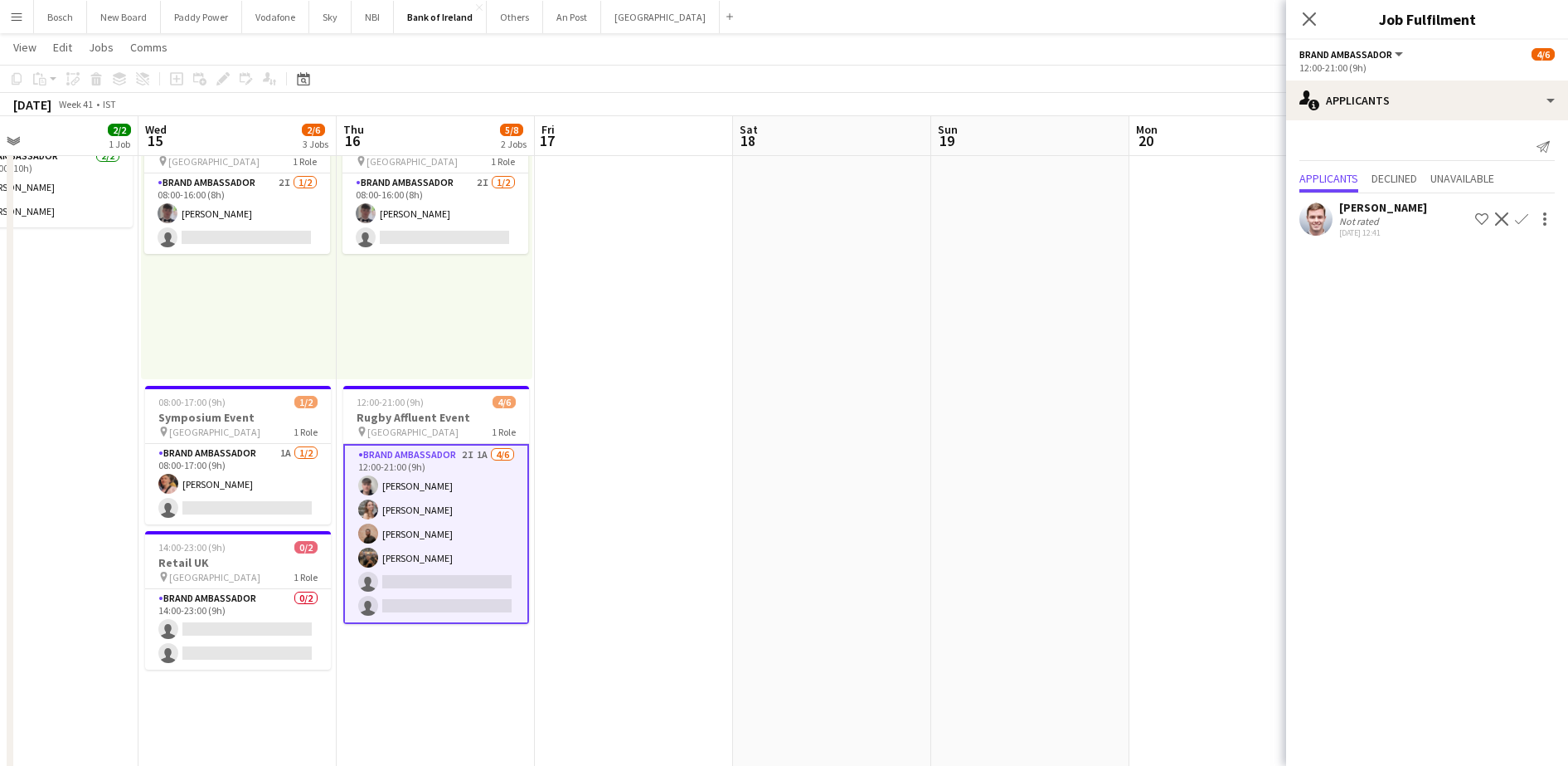
scroll to position [0, 614]
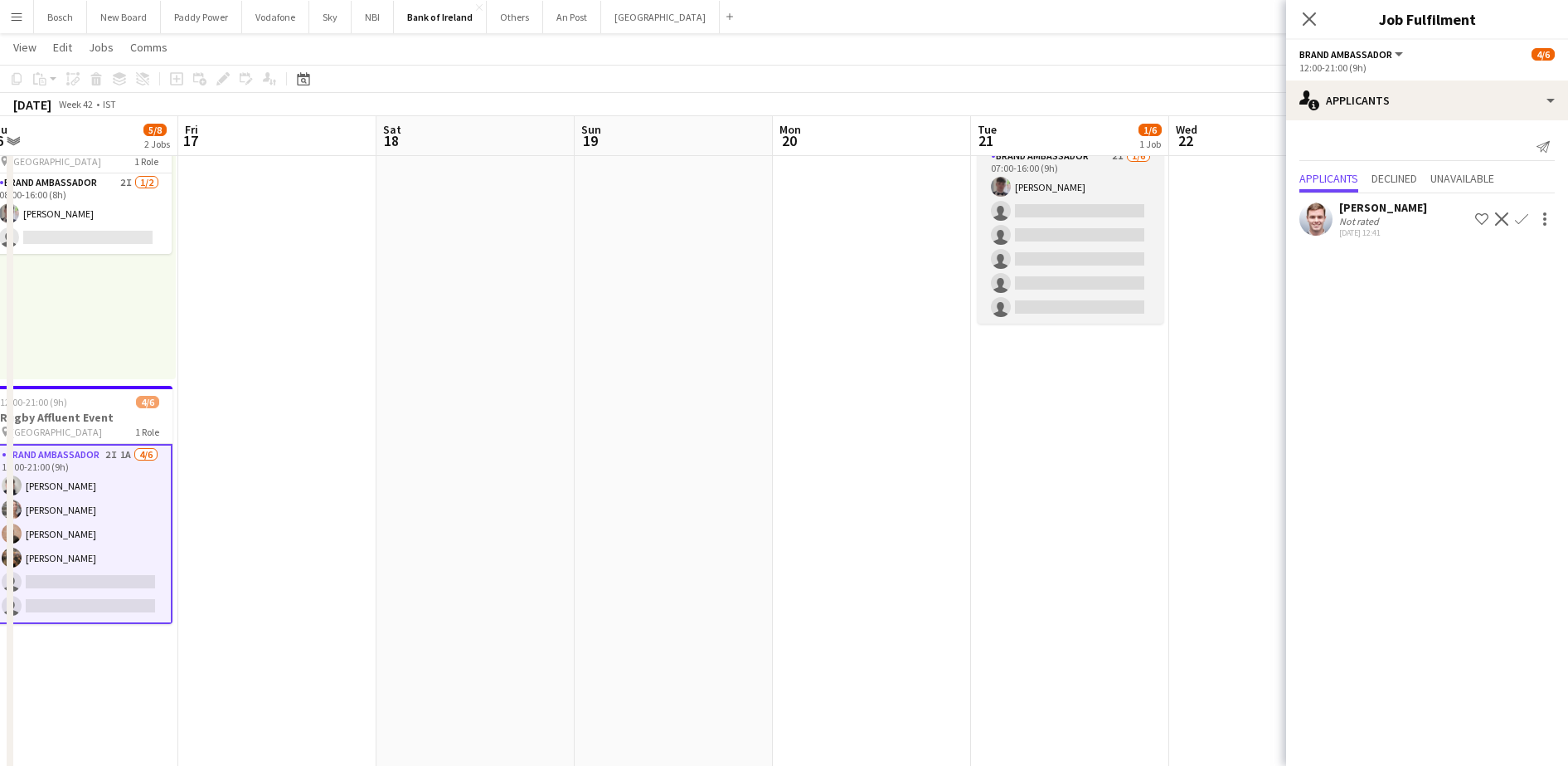
click at [1067, 287] on app-card-role "Brand Ambassador 2I [DATE] 07:00-16:00 (9h) [PERSON_NAME] single-neutral-action…" at bounding box center [1071, 235] width 185 height 177
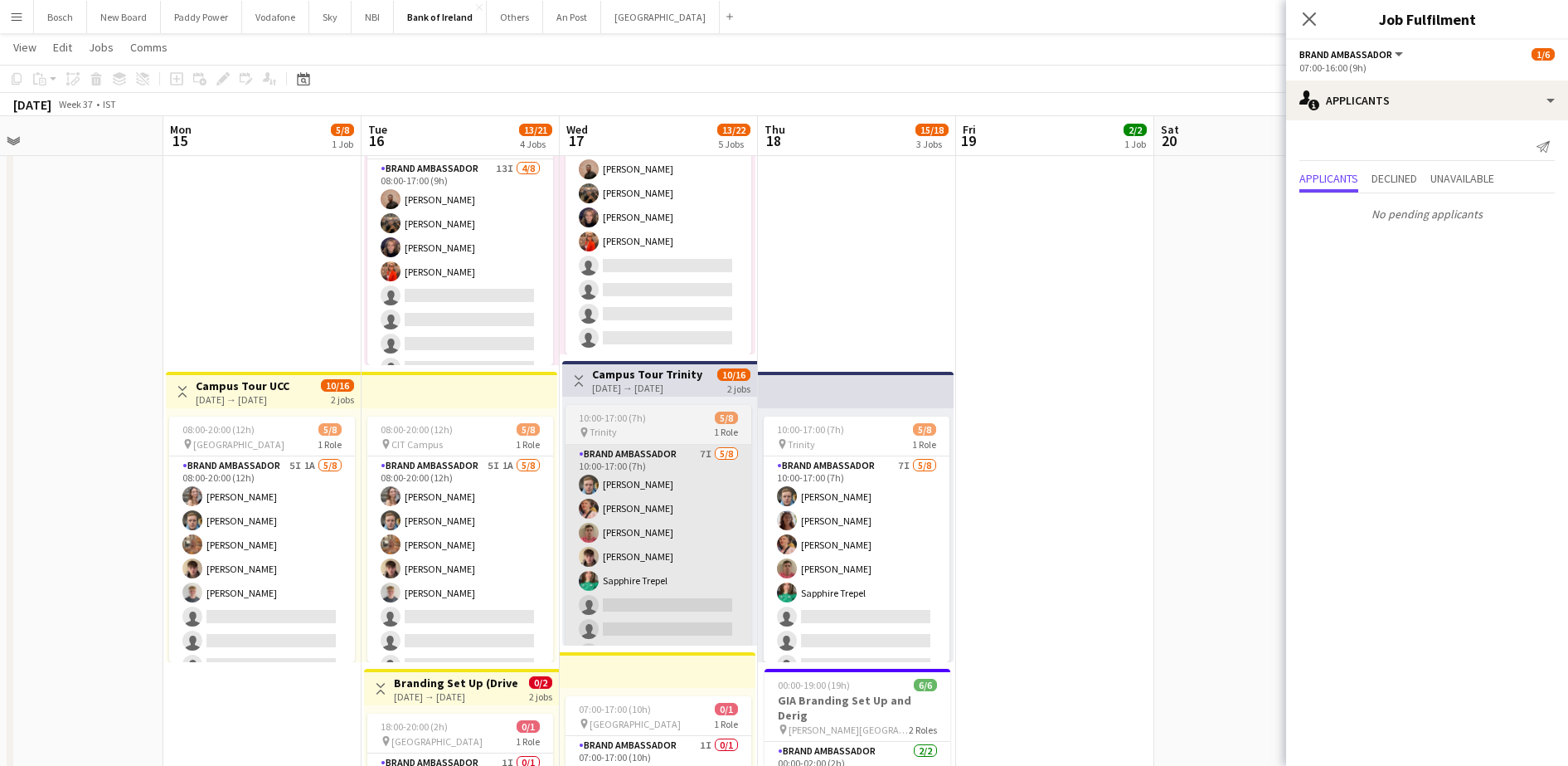
scroll to position [19, 0]
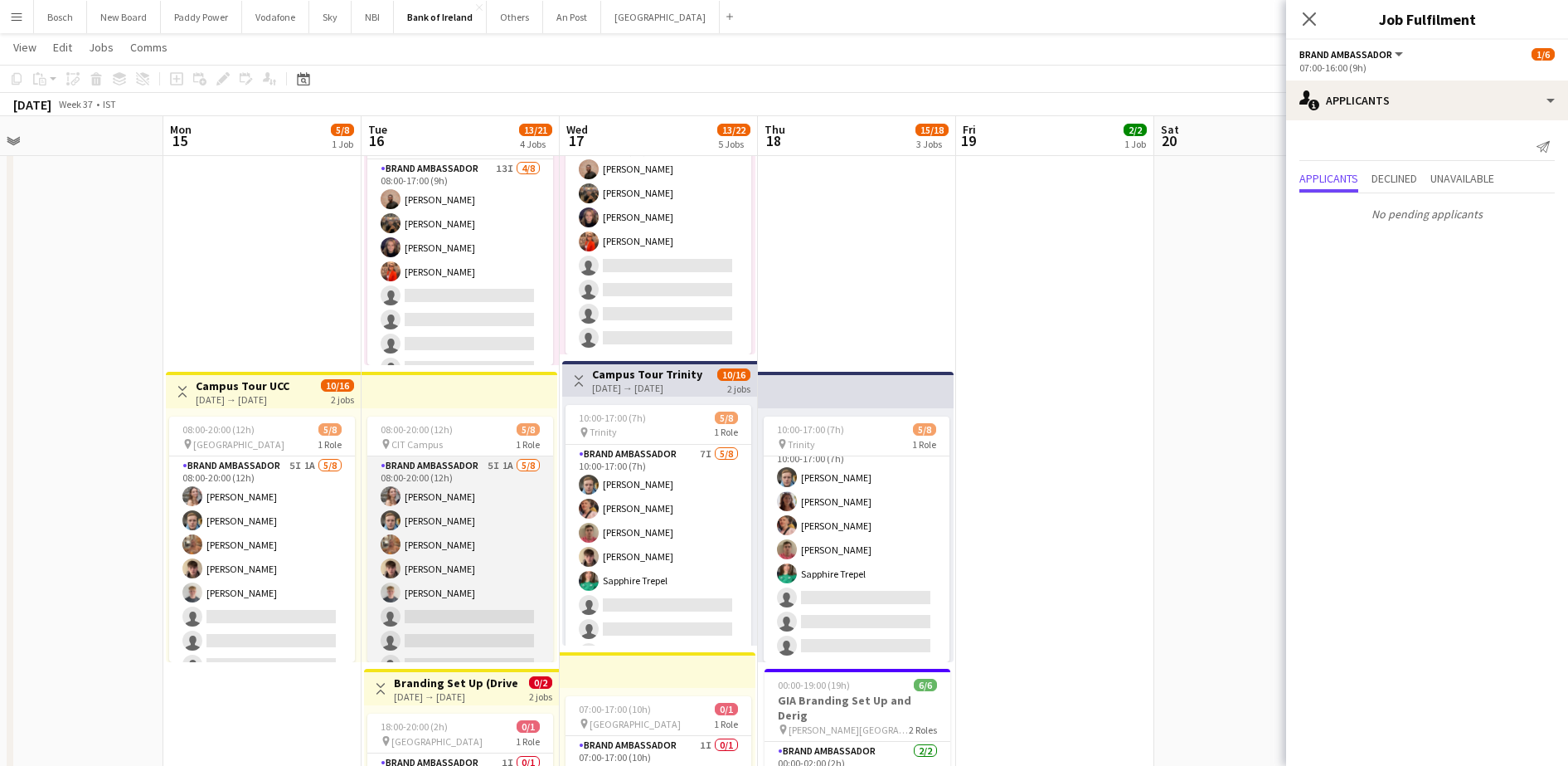
click at [450, 541] on app-card-role "Brand Ambassador 5I 1A [DATE] 08:00-20:00 (12h) [PERSON_NAME] [PERSON_NAME] [PE…" at bounding box center [460, 569] width 185 height 225
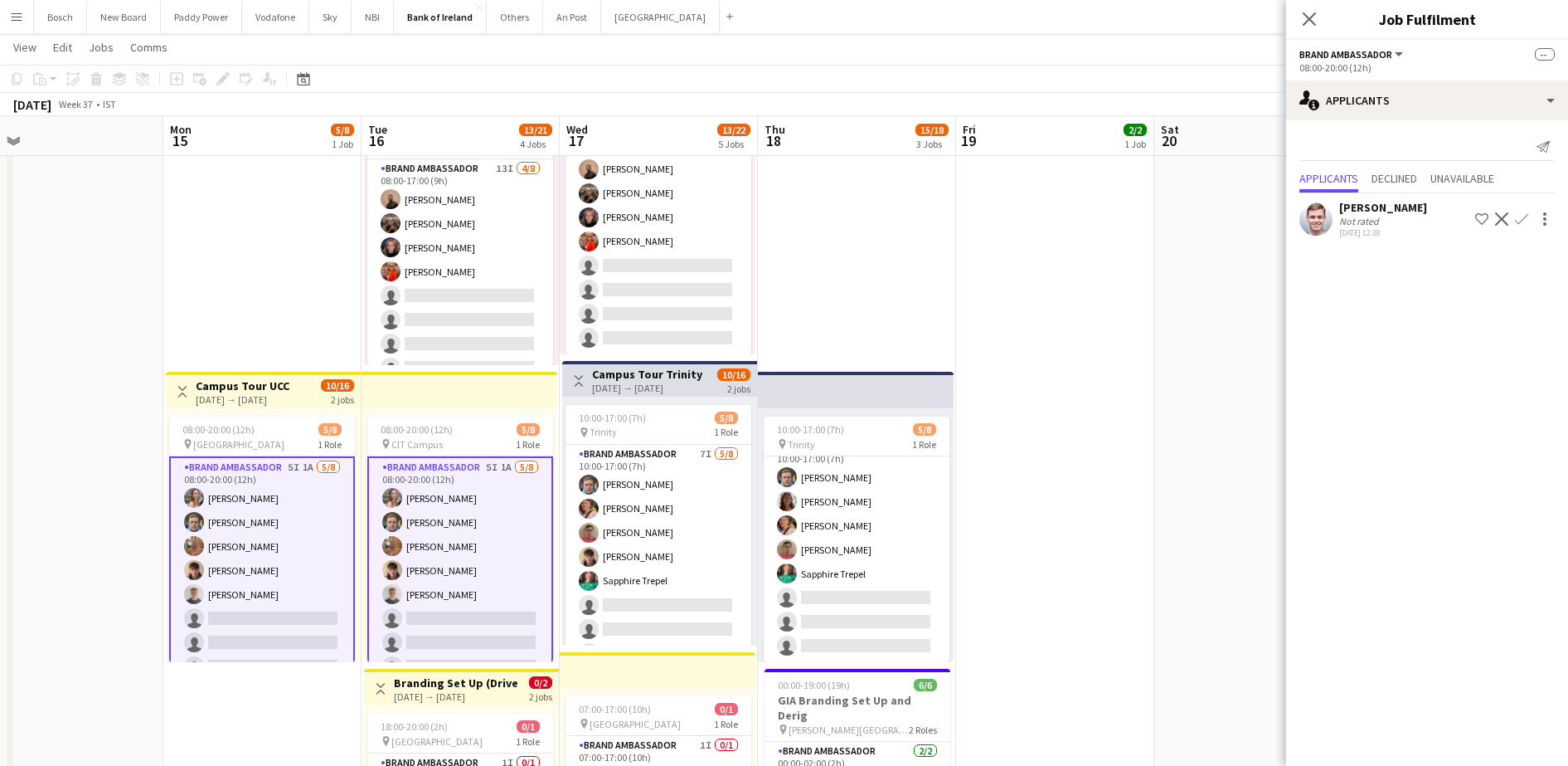
click at [1395, 124] on div "Send notification Applicants Declined Unavailable [PERSON_NAME] Not rated [DATE…" at bounding box center [1427, 187] width 282 height 135
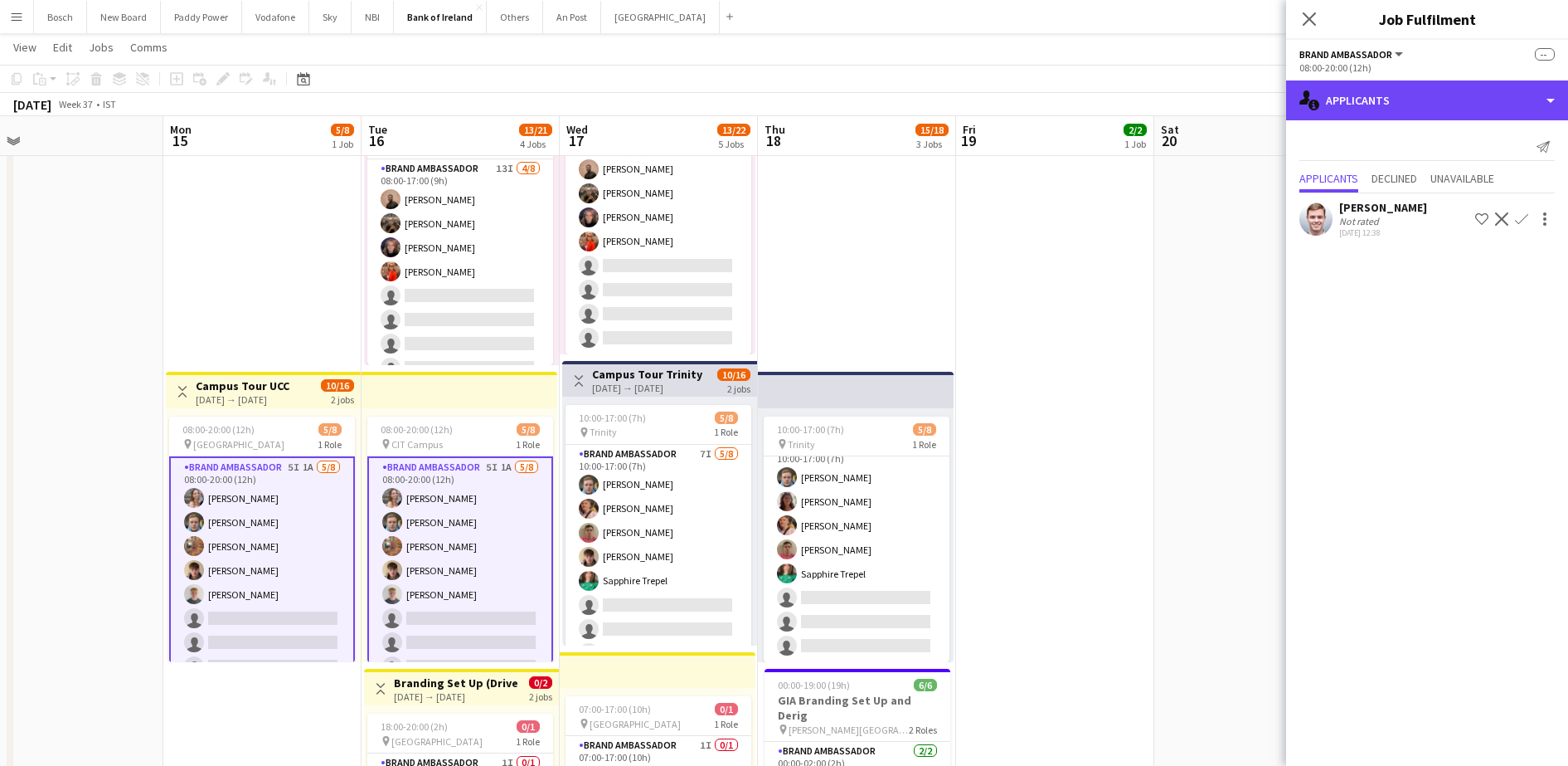
drag, startPoint x: 1408, startPoint y: 101, endPoint x: 1490, endPoint y: 177, distance: 111.8
click at [1408, 101] on div "single-neutral-actions-information Applicants" at bounding box center [1427, 100] width 282 height 40
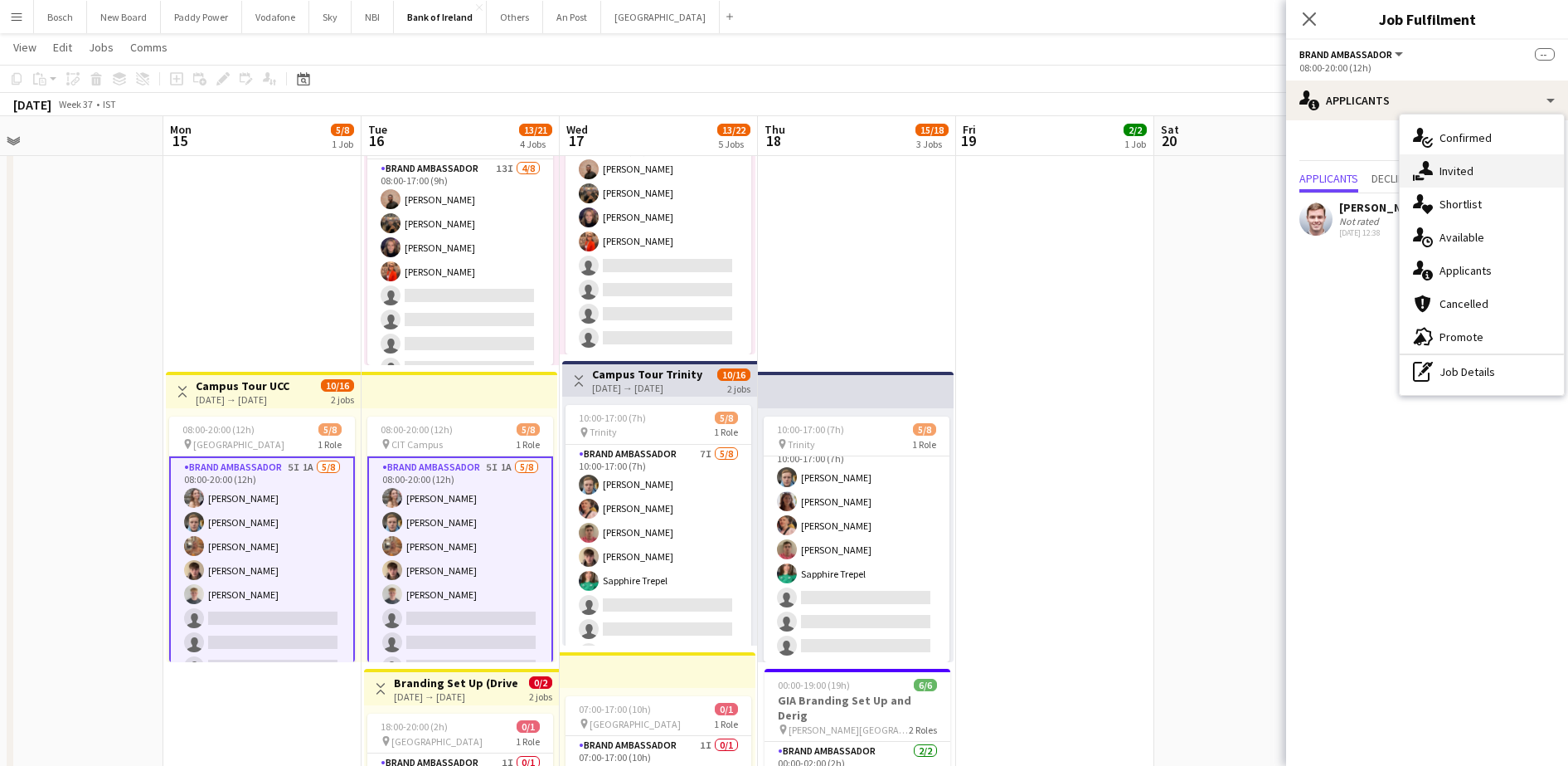
click at [1468, 169] on div "single-neutral-actions-share-1 Invited" at bounding box center [1482, 170] width 164 height 33
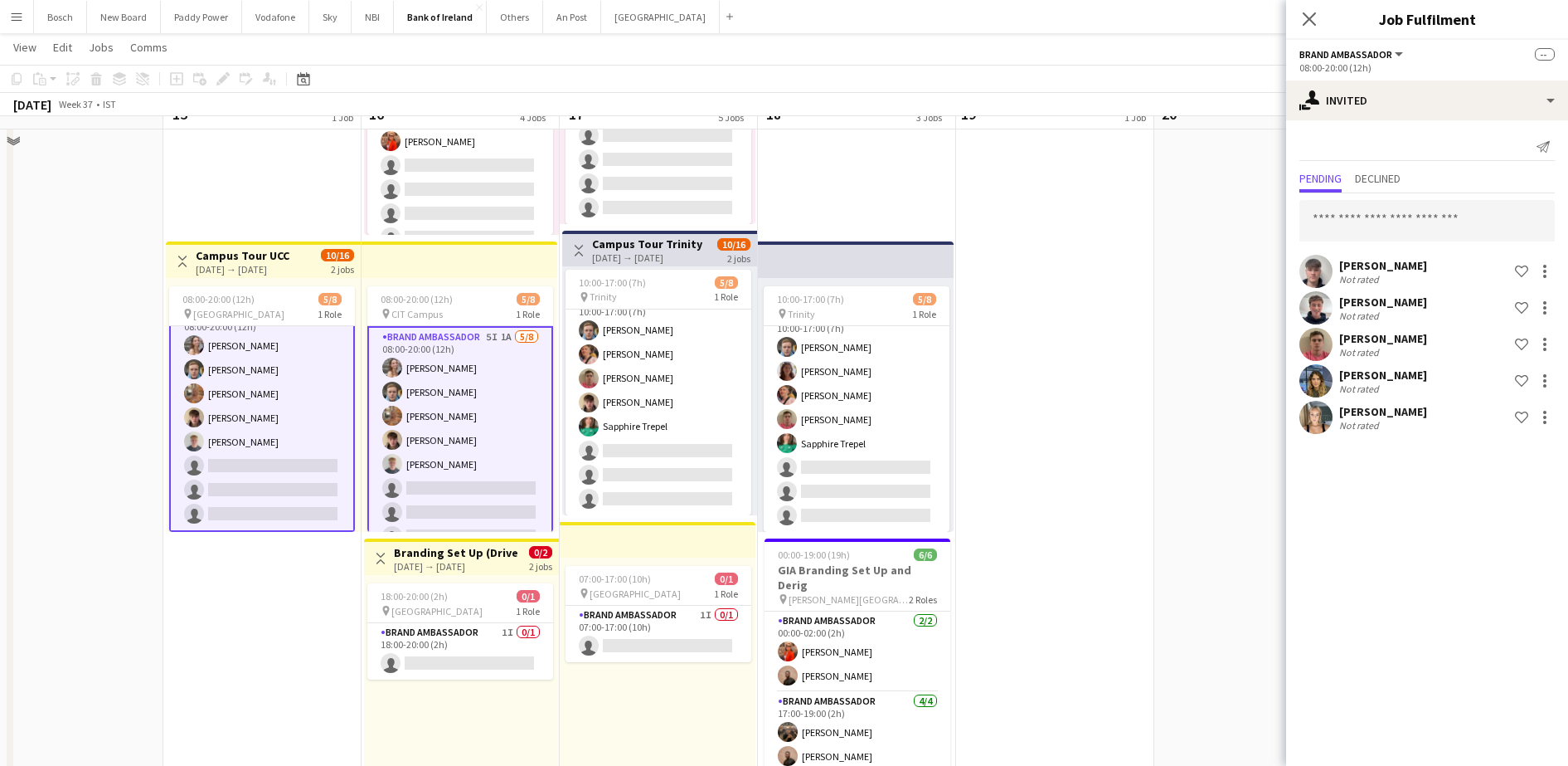
scroll to position [518, 0]
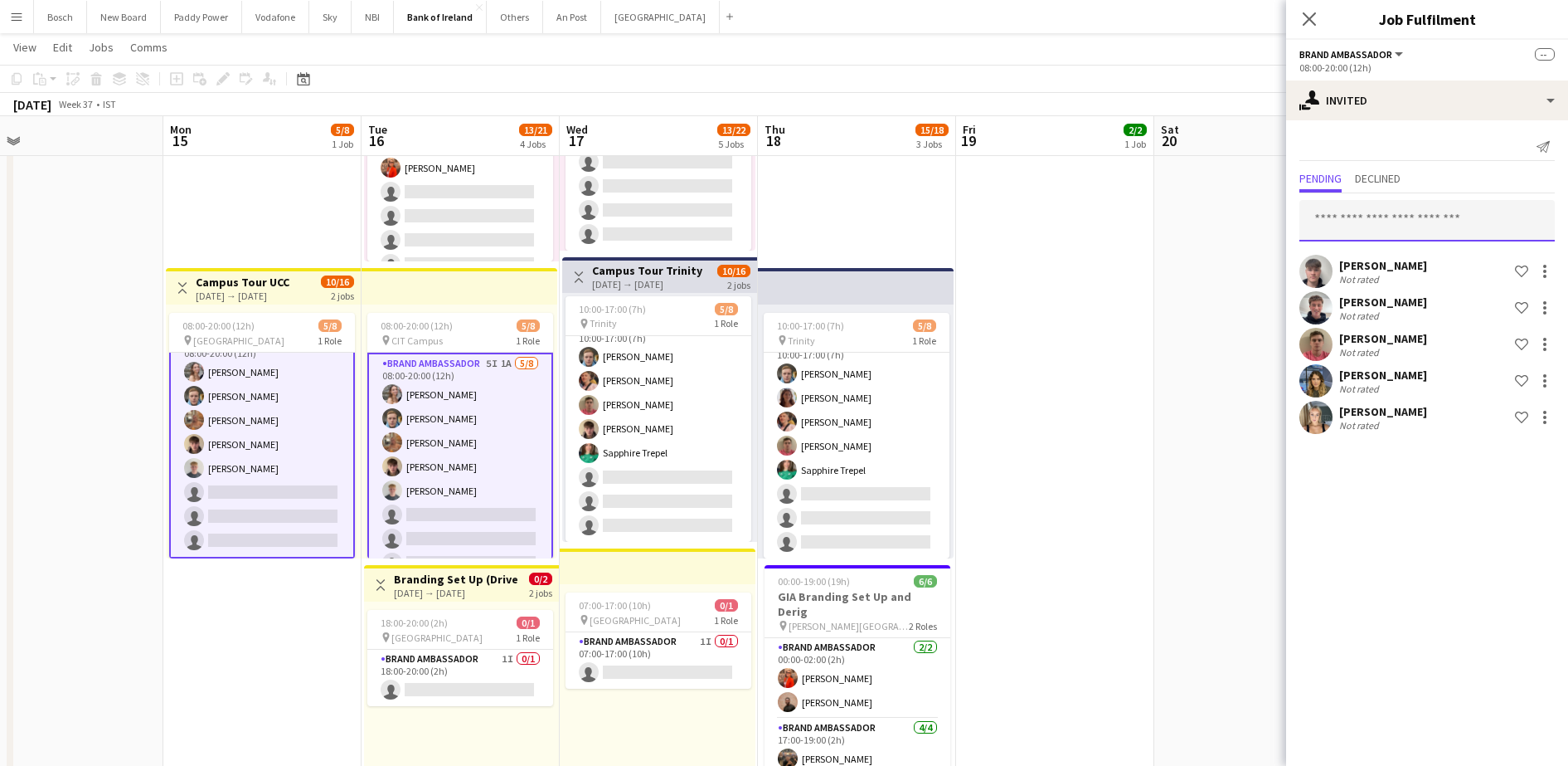
click at [1465, 209] on input "text" at bounding box center [1427, 220] width 256 height 42
type input "*"
click at [1542, 344] on div at bounding box center [1545, 344] width 20 height 20
click at [1499, 423] on button "Send notification" at bounding box center [1493, 415] width 125 height 40
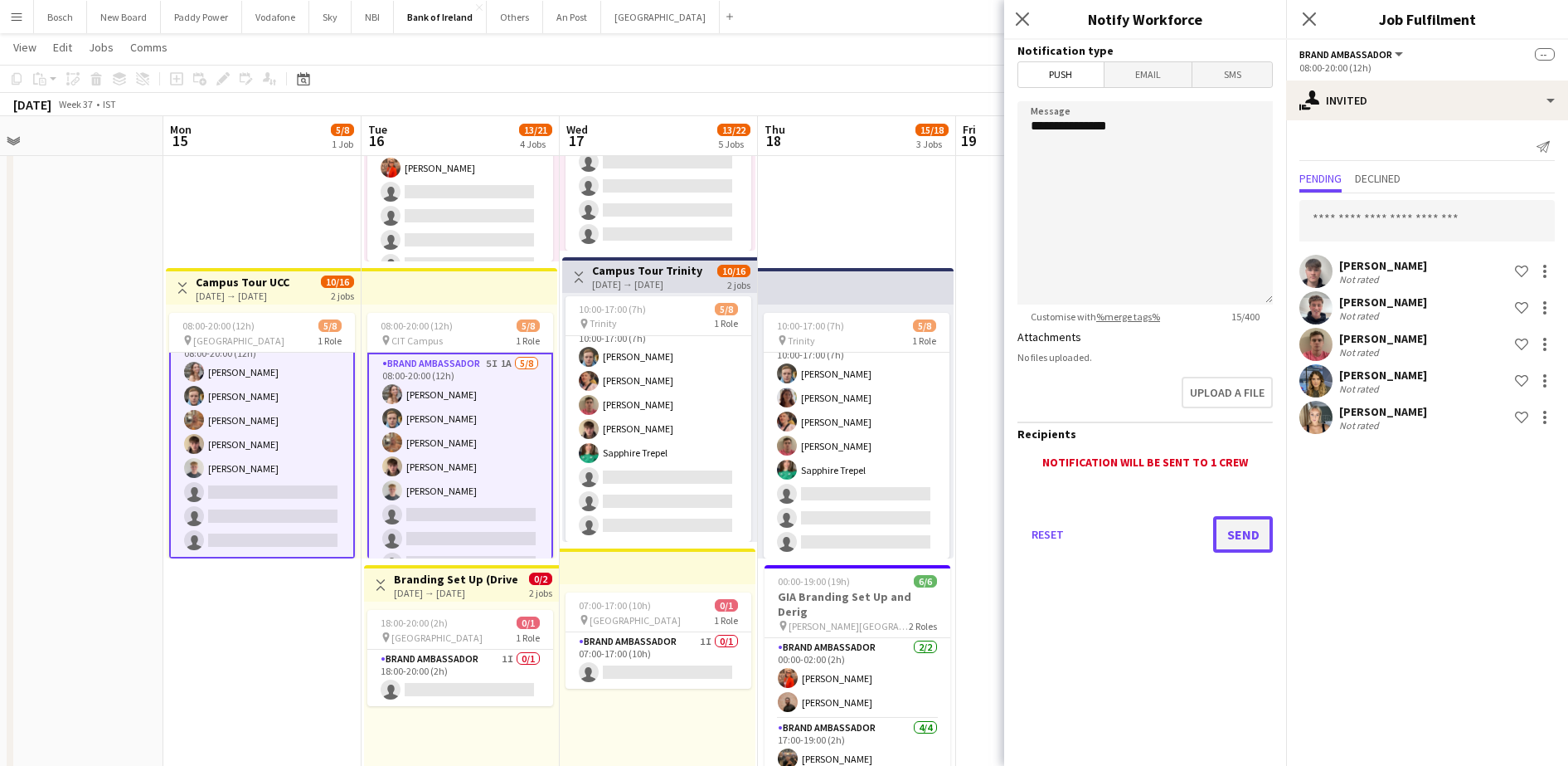
click at [1227, 539] on button "Send" at bounding box center [1243, 534] width 60 height 37
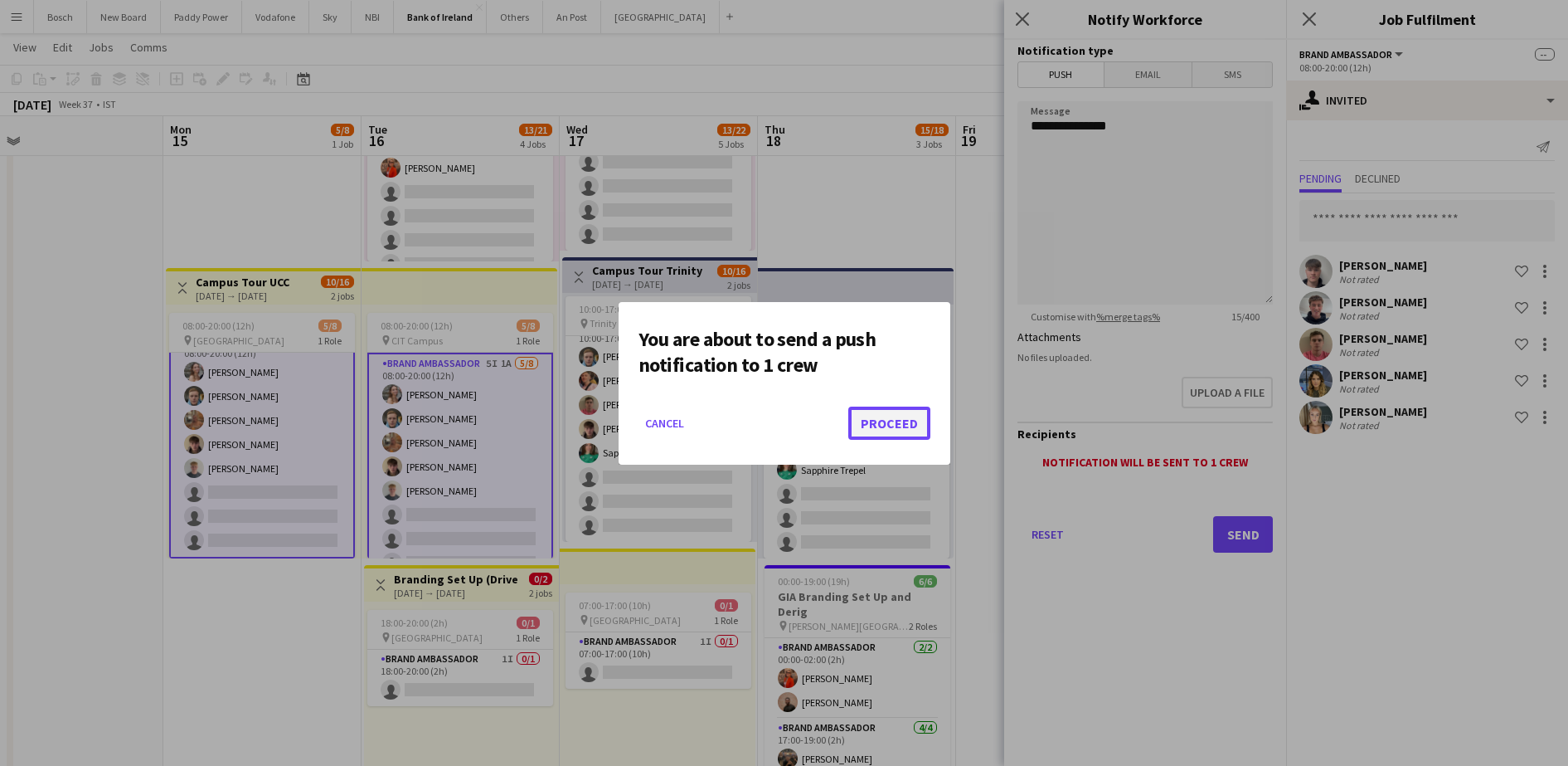
click at [874, 433] on button "Proceed" at bounding box center [890, 423] width 82 height 33
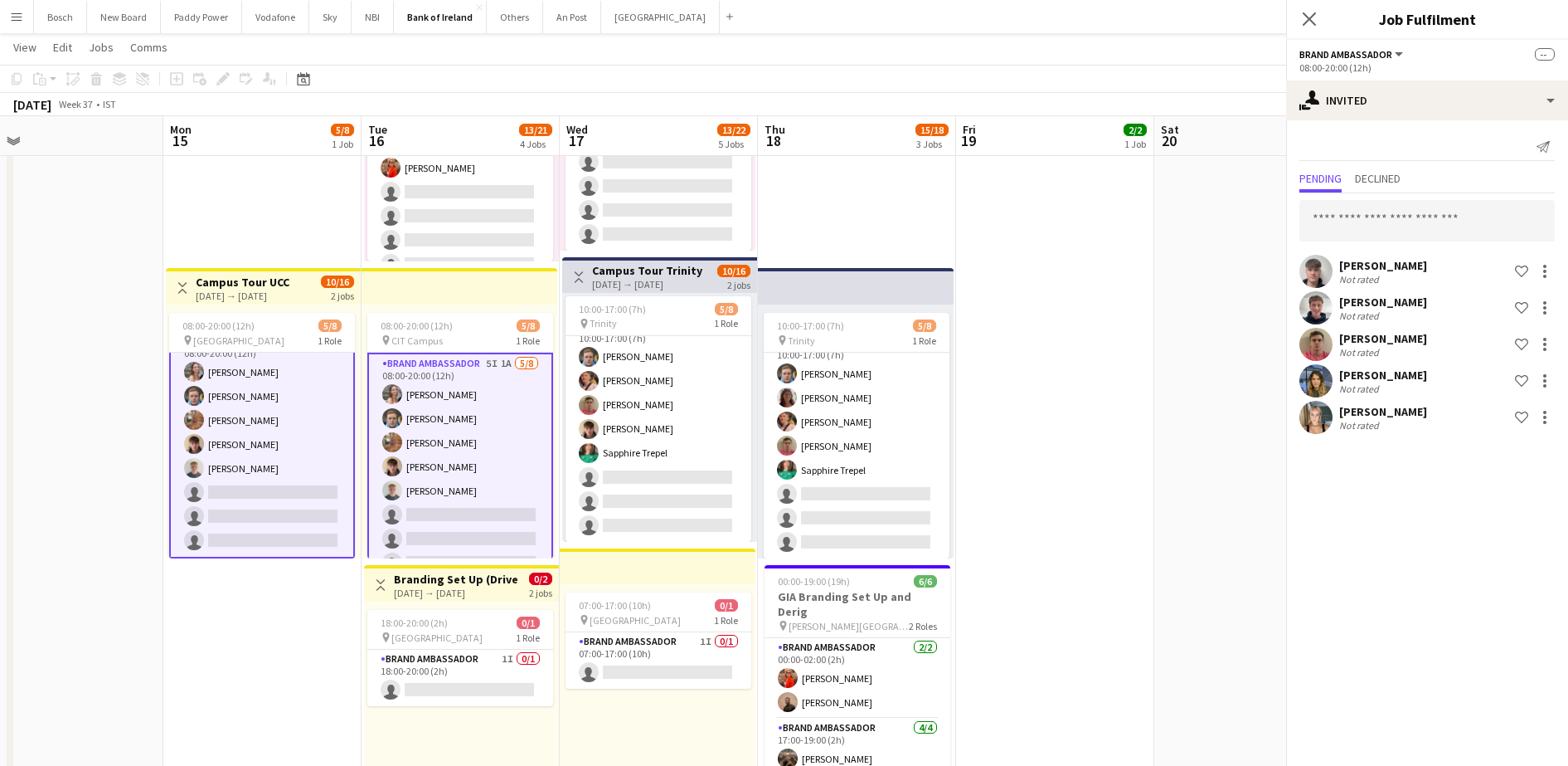
scroll to position [518, 0]
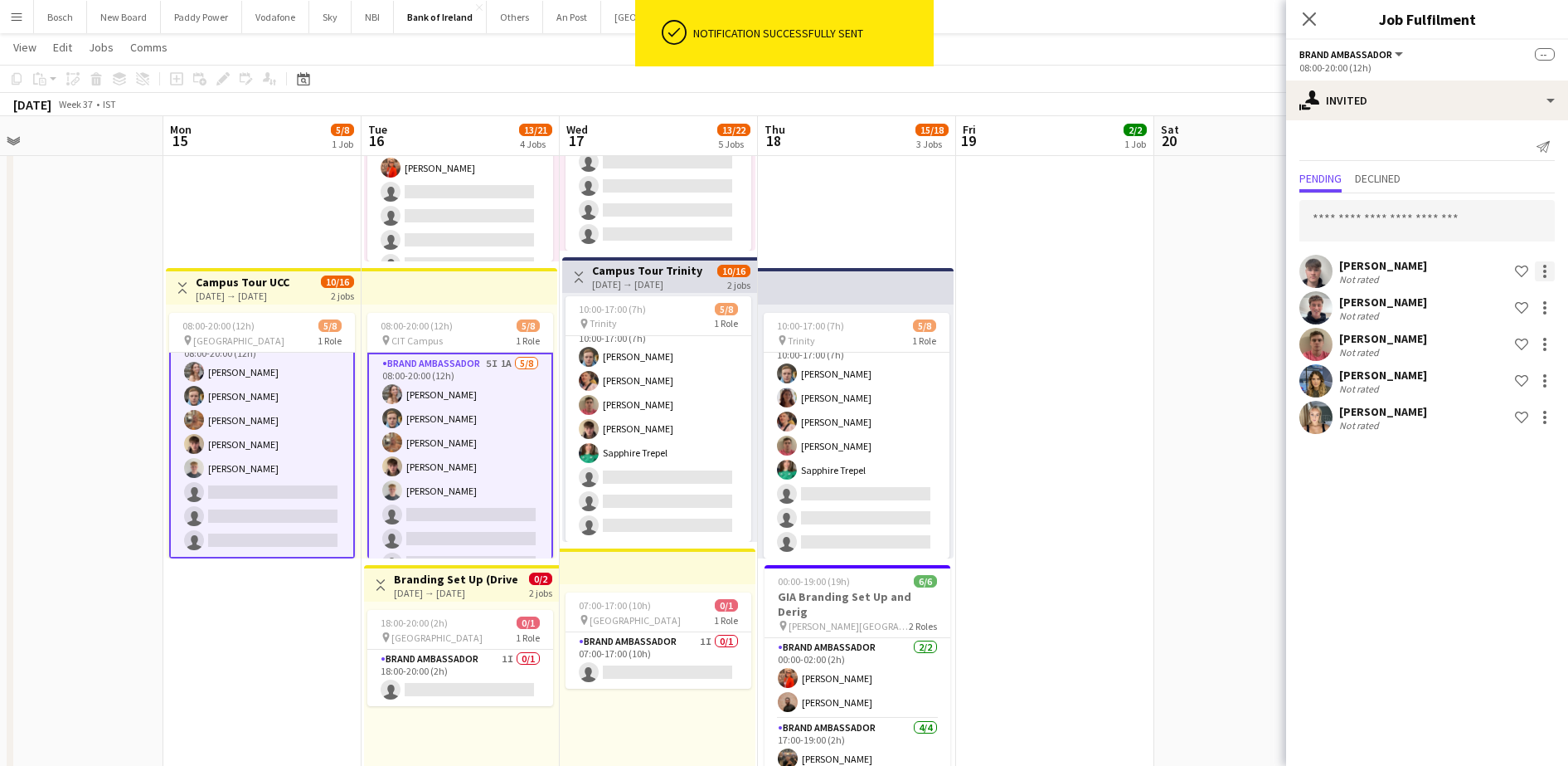
click at [1547, 272] on div at bounding box center [1545, 271] width 20 height 20
click at [1514, 355] on button "Send notification" at bounding box center [1493, 342] width 125 height 40
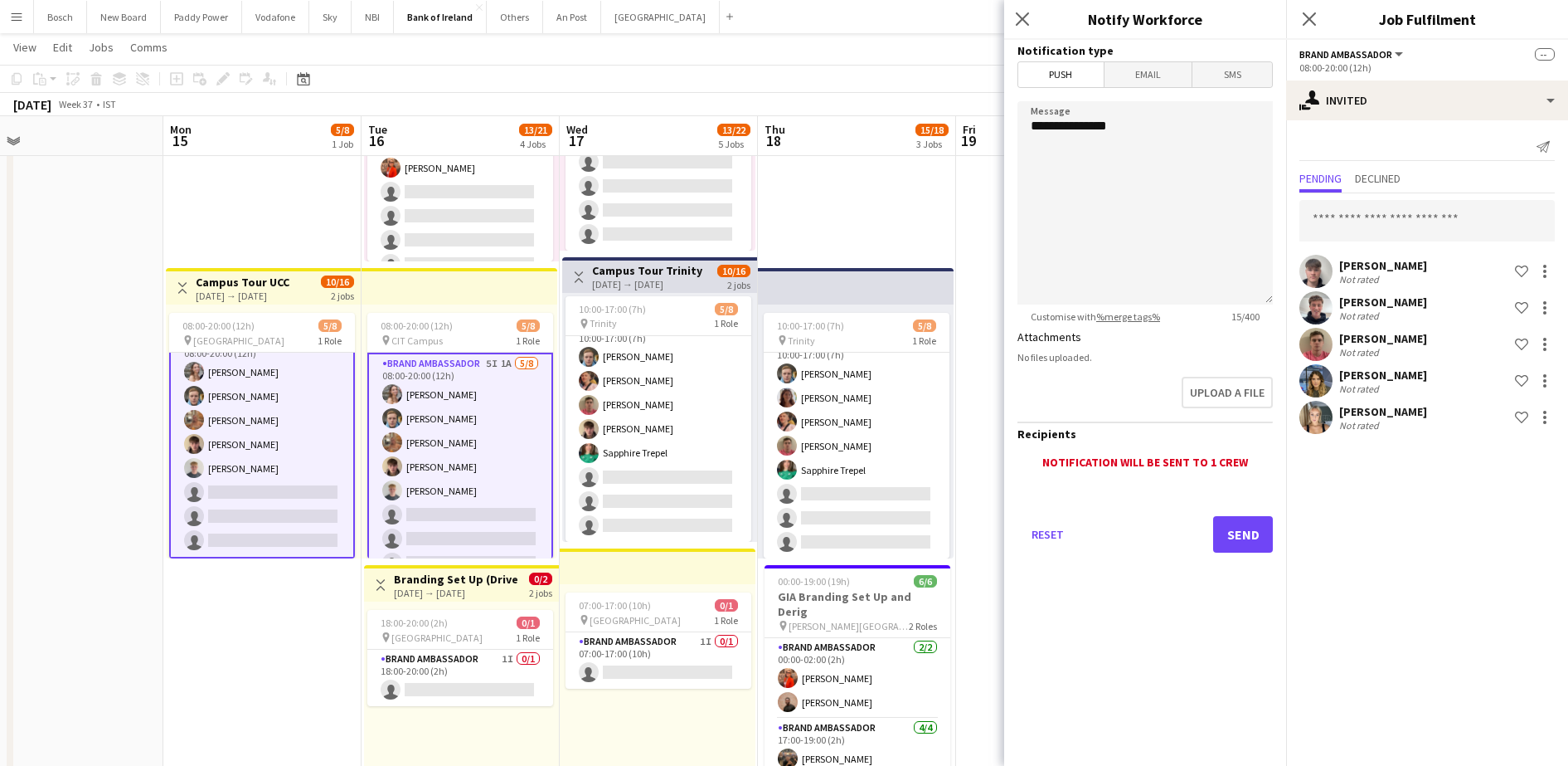
click at [1203, 538] on div "Reset Send" at bounding box center [1145, 540] width 256 height 116
click at [1240, 531] on button "Send" at bounding box center [1243, 534] width 60 height 37
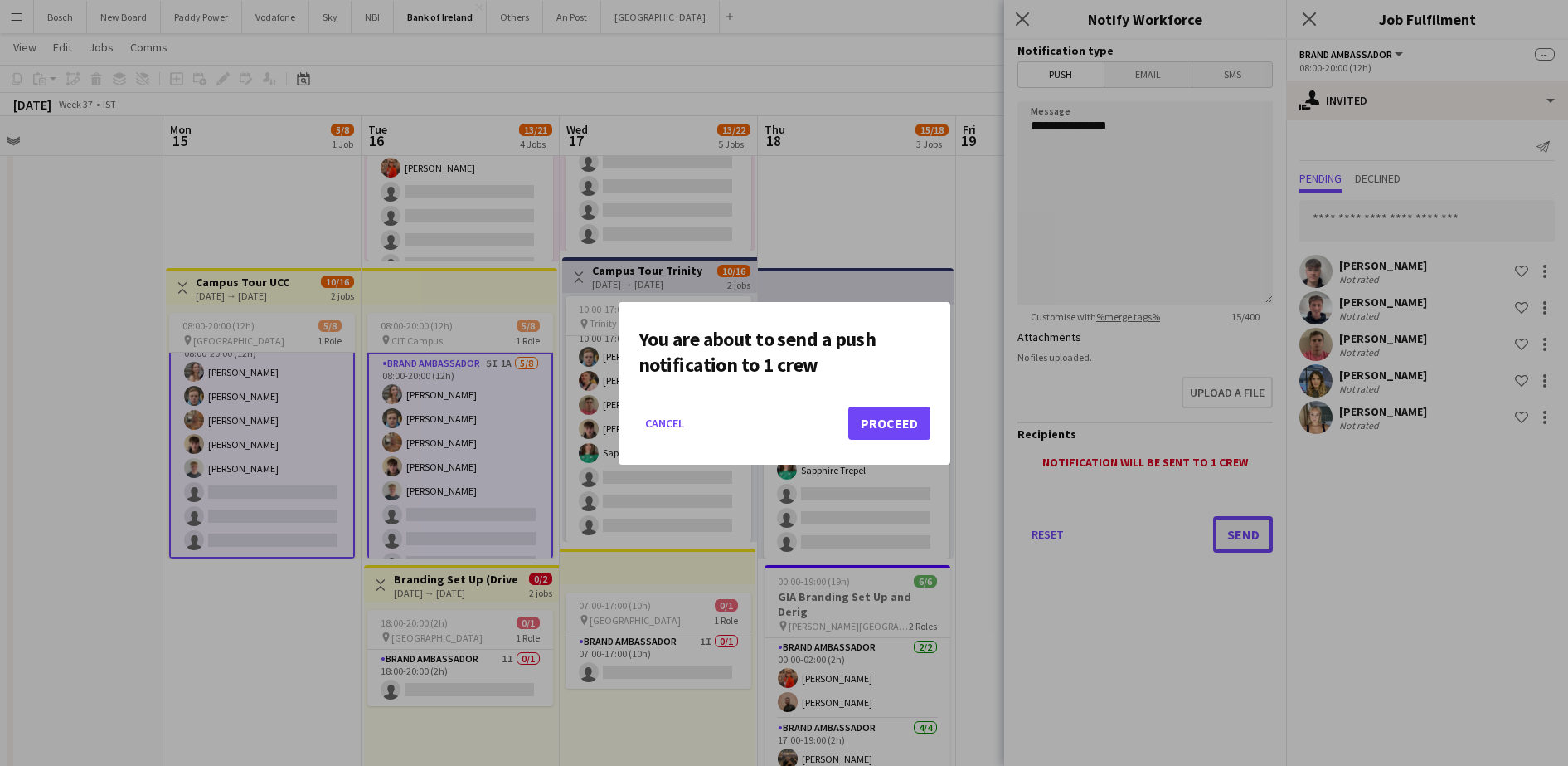
scroll to position [0, 0]
click at [885, 421] on button "Proceed" at bounding box center [890, 423] width 82 height 33
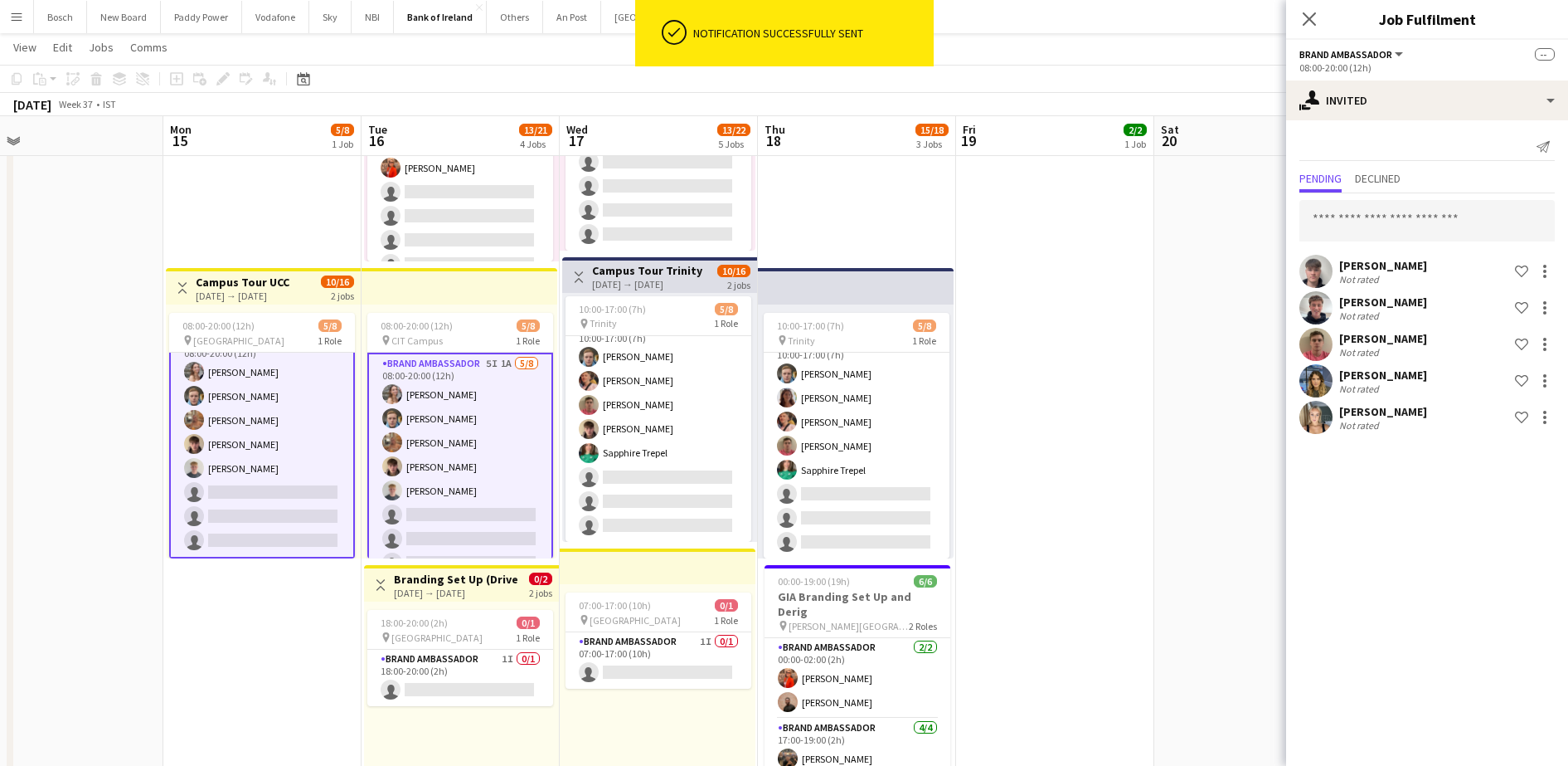
click at [1223, 22] on app-navbar "Menu Boards Boards Boards All jobs Status Workforce Workforce My Workforce Recr…" at bounding box center [784, 16] width 1568 height 33
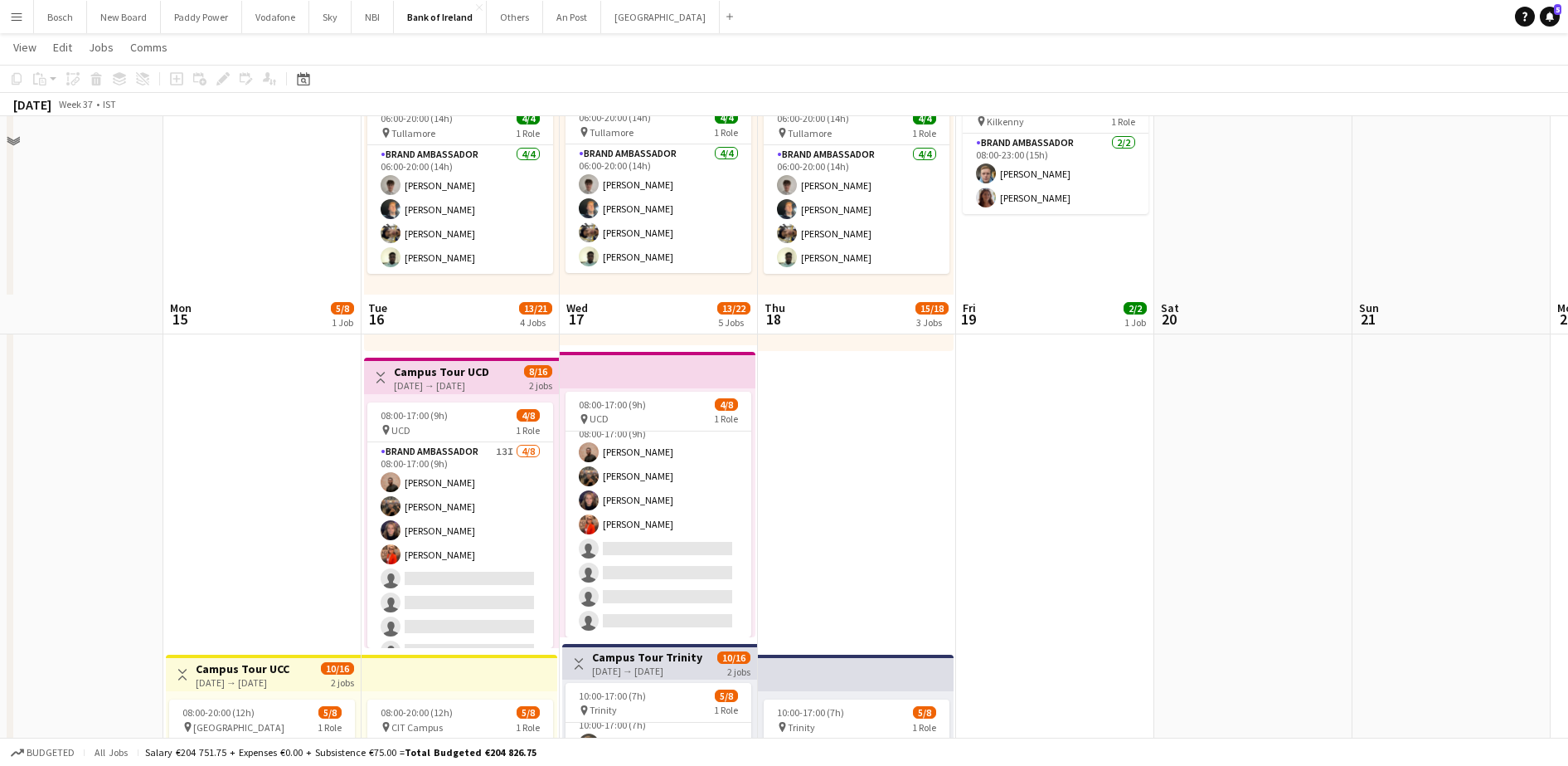
scroll to position [0, 0]
